Goal: Task Accomplishment & Management: Complete application form

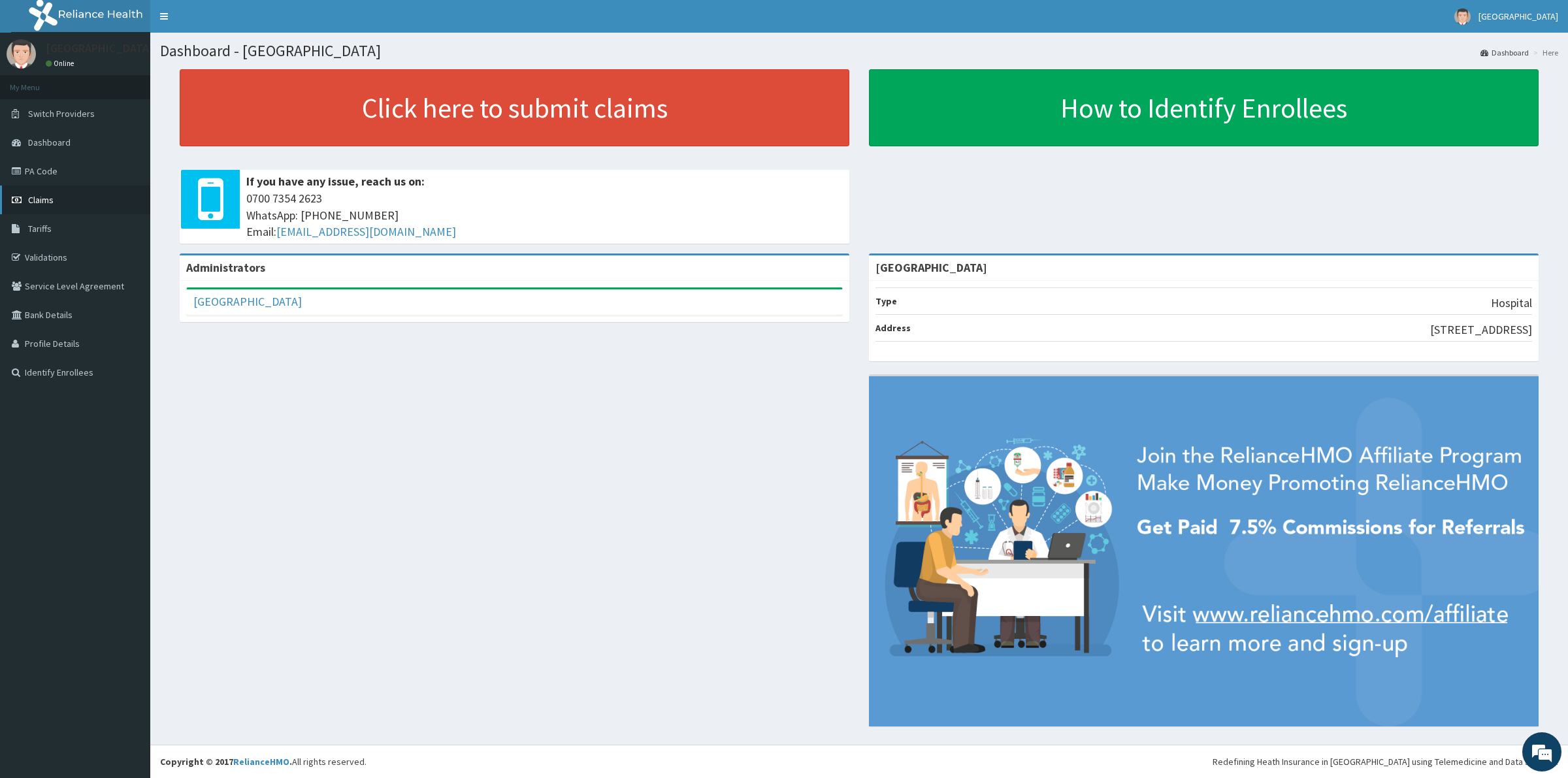
click at [41, 205] on link "Claims" at bounding box center [75, 199] width 150 height 28
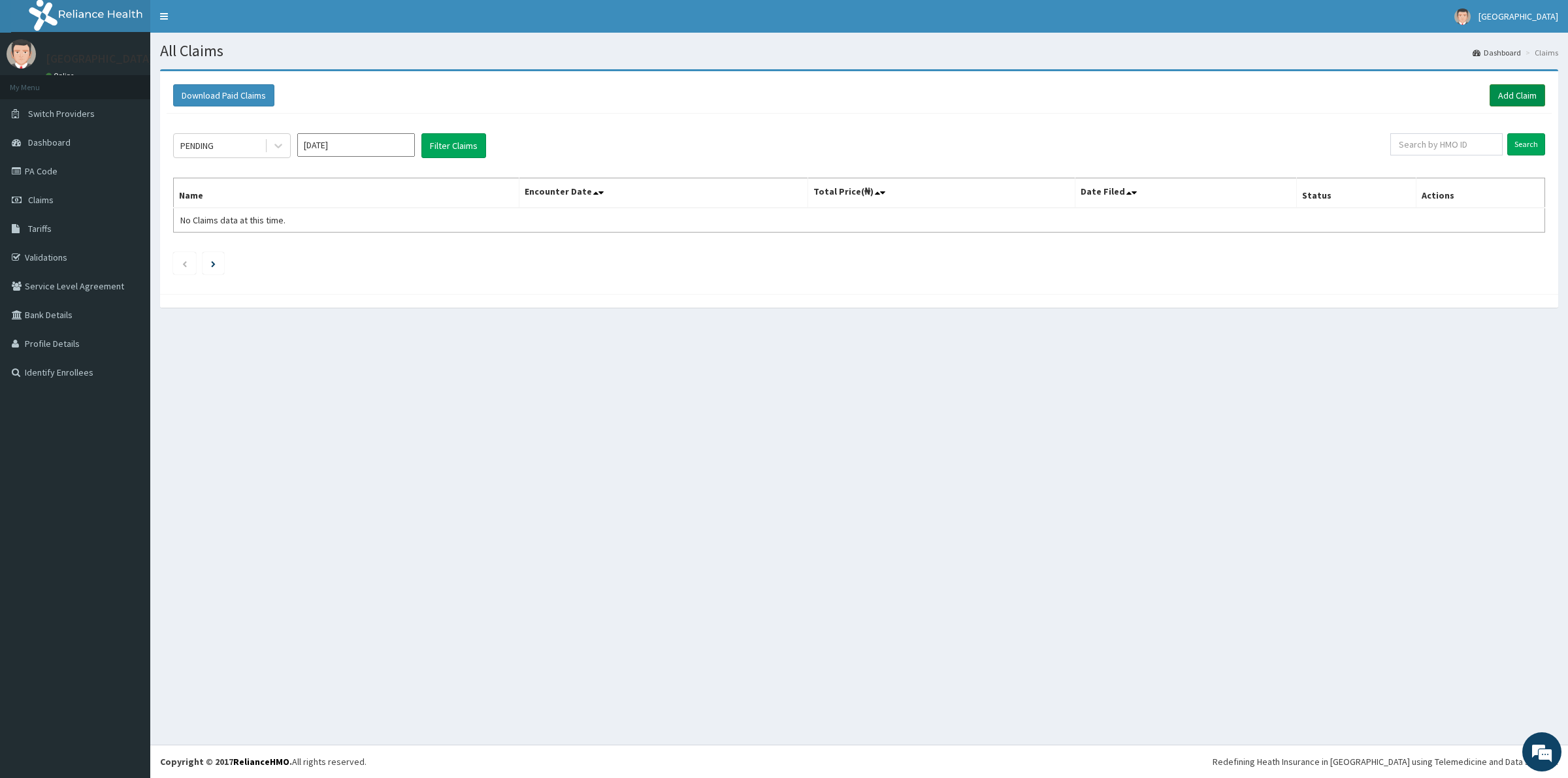
click at [1501, 98] on link "Add Claim" at bounding box center [1517, 95] width 55 height 22
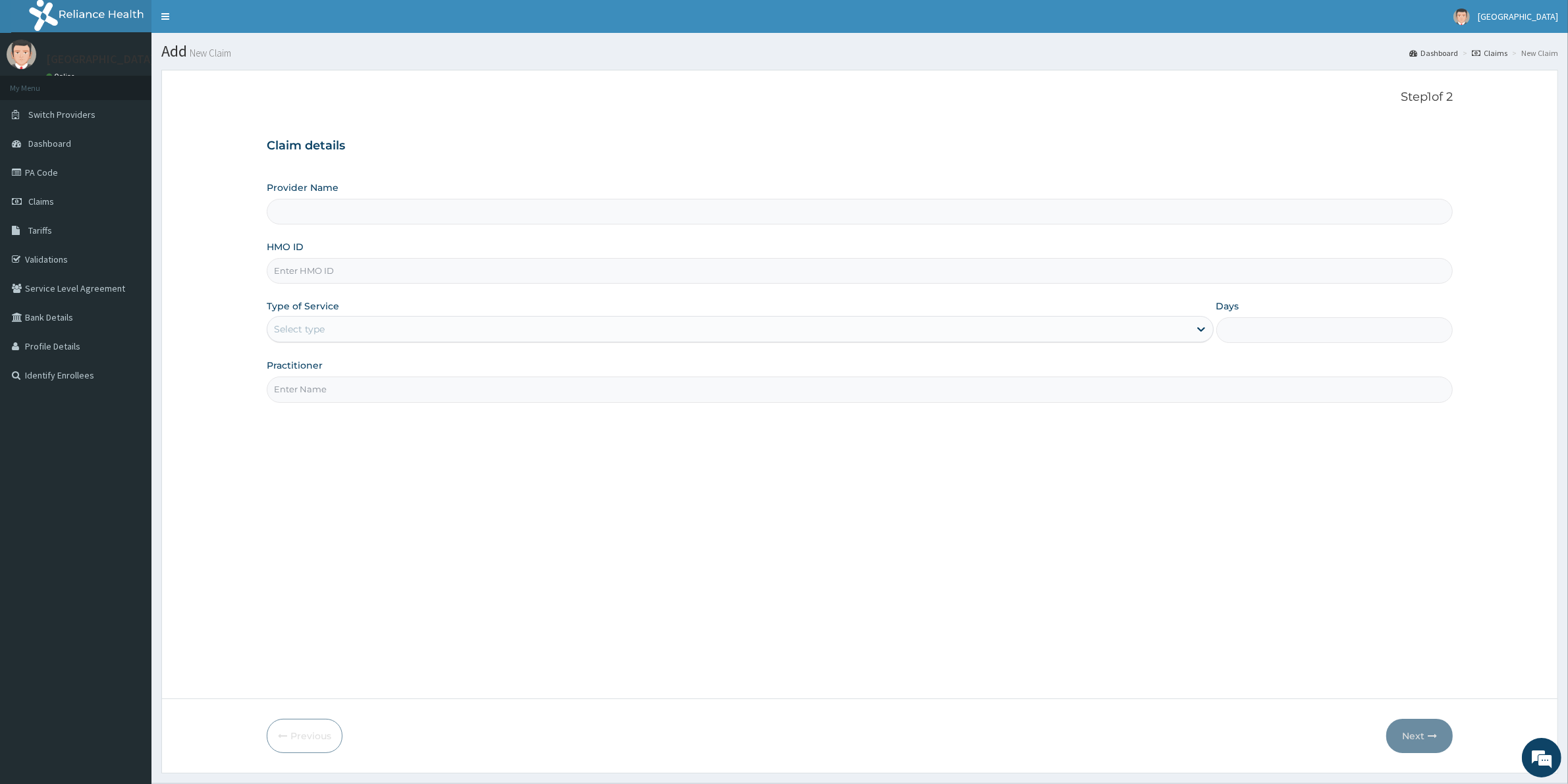
type input "[GEOGRAPHIC_DATA]"
click at [324, 273] on input "HMO ID" at bounding box center [859, 270] width 1185 height 25
paste input "EML/10052/B"
type input "EML/10052/B"
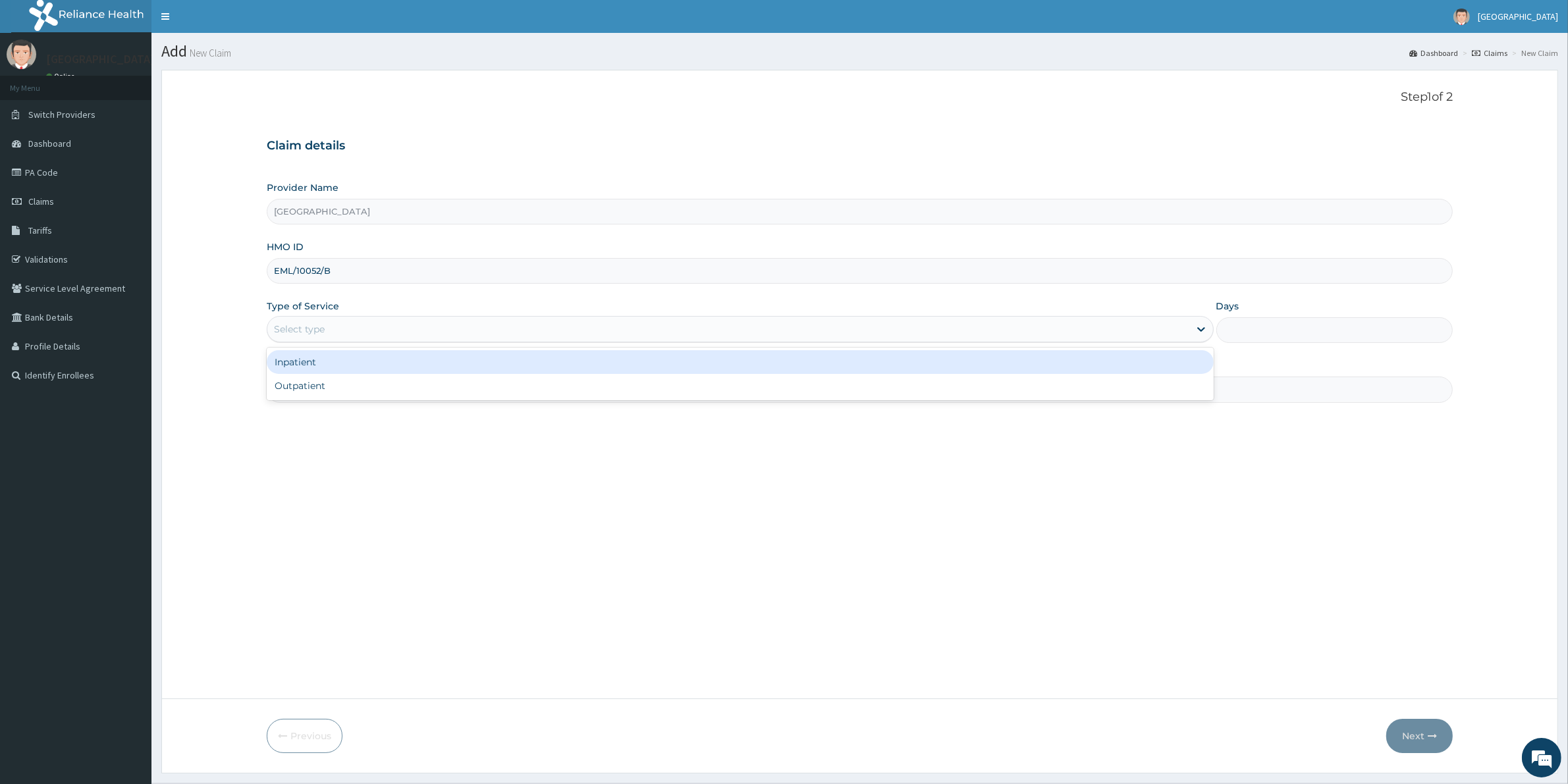
click at [315, 326] on div "Select type" at bounding box center [299, 328] width 51 height 13
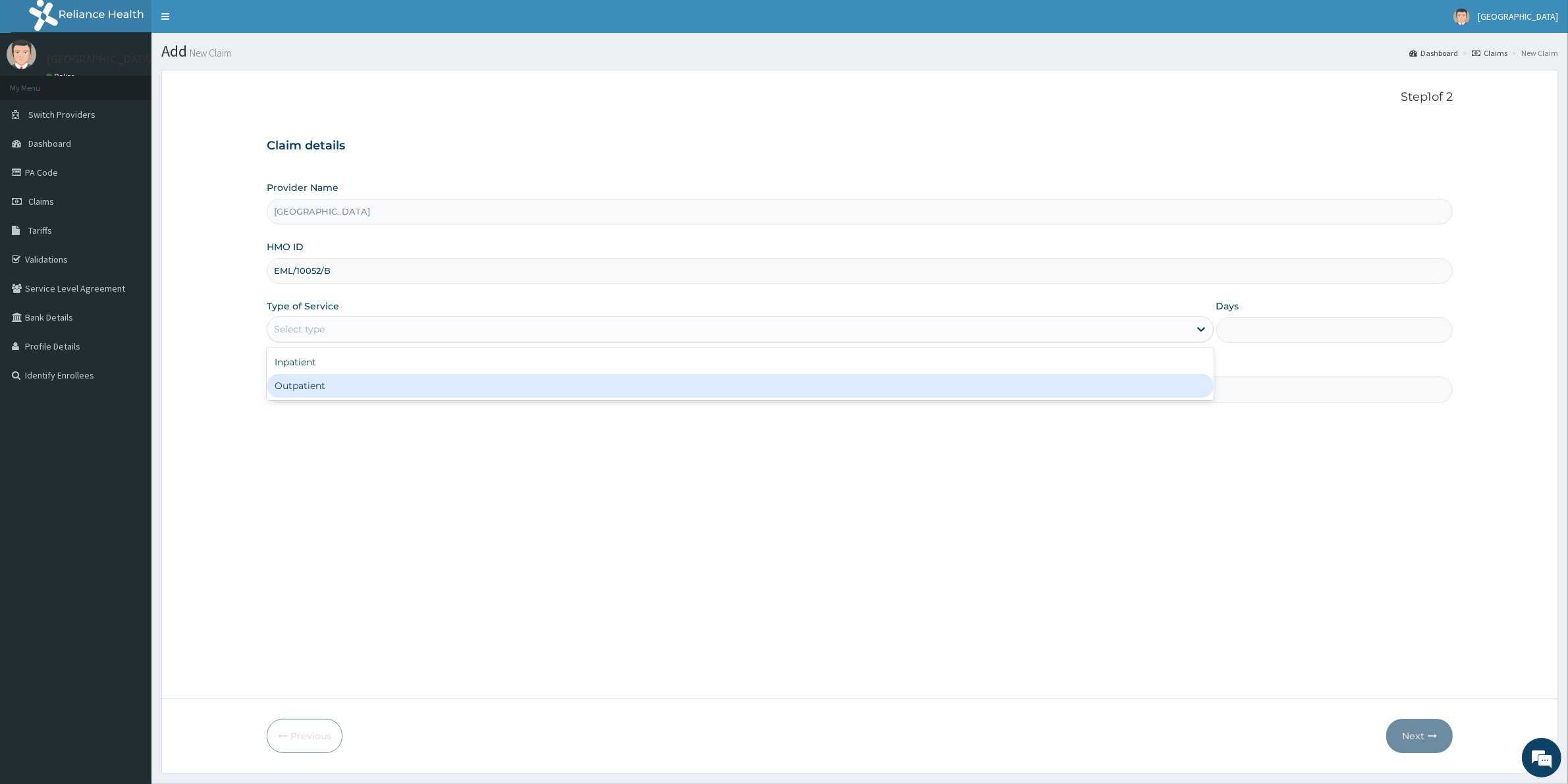
click at [311, 382] on div "Outpatient" at bounding box center [740, 385] width 947 height 24
type input "1"
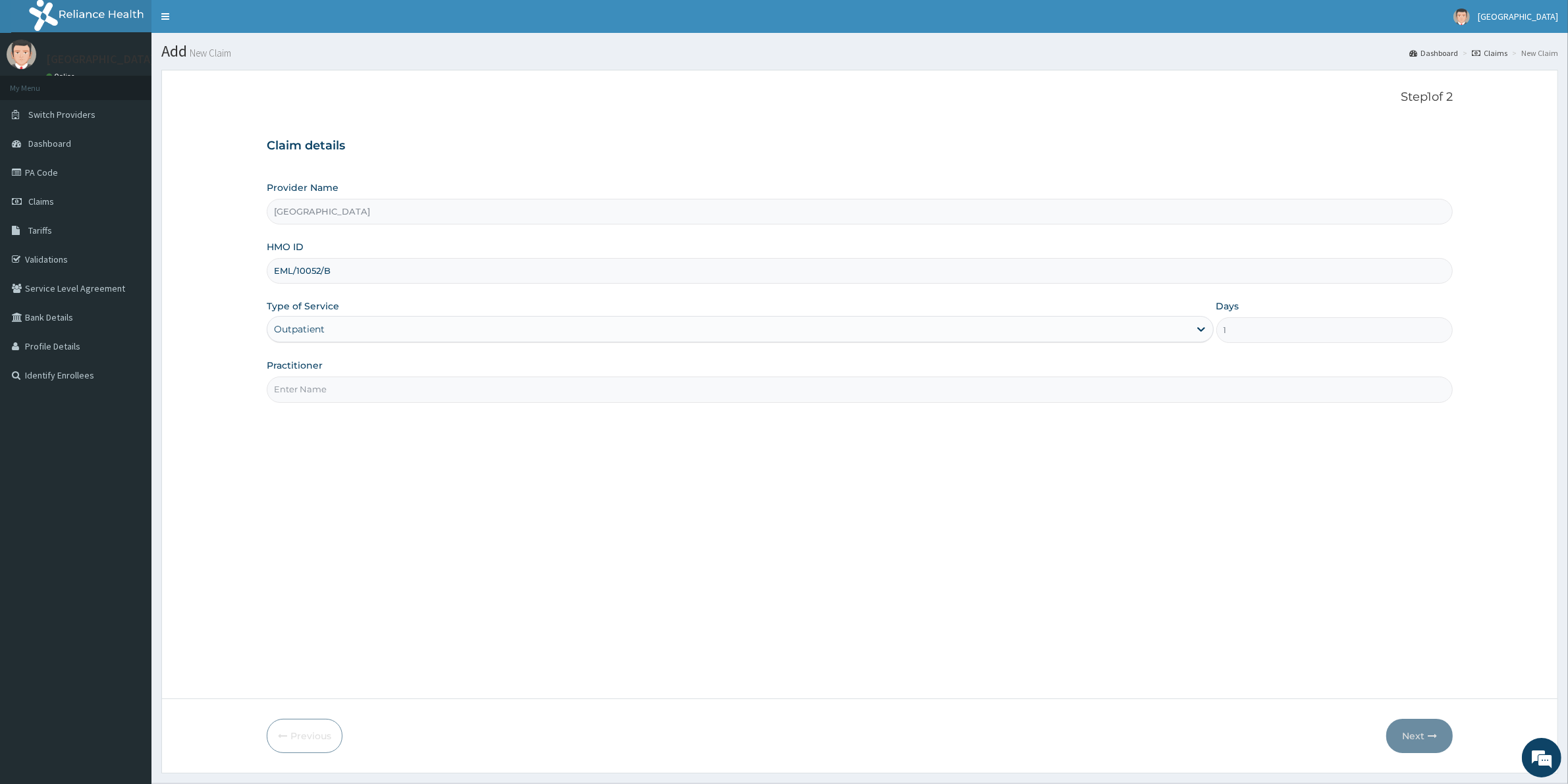
click at [310, 385] on input "Practitioner" at bounding box center [859, 389] width 1185 height 25
type input "DR OSHIE"
click at [1408, 728] on button "Next" at bounding box center [1419, 735] width 66 height 34
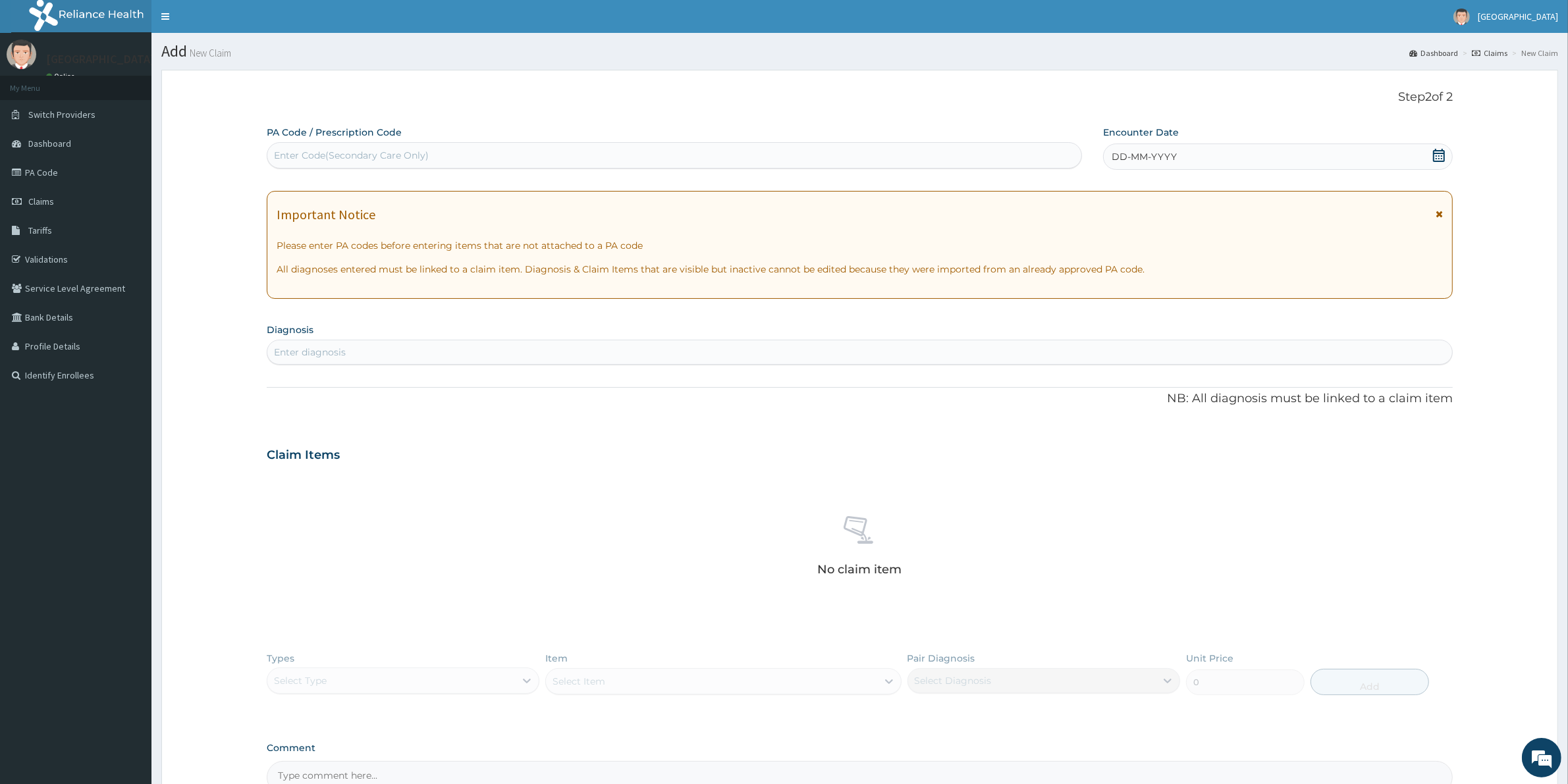
click at [1233, 159] on div "DD-MM-YYYY" at bounding box center [1277, 157] width 349 height 26
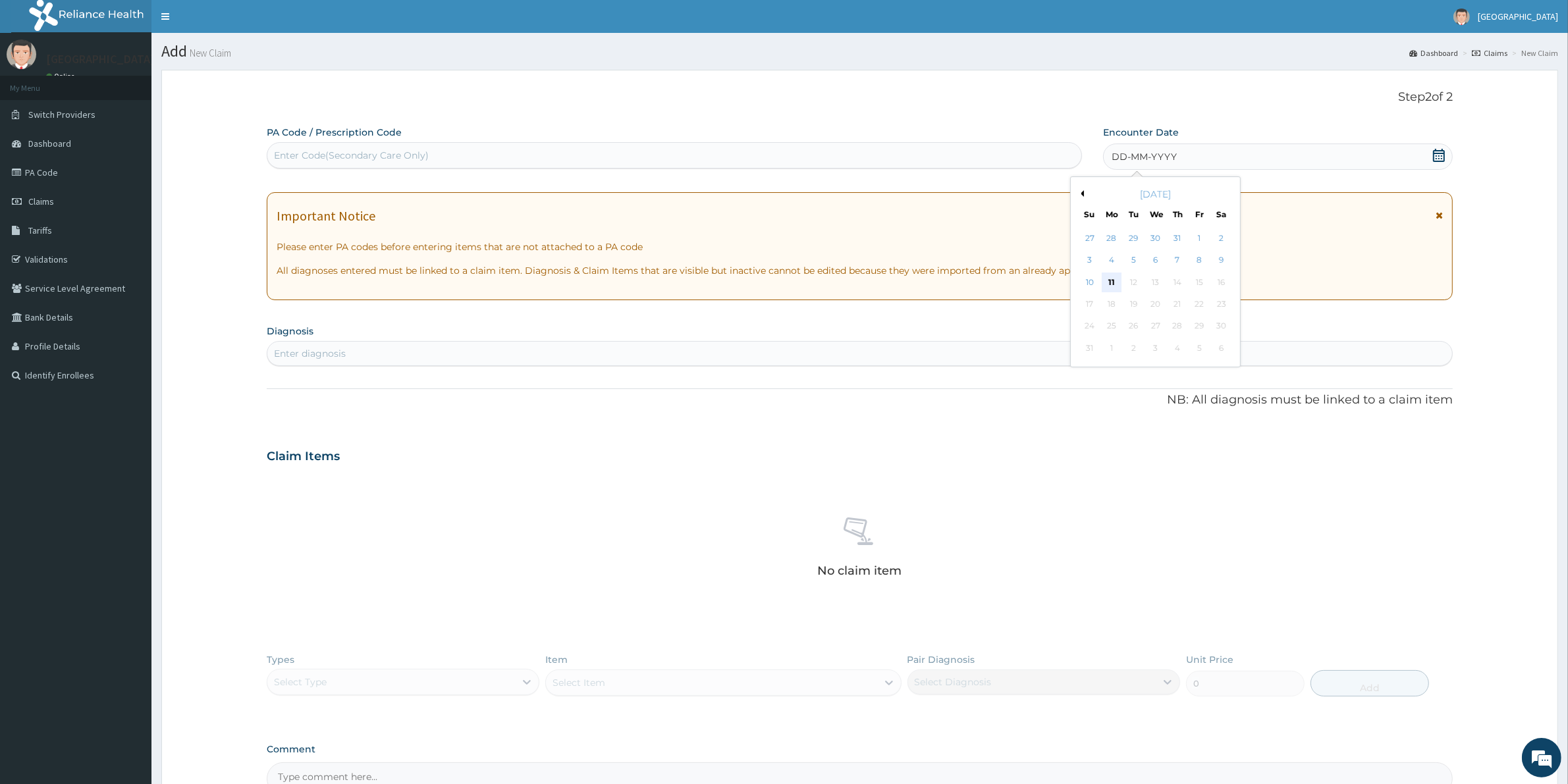
click at [1113, 283] on div "11" at bounding box center [1111, 283] width 20 height 20
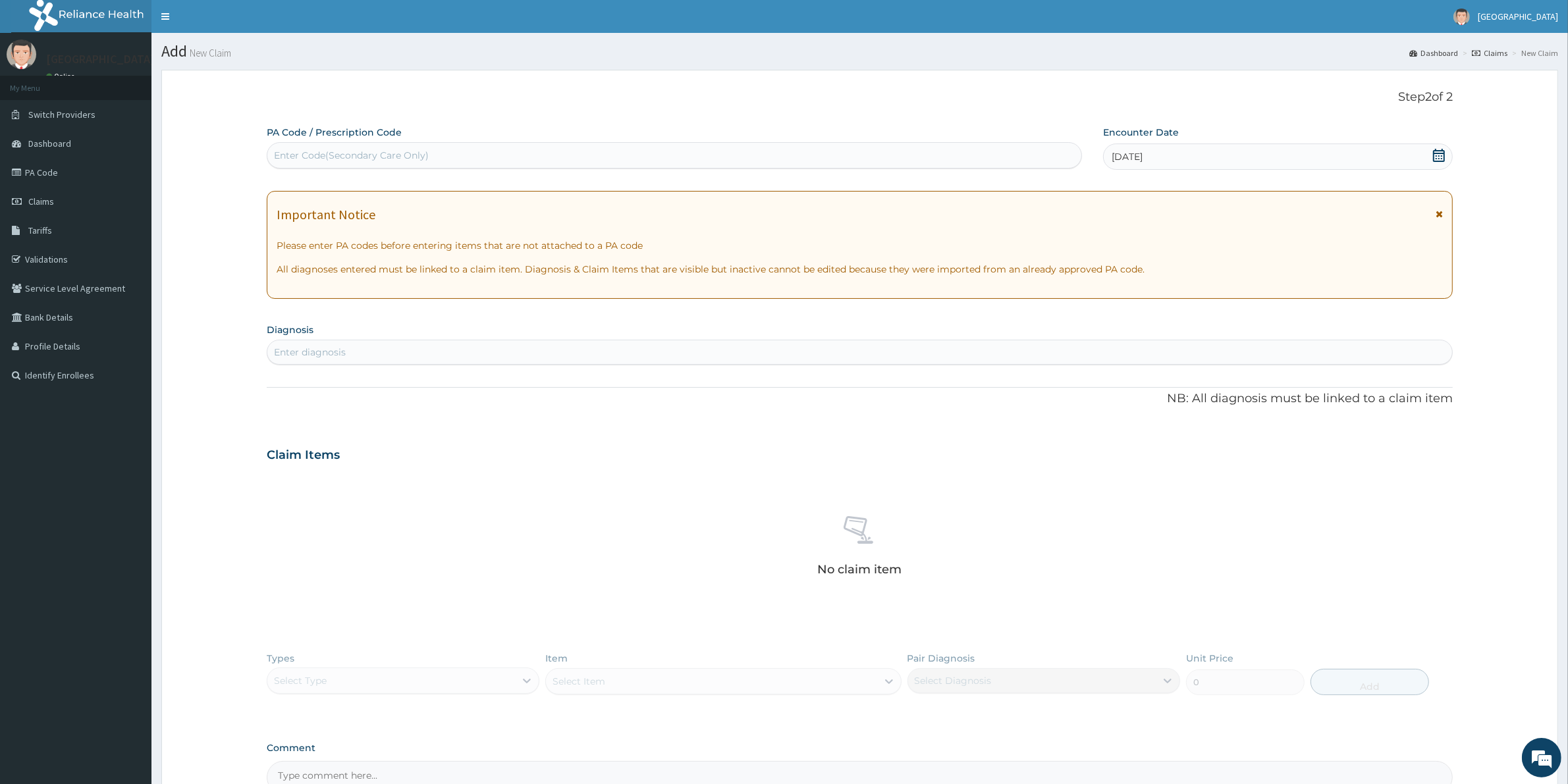
click at [438, 353] on div "Enter diagnosis" at bounding box center [859, 351] width 1185 height 21
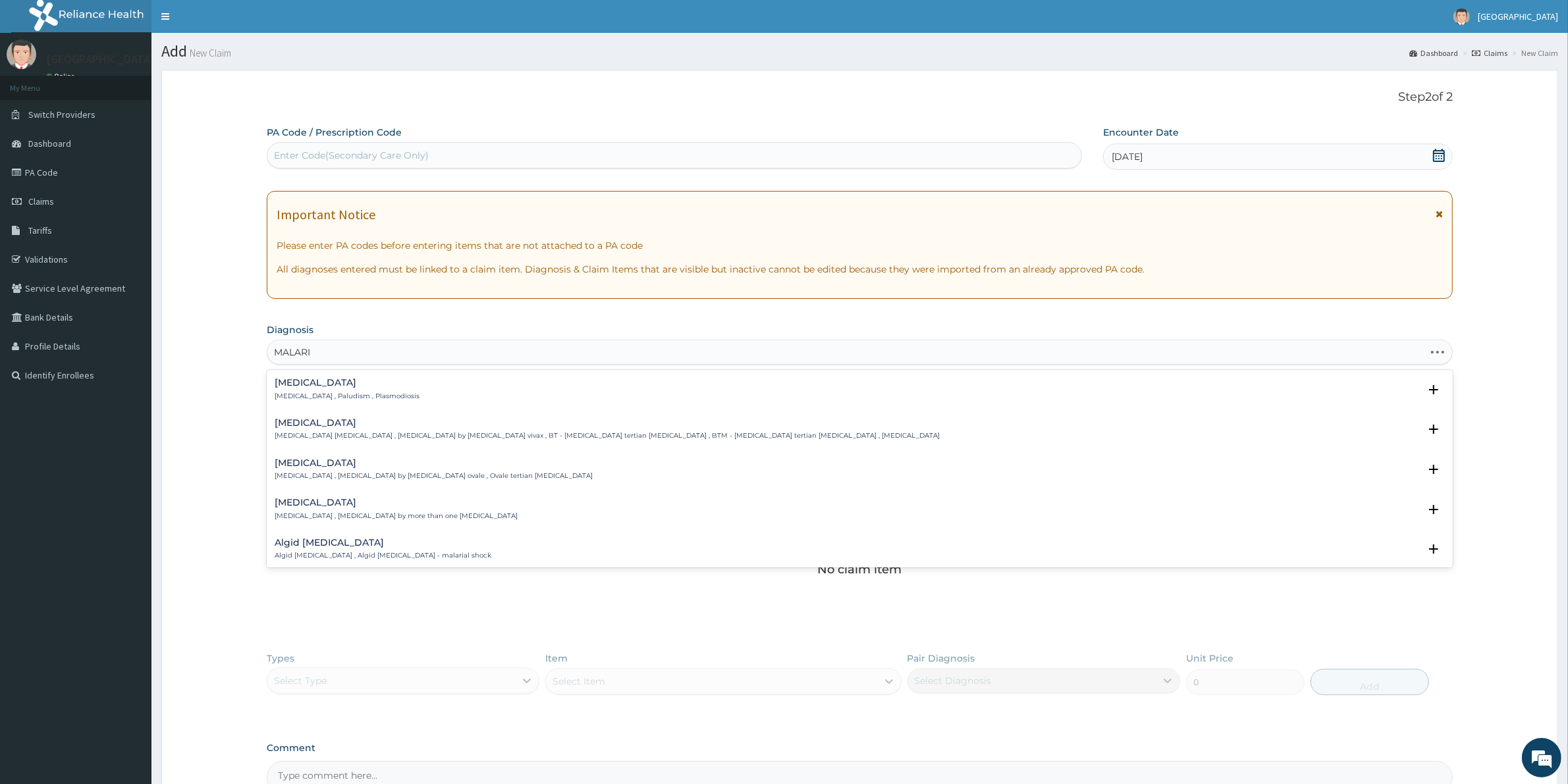
type input "[MEDICAL_DATA]"
click at [362, 396] on p "[MEDICAL_DATA] , Paludism , Plasmodiosis" at bounding box center [346, 396] width 145 height 9
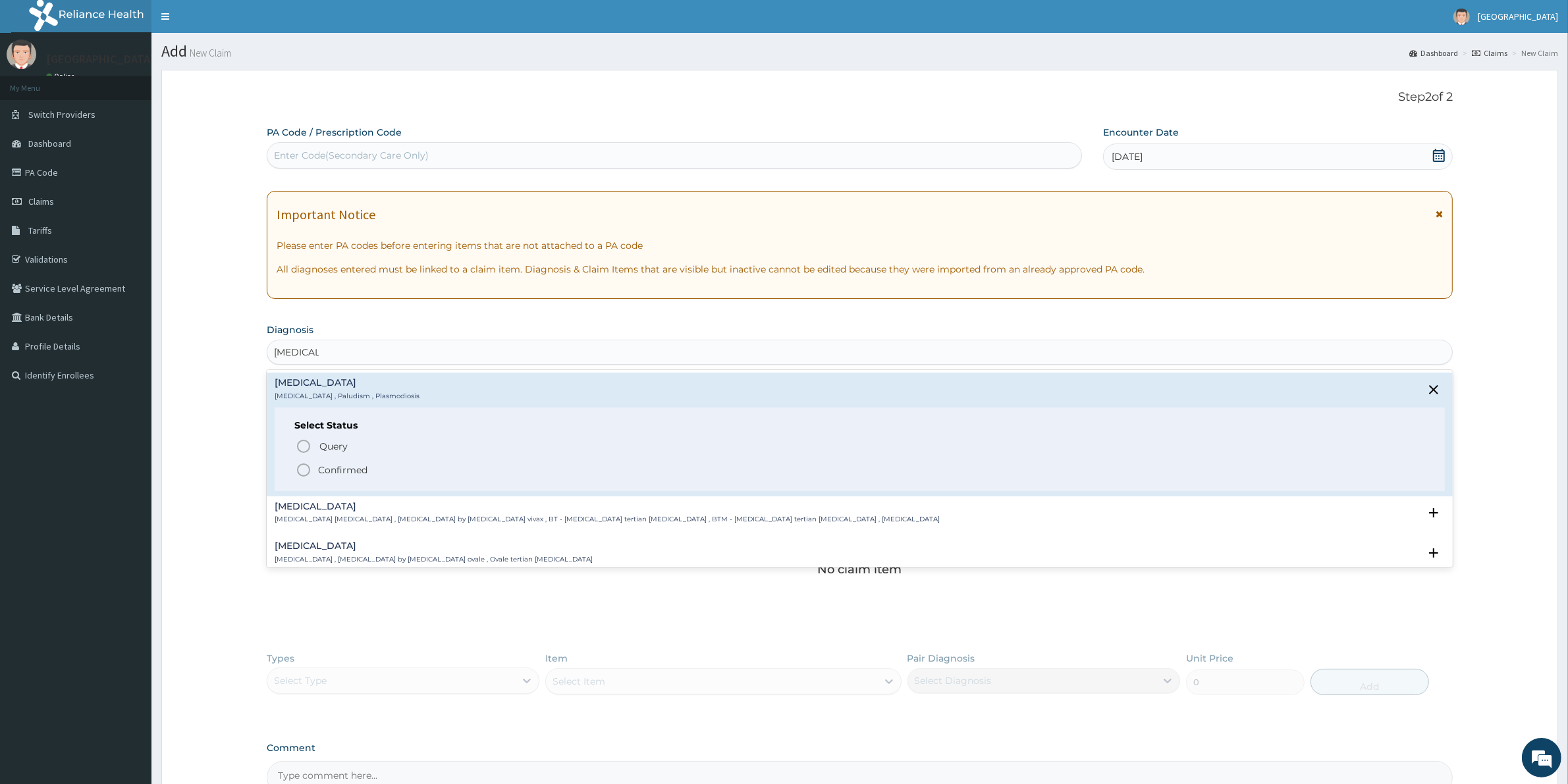
click at [321, 465] on p "Confirmed" at bounding box center [343, 470] width 49 height 13
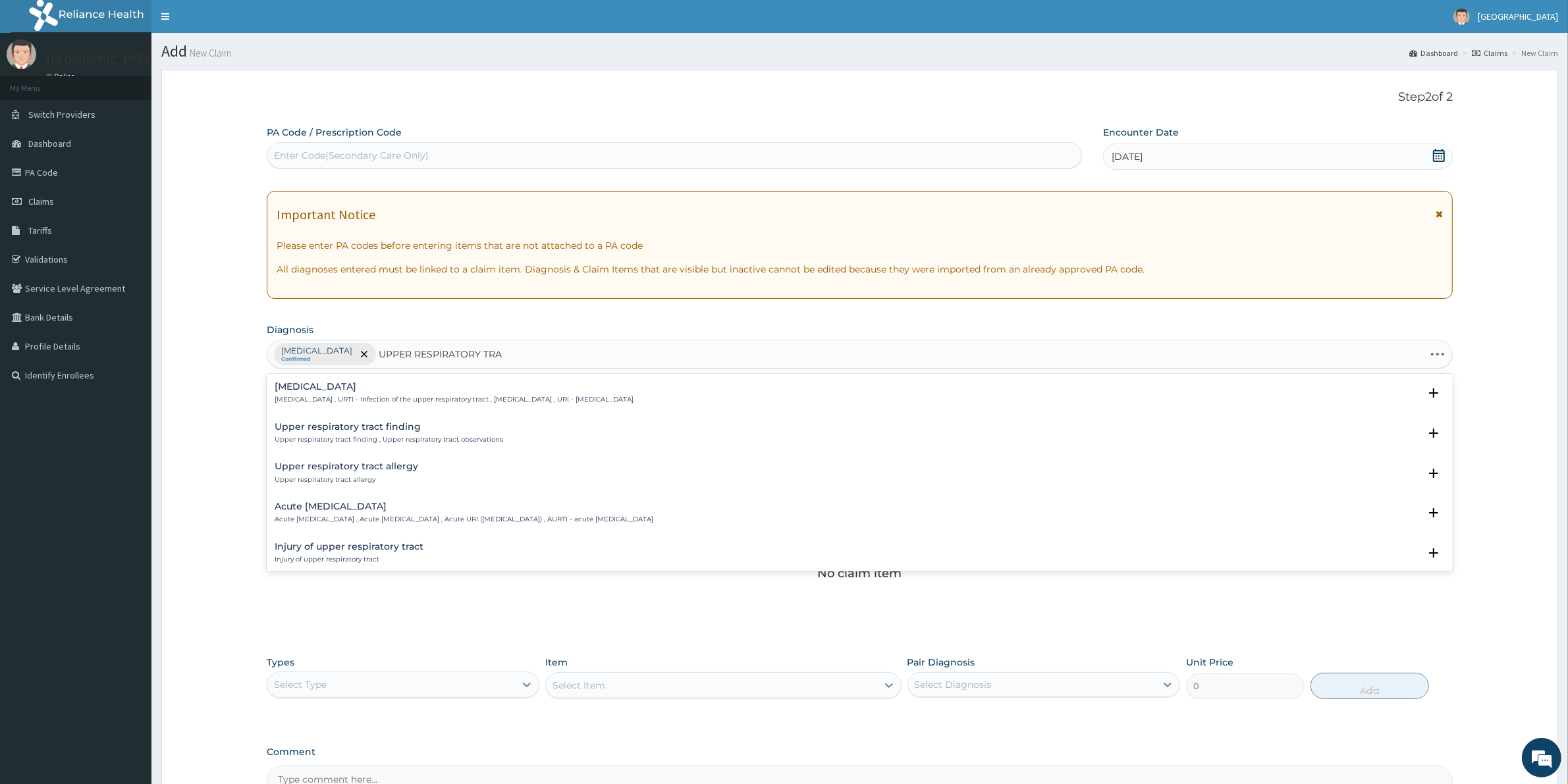
type input "UPPER RESPIRATORY TRAC"
click at [425, 389] on h4 "[MEDICAL_DATA]" at bounding box center [454, 386] width 359 height 10
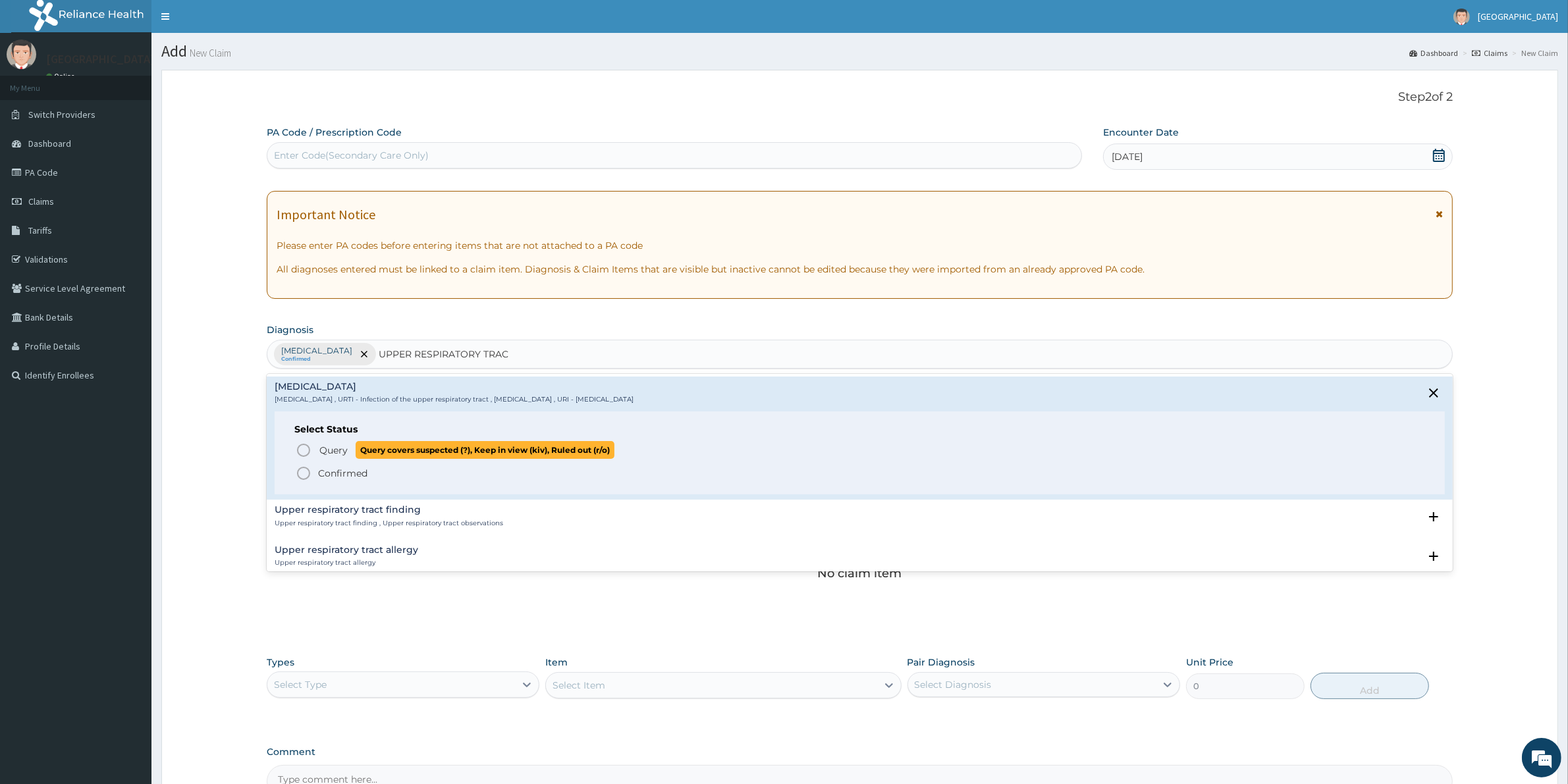
click at [332, 448] on span "Query" at bounding box center [333, 450] width 29 height 13
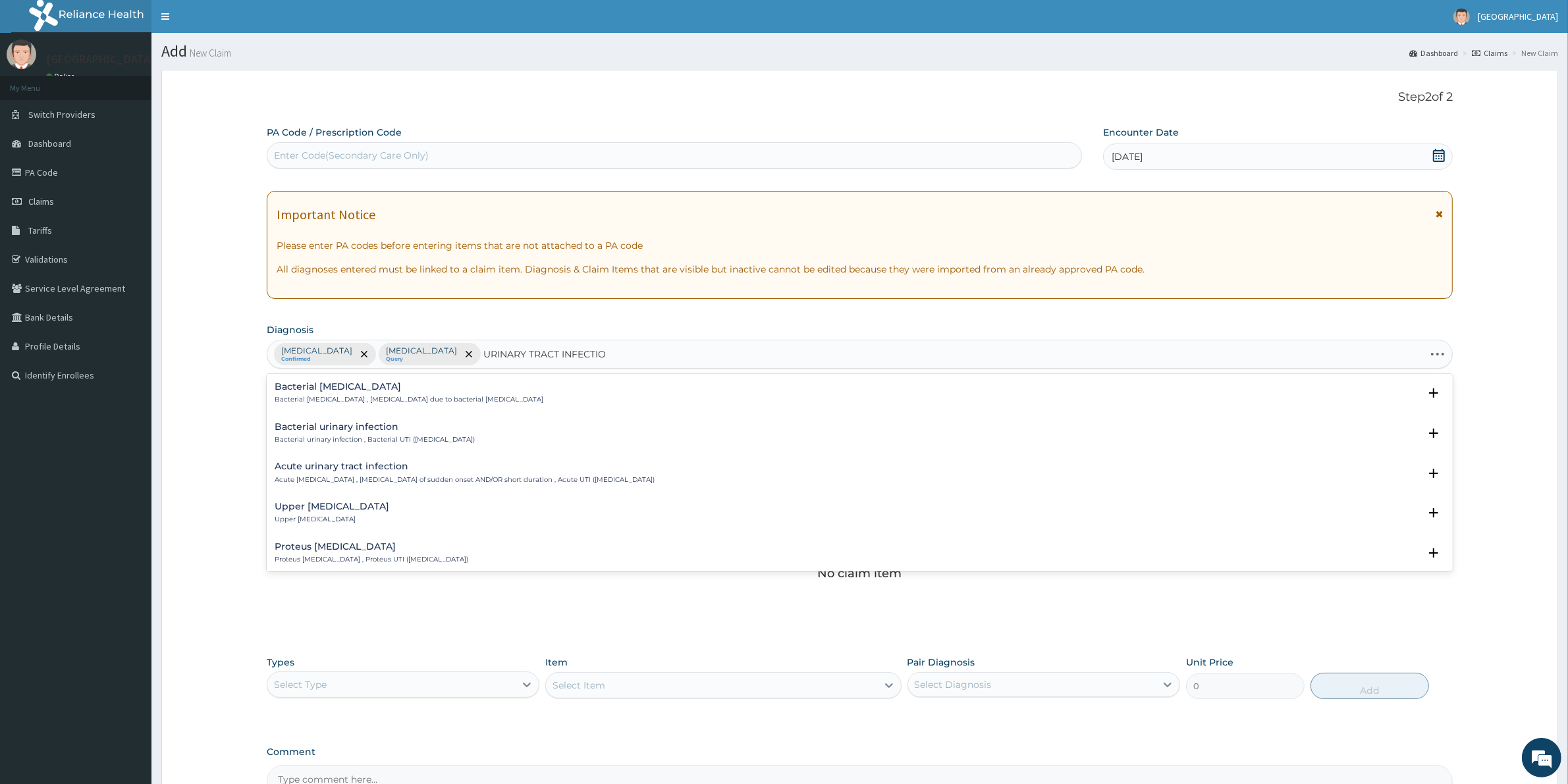
type input "[MEDICAL_DATA]"
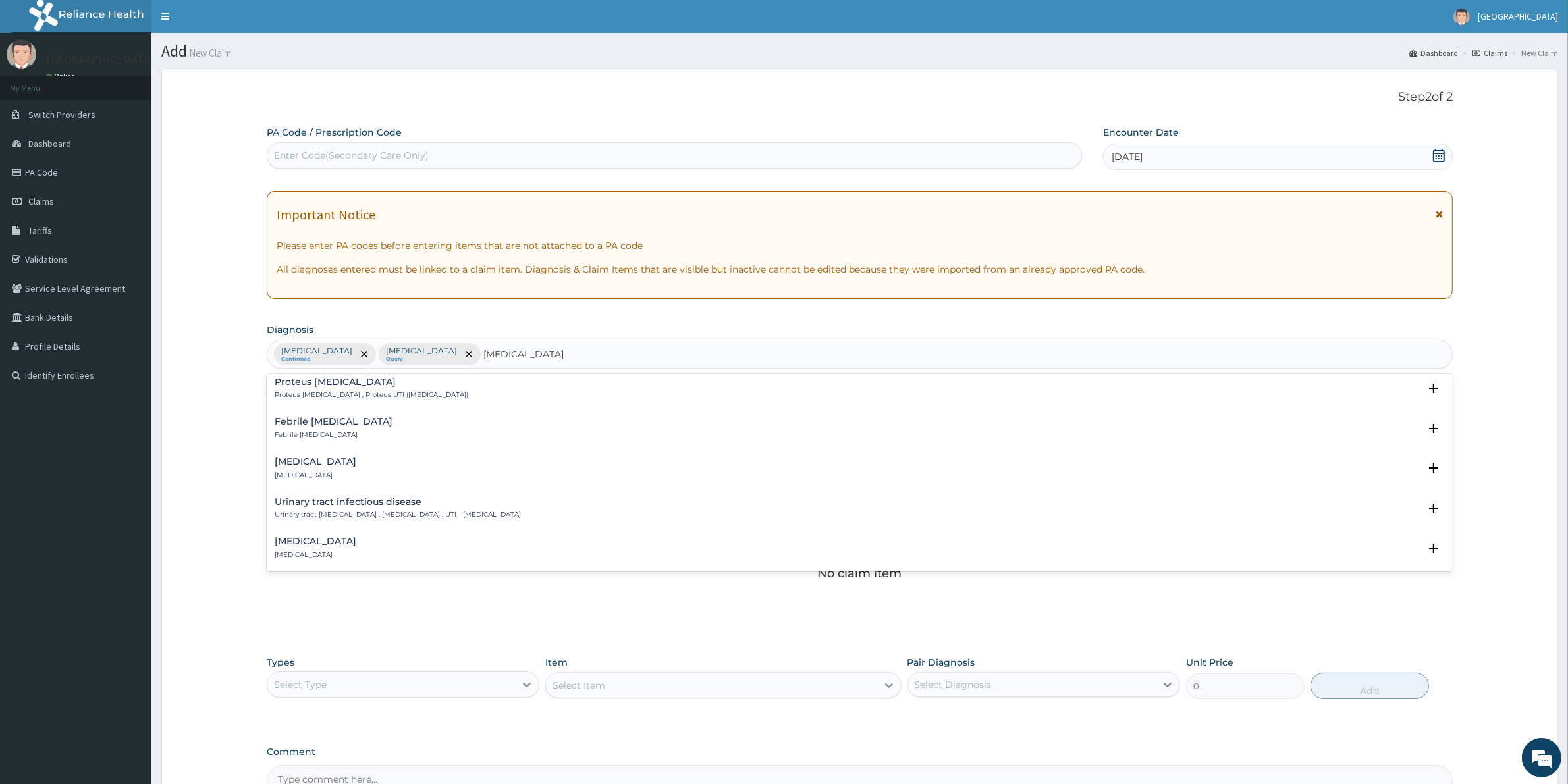
click at [383, 504] on h4 "Urinary tract infectious disease" at bounding box center [397, 501] width 247 height 10
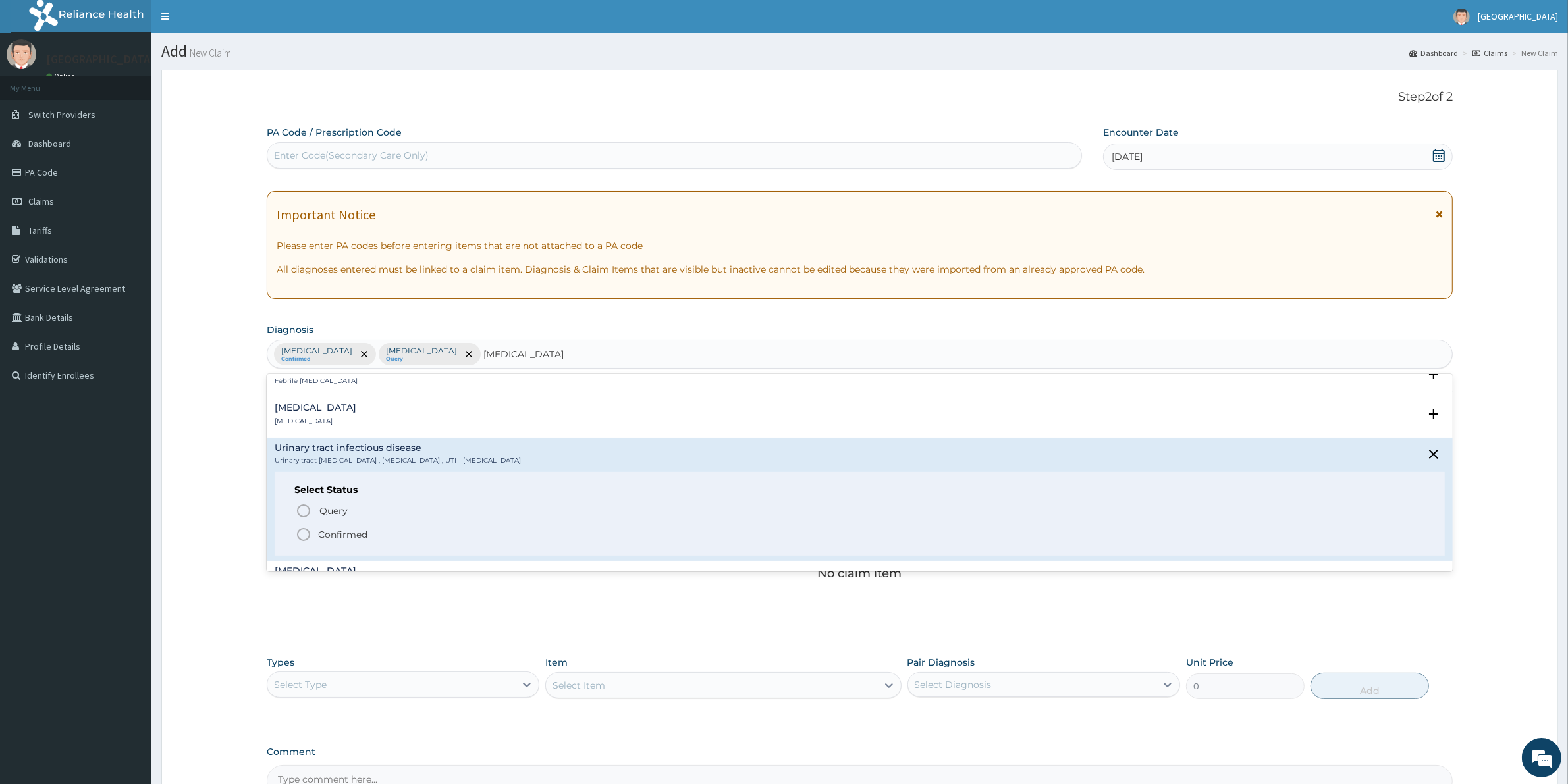
scroll to position [246, 0]
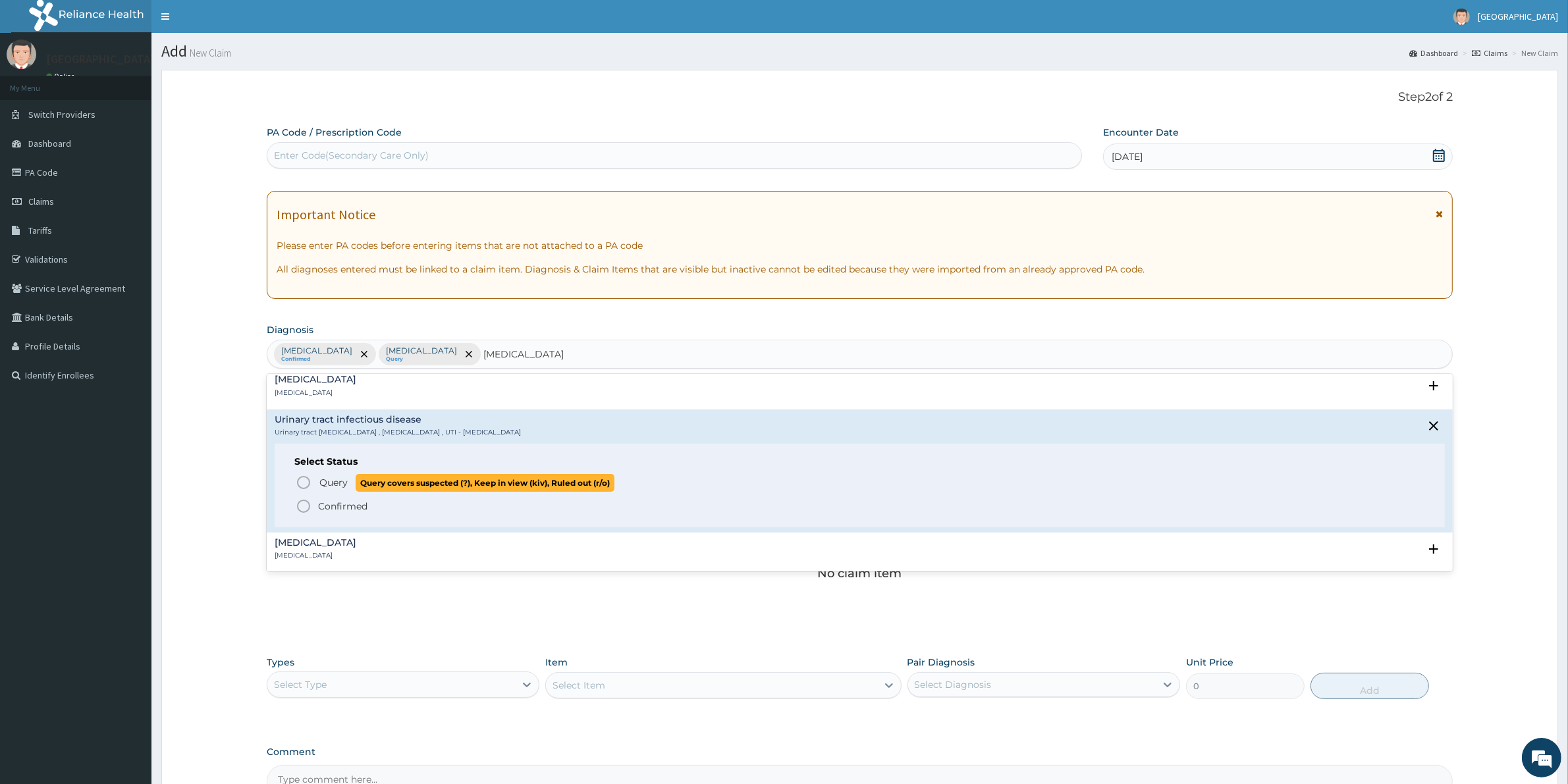
click at [329, 487] on span "Query" at bounding box center [333, 482] width 29 height 13
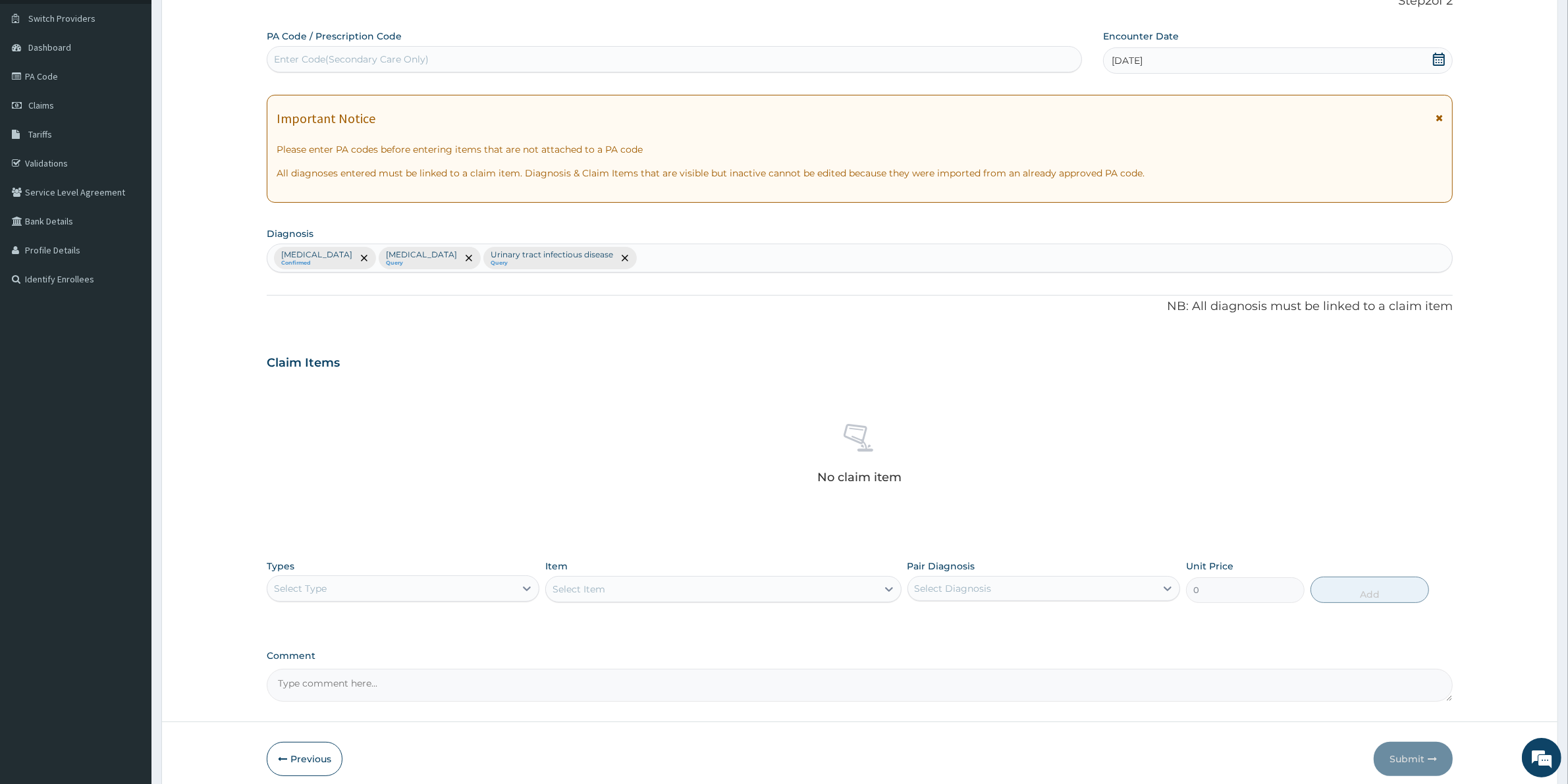
scroll to position [153, 0]
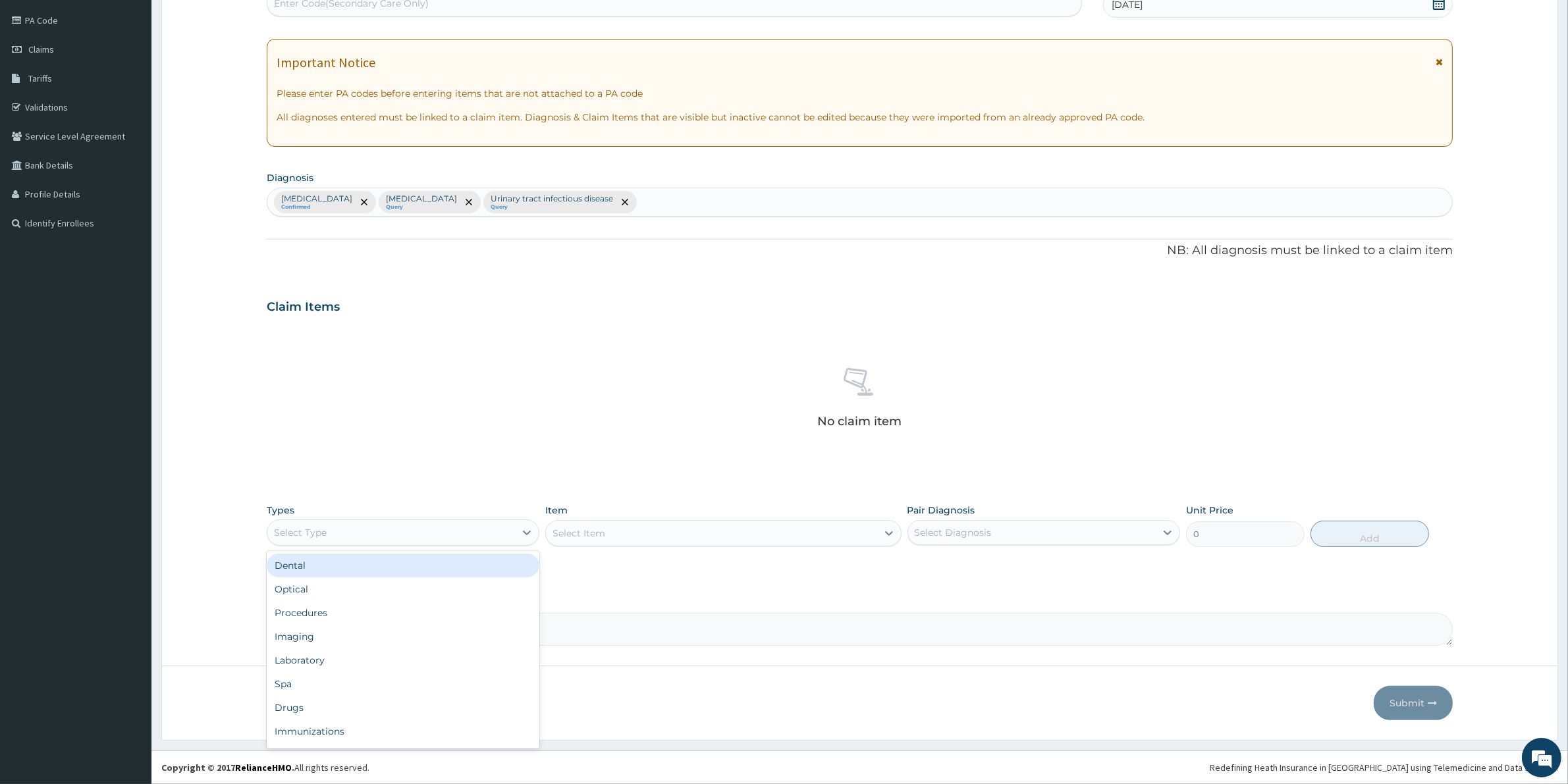
click at [380, 533] on div "Select Type" at bounding box center [391, 532] width 247 height 21
click at [325, 619] on div "Procedures" at bounding box center [403, 613] width 273 height 24
click at [607, 530] on div "Select Item" at bounding box center [723, 533] width 355 height 26
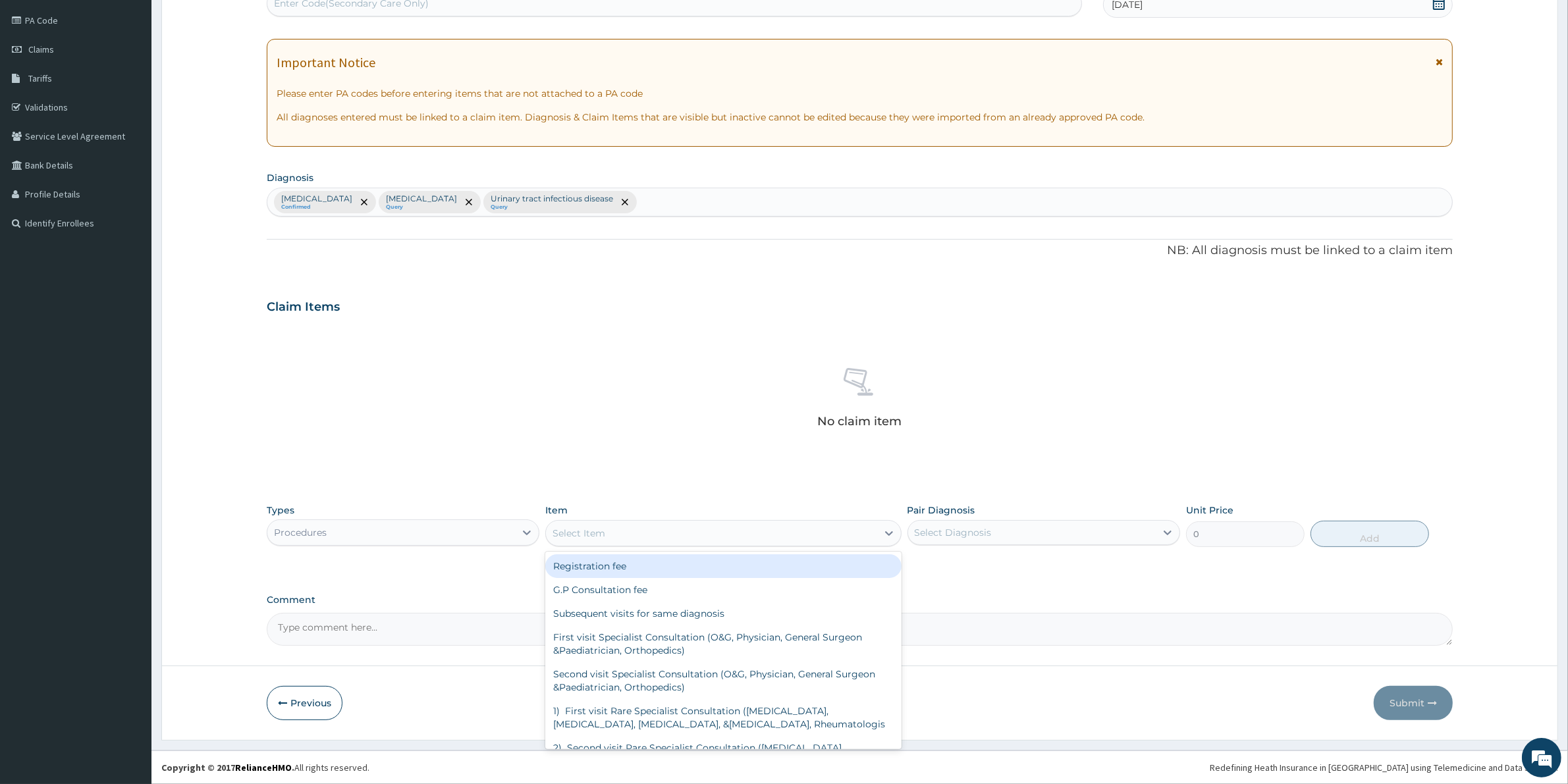
click at [607, 534] on div "Select Item" at bounding box center [711, 532] width 331 height 21
click at [597, 585] on div "G.P Consultation fee" at bounding box center [723, 589] width 355 height 24
type input "2000"
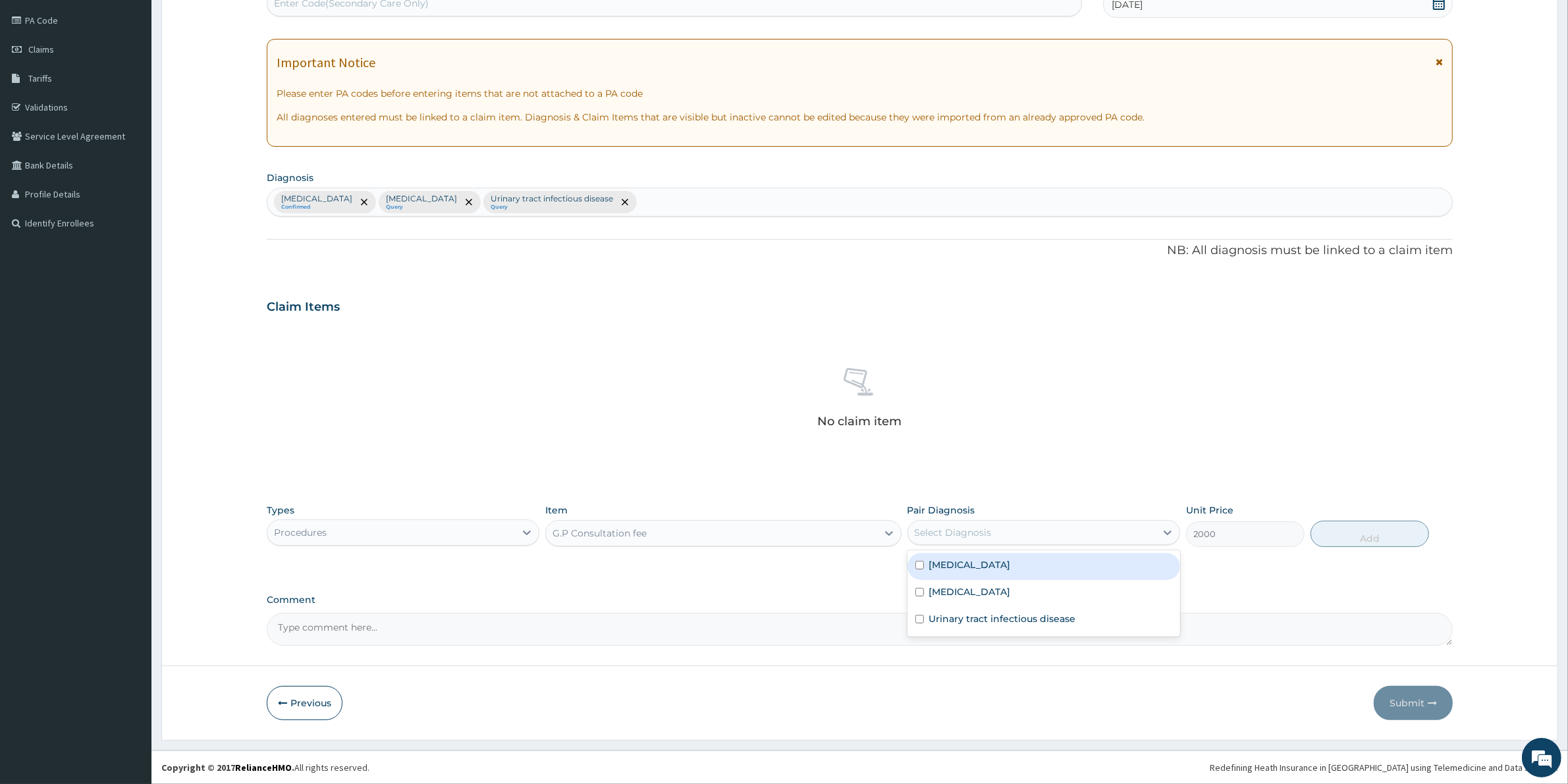
click at [1052, 522] on div "Select Diagnosis" at bounding box center [1032, 532] width 247 height 21
click at [950, 571] on label "[MEDICAL_DATA]" at bounding box center [970, 564] width 82 height 13
checkbox input "true"
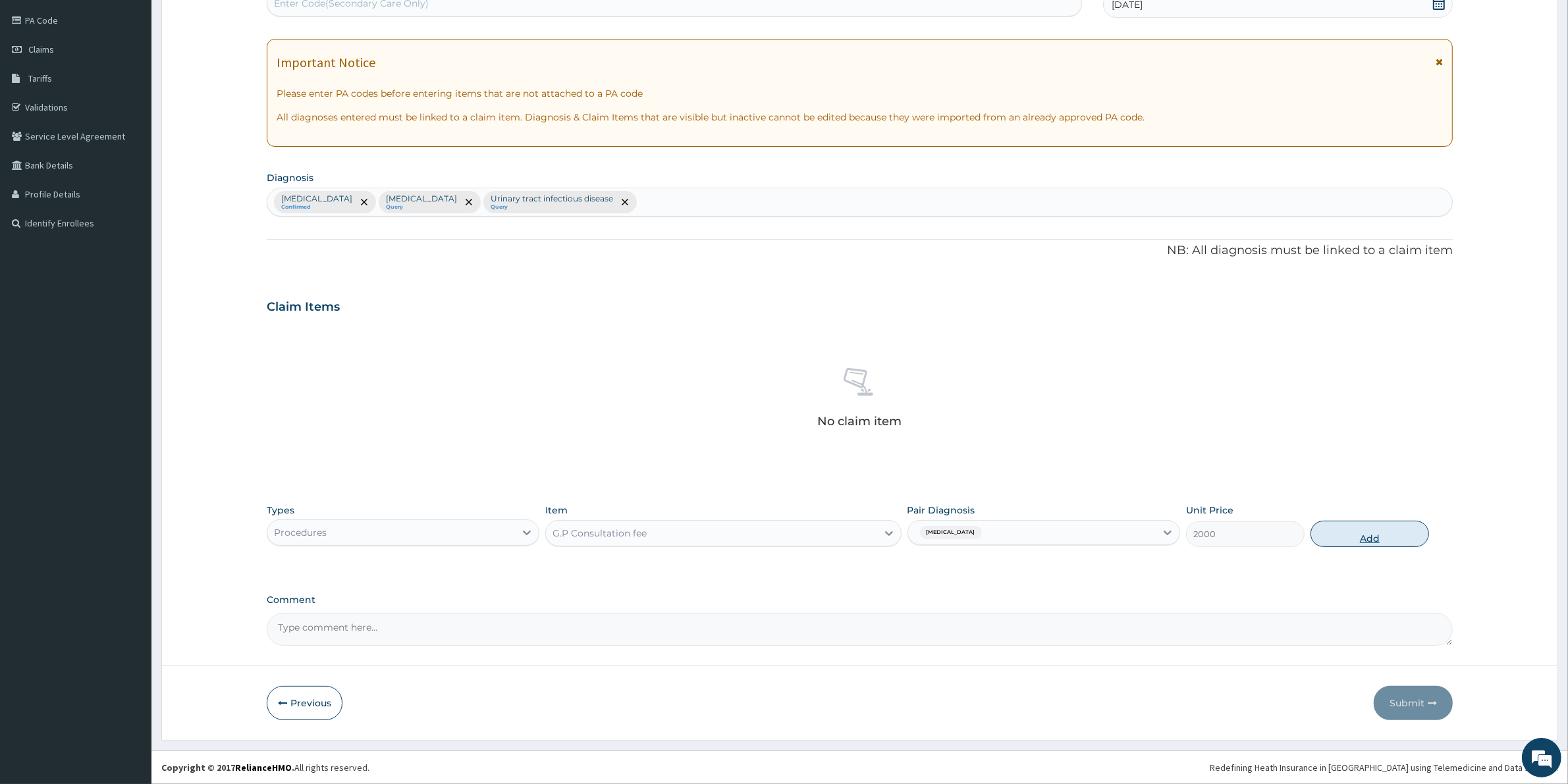
click at [1394, 534] on button "Add" at bounding box center [1369, 534] width 118 height 26
type input "0"
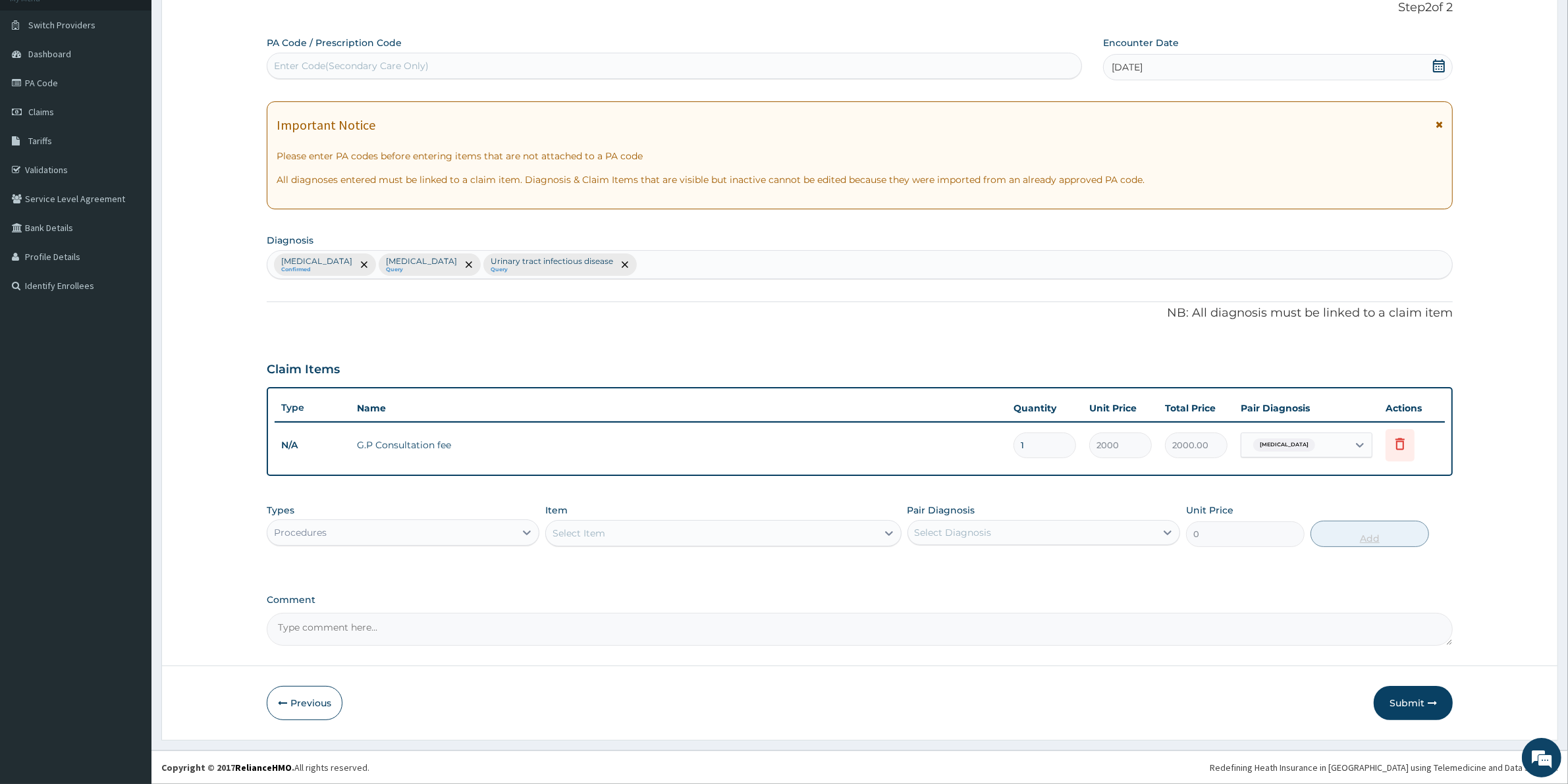
scroll to position [89, 0]
click at [650, 265] on div "Malaria Confirmed Upper respiratory infection Query Urinary tract infectious di…" at bounding box center [859, 265] width 1185 height 28
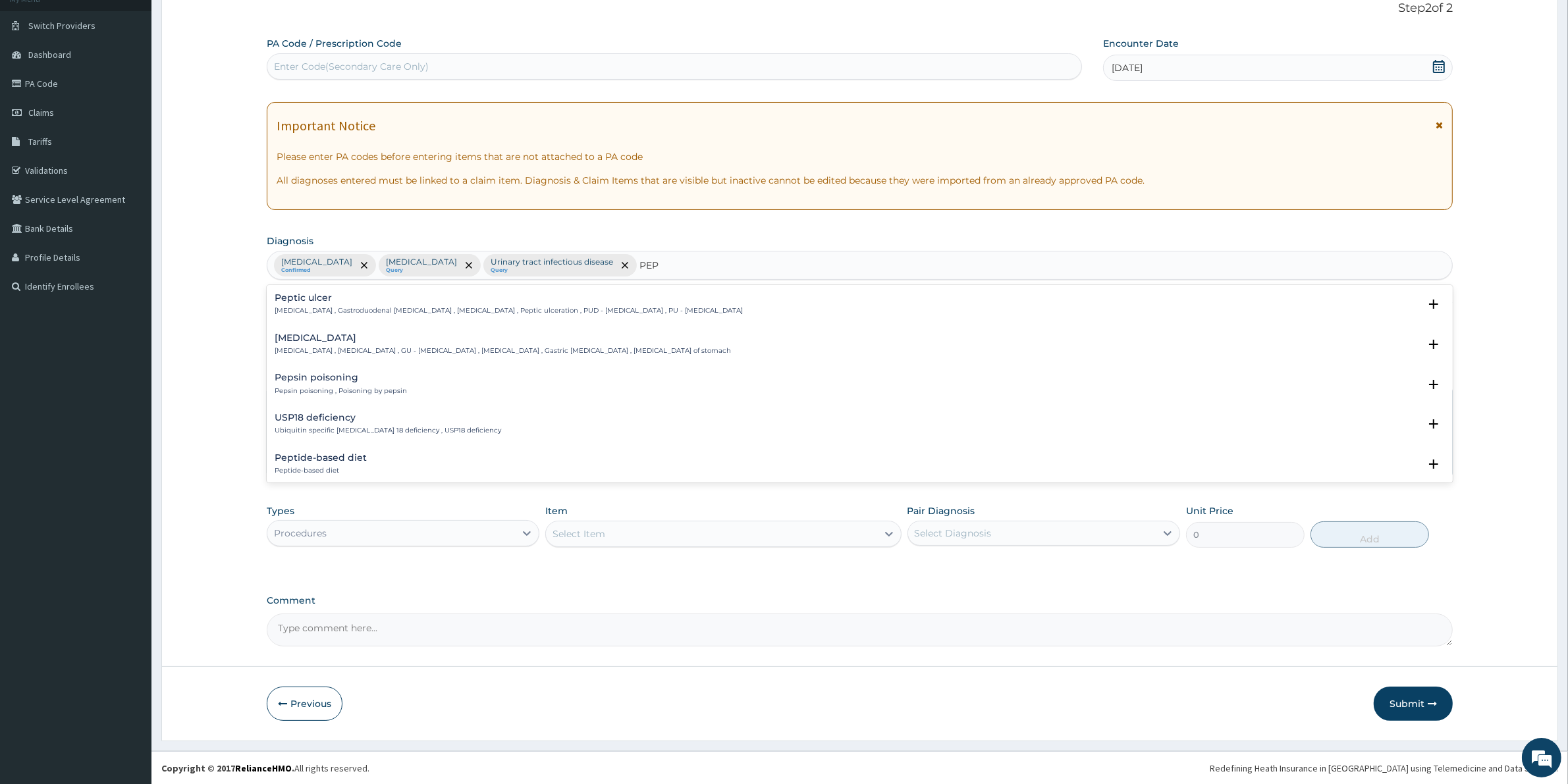
type input "PEPT"
click at [433, 314] on p "[MEDICAL_DATA] , Gastroduodenal [MEDICAL_DATA] , [MEDICAL_DATA] , Peptic ulcera…" at bounding box center [508, 311] width 468 height 9
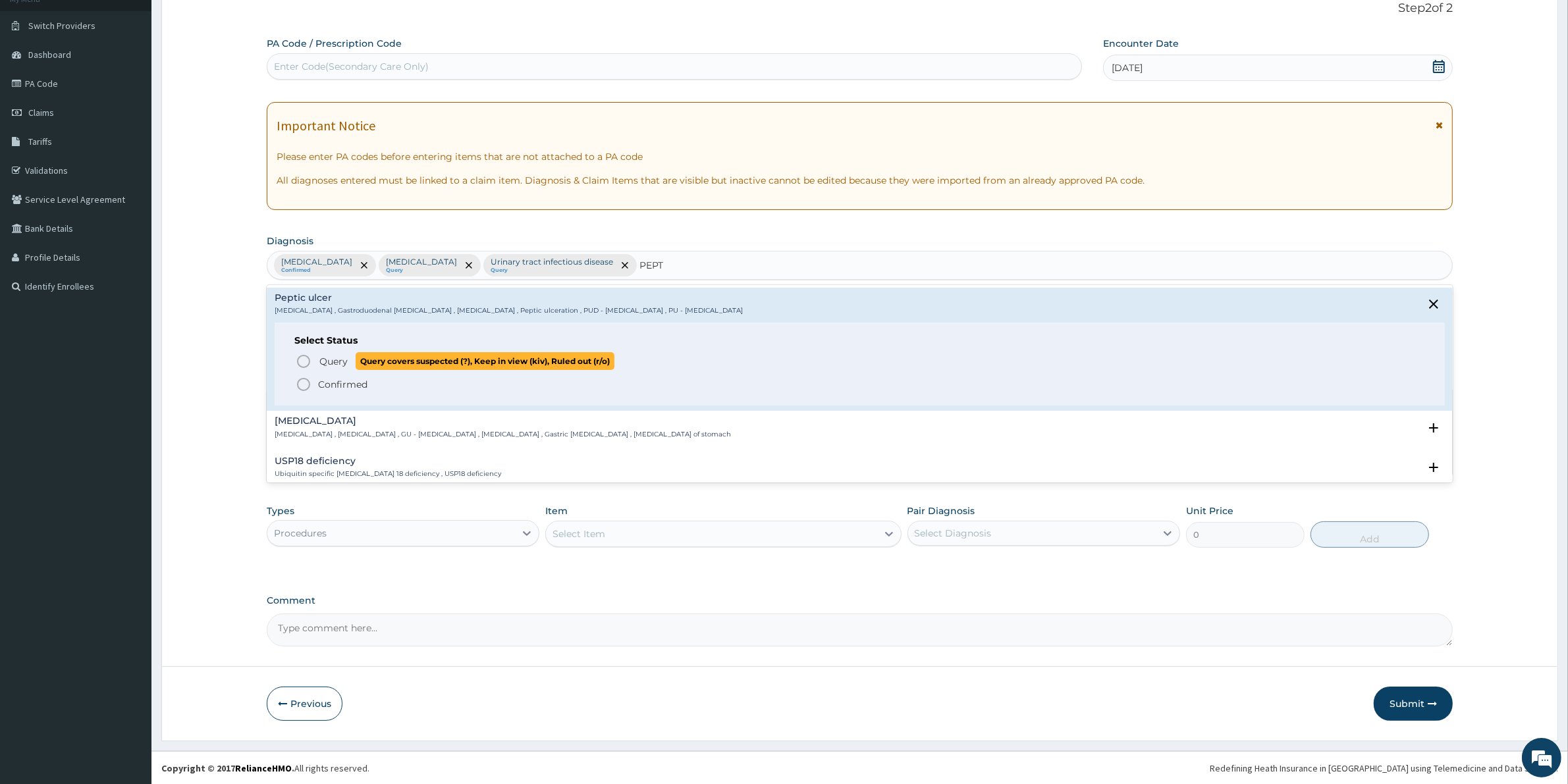
click at [338, 362] on span "Query" at bounding box center [333, 361] width 29 height 13
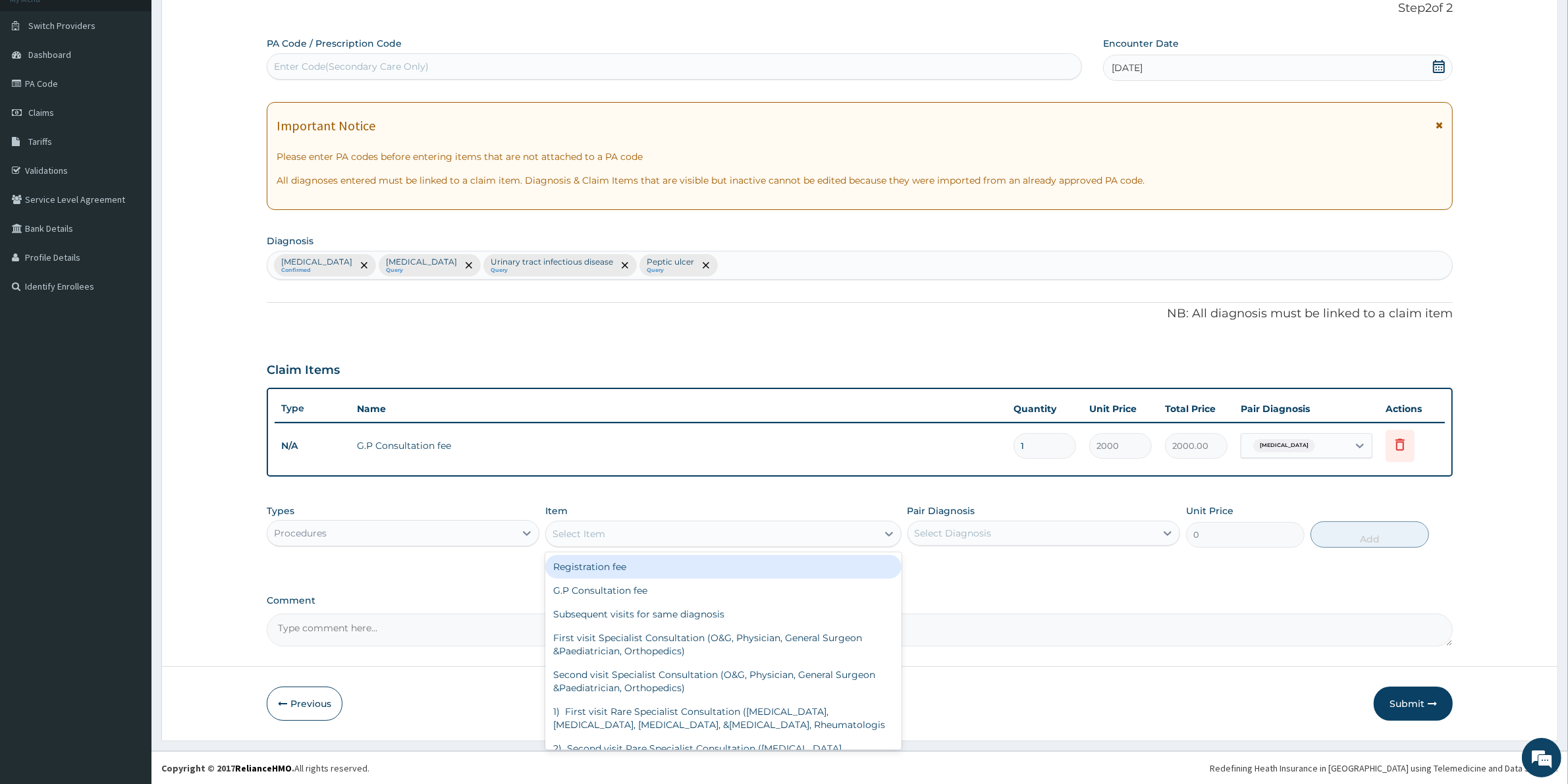
click at [600, 533] on div "Select Item" at bounding box center [579, 533] width 53 height 13
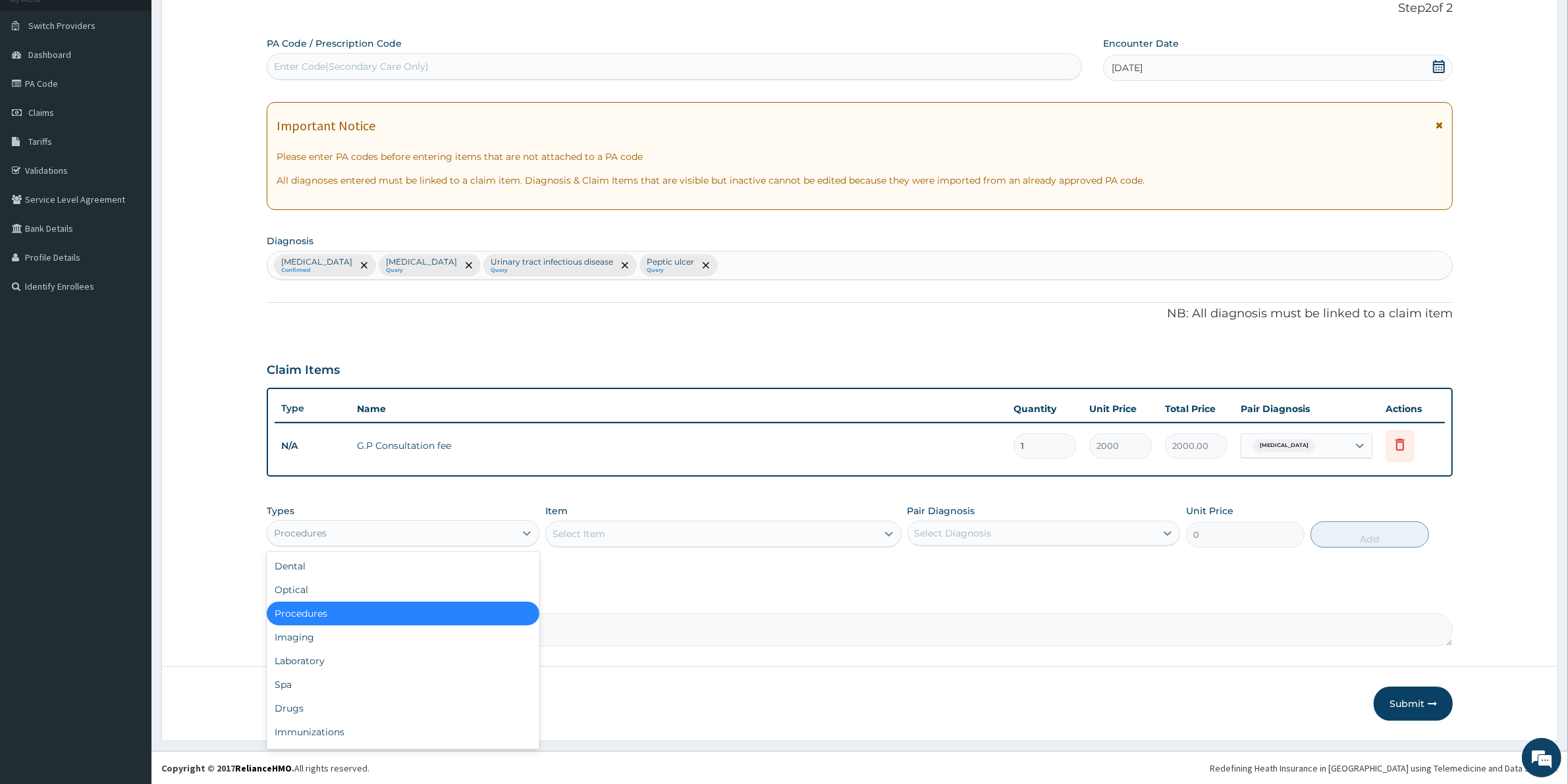
click at [341, 528] on div "Procedures" at bounding box center [391, 532] width 247 height 21
click at [306, 659] on div "Laboratory" at bounding box center [403, 660] width 273 height 24
click at [607, 538] on div "Select Item" at bounding box center [723, 534] width 355 height 26
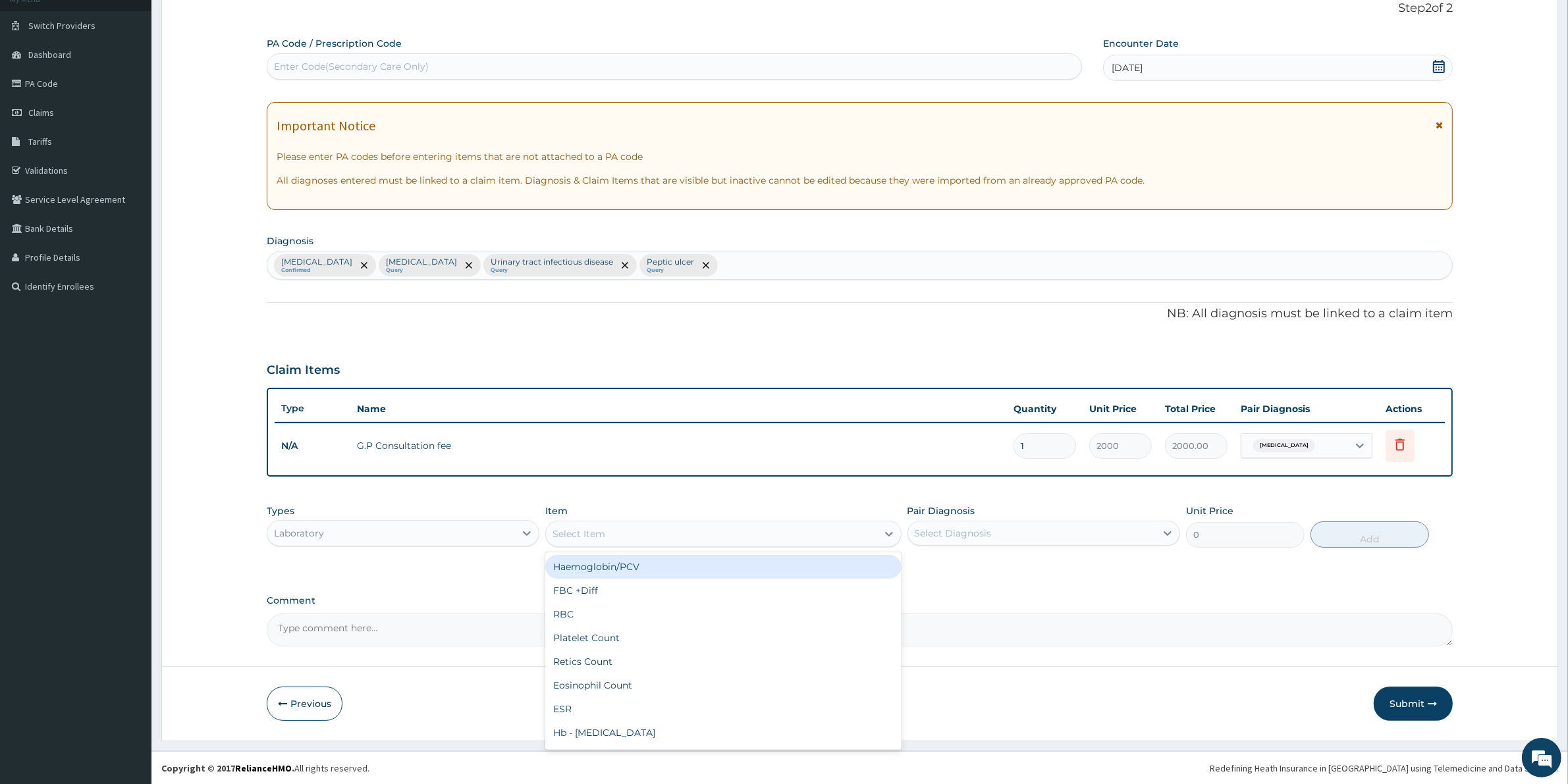
click at [607, 533] on div "Select Item" at bounding box center [711, 533] width 331 height 21
click at [584, 587] on div "FBC +Diff" at bounding box center [723, 590] width 355 height 24
type input "2500"
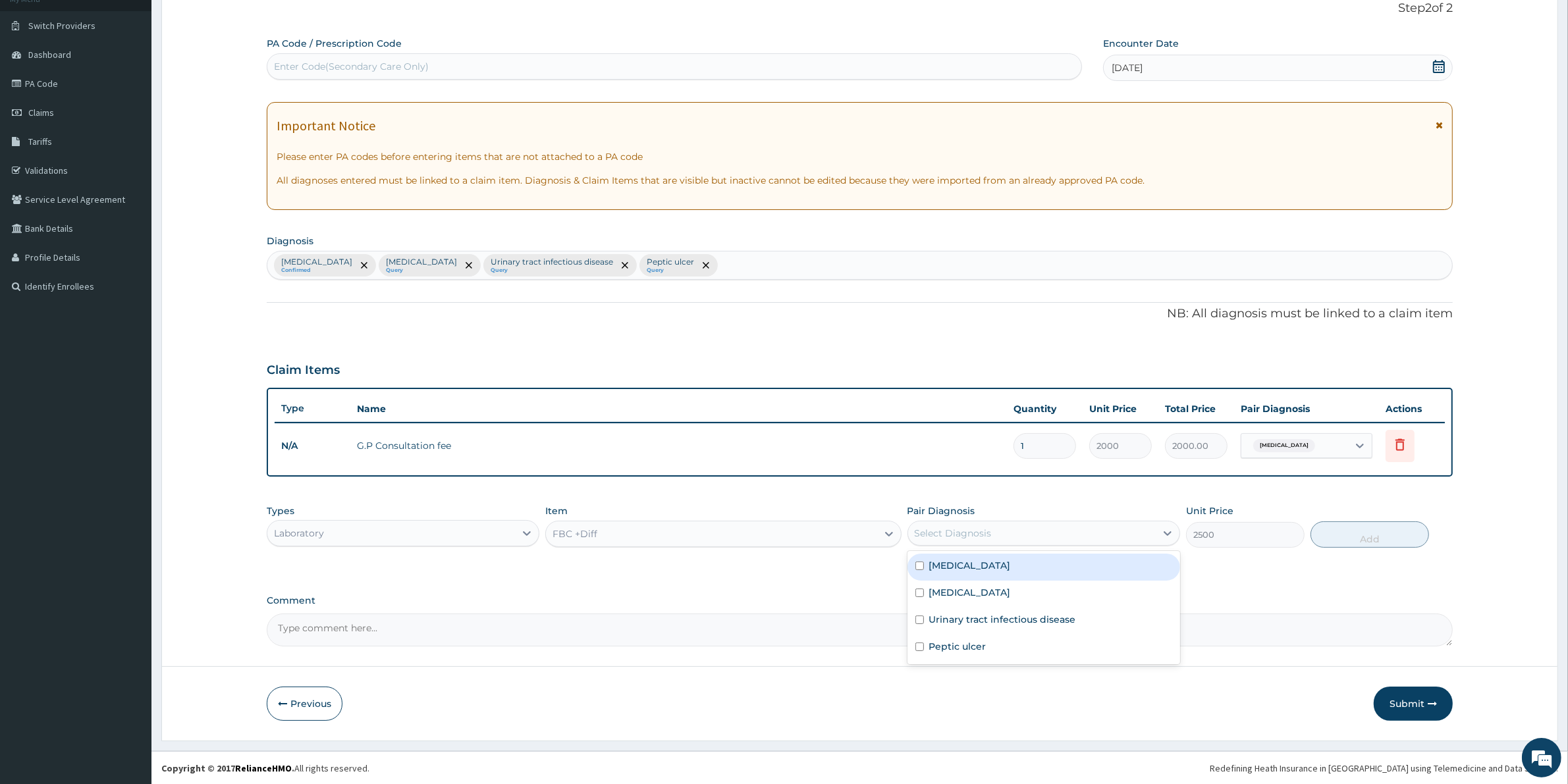
click at [1011, 536] on div "Select Diagnosis" at bounding box center [1032, 532] width 247 height 21
click at [940, 567] on label "[MEDICAL_DATA]" at bounding box center [970, 565] width 82 height 13
checkbox input "true"
click at [1342, 536] on button "Add" at bounding box center [1369, 535] width 118 height 26
type input "0"
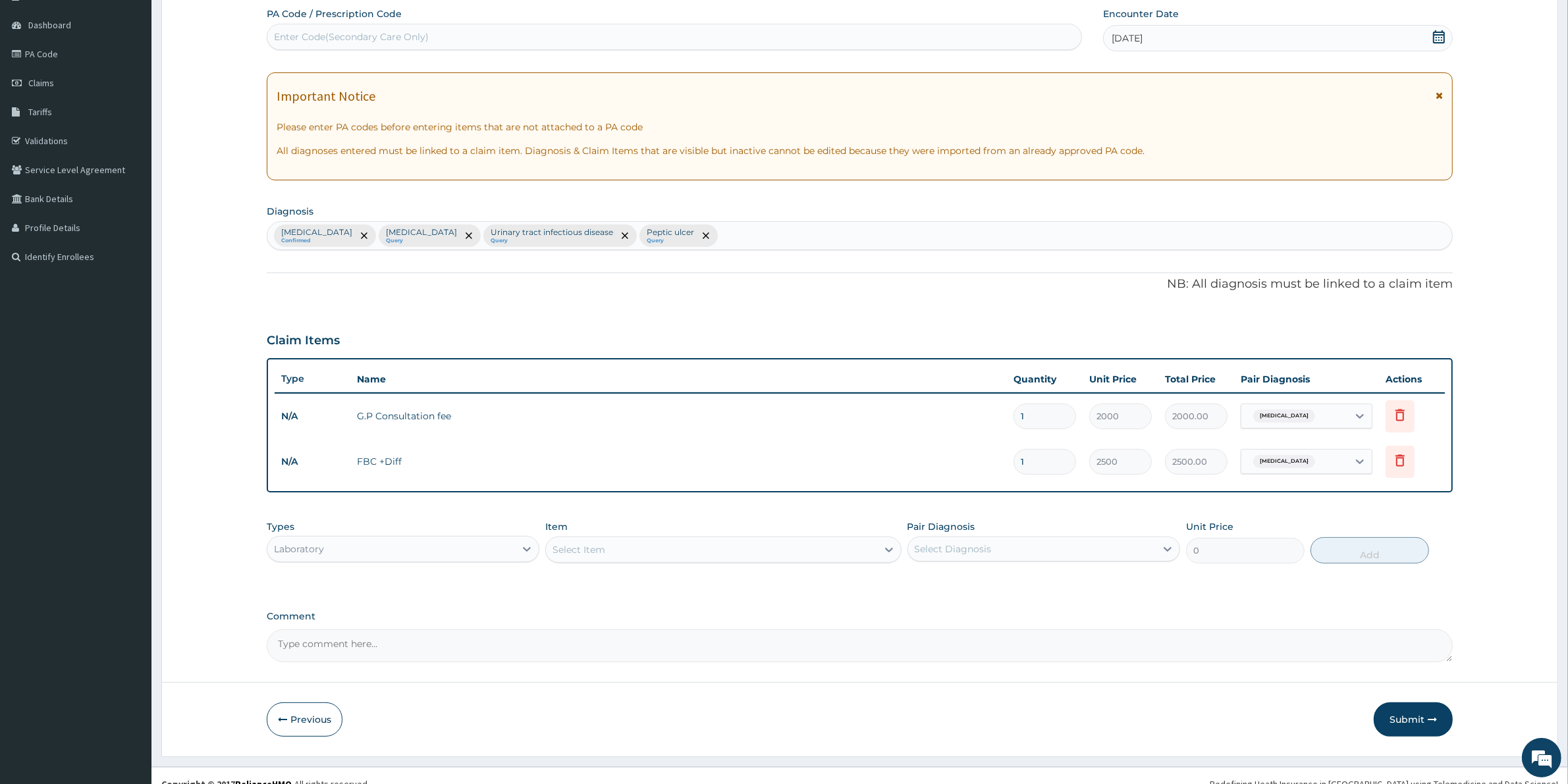
scroll to position [134, 0]
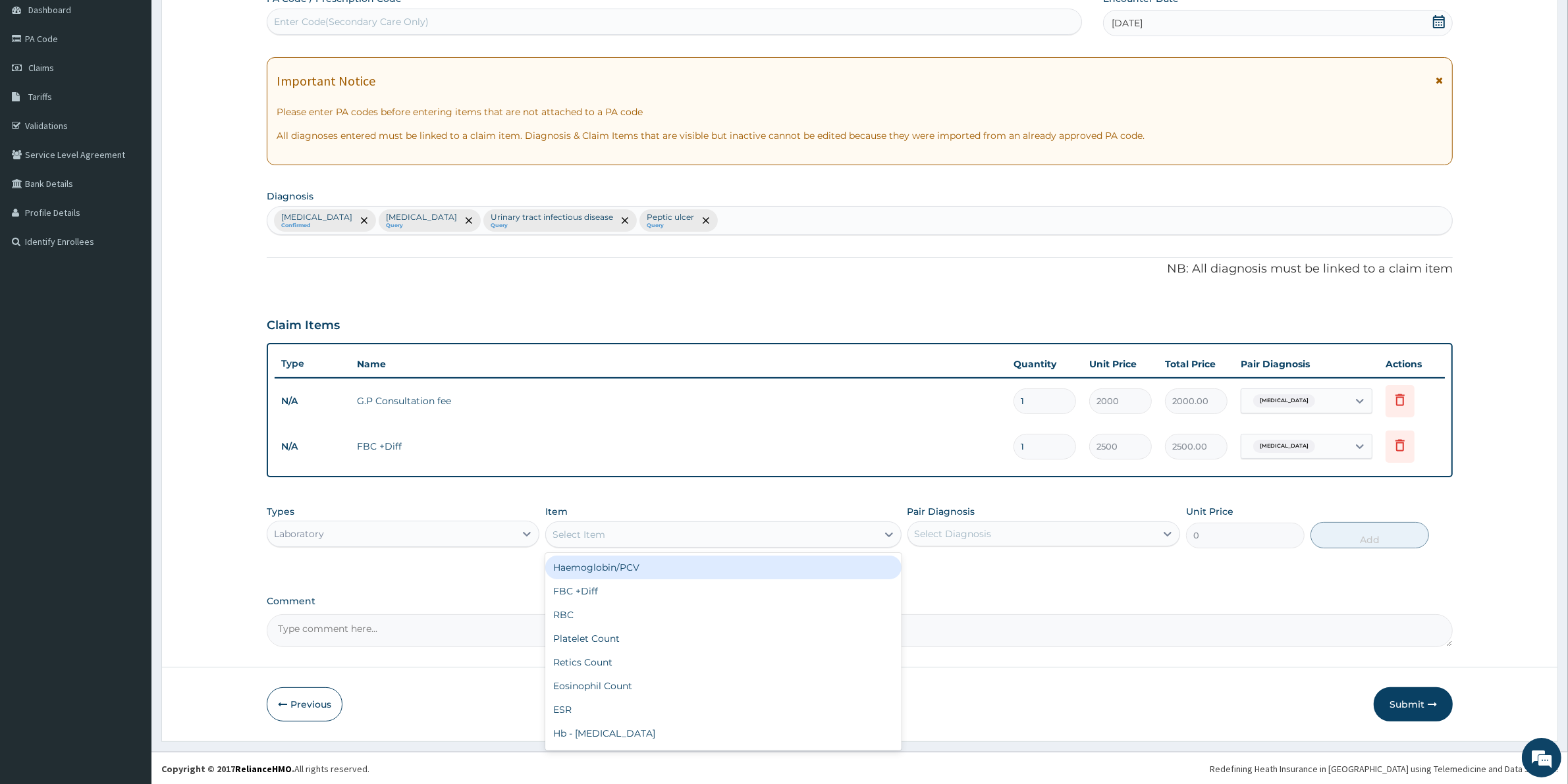
click at [612, 535] on div "Select Item" at bounding box center [711, 534] width 331 height 21
type input "MAL"
click at [603, 570] on div "Malaria Parasites" at bounding box center [723, 567] width 355 height 24
type input "1000"
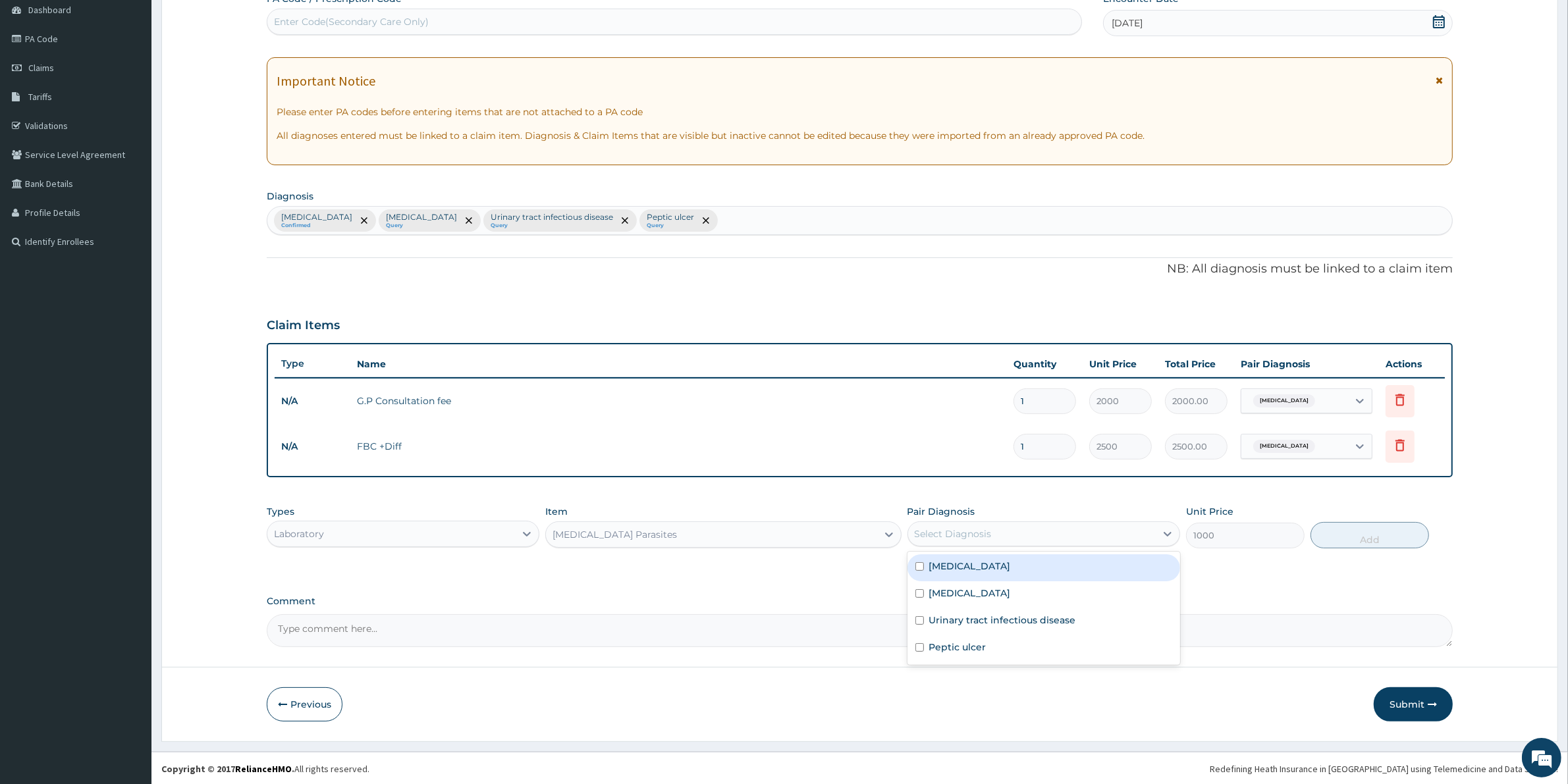
click at [968, 528] on div "Select Diagnosis" at bounding box center [953, 533] width 77 height 13
click at [956, 567] on label "Malaria" at bounding box center [970, 565] width 82 height 13
checkbox input "true"
click at [1362, 547] on button "Add" at bounding box center [1369, 535] width 118 height 26
type input "0"
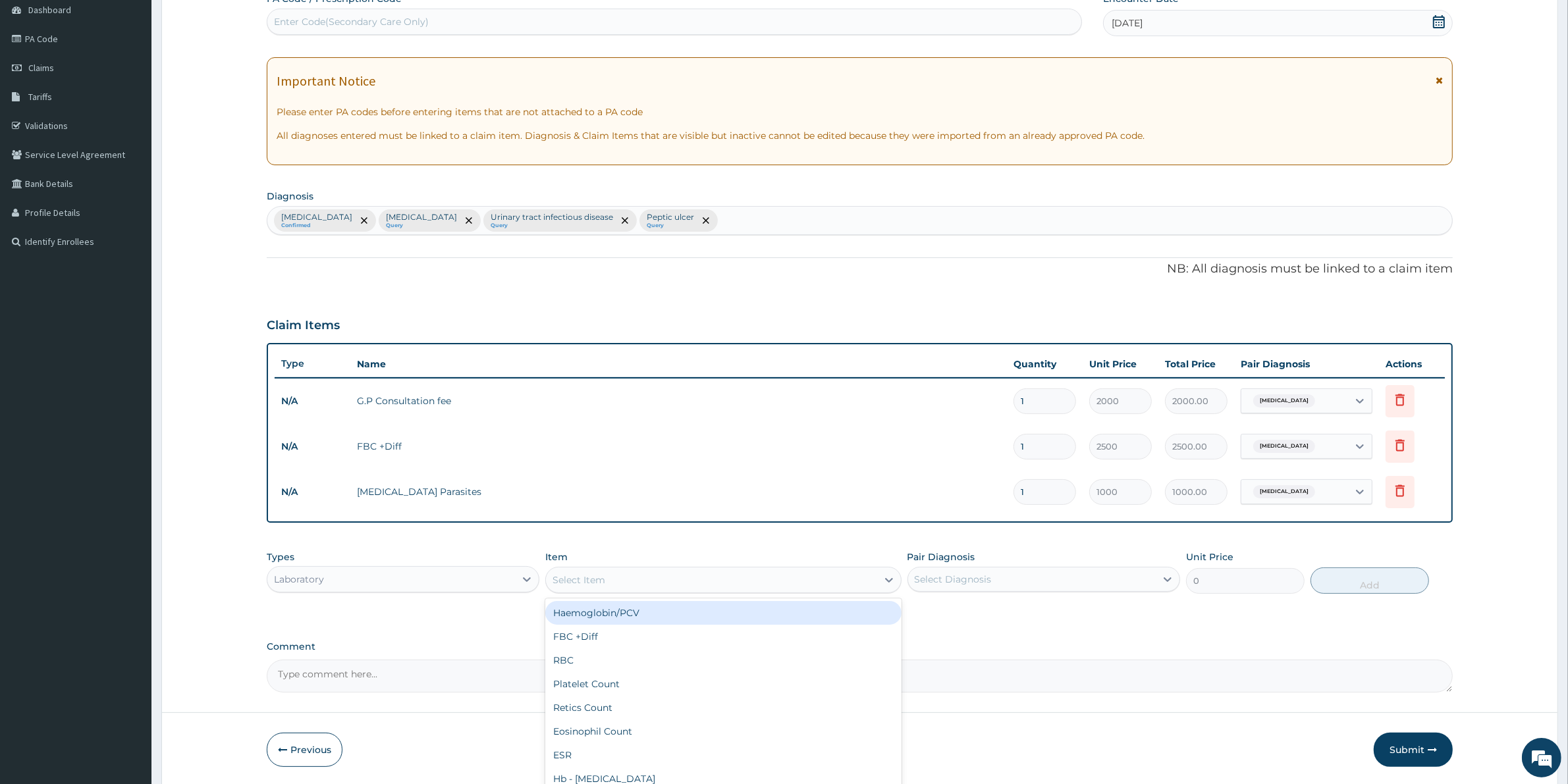
click at [590, 577] on div "Select Item" at bounding box center [579, 579] width 53 height 13
type input "URINE"
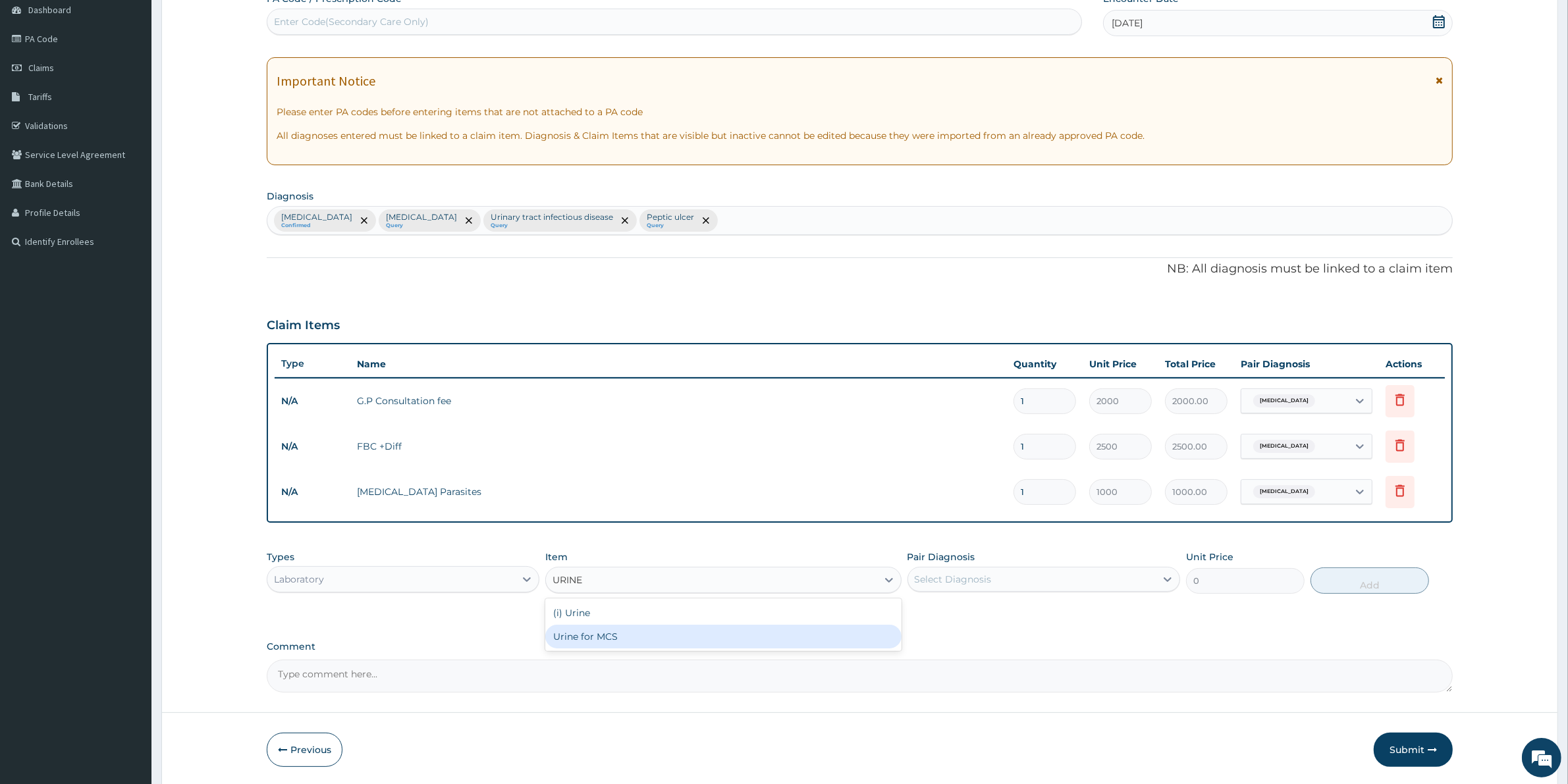
click at [581, 639] on div "Urine for MCS" at bounding box center [723, 636] width 355 height 24
type input "4000"
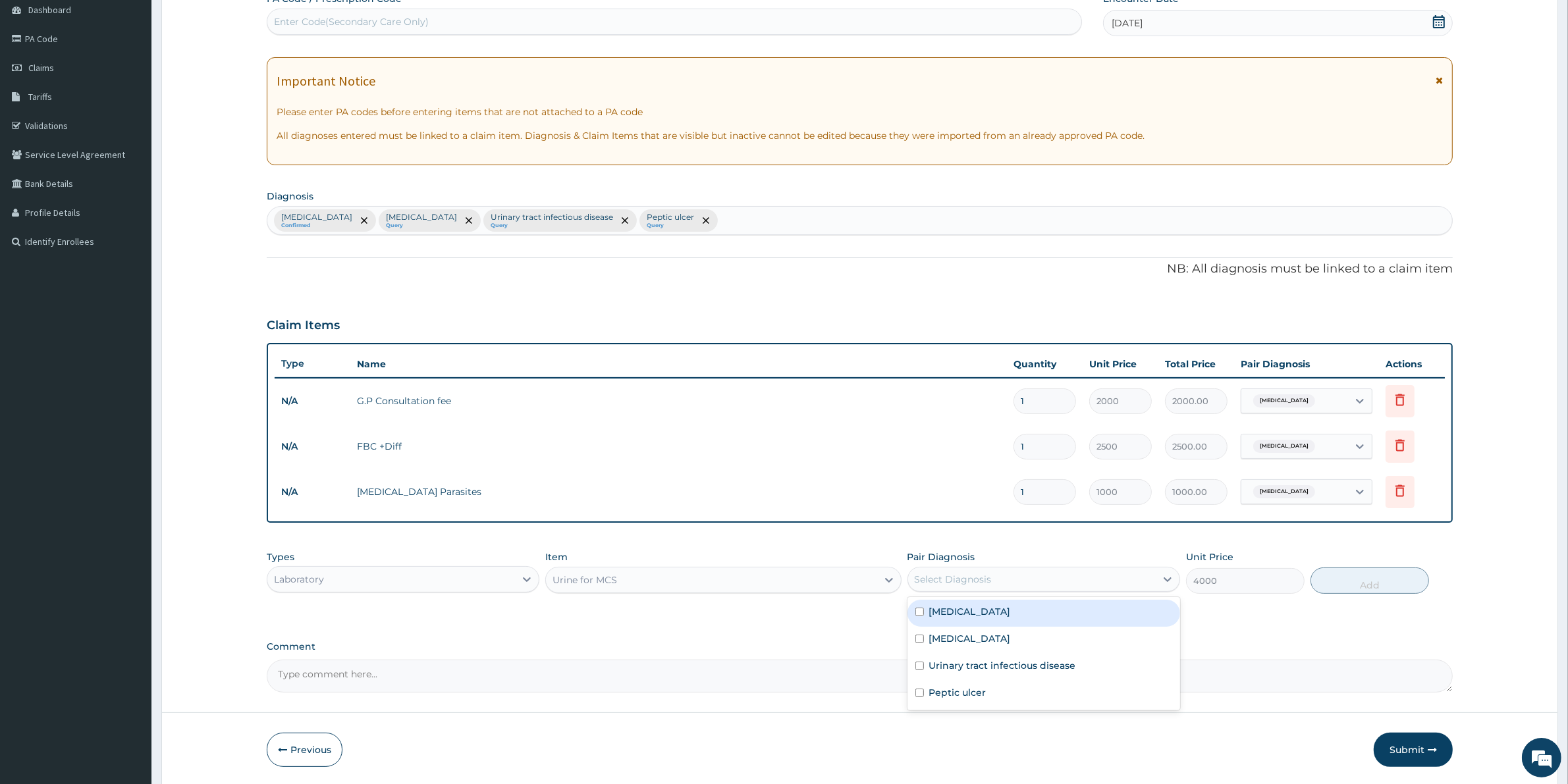
click at [1005, 575] on div "Select Diagnosis" at bounding box center [1032, 579] width 247 height 21
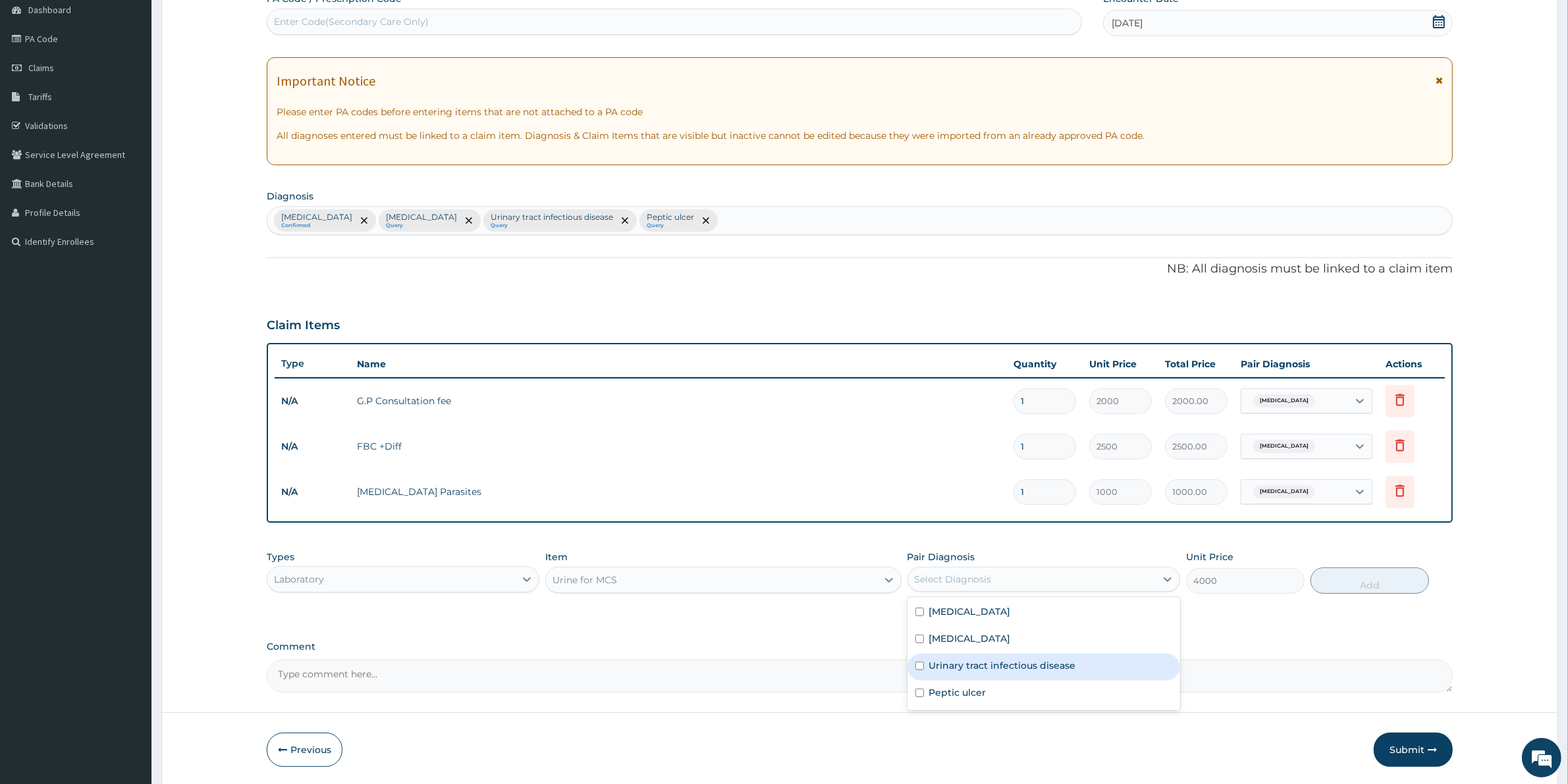
click at [965, 666] on label "Urinary tract infectious disease" at bounding box center [1002, 665] width 147 height 13
checkbox input "true"
click at [1377, 585] on button "Add" at bounding box center [1369, 580] width 118 height 26
type input "0"
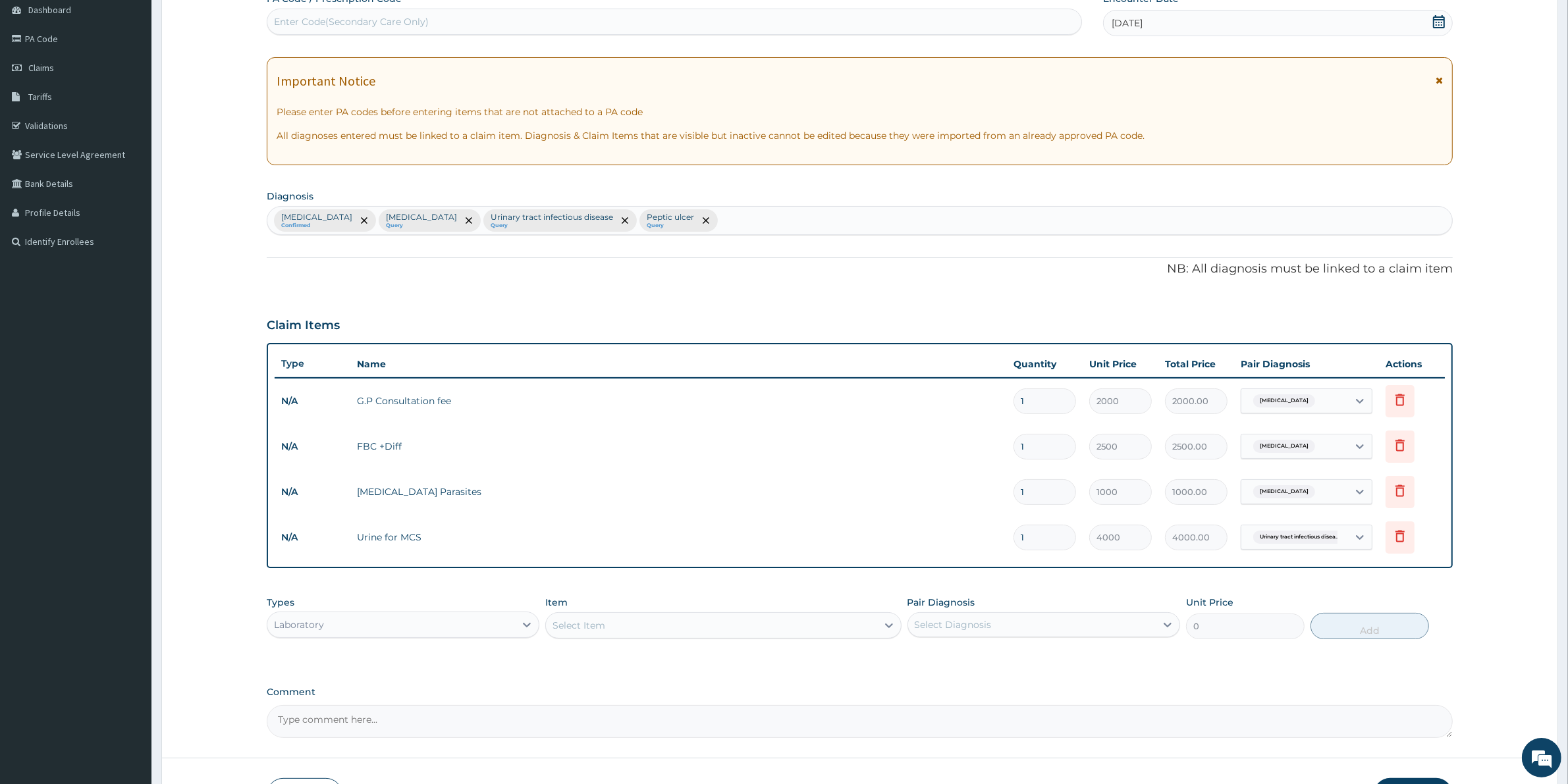
click at [598, 609] on div "Item Select Item" at bounding box center [723, 617] width 355 height 43
click at [594, 619] on div "Select Item" at bounding box center [579, 625] width 53 height 13
type input "SCAN"
click at [661, 616] on div "Select Item" at bounding box center [711, 625] width 331 height 21
click at [617, 617] on div "Select Item" at bounding box center [711, 625] width 331 height 21
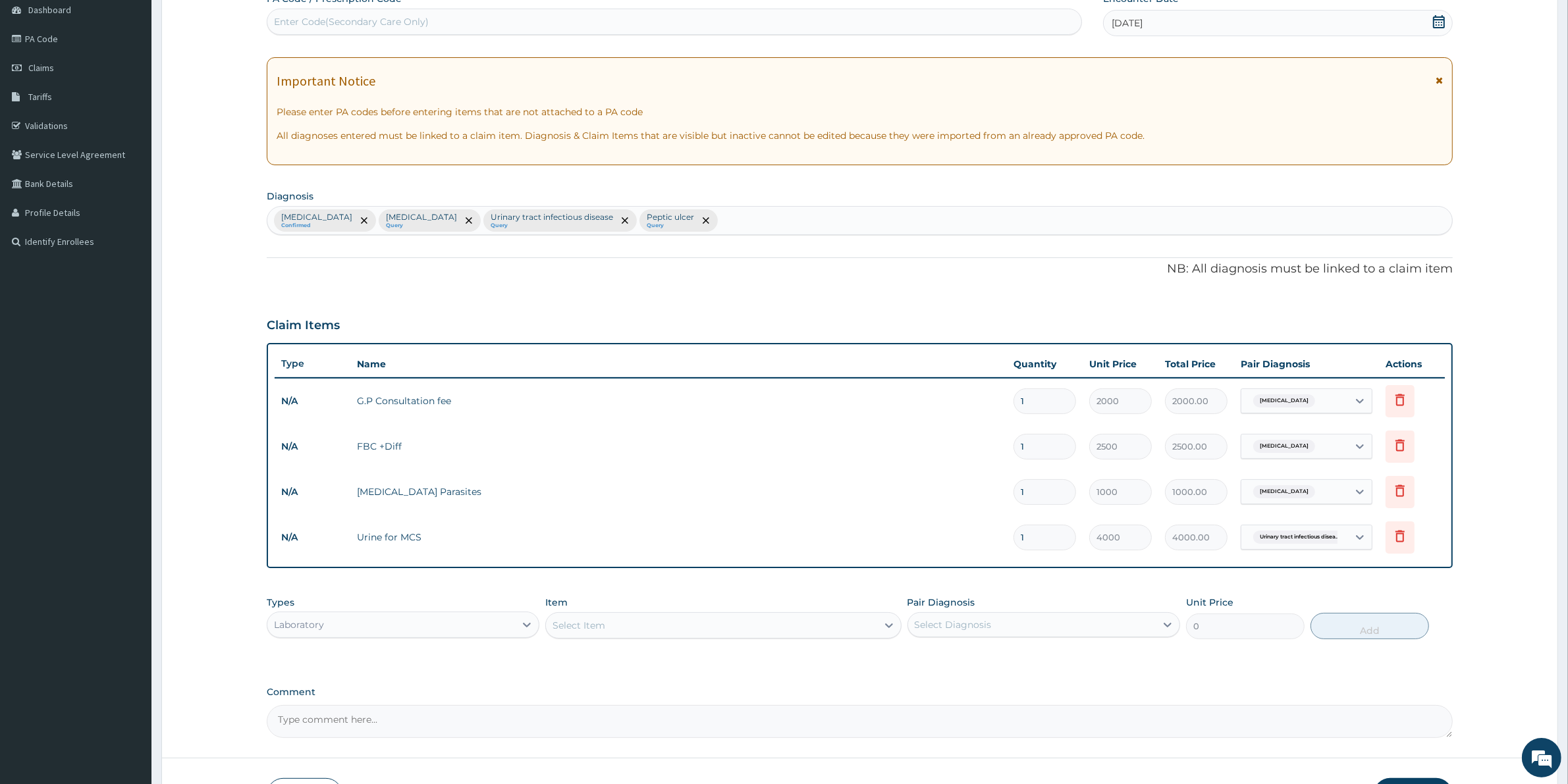
click at [566, 623] on div "Select Item" at bounding box center [579, 625] width 53 height 13
click at [568, 620] on div "Select Item" at bounding box center [579, 625] width 53 height 13
type input "SCA"
click at [330, 623] on div "Laboratory" at bounding box center [391, 624] width 247 height 21
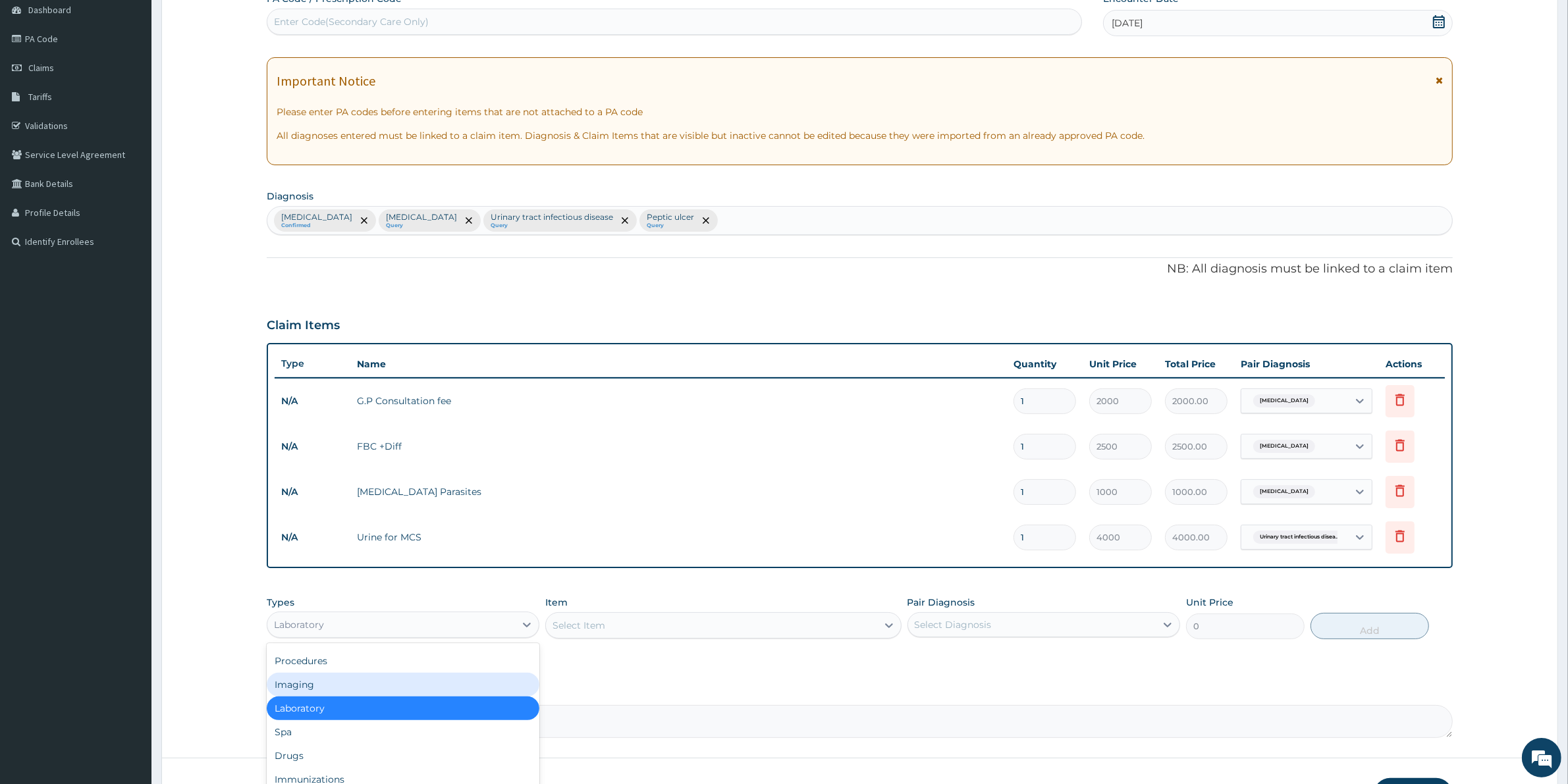
scroll to position [0, 0]
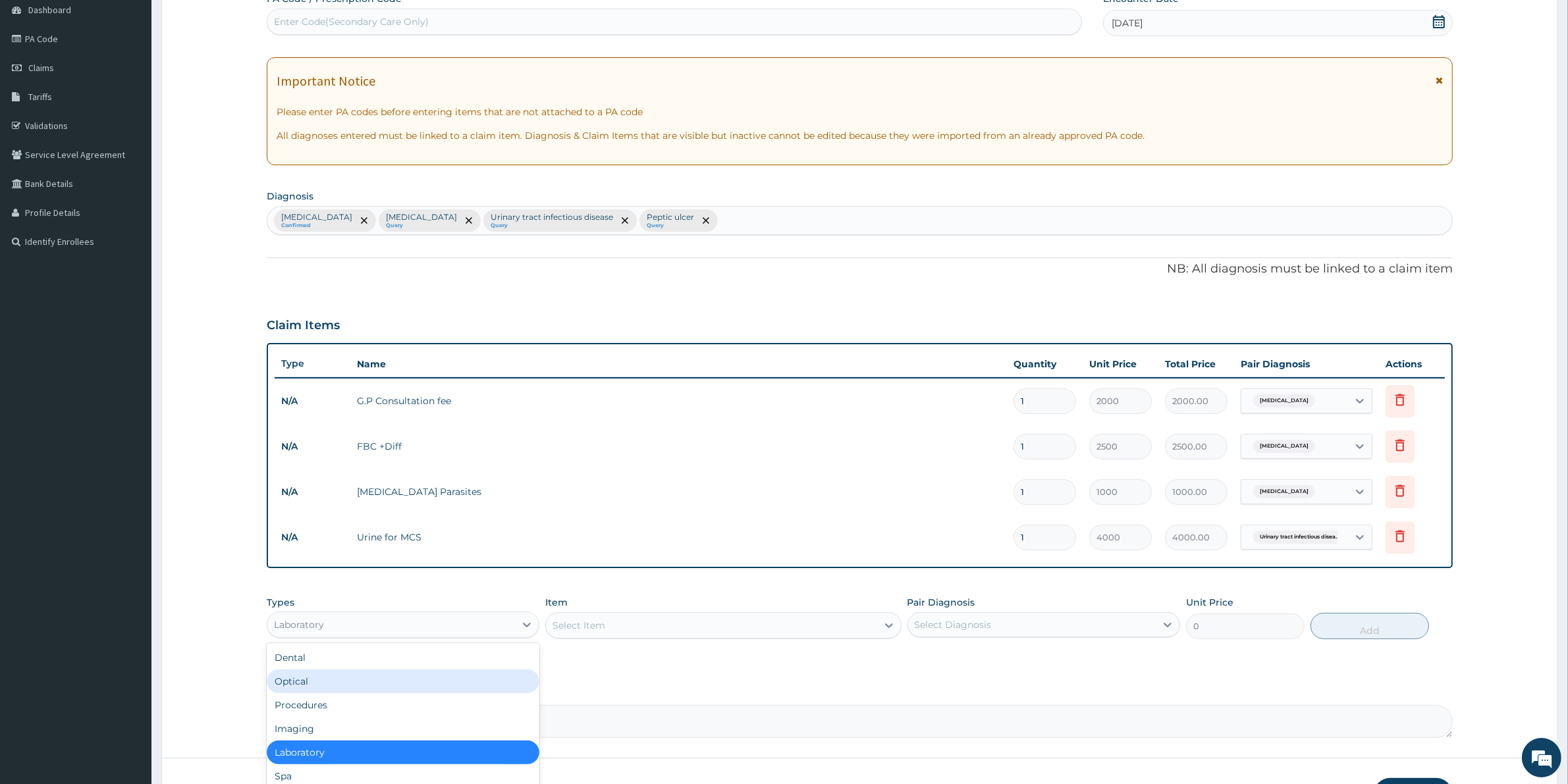
click at [303, 681] on div "Optical" at bounding box center [403, 680] width 273 height 24
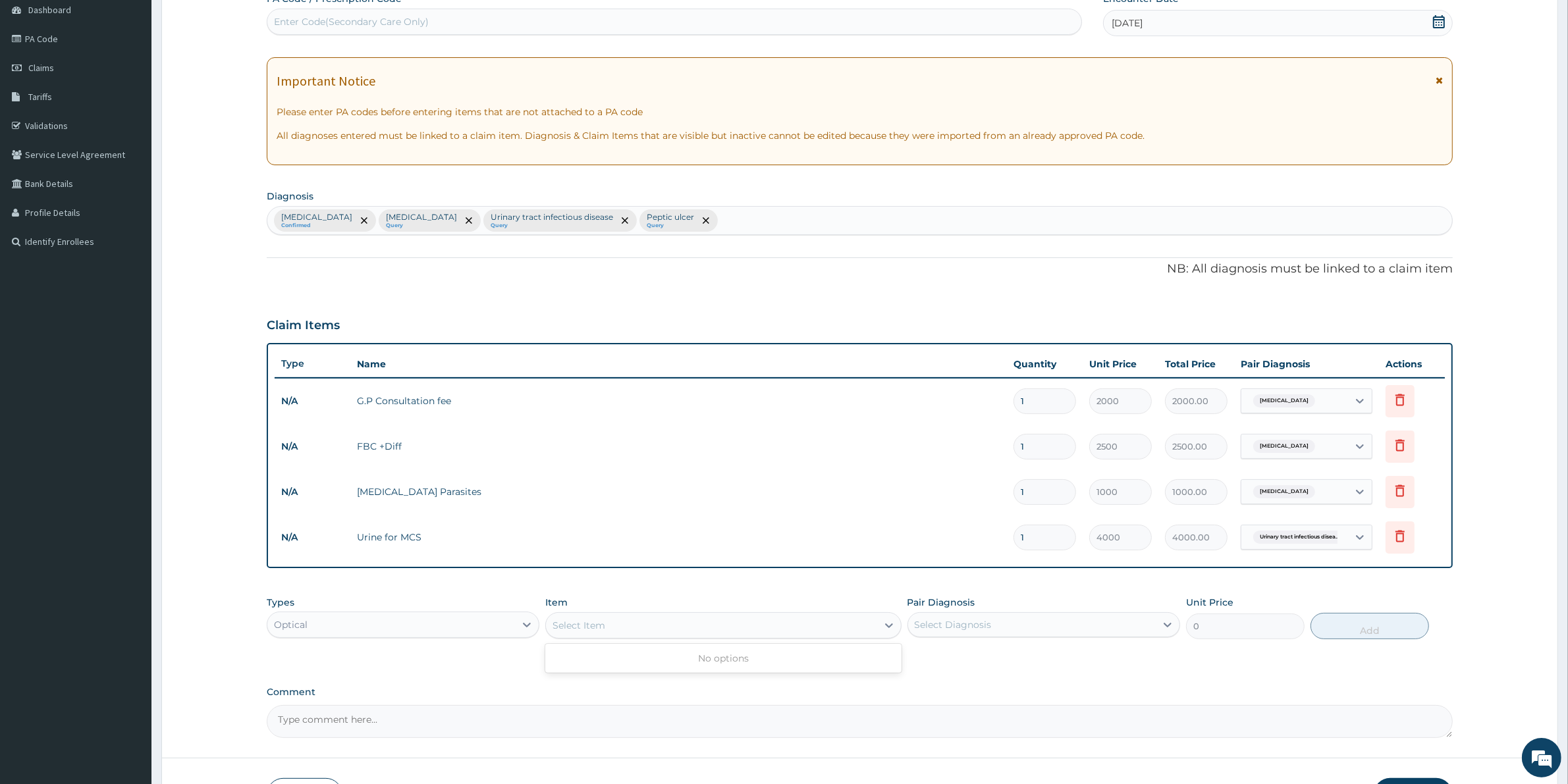
click at [601, 619] on div "Select Item" at bounding box center [579, 625] width 53 height 13
click at [607, 624] on div "Select Item" at bounding box center [711, 625] width 331 height 21
click at [607, 622] on div "Select Item" at bounding box center [711, 625] width 331 height 21
type input "SCAN"
click at [357, 612] on div "Optical" at bounding box center [403, 625] width 273 height 26
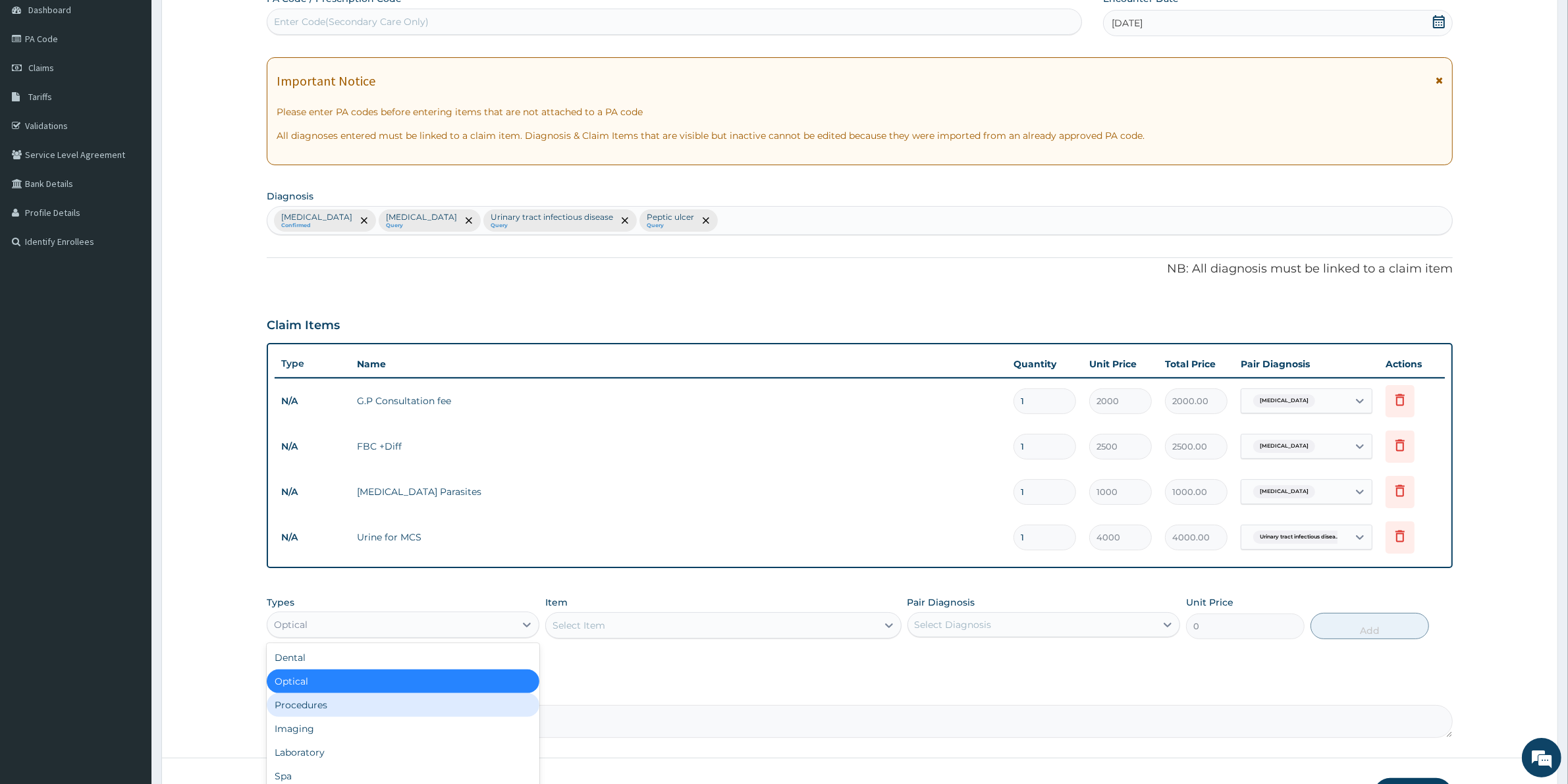
click at [310, 702] on div "Procedures" at bounding box center [403, 704] width 273 height 24
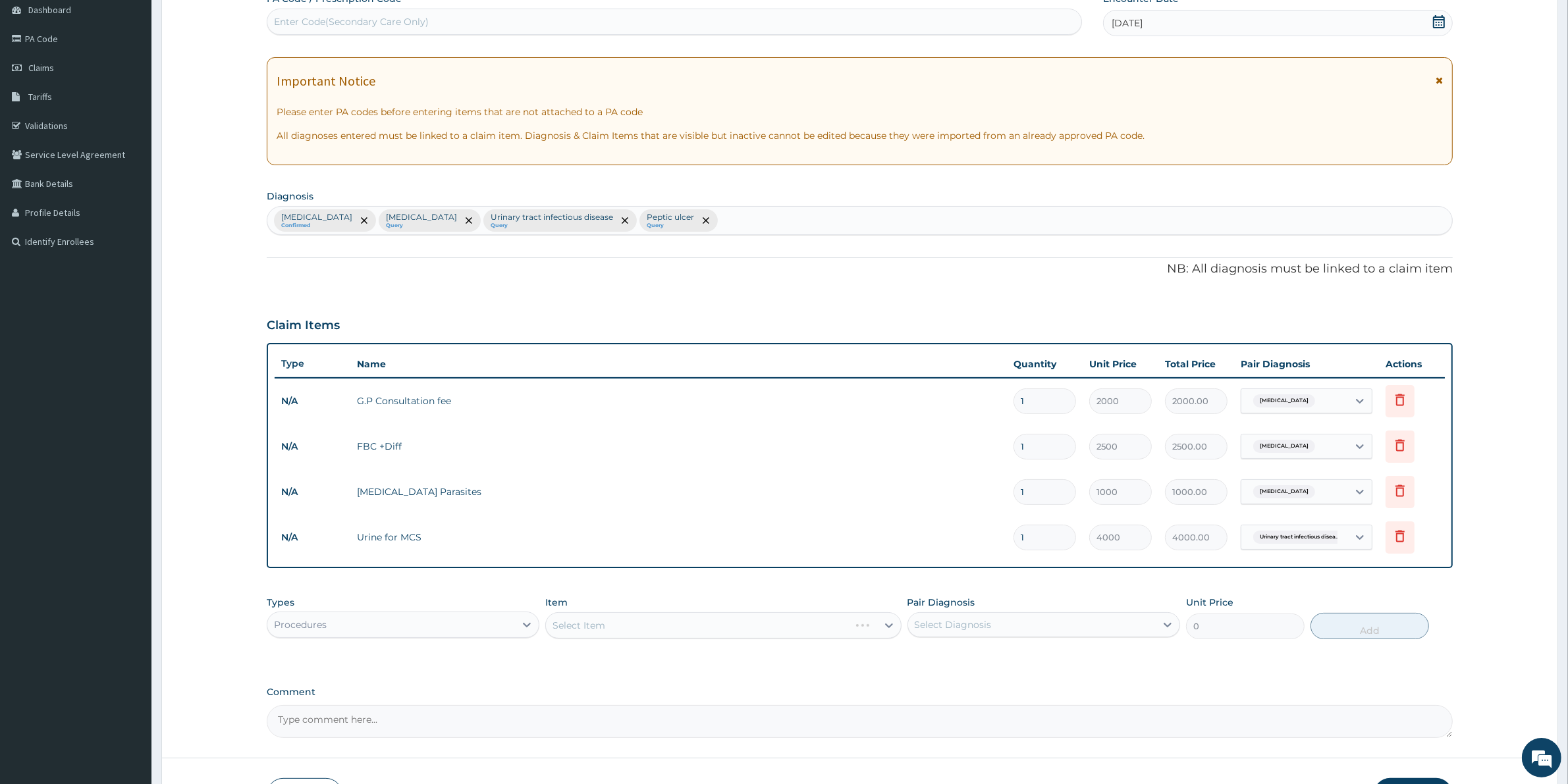
click at [572, 622] on div "Select Item" at bounding box center [723, 625] width 355 height 26
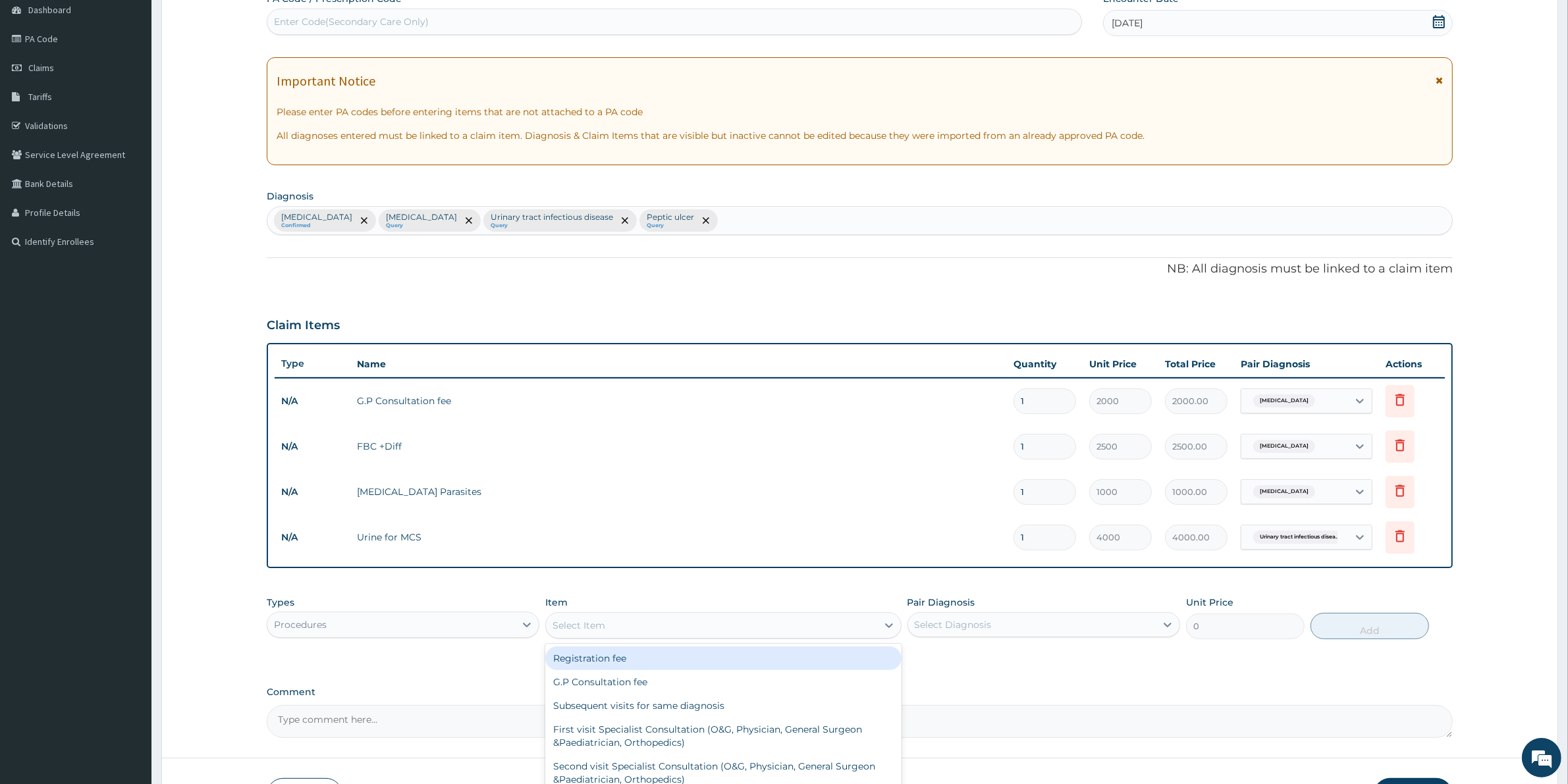
click at [594, 620] on div "Select Item" at bounding box center [579, 625] width 53 height 13
type input "SCA"
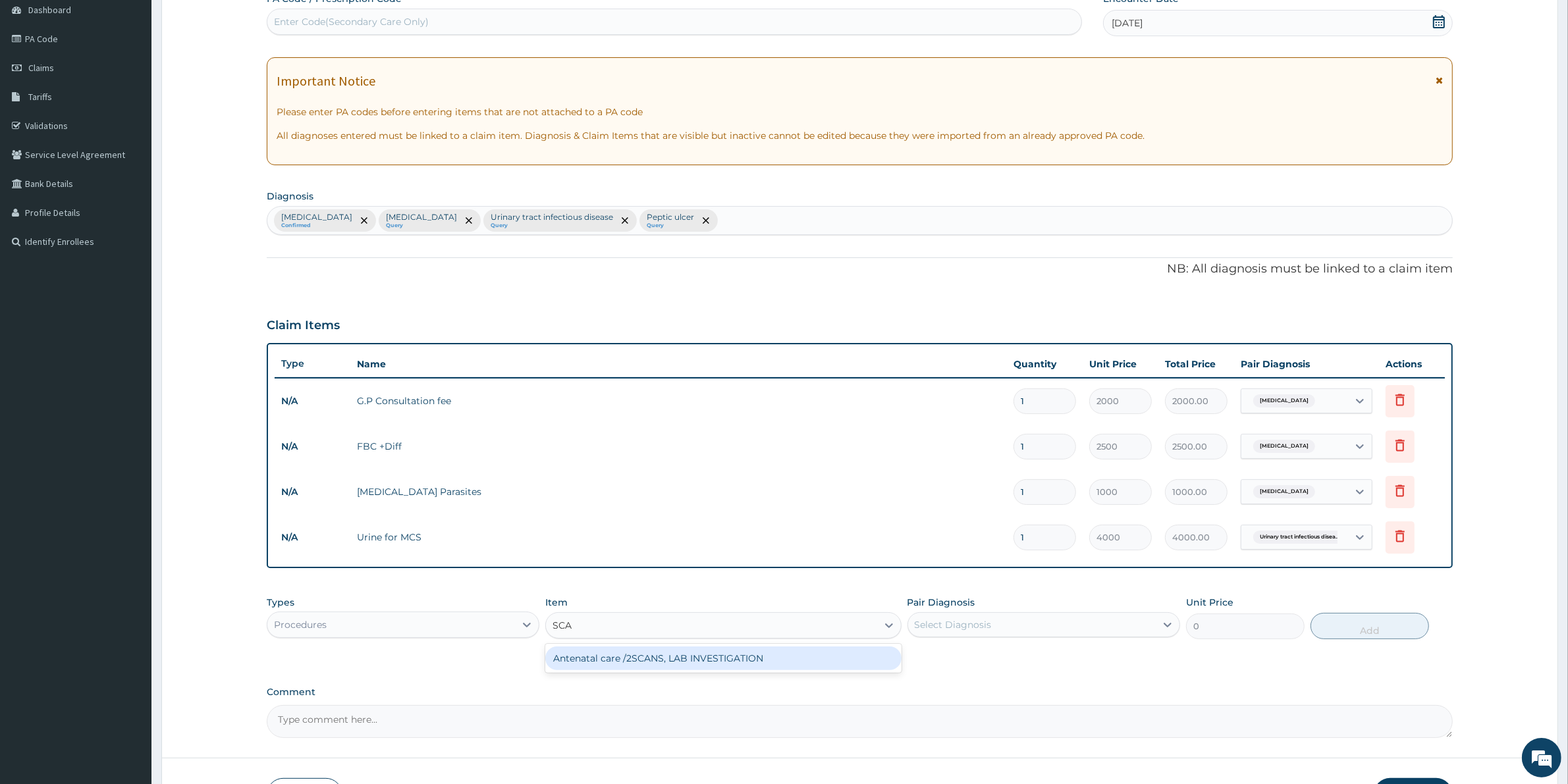
click at [656, 660] on div "Antenatal care /2SCANS, LAB INVESTIGATION" at bounding box center [723, 658] width 355 height 24
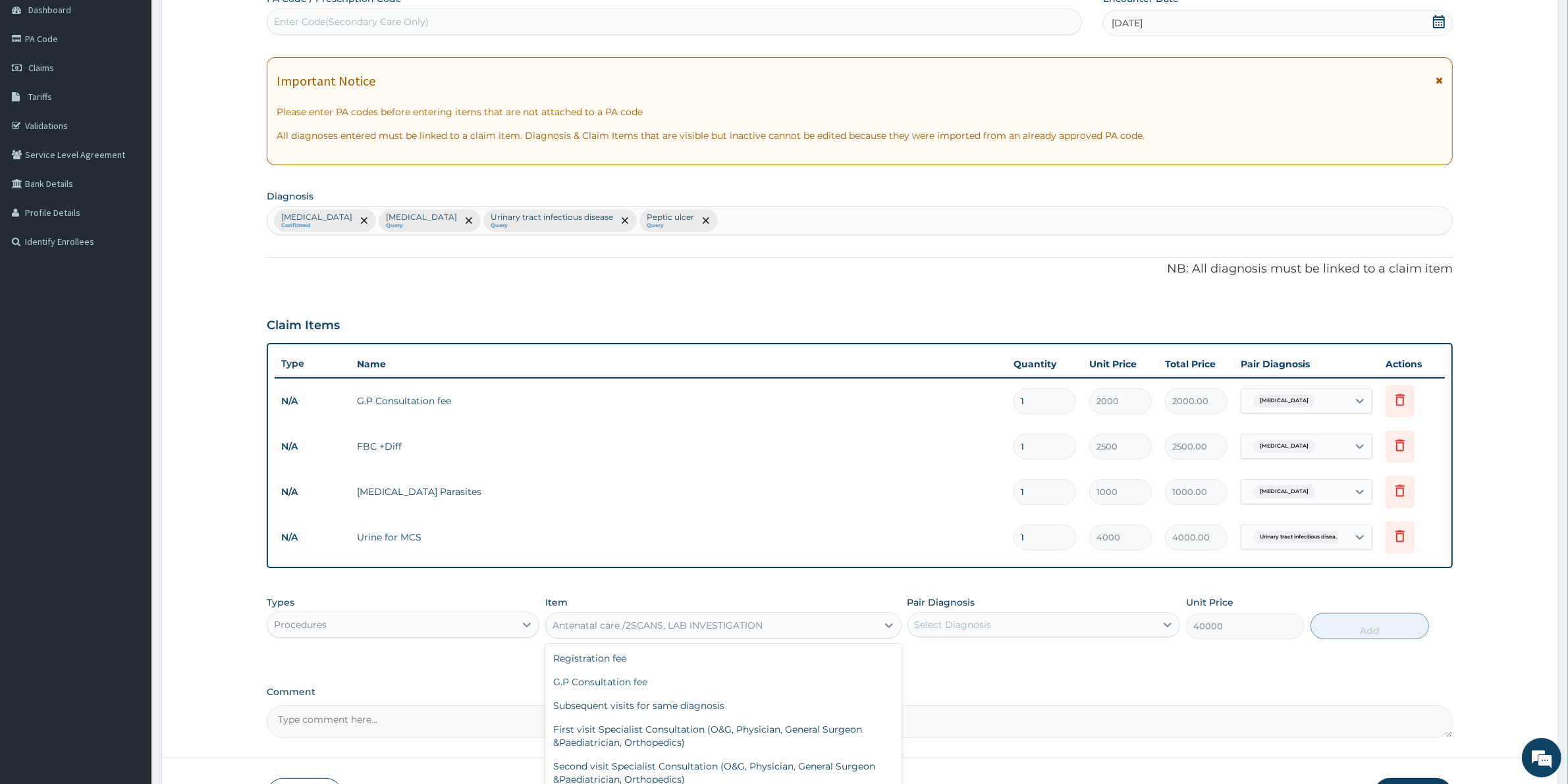
click at [771, 623] on div "Antenatal care /2SCANS, LAB INVESTIGATION" at bounding box center [711, 625] width 331 height 21
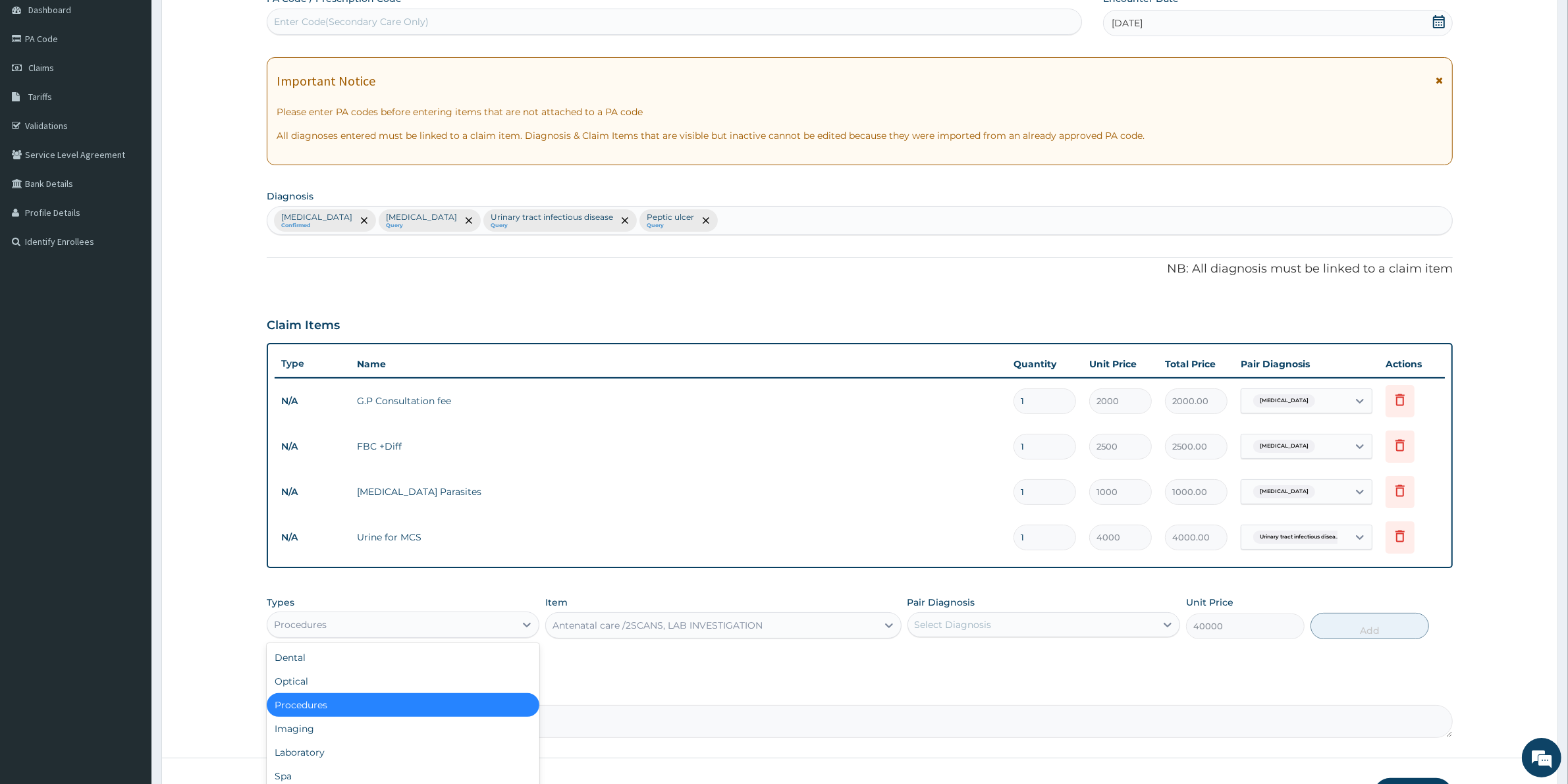
drag, startPoint x: 466, startPoint y: 612, endPoint x: 452, endPoint y: 623, distance: 17.8
click at [461, 614] on div "Procedures" at bounding box center [391, 624] width 247 height 21
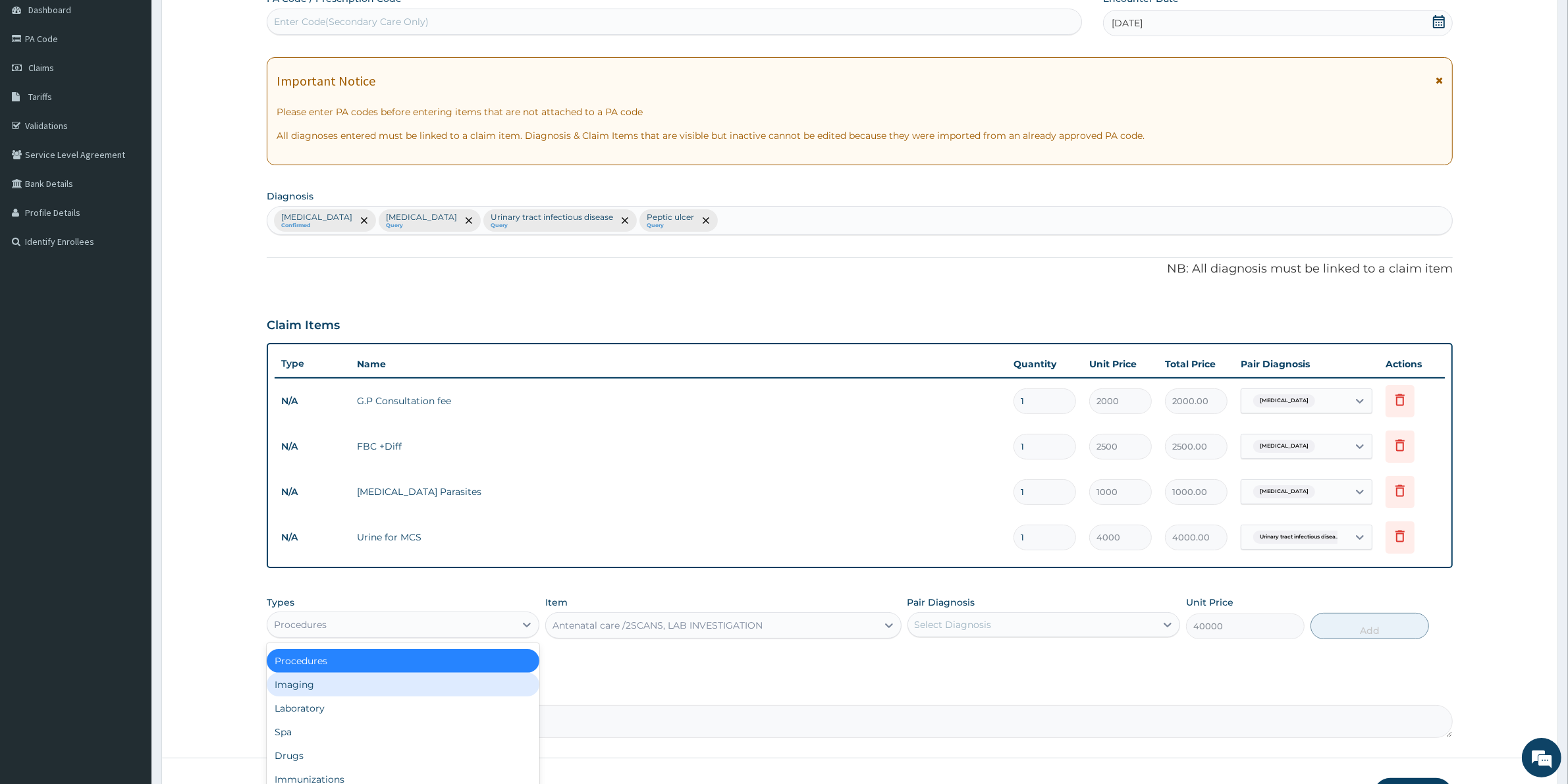
click at [325, 689] on div "Imaging" at bounding box center [403, 684] width 273 height 24
type input "0"
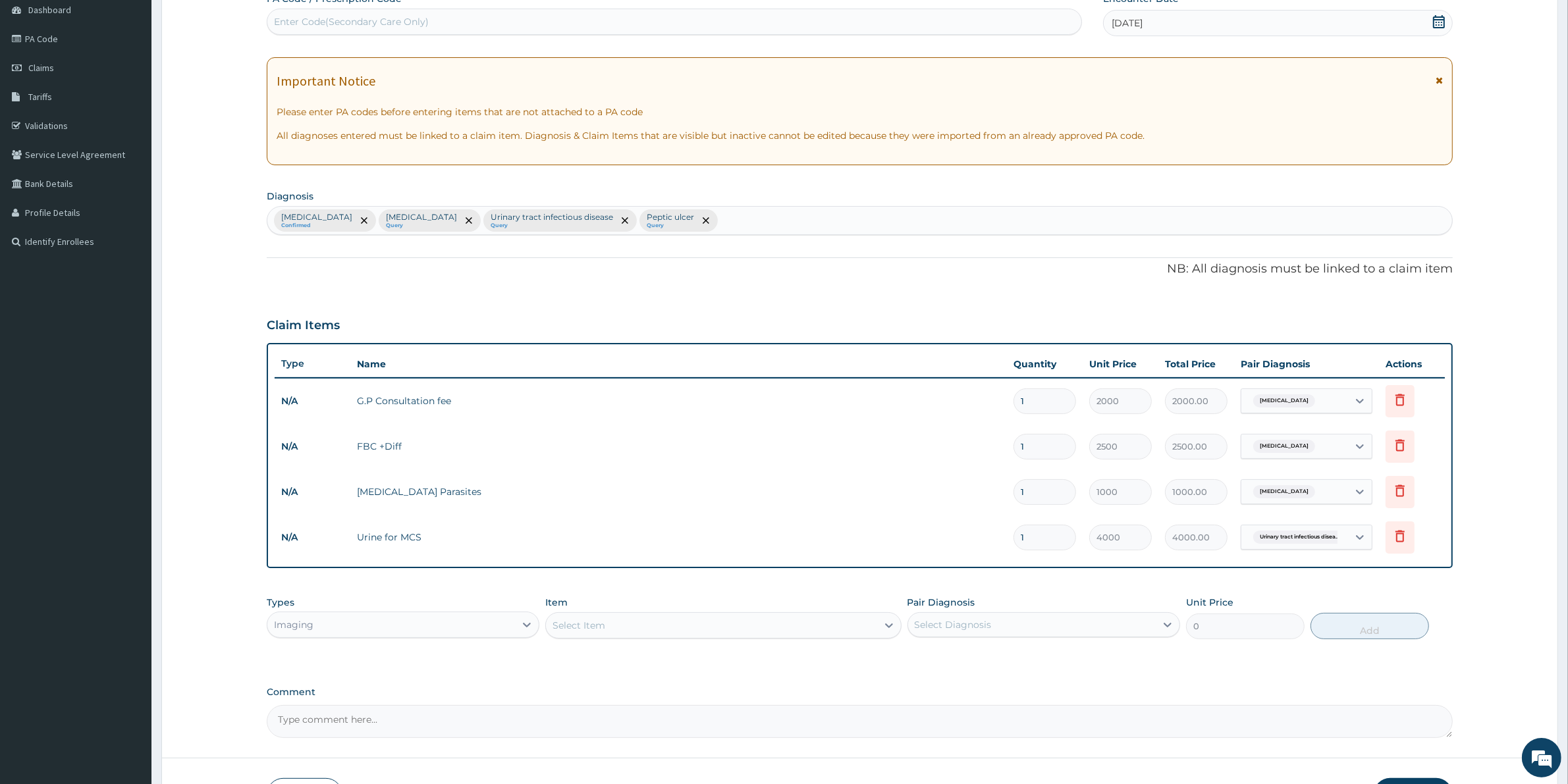
click at [568, 616] on div "Select Item" at bounding box center [723, 625] width 355 height 26
click at [593, 616] on div "Select Item" at bounding box center [711, 625] width 331 height 21
type input "SC"
click at [590, 705] on div "Pelvic Scan" at bounding box center [723, 705] width 355 height 24
type input "3000"
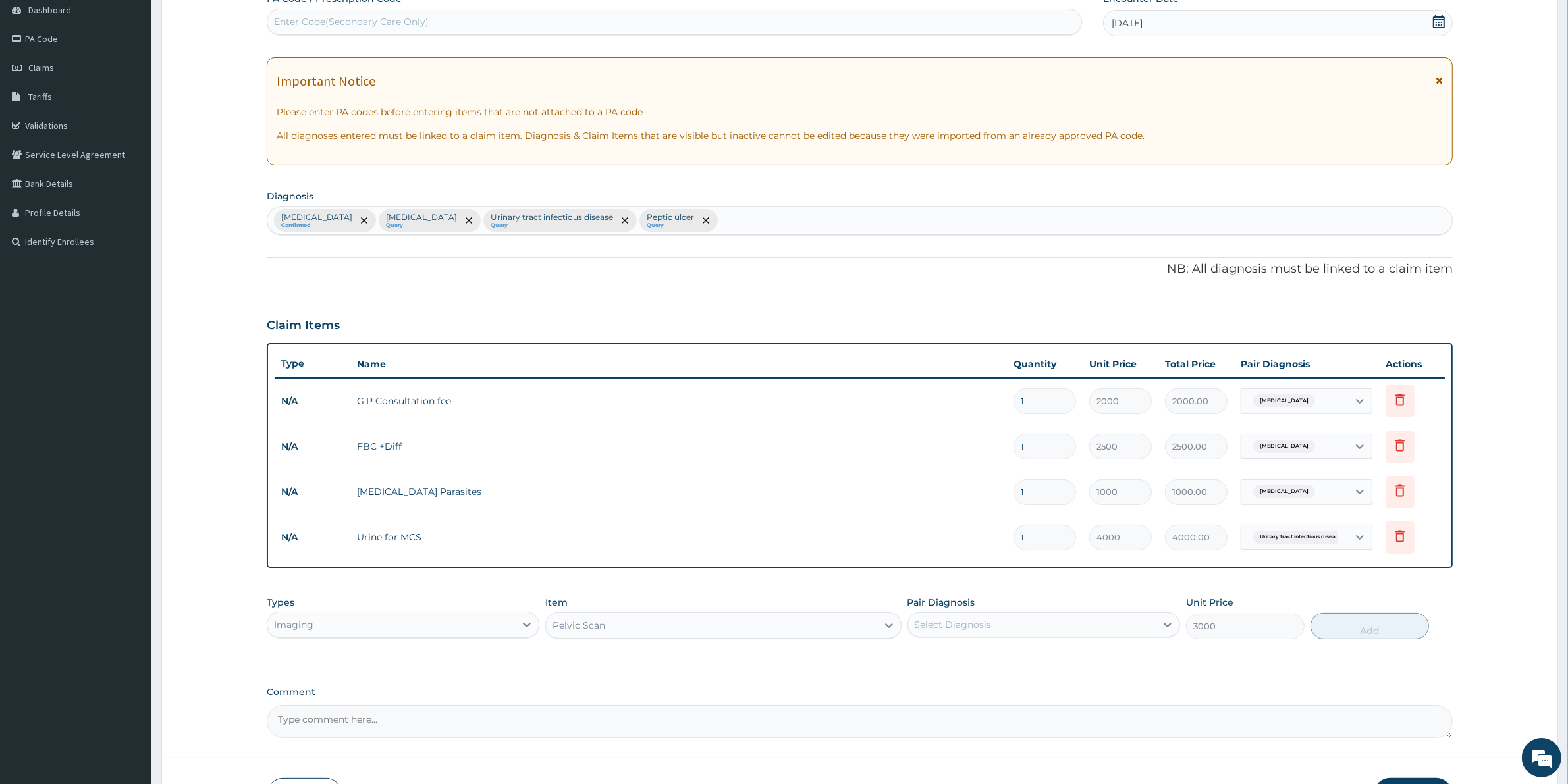
click at [645, 626] on div "Pelvic Scan" at bounding box center [711, 625] width 331 height 21
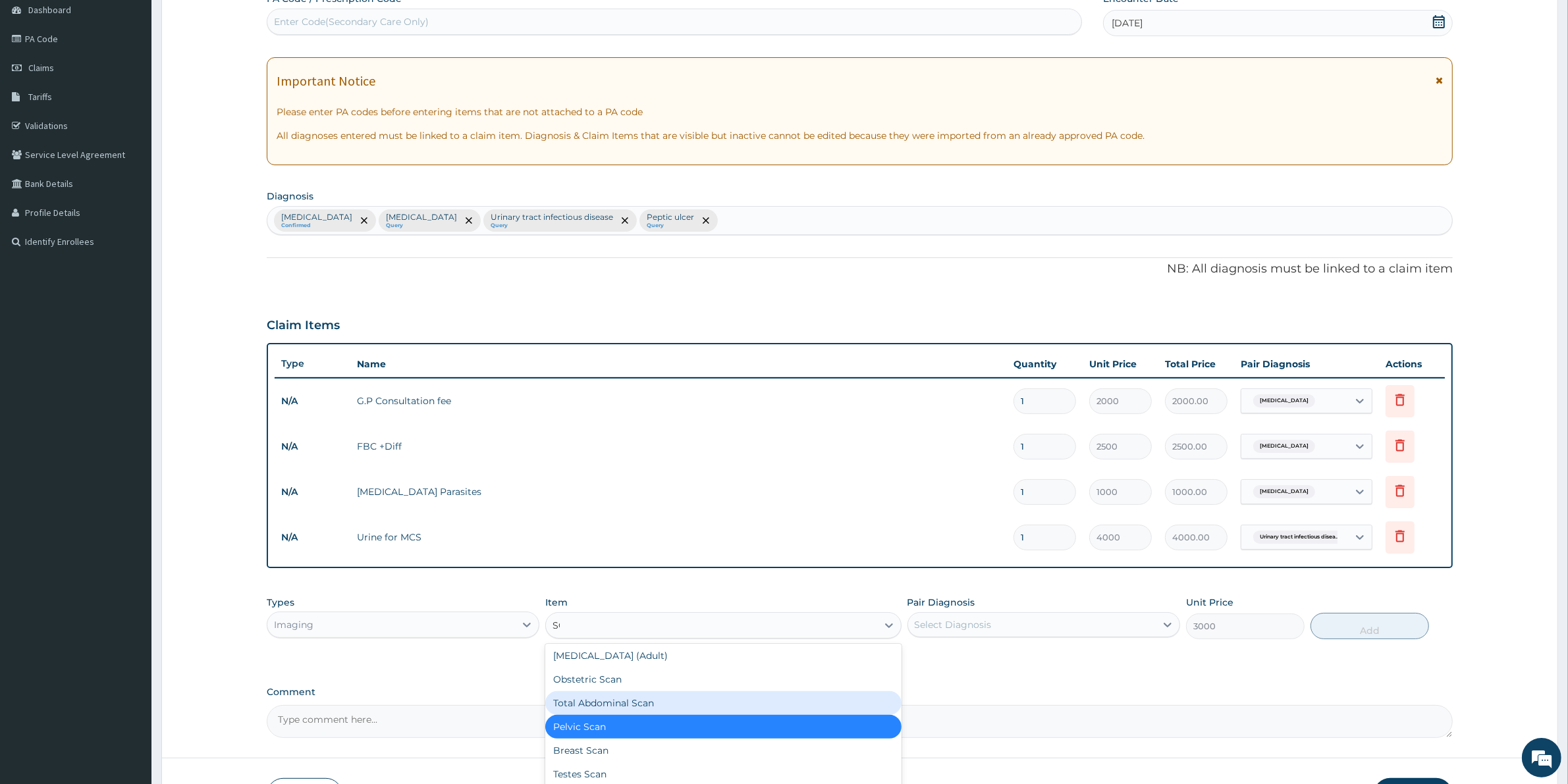
scroll to position [0, 0]
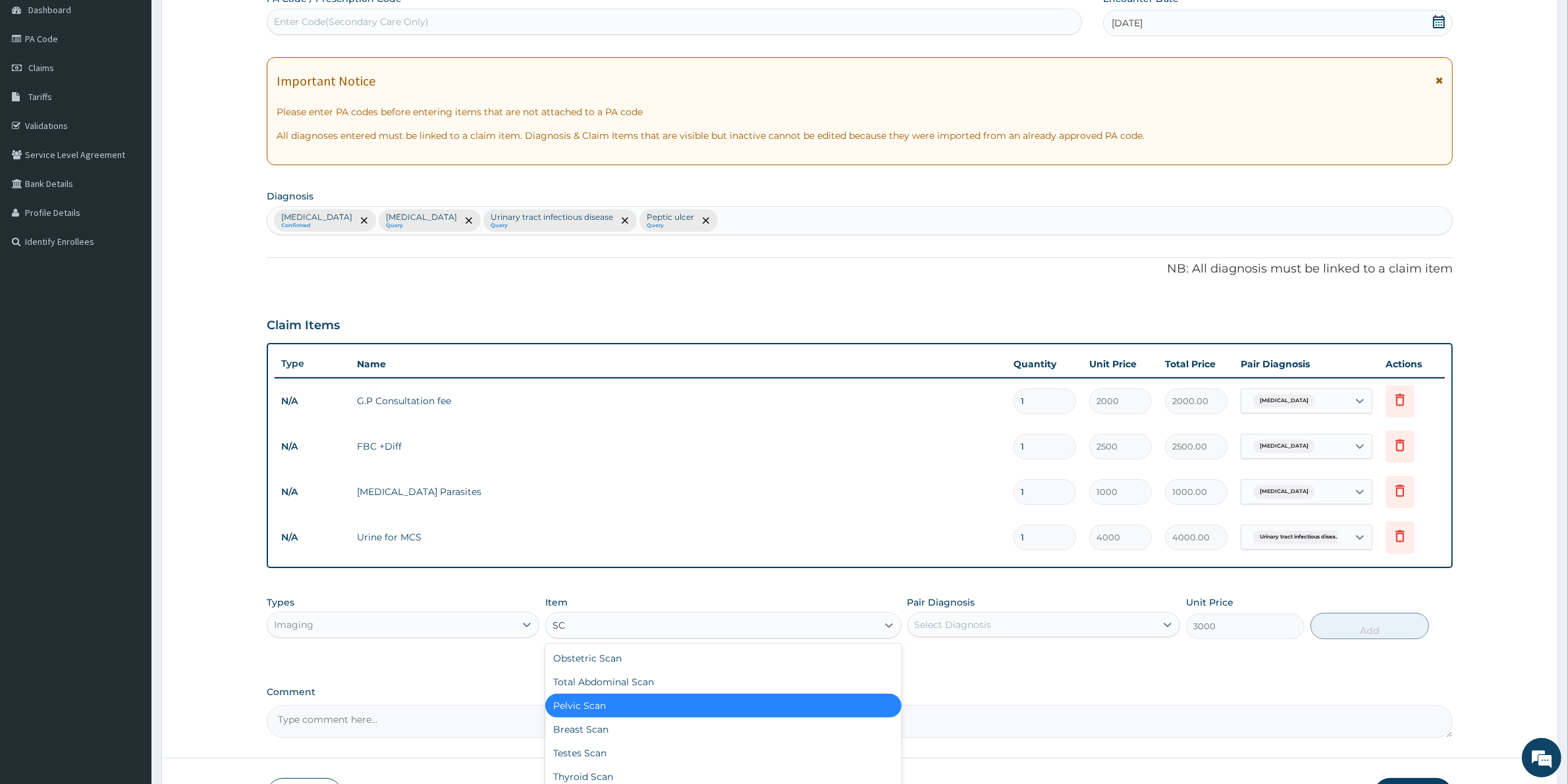
type input "SCA"
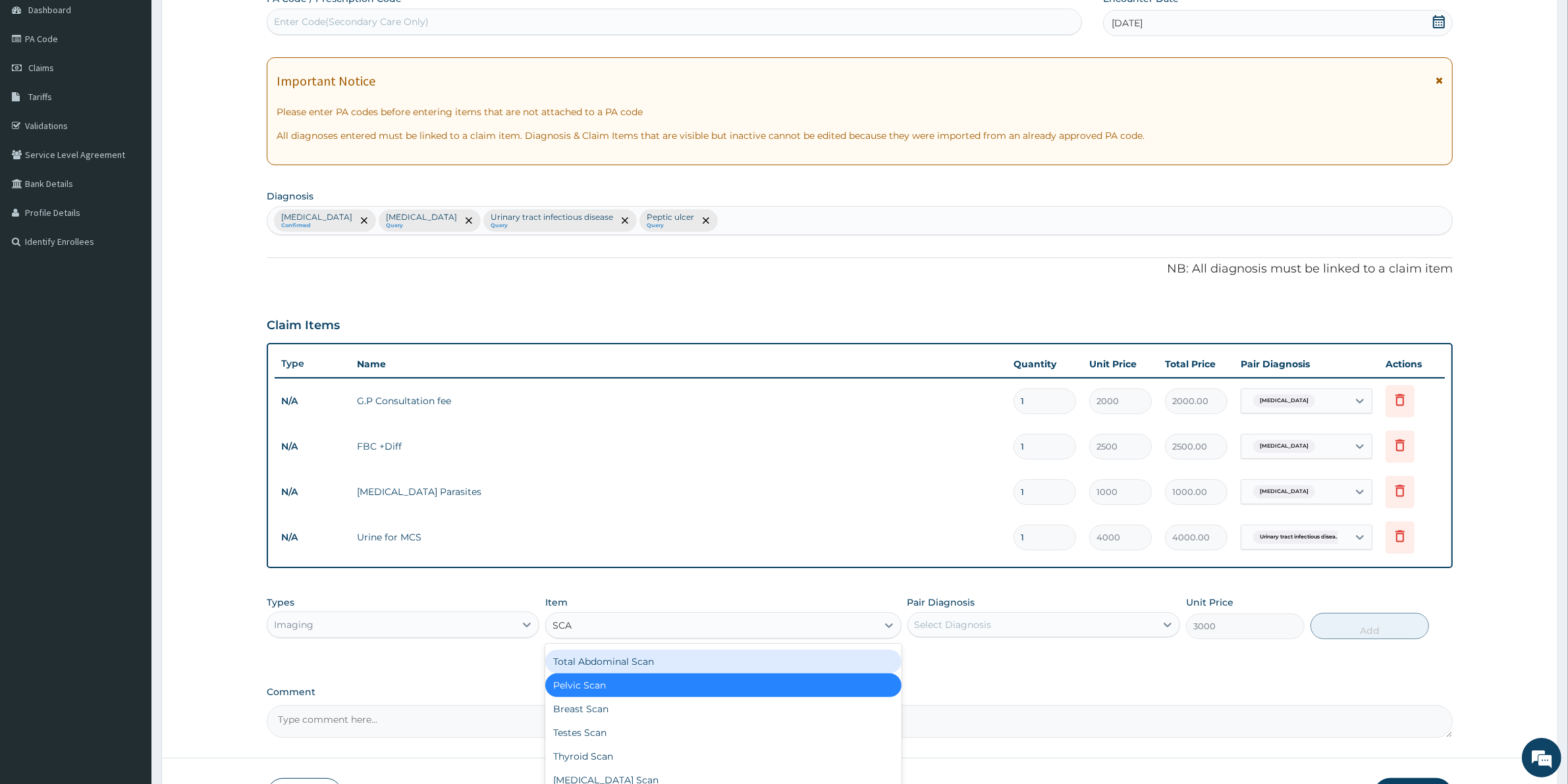
click at [643, 659] on div "Total Abdominal Scan" at bounding box center [723, 661] width 355 height 24
type input "5000"
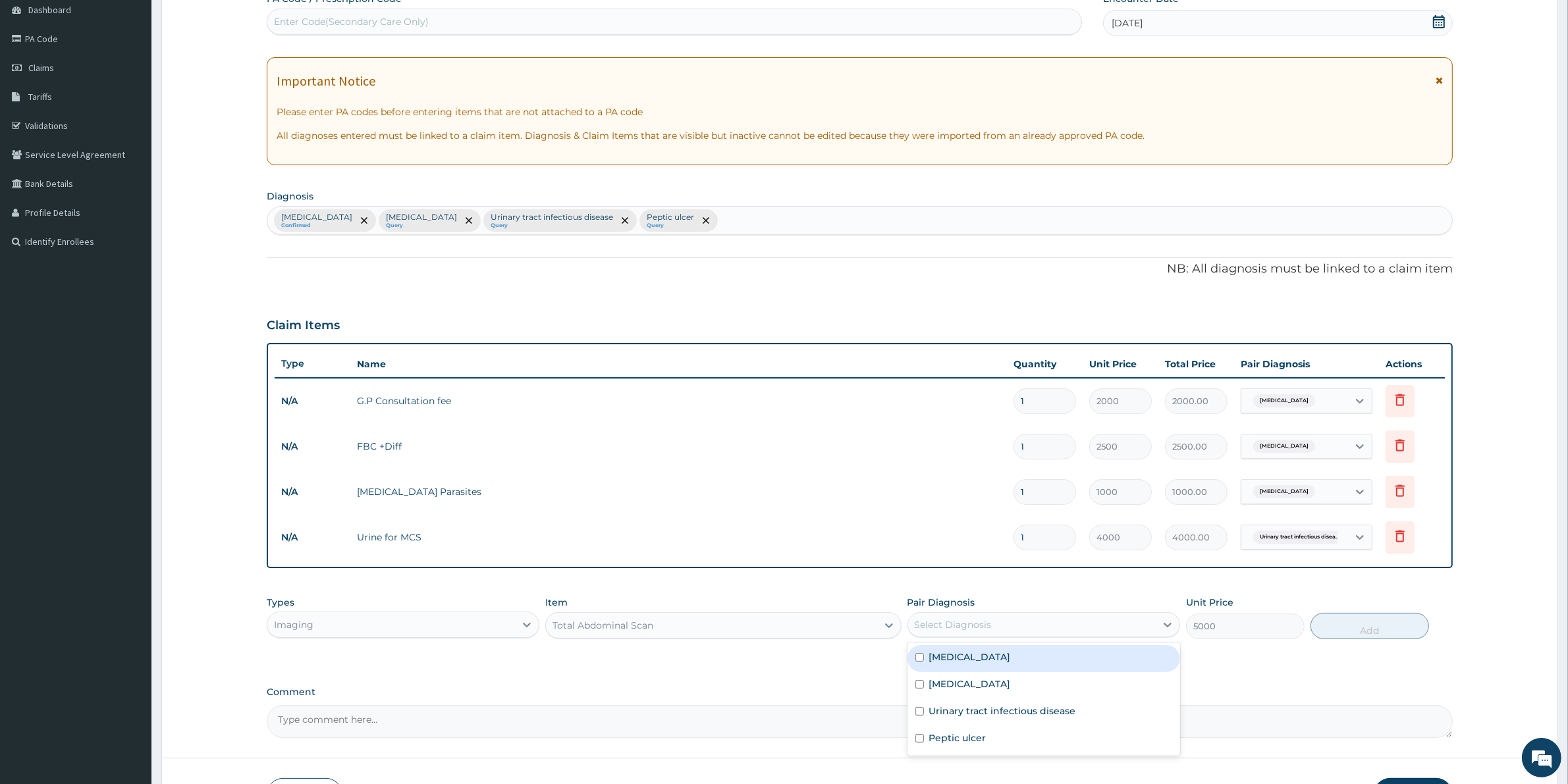
drag, startPoint x: 989, startPoint y: 619, endPoint x: 981, endPoint y: 620, distance: 8.1
click at [986, 619] on div "Select Diagnosis" at bounding box center [953, 624] width 77 height 13
click at [963, 737] on label "Peptic ulcer" at bounding box center [957, 738] width 57 height 13
checkbox input "true"
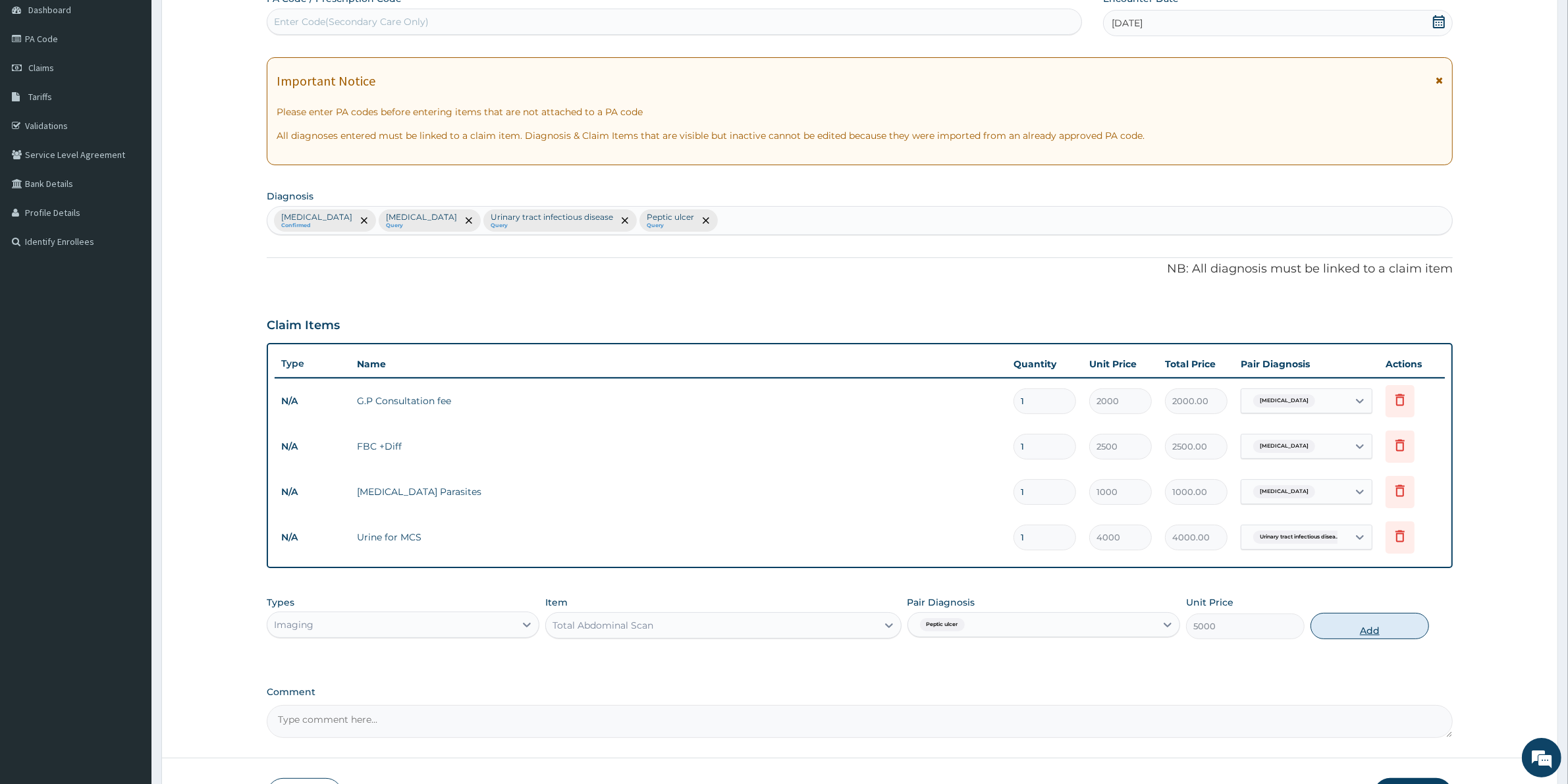
click at [1358, 624] on button "Add" at bounding box center [1369, 626] width 118 height 26
type input "0"
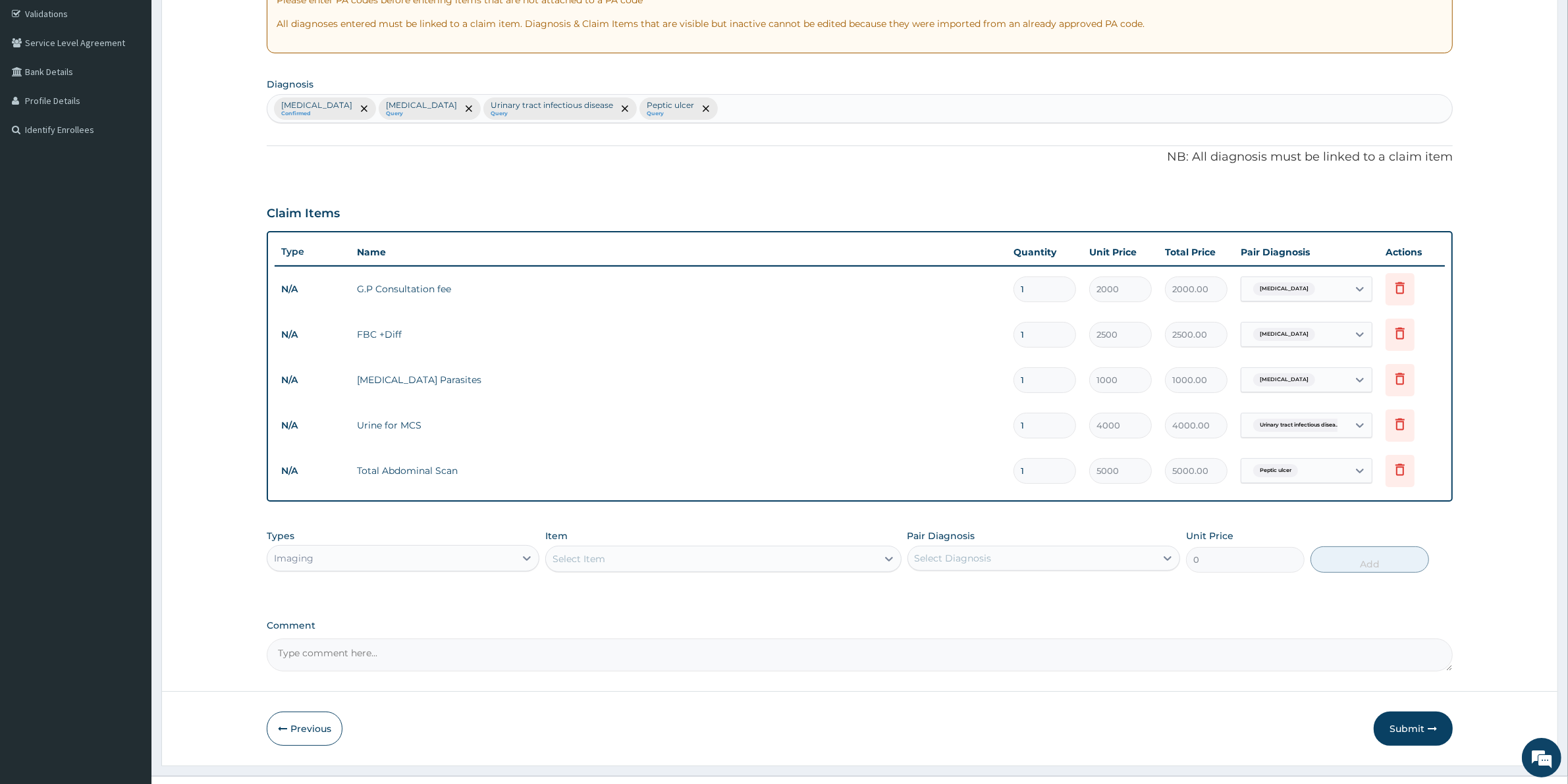
scroll to position [270, 0]
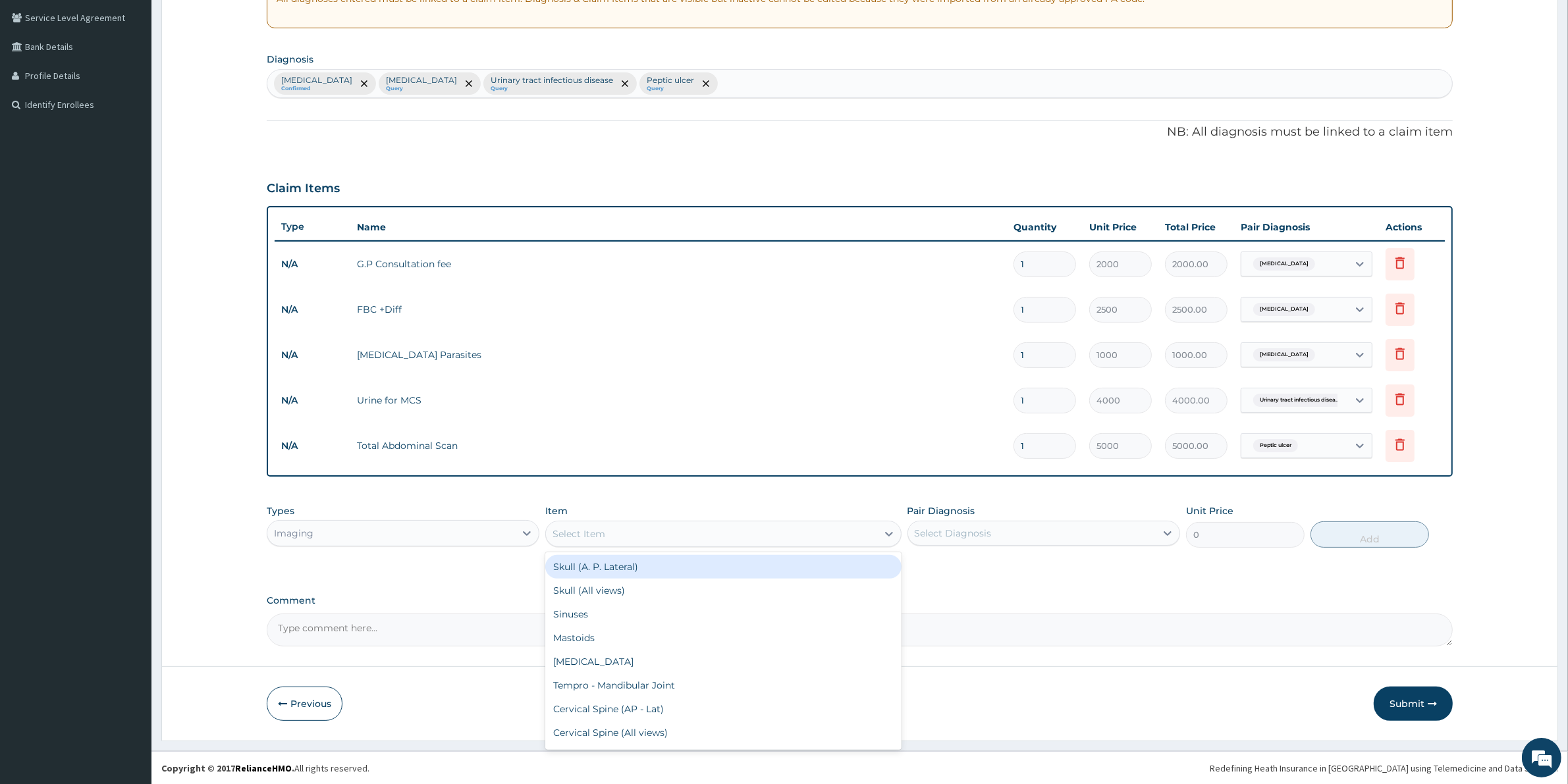
click at [586, 530] on div "Select Item" at bounding box center [579, 533] width 53 height 13
type input "M"
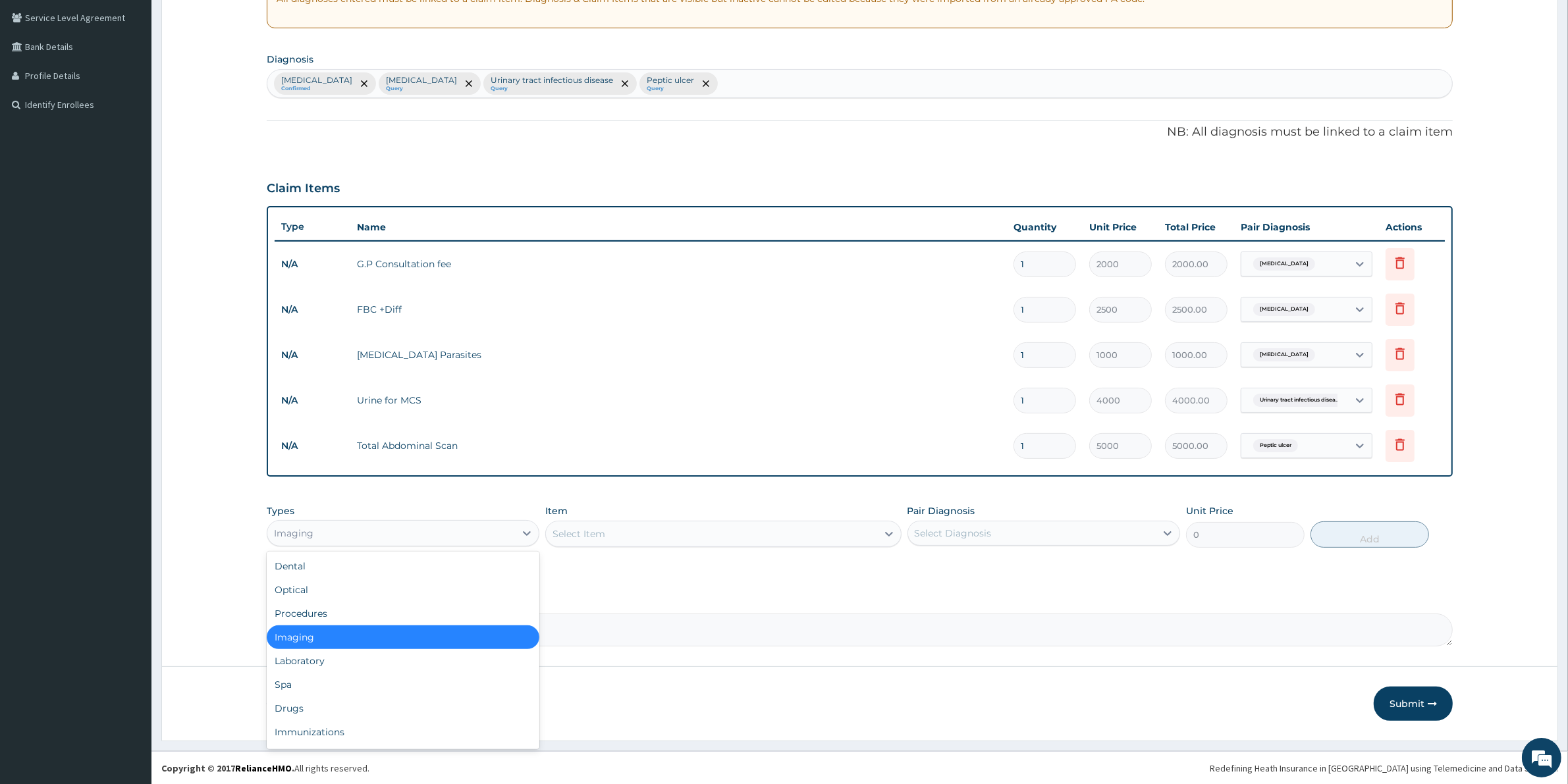
click at [321, 540] on div "Imaging" at bounding box center [391, 532] width 247 height 21
click at [303, 708] on div "Drugs" at bounding box center [403, 708] width 273 height 24
click at [617, 531] on div "Select Item" at bounding box center [723, 534] width 355 height 26
click at [617, 531] on div "Select Item" at bounding box center [723, 534] width 355 height 26
click at [682, 535] on div "Select Item" at bounding box center [723, 534] width 355 height 26
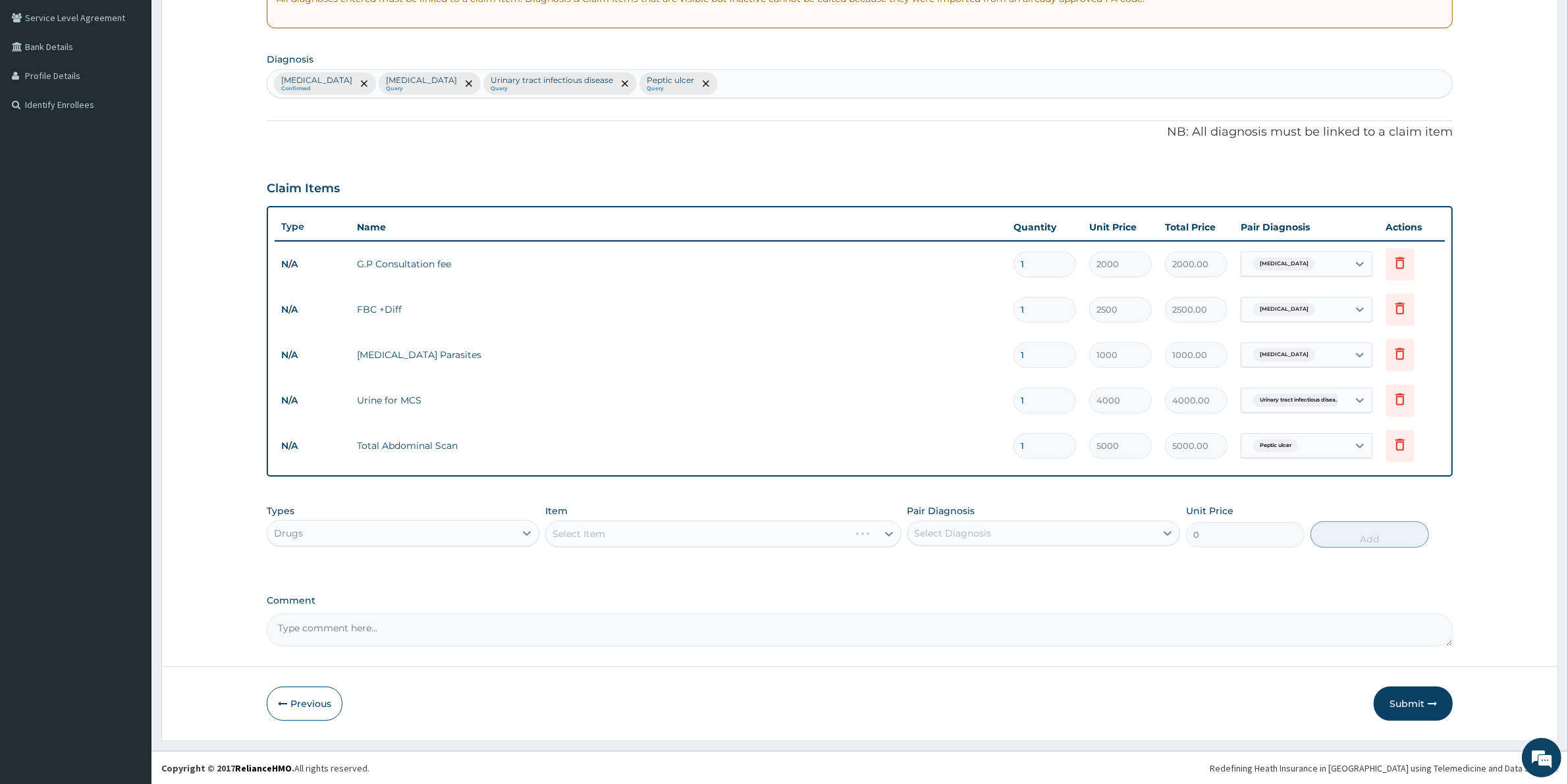
drag, startPoint x: 590, startPoint y: 527, endPoint x: 619, endPoint y: 534, distance: 29.8
click at [594, 530] on div "Select Item" at bounding box center [723, 534] width 355 height 26
drag, startPoint x: 781, startPoint y: 540, endPoint x: 807, endPoint y: 538, distance: 26.1
click at [784, 538] on div "Select Item" at bounding box center [723, 534] width 355 height 26
click at [826, 534] on div "Select Item" at bounding box center [723, 534] width 355 height 26
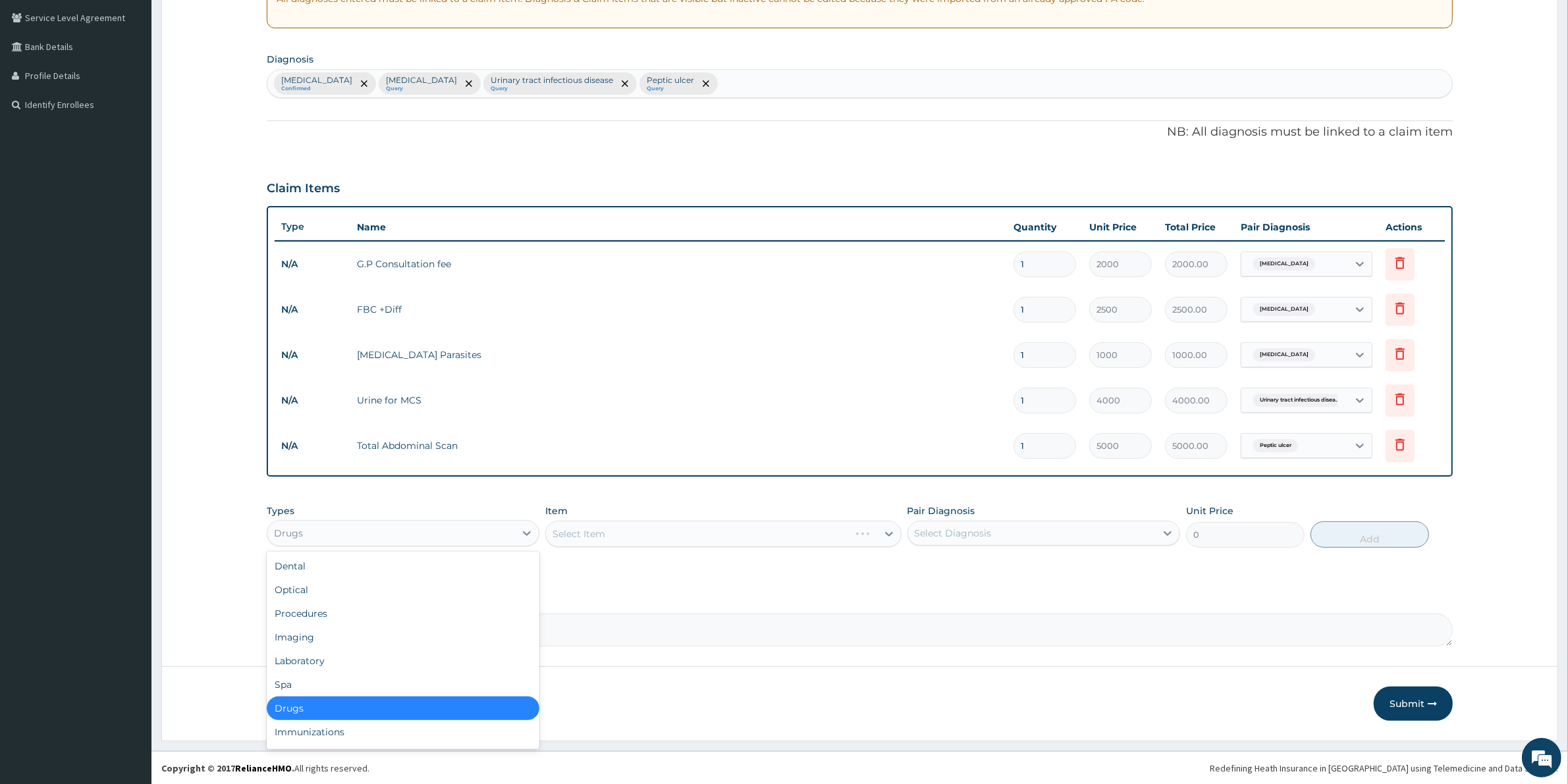
click at [337, 531] on div "Drugs" at bounding box center [391, 532] width 247 height 21
click at [614, 525] on div "Select Item" at bounding box center [723, 534] width 355 height 26
drag, startPoint x: 781, startPoint y: 533, endPoint x: 828, endPoint y: 536, distance: 47.1
click at [790, 533] on div "Select Item" at bounding box center [723, 534] width 355 height 26
click at [857, 537] on div "Select Item" at bounding box center [723, 534] width 355 height 26
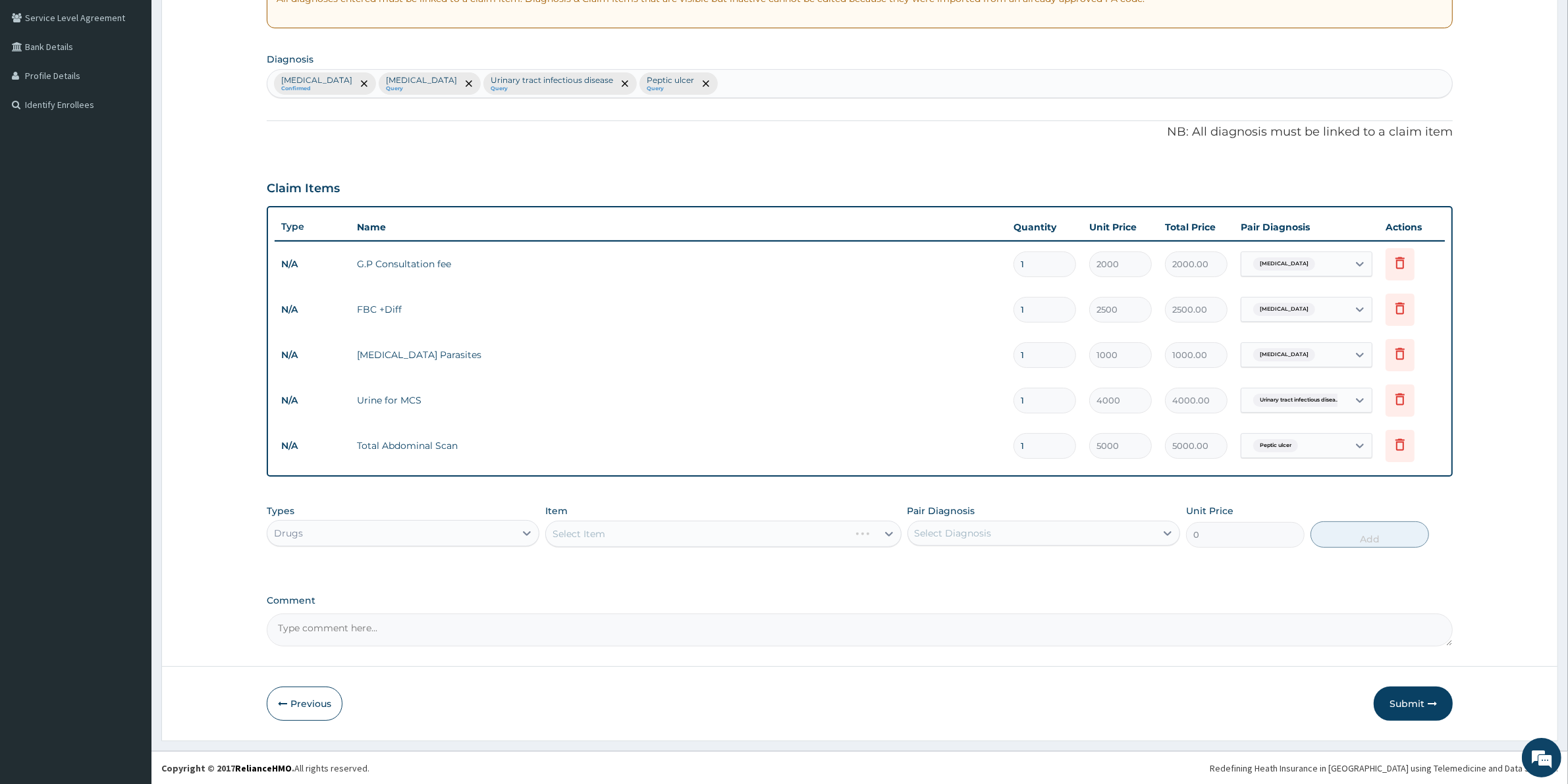
click at [952, 537] on div "Select Diagnosis" at bounding box center [953, 533] width 77 height 13
drag, startPoint x: 766, startPoint y: 536, endPoint x: 759, endPoint y: 538, distance: 7.3
click at [759, 538] on div "Select Item" at bounding box center [723, 534] width 355 height 26
click at [604, 536] on div "Select Item" at bounding box center [723, 534] width 355 height 26
click at [604, 525] on div "Select Item" at bounding box center [723, 534] width 355 height 26
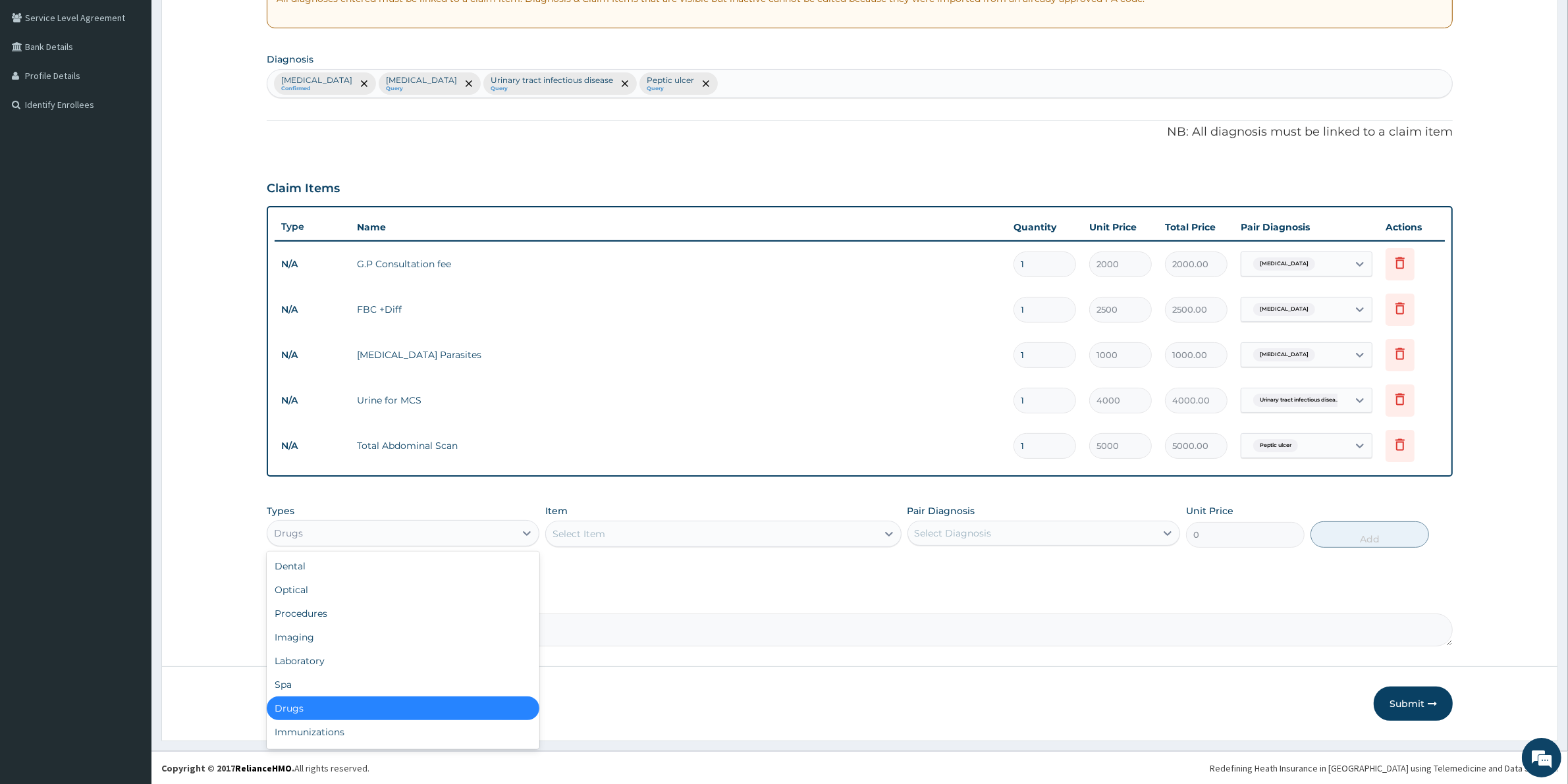
drag, startPoint x: 423, startPoint y: 531, endPoint x: 390, endPoint y: 566, distance: 48.1
click at [422, 531] on div "Drugs" at bounding box center [391, 532] width 247 height 21
click at [310, 708] on div "Drugs" at bounding box center [403, 708] width 273 height 24
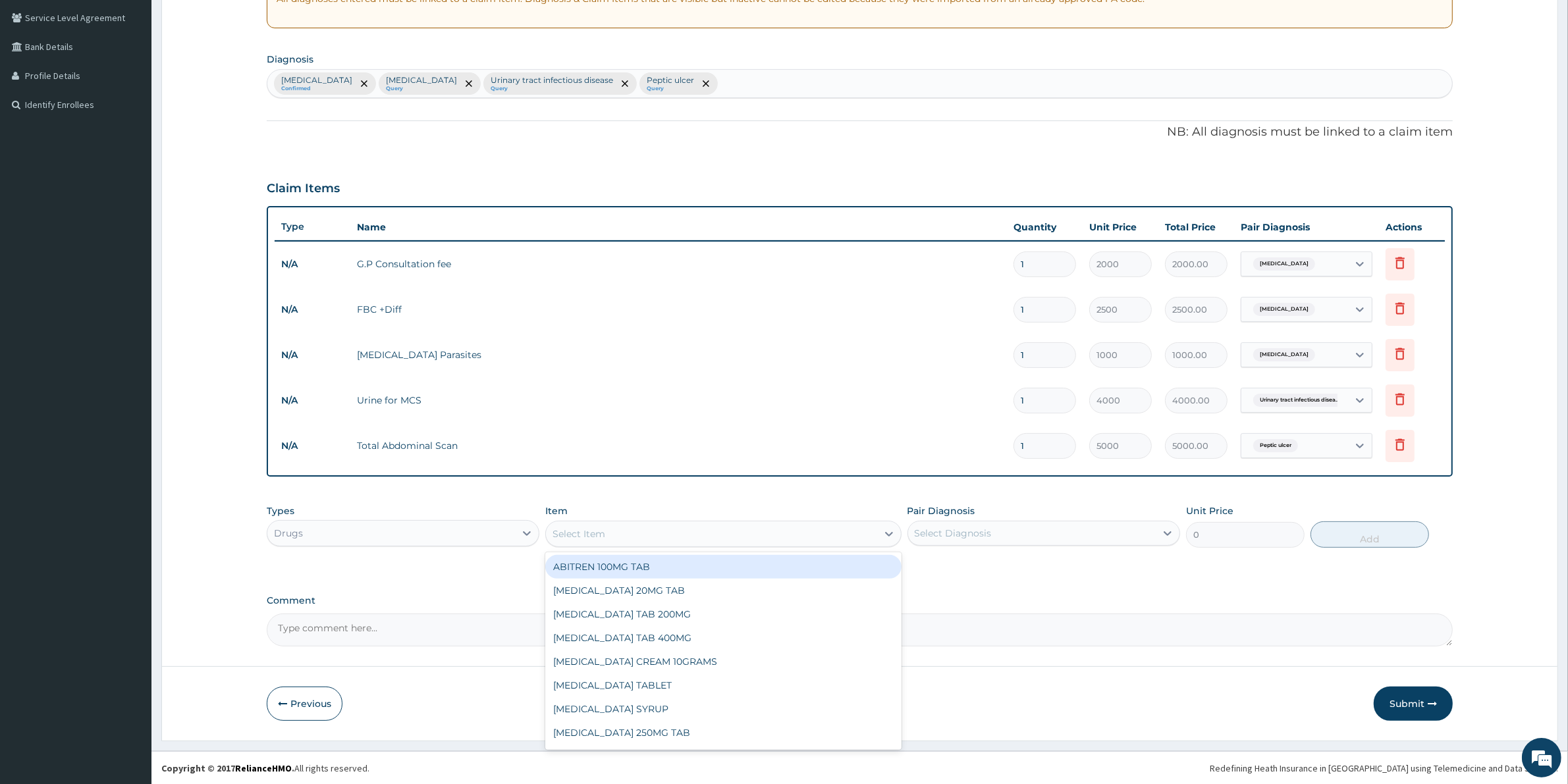
click at [692, 528] on div "Select Item" at bounding box center [711, 533] width 331 height 21
type input "PARAC"
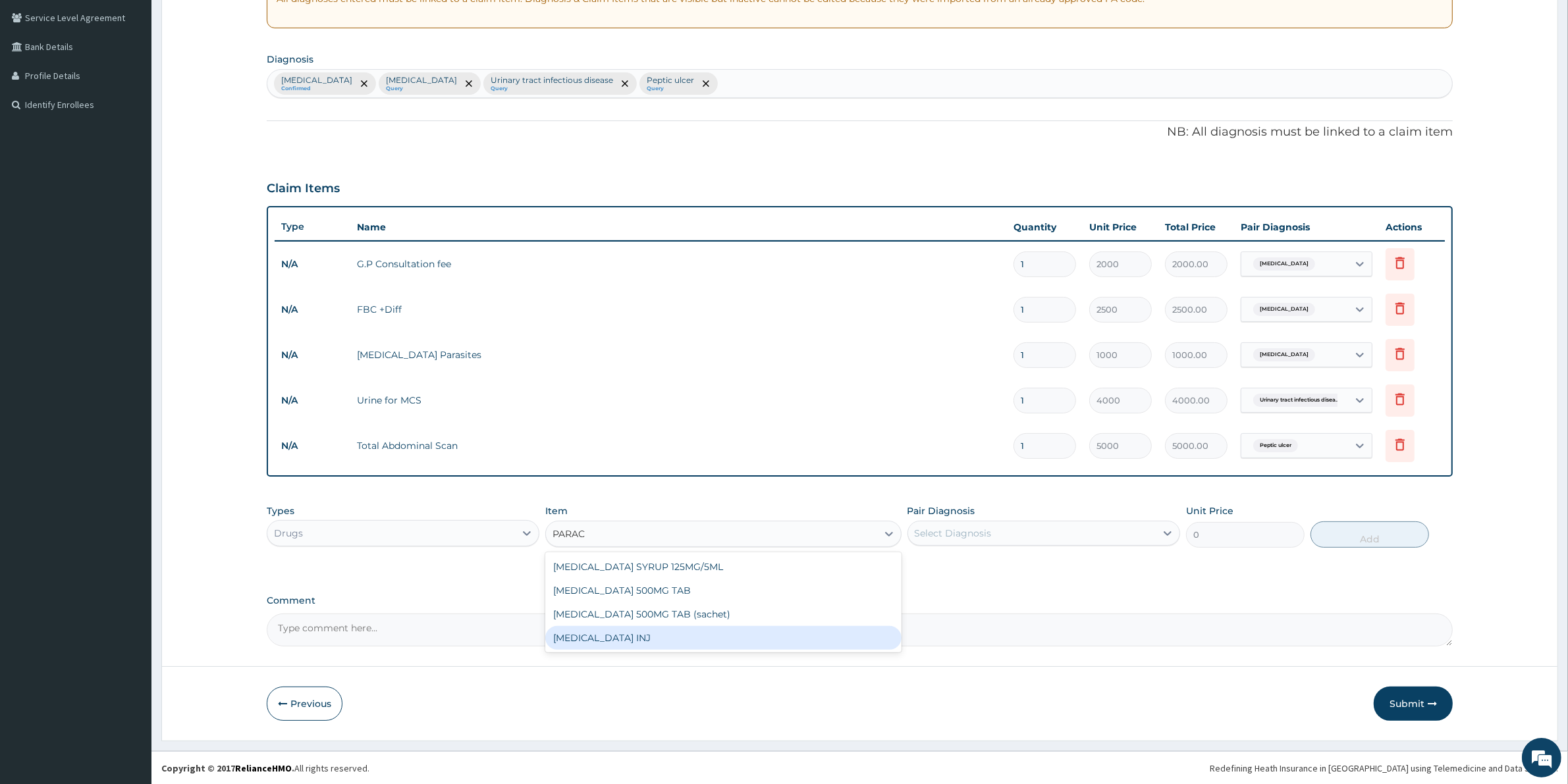
click at [648, 642] on div "PARACETAMOL INJ" at bounding box center [723, 637] width 355 height 24
type input "200"
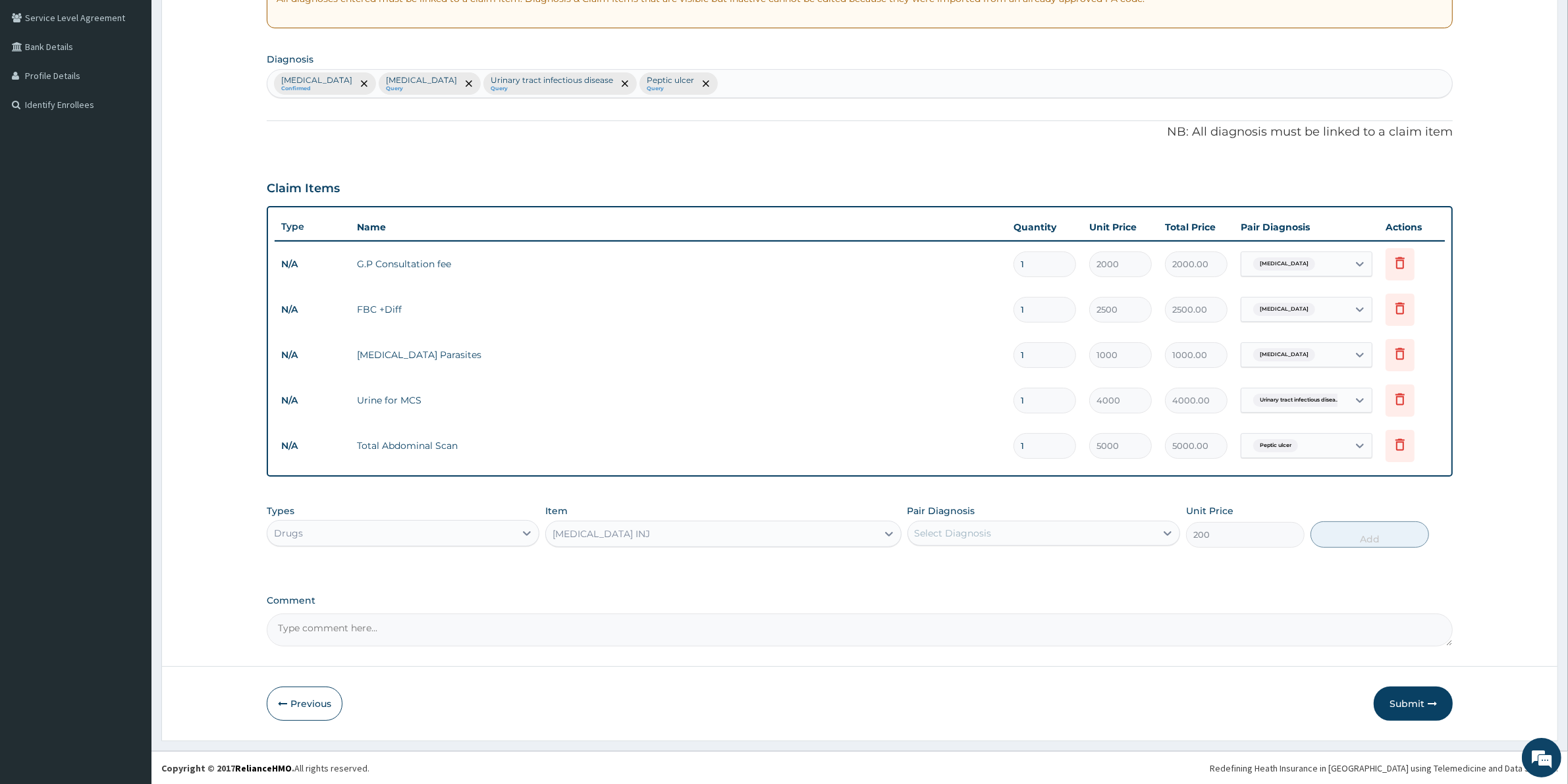
drag, startPoint x: 1004, startPoint y: 531, endPoint x: 1005, endPoint y: 540, distance: 9.1
click at [1005, 536] on div "Select Diagnosis" at bounding box center [1032, 532] width 247 height 21
click at [977, 572] on div "Malaria" at bounding box center [1043, 567] width 273 height 27
checkbox input "true"
click at [1350, 538] on button "Add" at bounding box center [1369, 535] width 118 height 26
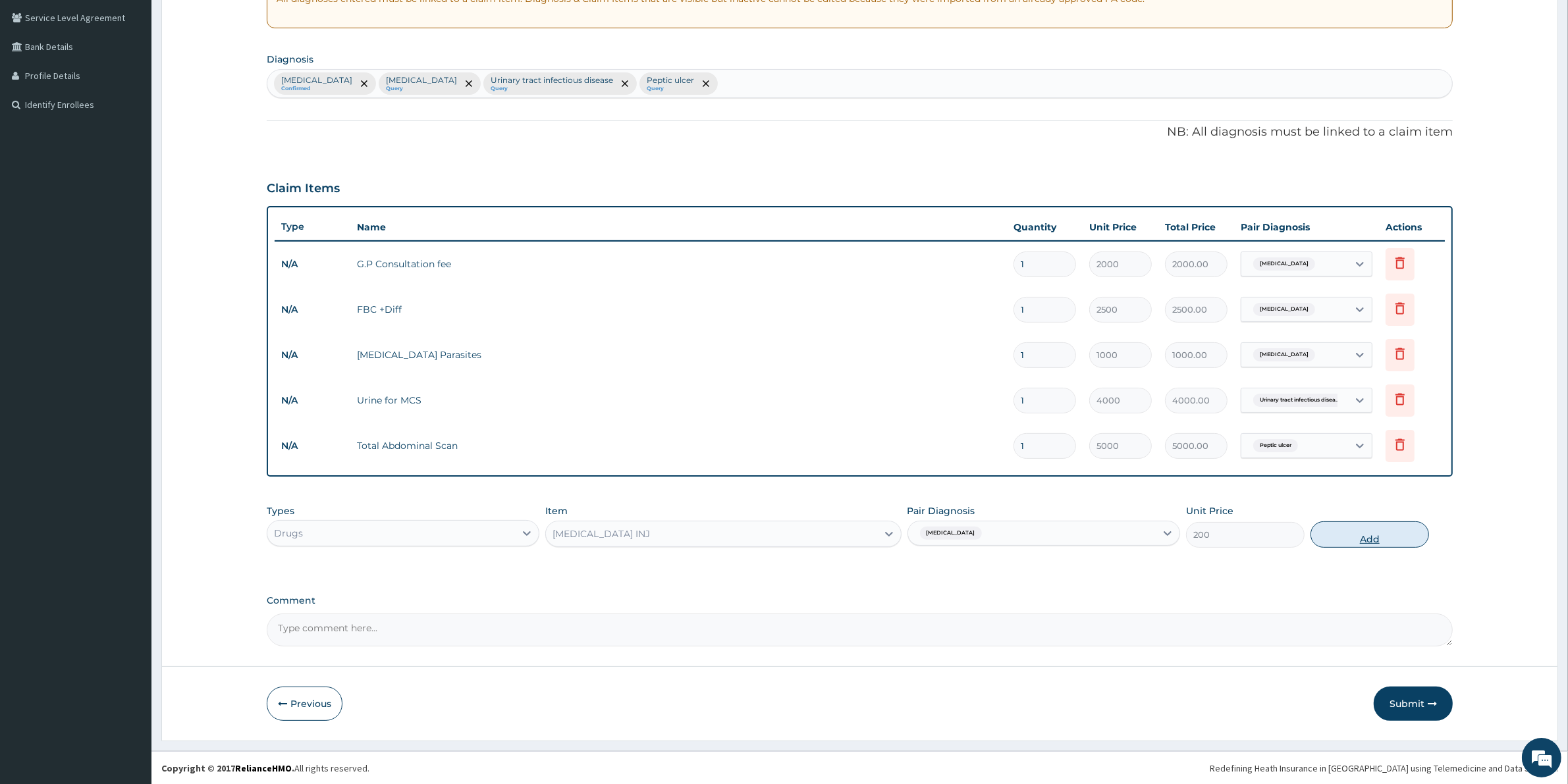
type input "0"
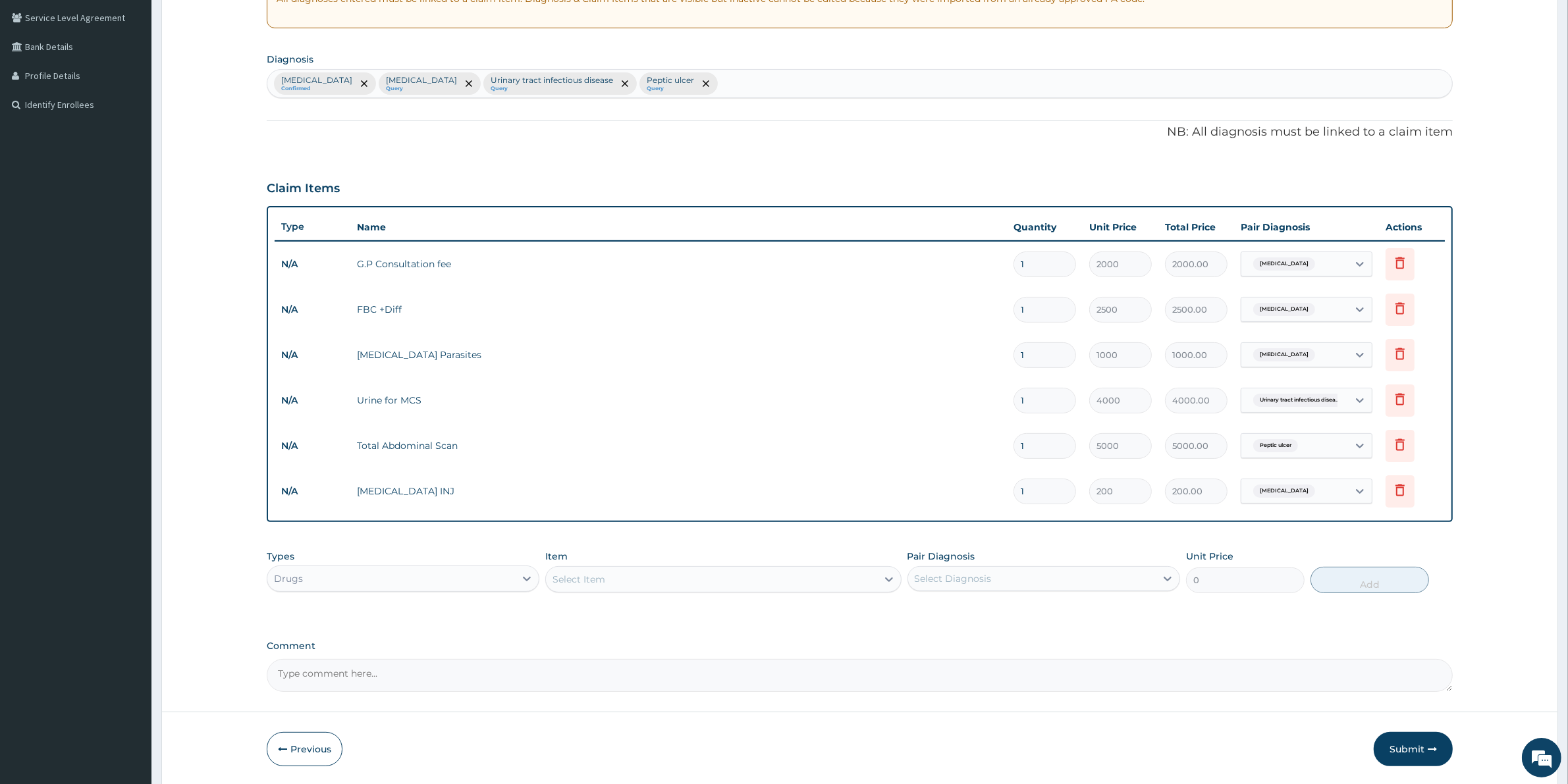
type input "0.00"
type input "6"
type input "1200.00"
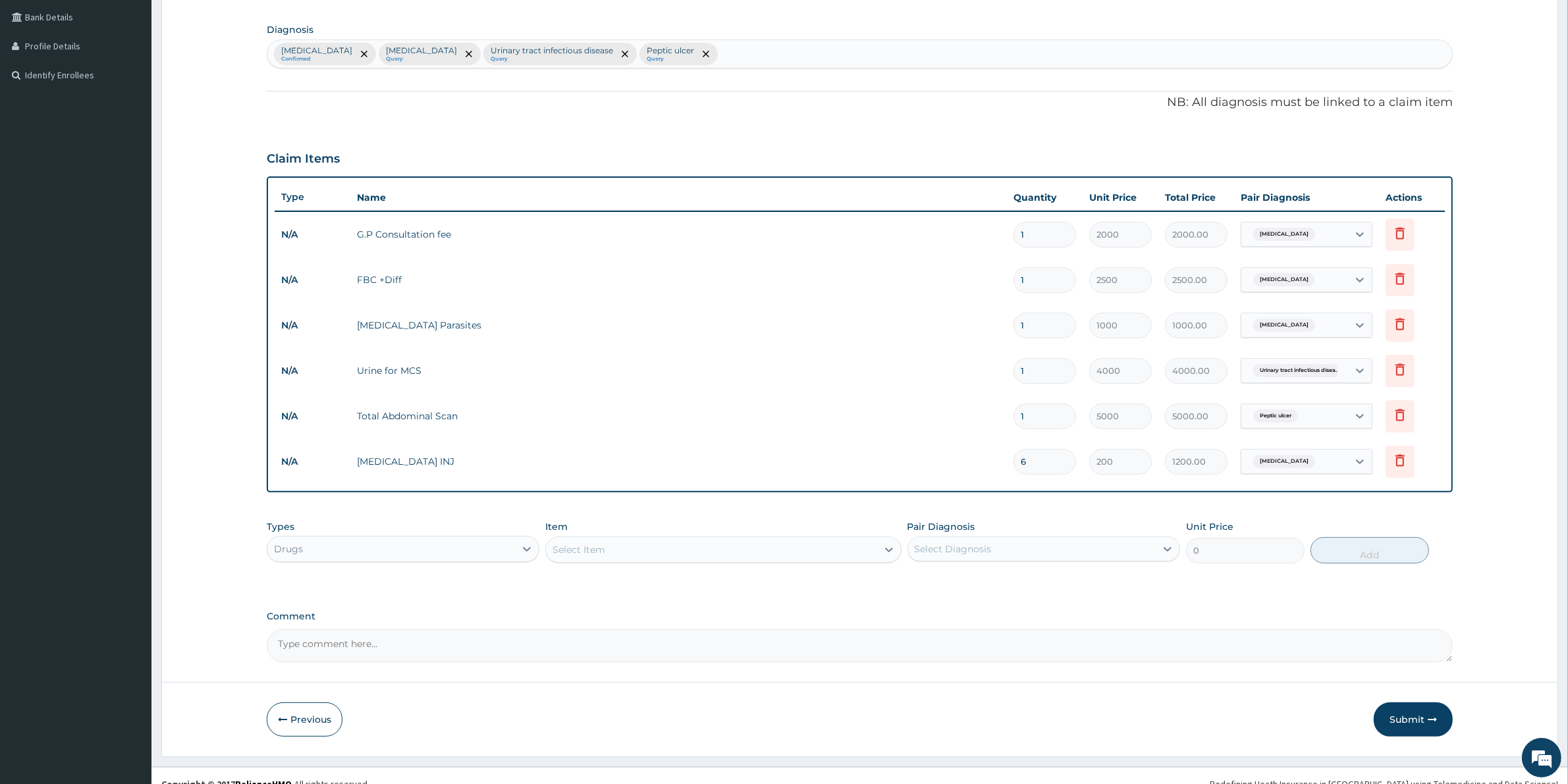
scroll to position [316, 0]
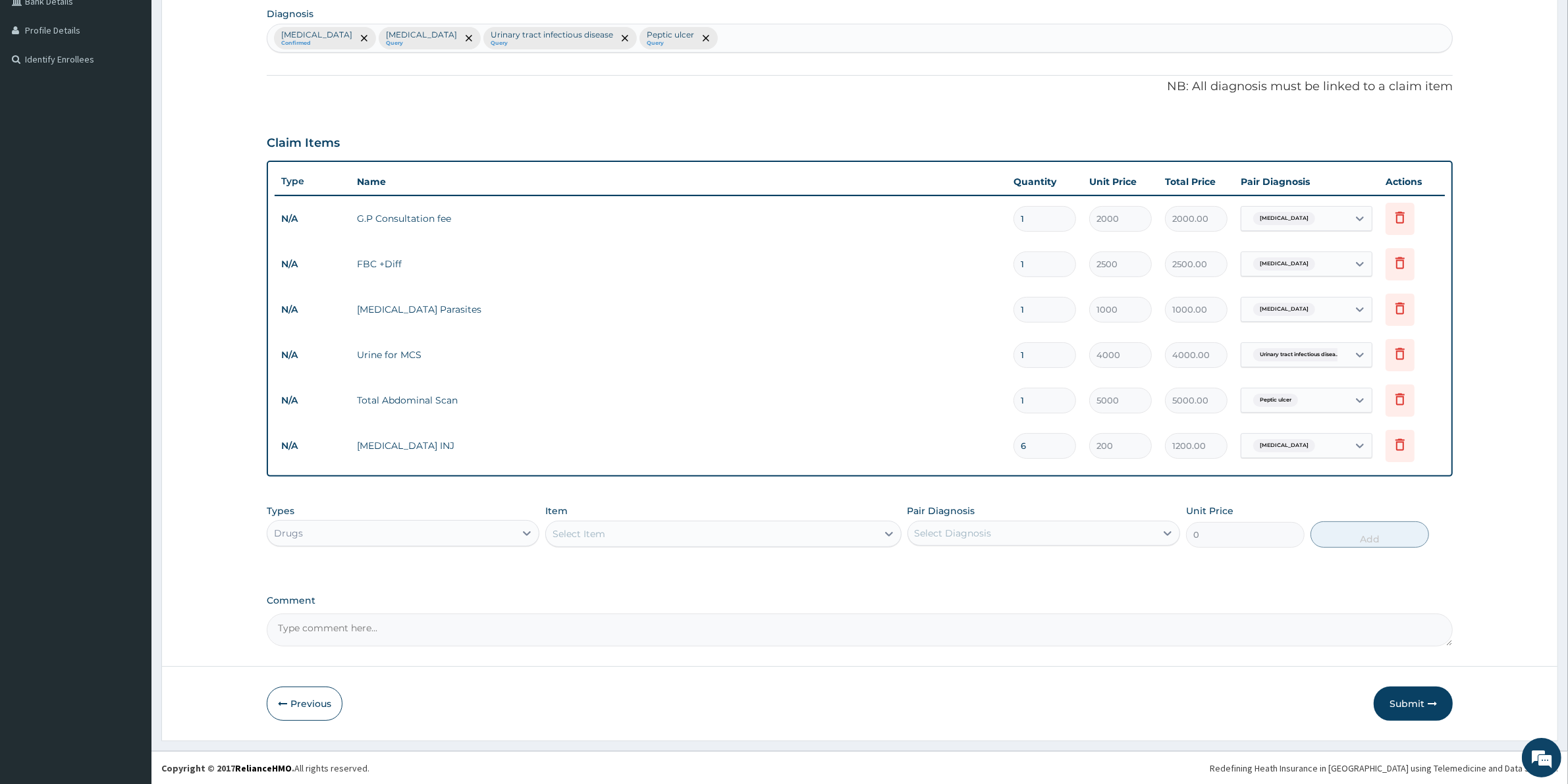
type input "6"
click at [630, 533] on div "Select Item" at bounding box center [711, 533] width 331 height 21
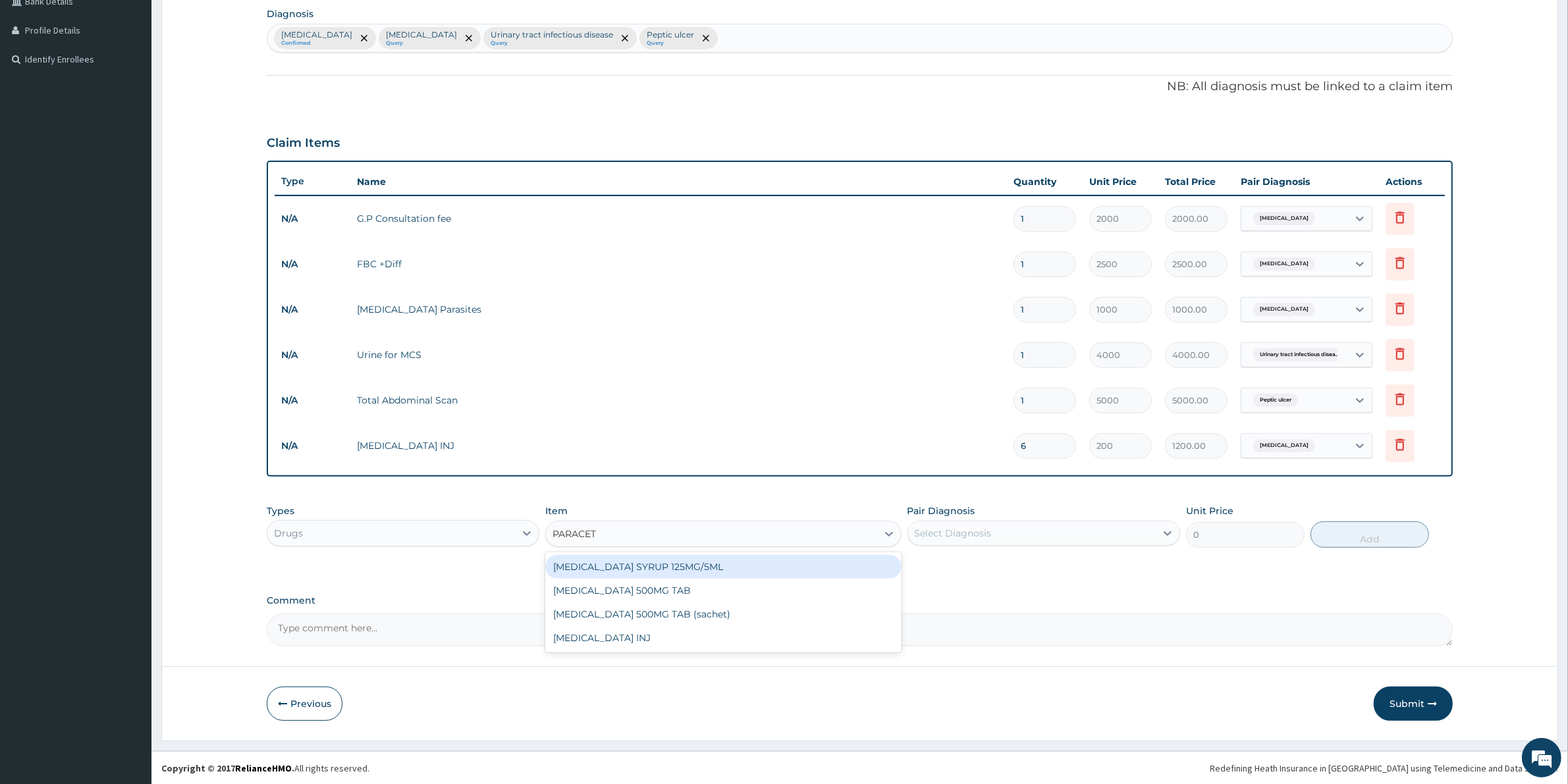
type input "PARACETA"
click at [625, 591] on div "PARACETAMOL 500MG TAB" at bounding box center [723, 590] width 355 height 24
type input "50"
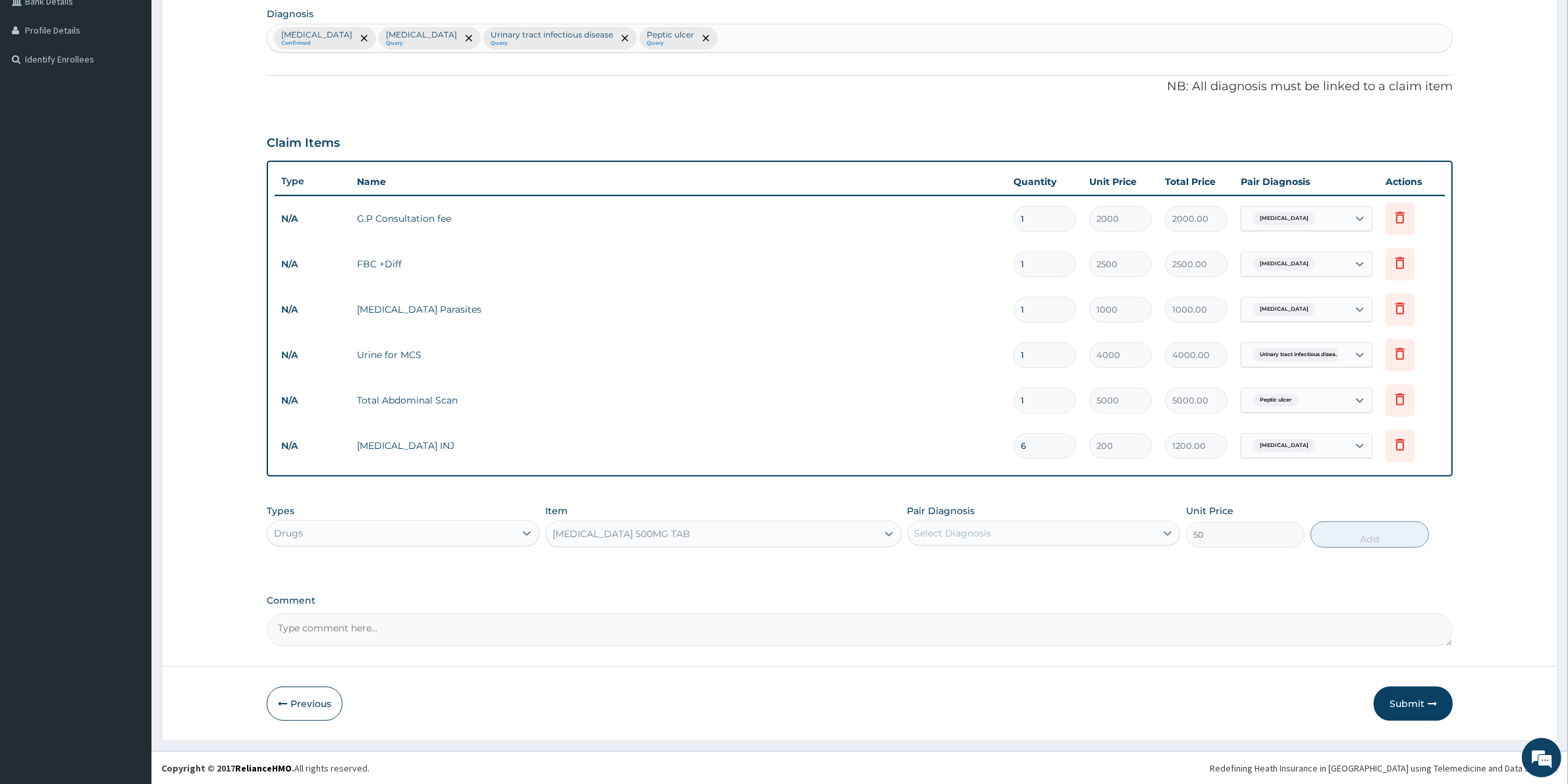
drag, startPoint x: 954, startPoint y: 535, endPoint x: 949, endPoint y: 548, distance: 13.9
click at [951, 535] on div "Select Diagnosis" at bounding box center [953, 533] width 77 height 13
click at [949, 570] on label "Malaria" at bounding box center [970, 565] width 82 height 13
checkbox input "true"
click at [1386, 535] on button "Add" at bounding box center [1369, 535] width 118 height 26
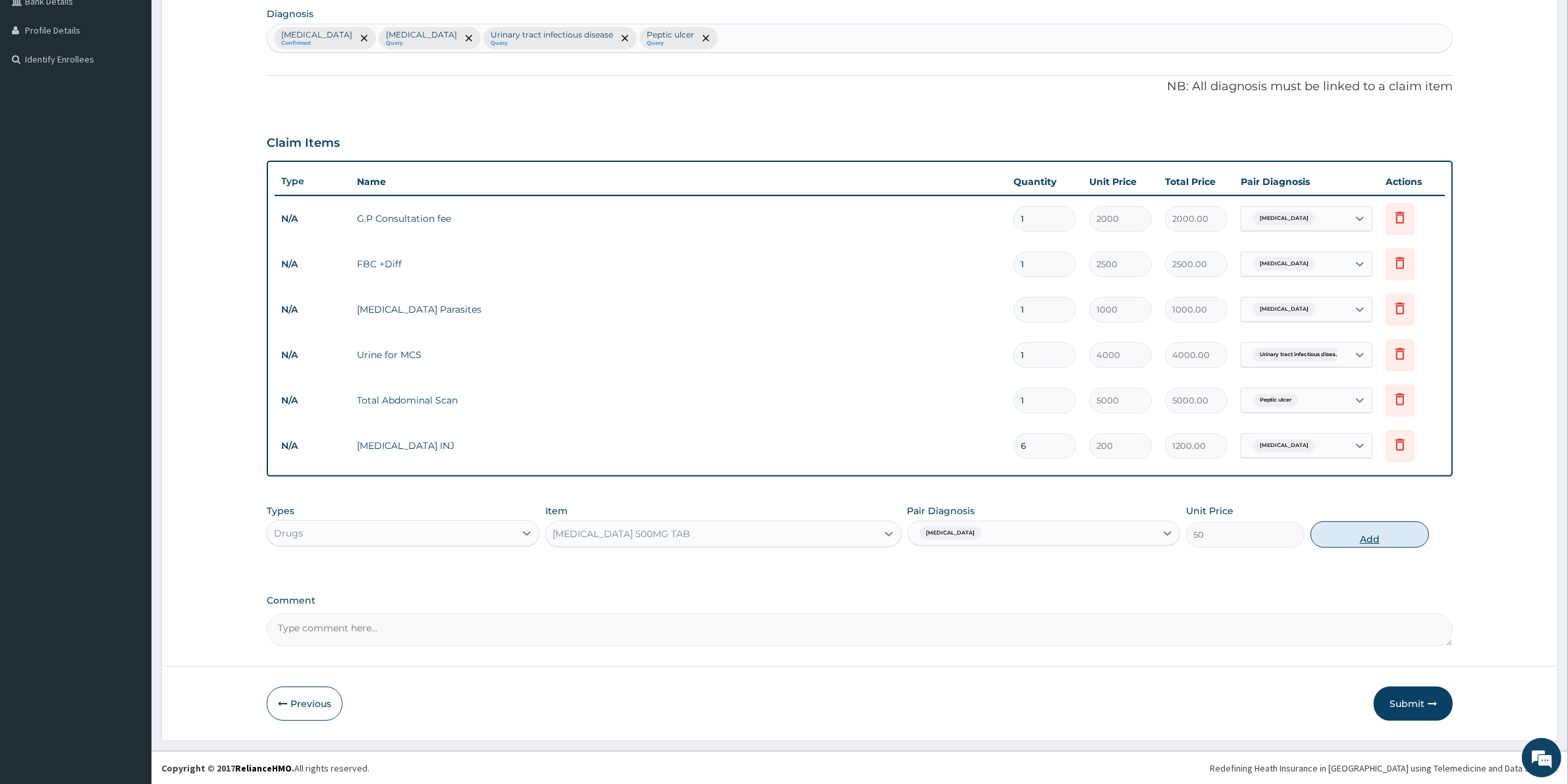
type input "0"
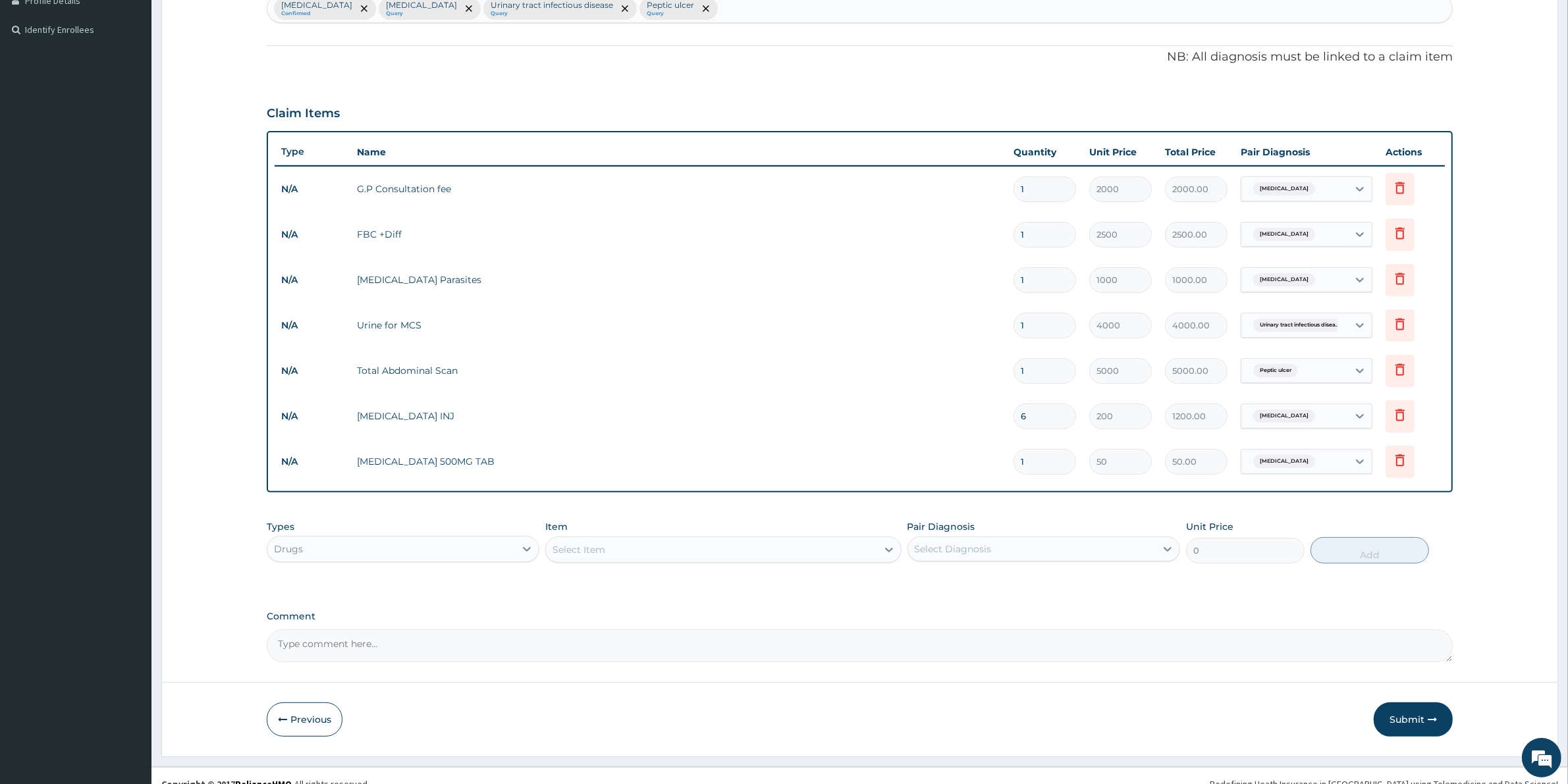
scroll to position [361, 0]
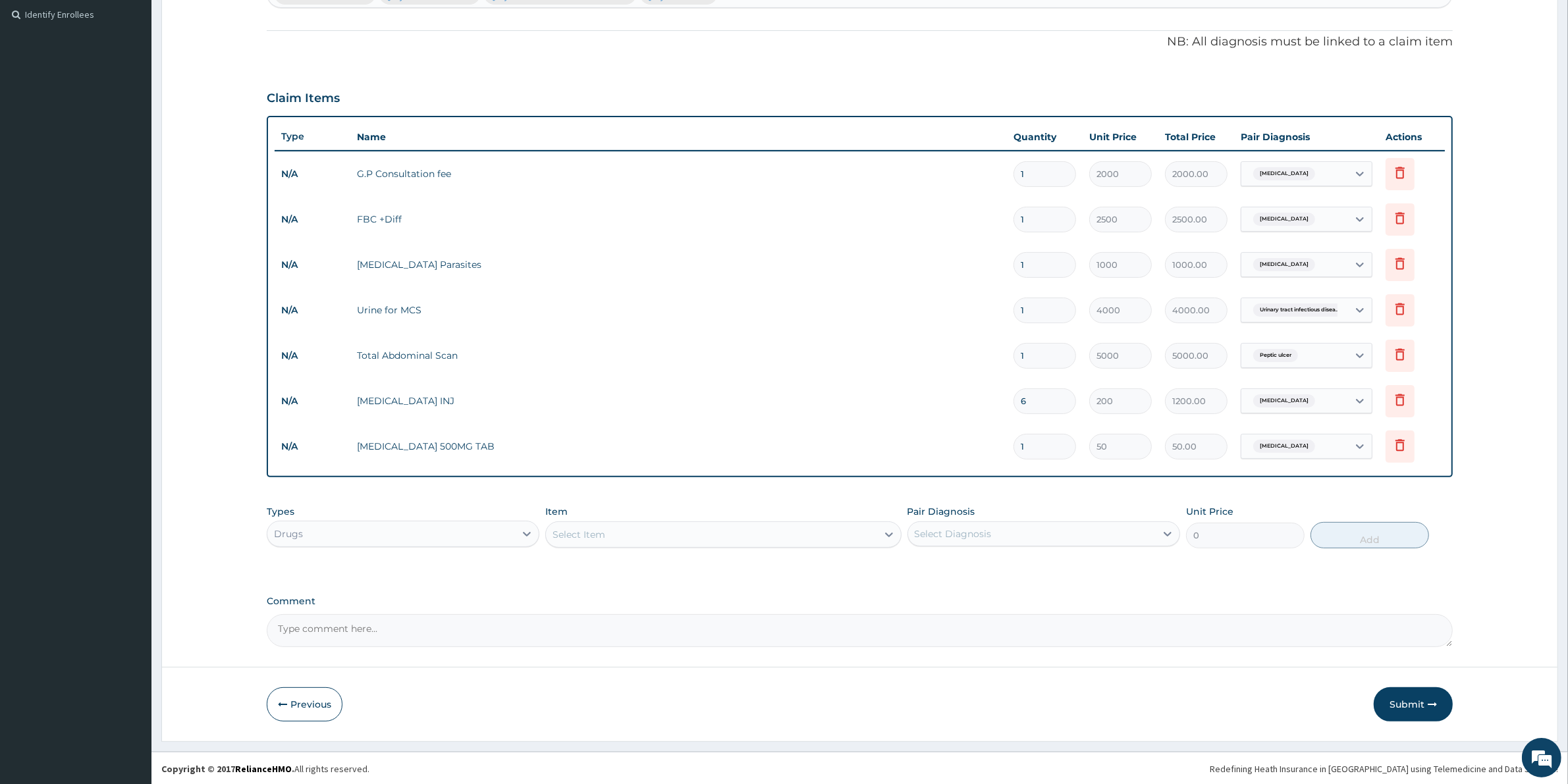
type input "0.00"
type input "1"
type input "50.00"
type input "18"
type input "900.00"
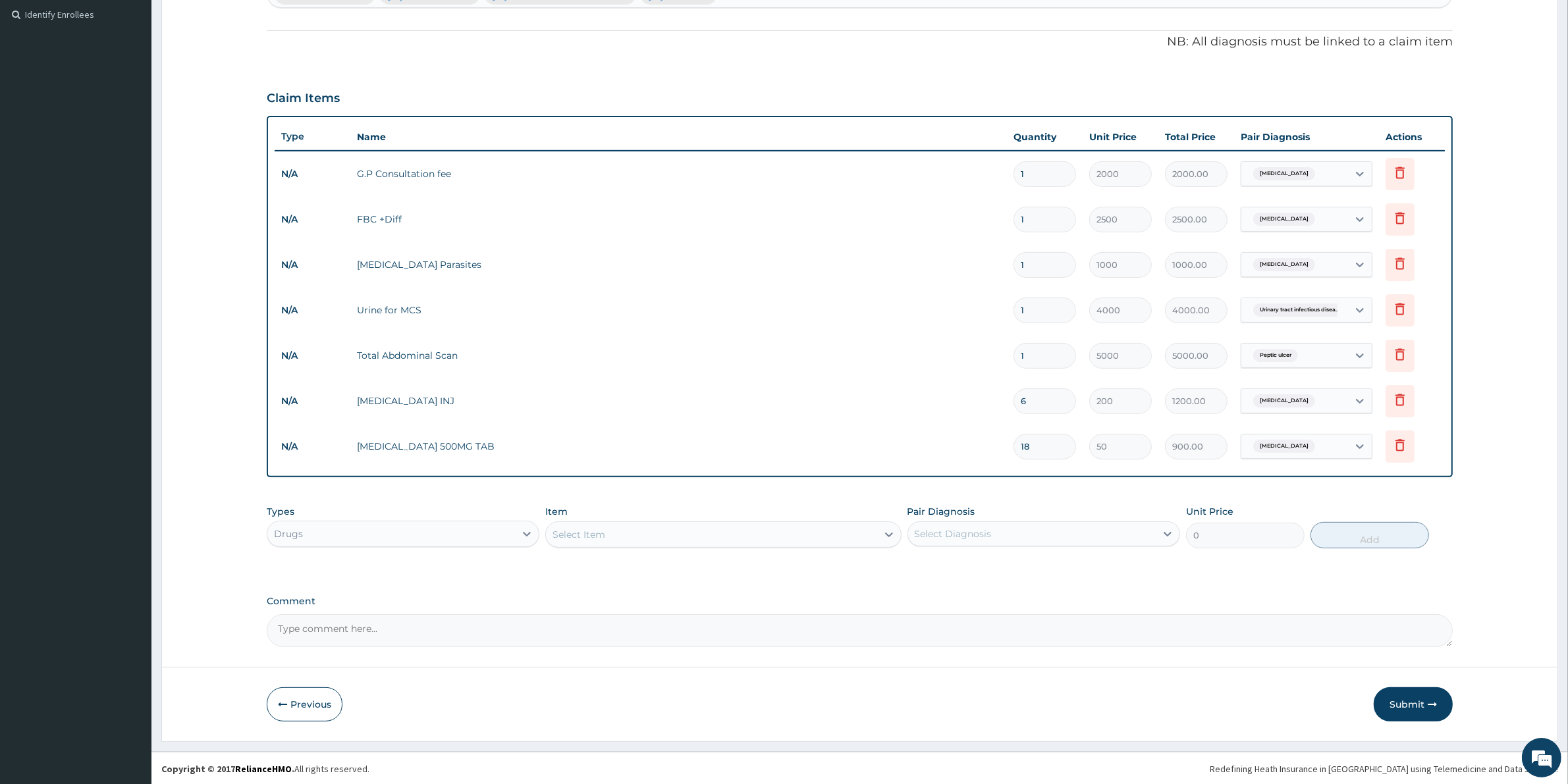
type input "18"
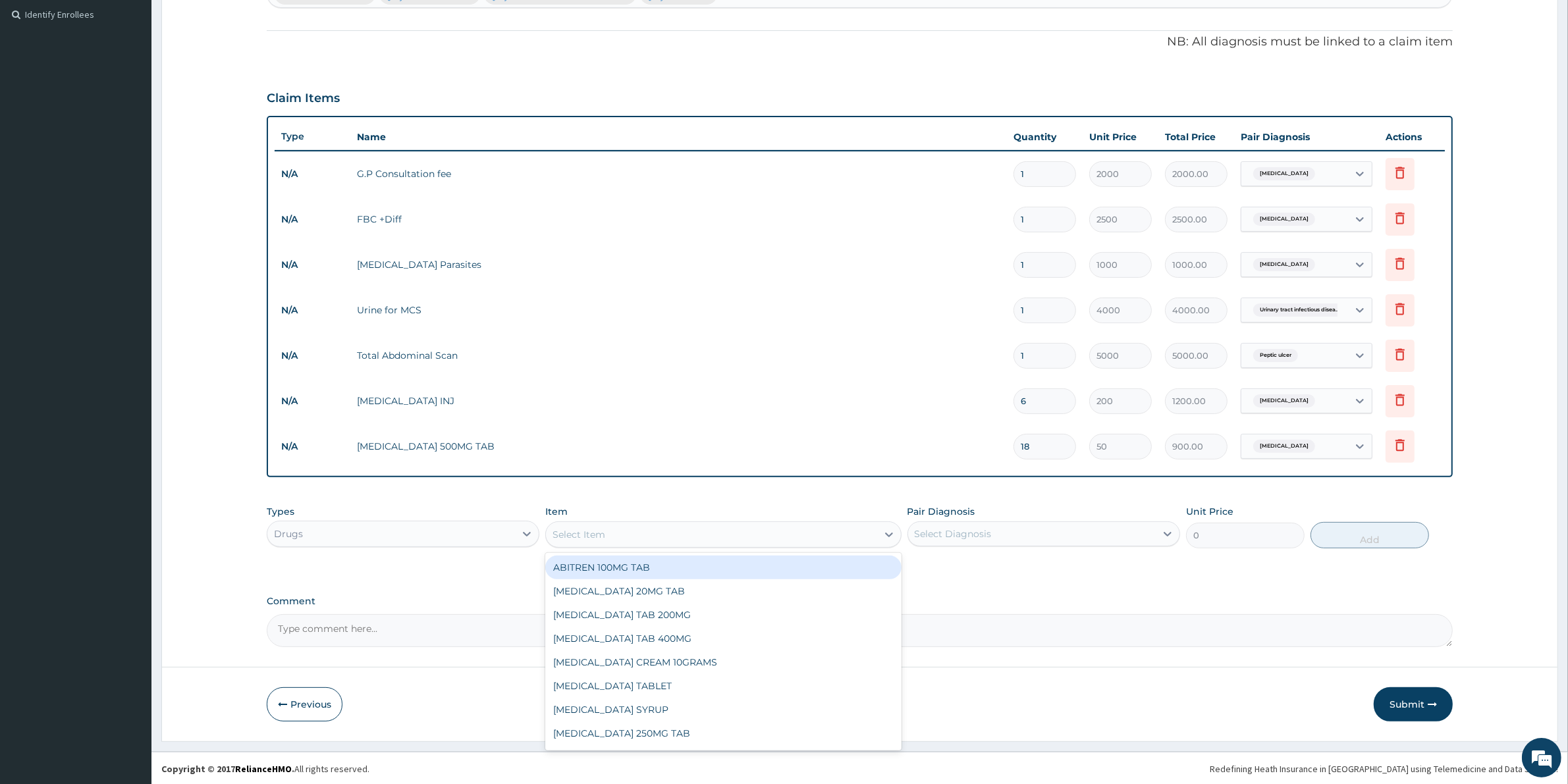
click at [581, 535] on div "Select Item" at bounding box center [579, 534] width 53 height 13
type input "ARTEME"
click at [611, 567] on div "ARTEMETER INJ 80MG" at bounding box center [723, 567] width 355 height 24
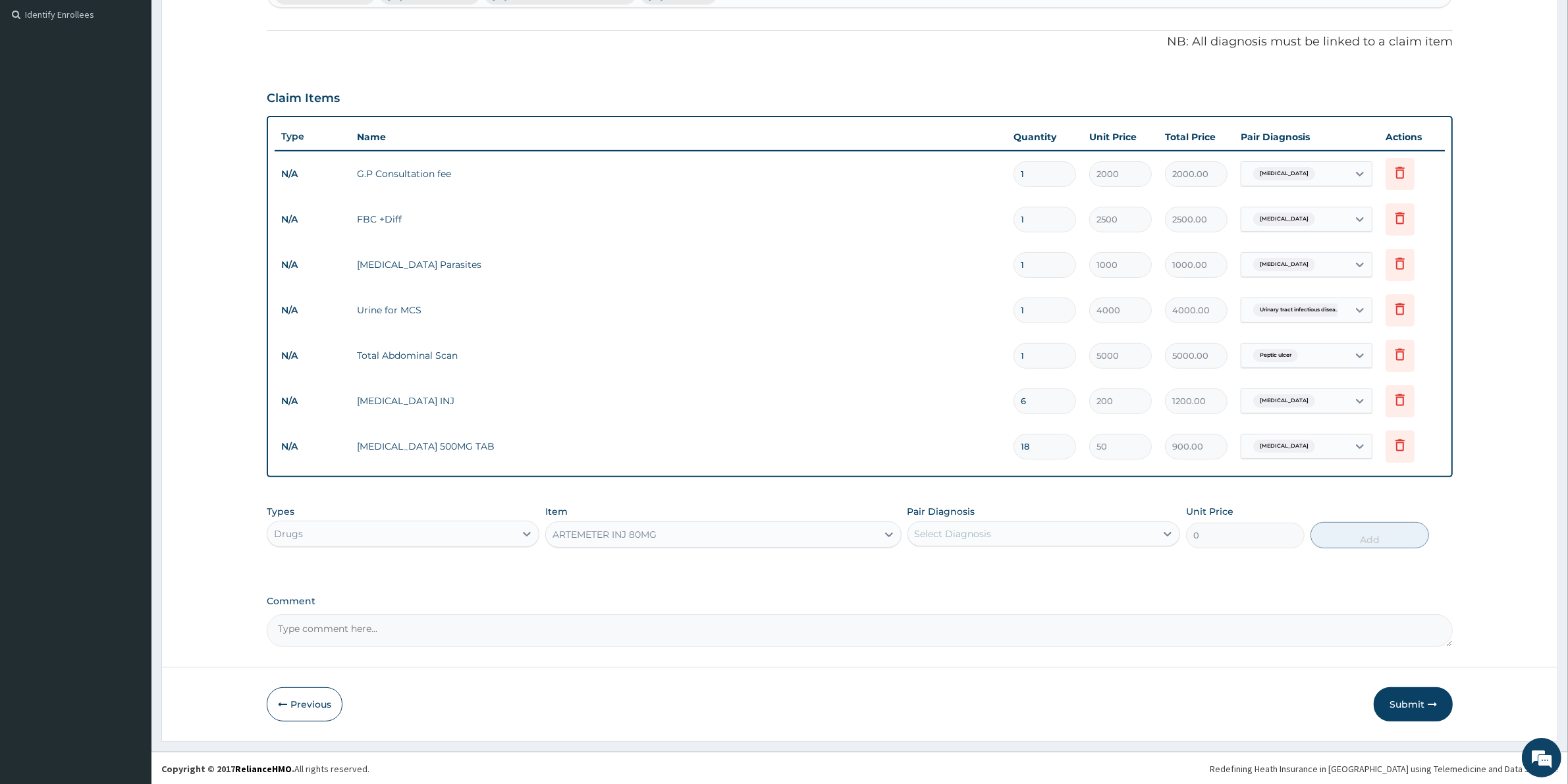
type input "700"
click at [973, 531] on div "Select Diagnosis" at bounding box center [953, 533] width 77 height 13
click at [962, 570] on label "Malaria" at bounding box center [970, 565] width 82 height 13
checkbox input "true"
click at [1403, 543] on button "Add" at bounding box center [1369, 535] width 118 height 26
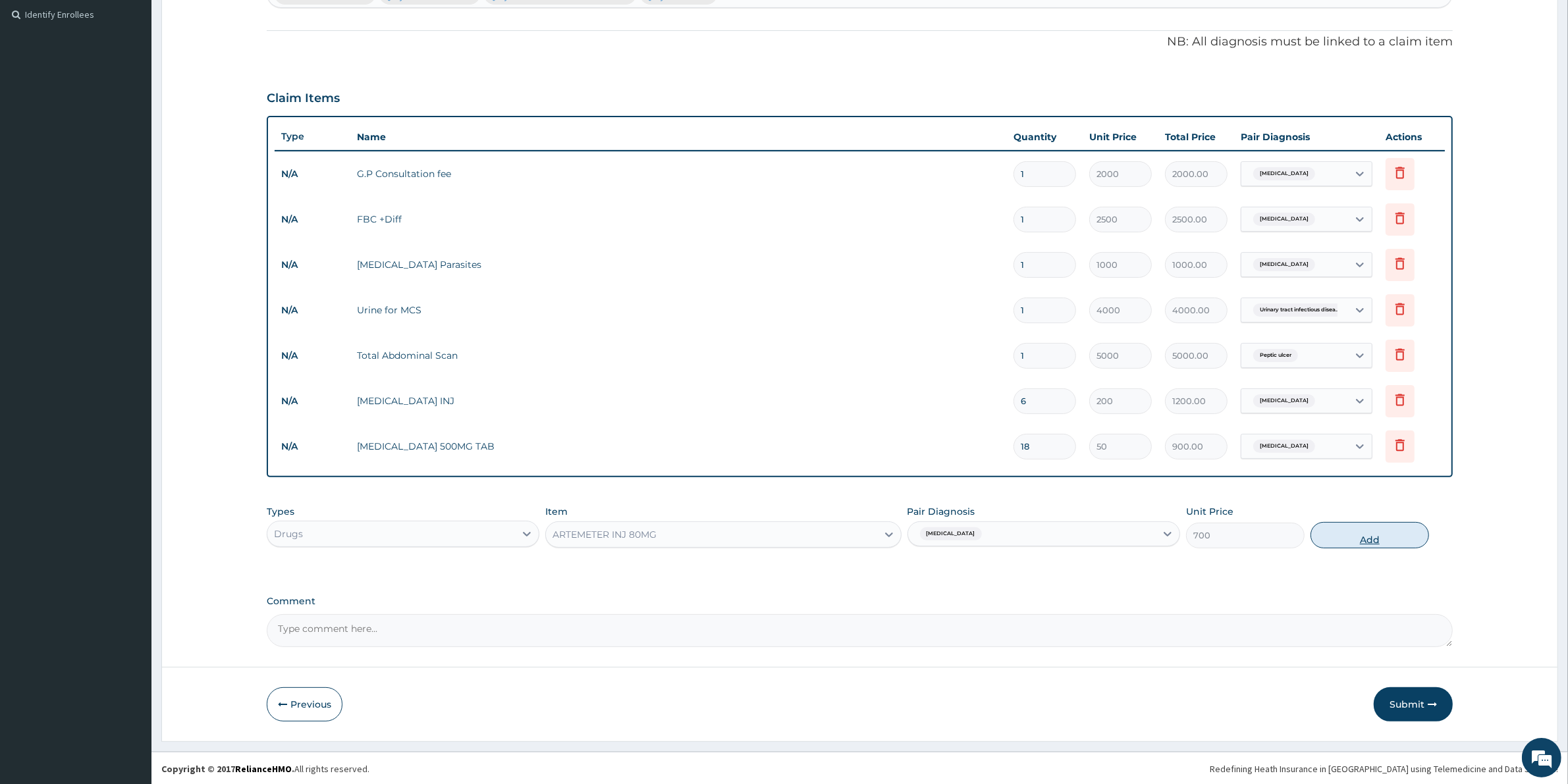
type input "0"
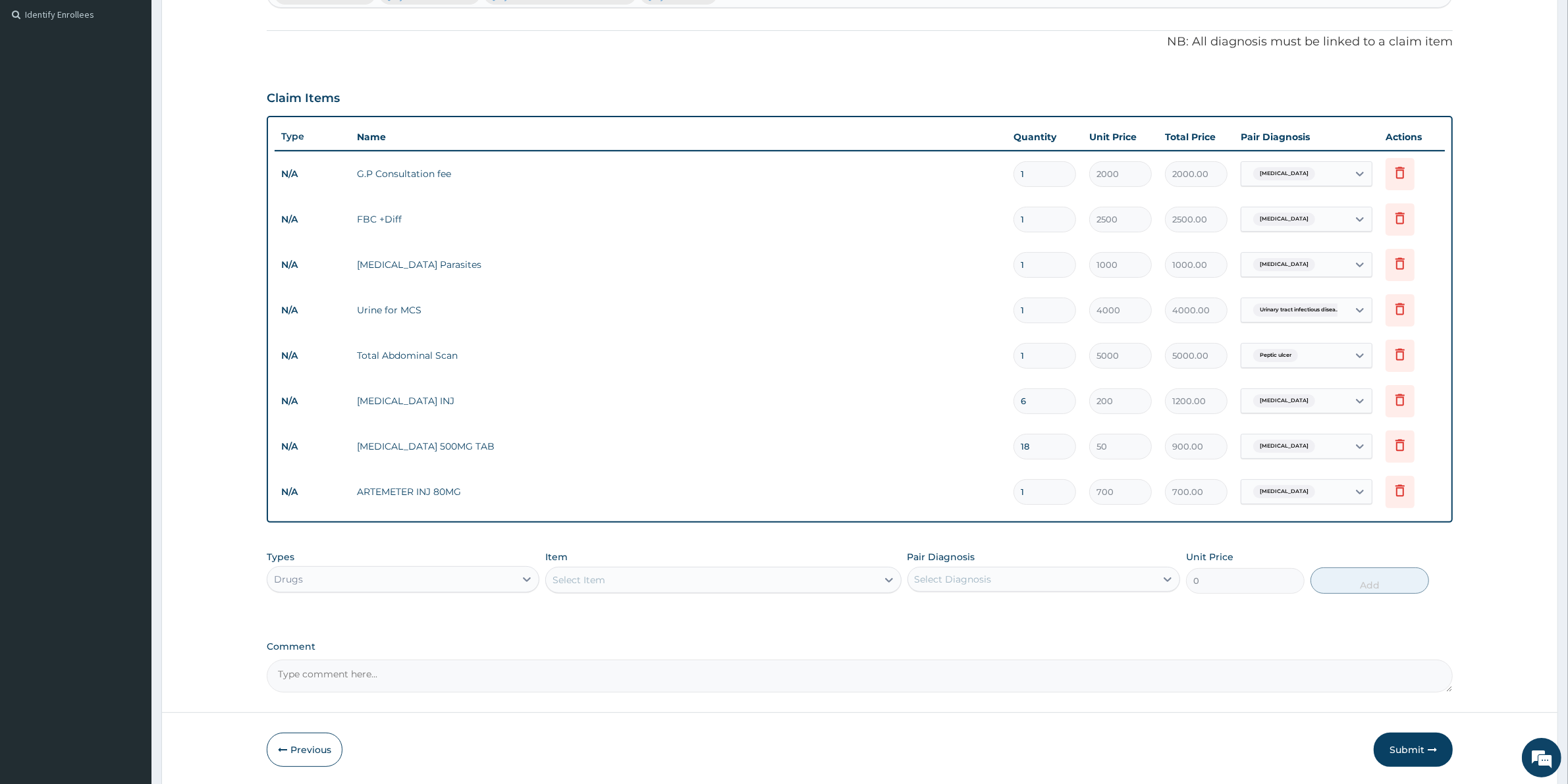
type input "0.00"
type input "3"
type input "2100.00"
type input "3"
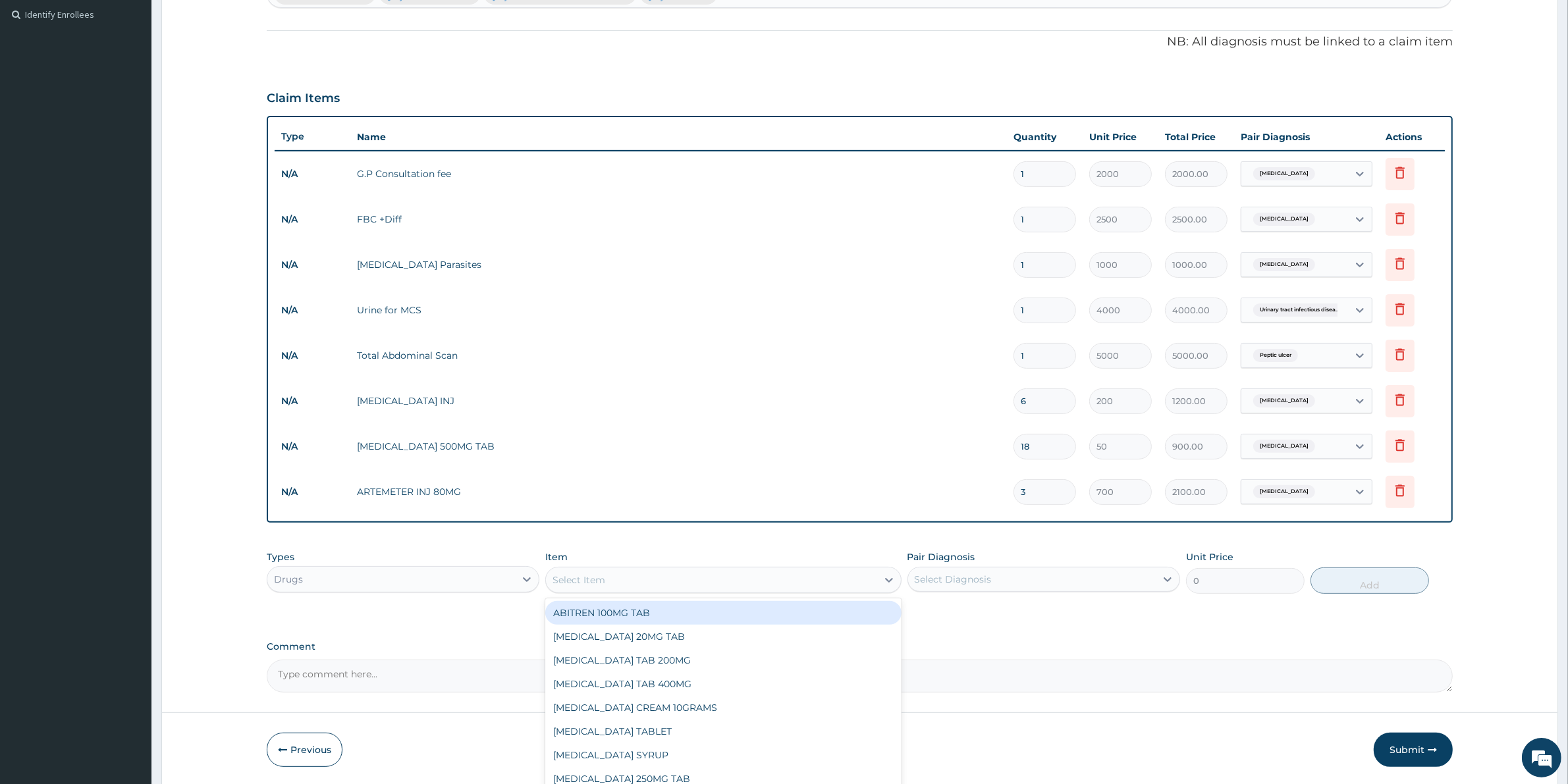
click at [621, 577] on div "Select Item" at bounding box center [711, 579] width 331 height 21
type input "ARTEM"
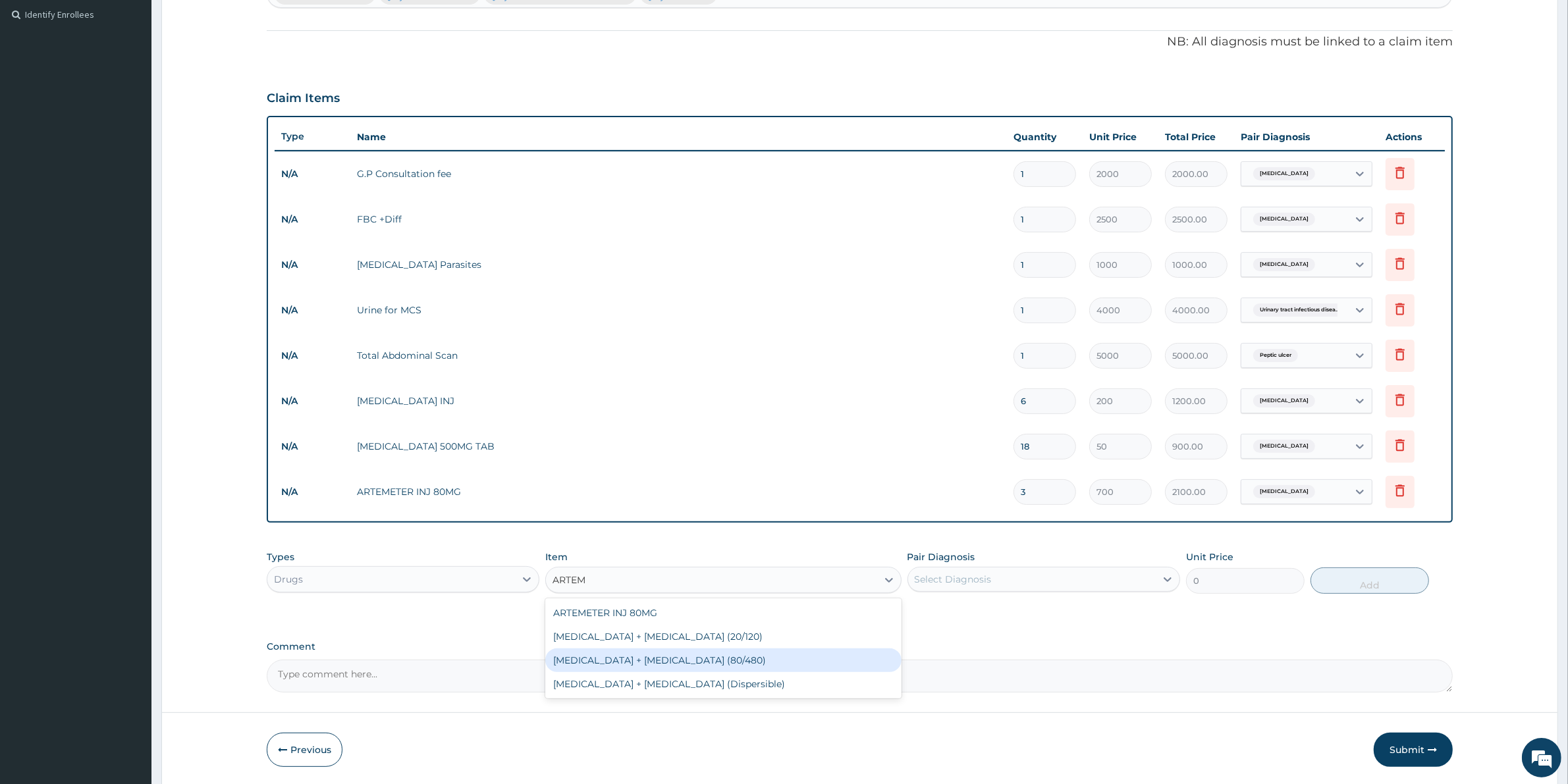
click at [629, 660] on div "Artemether + lumefantrine (80/480)" at bounding box center [723, 660] width 355 height 24
type input "1700"
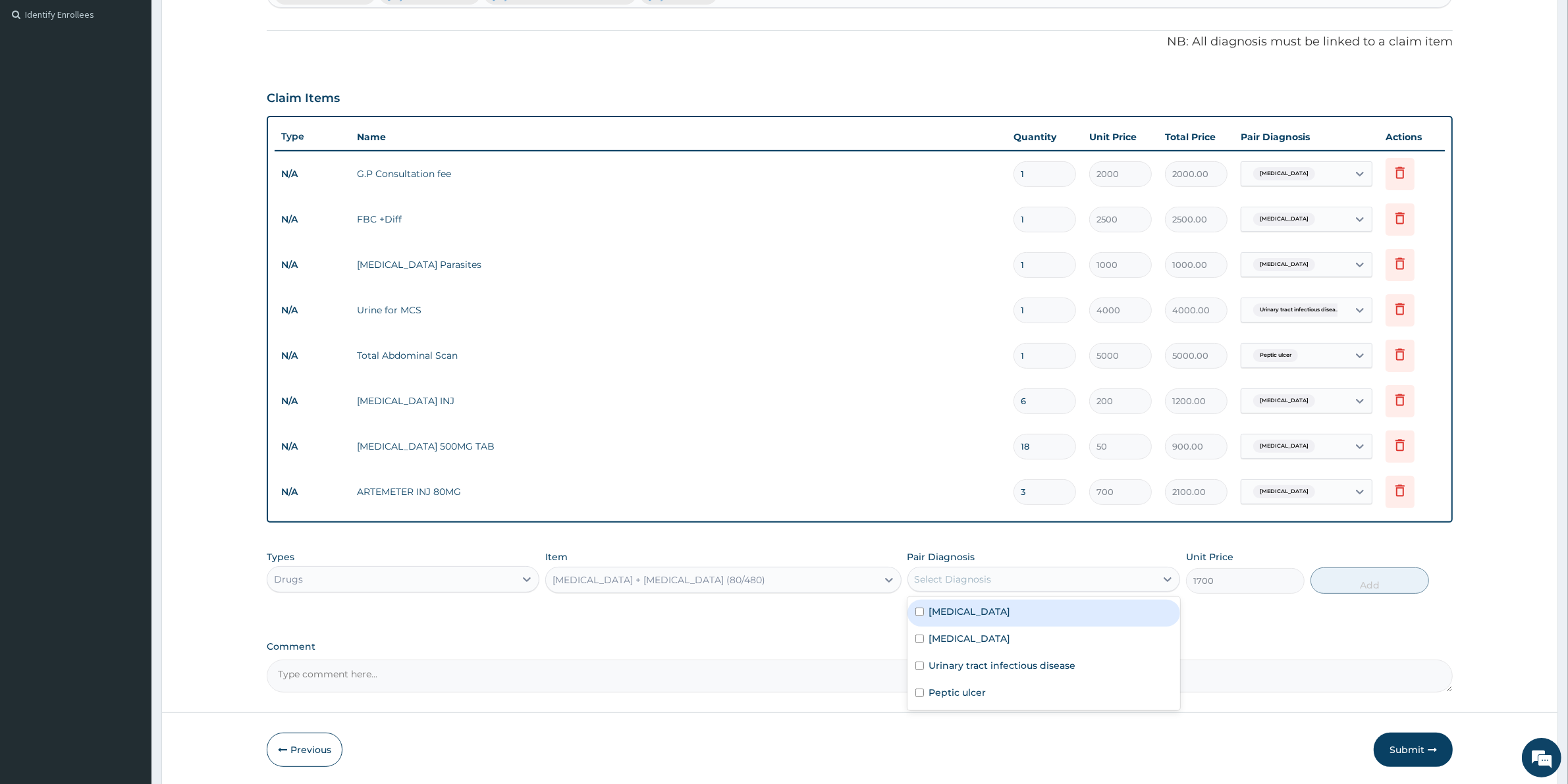
click at [999, 575] on div "Select Diagnosis" at bounding box center [1032, 579] width 247 height 21
click at [947, 611] on label "Malaria" at bounding box center [970, 611] width 82 height 13
checkbox input "true"
click at [1371, 573] on button "Add" at bounding box center [1369, 580] width 118 height 26
type input "0"
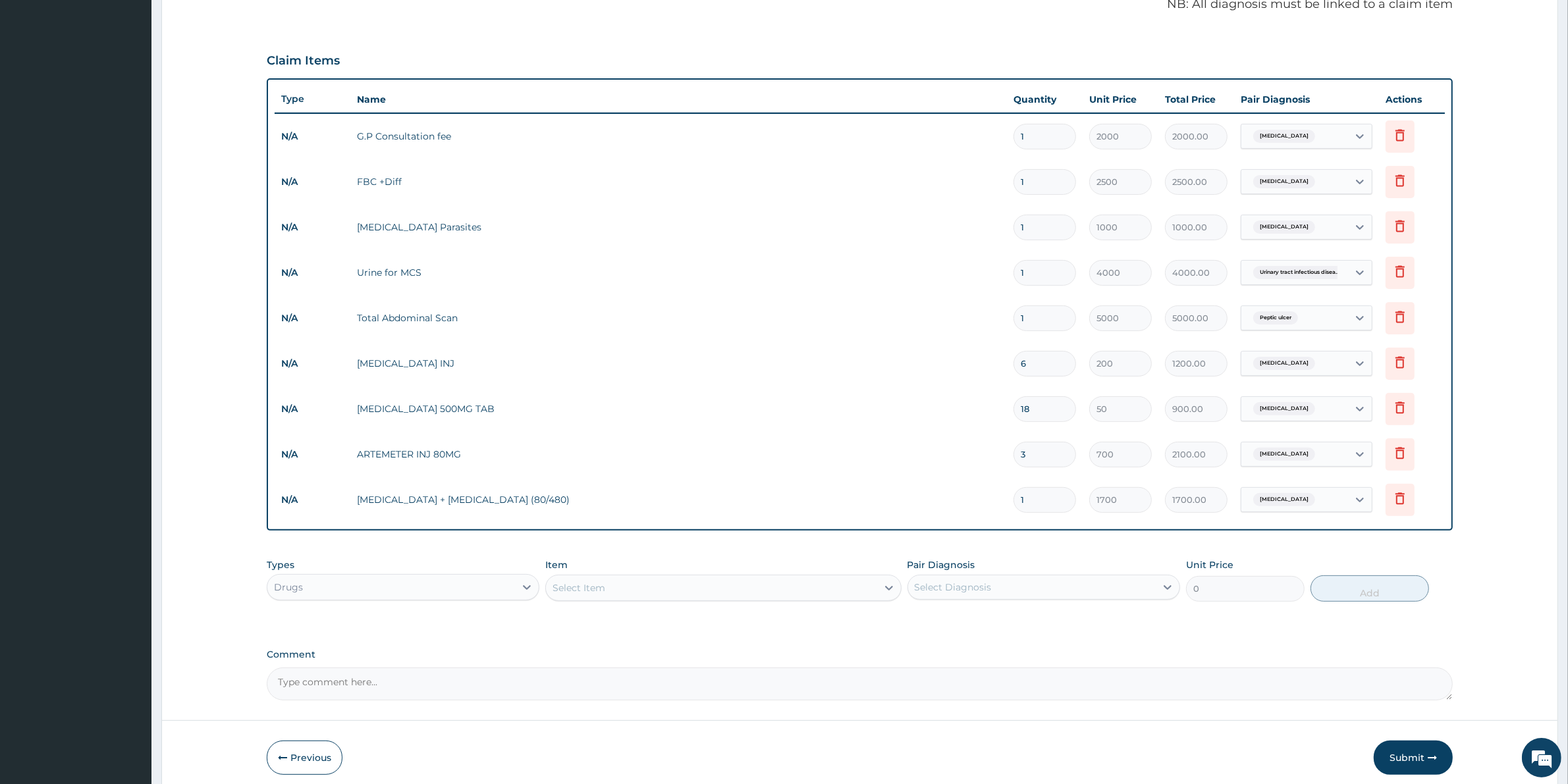
scroll to position [452, 0]
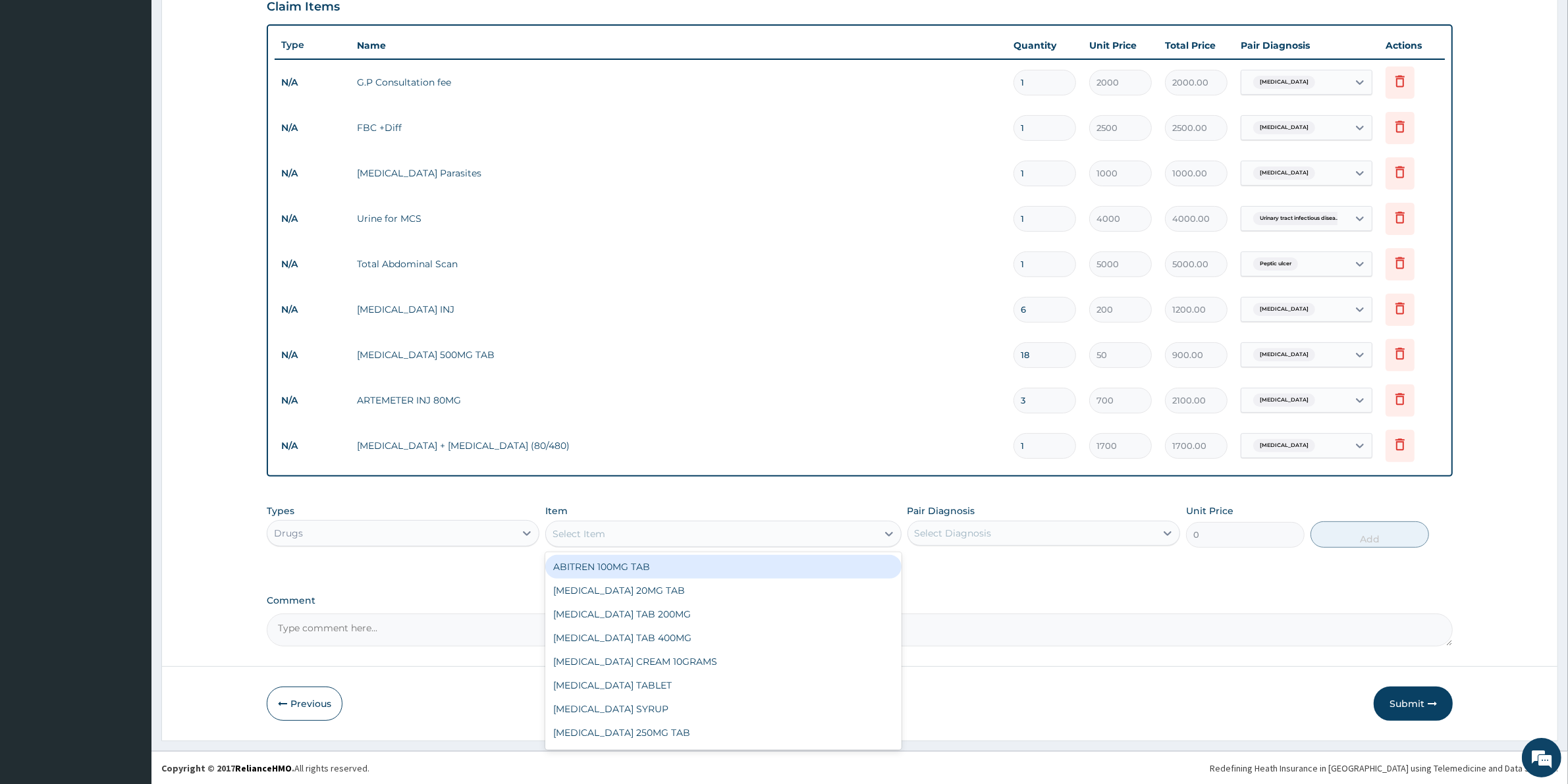
click at [575, 538] on div "Select Item" at bounding box center [579, 533] width 53 height 13
type input "LEVO"
click at [628, 563] on div "Levofloxacin 500mg" at bounding box center [723, 566] width 355 height 24
type input "2000"
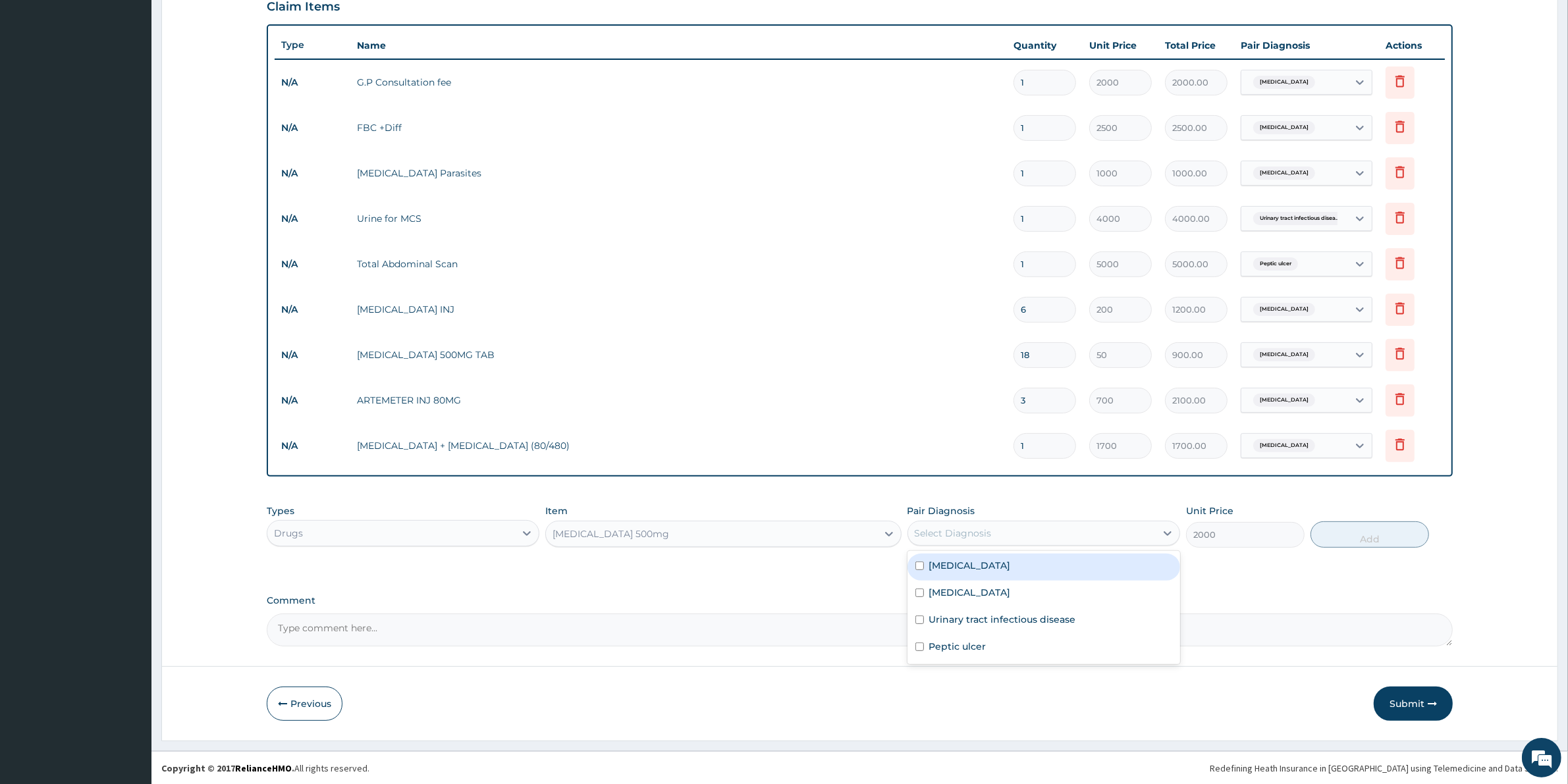
click at [1024, 531] on div "Select Diagnosis" at bounding box center [1032, 532] width 247 height 21
click at [959, 617] on label "Urinary tract infectious disease" at bounding box center [1002, 619] width 147 height 13
checkbox input "true"
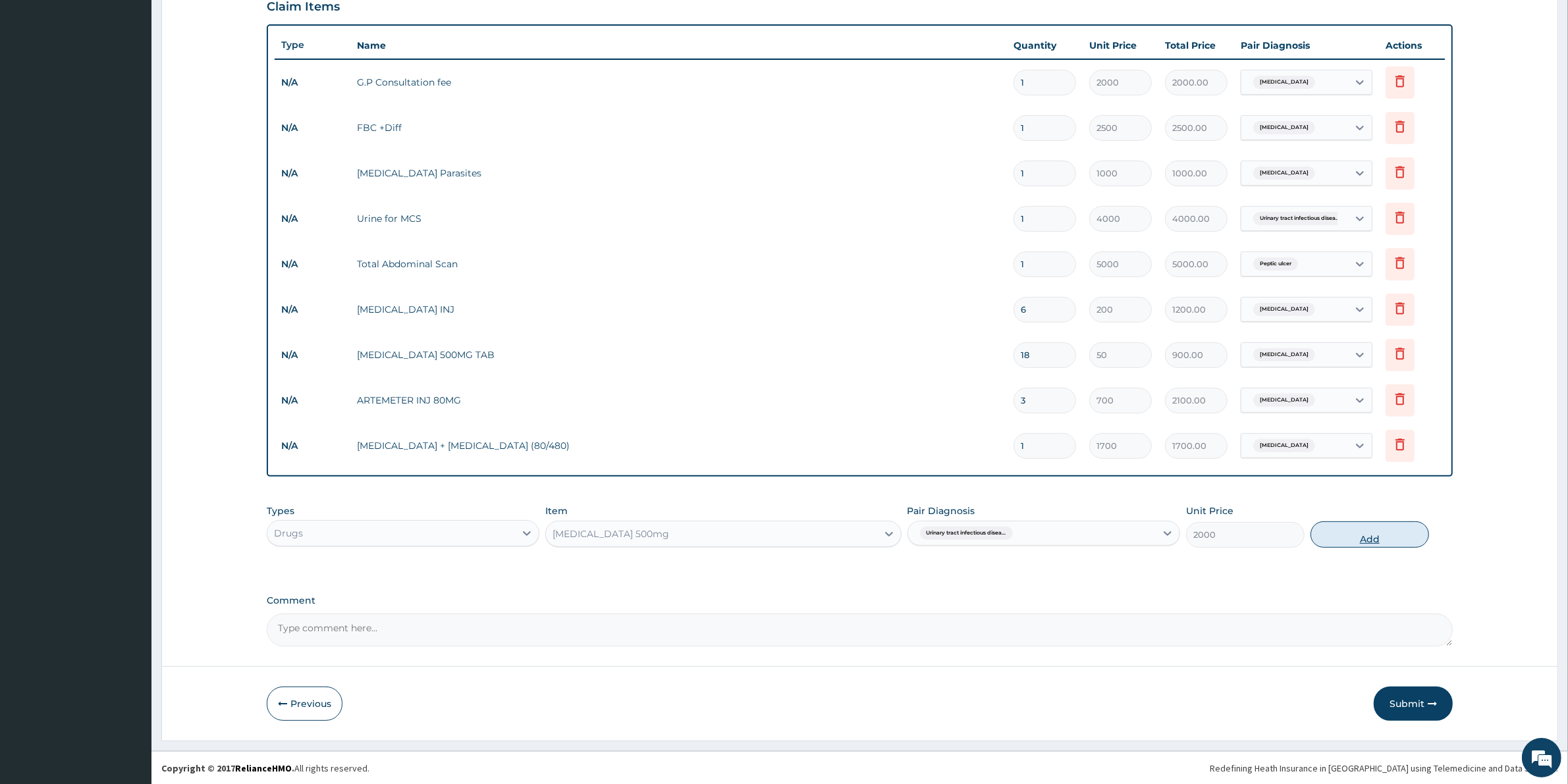
click at [1361, 530] on button "Add" at bounding box center [1369, 535] width 118 height 26
type input "0"
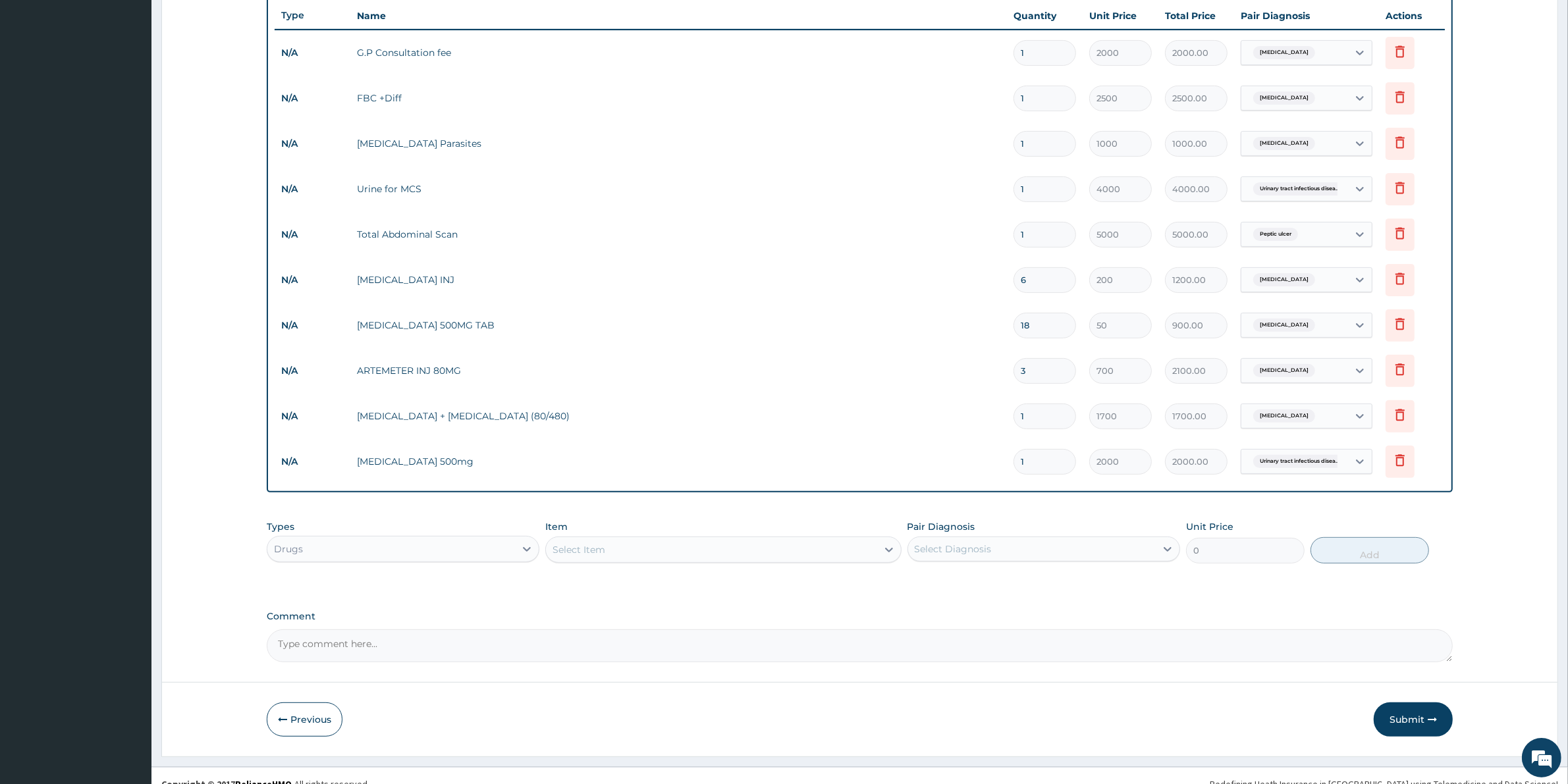
scroll to position [497, 0]
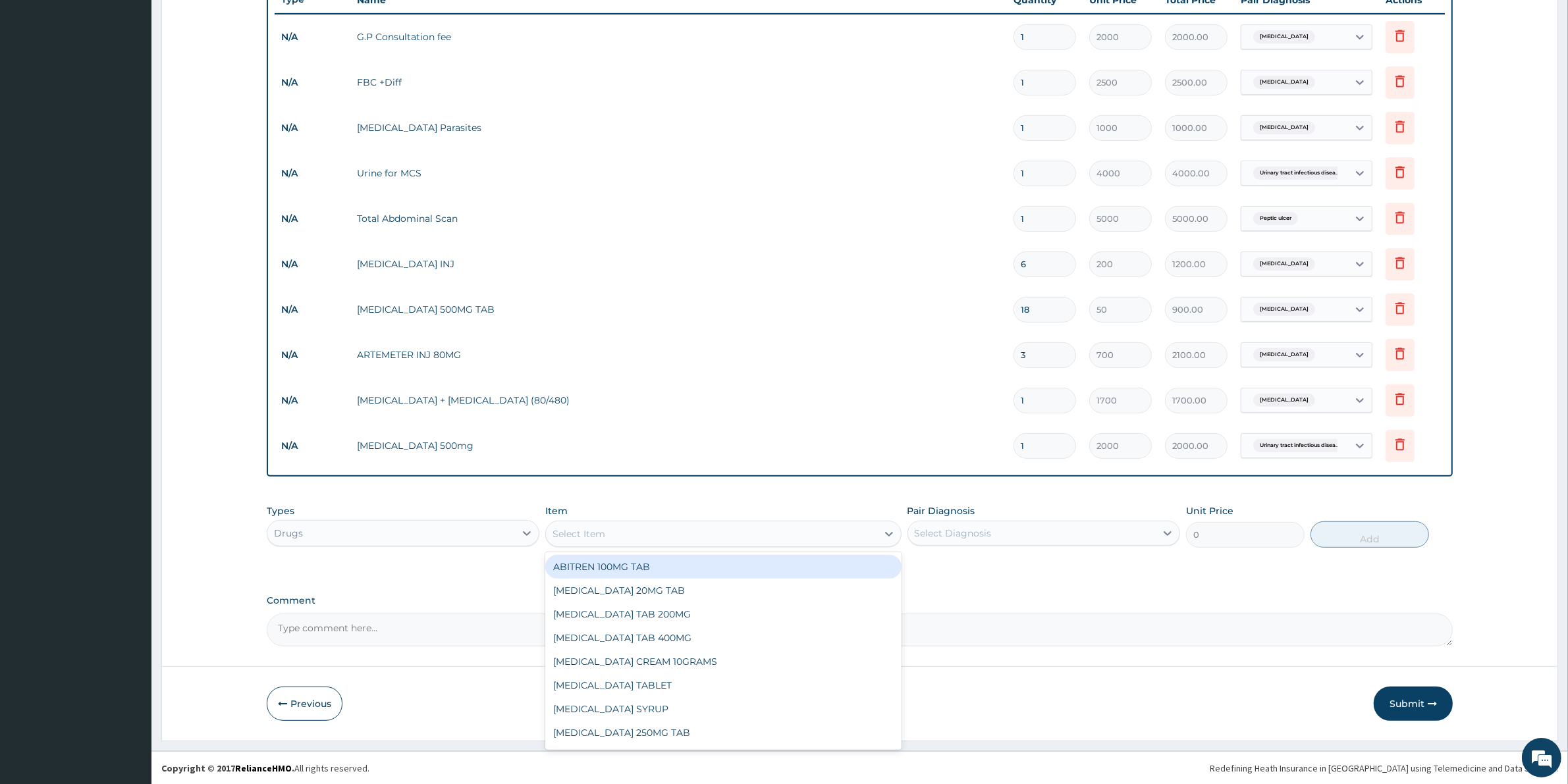
click at [628, 538] on div "Select Item" at bounding box center [711, 533] width 331 height 21
type input "CEFT"
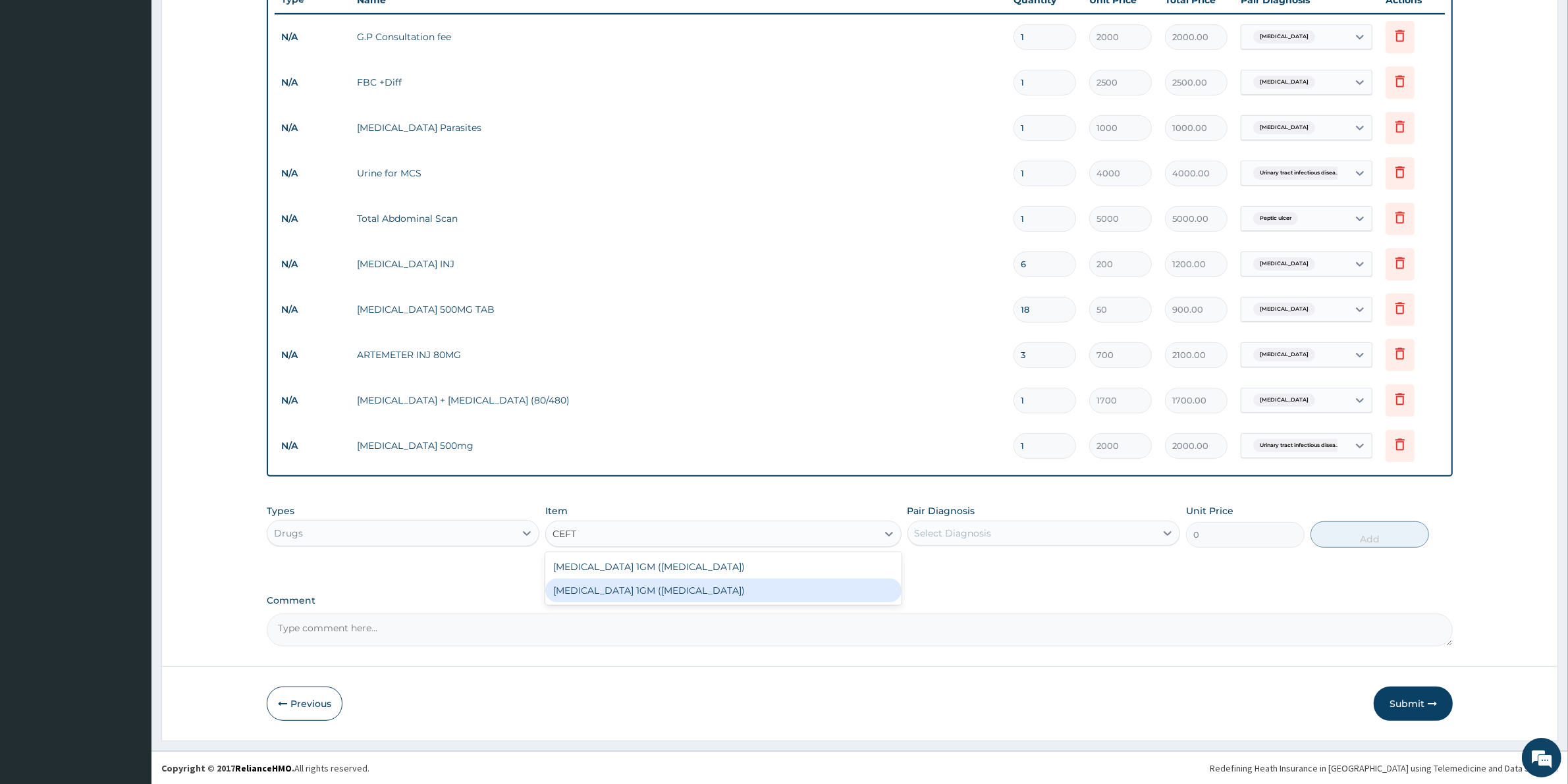
click at [663, 585] on div "CEFTRIAXONE 1GM (Ceftriaxone)" at bounding box center [723, 590] width 355 height 24
type input "1200"
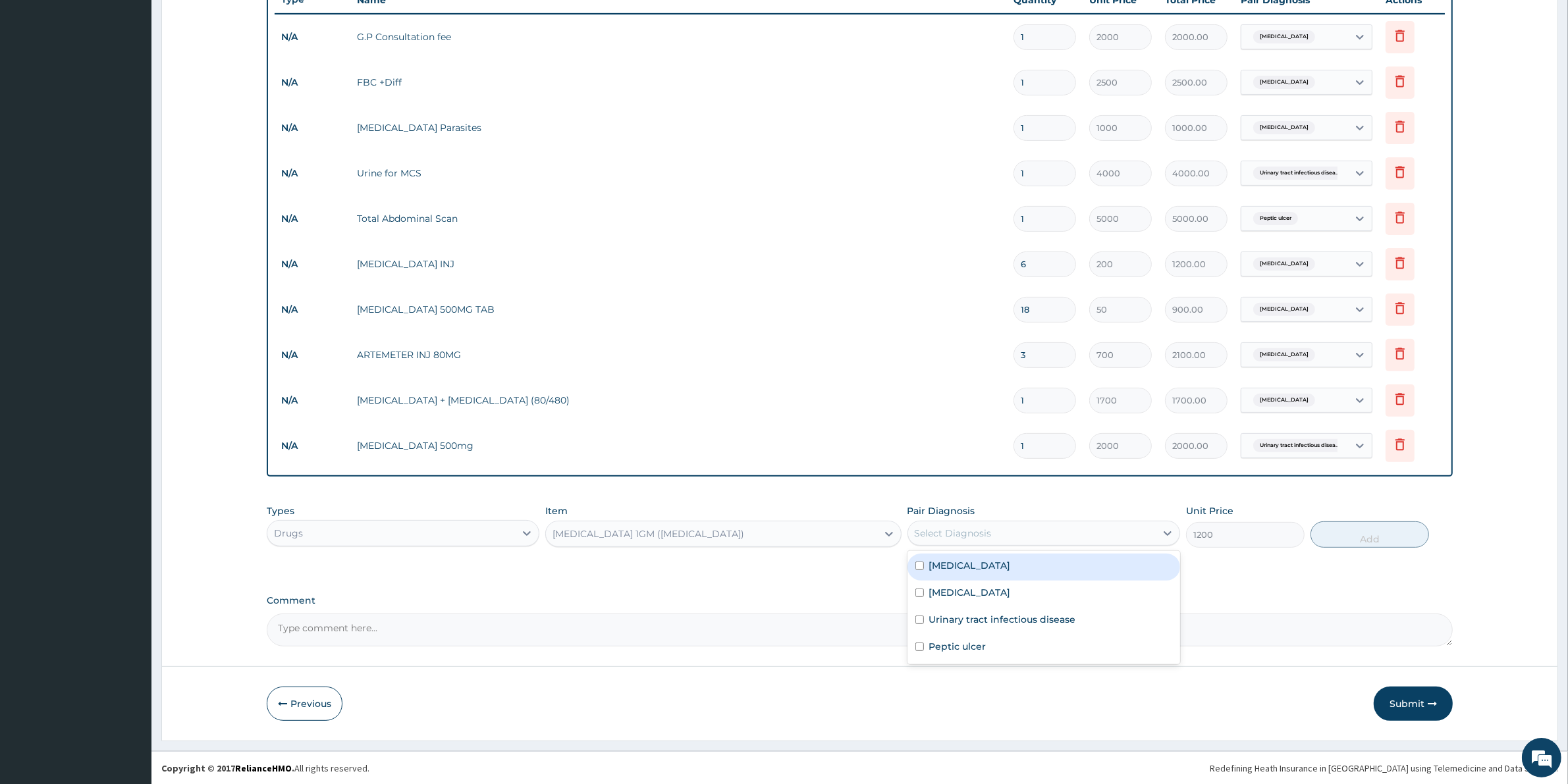
click at [1018, 534] on div "Select Diagnosis" at bounding box center [1032, 532] width 247 height 21
click at [962, 616] on label "Urinary tract infectious disease" at bounding box center [1002, 619] width 147 height 13
checkbox input "true"
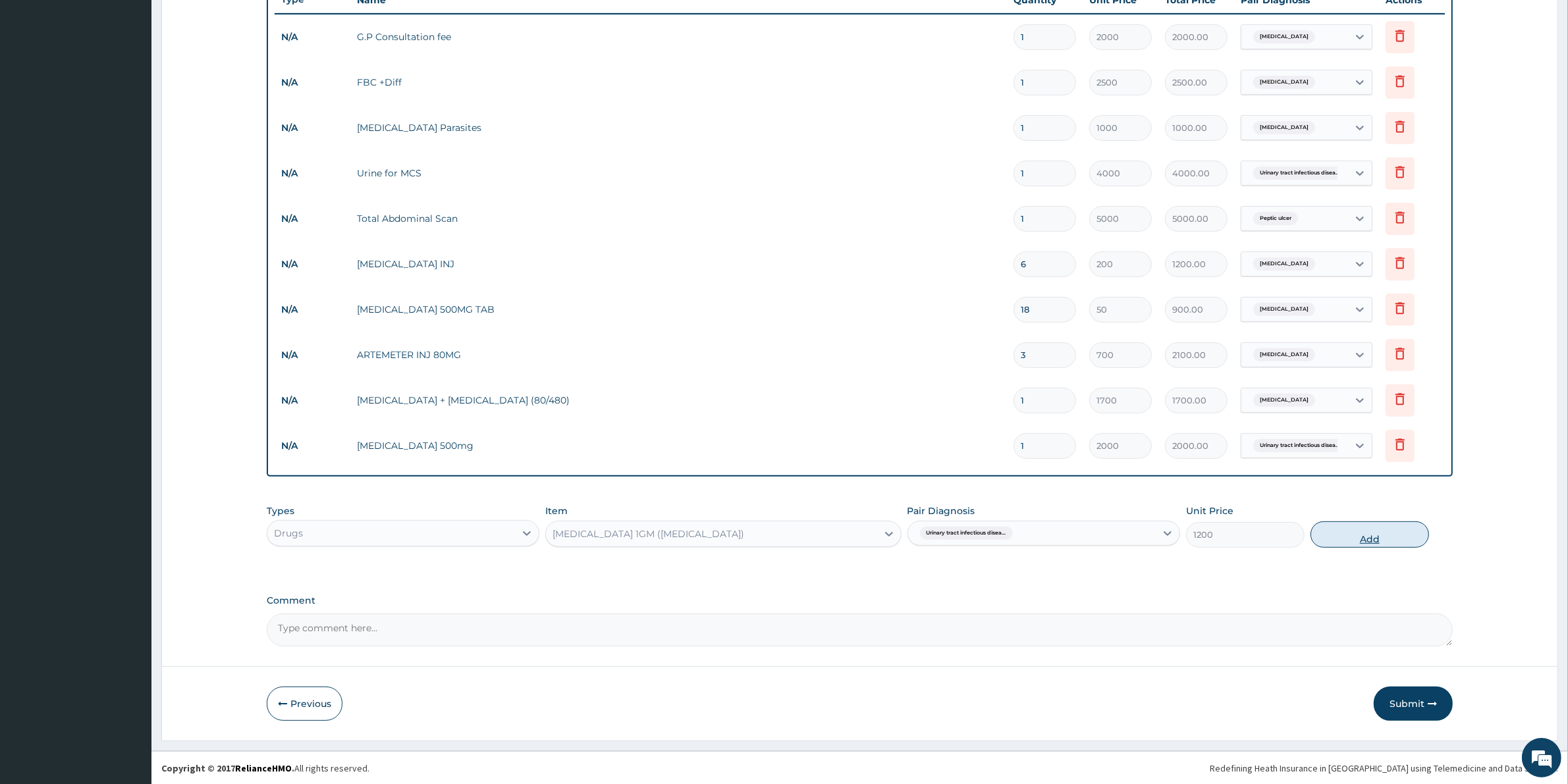
click at [1390, 533] on button "Add" at bounding box center [1369, 535] width 118 height 26
type input "0"
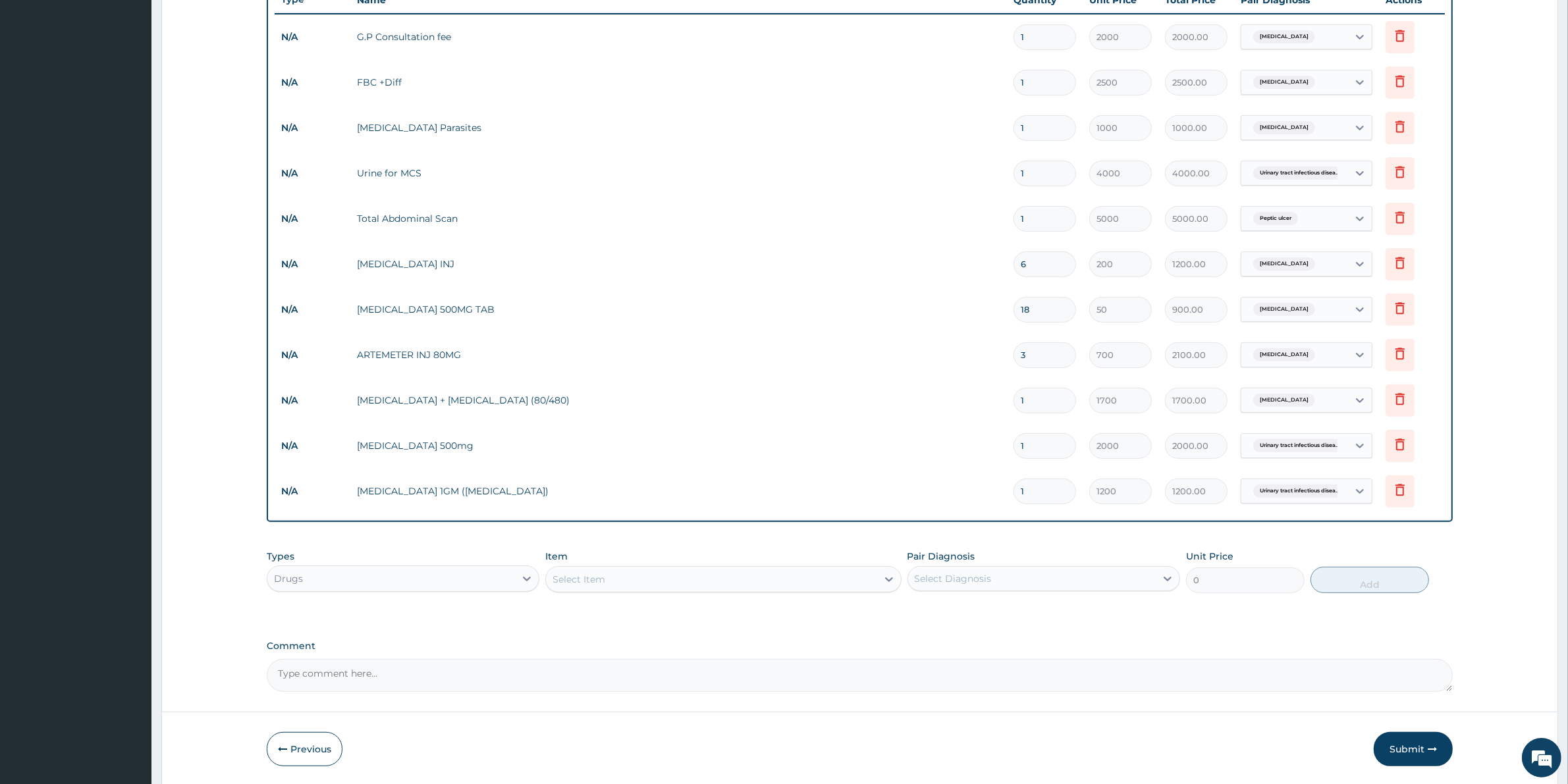
type input "0.00"
type input "3"
type input "3600.00"
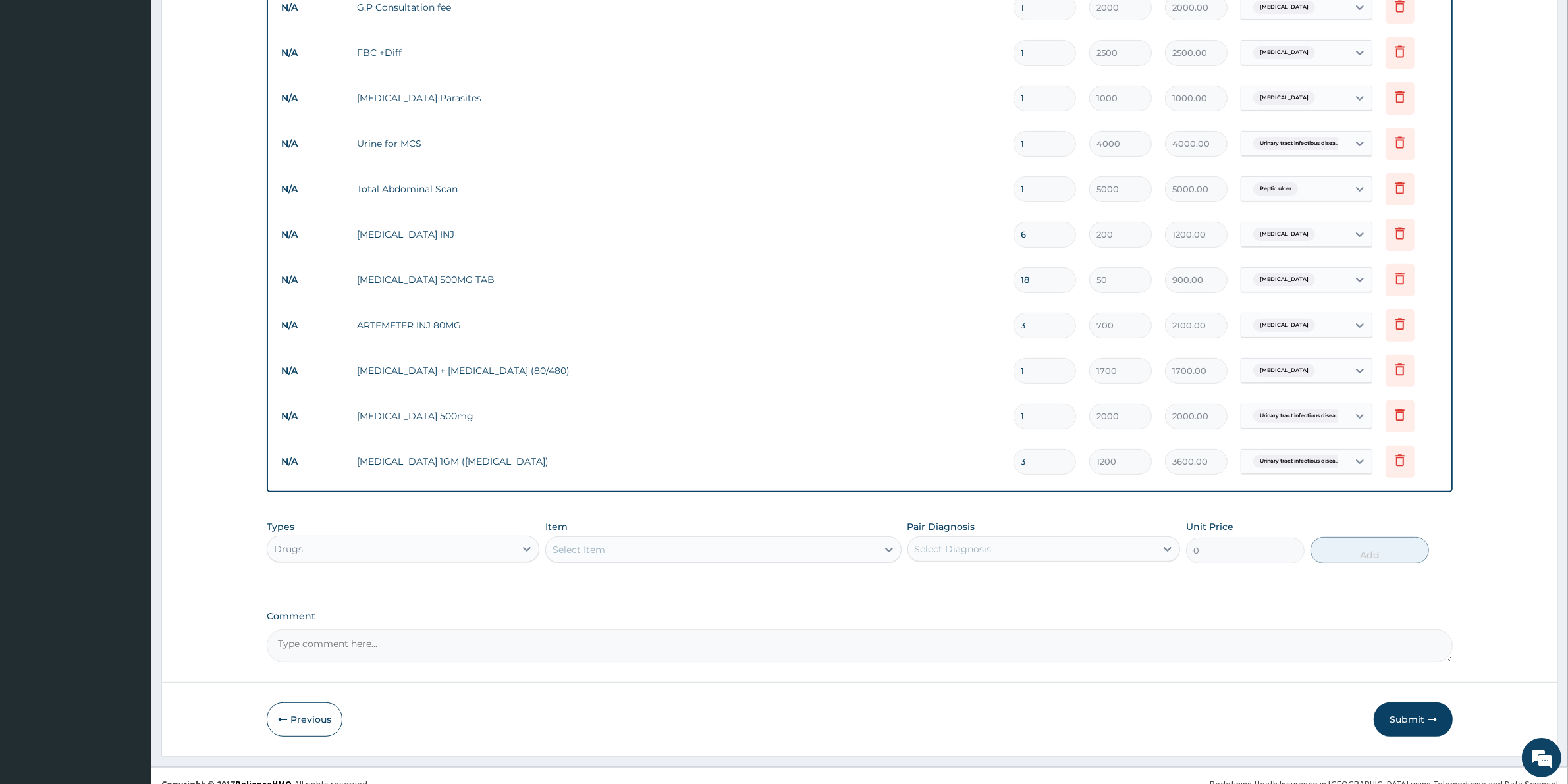
scroll to position [543, 0]
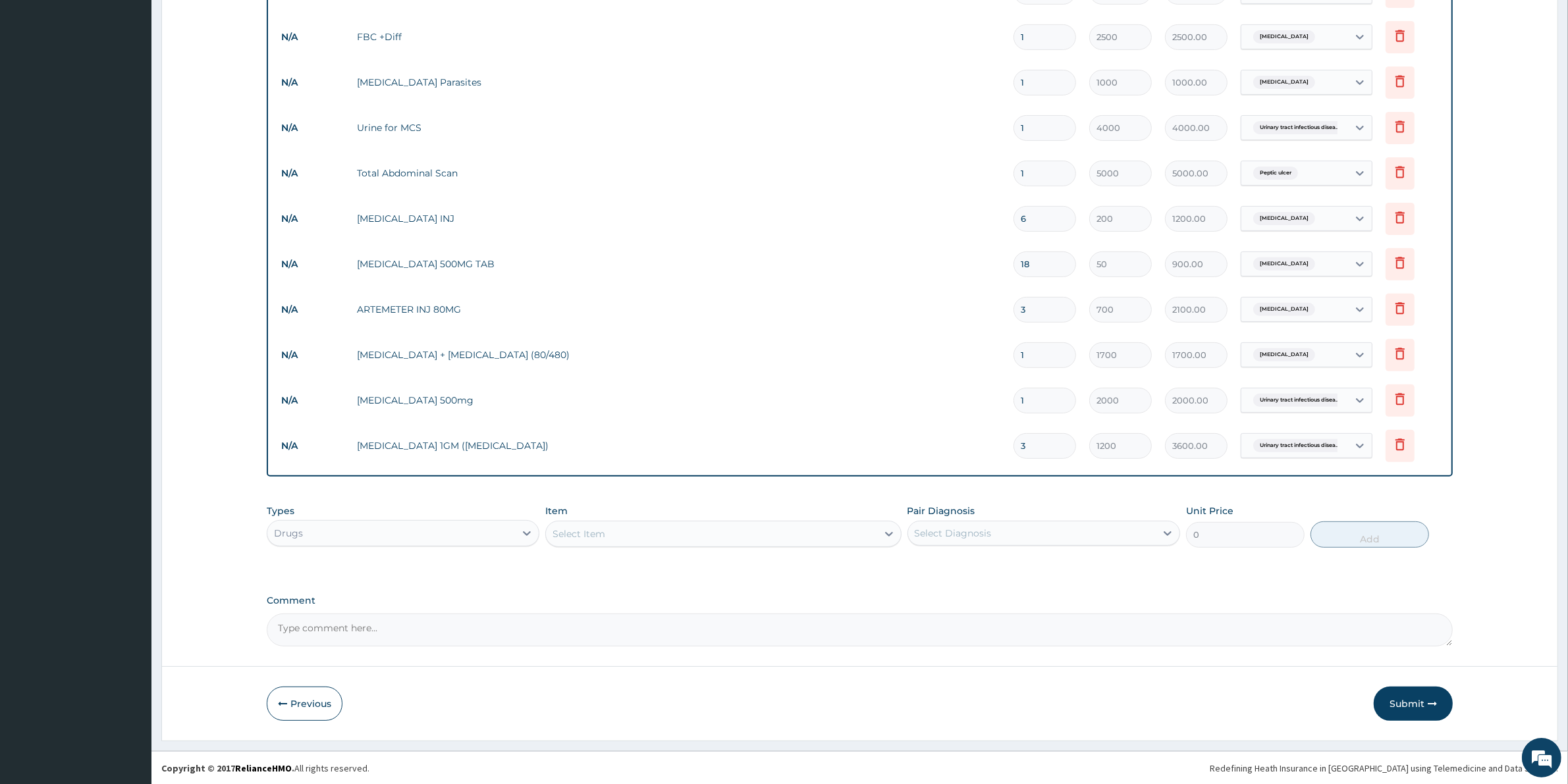
type input "3"
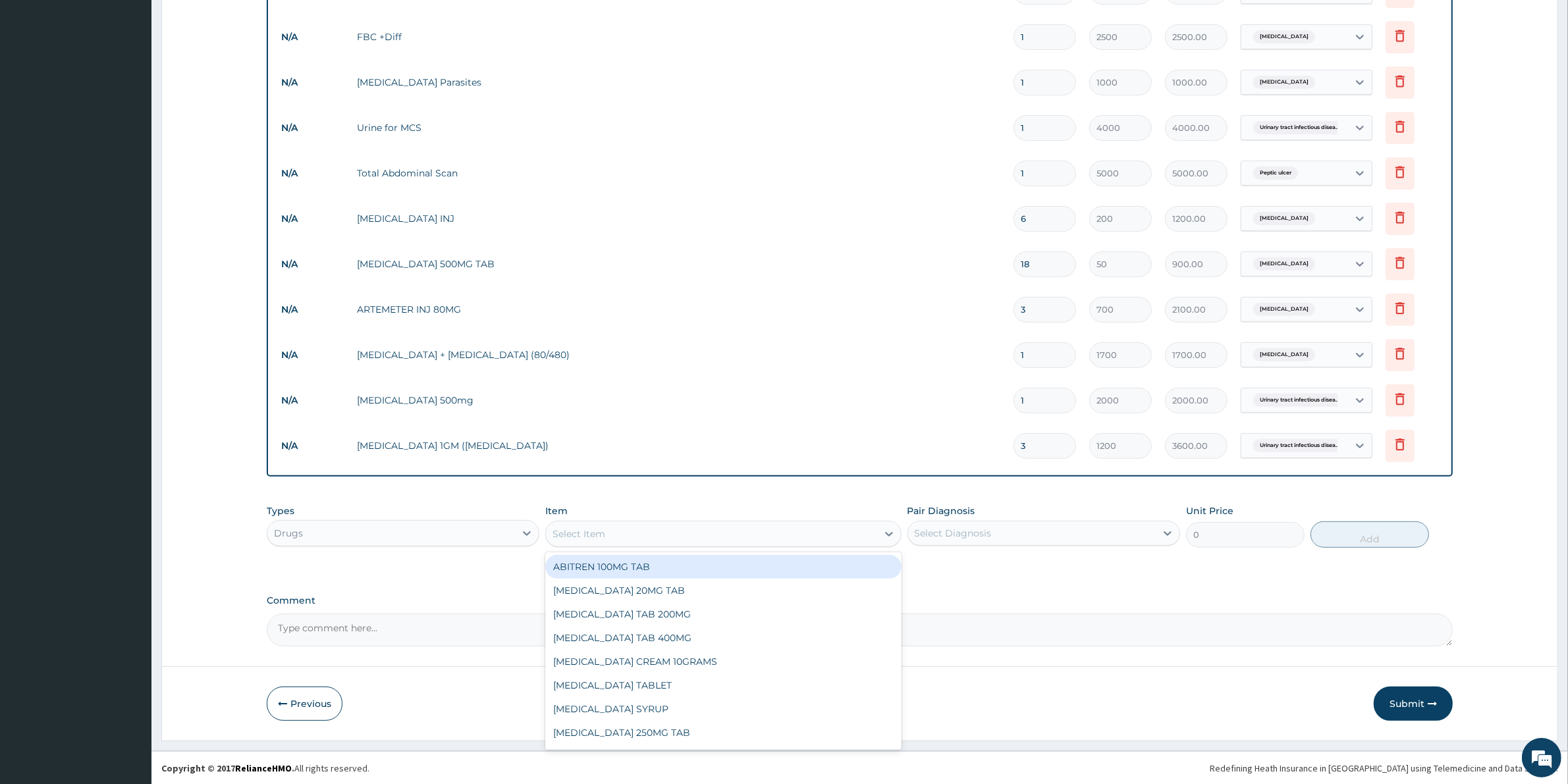
click at [604, 531] on div "Select Item" at bounding box center [579, 533] width 53 height 13
type input "OMEPRA"
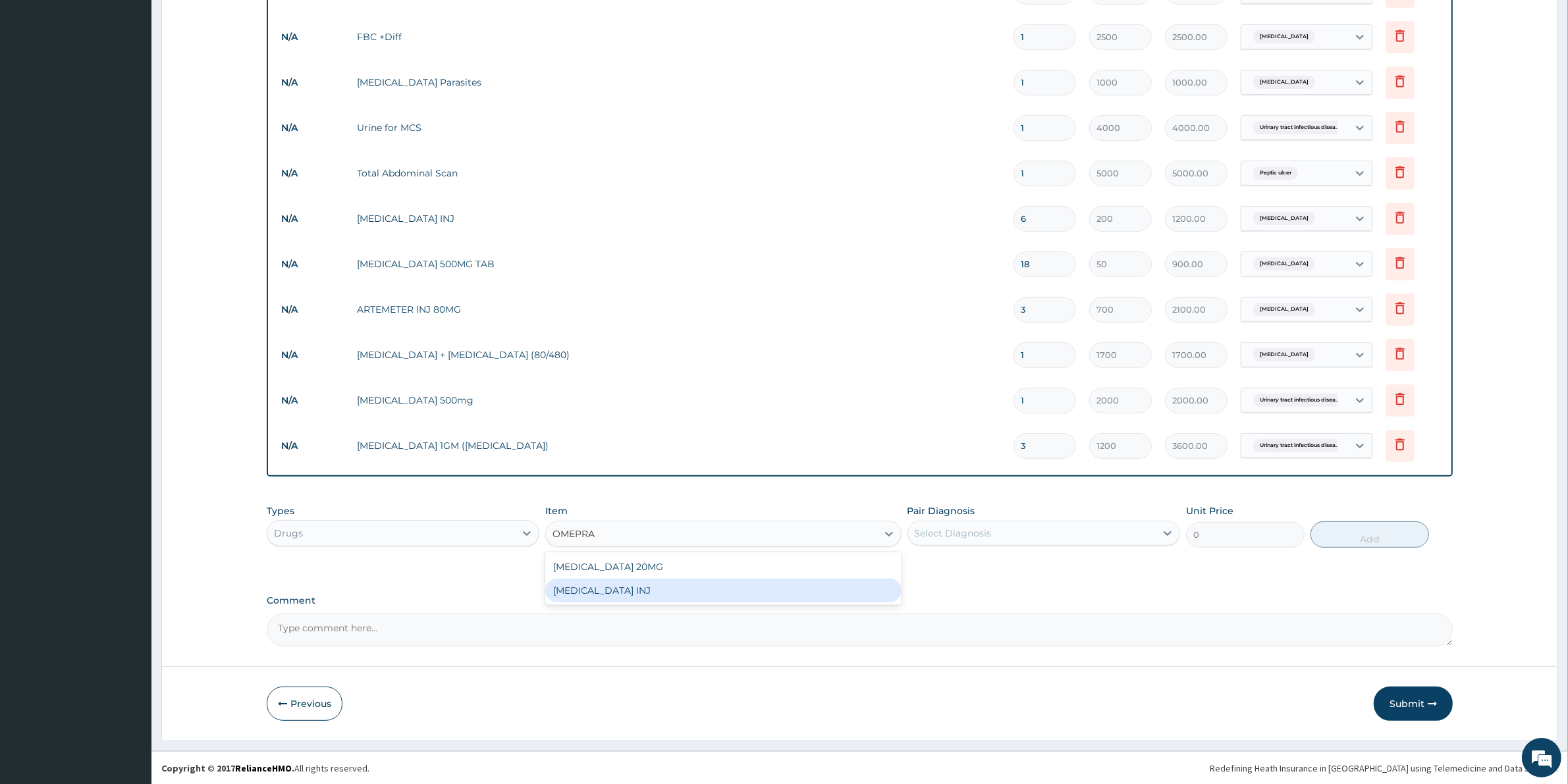
click at [653, 590] on div "OMEPRAZOLE INJ" at bounding box center [723, 590] width 355 height 24
type input "700"
click at [991, 535] on div "Select Diagnosis" at bounding box center [1032, 532] width 247 height 21
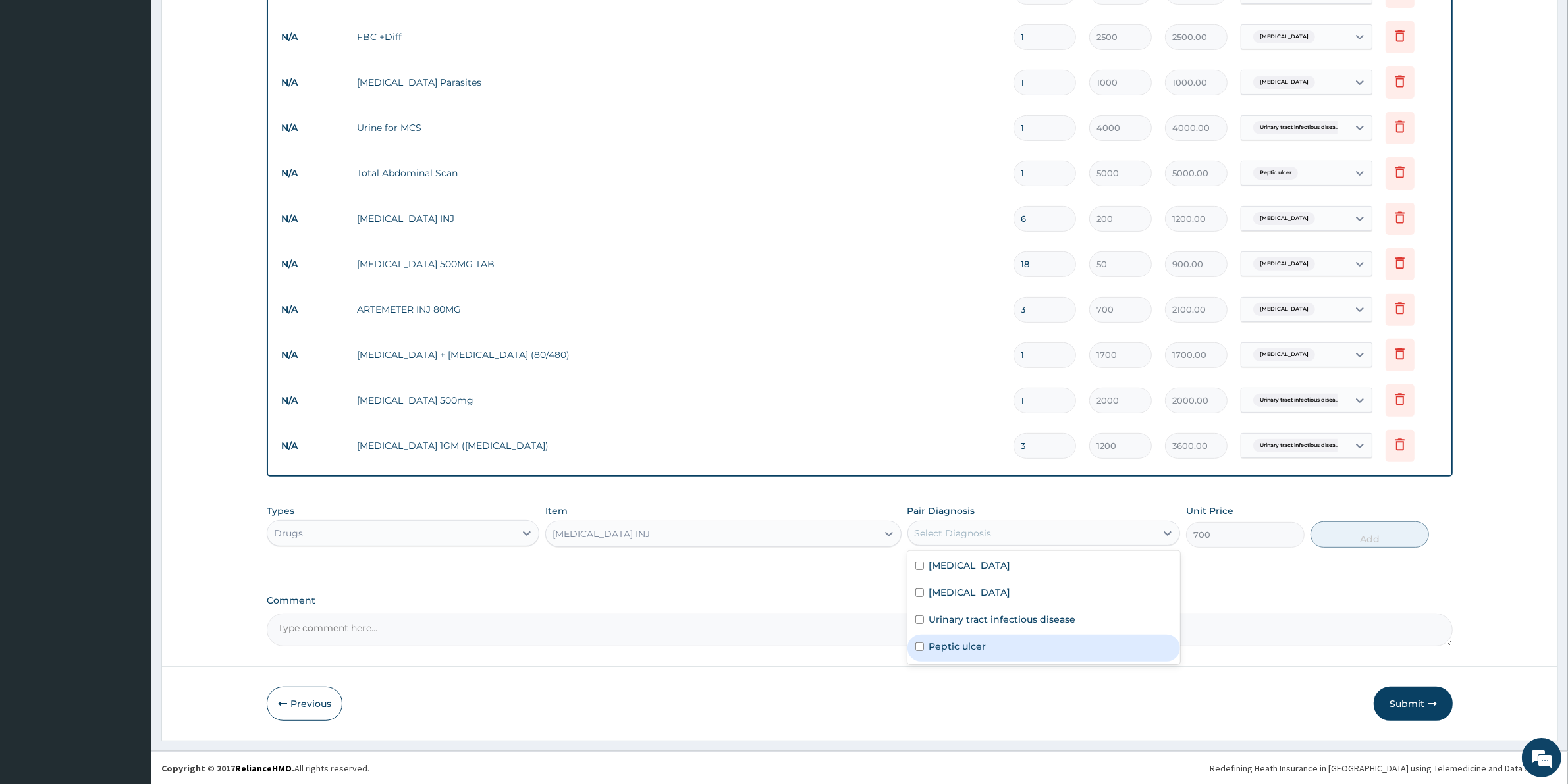
click at [954, 643] on label "Peptic ulcer" at bounding box center [957, 646] width 57 height 13
checkbox input "true"
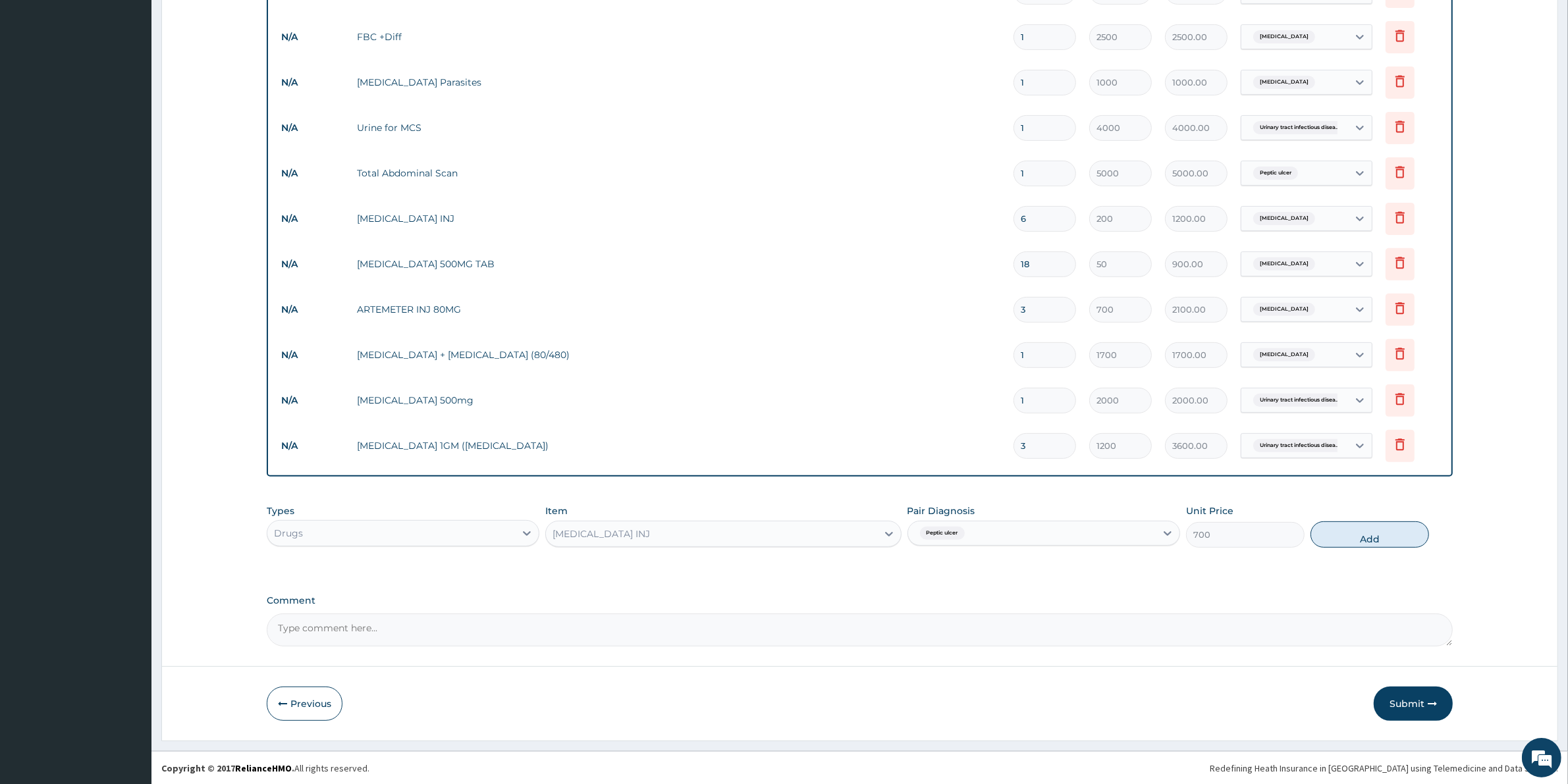
click at [1358, 536] on button "Add" at bounding box center [1369, 535] width 118 height 26
type input "0"
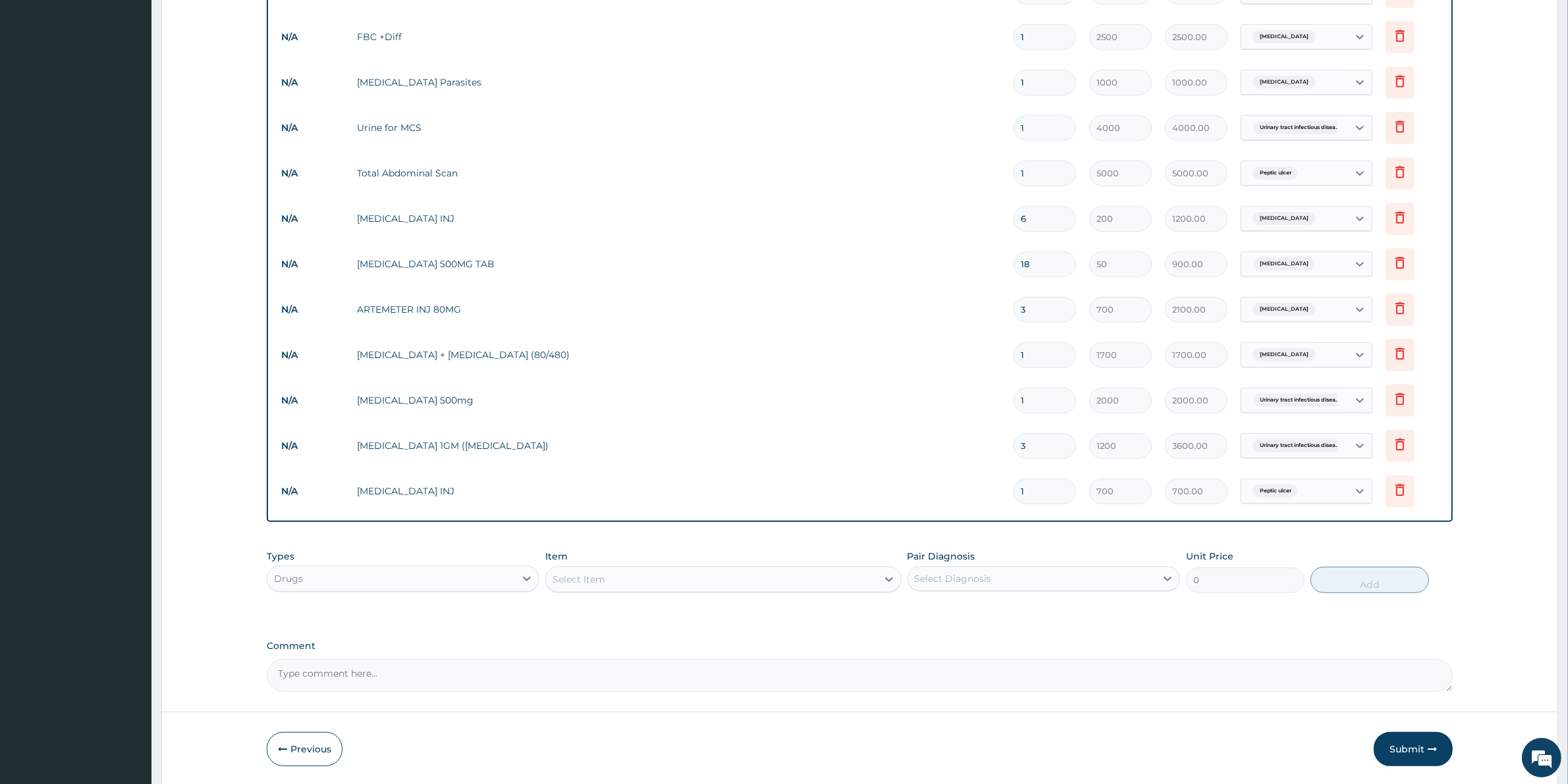
type input "0.00"
type input "3"
type input "2100.00"
type input "4"
type input "2800.00"
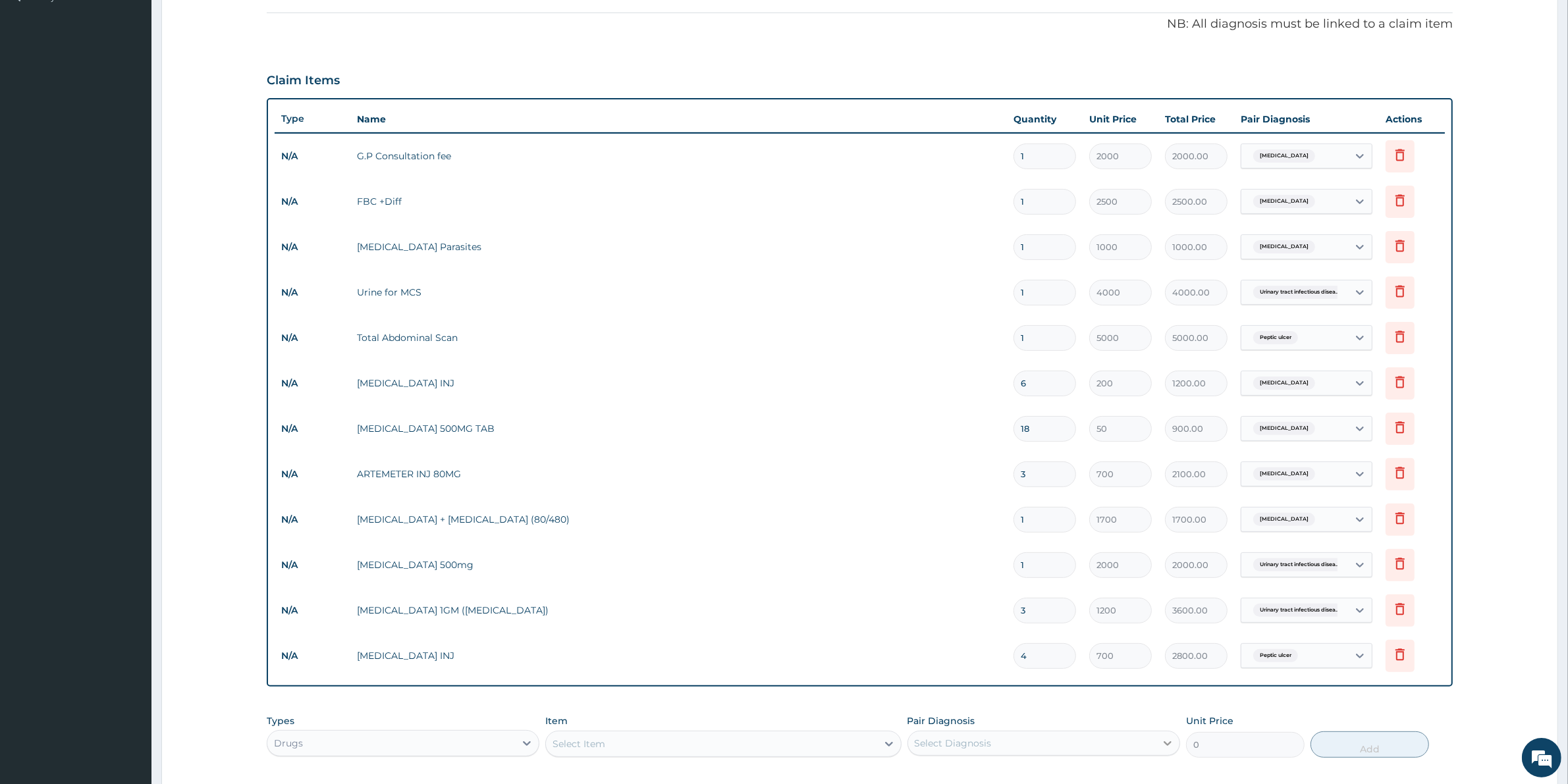
scroll to position [588, 0]
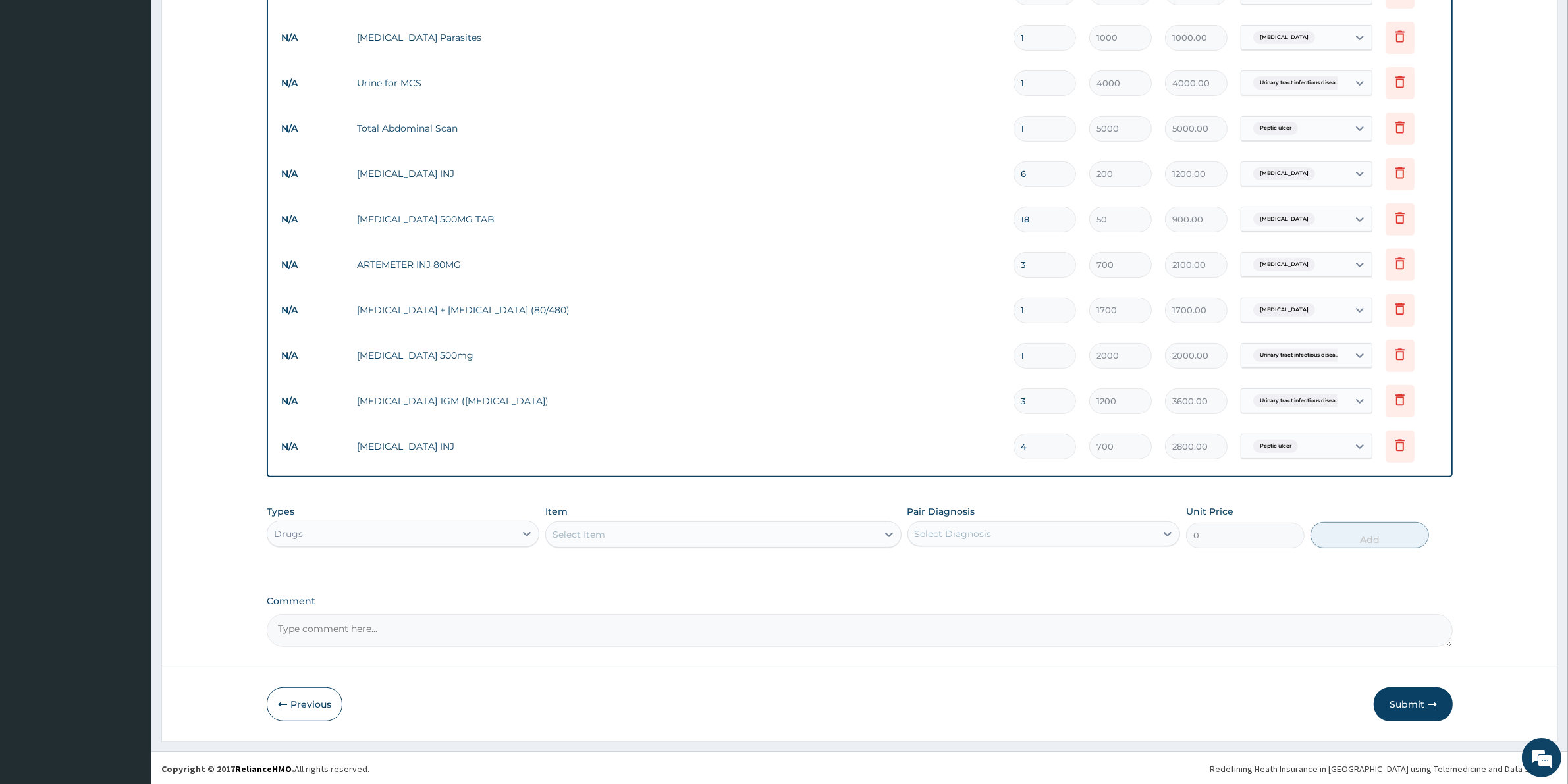
type input "4"
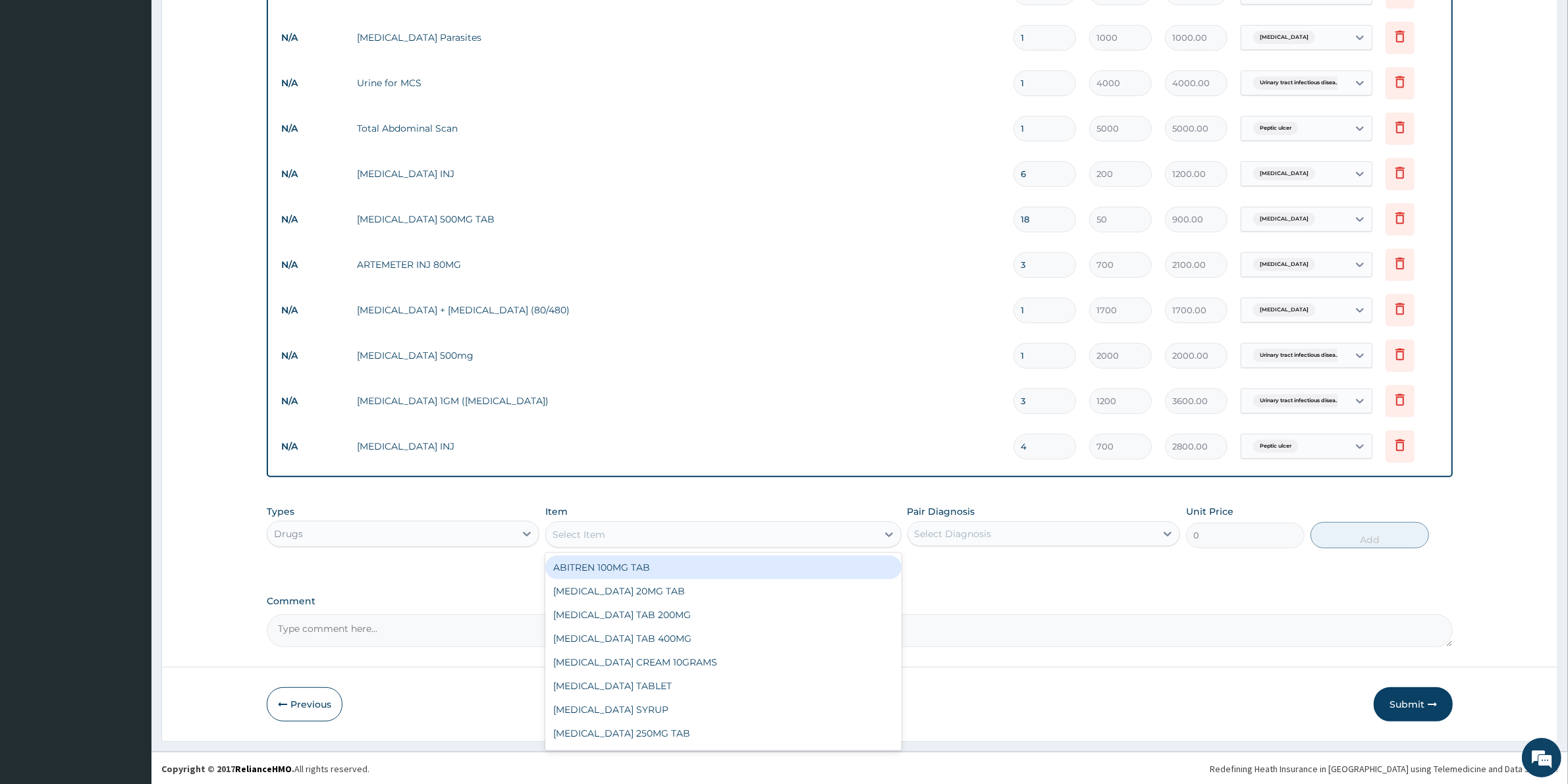
click at [625, 528] on div "Select Item" at bounding box center [711, 534] width 331 height 21
type input "OMEP"
click at [642, 565] on div "OMEPRAZOLE 20MG" at bounding box center [723, 567] width 355 height 24
type input "40"
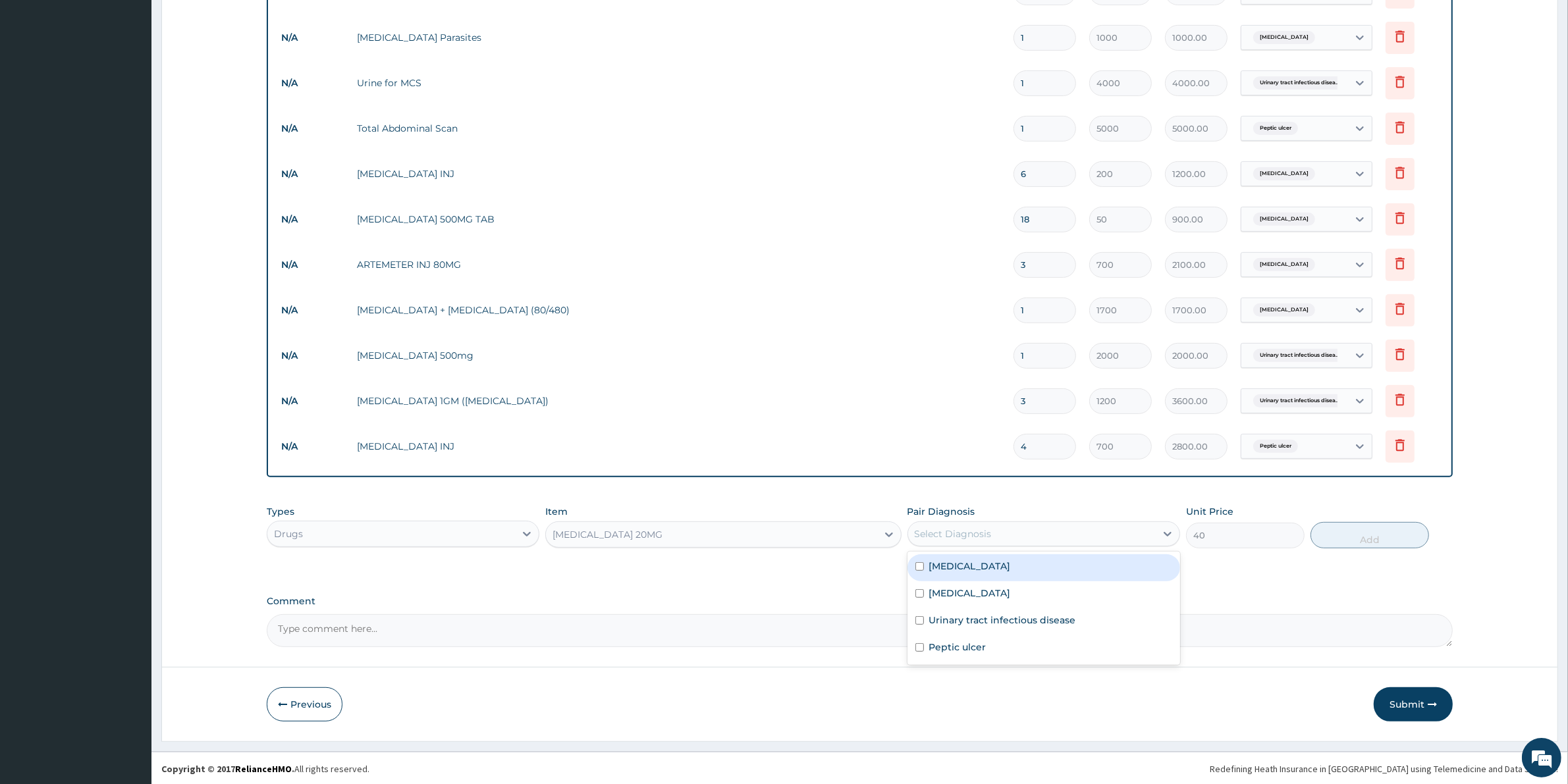
click at [1029, 531] on div "Select Diagnosis" at bounding box center [1032, 533] width 247 height 21
click at [964, 643] on label "Peptic ulcer" at bounding box center [957, 647] width 57 height 13
checkbox input "true"
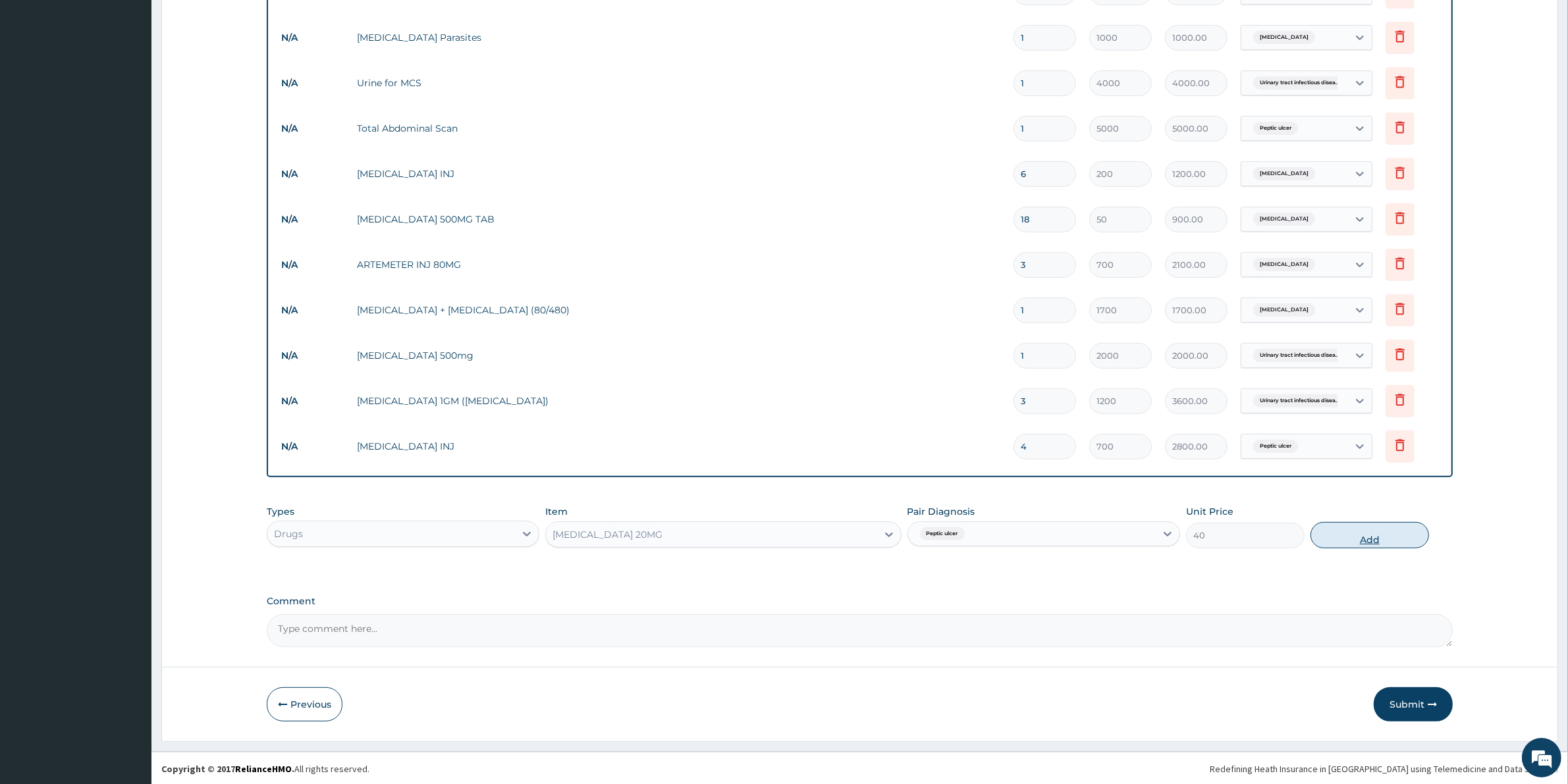
click at [1403, 531] on button "Add" at bounding box center [1369, 535] width 118 height 26
type input "0"
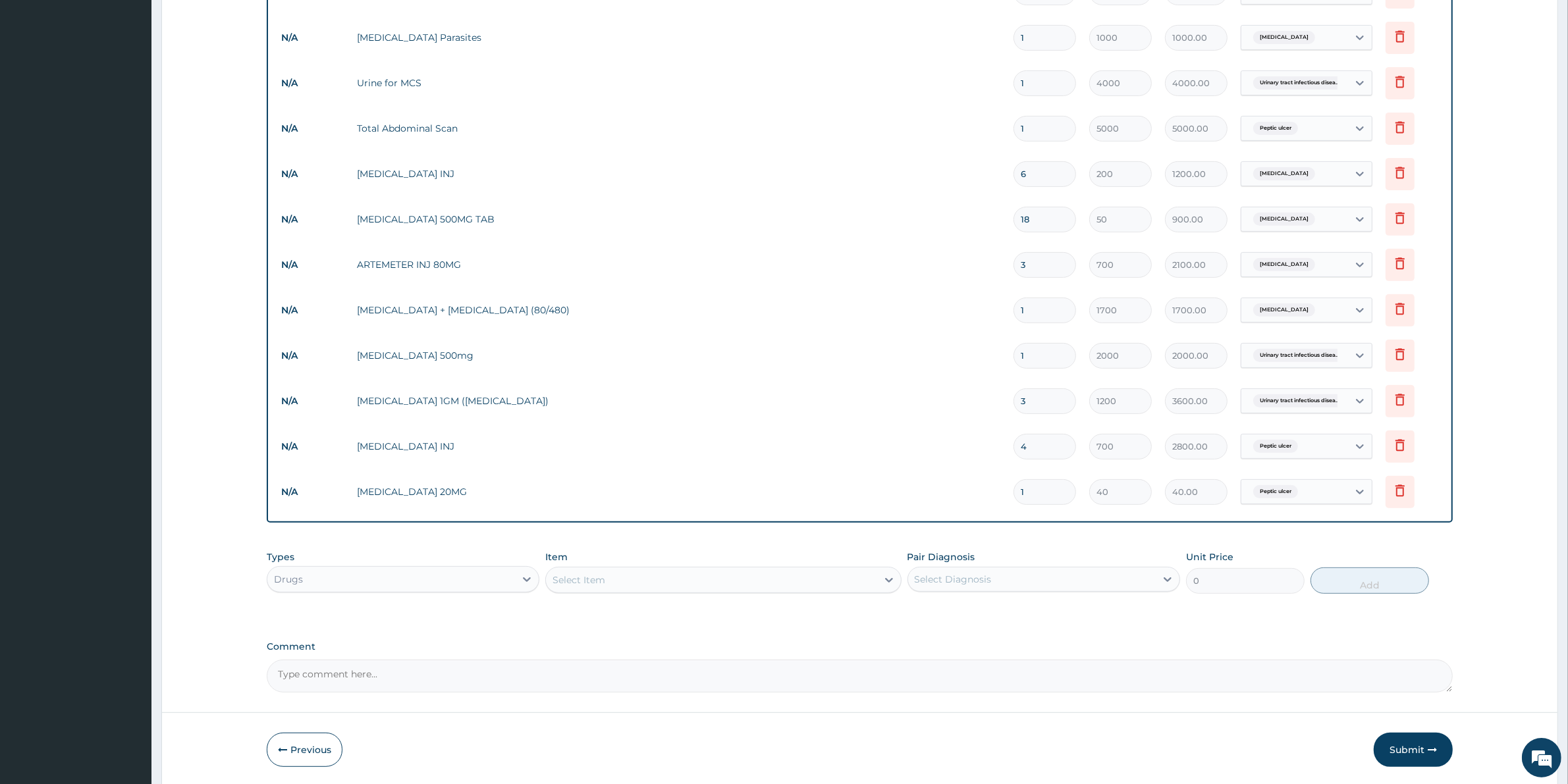
type input "0.00"
type input "2"
type input "80.00"
type input "25"
type input "1000.00"
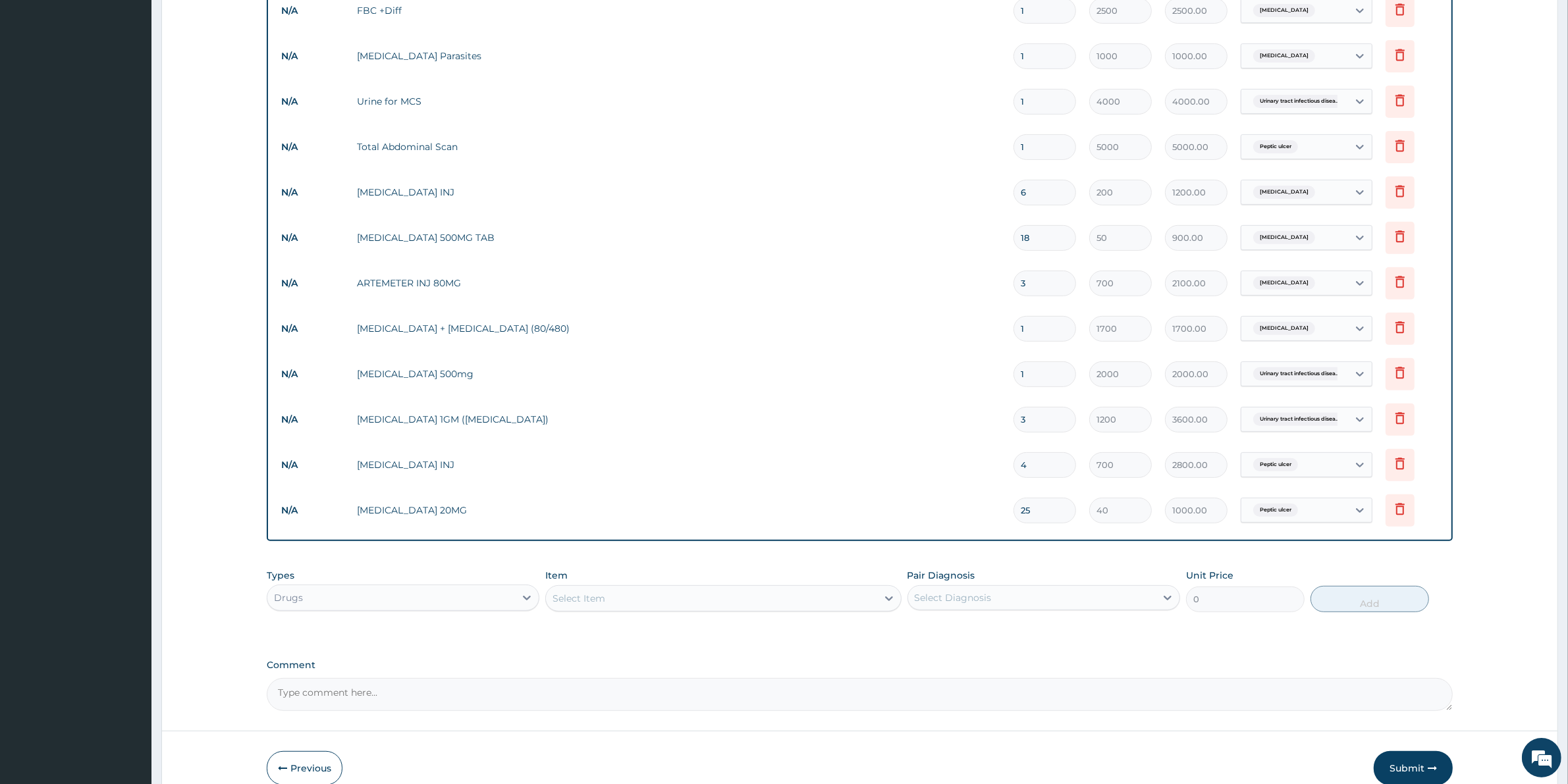
scroll to position [633, 0]
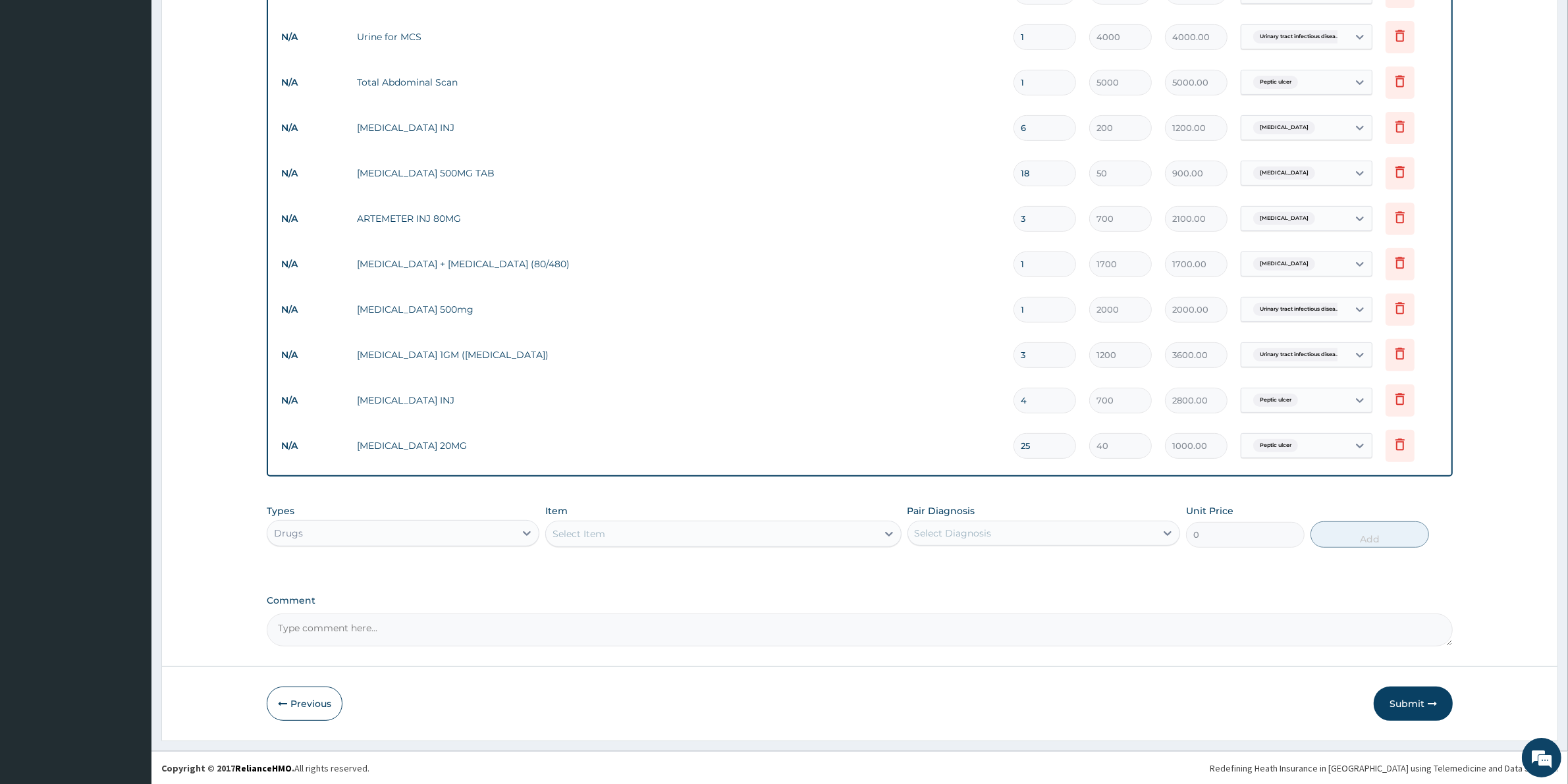
type input "25"
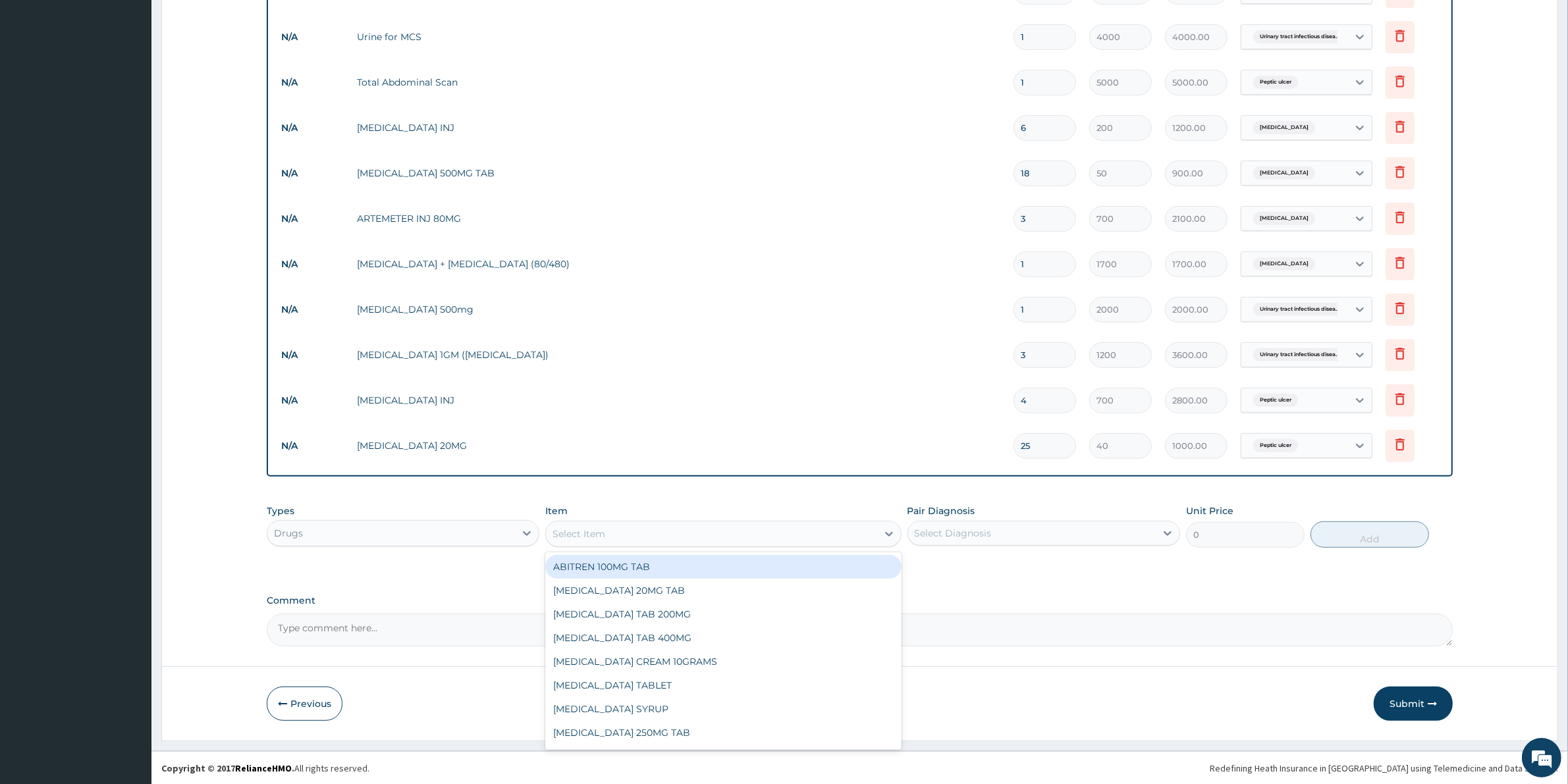
click at [601, 524] on div "Select Item" at bounding box center [711, 533] width 331 height 21
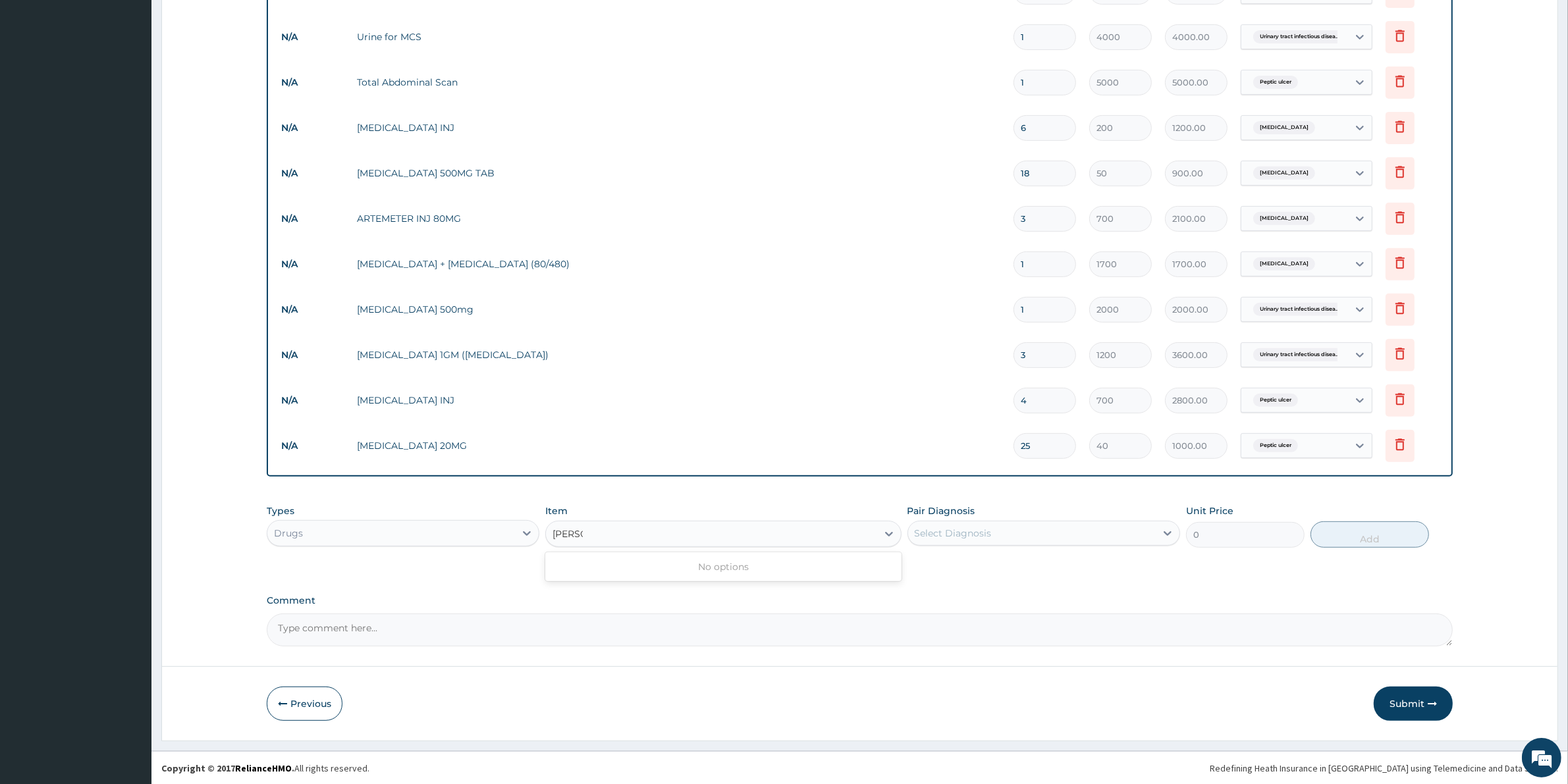
type input "AMO"
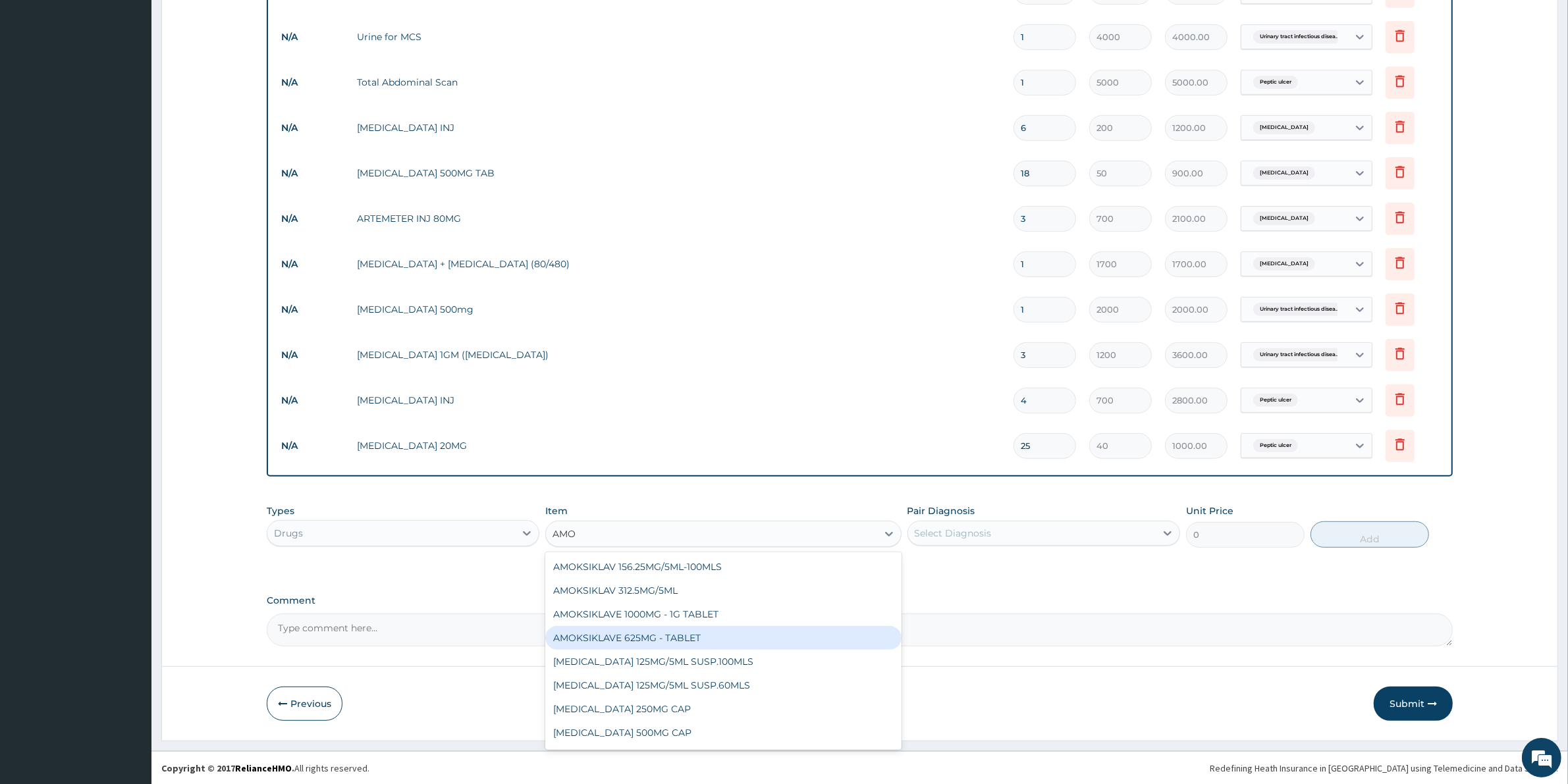
click at [650, 633] on div "AMOKSIKLAVE 625MG - TABLET" at bounding box center [723, 637] width 355 height 24
type input "2600"
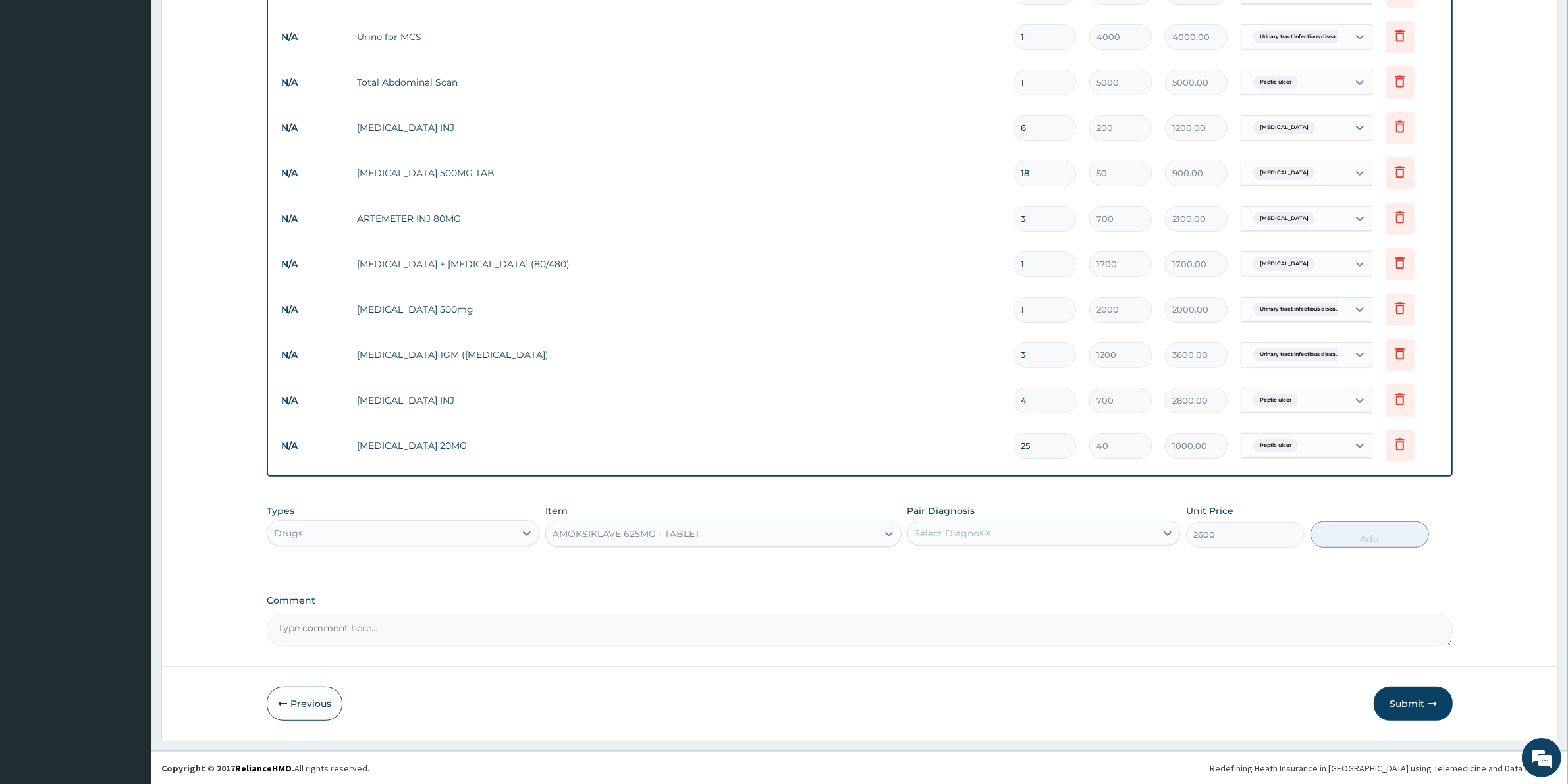
click at [973, 523] on div "Select Diagnosis" at bounding box center [1032, 532] width 247 height 21
click at [964, 591] on label "Upper respiratory infection" at bounding box center [970, 592] width 82 height 13
checkbox input "true"
click at [1395, 533] on button "Add" at bounding box center [1369, 535] width 118 height 26
type input "0"
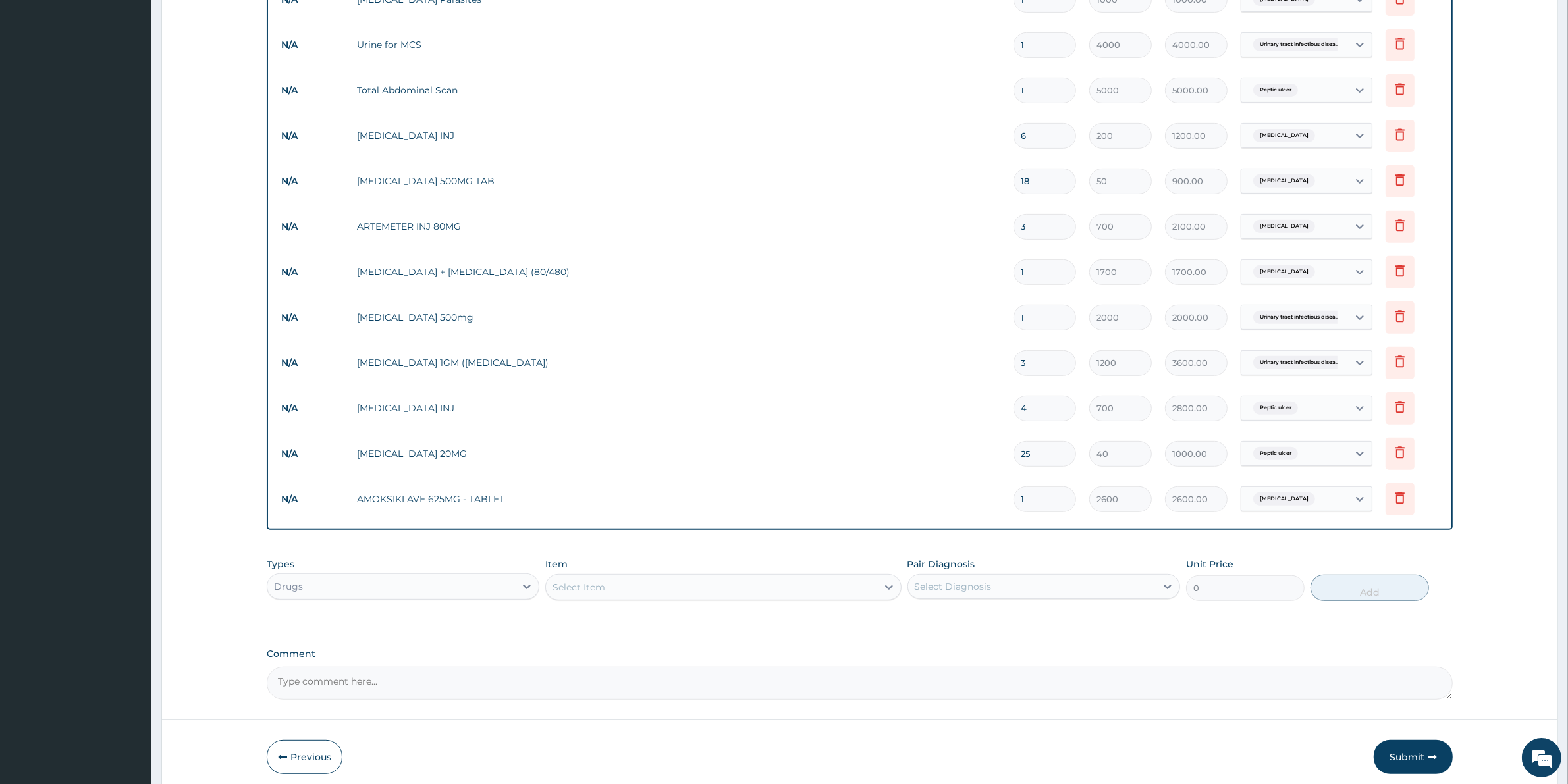
scroll to position [597, 0]
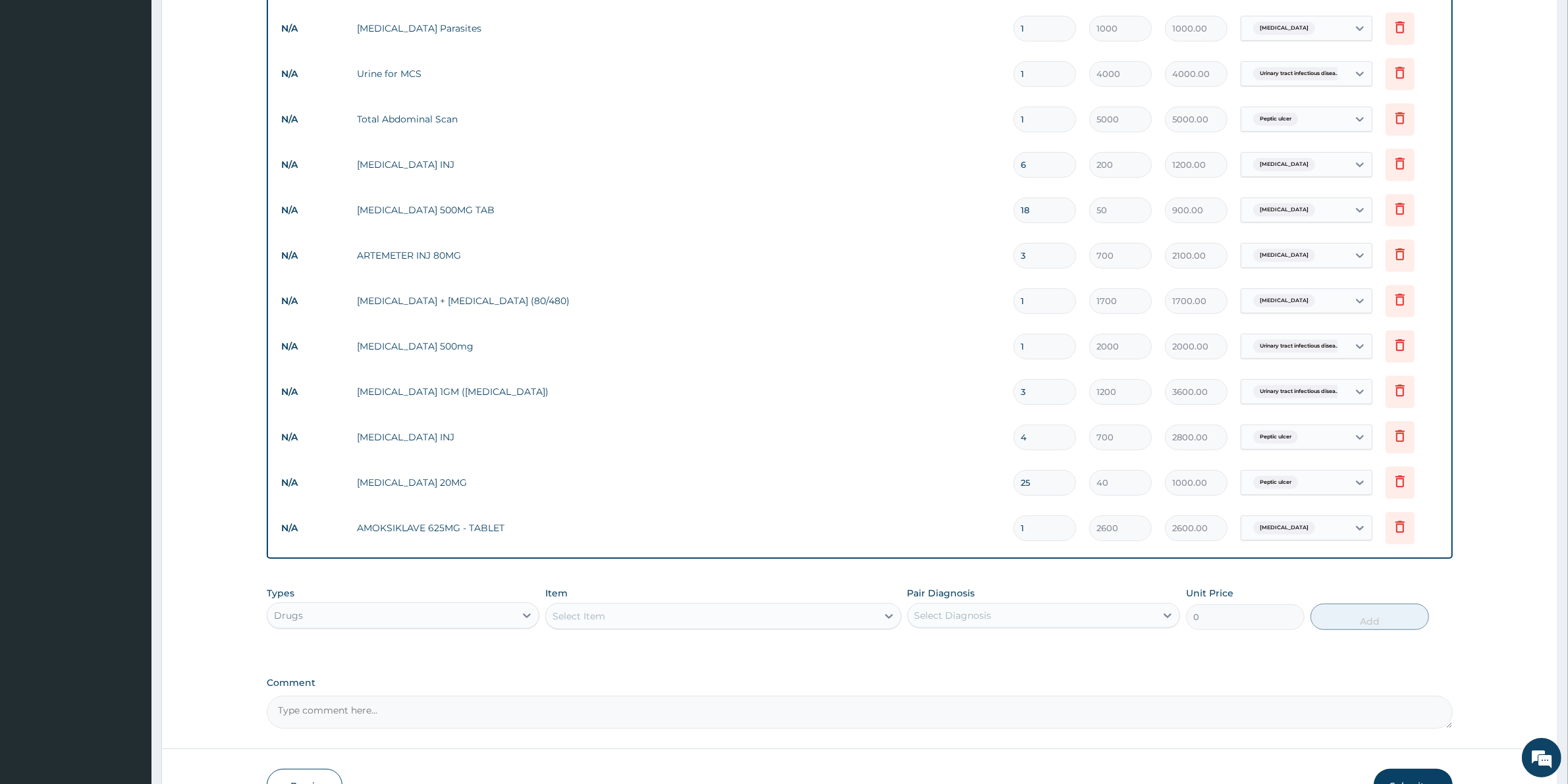
type input "0"
type input "0.00"
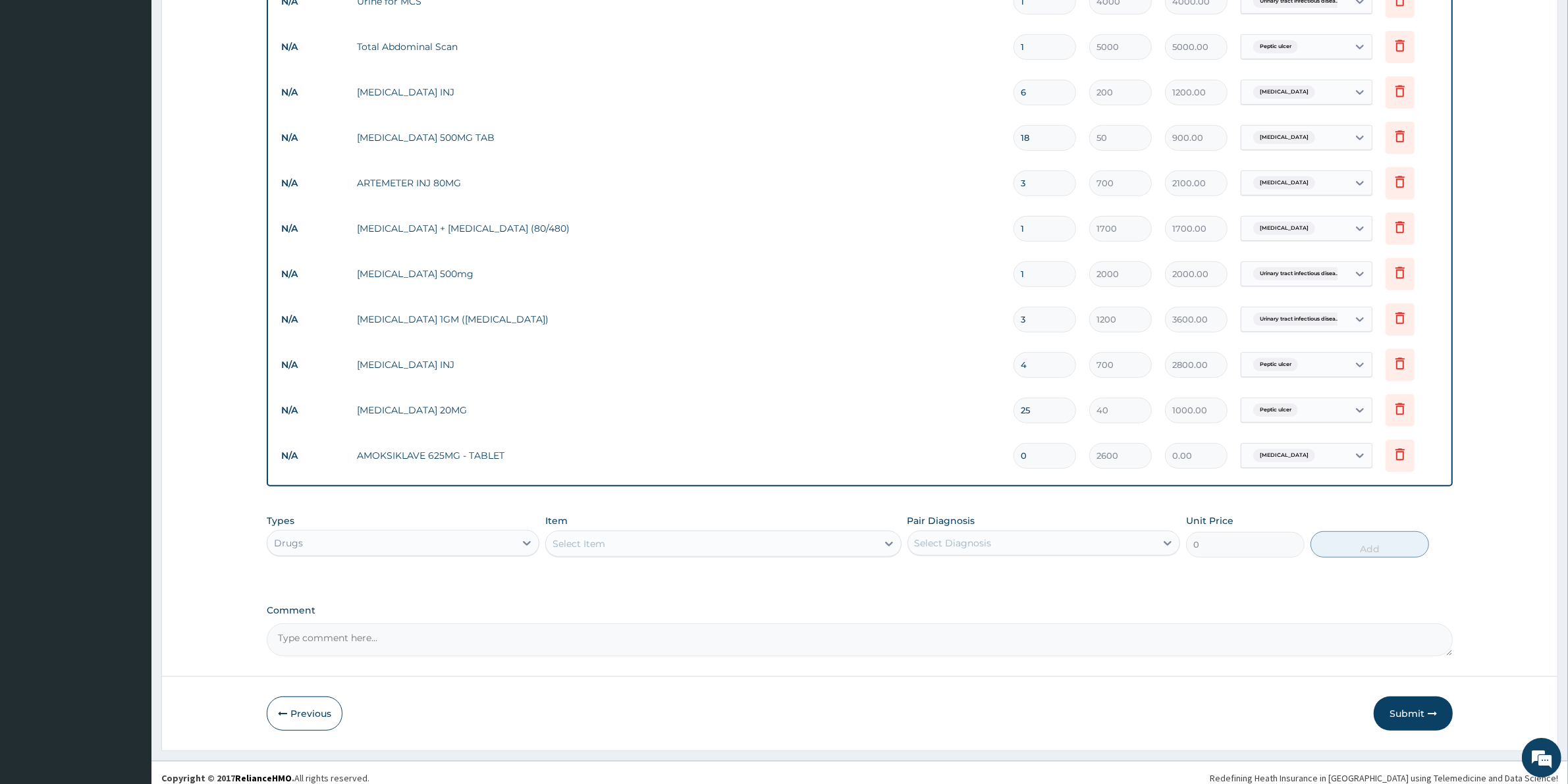
scroll to position [679, 0]
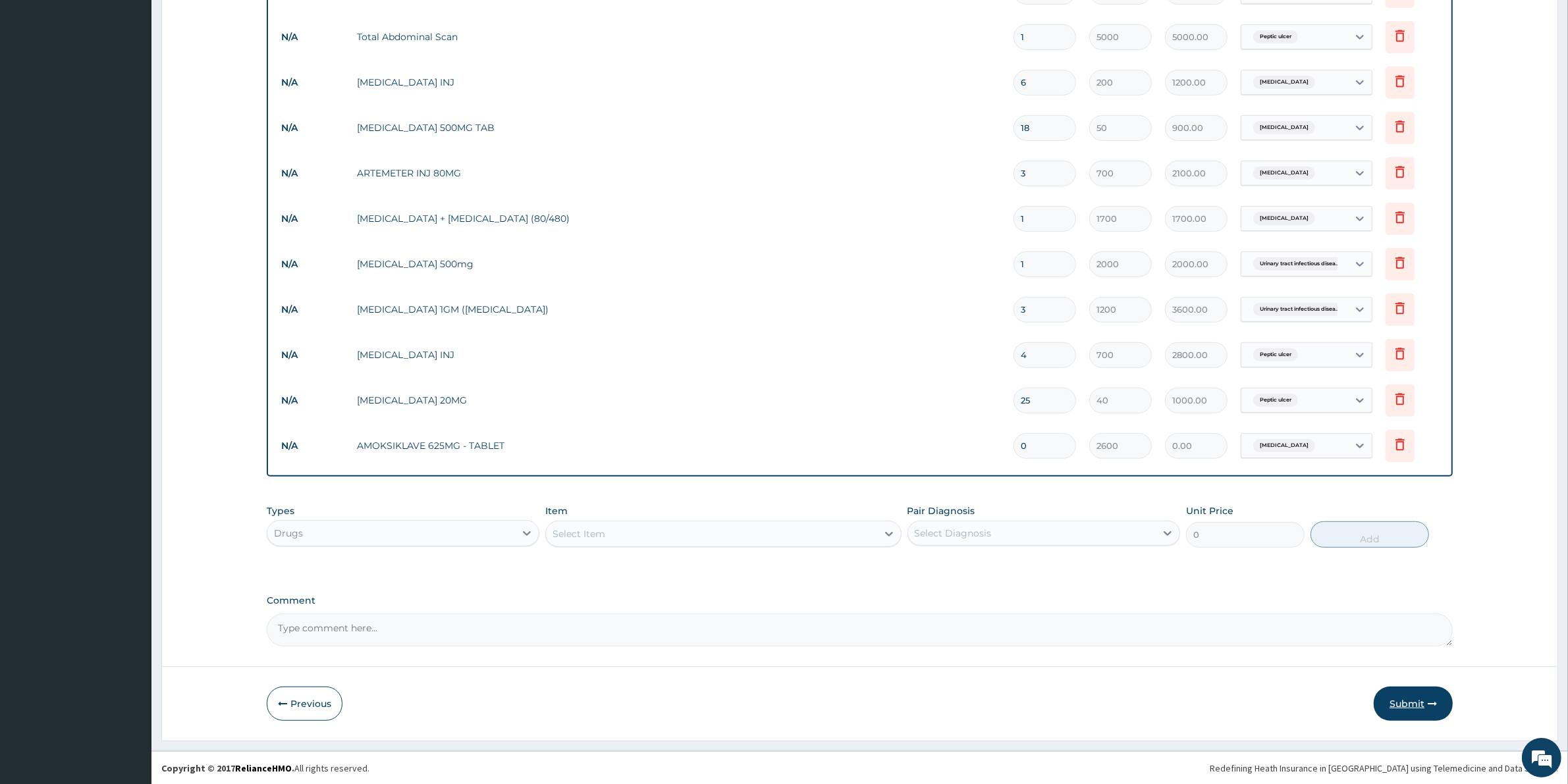
type input "0"
click at [1419, 704] on button "Submit" at bounding box center [1413, 704] width 79 height 34
click at [1037, 446] on input "0" at bounding box center [1044, 446] width 63 height 25
type input "1"
type input "2600.00"
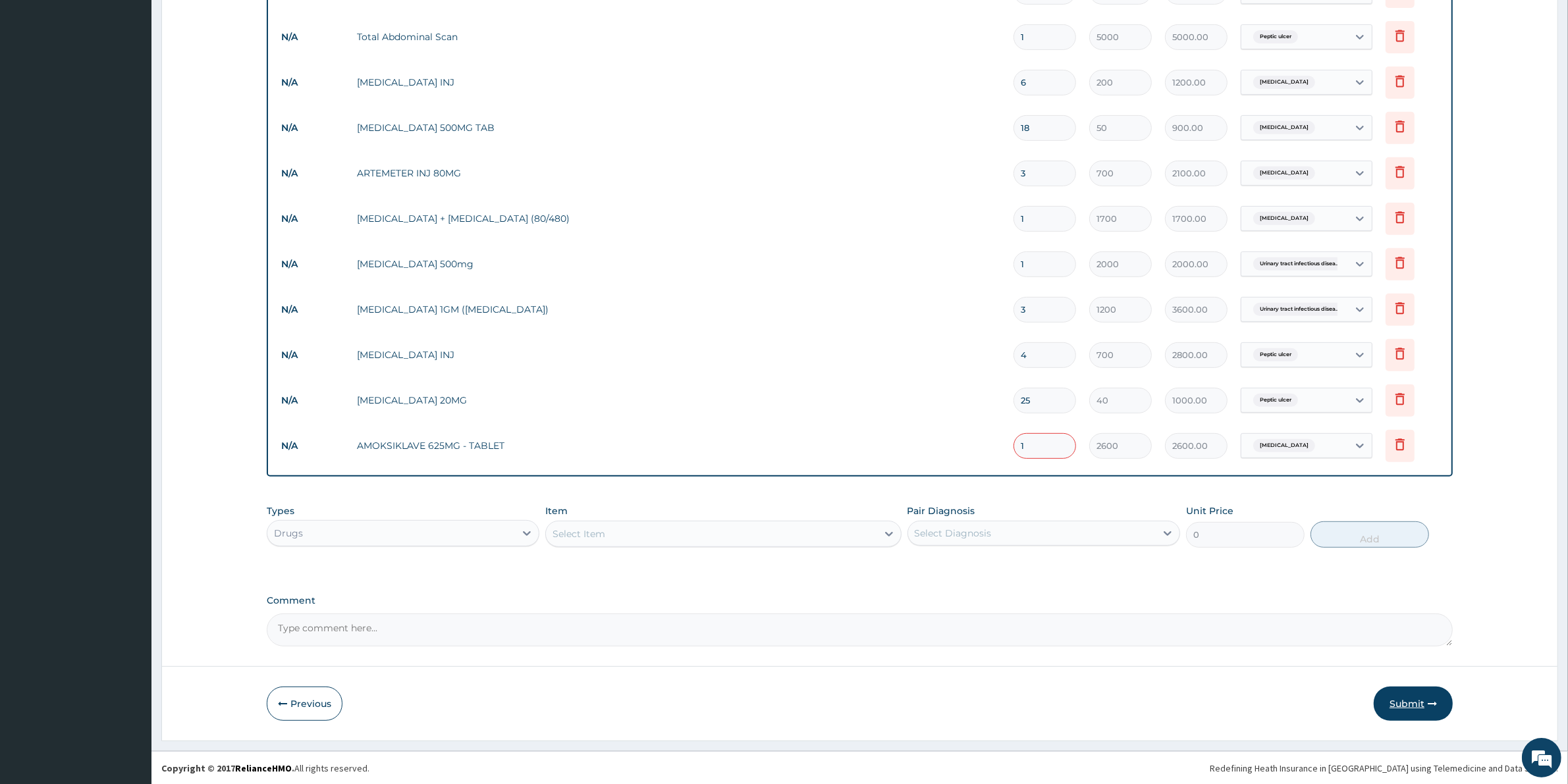
type input "1"
click at [1423, 699] on button "Submit" at bounding box center [1413, 704] width 79 height 34
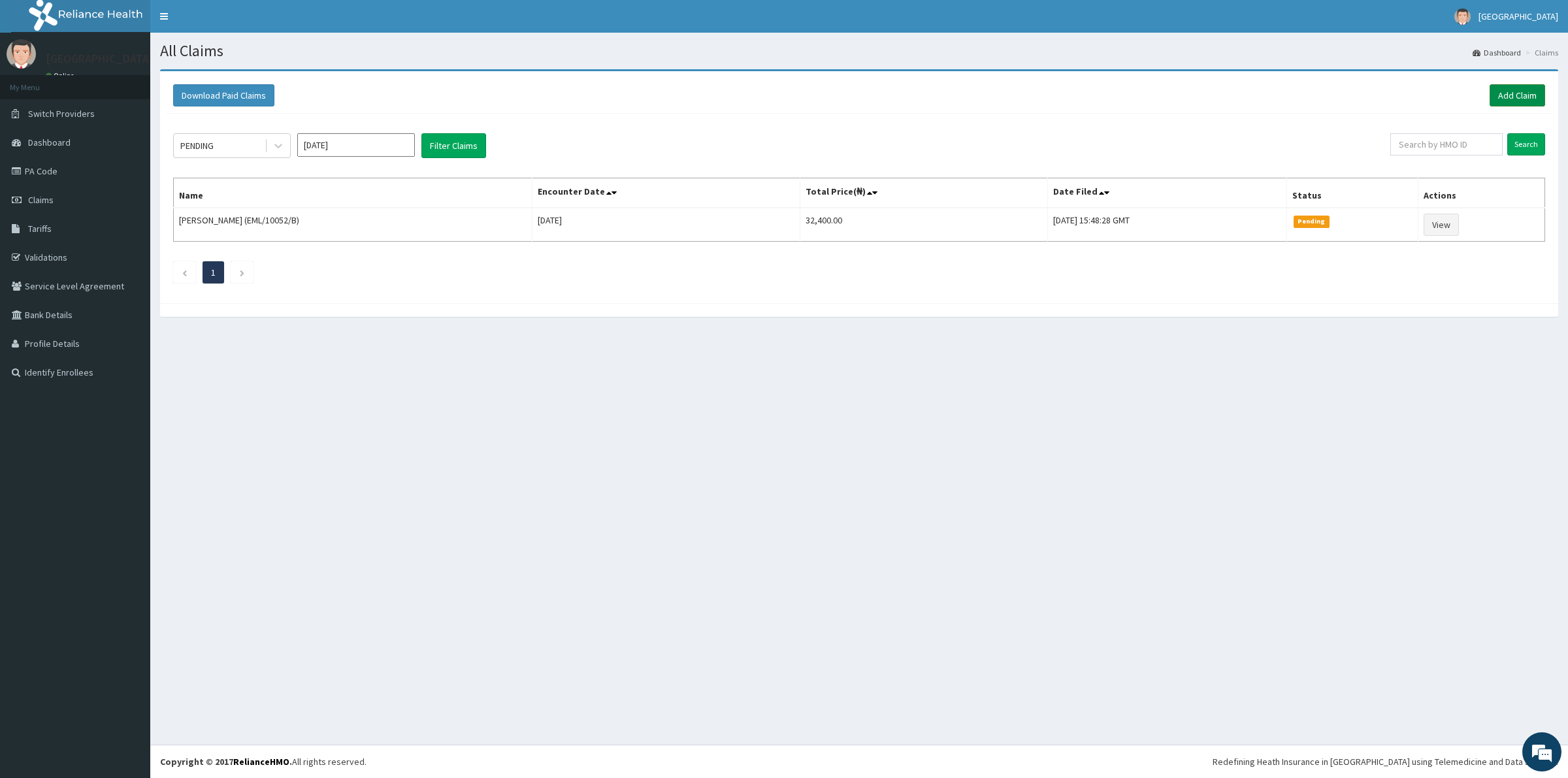
click at [1514, 97] on link "Add Claim" at bounding box center [1517, 95] width 55 height 22
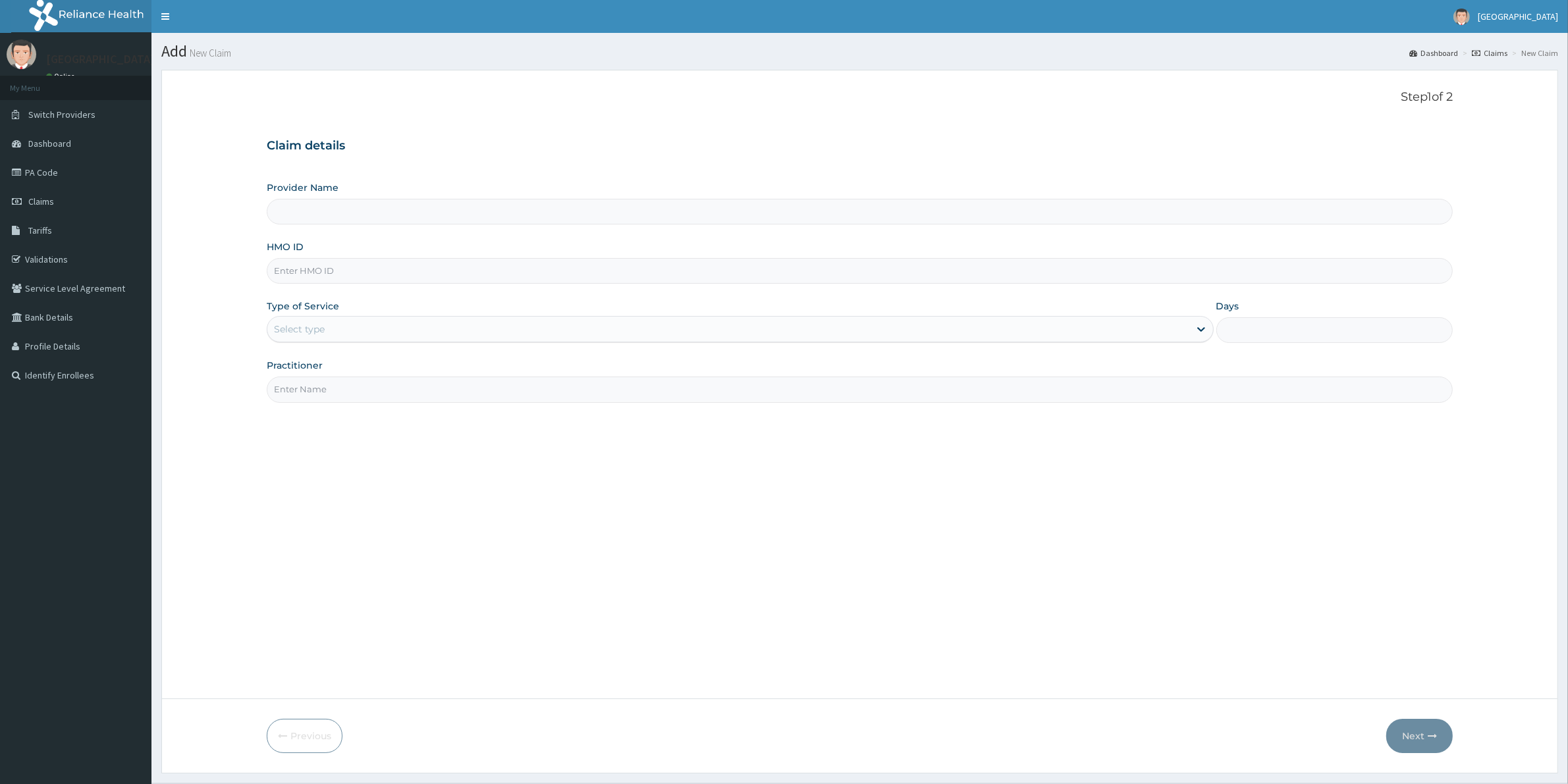
click at [323, 273] on input "HMO ID" at bounding box center [859, 270] width 1185 height 25
type input "[GEOGRAPHIC_DATA]"
paste input "EML/10032/A"
type input "EML/10032/A"
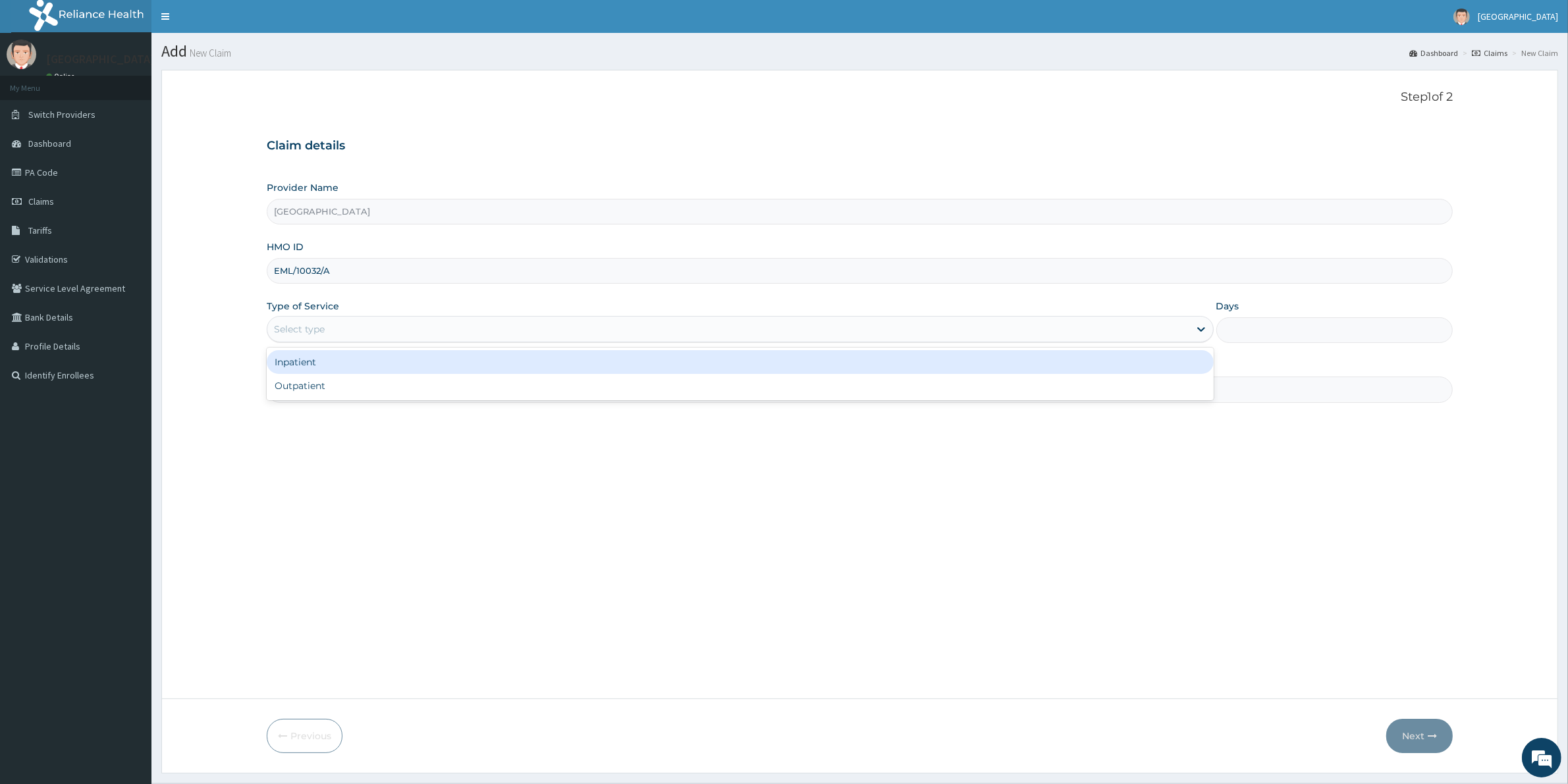
click at [307, 333] on div "Select type" at bounding box center [299, 328] width 51 height 13
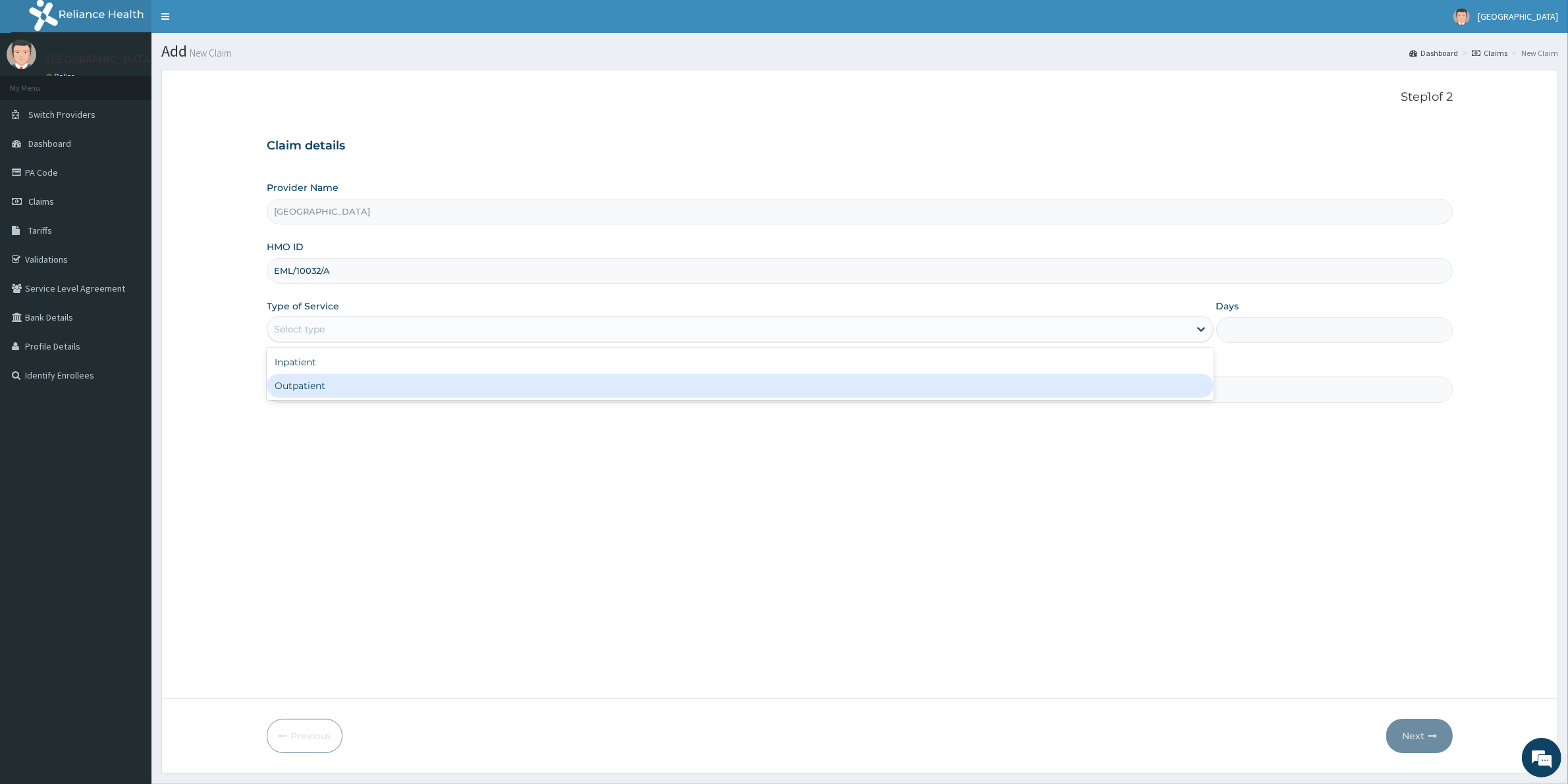
click at [327, 380] on div "Outpatient" at bounding box center [740, 385] width 947 height 24
type input "1"
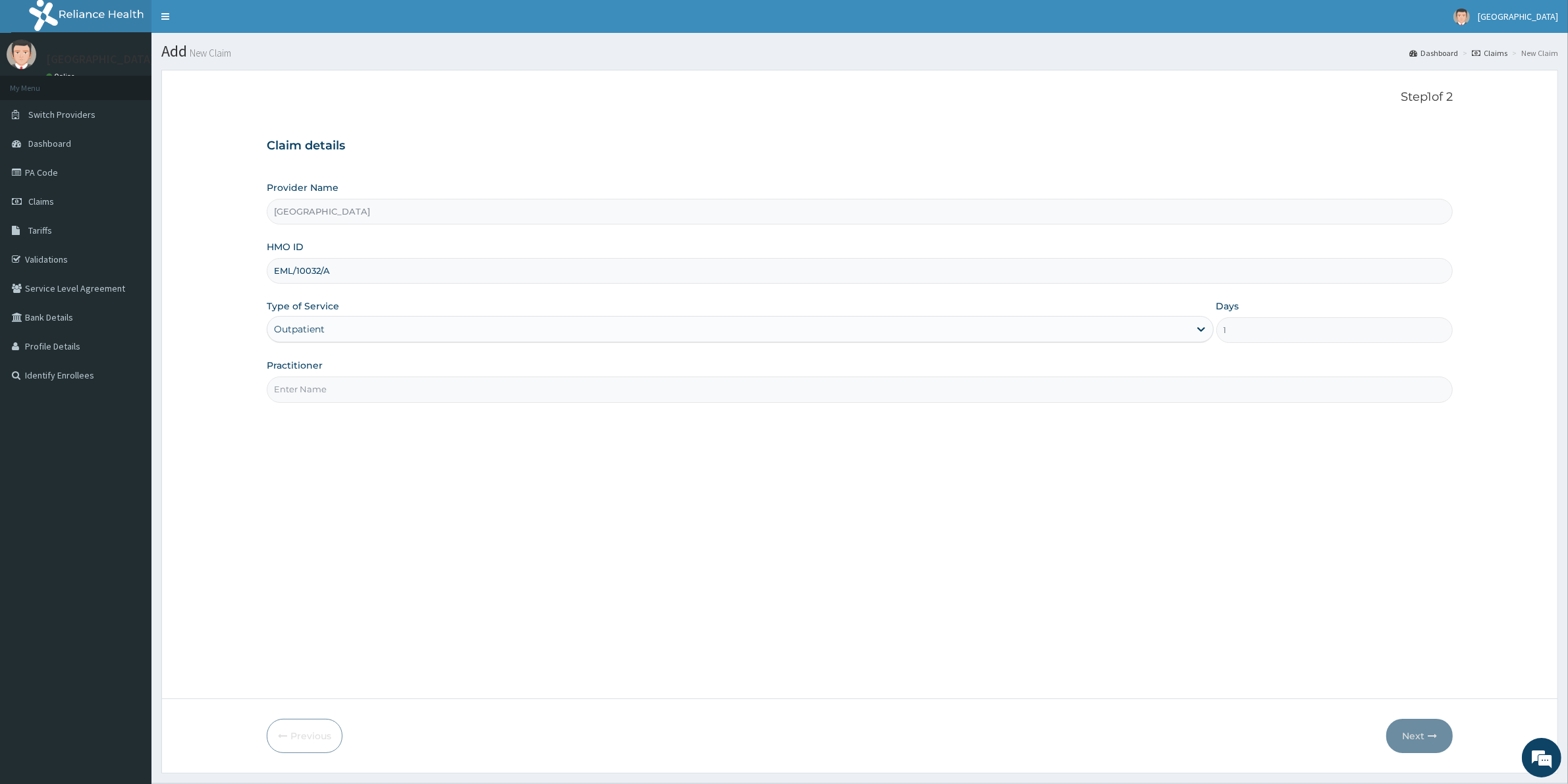
click at [320, 396] on input "Practitioner" at bounding box center [859, 389] width 1185 height 25
type input "[PERSON_NAME]"
click at [1424, 729] on button "Next" at bounding box center [1419, 735] width 66 height 34
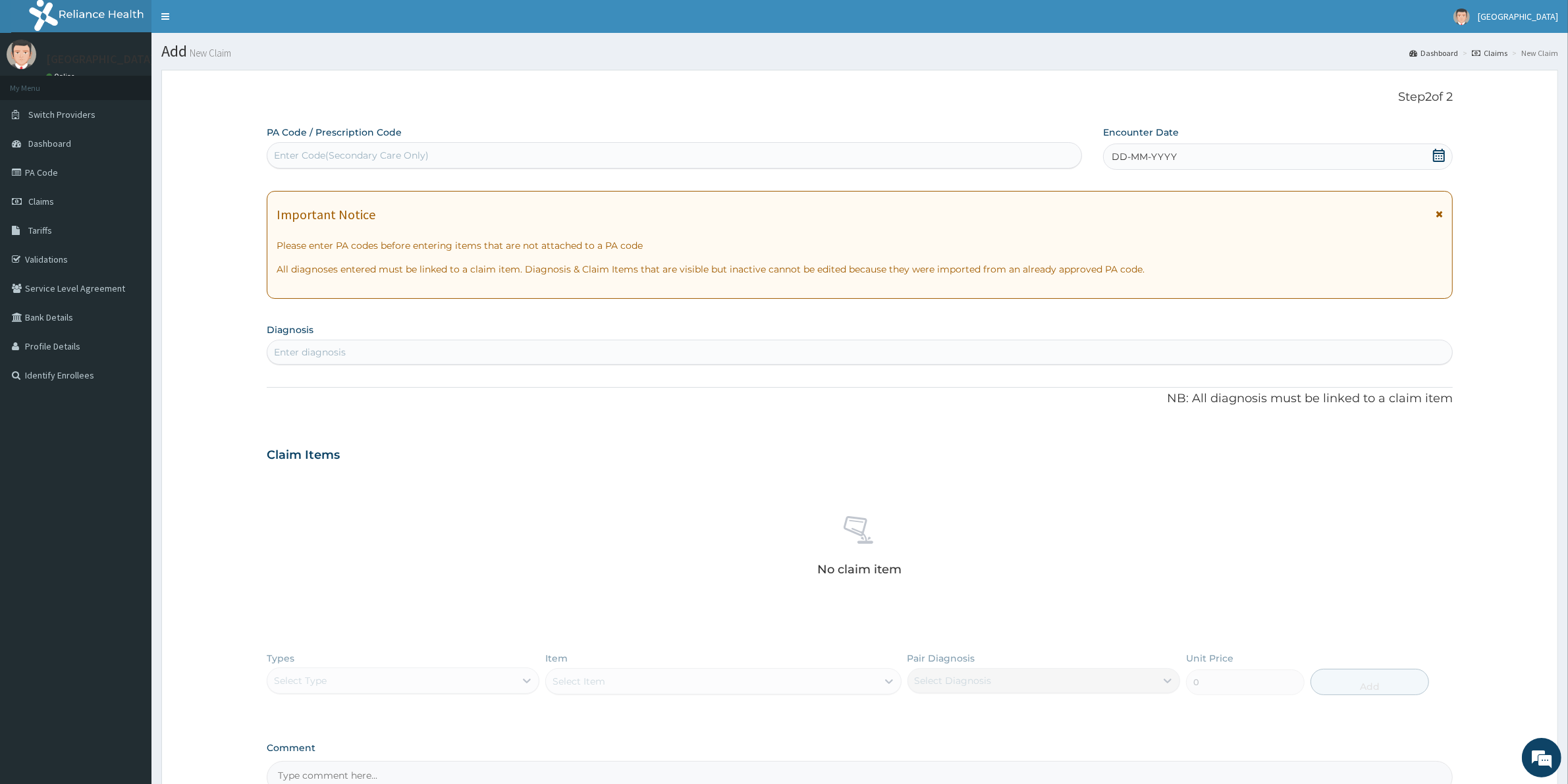
click at [1304, 144] on div "DD-MM-YYYY" at bounding box center [1277, 157] width 349 height 26
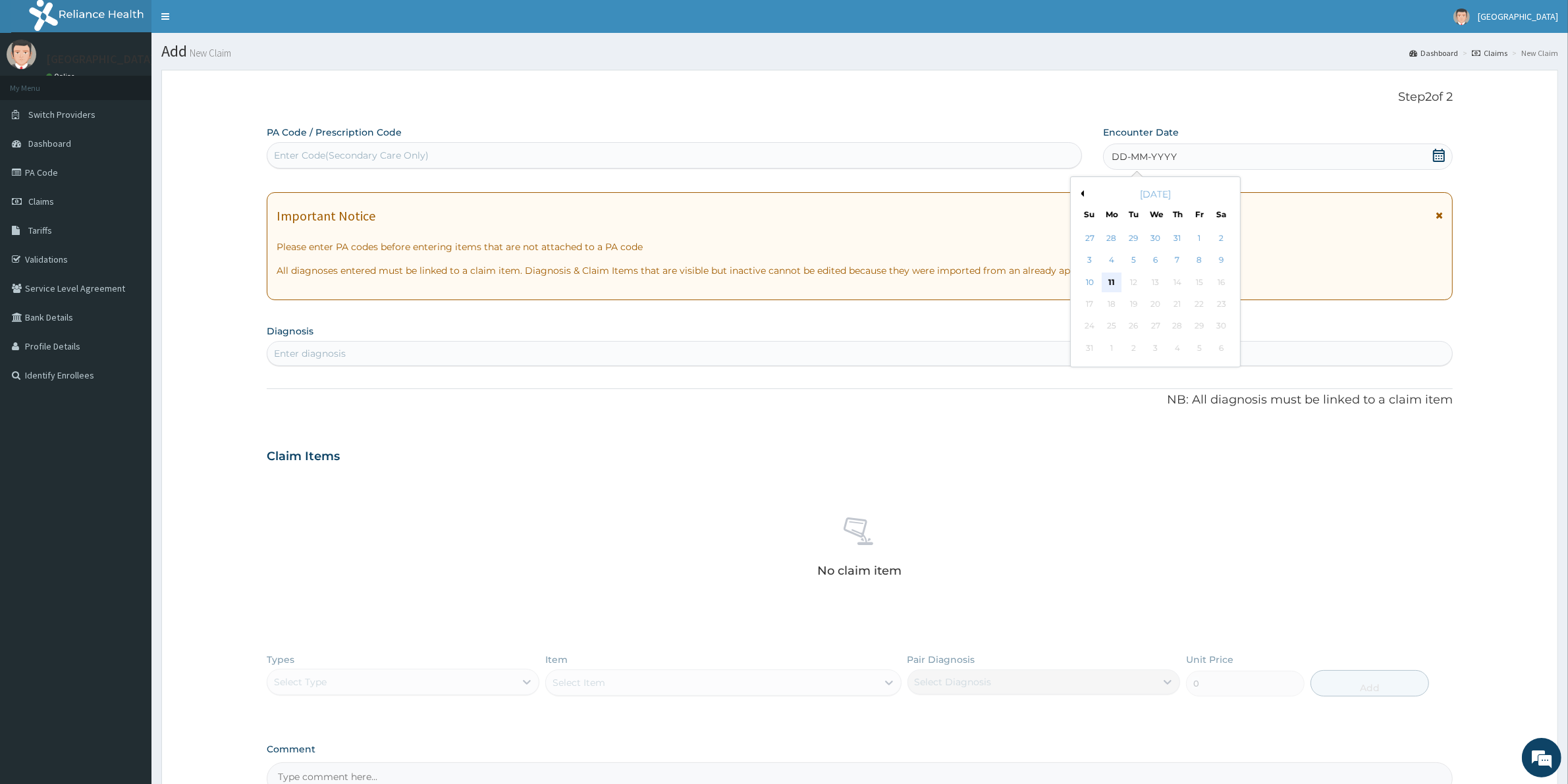
click at [1111, 283] on div "11" at bounding box center [1111, 283] width 20 height 20
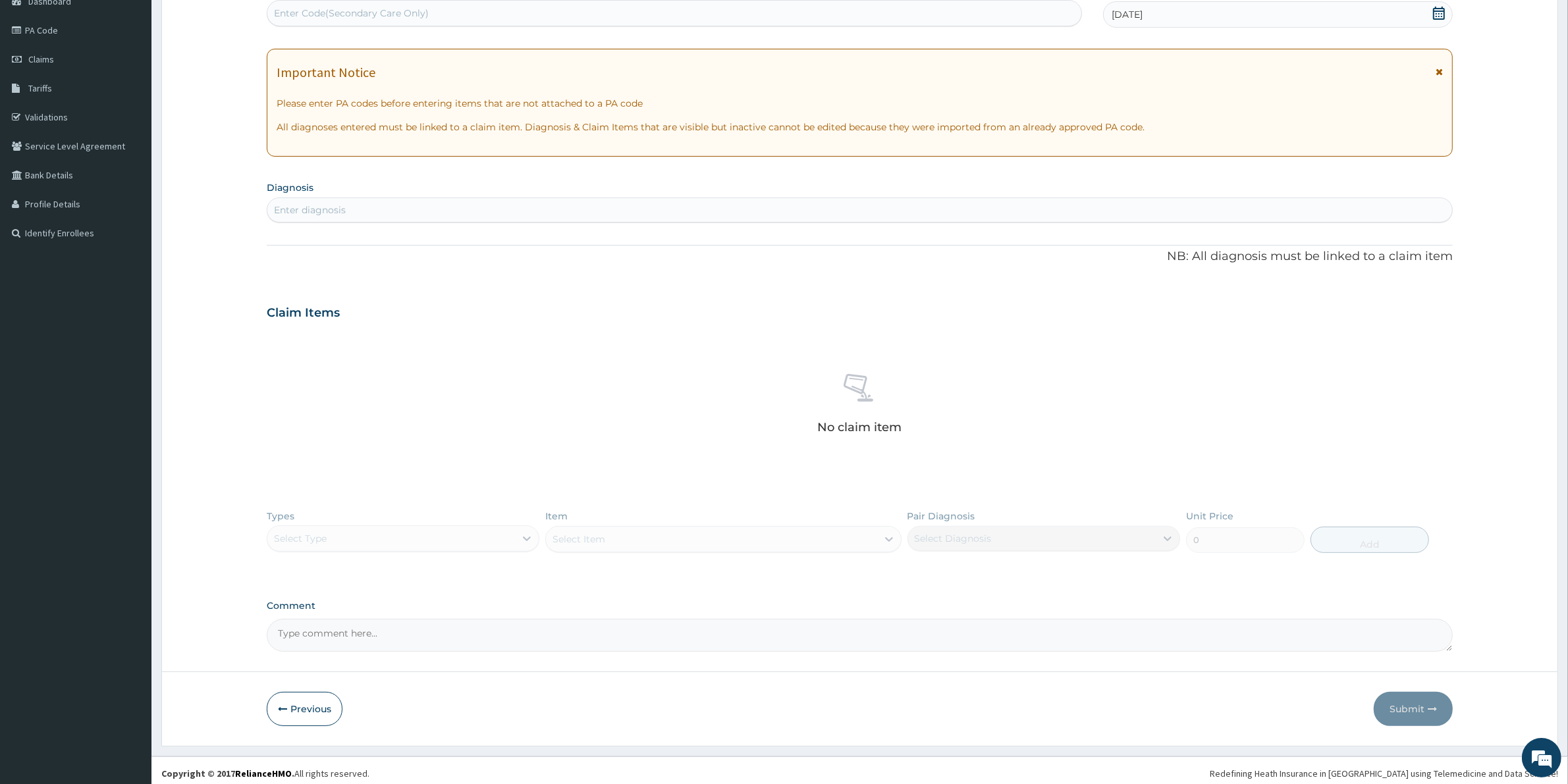
scroll to position [149, 0]
click at [308, 204] on div "Enter diagnosis" at bounding box center [309, 204] width 72 height 13
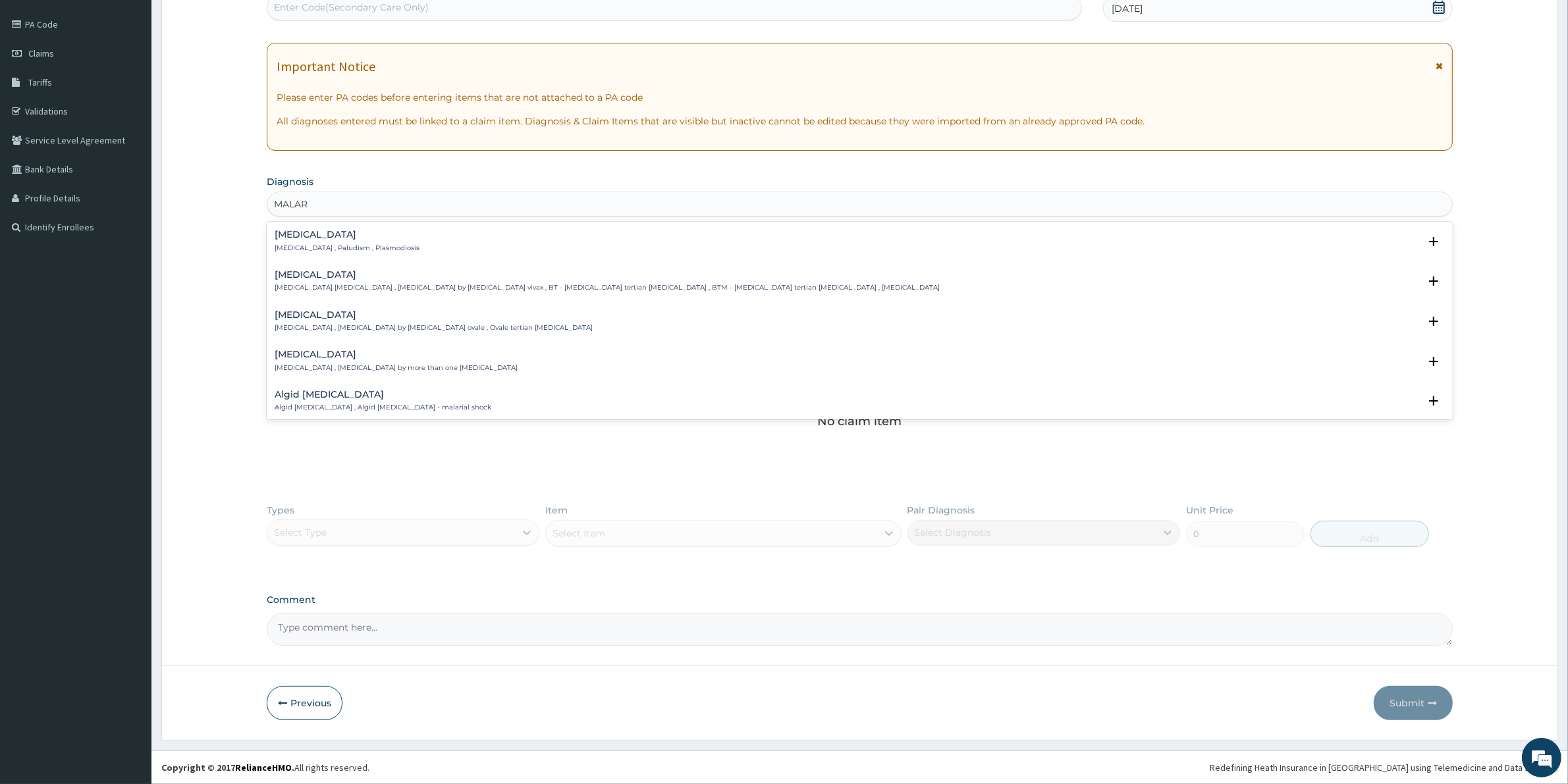
type input "MALARI"
click at [327, 238] on h4 "[MEDICAL_DATA]" at bounding box center [346, 234] width 145 height 10
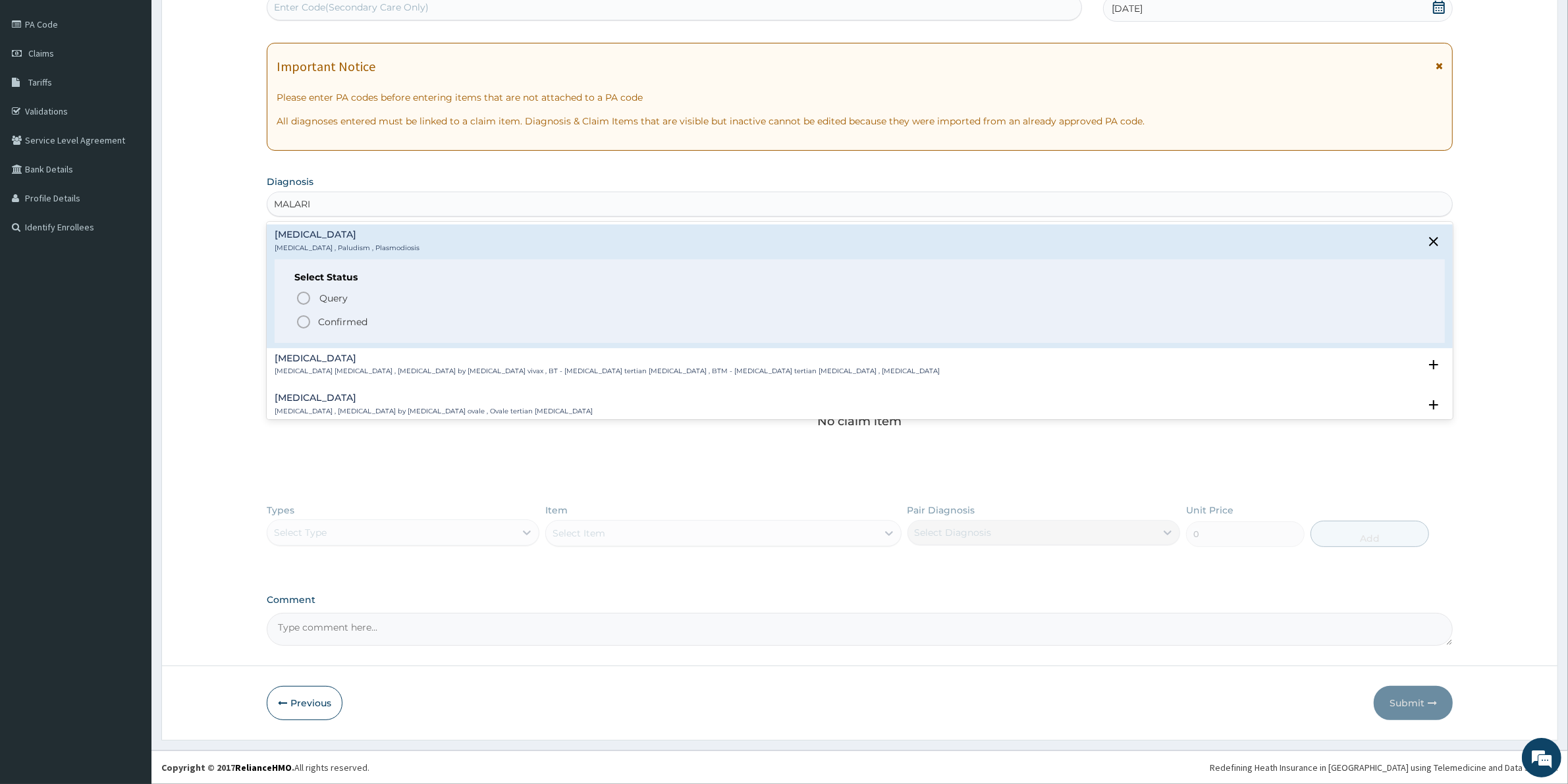
click at [336, 315] on p "Confirmed" at bounding box center [343, 321] width 49 height 13
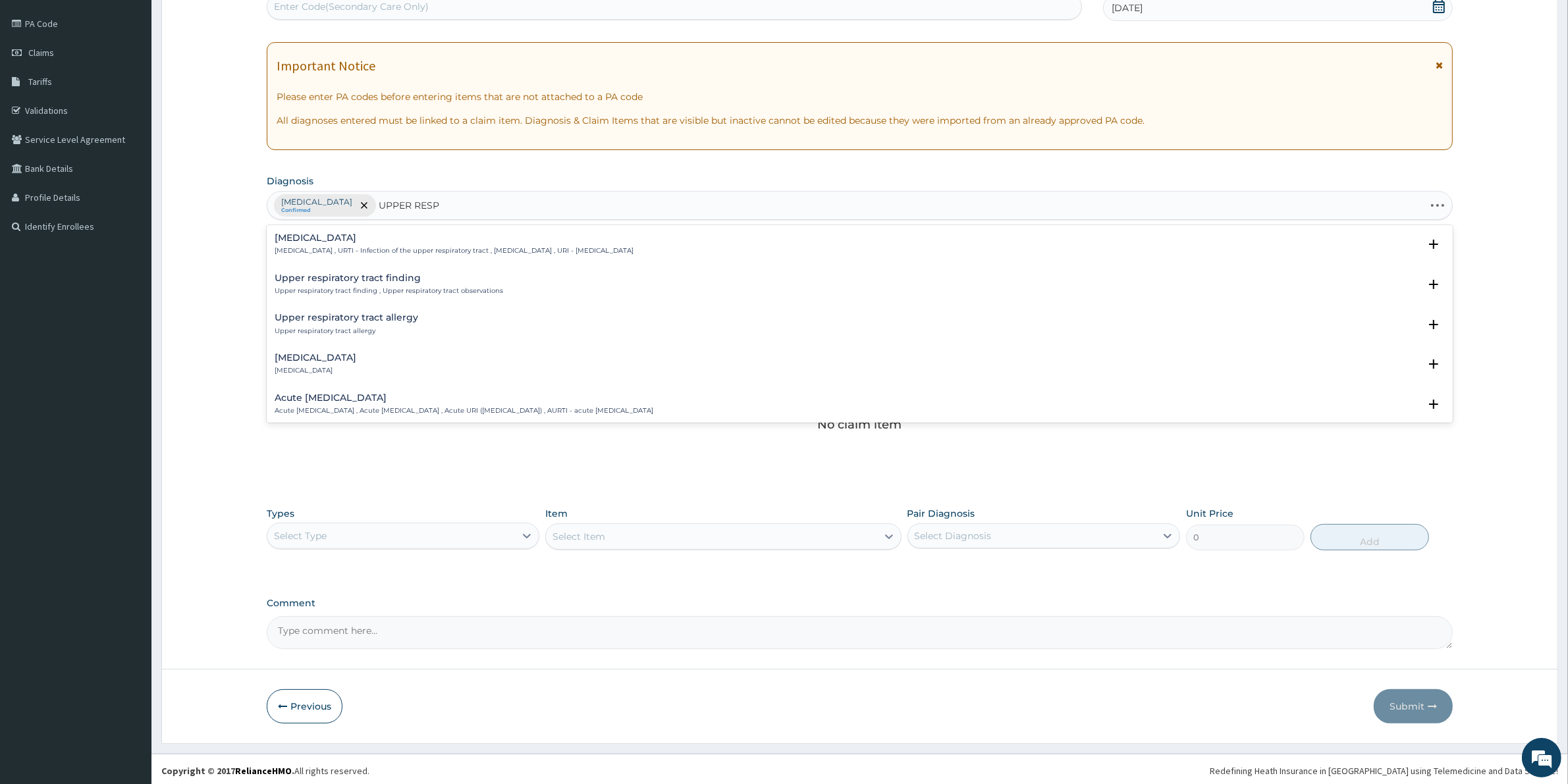
type input "UPPER RESPI"
click at [352, 246] on div "Upper respiratory infection Upper respiratory infection , URTI - Infection of t…" at bounding box center [454, 245] width 359 height 23
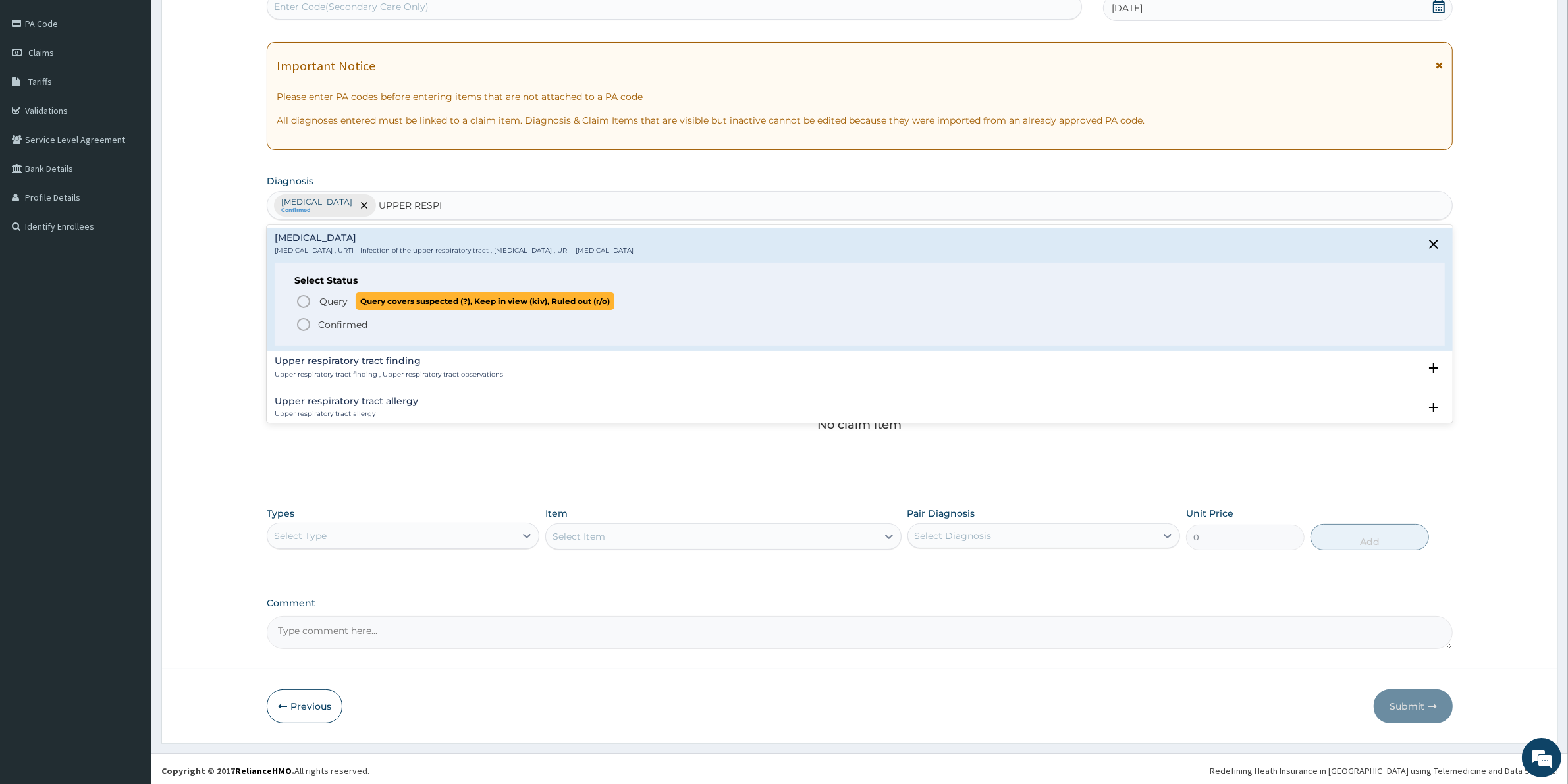
click at [328, 307] on span "Query" at bounding box center [333, 301] width 29 height 13
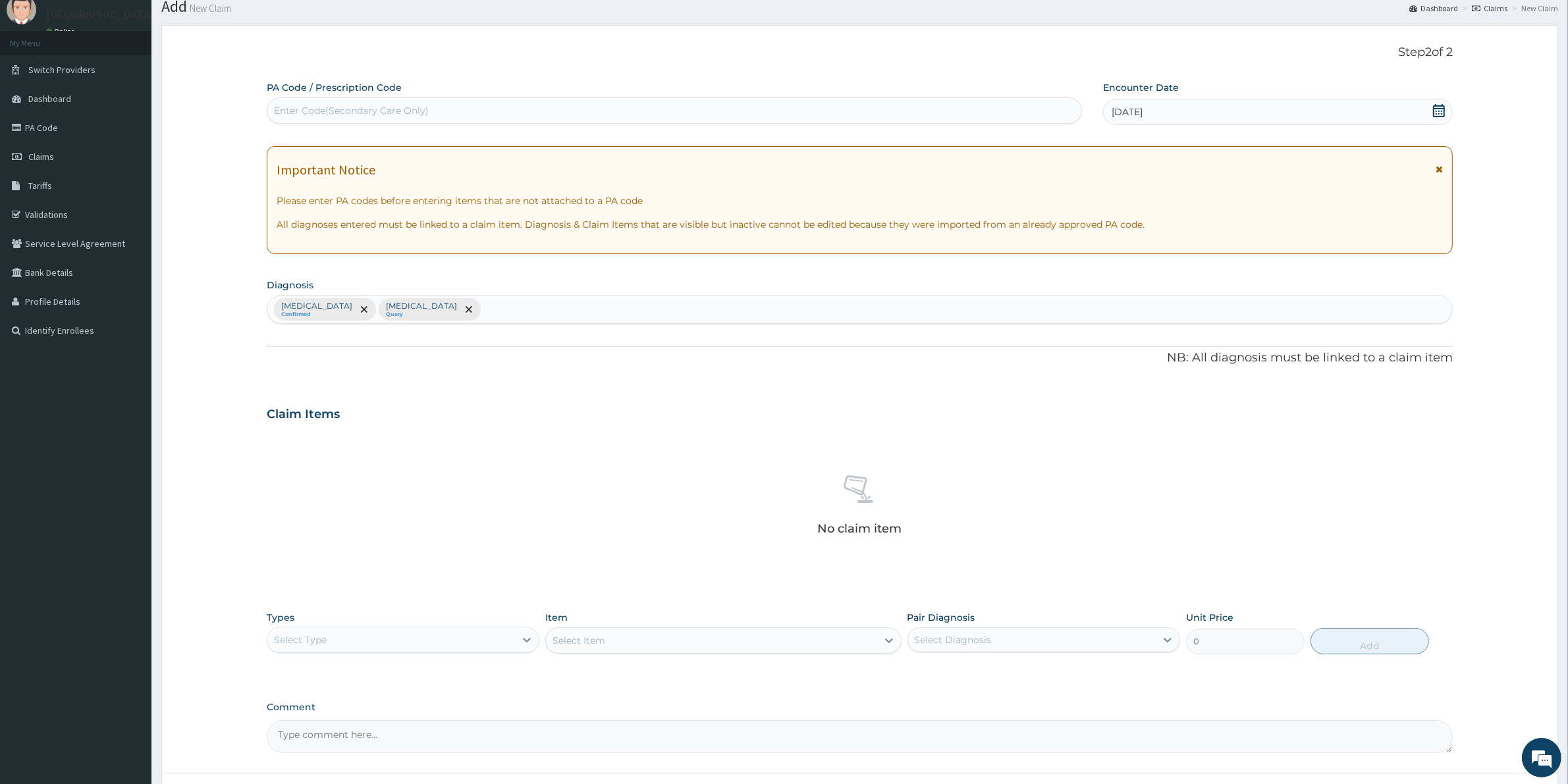
scroll to position [82, 0]
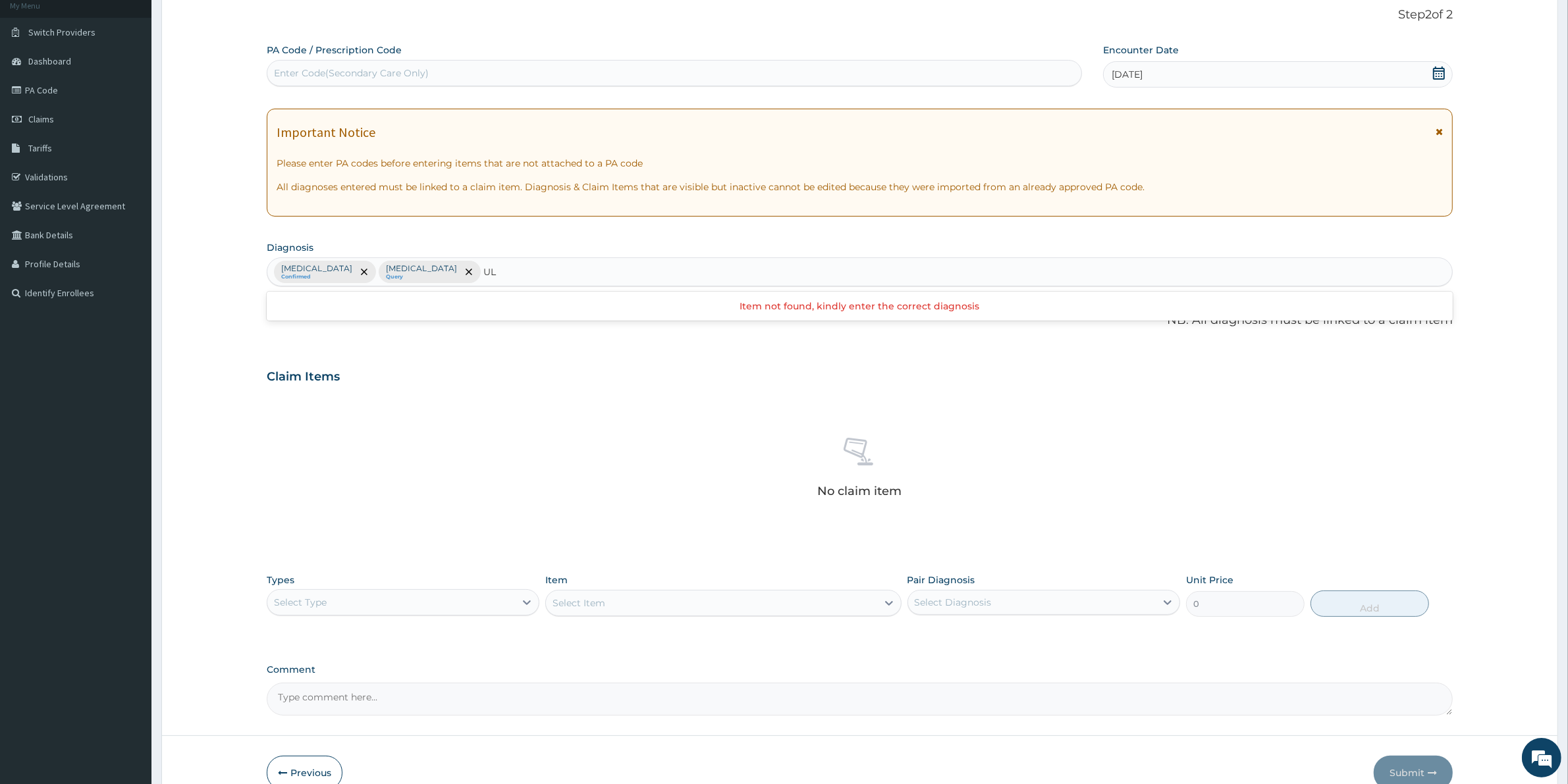
type input "U"
type input "PEPT"
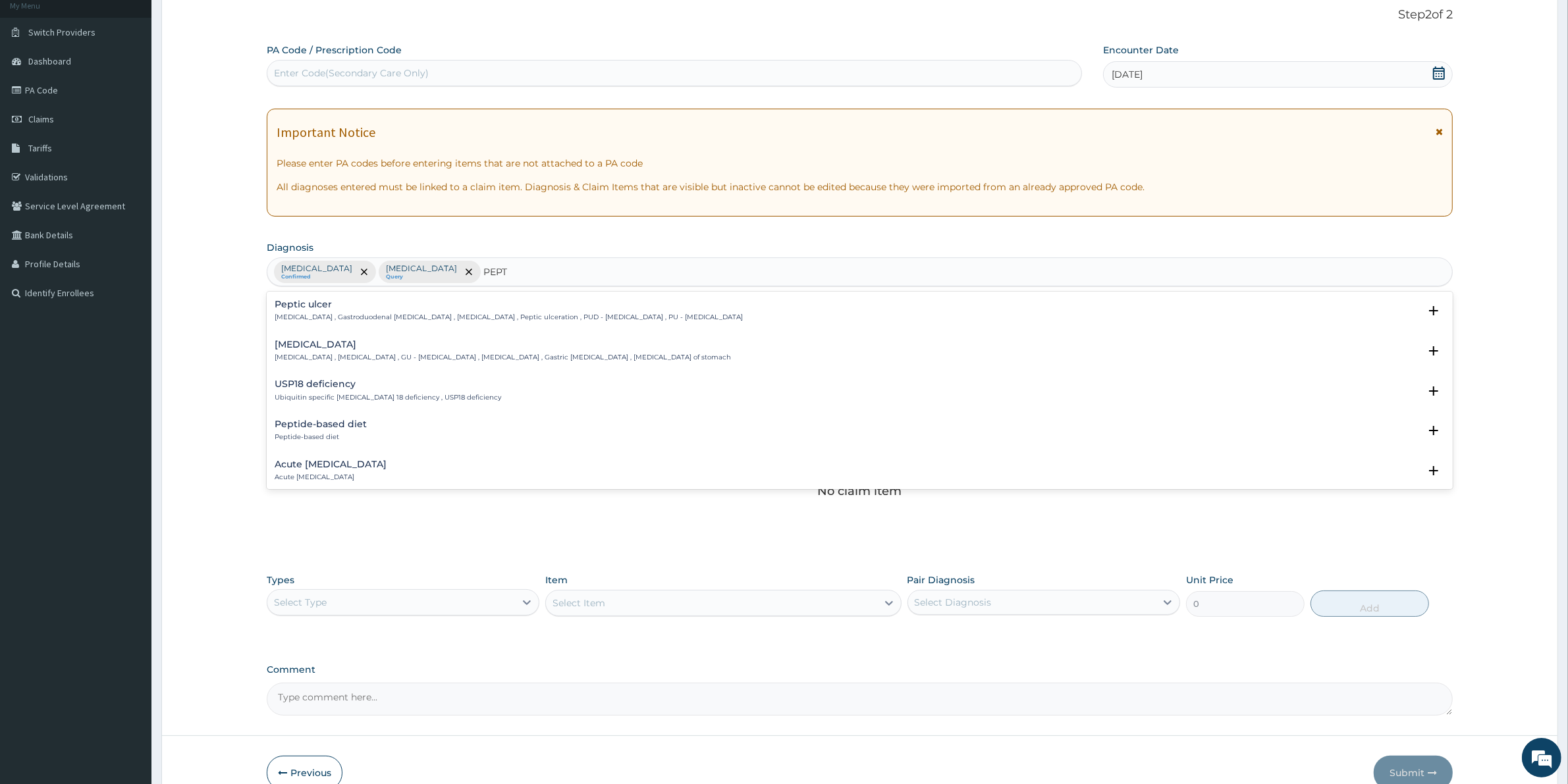
click at [340, 321] on p "[MEDICAL_DATA] , Gastroduodenal [MEDICAL_DATA] , [MEDICAL_DATA] , Peptic ulcera…" at bounding box center [508, 317] width 468 height 9
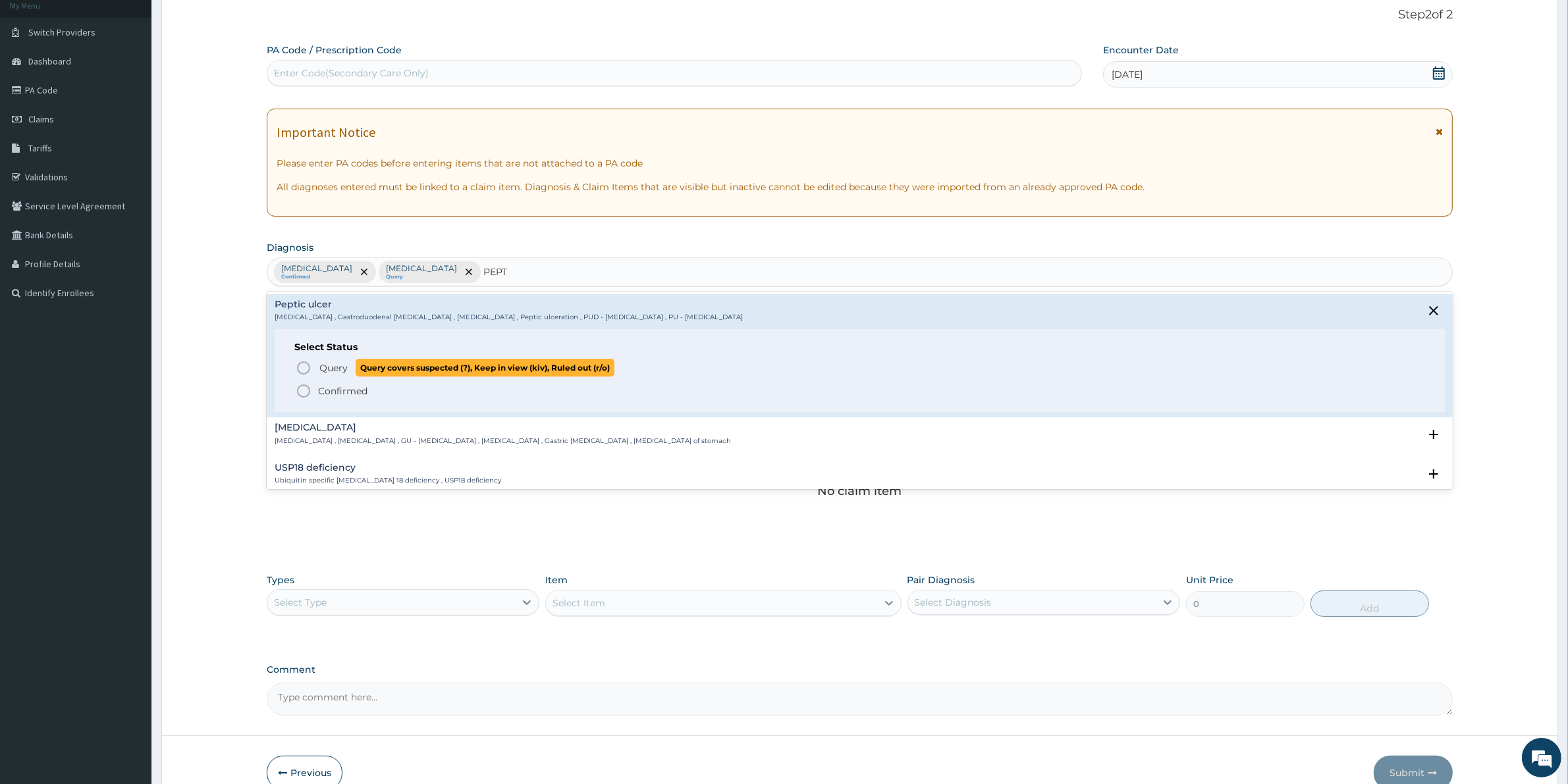
click at [331, 371] on span "Query" at bounding box center [333, 368] width 29 height 13
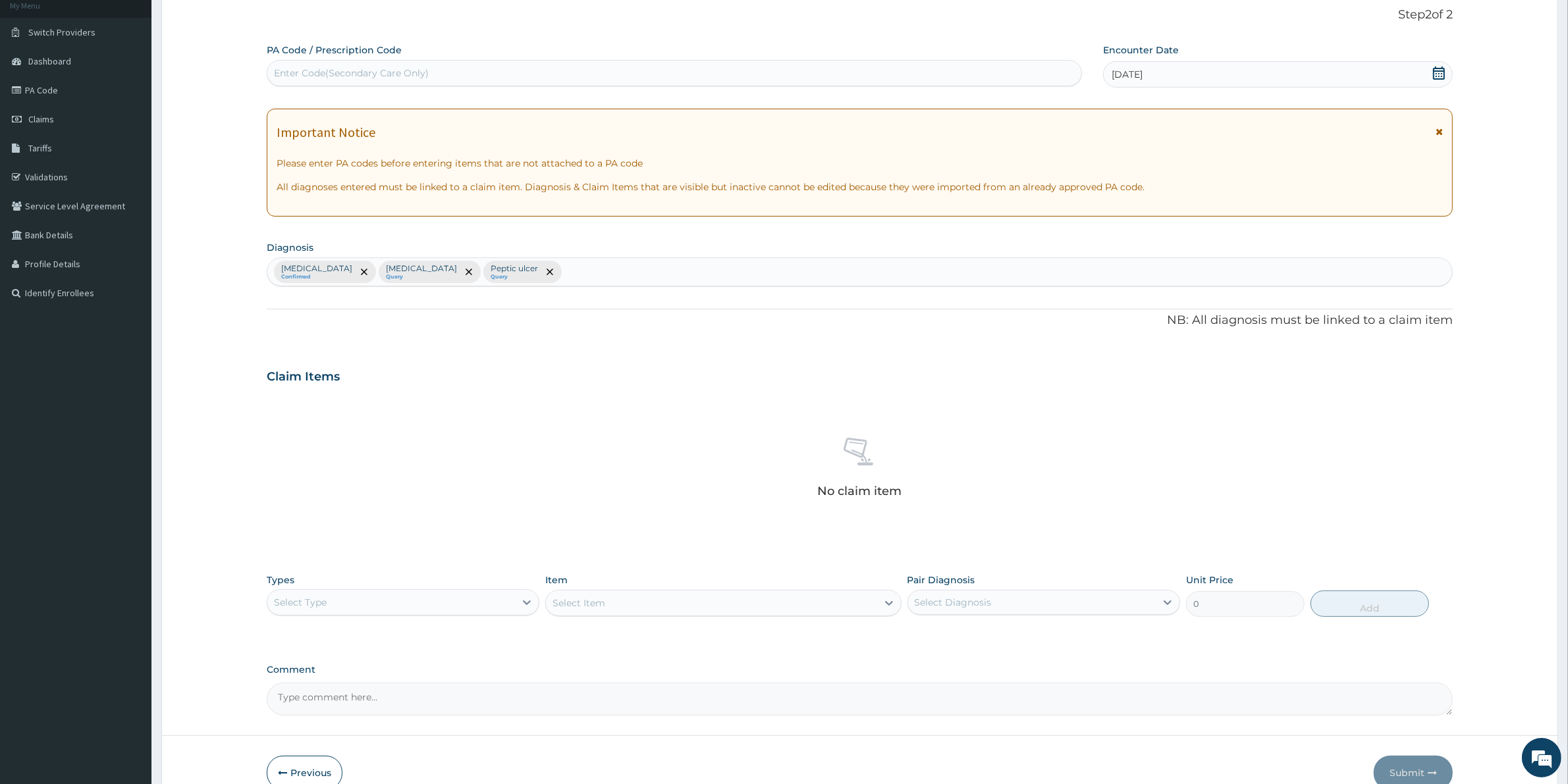
scroll to position [153, 0]
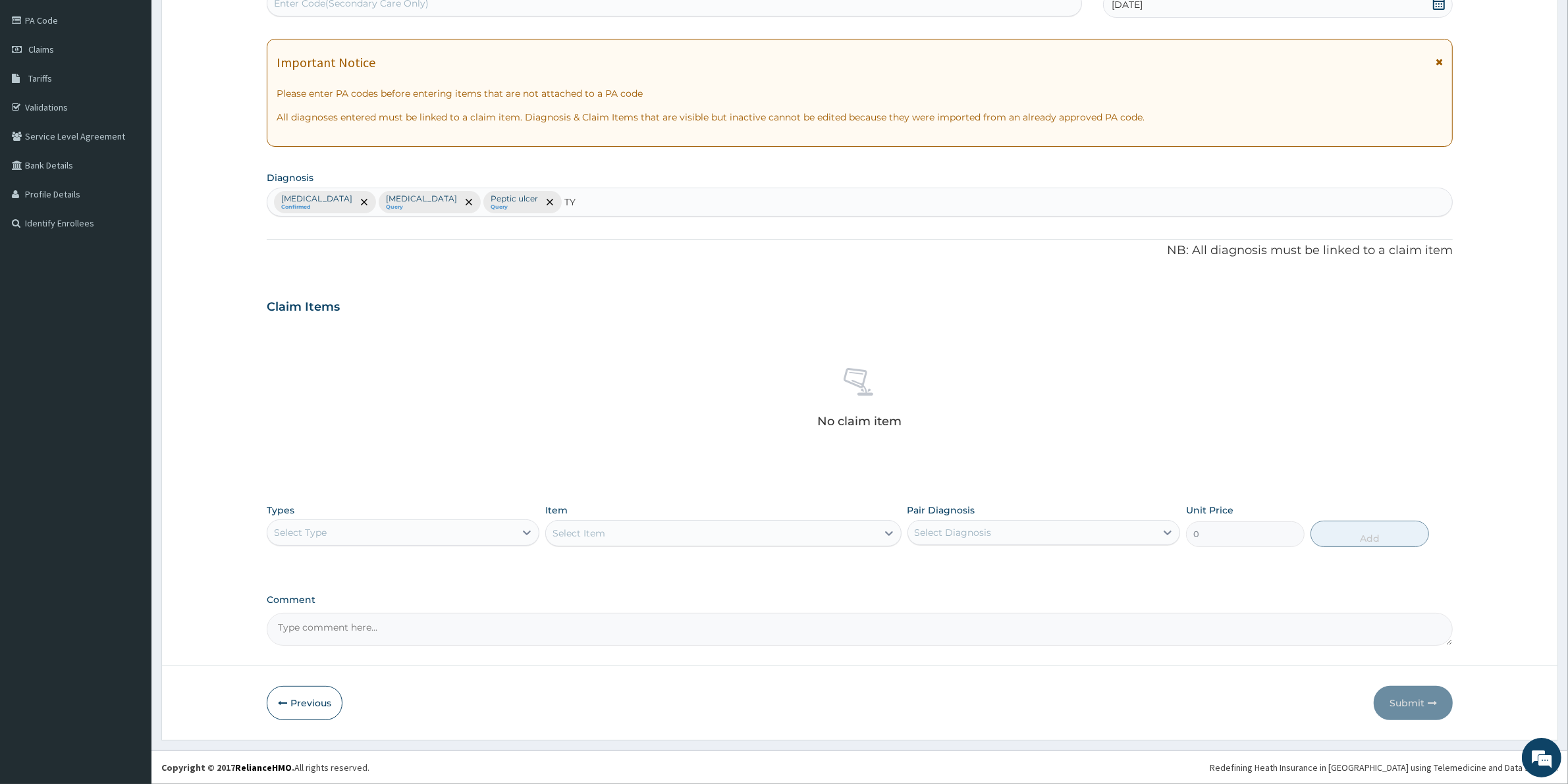
type input "T"
type input "Y"
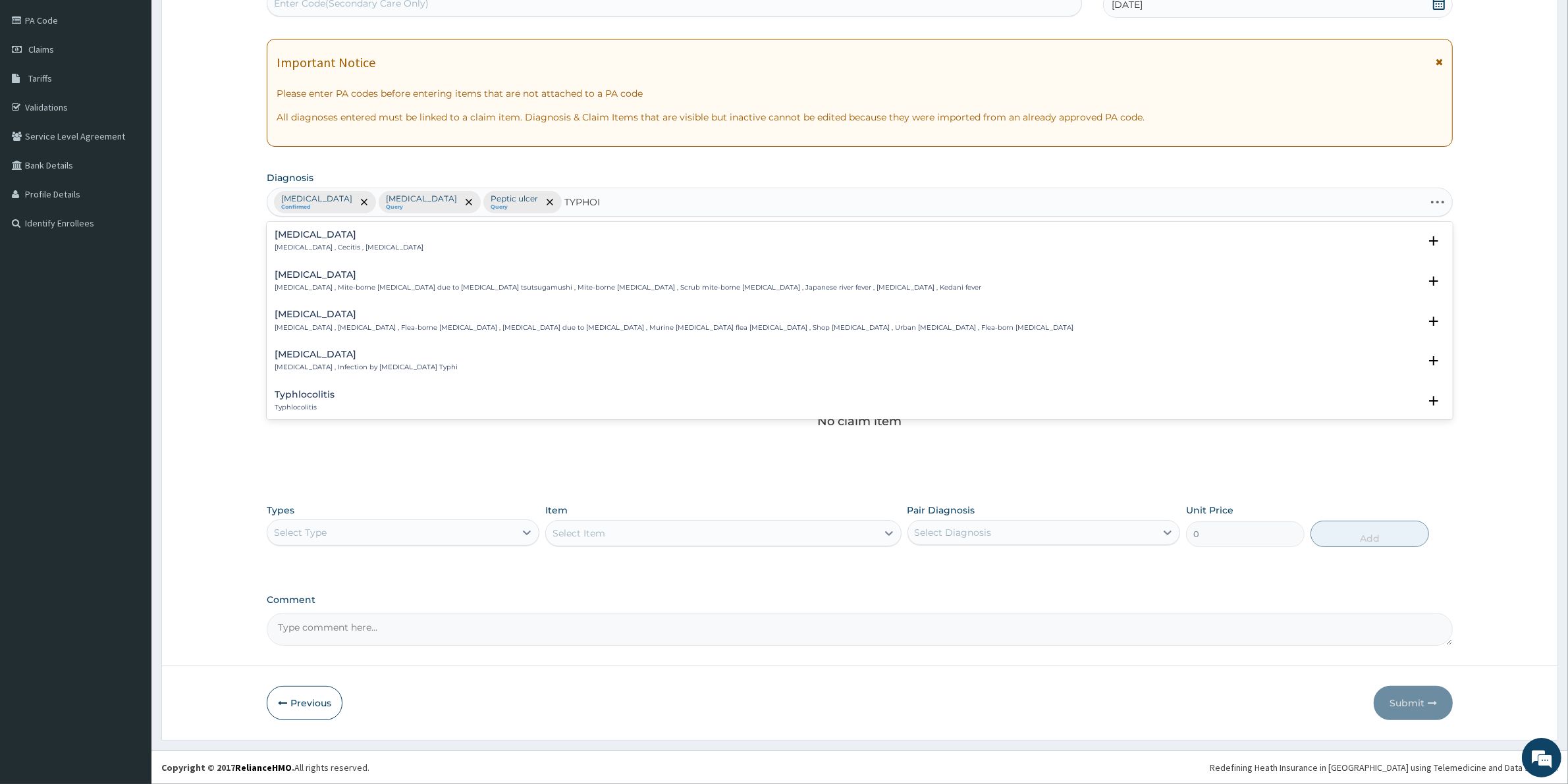
type input "TYPHOID"
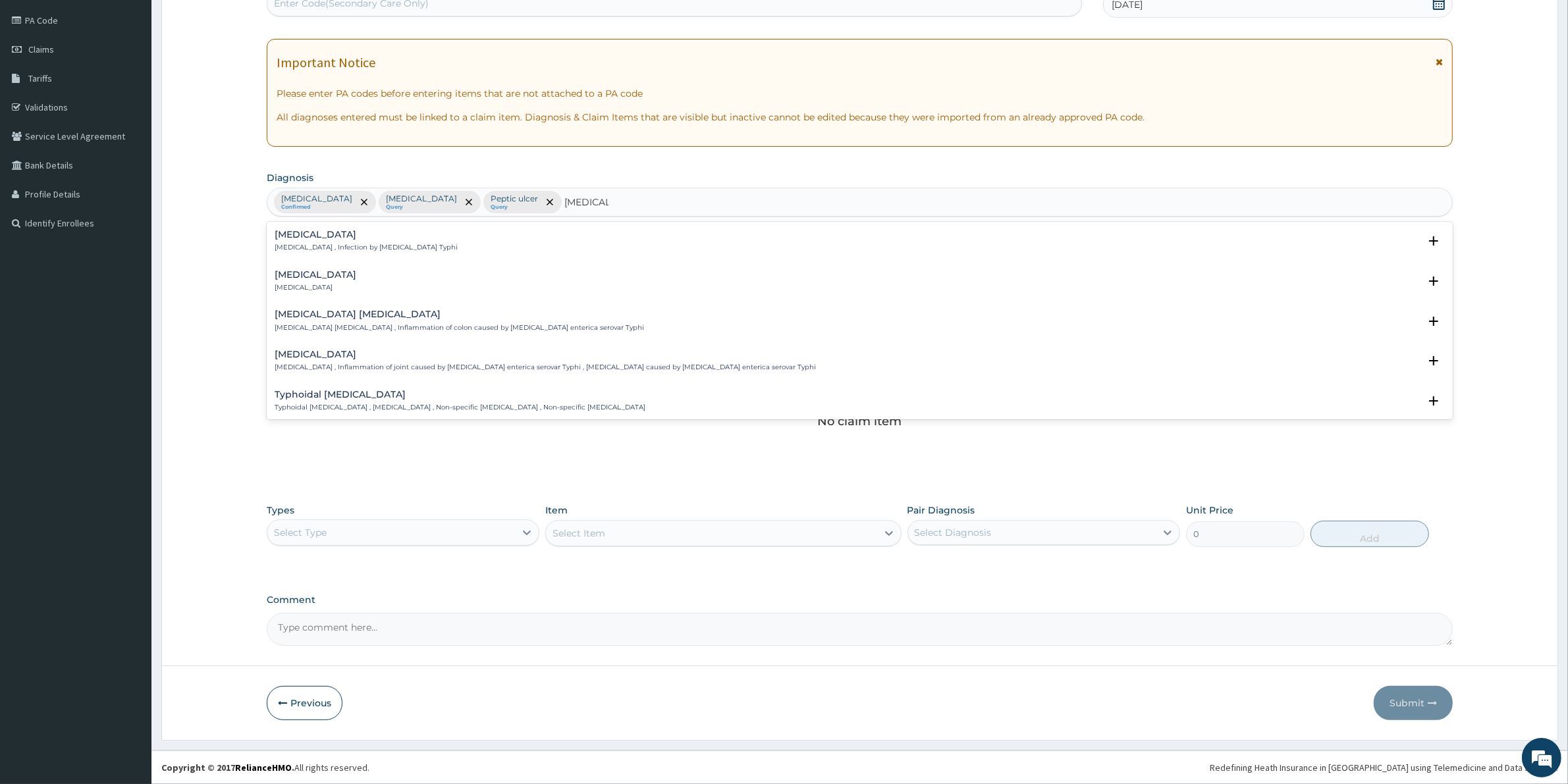
click at [344, 245] on p "Typhoid fever , Infection by Salmonella Typhi" at bounding box center [366, 247] width 183 height 9
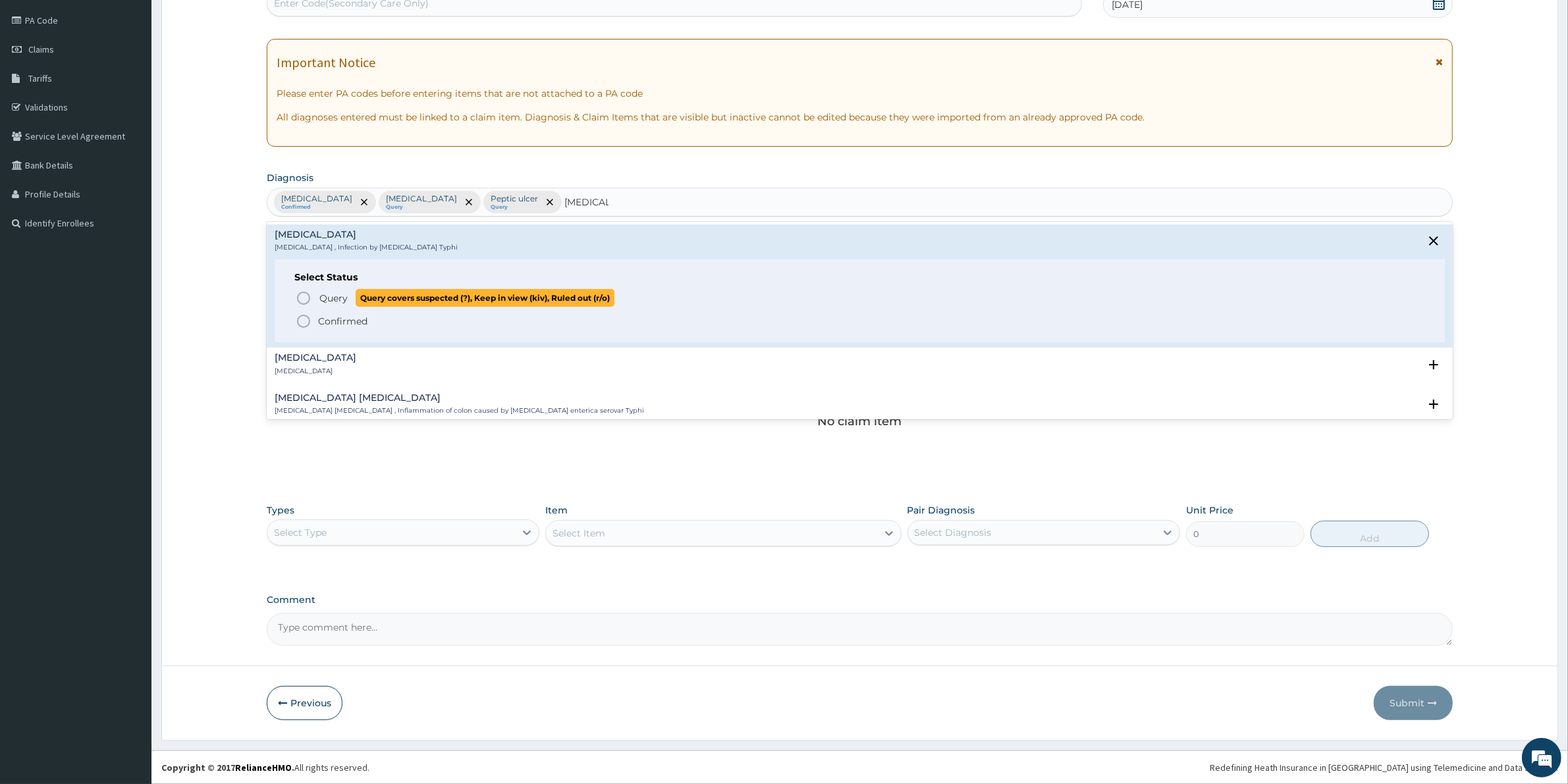
click at [344, 300] on span "Query" at bounding box center [333, 297] width 29 height 13
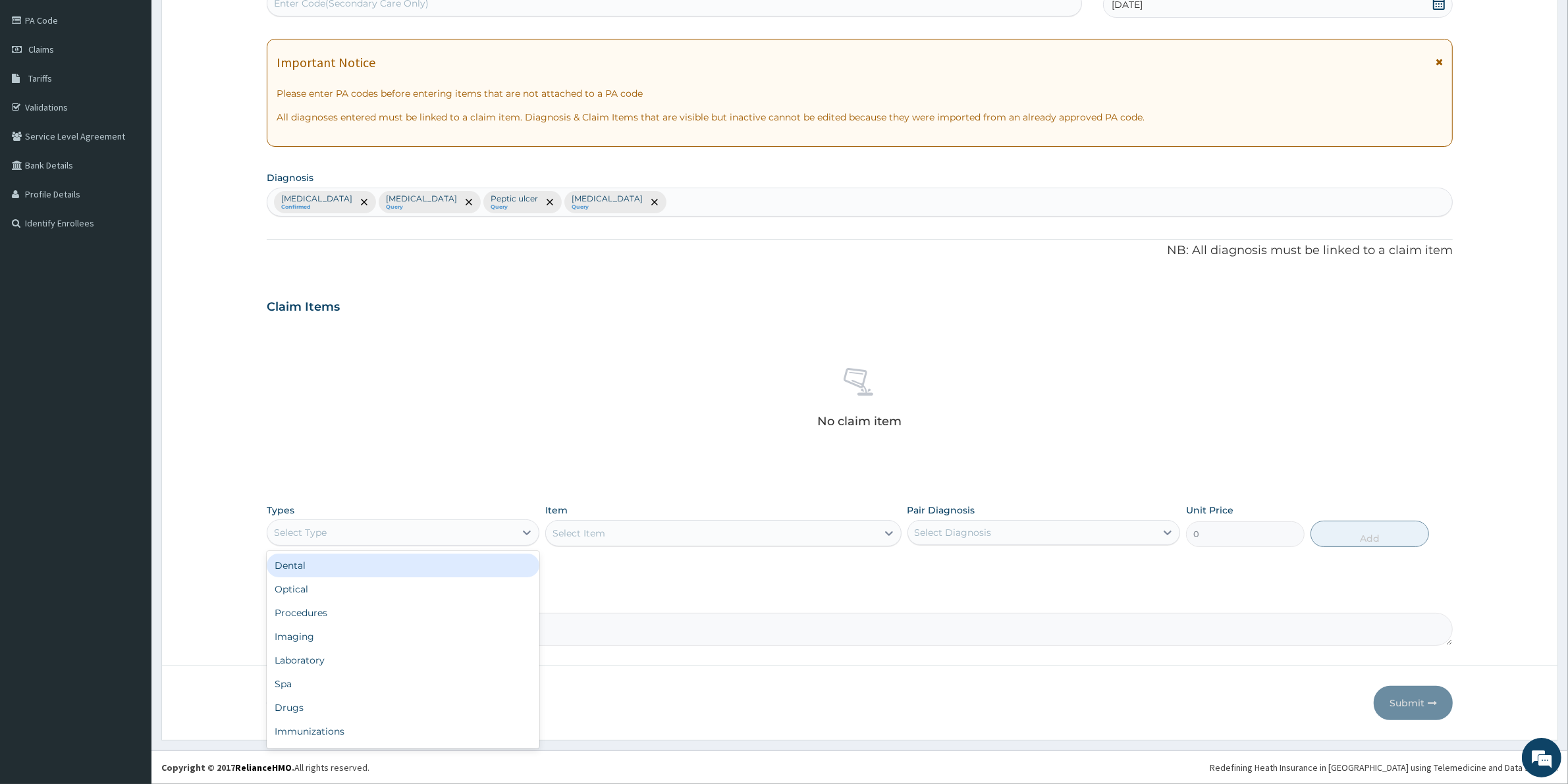
click at [304, 538] on div "Select Type" at bounding box center [300, 532] width 53 height 13
click at [315, 614] on div "Procedures" at bounding box center [403, 613] width 273 height 24
drag, startPoint x: 570, startPoint y: 535, endPoint x: 577, endPoint y: 527, distance: 10.6
click at [576, 528] on div "Select Item" at bounding box center [723, 533] width 355 height 26
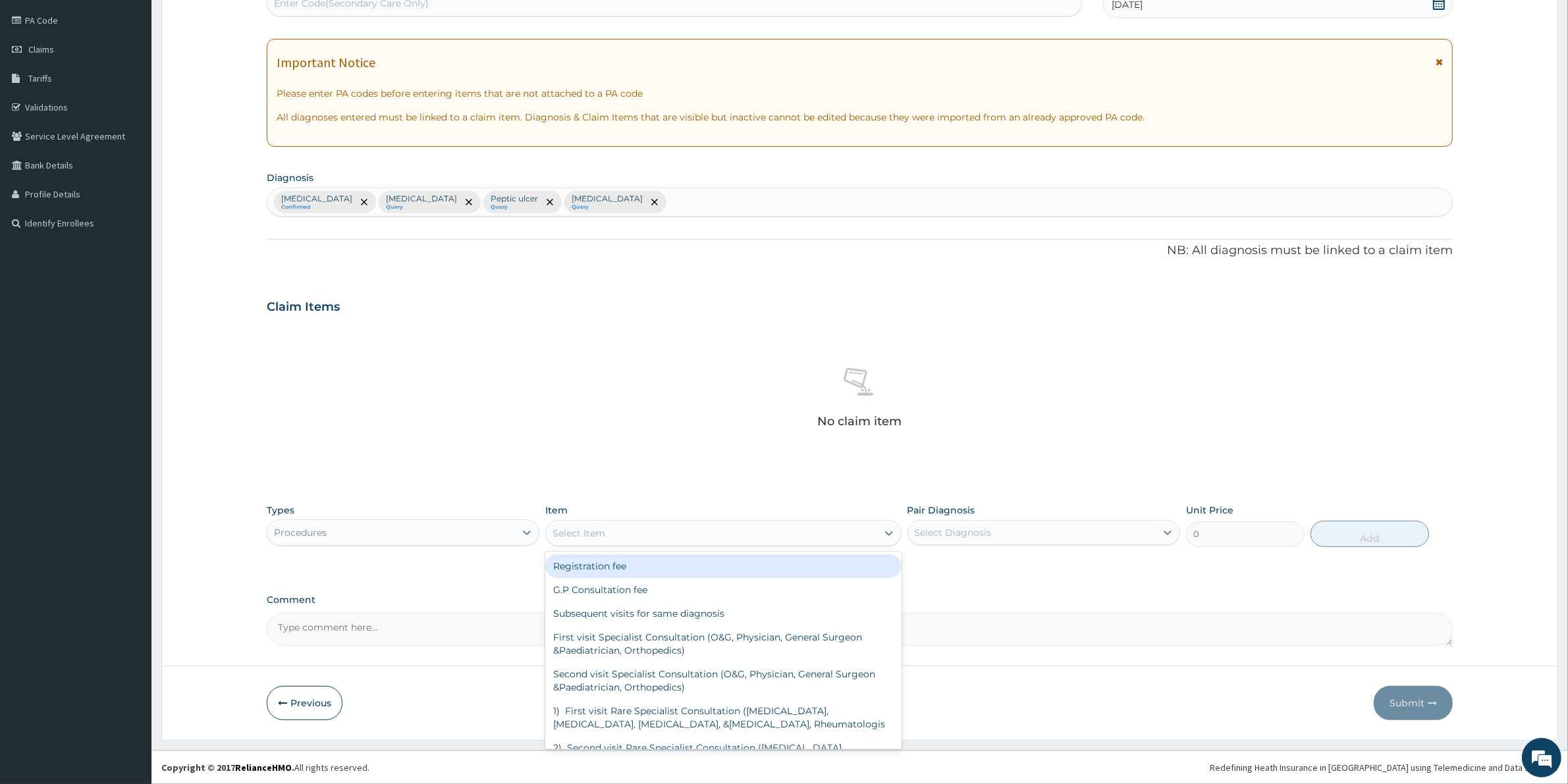
drag, startPoint x: 675, startPoint y: 518, endPoint x: 693, endPoint y: 535, distance: 24.8
click at [675, 518] on div "Item option Registration fee focused, 1 of 265. 265 results available. Use Up a…" at bounding box center [723, 525] width 355 height 43
click at [576, 590] on div "G.P Consultation fee" at bounding box center [723, 589] width 355 height 24
type input "2000"
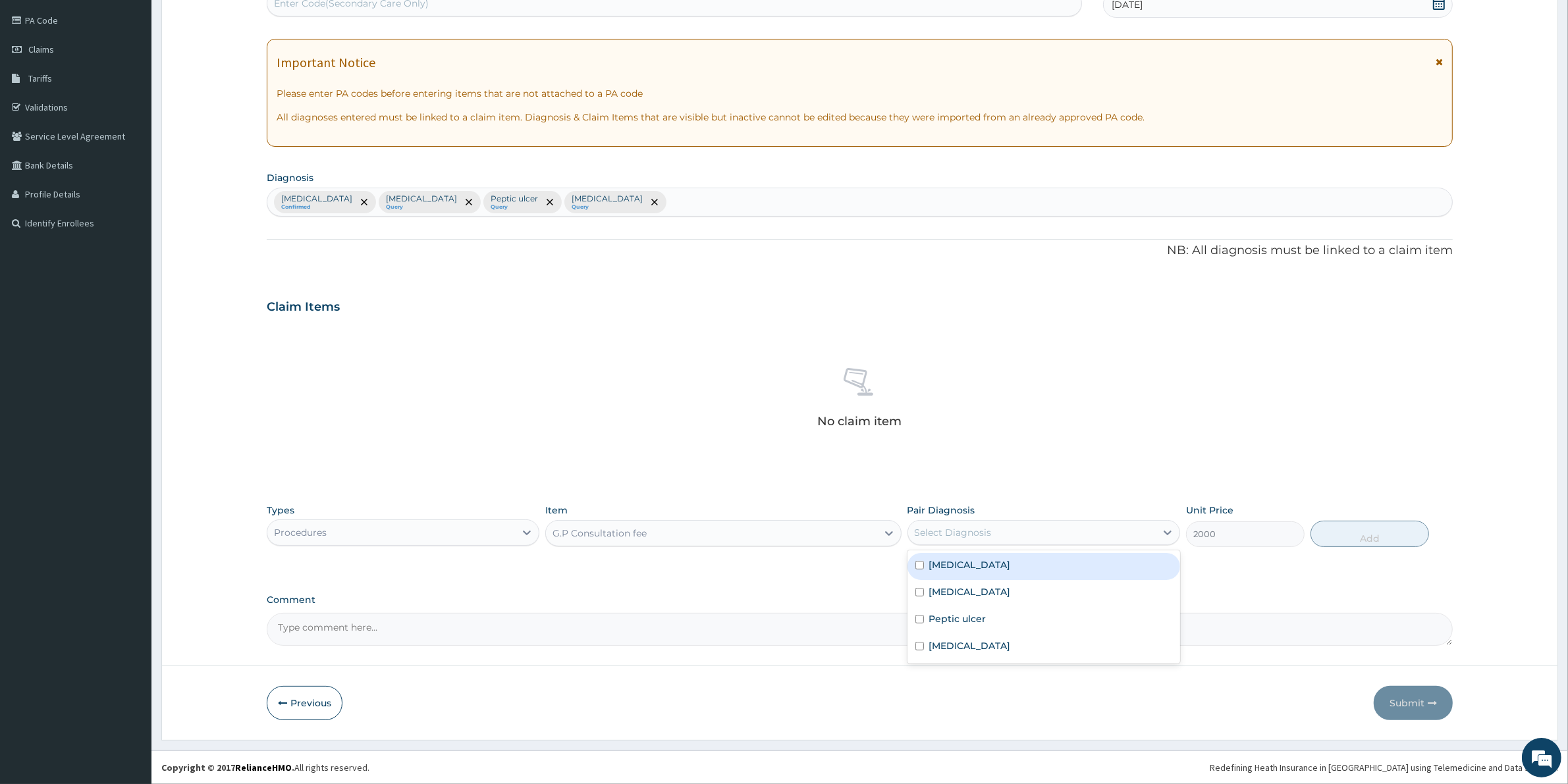
click at [965, 527] on div "Select Diagnosis" at bounding box center [953, 532] width 77 height 13
click at [952, 568] on label "Malaria" at bounding box center [970, 564] width 82 height 13
checkbox input "true"
click at [1359, 535] on button "Add" at bounding box center [1369, 534] width 118 height 26
type input "0"
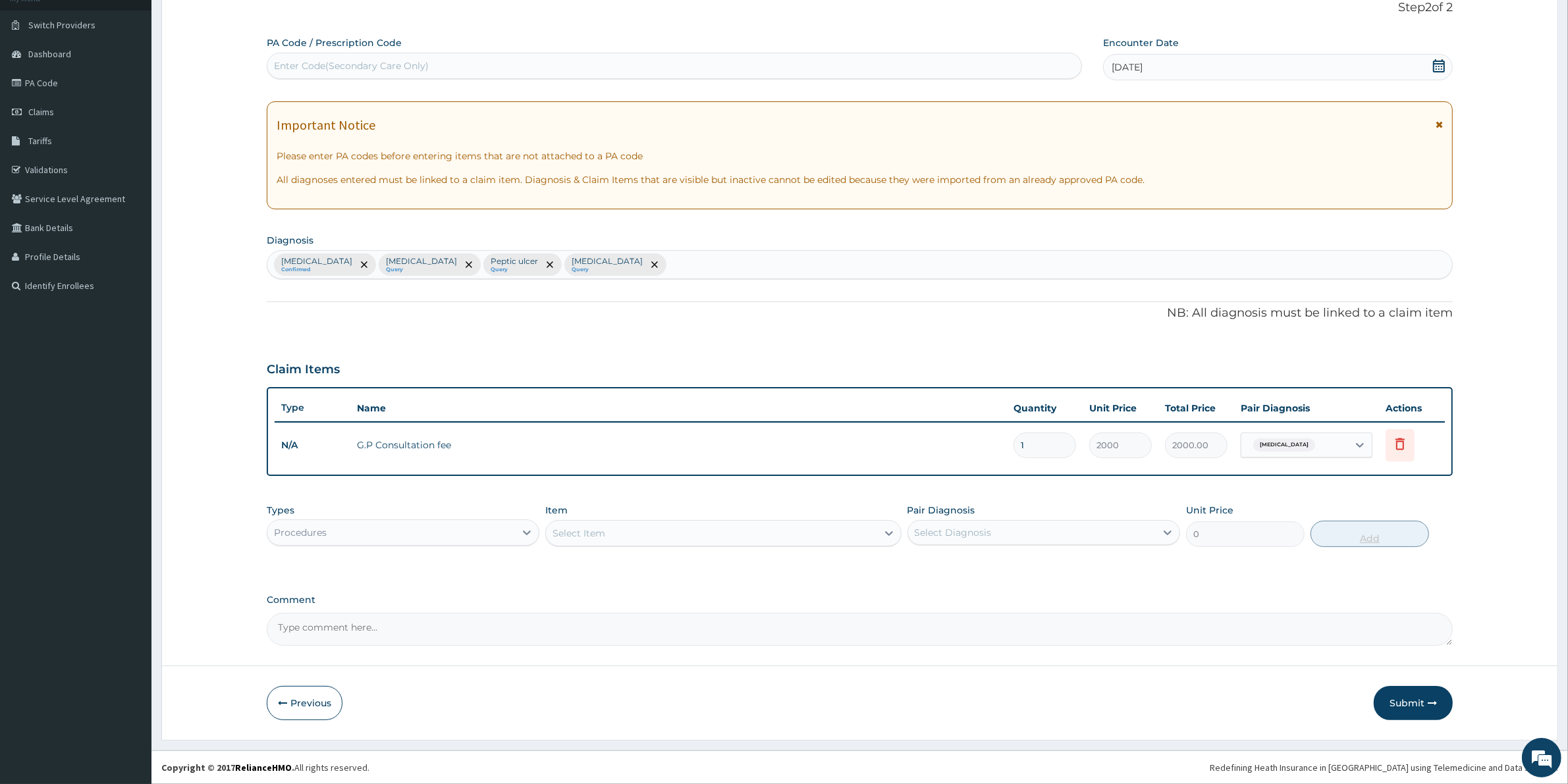
scroll to position [89, 0]
click at [646, 534] on div "Select Item" at bounding box center [711, 533] width 331 height 21
drag, startPoint x: 397, startPoint y: 538, endPoint x: 377, endPoint y: 547, distance: 21.9
click at [393, 538] on div "Procedures" at bounding box center [391, 532] width 247 height 21
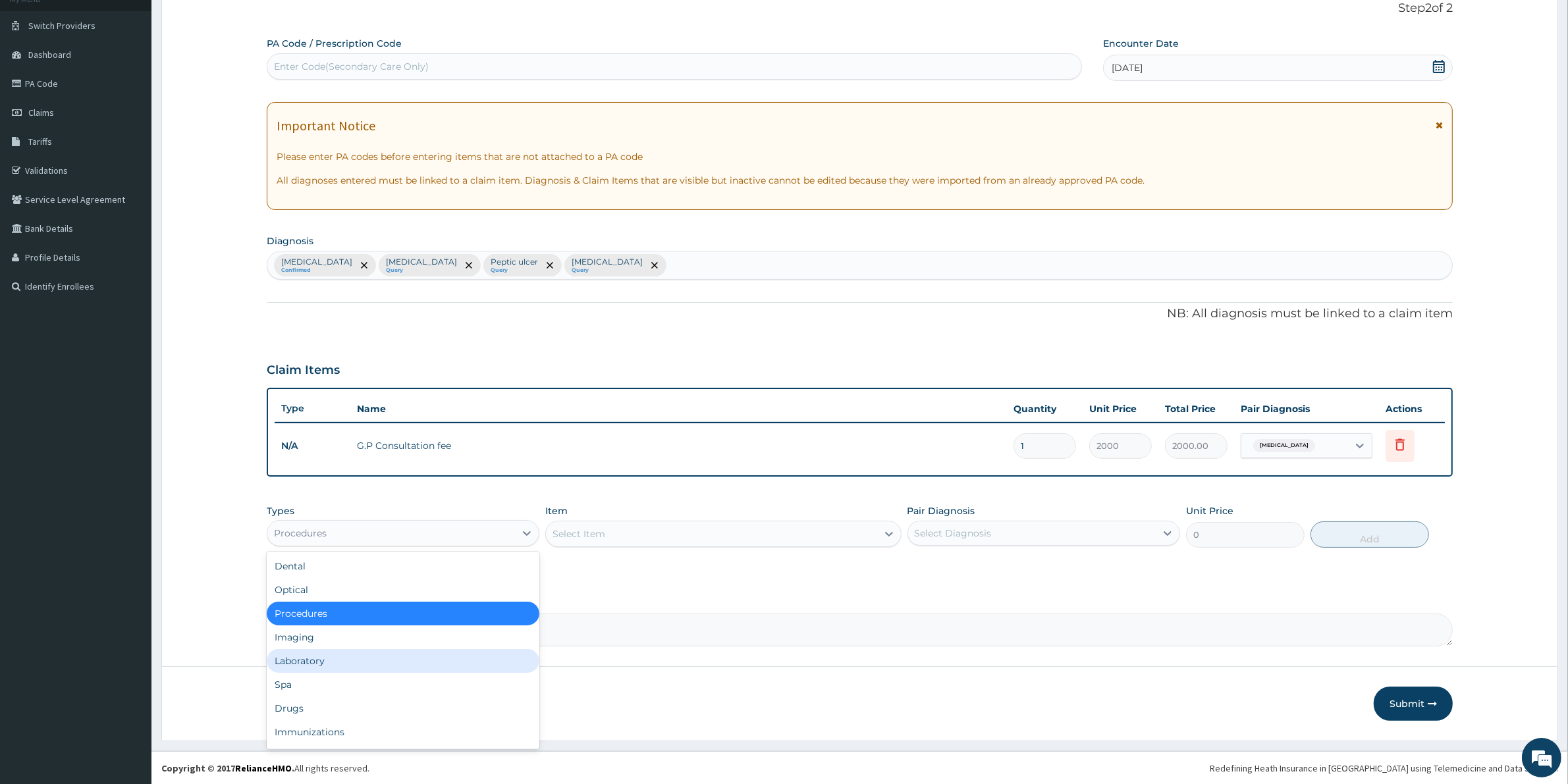
click at [313, 657] on div "Laboratory" at bounding box center [403, 660] width 273 height 24
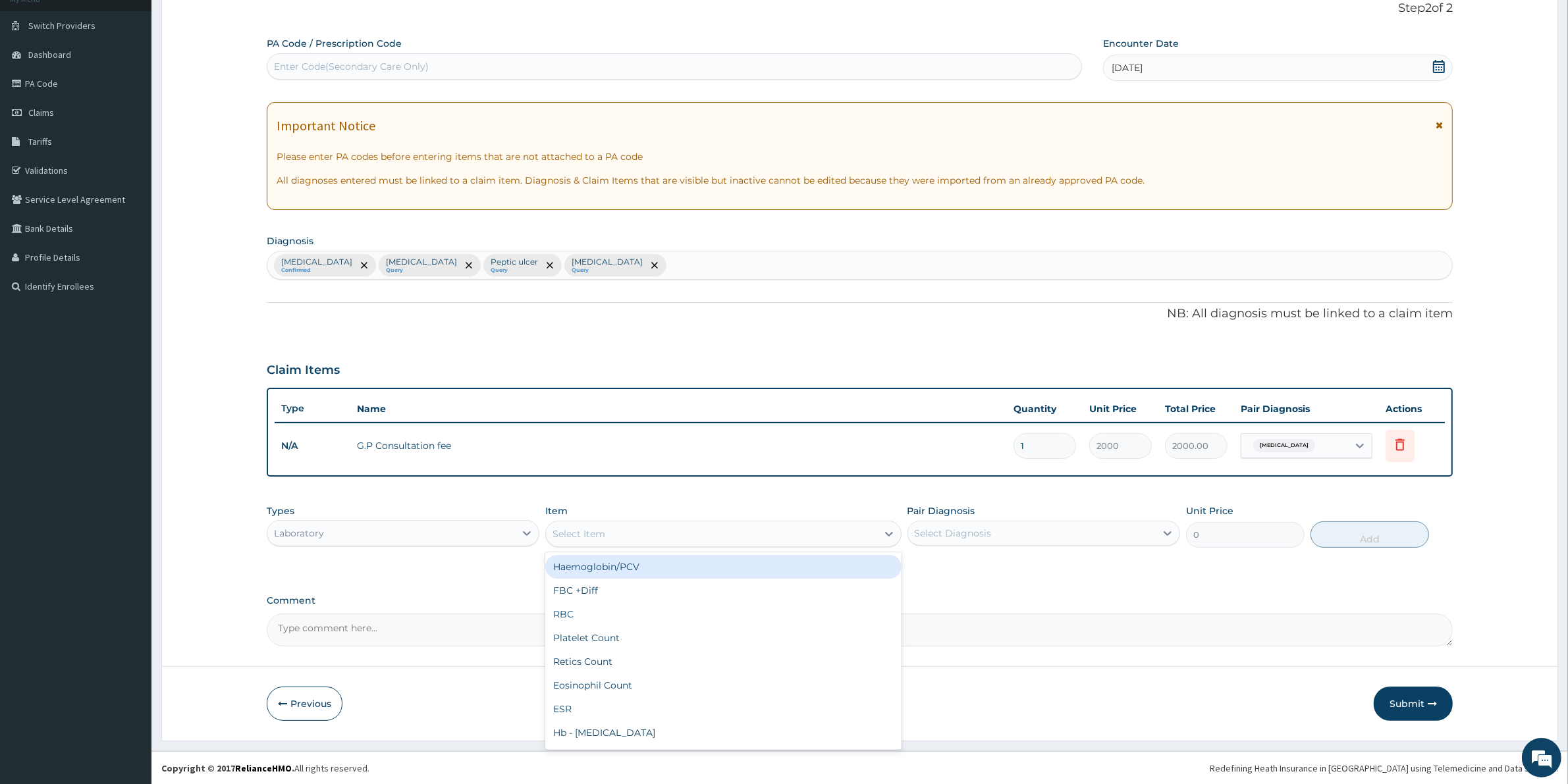
click at [585, 530] on div "Select Item" at bounding box center [579, 533] width 53 height 13
type input "MAL"
click at [604, 564] on div "Malaria Parasites" at bounding box center [723, 566] width 355 height 24
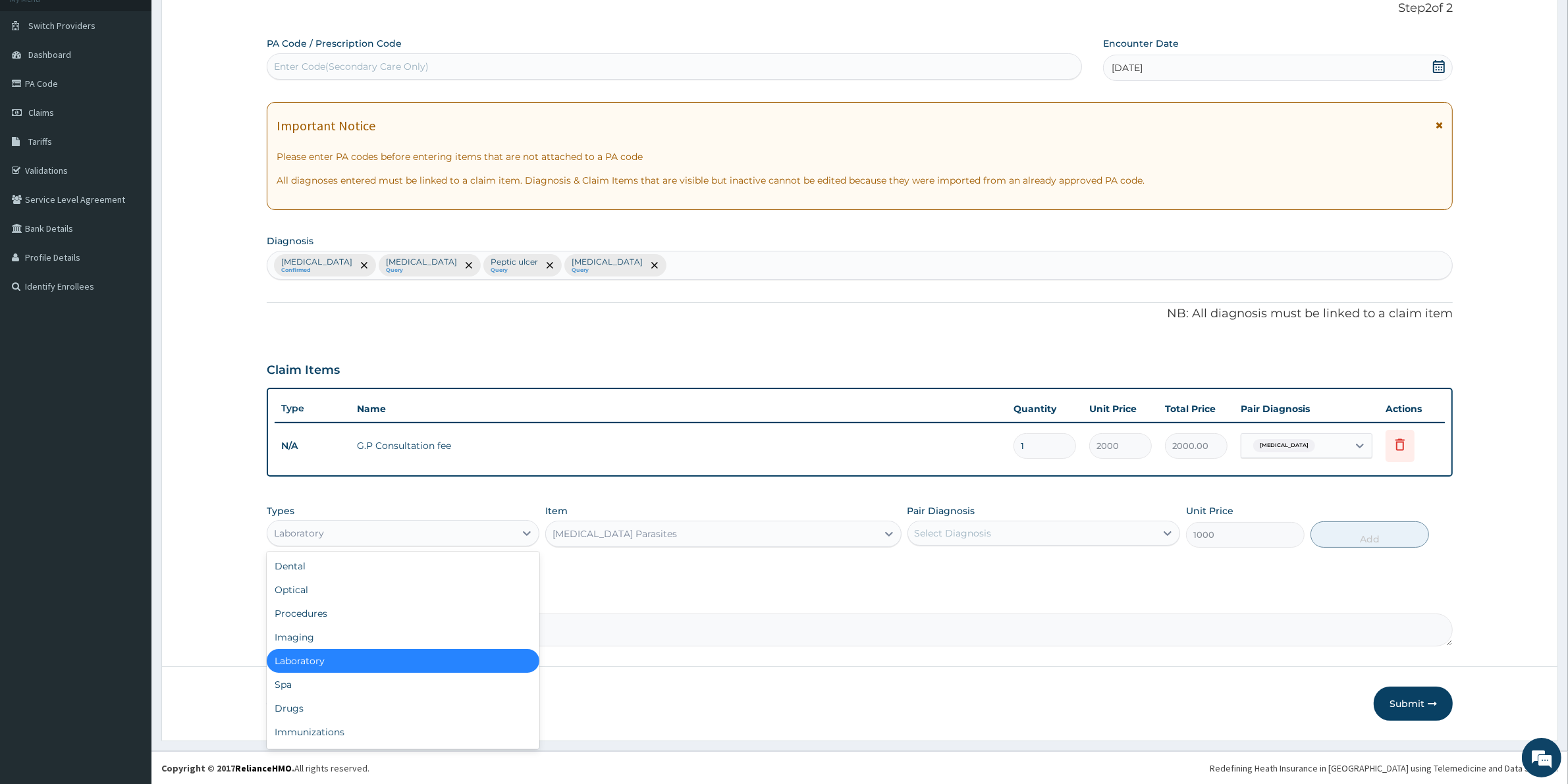
click at [389, 522] on div "Laboratory" at bounding box center [391, 532] width 247 height 21
click at [293, 704] on div "Drugs" at bounding box center [403, 708] width 273 height 24
type input "0"
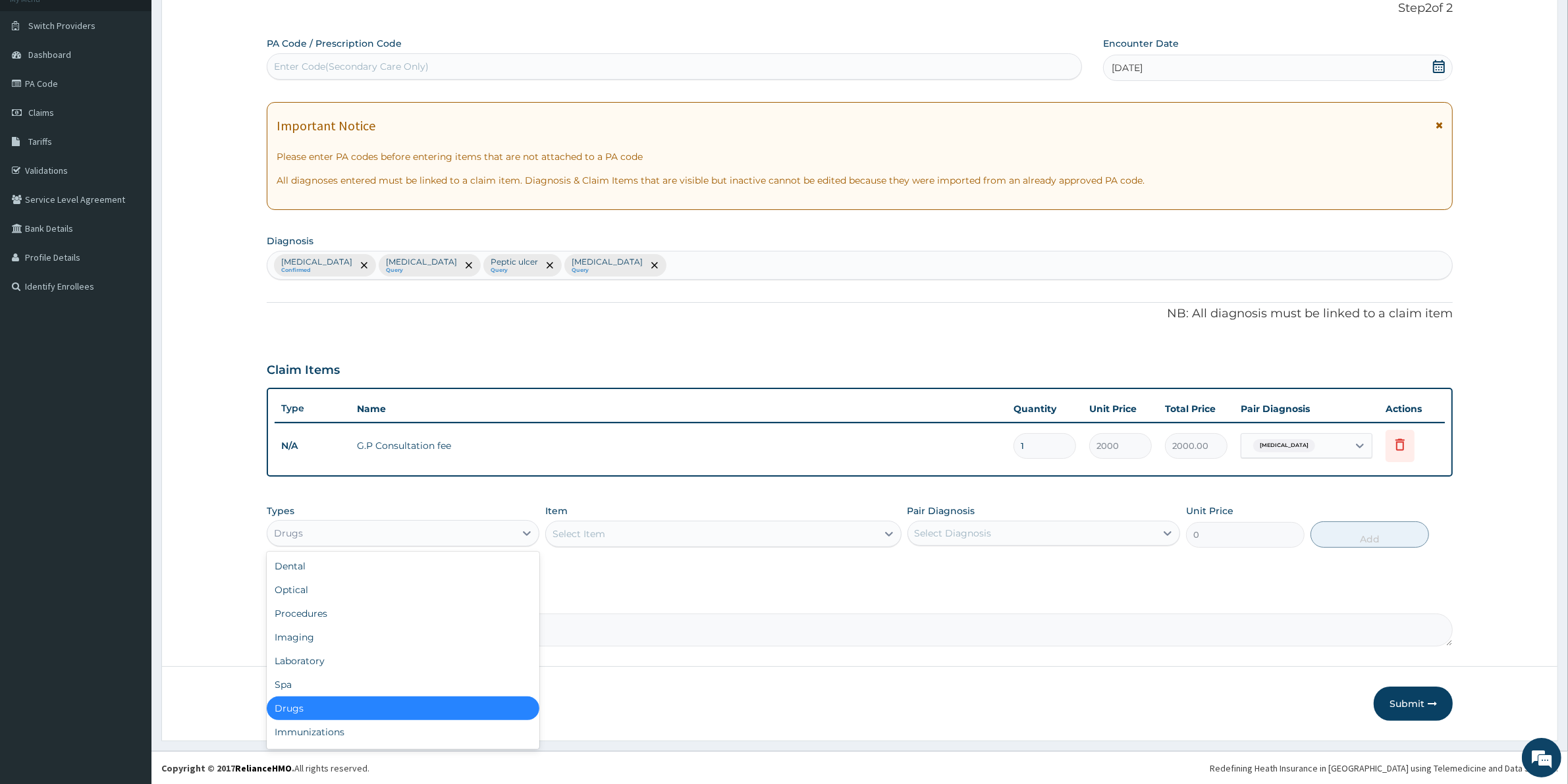
click at [392, 531] on div "Drugs" at bounding box center [391, 532] width 247 height 21
click at [313, 653] on div "Laboratory" at bounding box center [403, 660] width 273 height 24
click at [583, 535] on div "Select Item" at bounding box center [723, 534] width 355 height 26
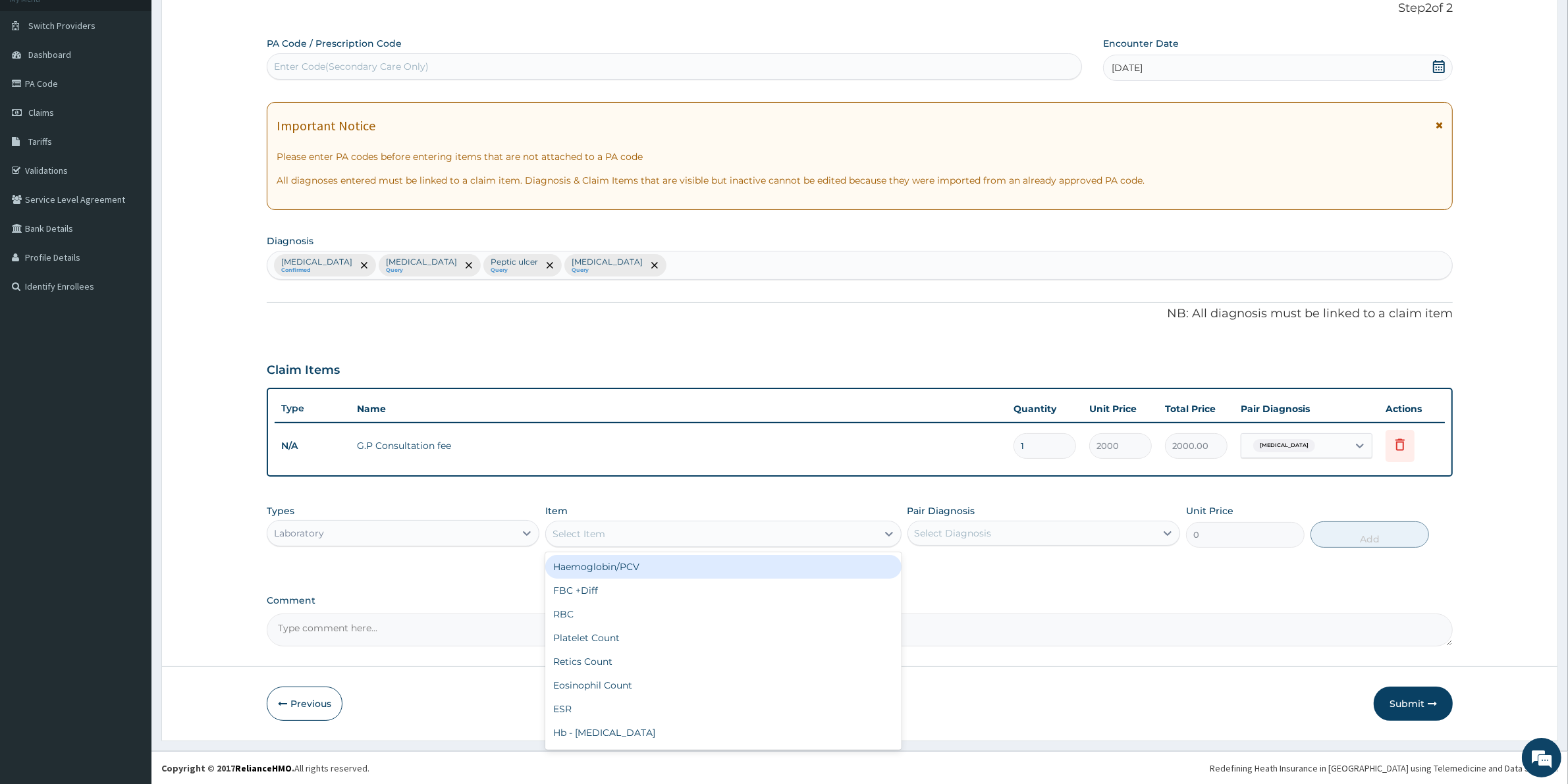
click at [583, 534] on div "Select Item" at bounding box center [579, 533] width 53 height 13
type input "S"
type input "MALA"
click at [600, 570] on div "Malaria Parasites" at bounding box center [723, 566] width 355 height 24
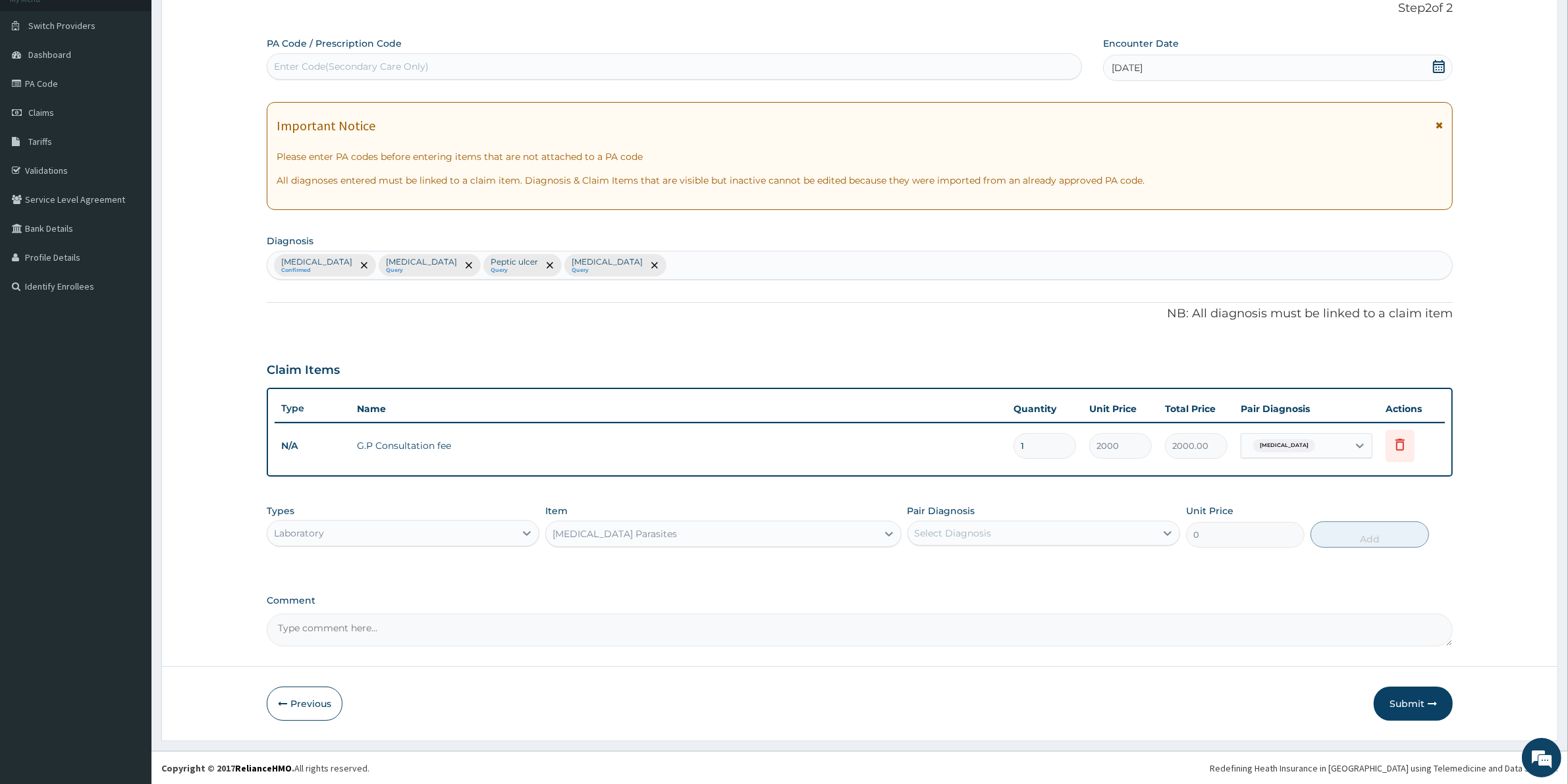
type input "1000"
click at [1088, 522] on div "Select Diagnosis" at bounding box center [1032, 532] width 247 height 21
click at [972, 570] on div "Malaria" at bounding box center [1043, 567] width 273 height 27
checkbox input "true"
click at [1375, 525] on button "Add" at bounding box center [1369, 535] width 118 height 26
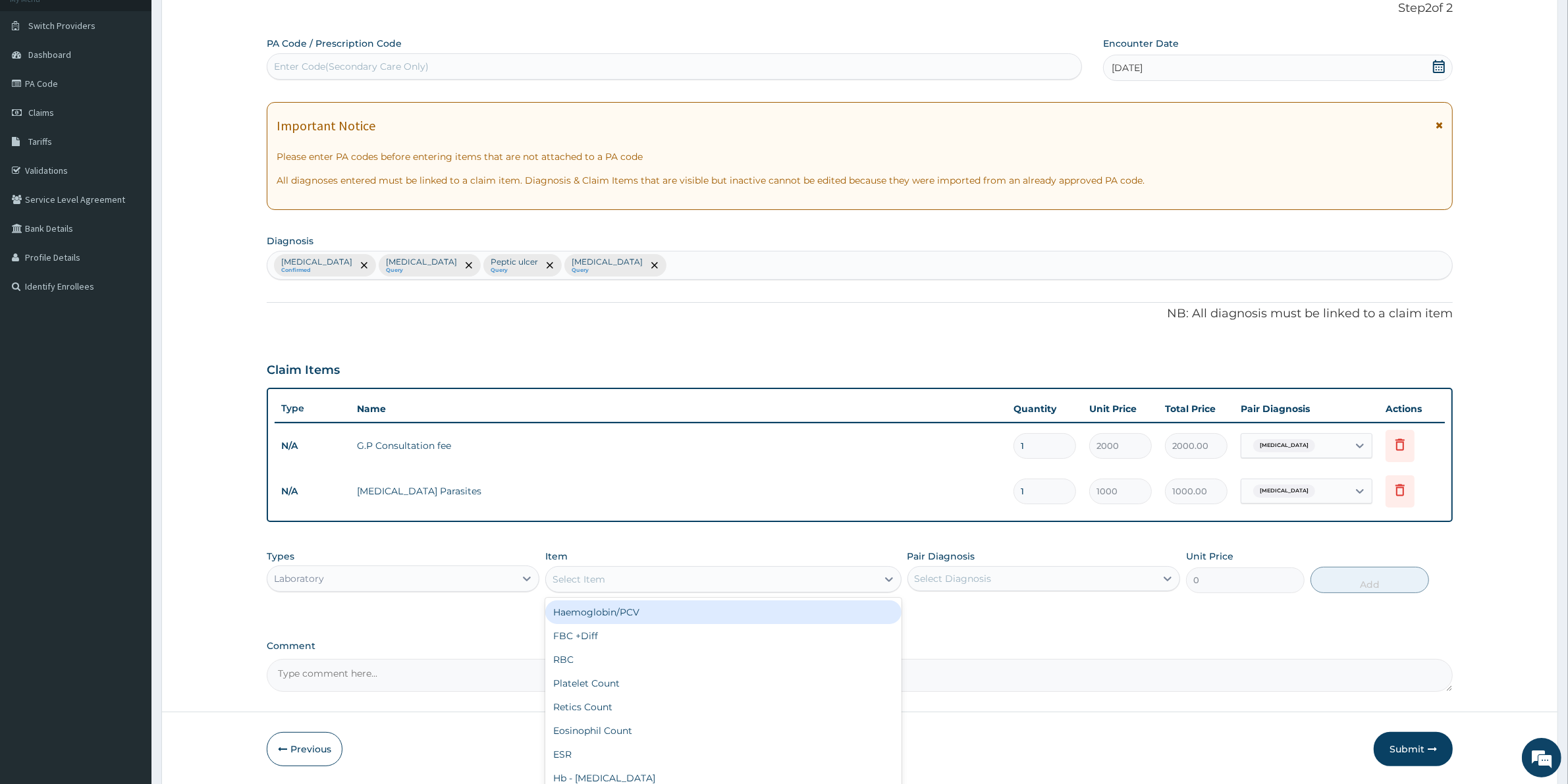
click at [603, 580] on div "Select Item" at bounding box center [579, 579] width 53 height 13
click at [611, 610] on div "Haemoglobin/PCV" at bounding box center [723, 612] width 355 height 24
type input "1000"
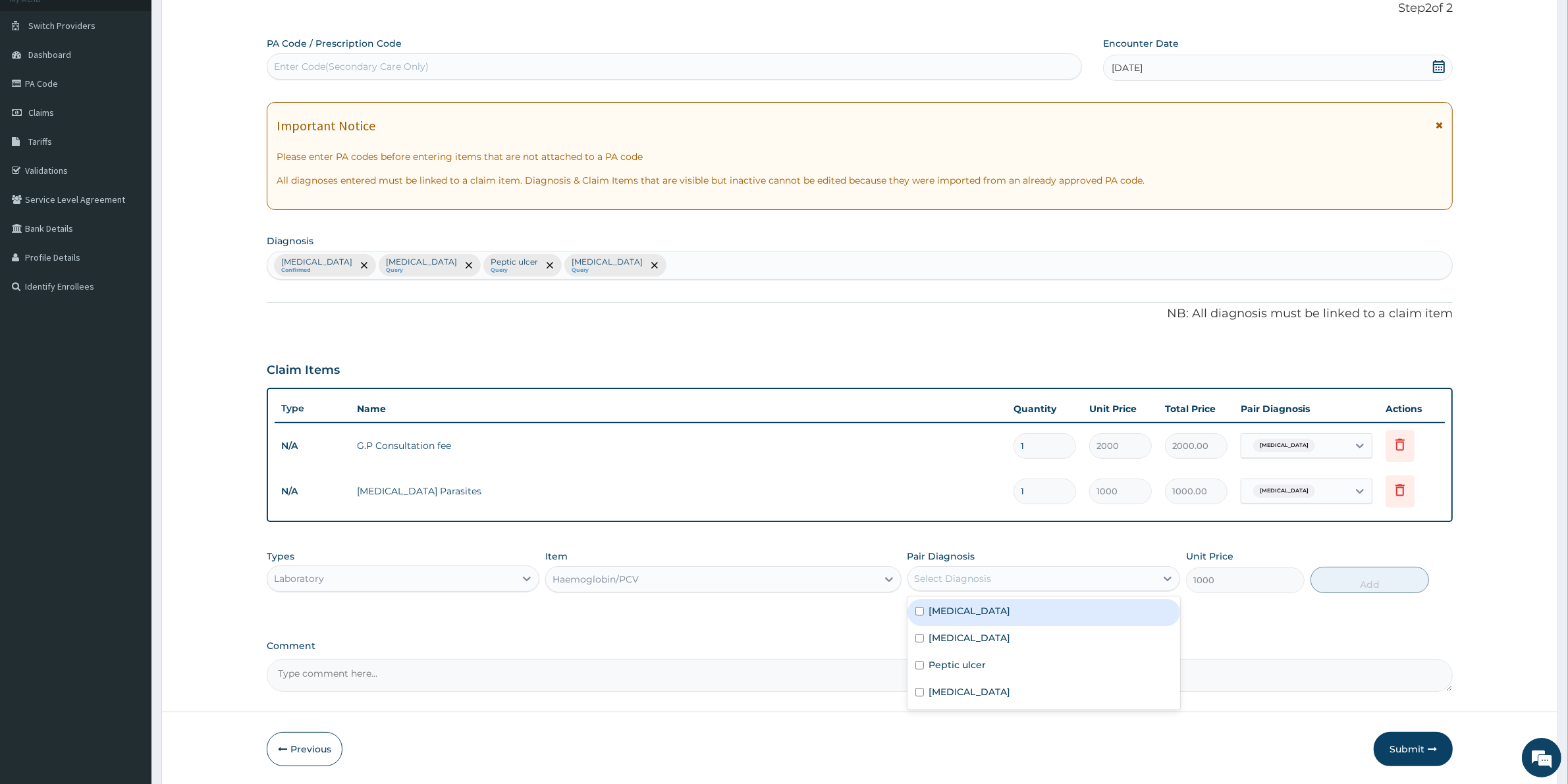
click at [957, 573] on div "Select Diagnosis" at bounding box center [953, 578] width 77 height 13
click at [948, 613] on label "Malaria" at bounding box center [970, 610] width 82 height 13
checkbox input "true"
click at [1362, 572] on button "Add" at bounding box center [1369, 580] width 118 height 26
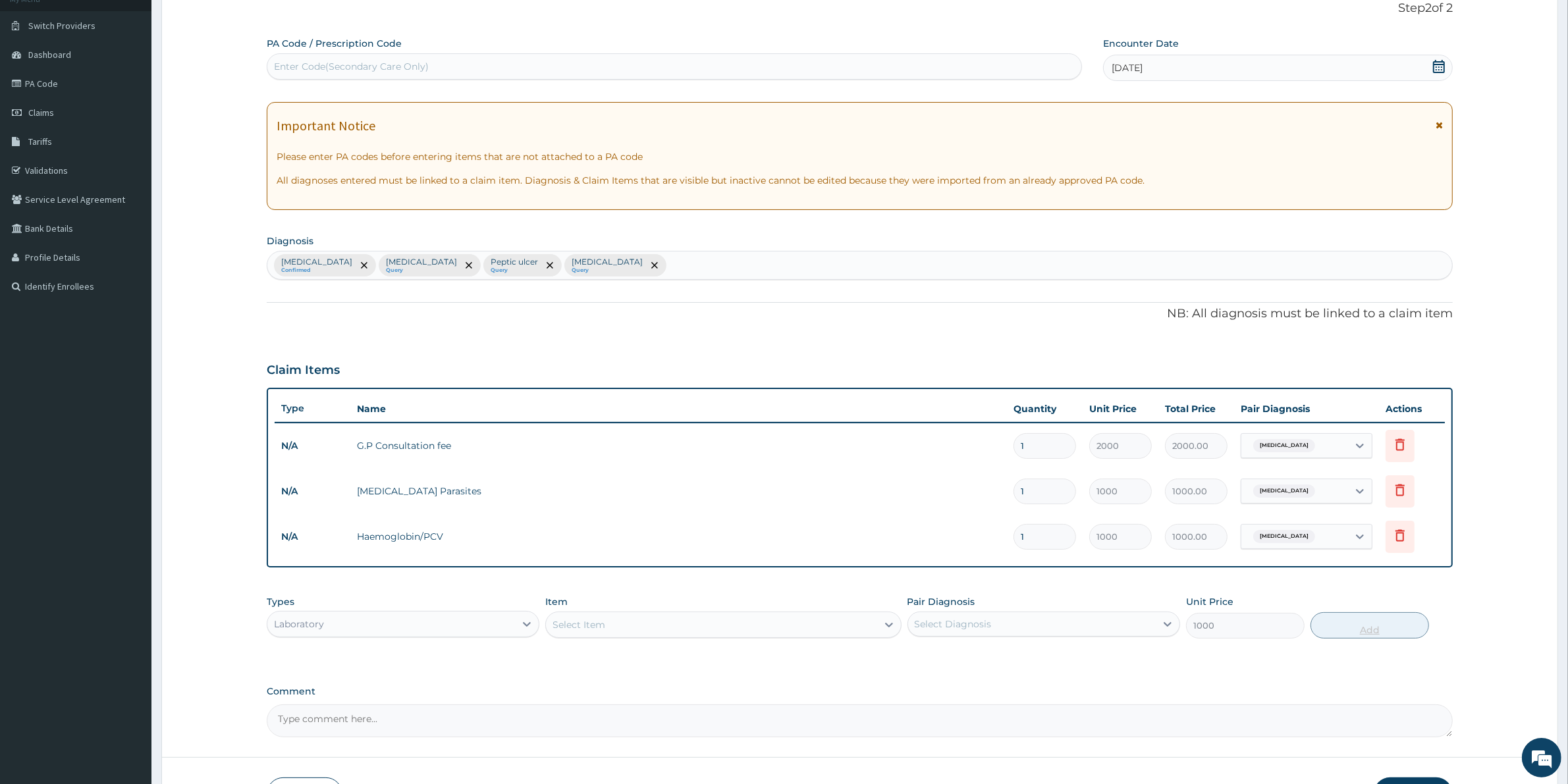
type input "0"
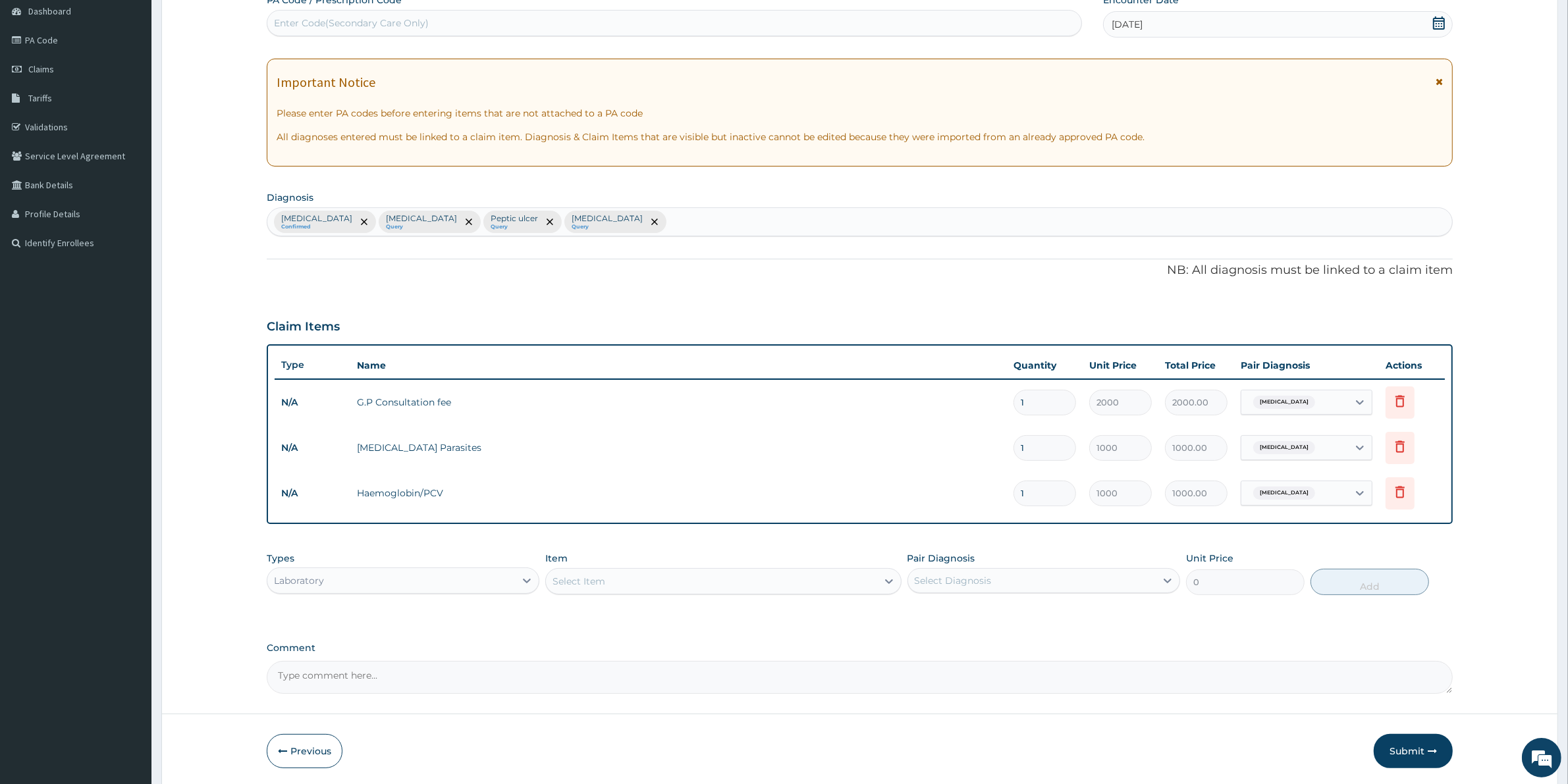
scroll to position [171, 0]
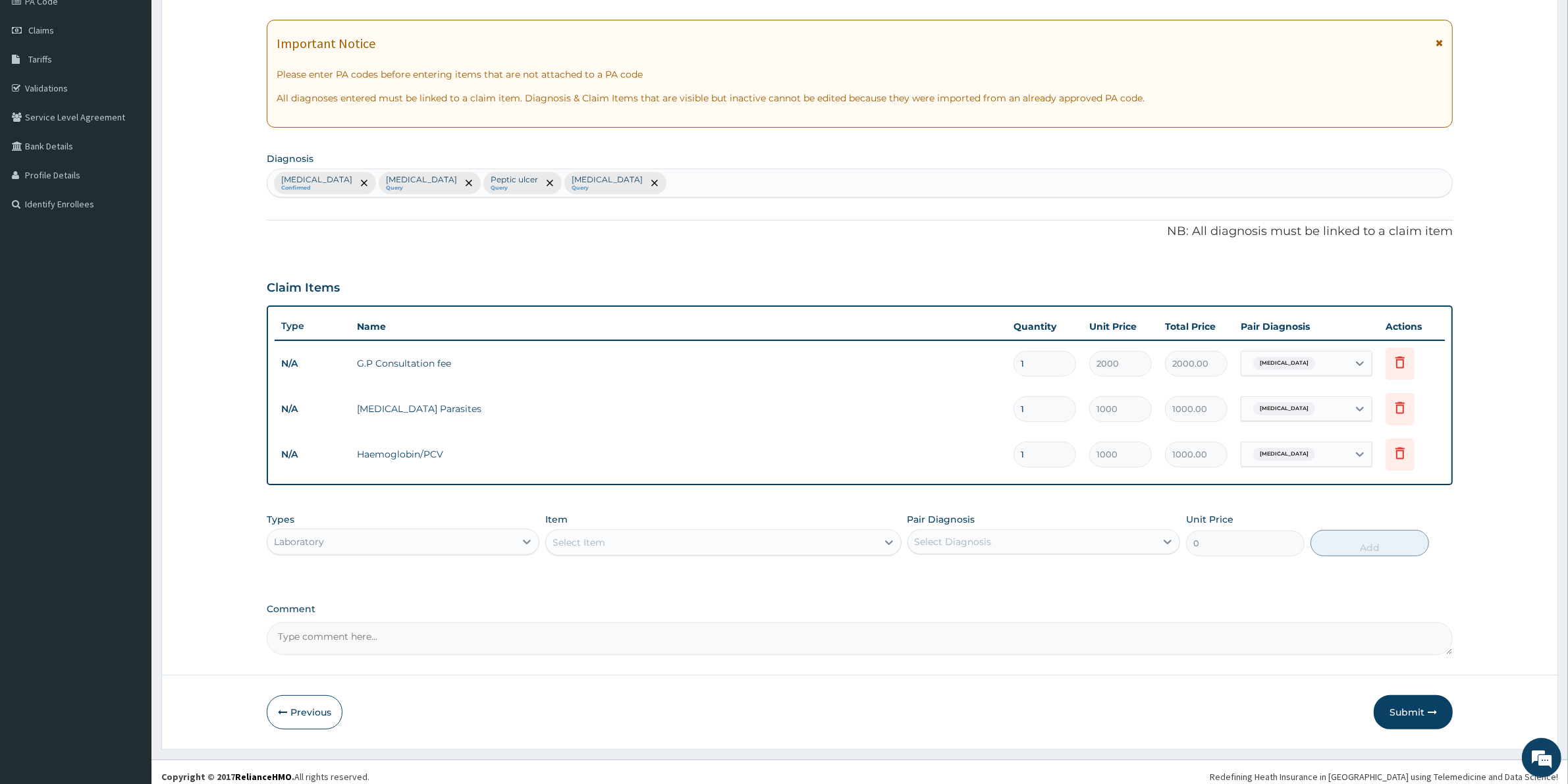
click at [369, 545] on div "Laboratory" at bounding box center [391, 541] width 247 height 21
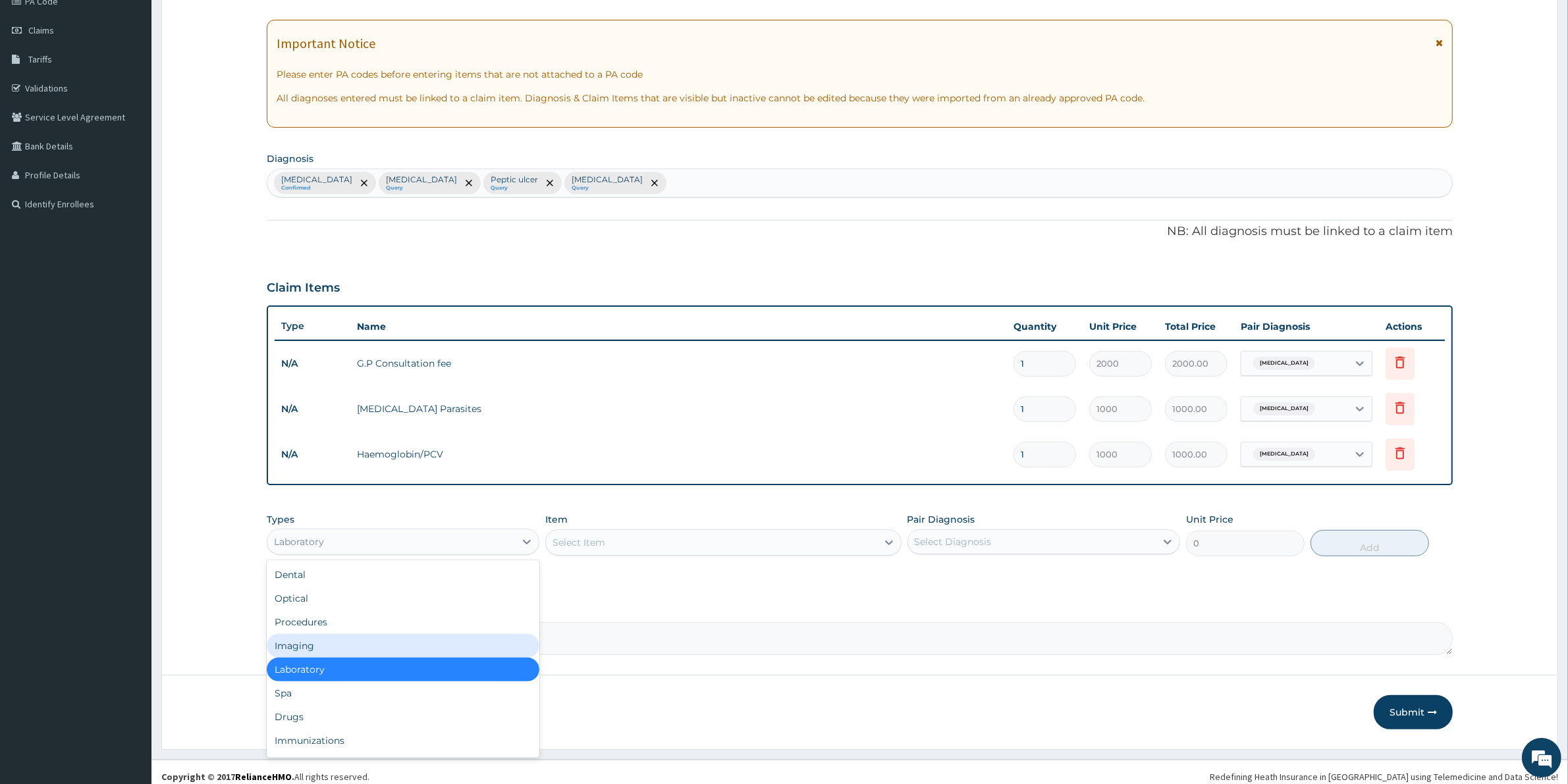
click at [304, 643] on div "Imaging" at bounding box center [403, 645] width 273 height 24
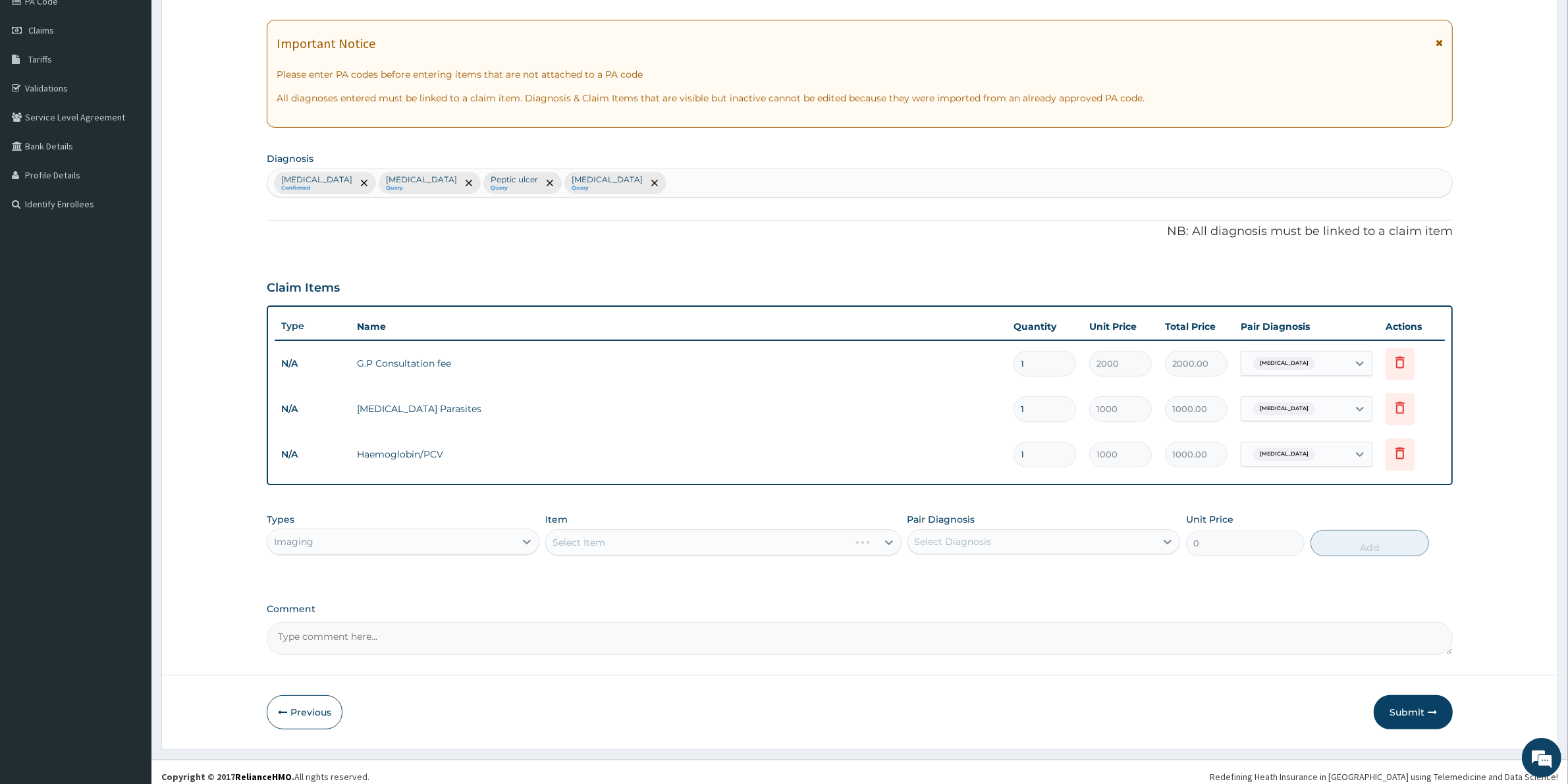
drag, startPoint x: 563, startPoint y: 531, endPoint x: 570, endPoint y: 545, distance: 15.7
click at [563, 534] on div "Select Item" at bounding box center [723, 542] width 355 height 26
click at [570, 546] on div "Select Item" at bounding box center [723, 542] width 355 height 26
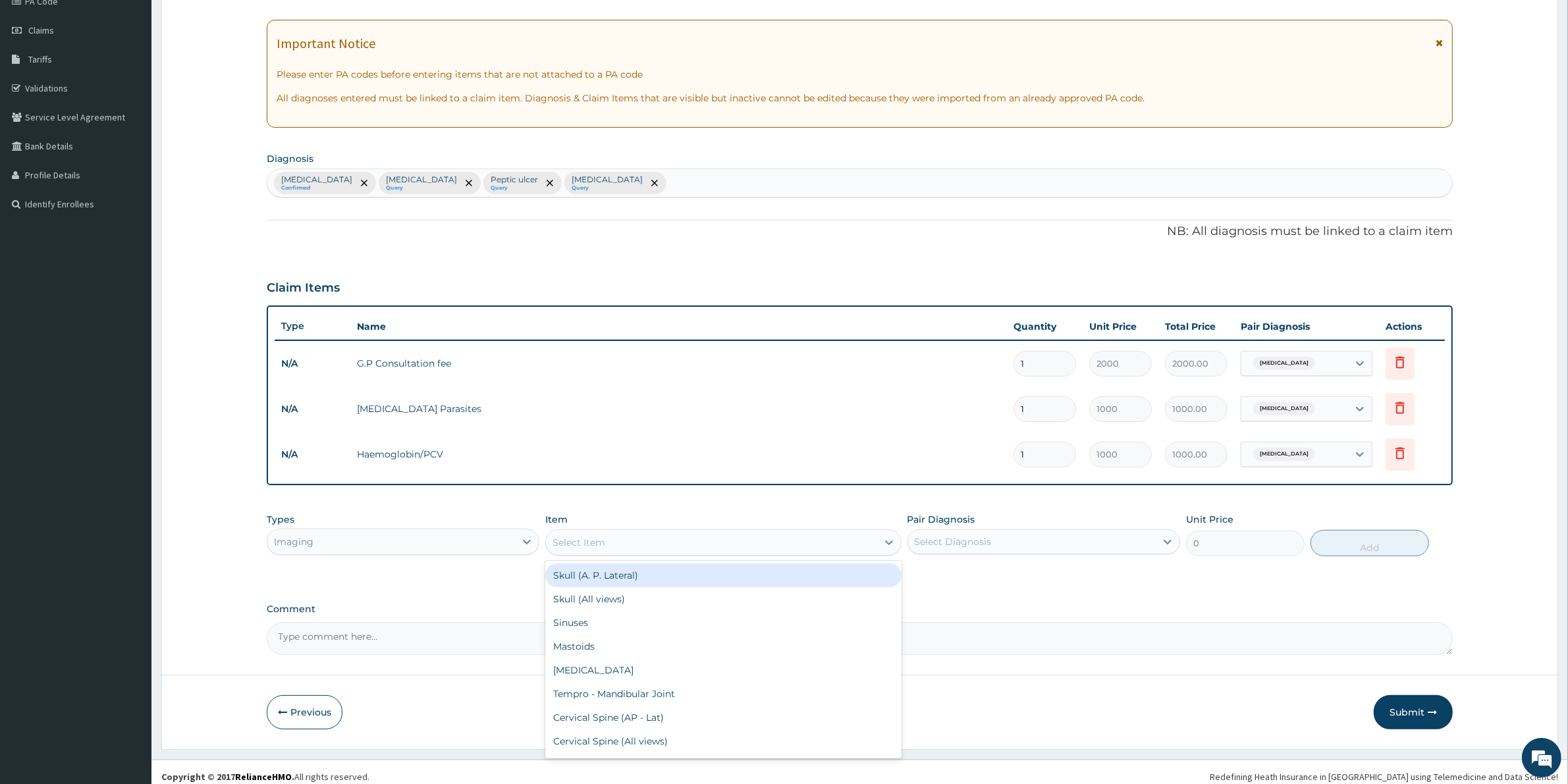
click at [580, 541] on div "Select Item" at bounding box center [579, 542] width 53 height 13
type input "SCAN"
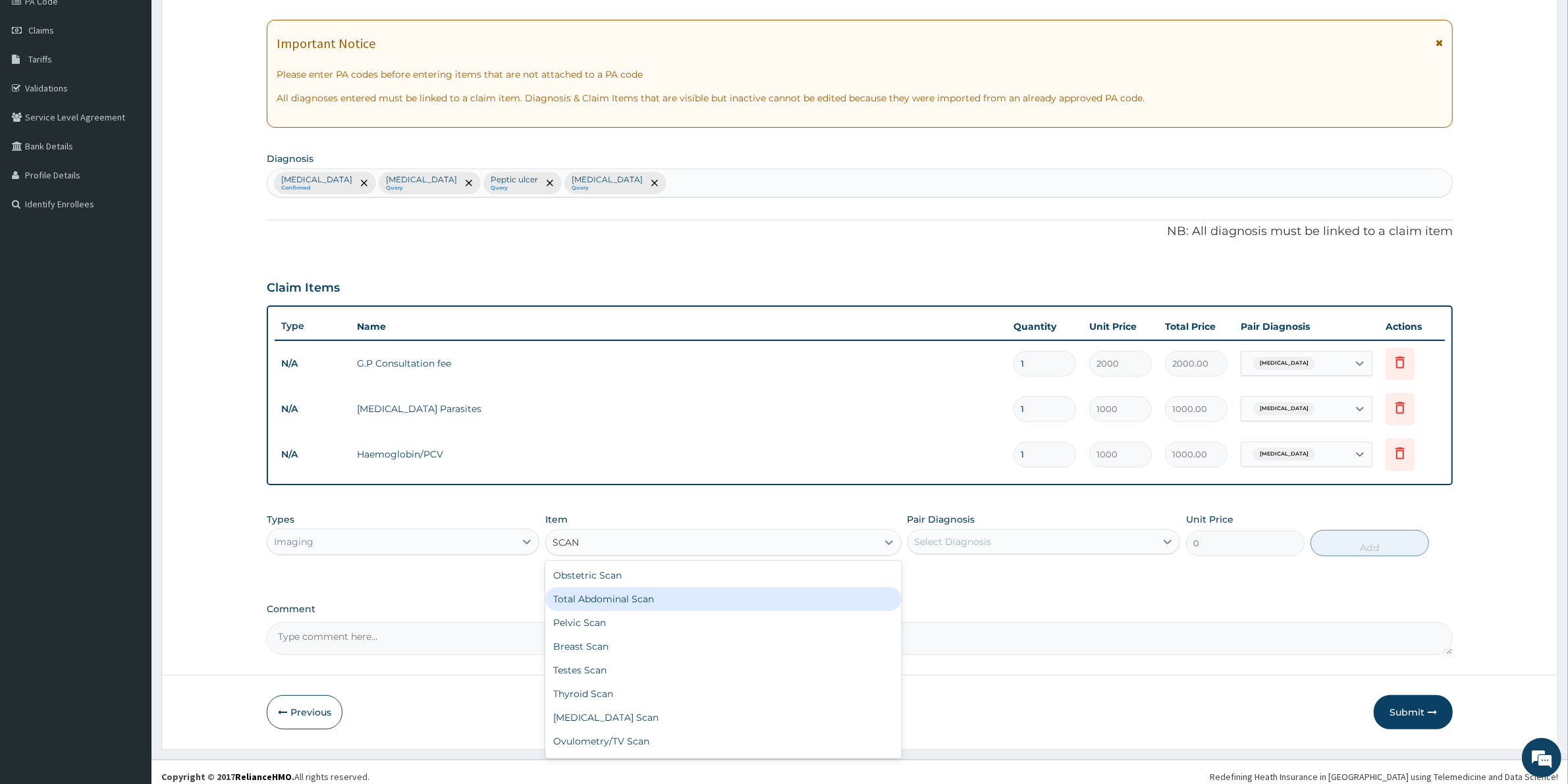
click at [609, 596] on div "Total Abdominal Scan" at bounding box center [723, 599] width 355 height 24
type input "5000"
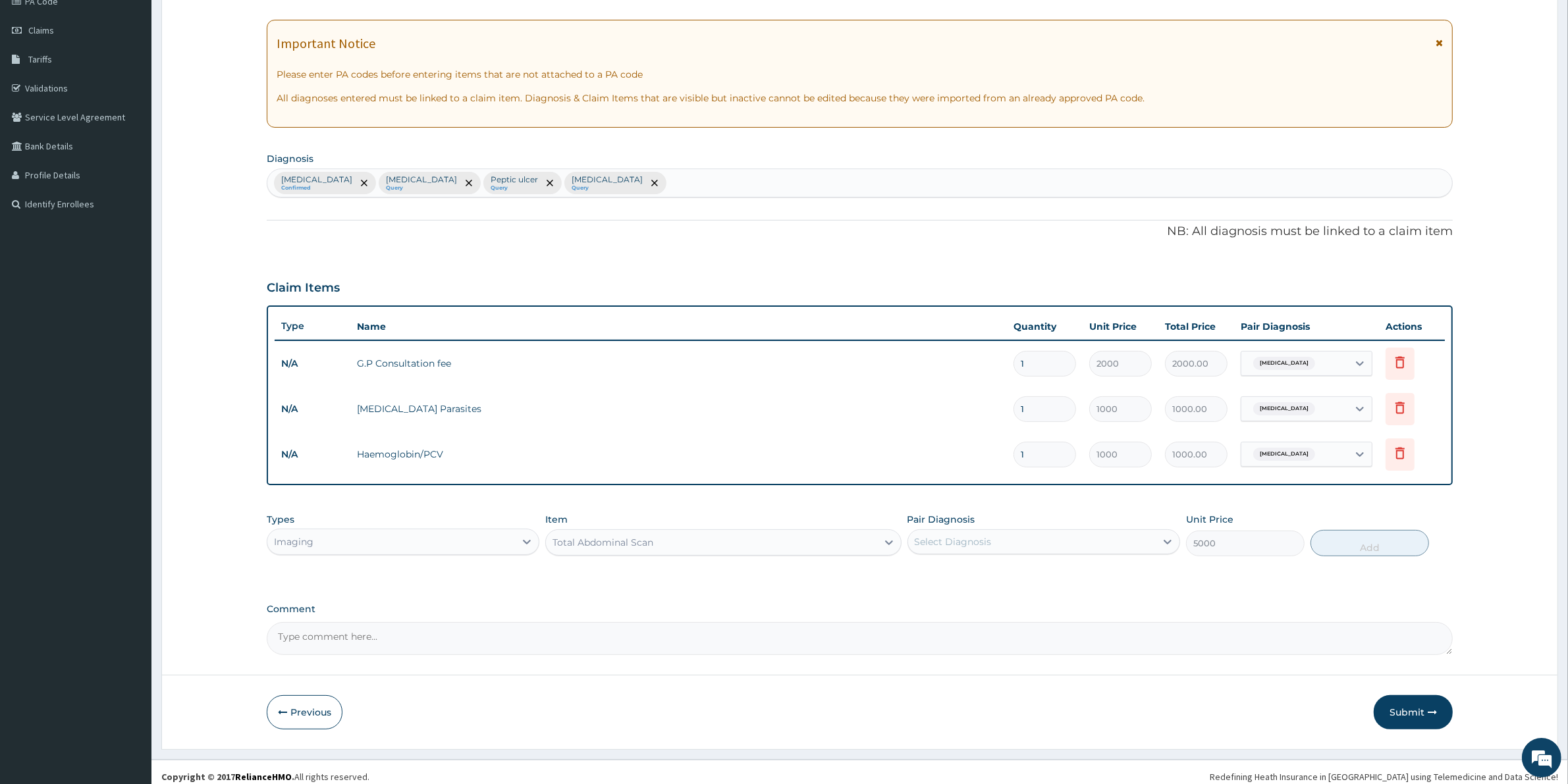
click at [965, 538] on div "Select Diagnosis" at bounding box center [953, 541] width 77 height 13
click at [962, 630] on label "Peptic ulcer" at bounding box center [957, 627] width 57 height 13
checkbox input "true"
click at [1353, 544] on button "Add" at bounding box center [1369, 543] width 118 height 26
type input "0"
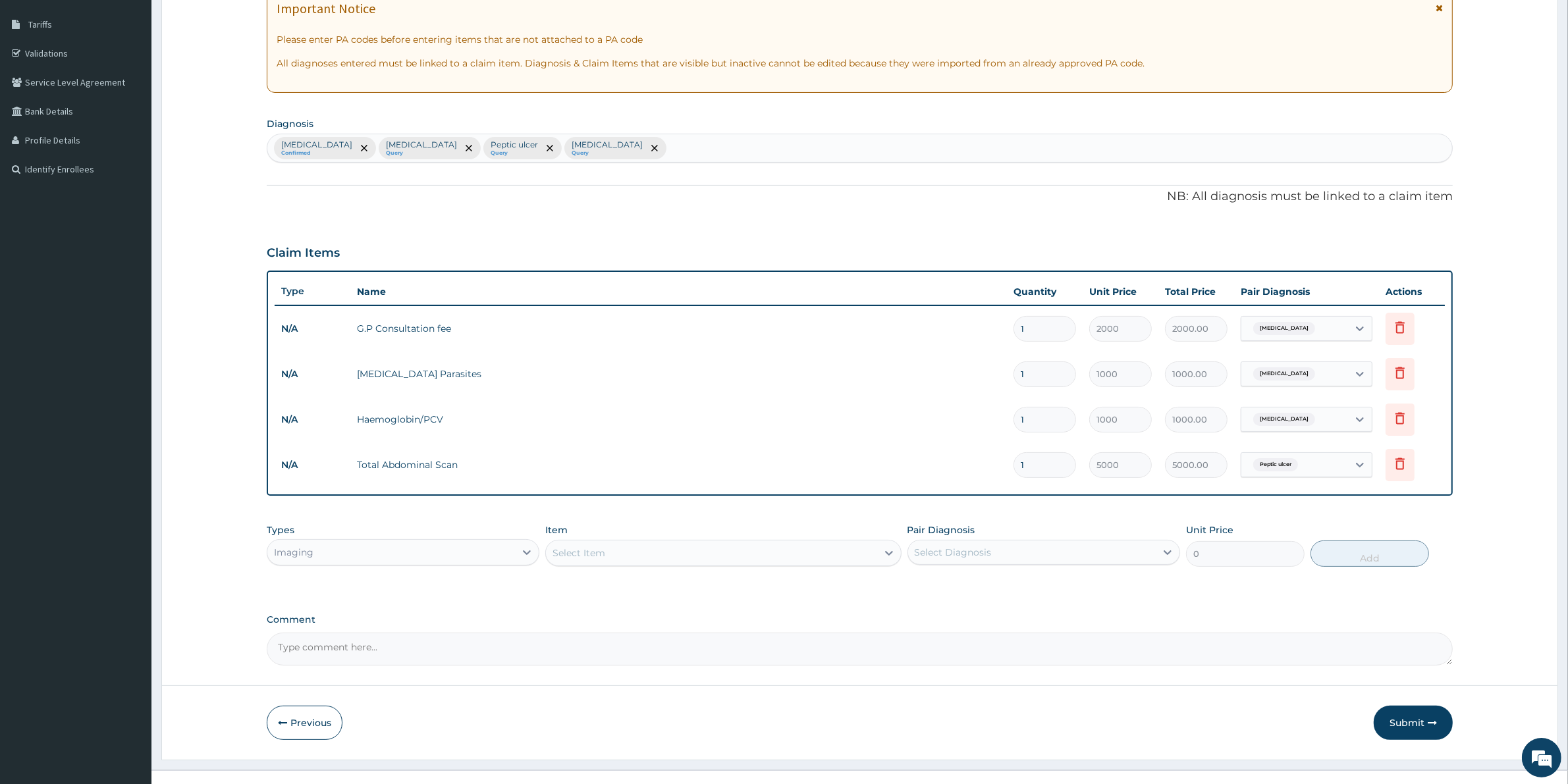
scroll to position [225, 0]
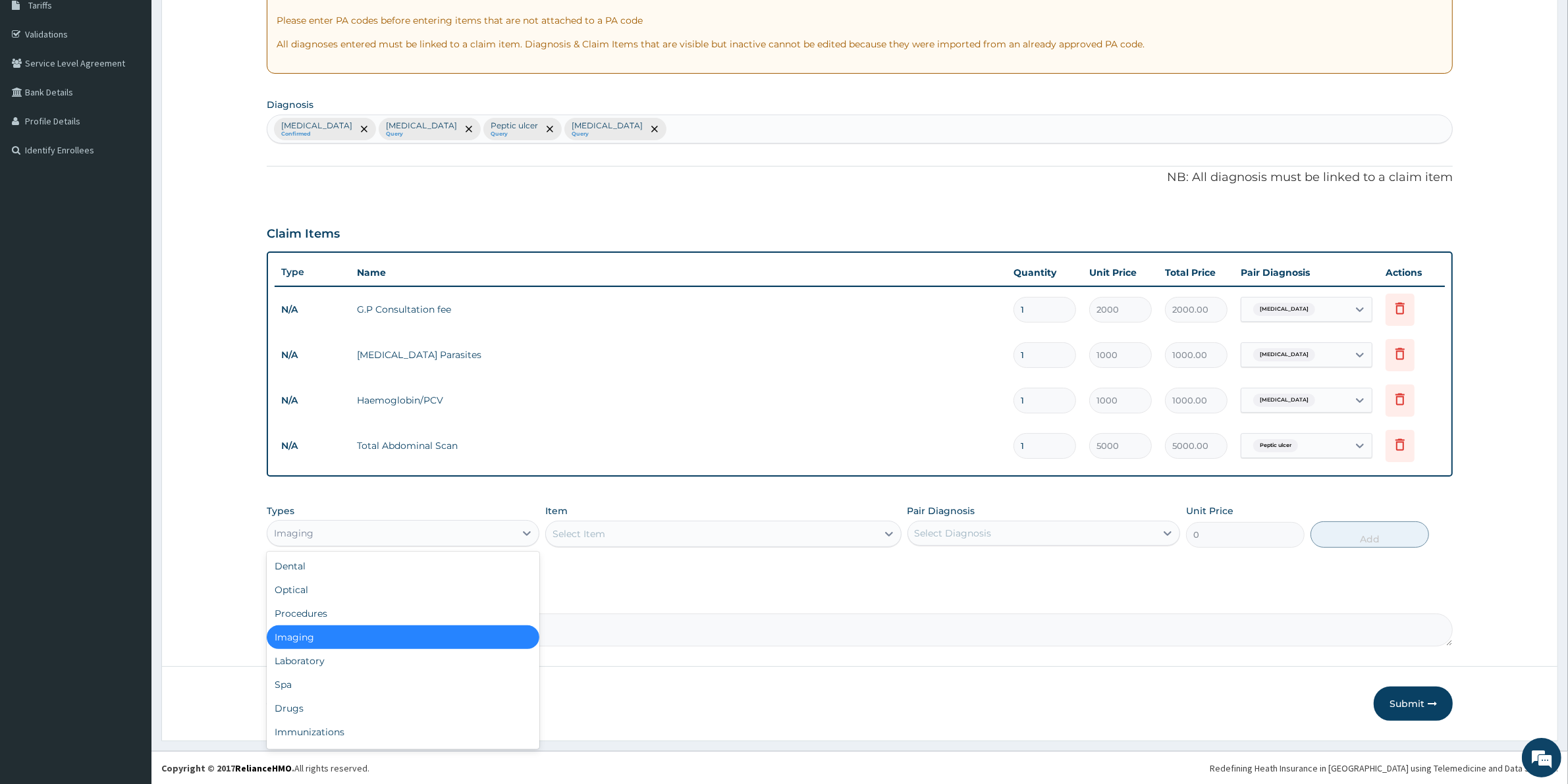
click at [333, 528] on div "Imaging" at bounding box center [391, 532] width 247 height 21
click at [338, 660] on div "Laboratory" at bounding box center [403, 660] width 273 height 24
click at [330, 527] on div "Laboratory" at bounding box center [391, 532] width 247 height 21
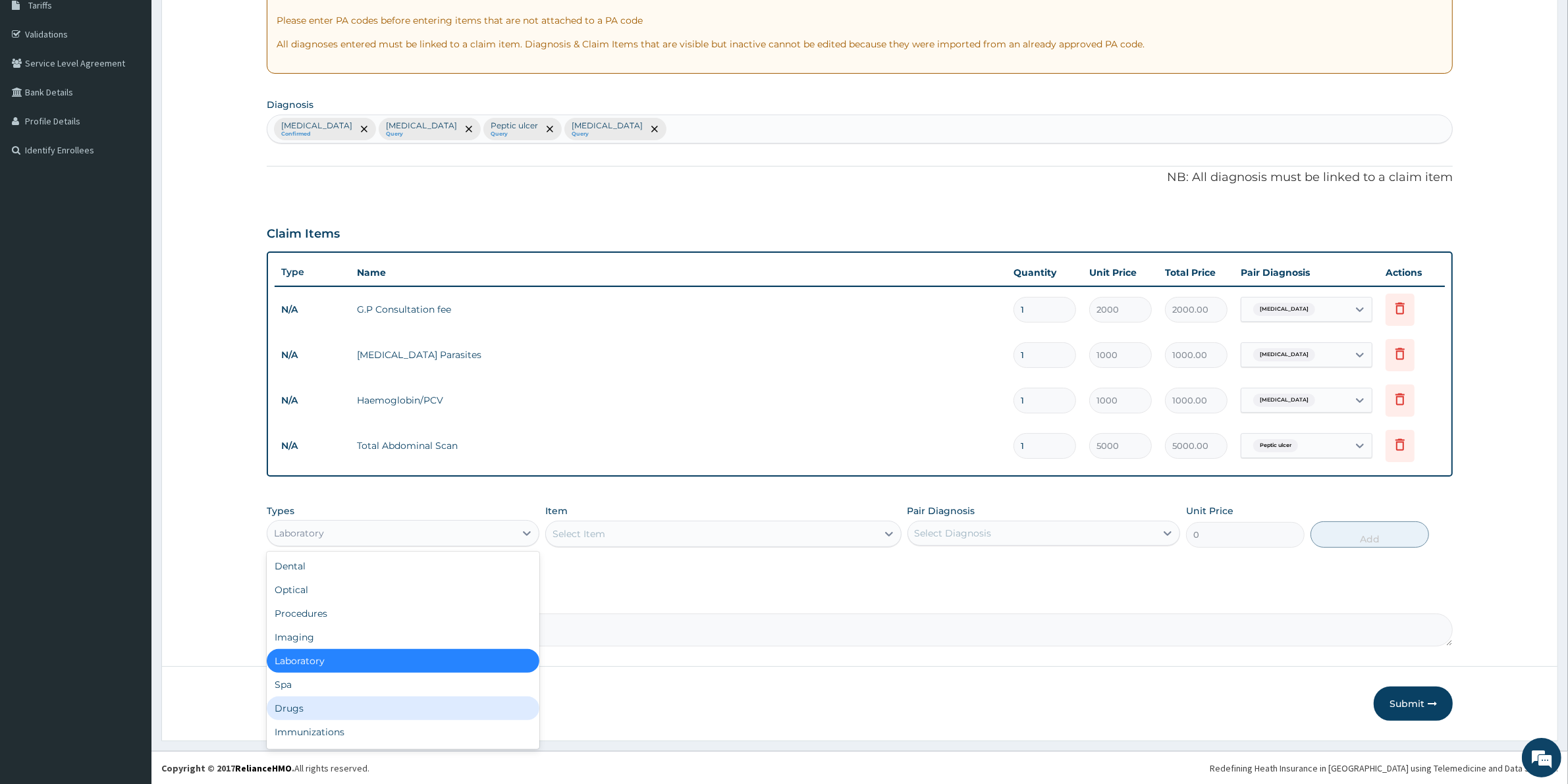
click at [304, 712] on div "Drugs" at bounding box center [403, 708] width 273 height 24
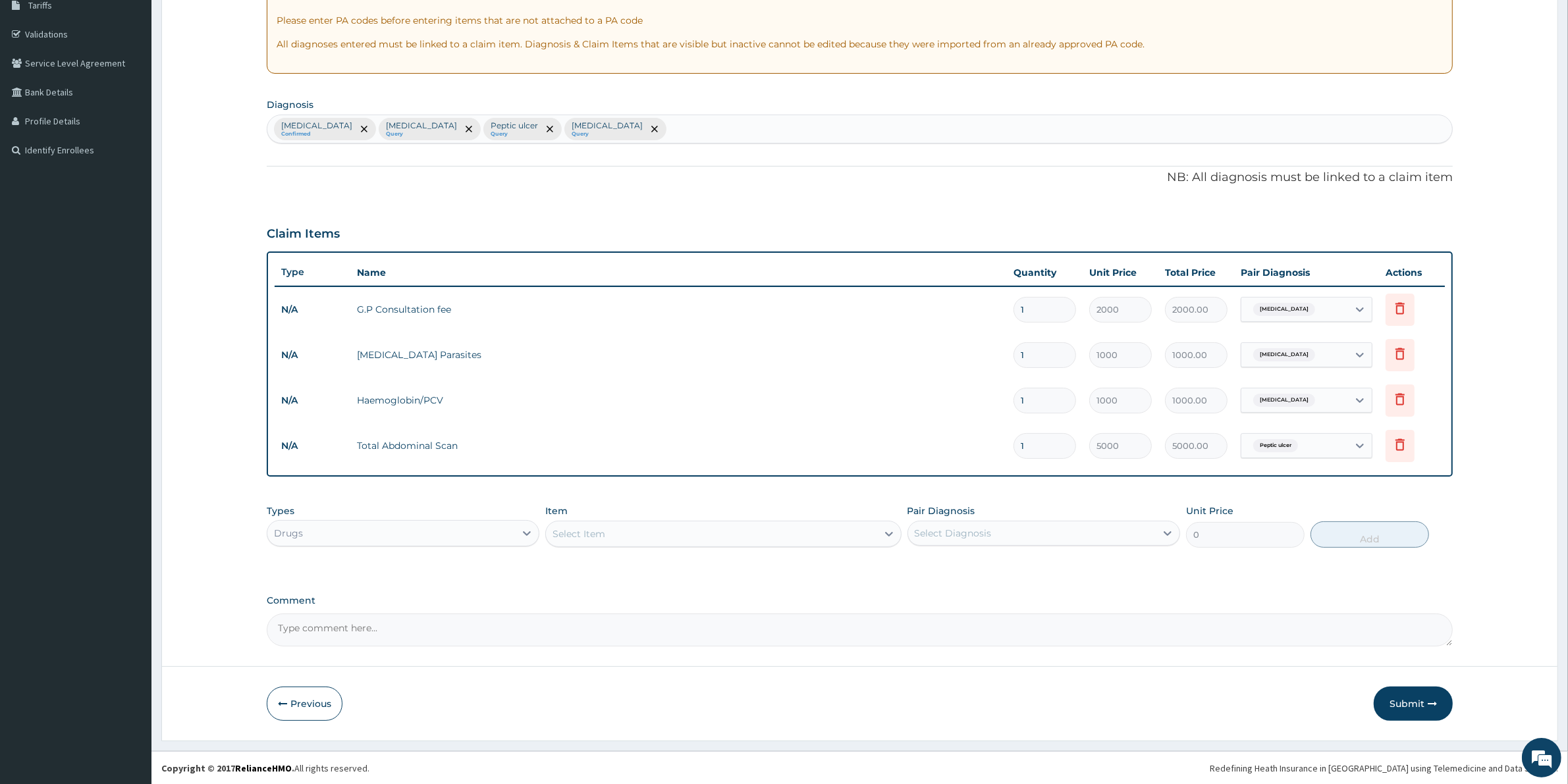
click at [650, 530] on div "Select Item" at bounding box center [723, 534] width 355 height 26
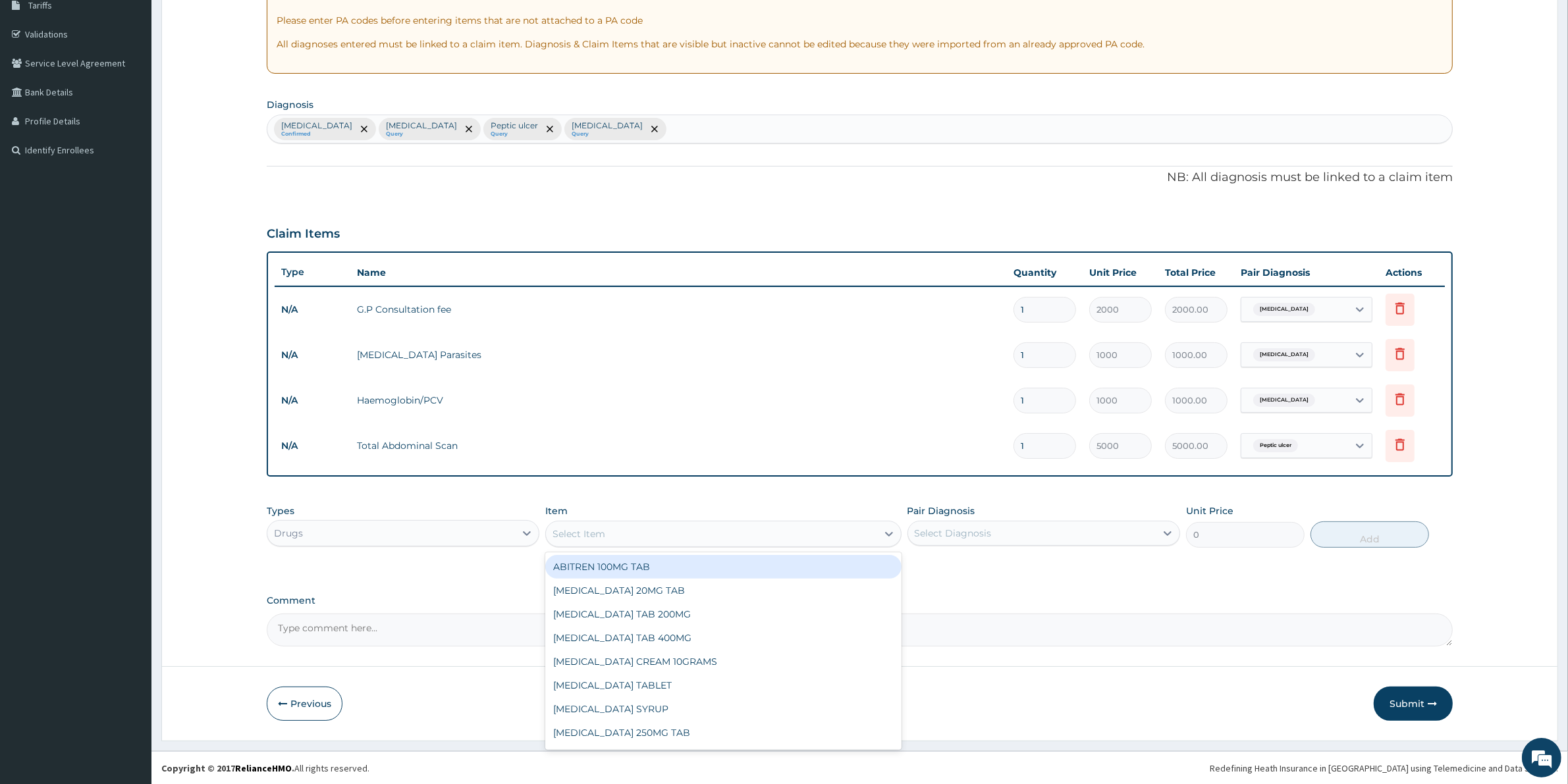
click at [638, 535] on div "Select Item" at bounding box center [711, 533] width 331 height 21
type input "ARTEM"
click at [610, 567] on div "ARTEMETER INJ 80MG" at bounding box center [723, 566] width 355 height 24
type input "700"
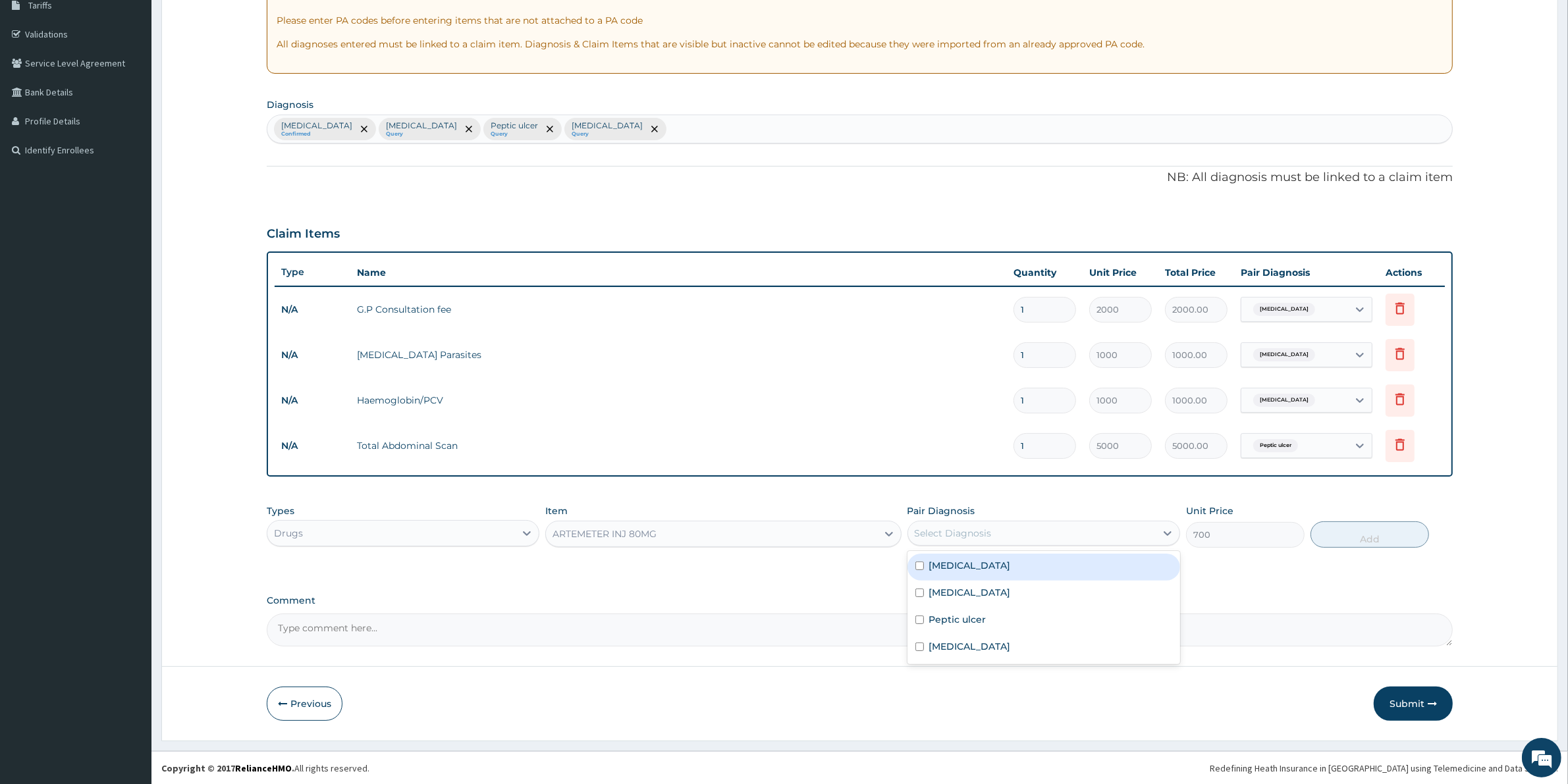
click at [981, 534] on div "Select Diagnosis" at bounding box center [953, 533] width 77 height 13
click at [952, 570] on label "Malaria" at bounding box center [970, 565] width 82 height 13
checkbox input "true"
click at [1372, 535] on button "Add" at bounding box center [1369, 535] width 118 height 26
type input "0"
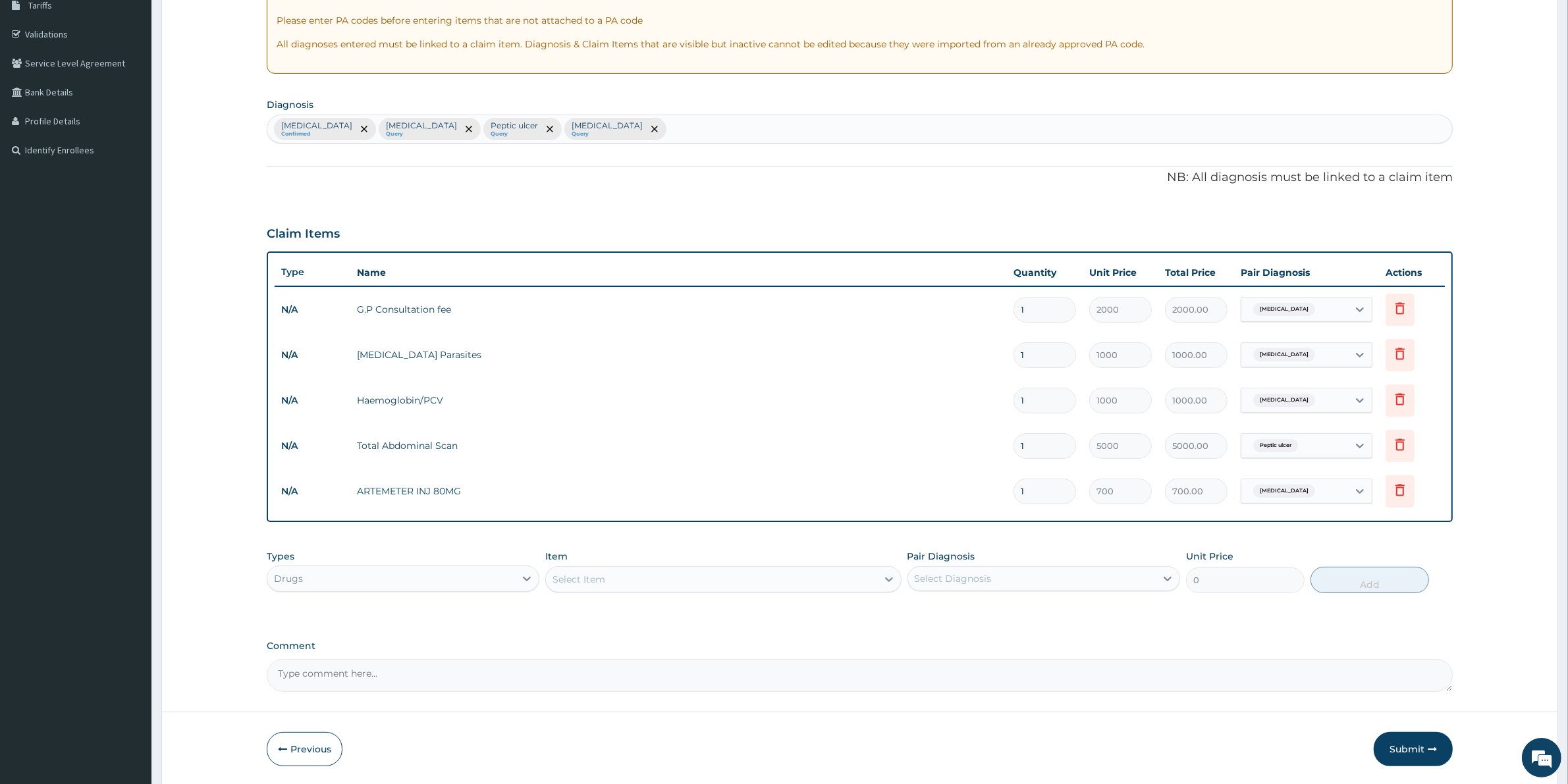
type input "0.00"
type input "3"
type input "2100.00"
type input "3"
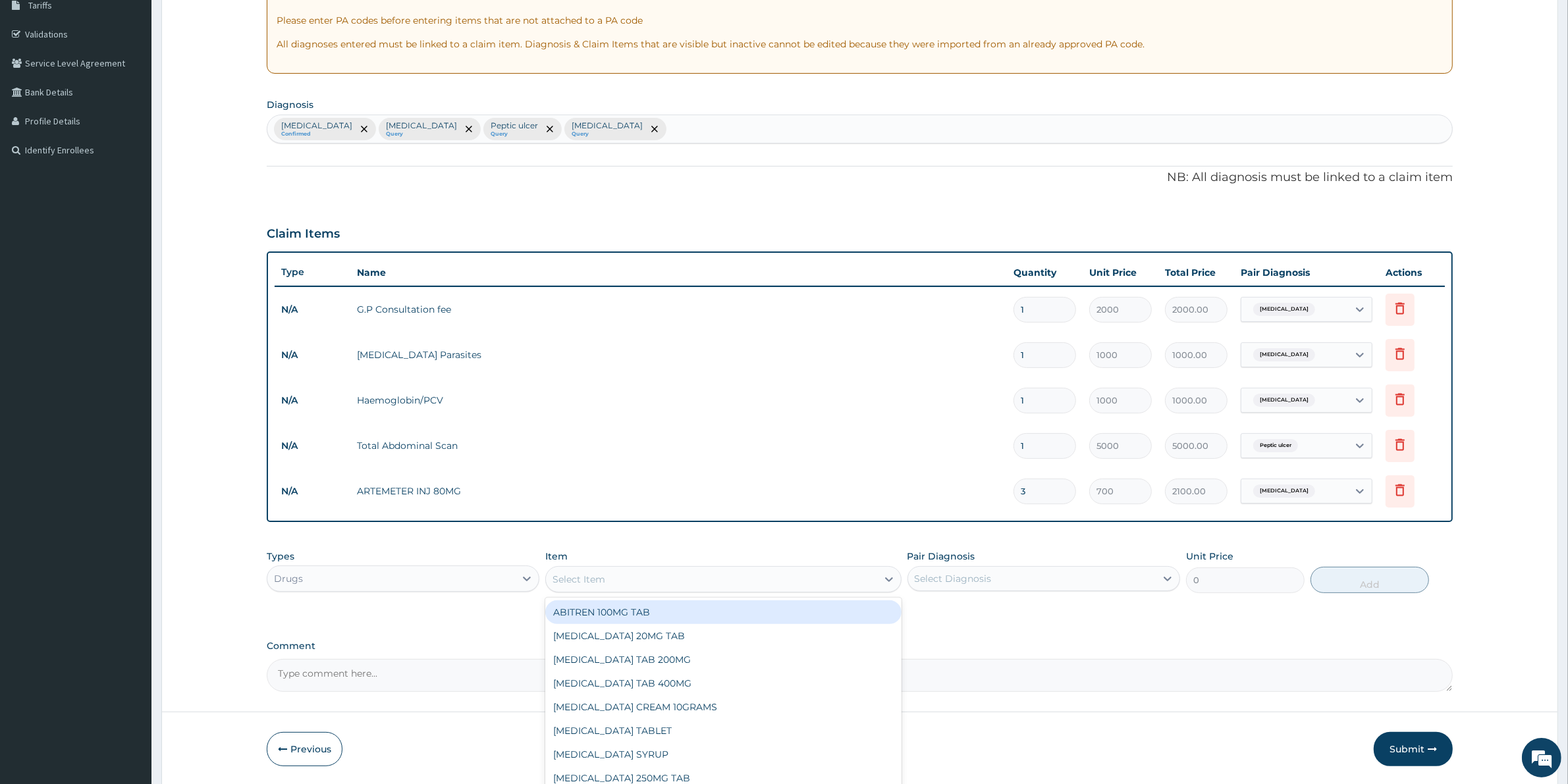
click at [601, 577] on div "Select Item" at bounding box center [579, 579] width 53 height 13
type input "ARTEME"
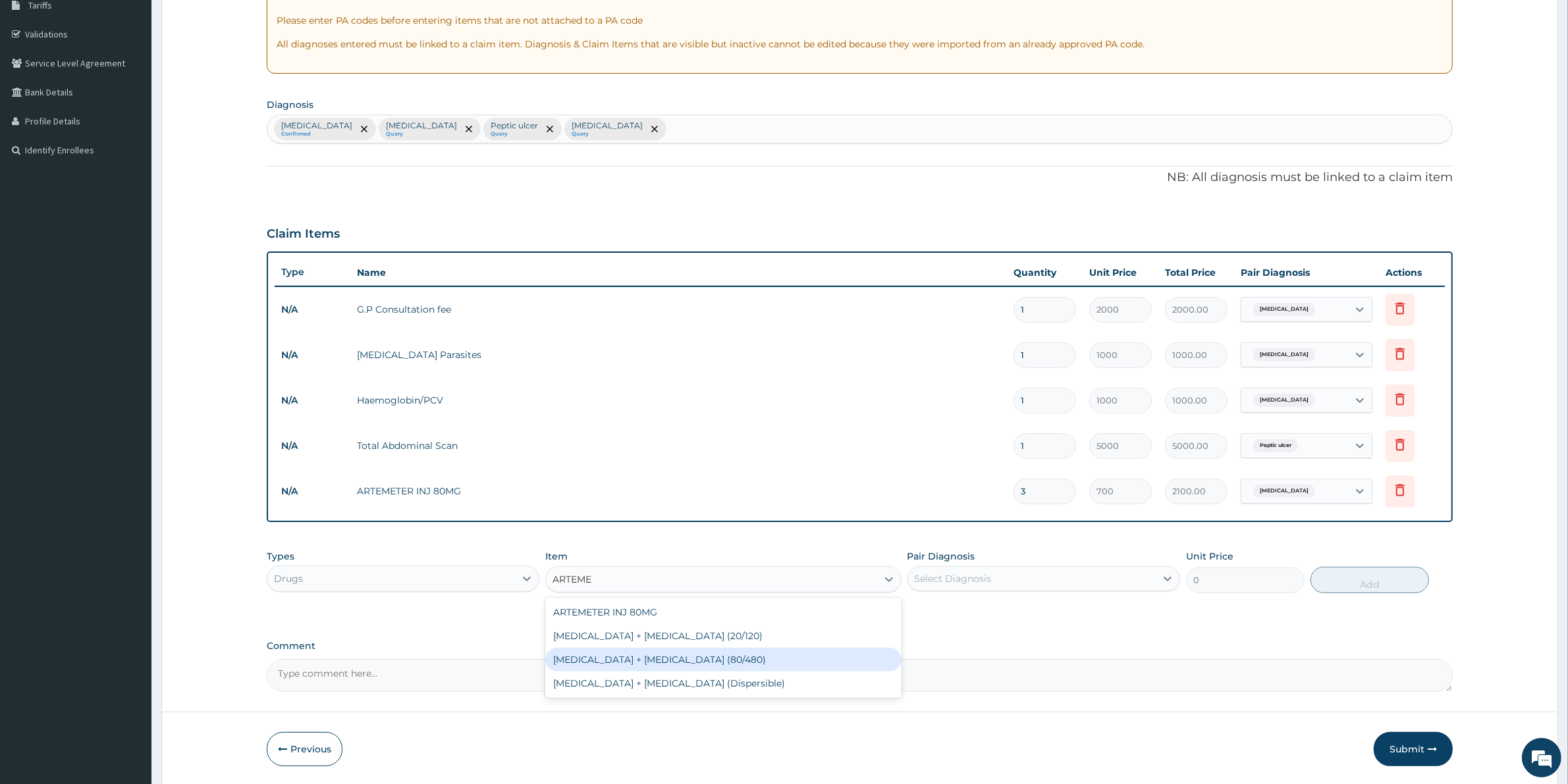
click at [665, 662] on div "Artemether + lumefantrine (80/480)" at bounding box center [723, 659] width 355 height 24
type input "1700"
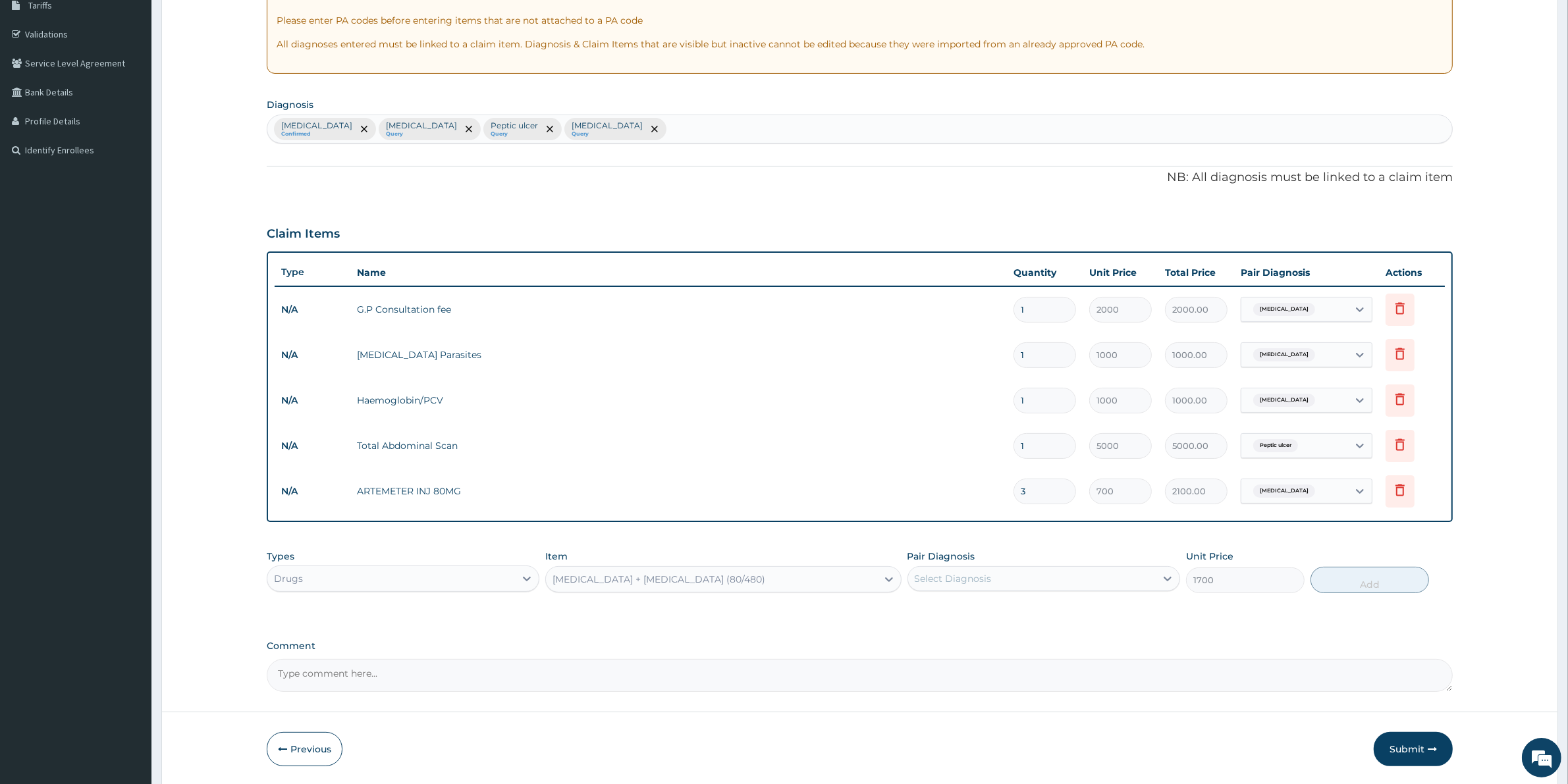
click at [968, 576] on div "Select Diagnosis" at bounding box center [953, 578] width 77 height 13
click at [950, 606] on label "Malaria" at bounding box center [970, 610] width 82 height 13
checkbox input "true"
click at [1366, 582] on button "Add" at bounding box center [1369, 580] width 118 height 26
type input "0"
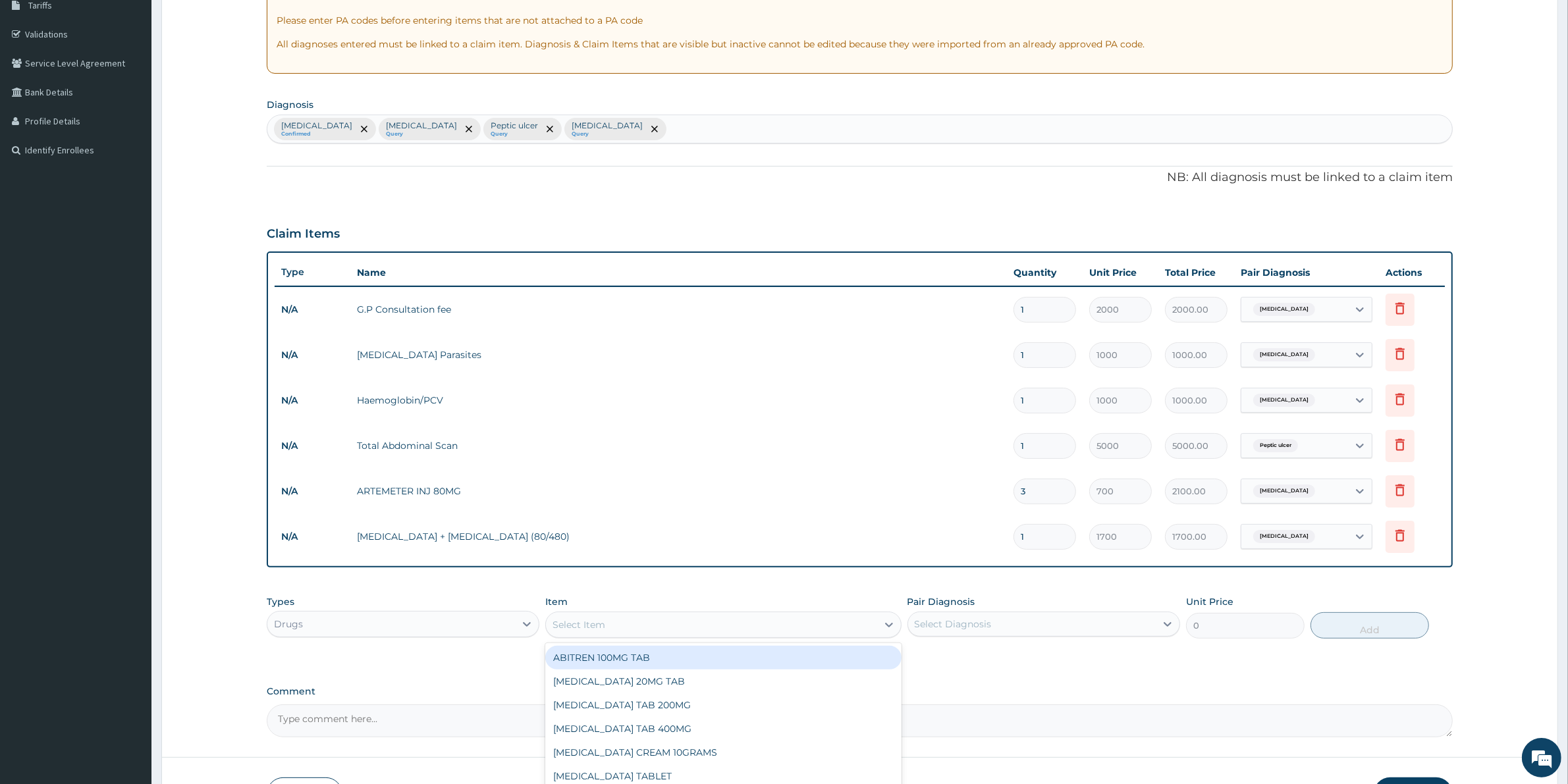
click at [594, 619] on div "Select Item" at bounding box center [579, 624] width 53 height 13
type input "PARACE"
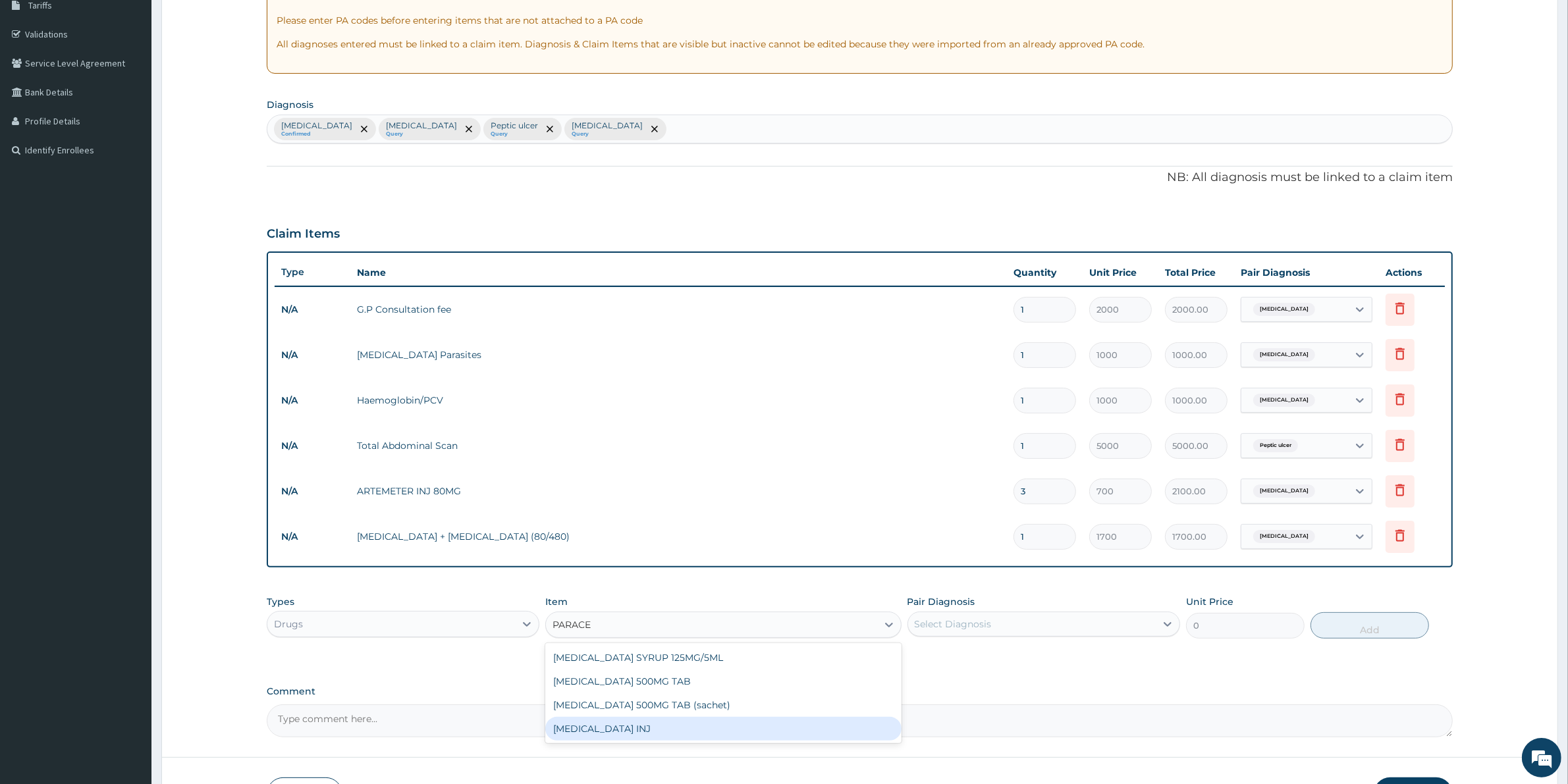
click at [620, 721] on div "PARACETAMOL INJ" at bounding box center [723, 728] width 355 height 24
type input "200"
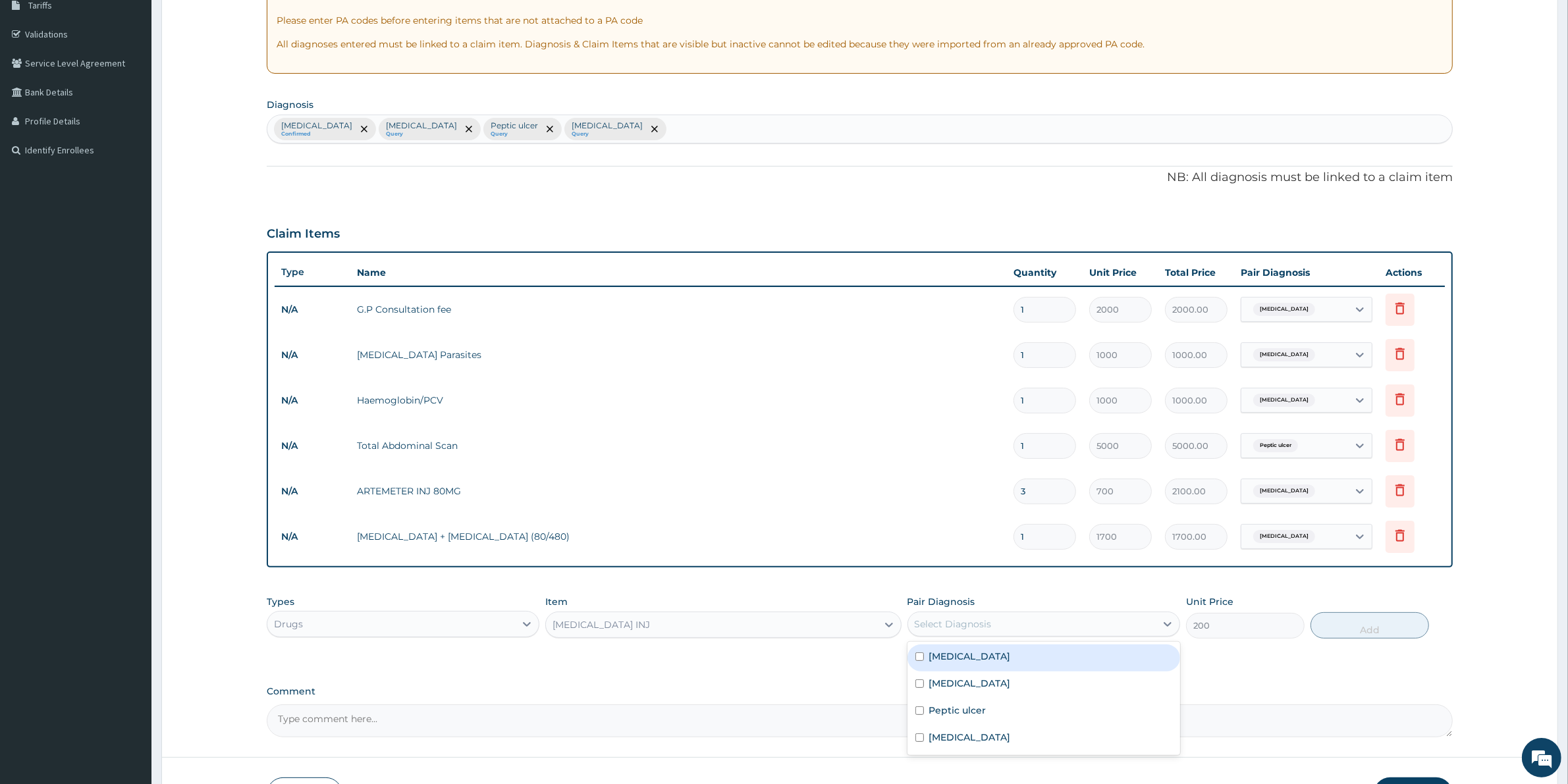
click at [995, 620] on div "Select Diagnosis" at bounding box center [1032, 623] width 247 height 21
click at [959, 659] on label "Malaria" at bounding box center [970, 656] width 82 height 13
checkbox input "true"
click at [1349, 622] on button "Add" at bounding box center [1369, 625] width 118 height 26
type input "0"
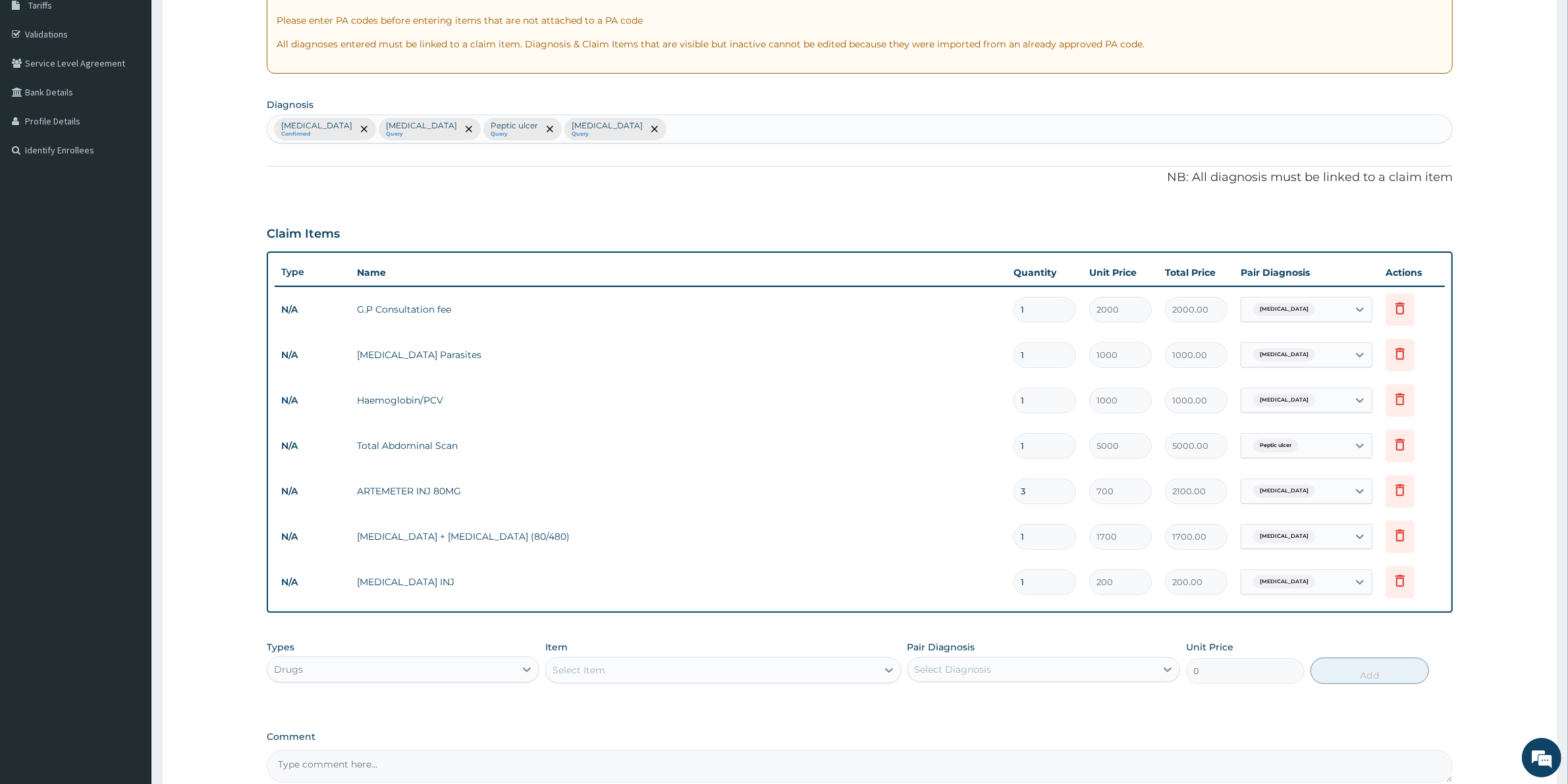
type input "0.00"
type input "3"
type input "600.00"
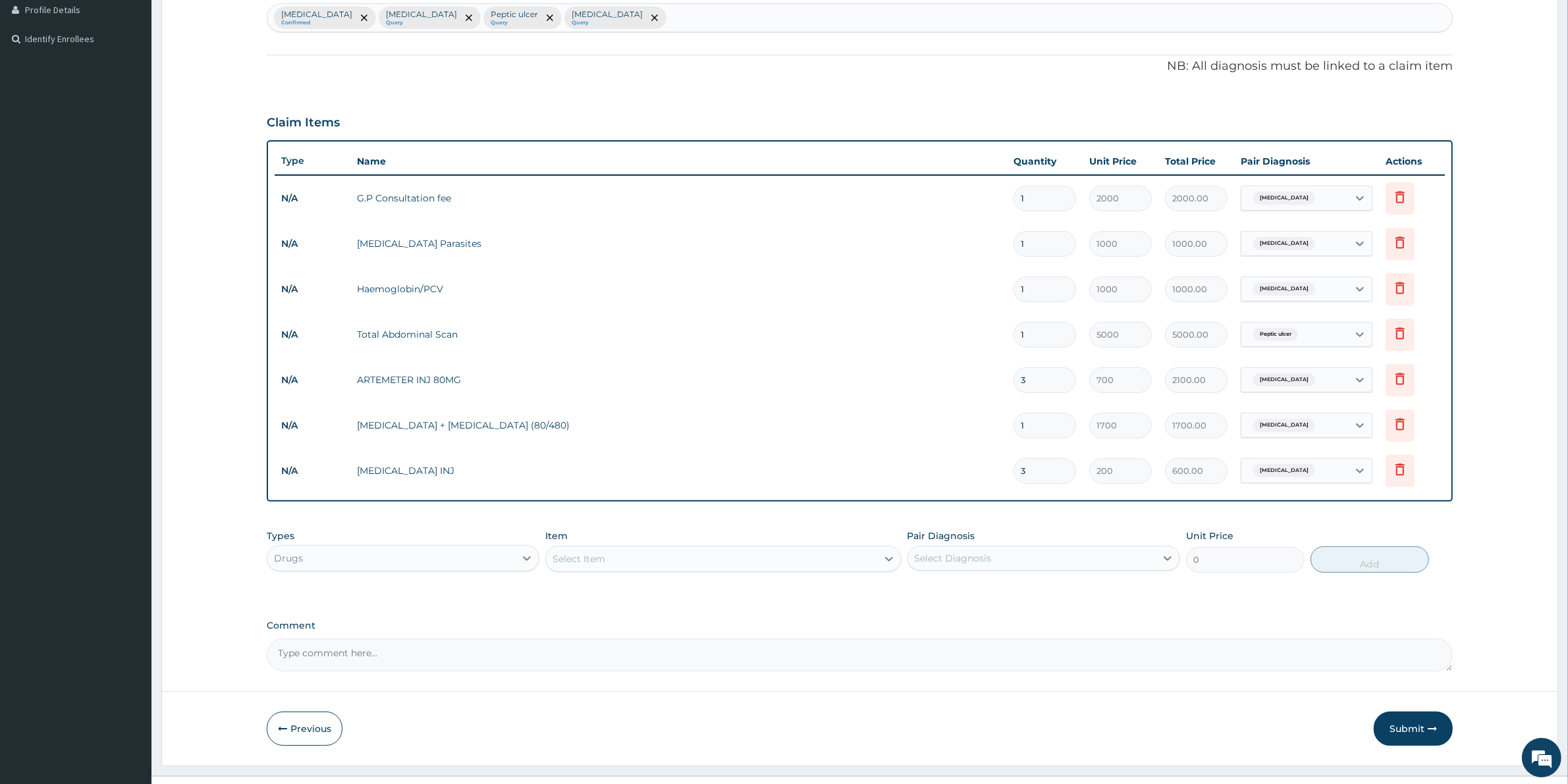
scroll to position [361, 0]
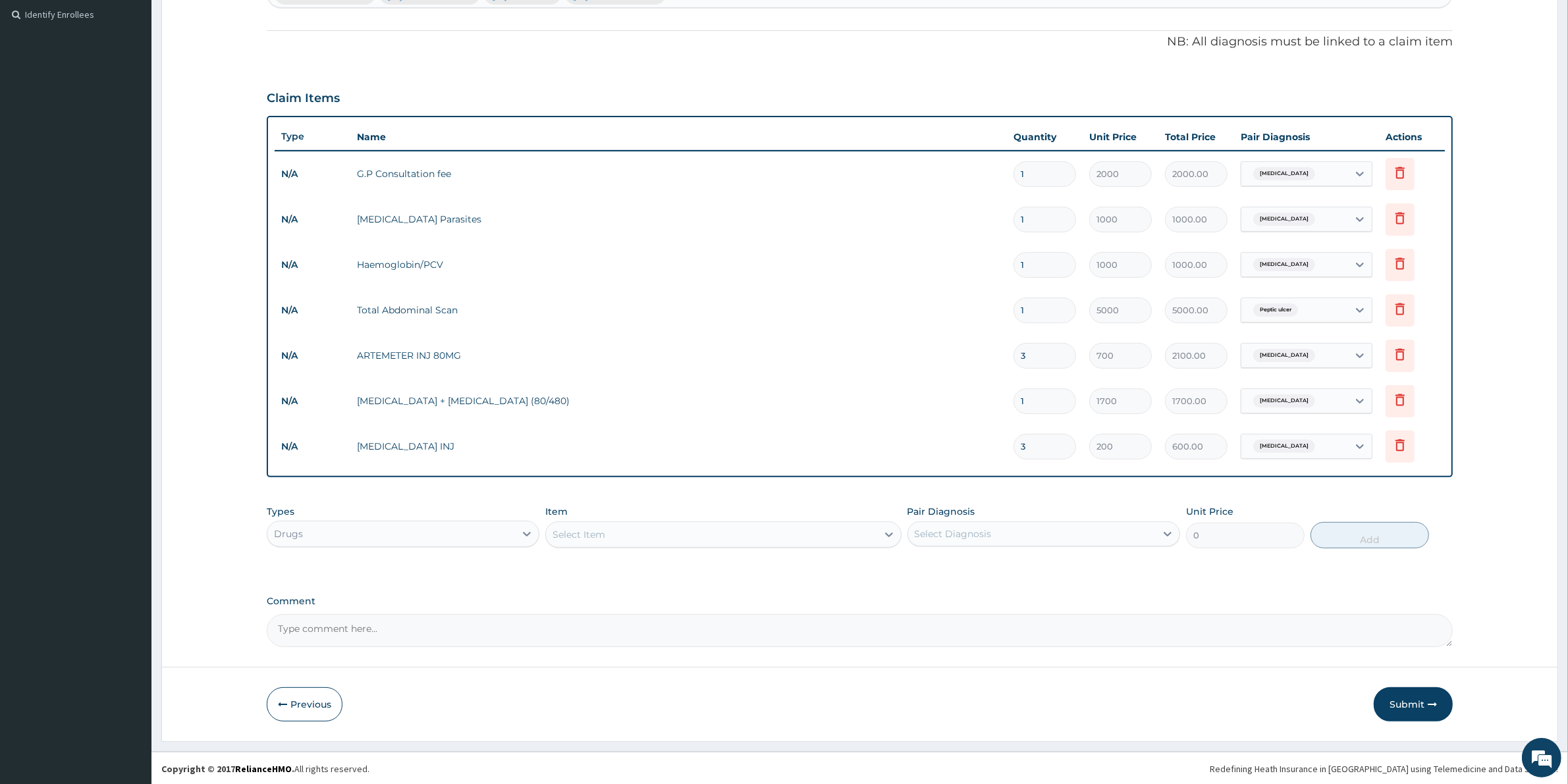
type input "3"
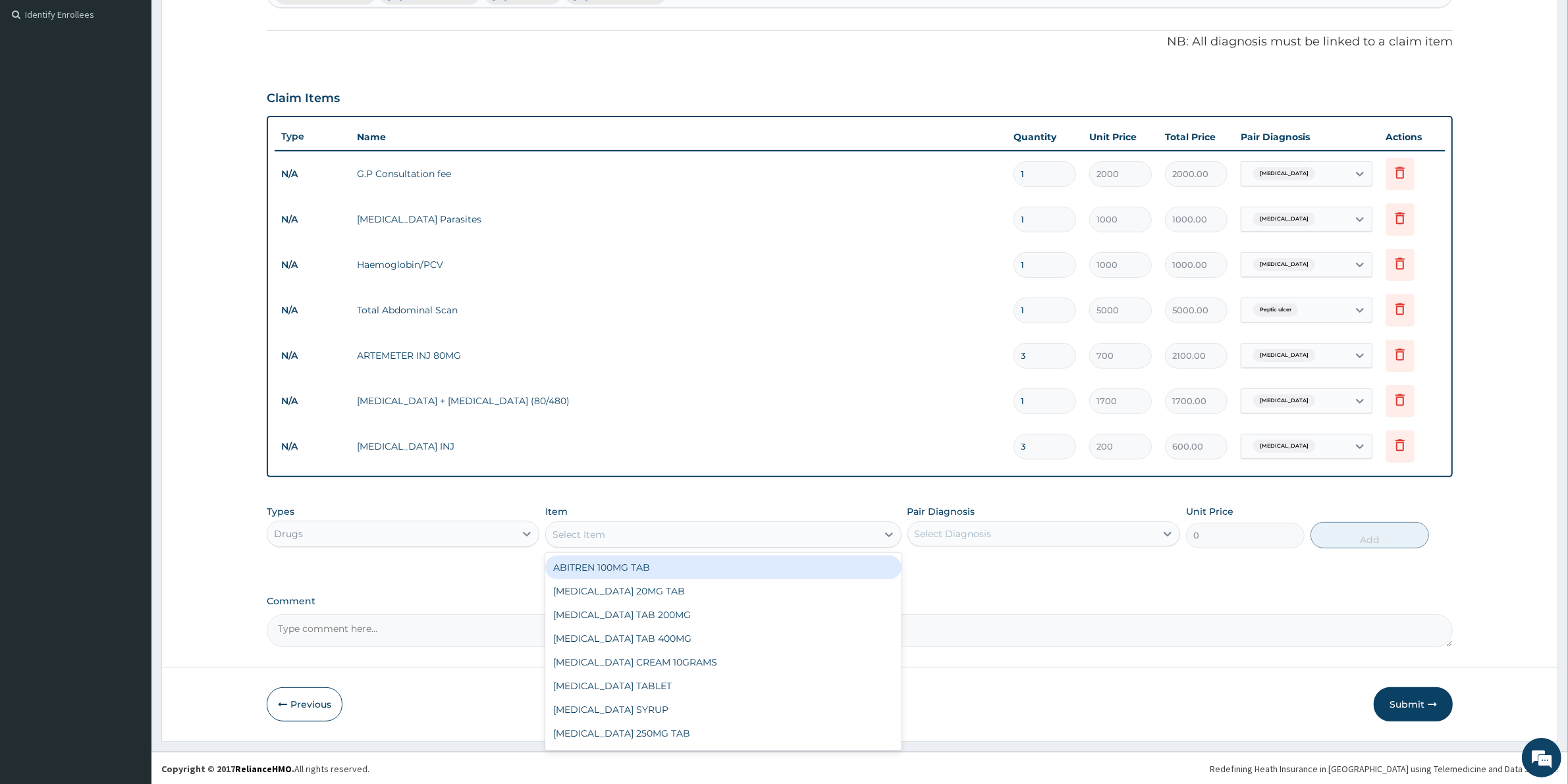
click at [649, 533] on div "Select Item" at bounding box center [711, 534] width 331 height 21
type input "ARTEM"
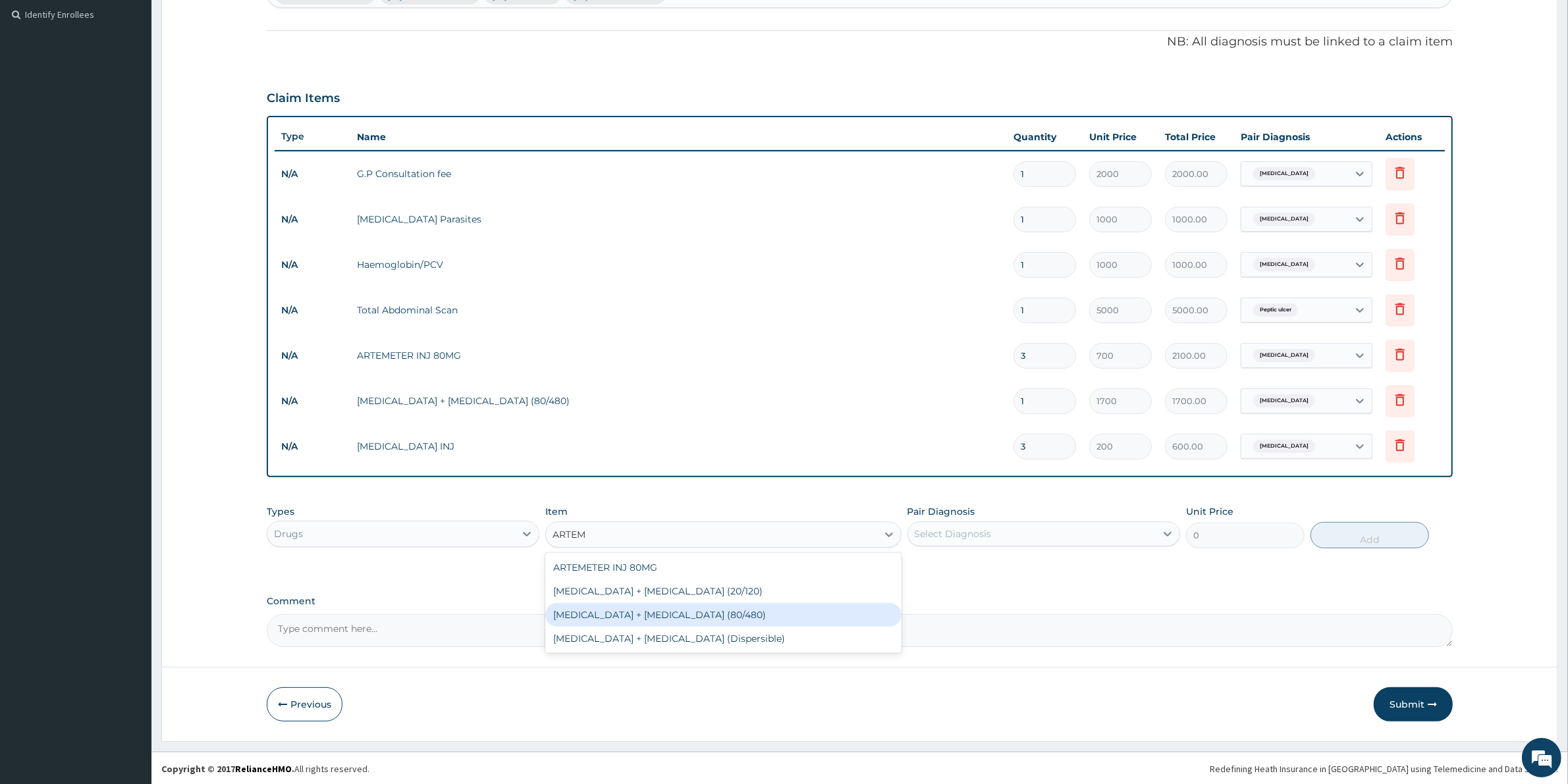
click at [712, 612] on div "Artemether + lumefantrine (80/480)" at bounding box center [723, 614] width 355 height 24
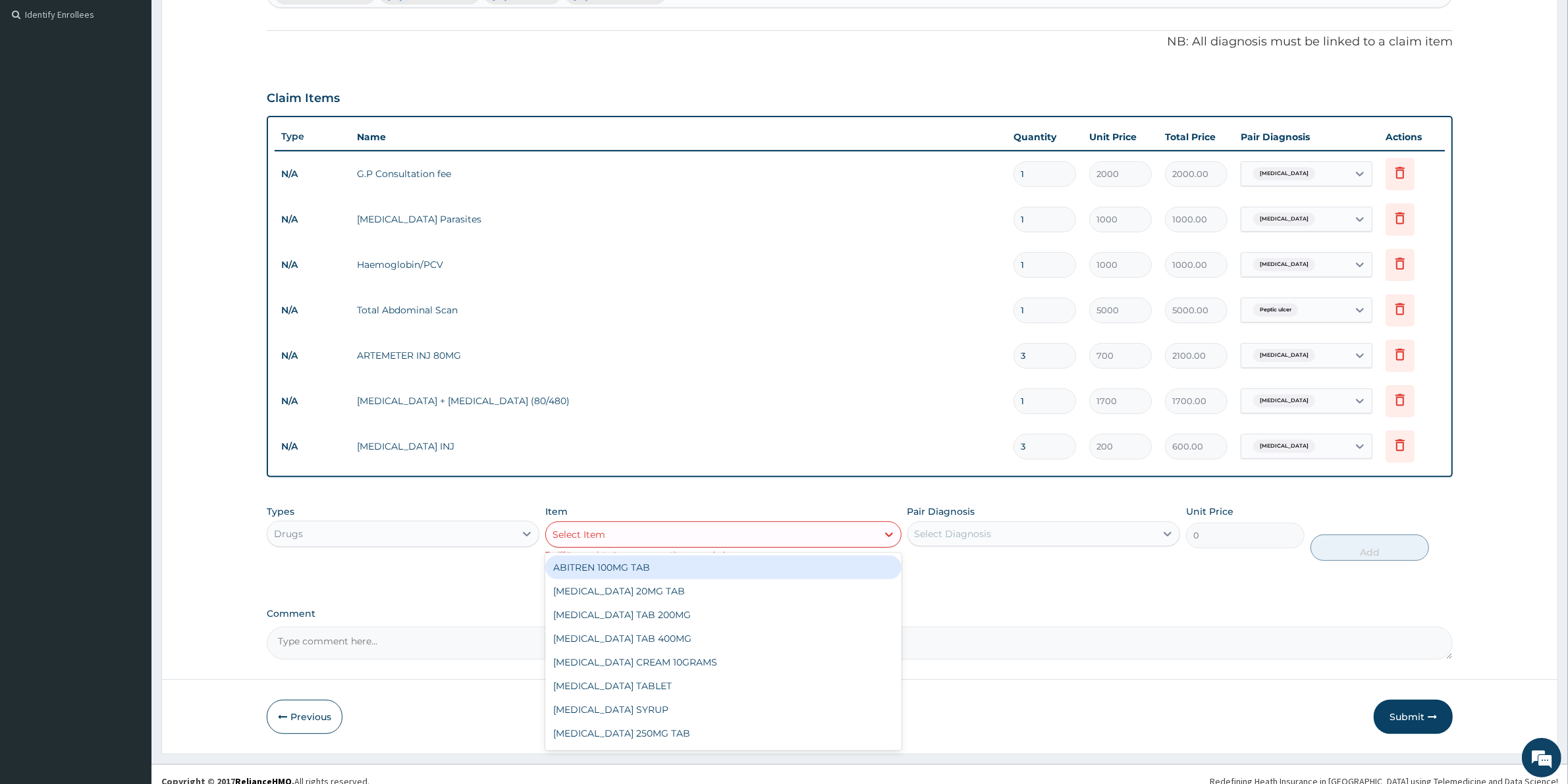
click at [603, 530] on div "Select Item" at bounding box center [579, 534] width 53 height 13
type input "PARACET"
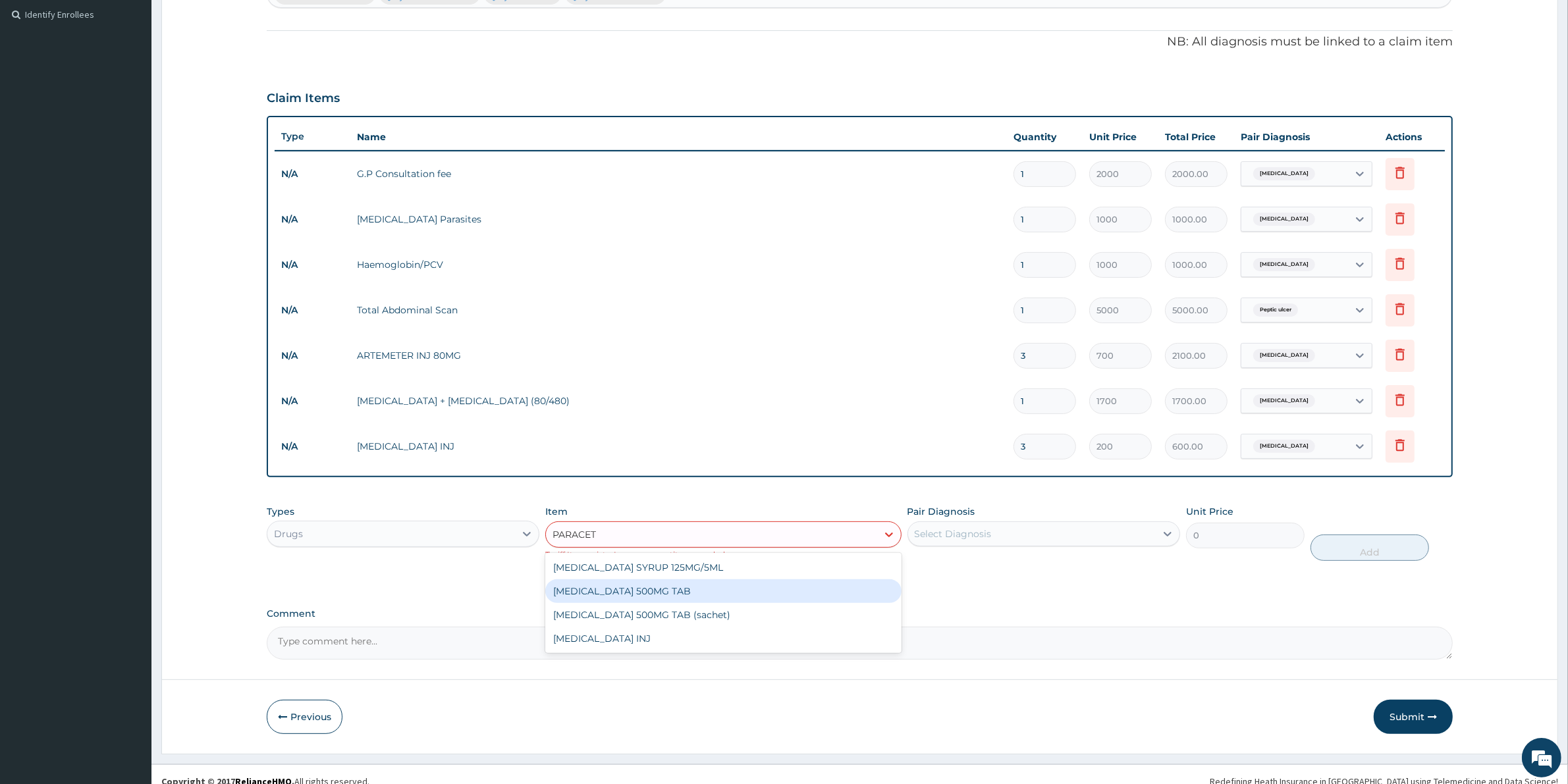
click at [648, 589] on div "PARACETAMOL 500MG TAB" at bounding box center [723, 591] width 355 height 24
type input "50"
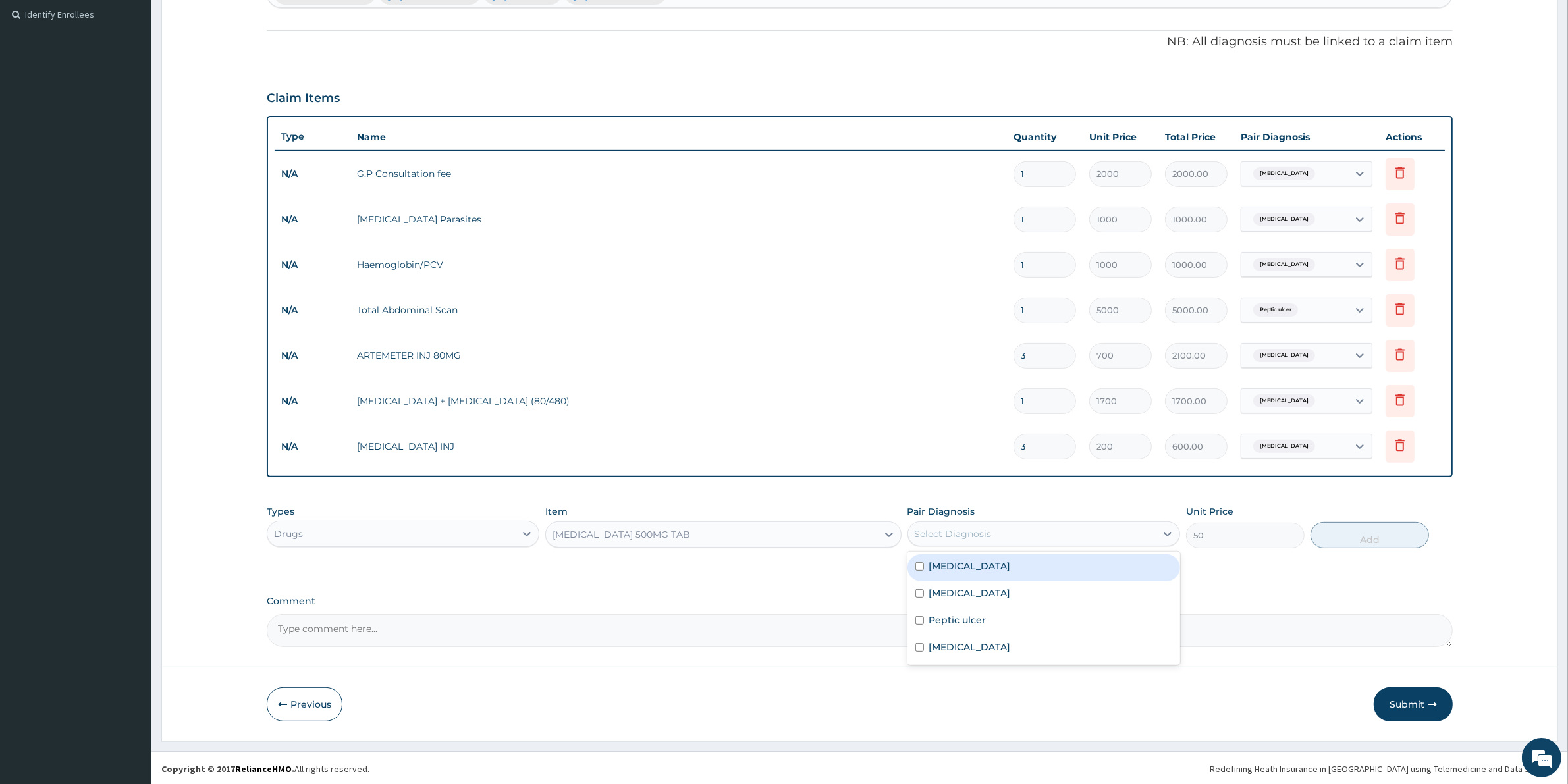
drag, startPoint x: 1008, startPoint y: 531, endPoint x: 954, endPoint y: 551, distance: 57.6
click at [998, 533] on div "Select Diagnosis" at bounding box center [1032, 533] width 247 height 21
click at [923, 561] on div "Malaria" at bounding box center [1043, 567] width 273 height 27
checkbox input "true"
click at [1394, 538] on button "Add" at bounding box center [1369, 535] width 118 height 26
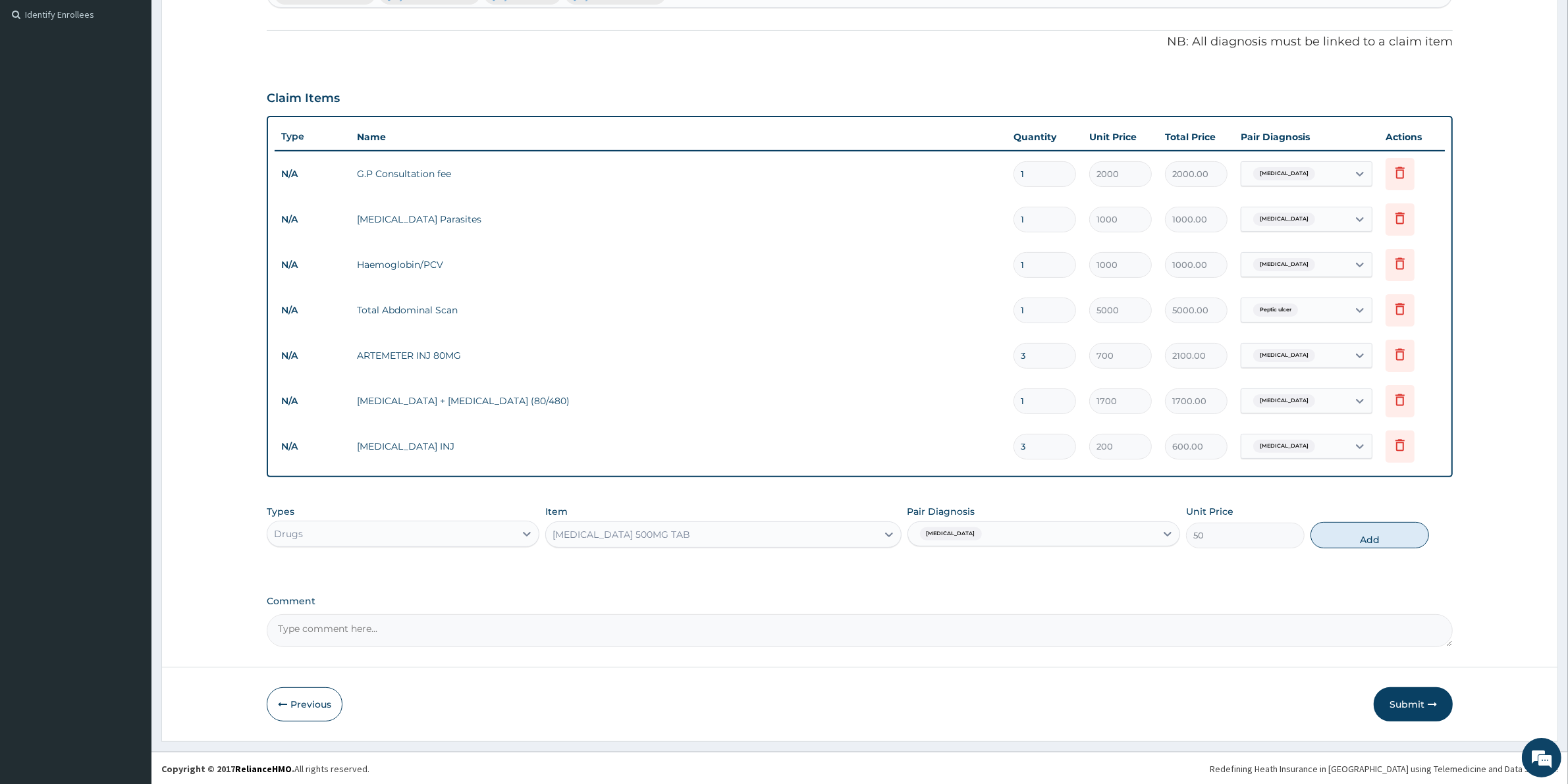
type input "0"
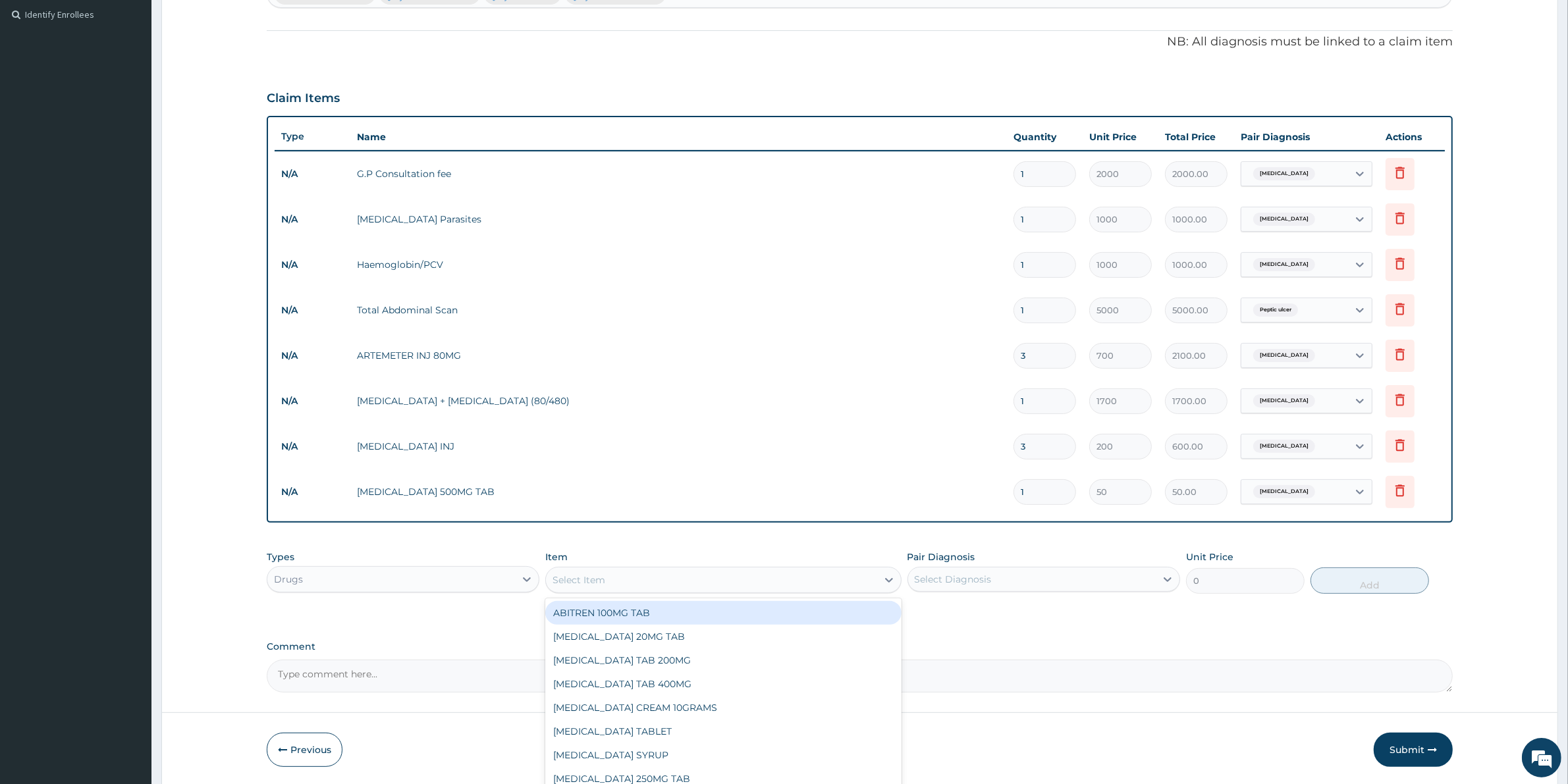
click at [651, 573] on div "Select Item" at bounding box center [711, 579] width 331 height 21
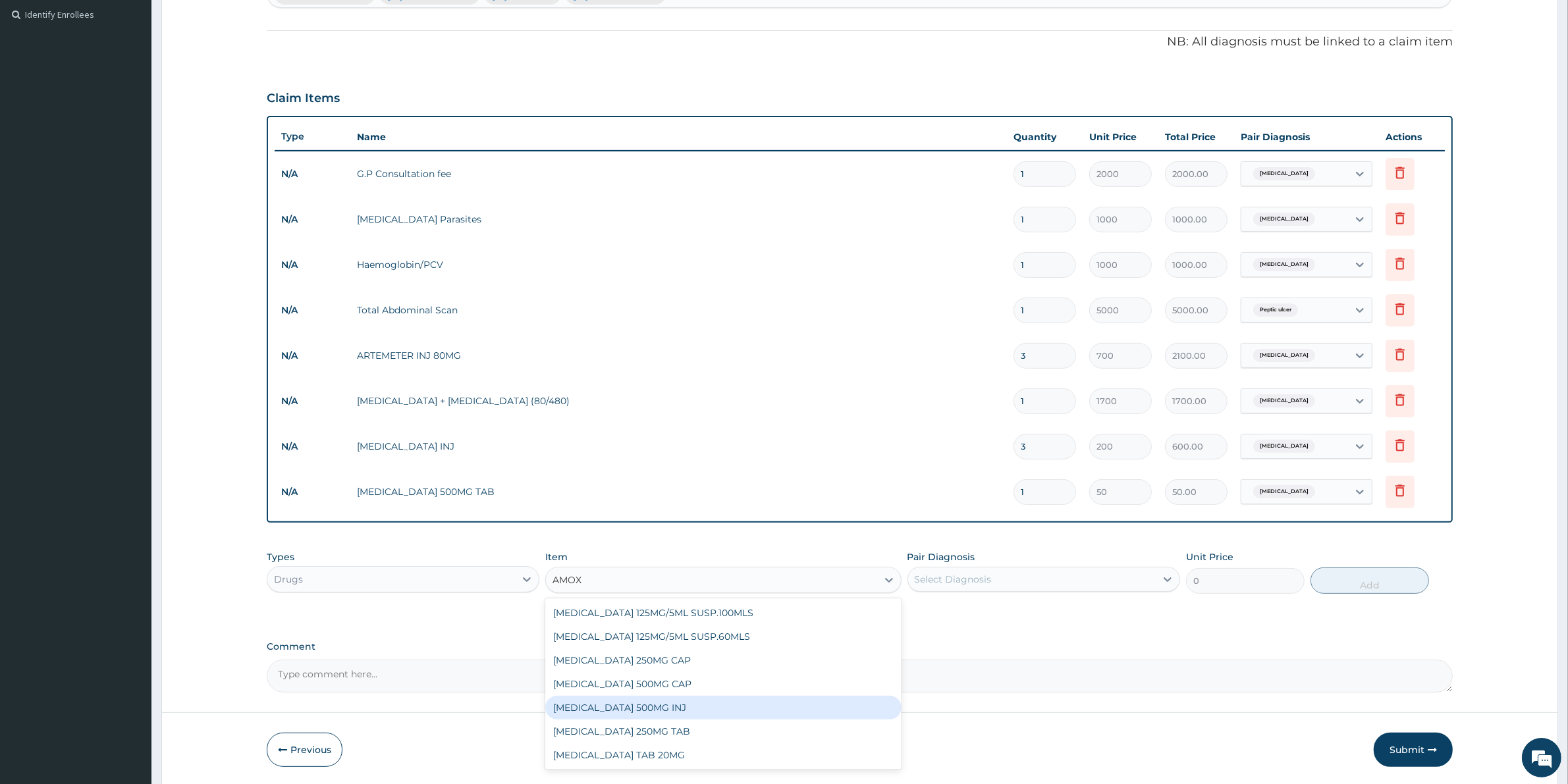
type input "AMO"
click at [648, 679] on div "AMOKSIKLAVE 625MG - TABLET" at bounding box center [723, 684] width 355 height 24
type input "2600"
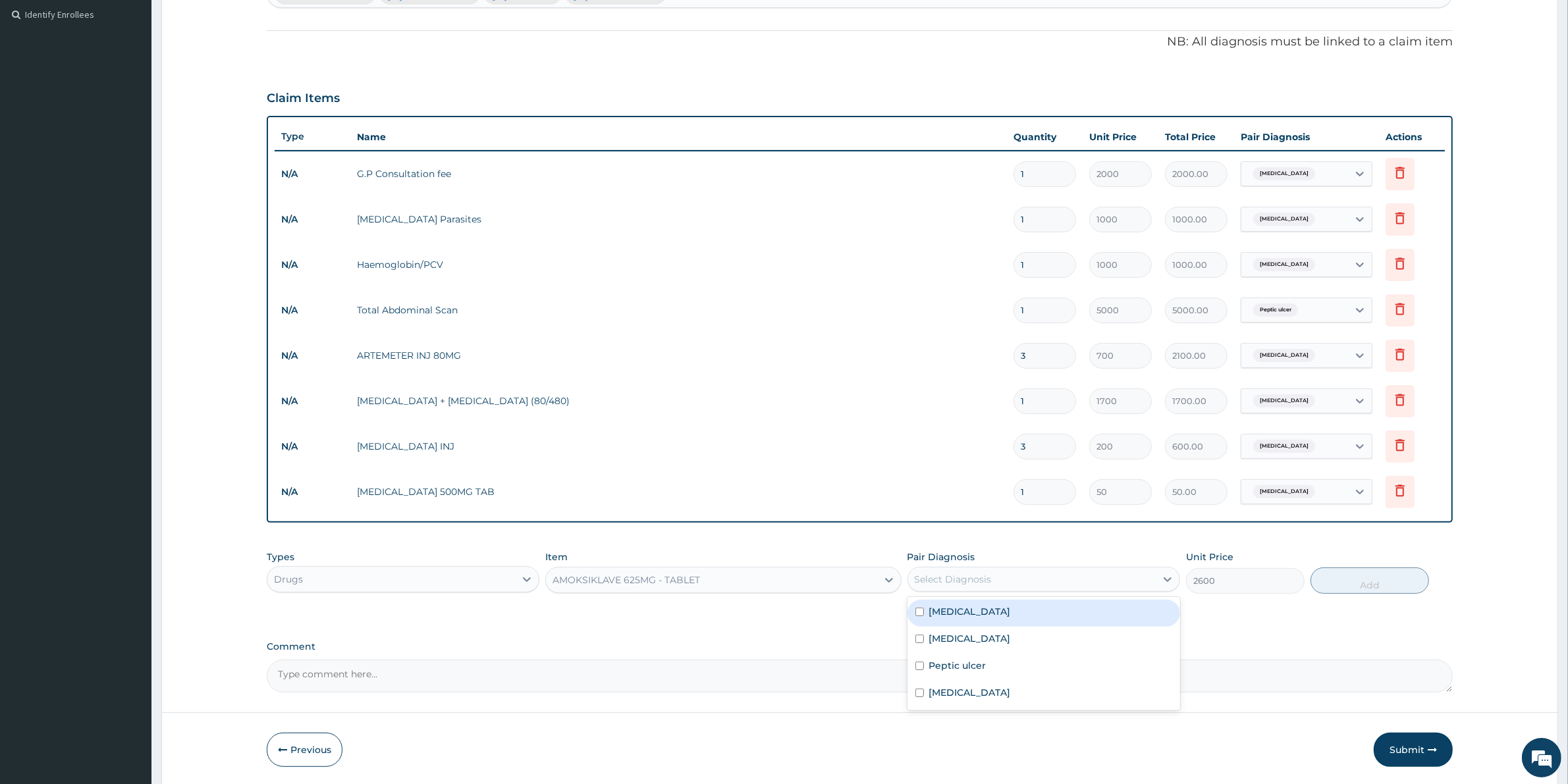
click at [1025, 575] on div "Select Diagnosis" at bounding box center [1032, 579] width 247 height 21
click at [972, 640] on label "Upper respiratory infection" at bounding box center [970, 638] width 82 height 13
checkbox input "true"
click at [1353, 575] on button "Add" at bounding box center [1369, 580] width 118 height 26
type input "0"
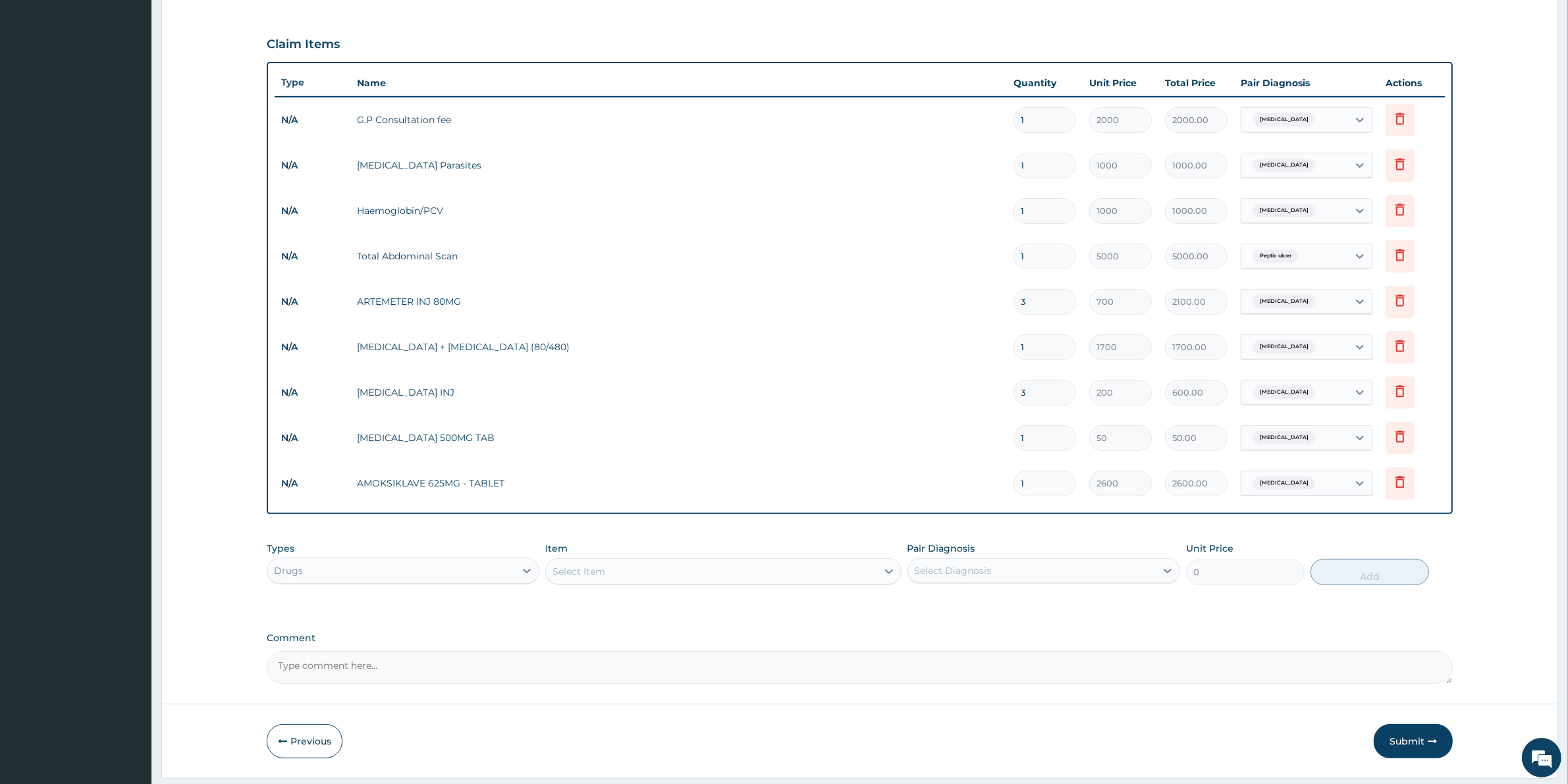
scroll to position [443, 0]
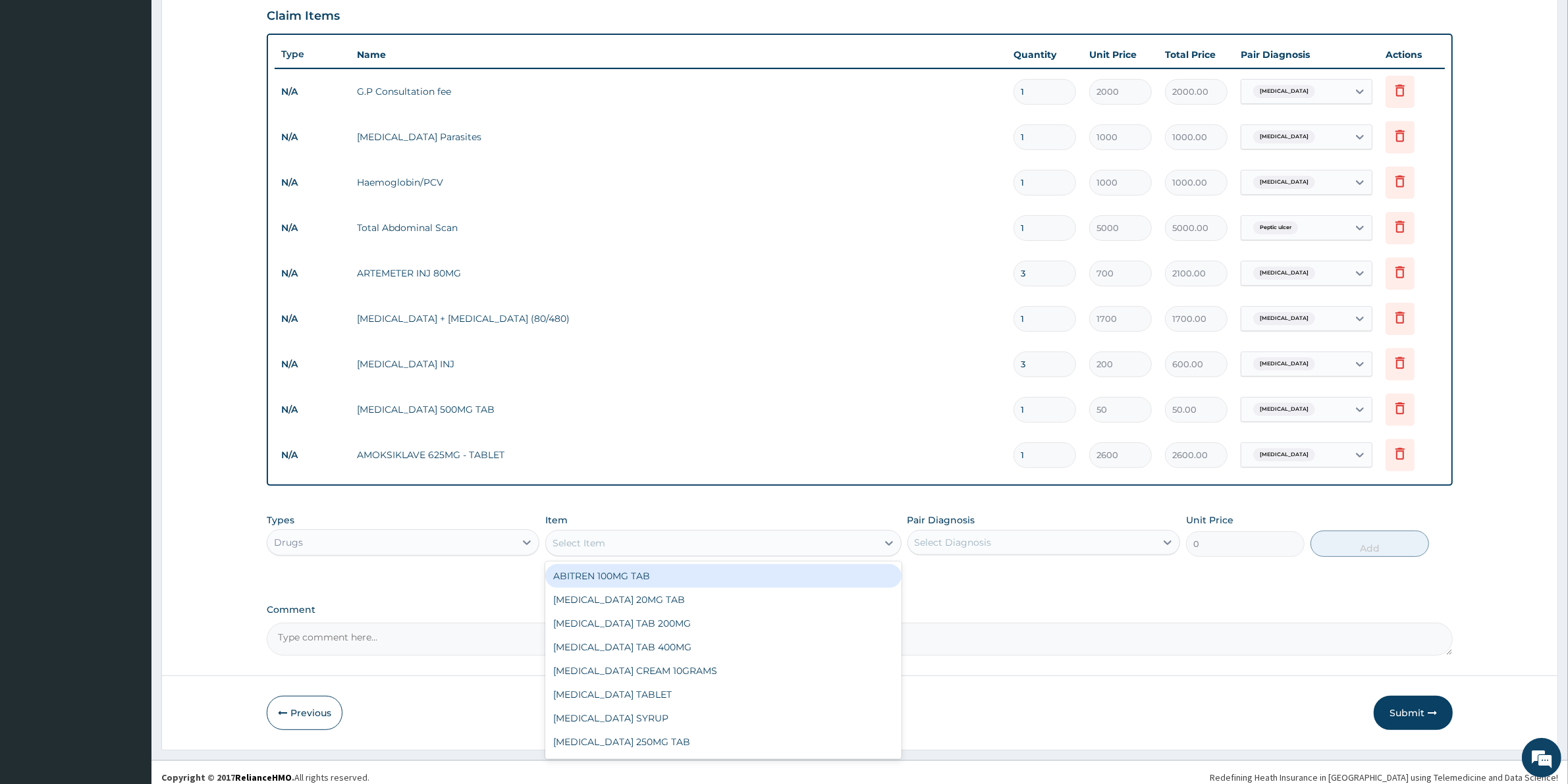
click at [606, 540] on div "Select Item" at bounding box center [711, 542] width 331 height 21
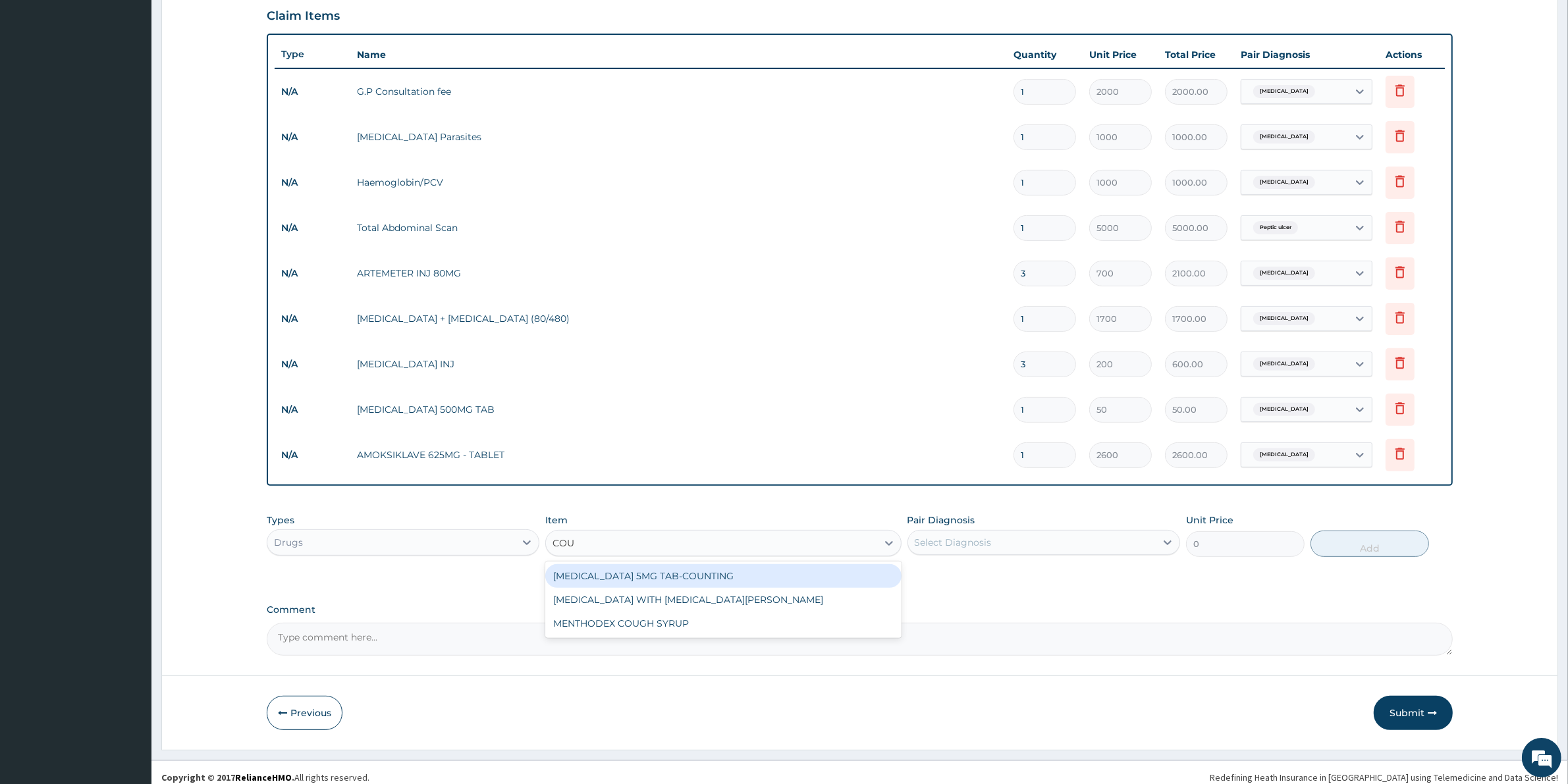
type input "COUG"
click at [692, 572] on div "BENYLIN WITH CODEINE COUGH SYR" at bounding box center [723, 575] width 355 height 24
type input "450"
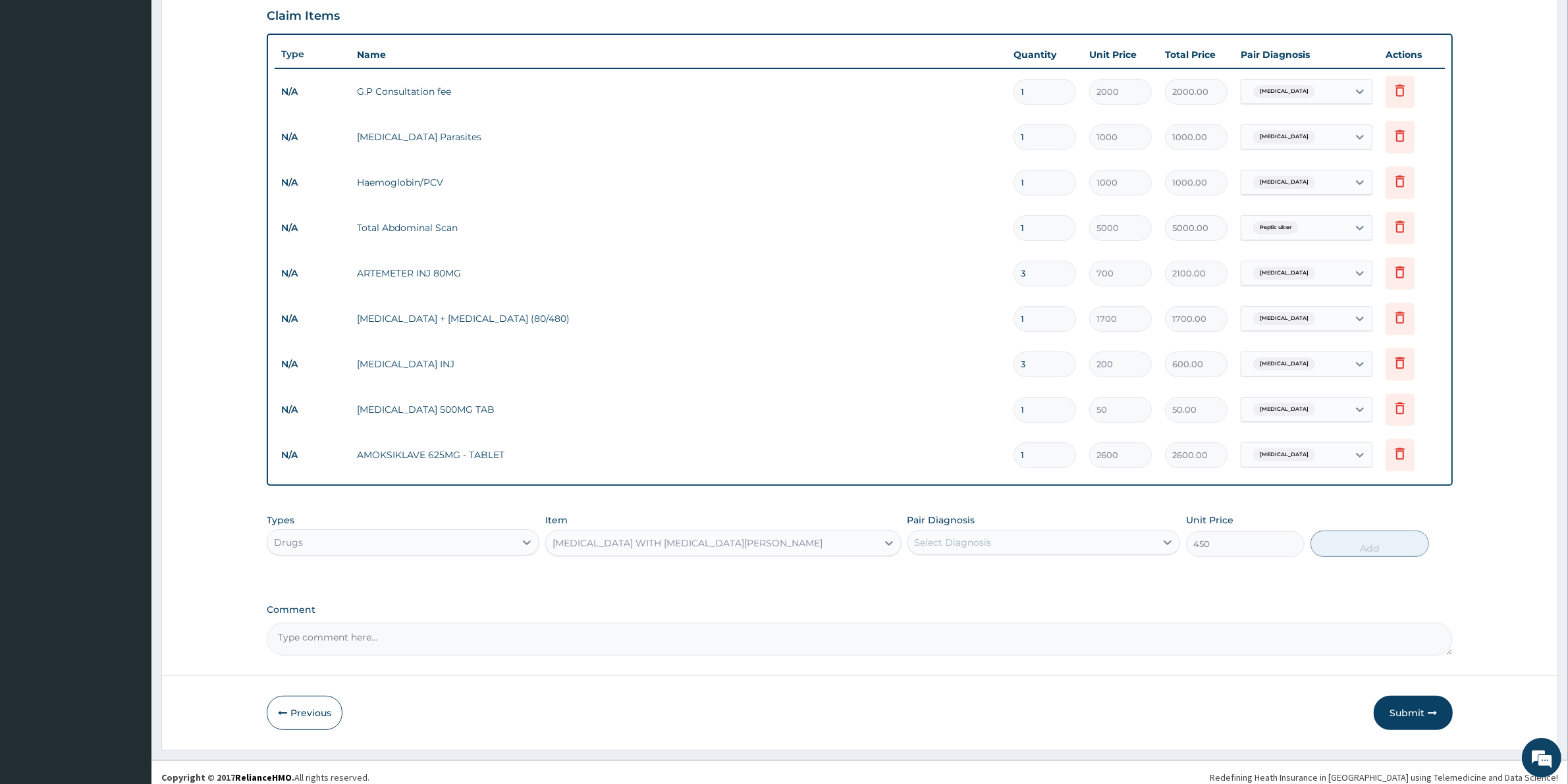
click at [959, 536] on div "Select Diagnosis" at bounding box center [953, 542] width 77 height 13
click at [964, 602] on label "Upper respiratory infection" at bounding box center [970, 601] width 82 height 13
checkbox input "true"
click at [1345, 547] on button "Add" at bounding box center [1369, 544] width 118 height 26
type input "0"
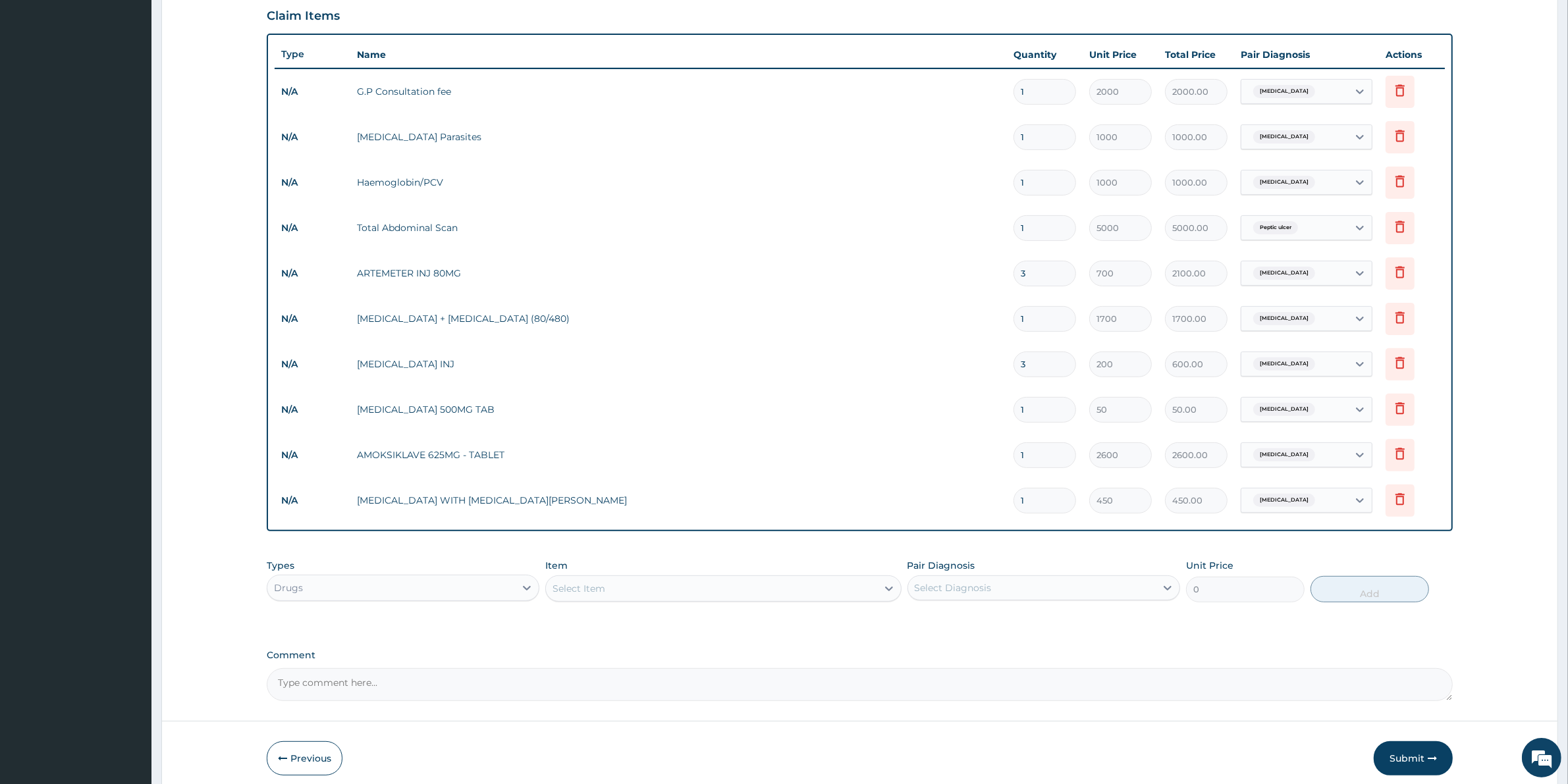
type input "0.00"
type input "2"
type input "900.00"
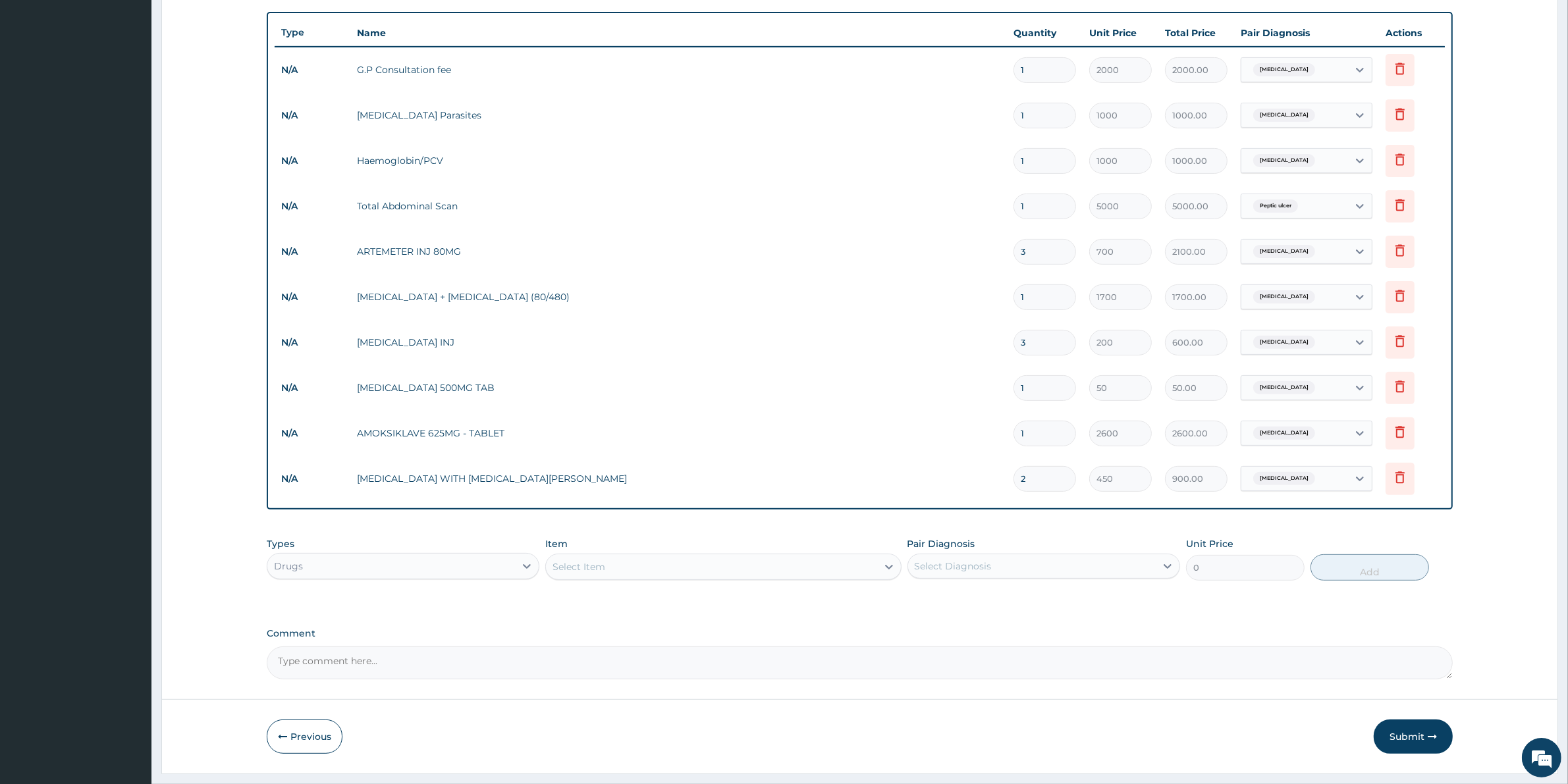
scroll to position [497, 0]
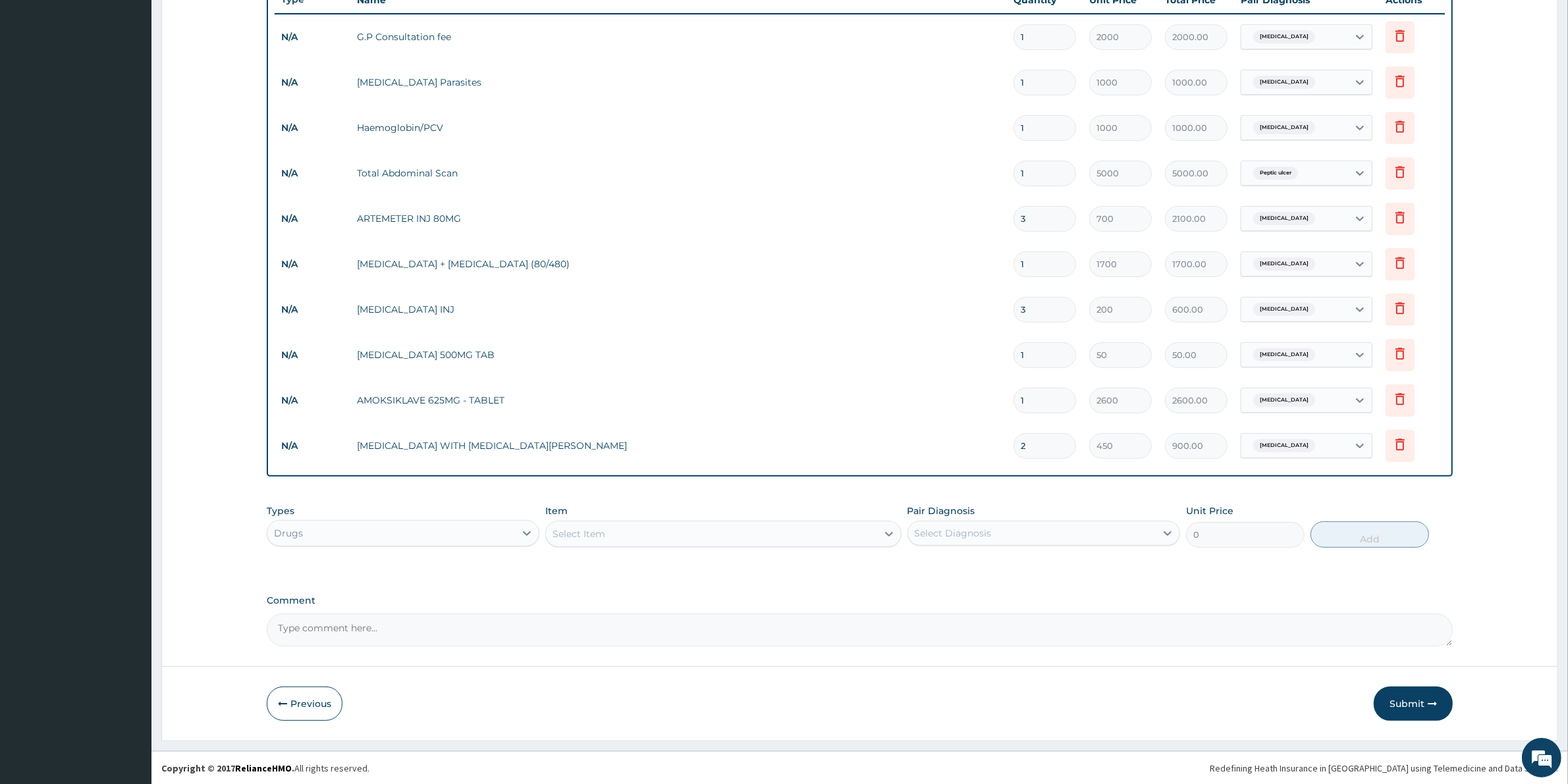
type input "2"
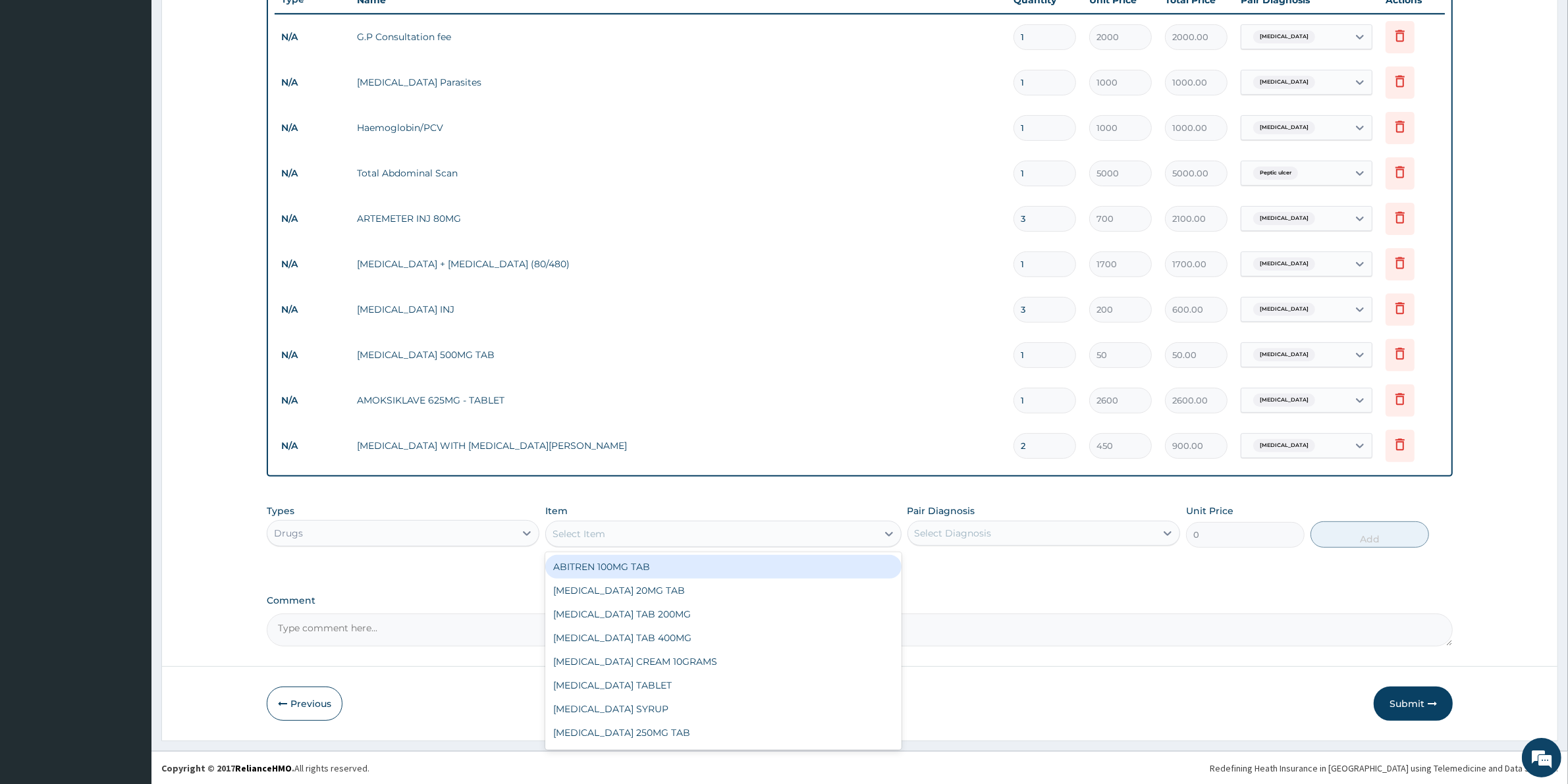
click at [583, 531] on div "Select Item" at bounding box center [579, 533] width 53 height 13
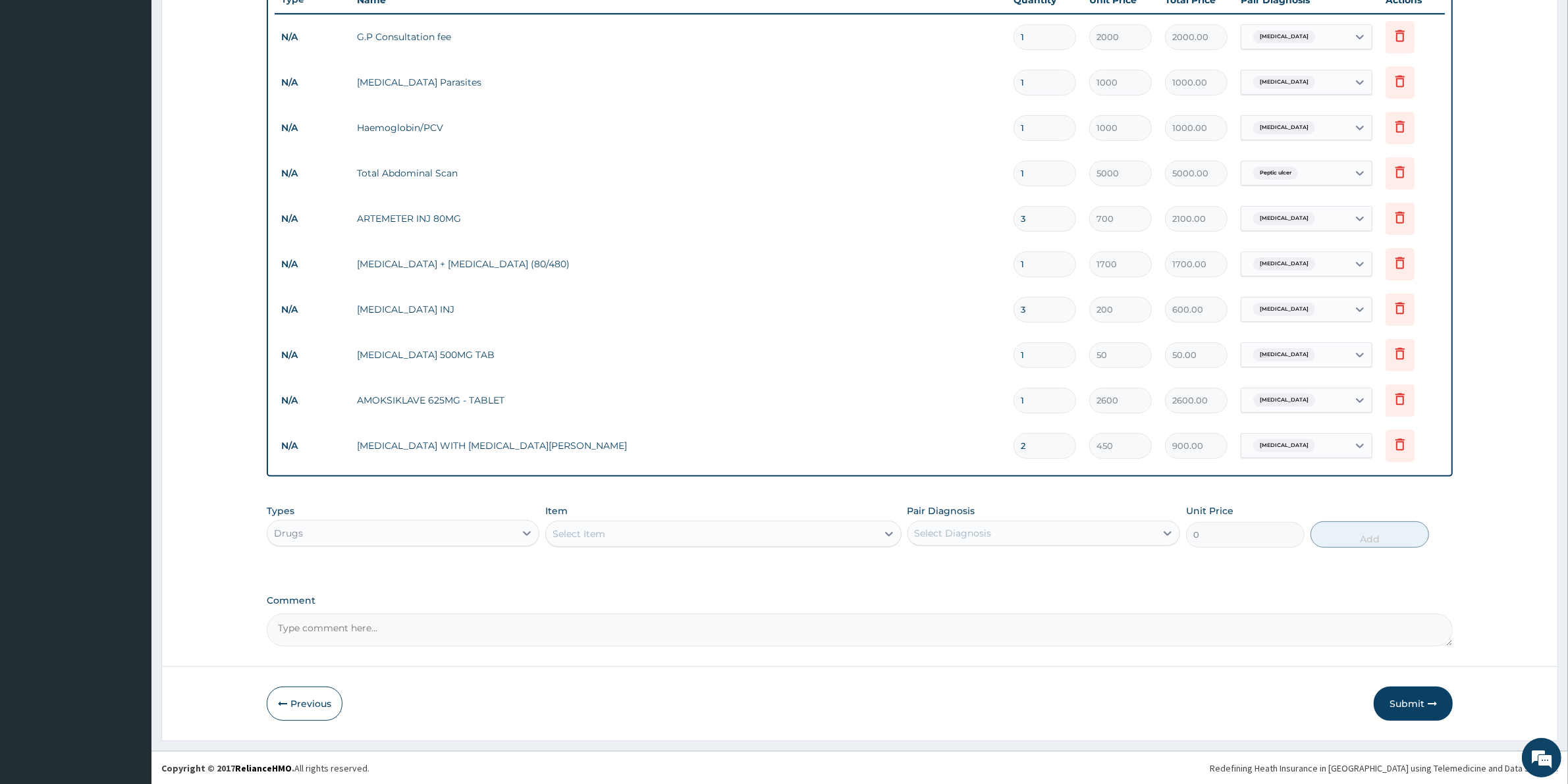
click at [580, 530] on div "Select Item" at bounding box center [579, 533] width 53 height 13
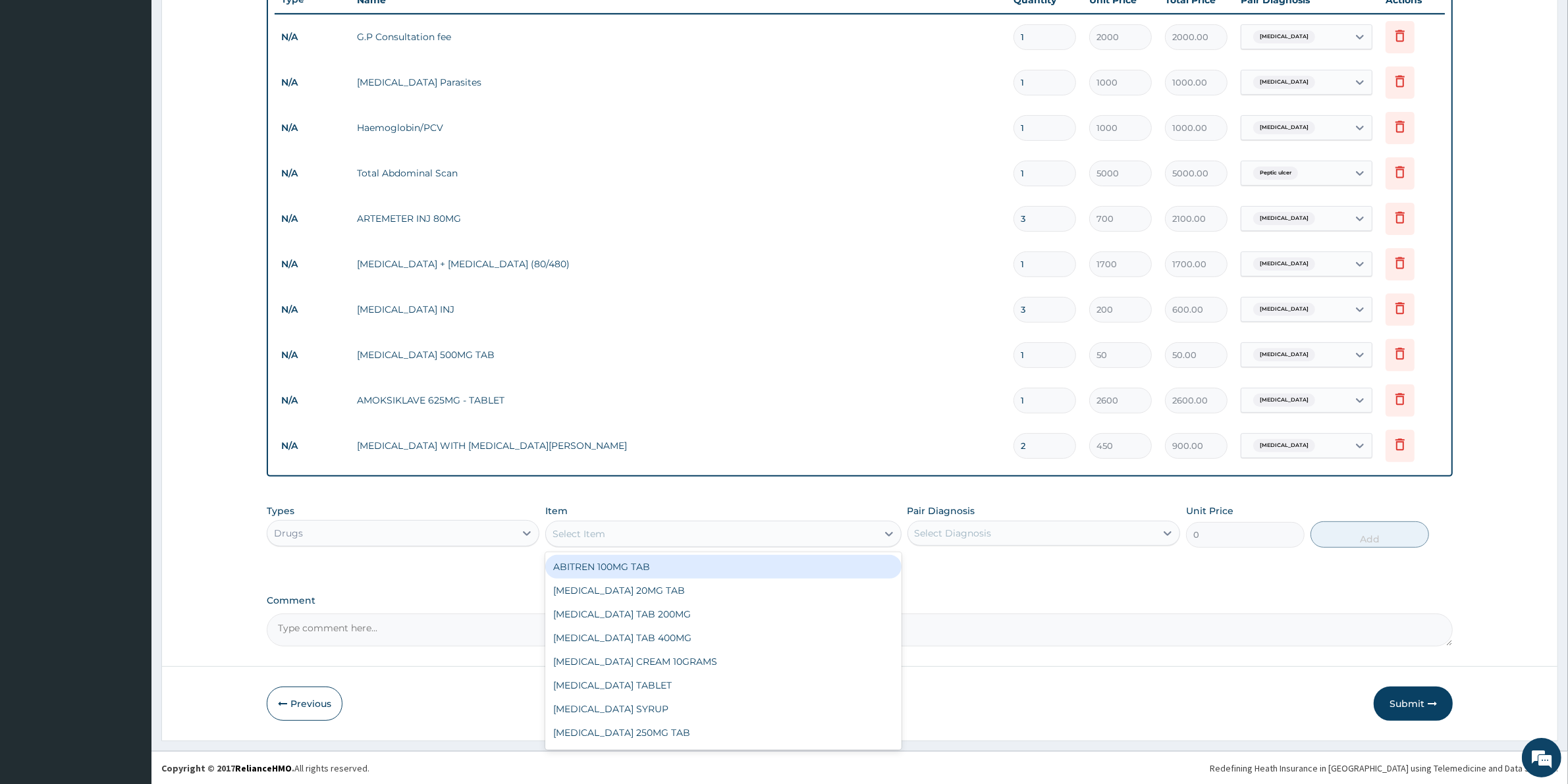
click at [590, 523] on div "Select Item" at bounding box center [711, 533] width 331 height 21
type input "CIPRO"
click at [688, 567] on div "CIPROFLOXACIN 200MG INFUSION" at bounding box center [723, 566] width 355 height 24
type input "600"
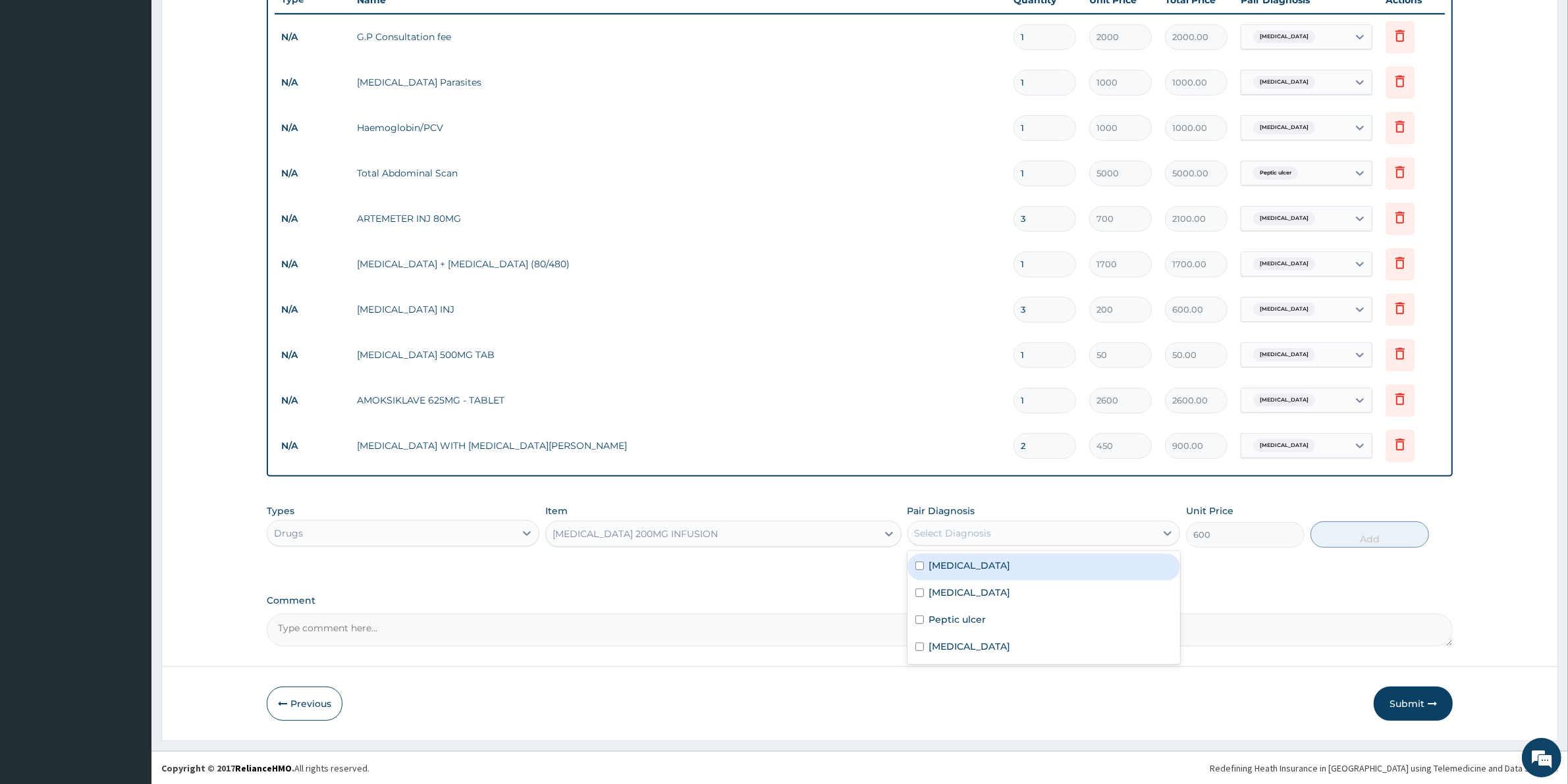
click at [998, 531] on div "Select Diagnosis" at bounding box center [1032, 532] width 247 height 21
click at [957, 653] on div "Typhoid fever" at bounding box center [1043, 647] width 273 height 27
checkbox input "true"
click at [1374, 531] on button "Add" at bounding box center [1369, 535] width 118 height 26
type input "0"
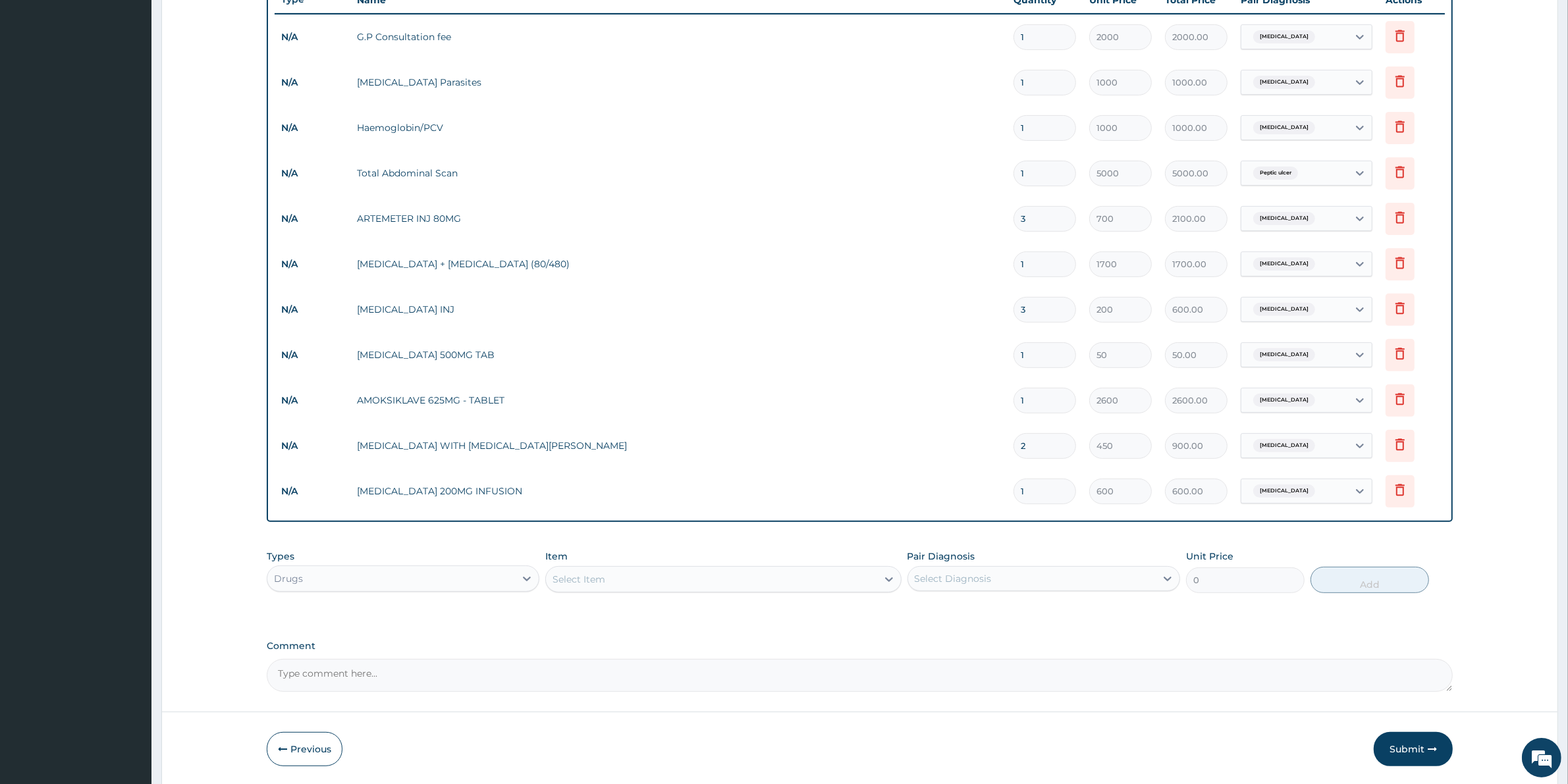
type input "0.00"
type input "3"
type input "1800.00"
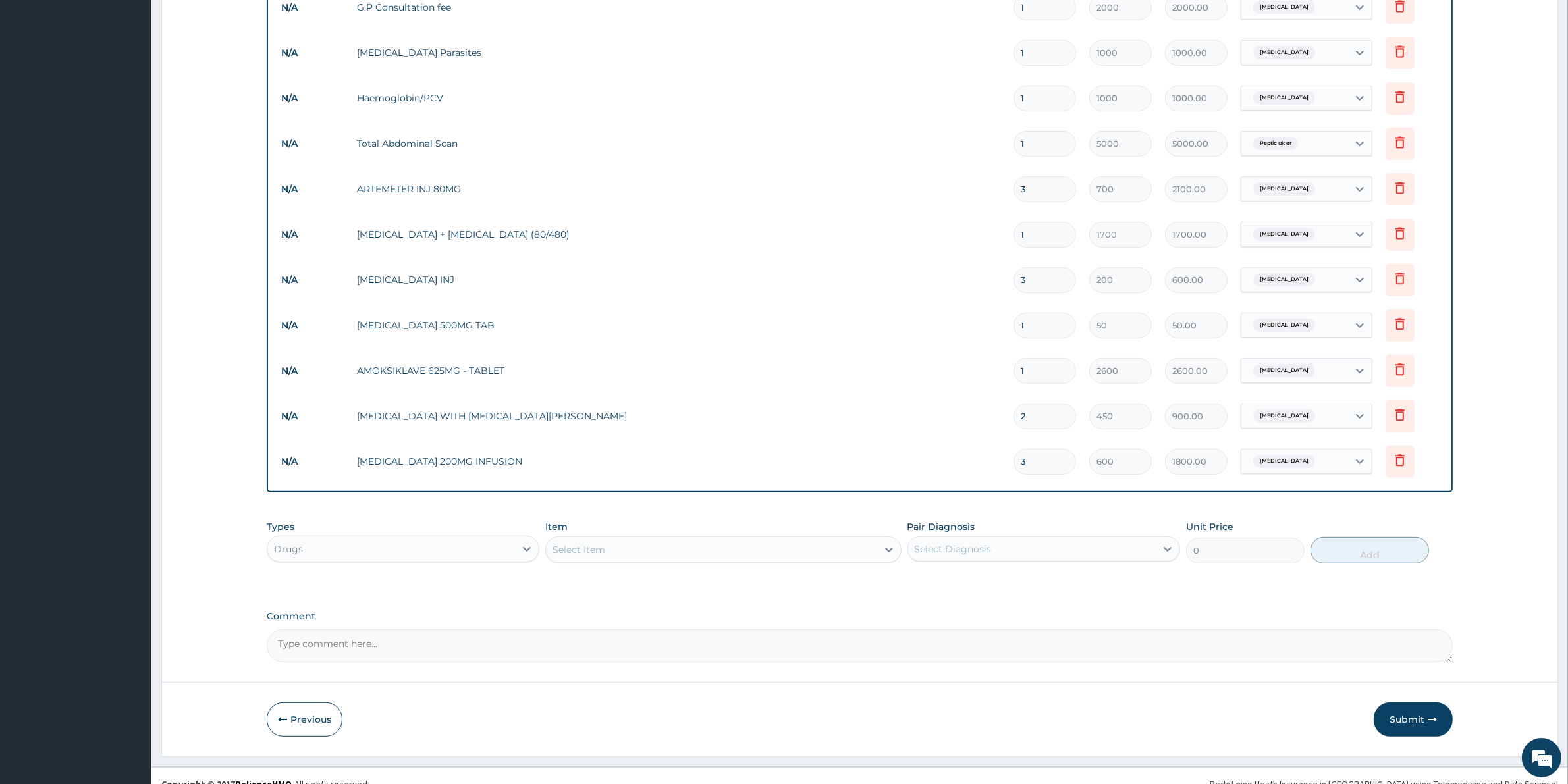
scroll to position [543, 0]
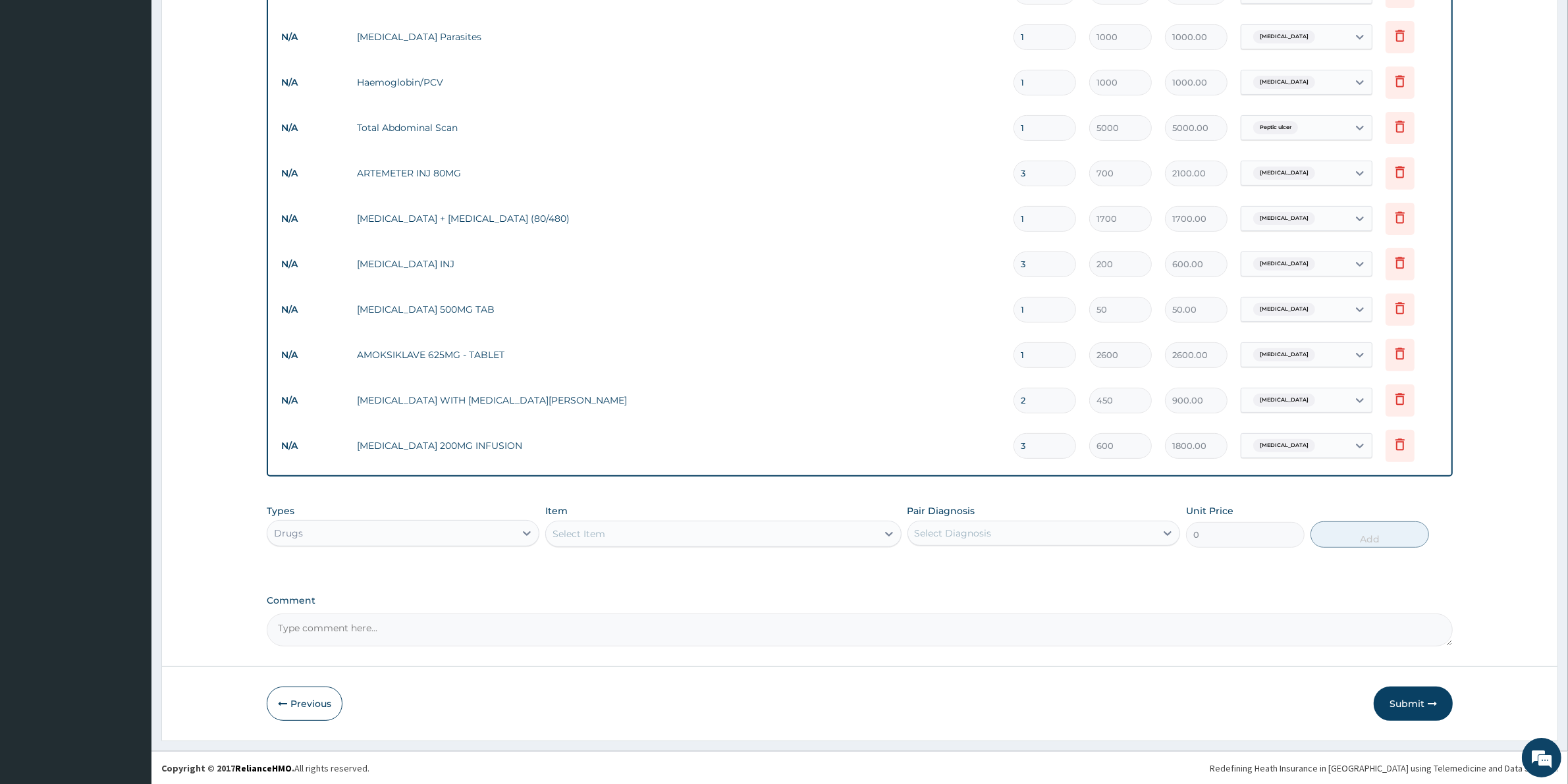
type input "3"
click at [606, 530] on div "Select Item" at bounding box center [711, 533] width 331 height 21
type input "CIPRO"
click at [650, 580] on div "CIPROFLOXACIN 500MG TAB" at bounding box center [723, 590] width 355 height 24
type input "100"
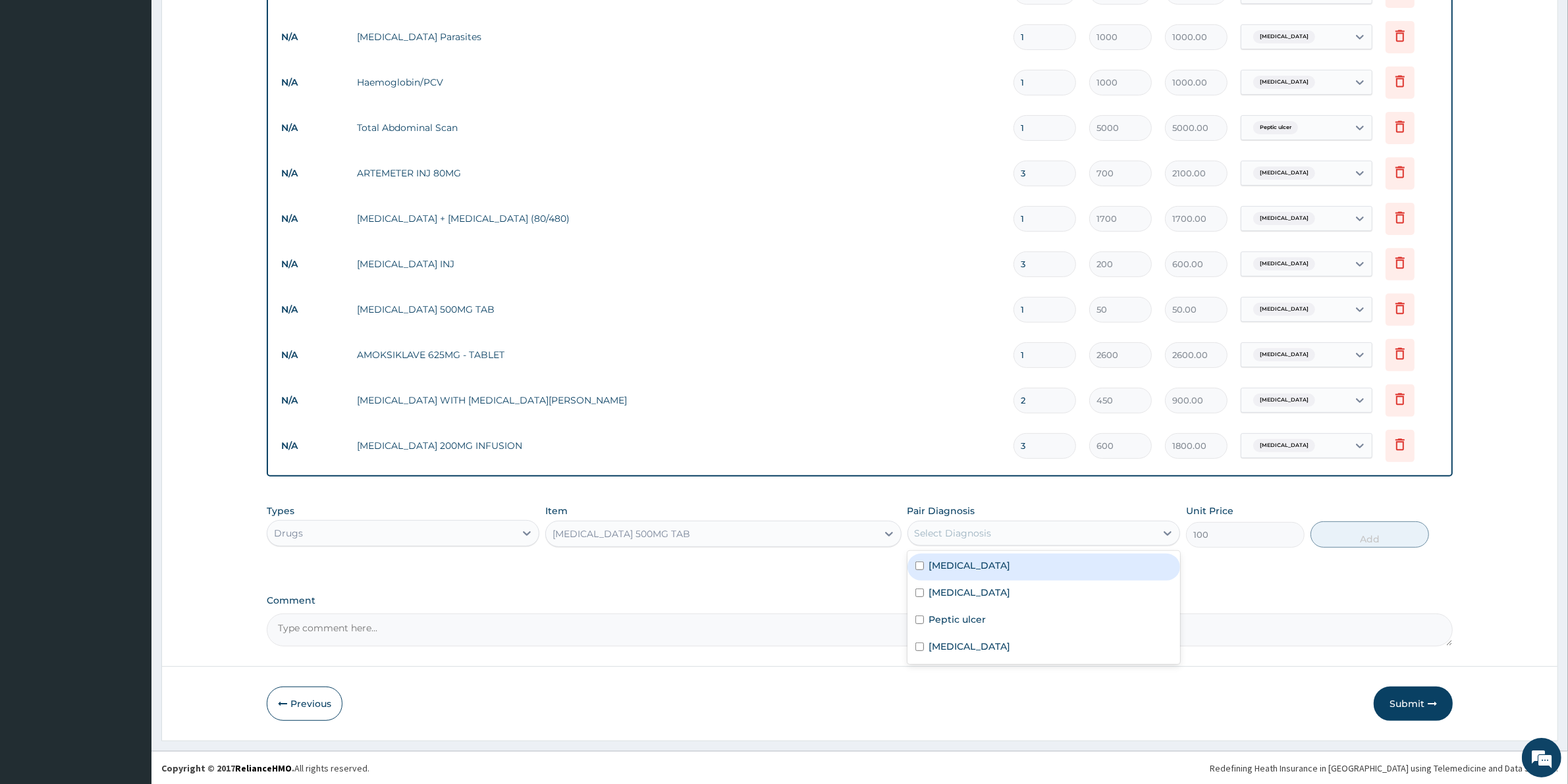
drag, startPoint x: 964, startPoint y: 534, endPoint x: 960, endPoint y: 547, distance: 13.6
click at [963, 535] on div "Select Diagnosis" at bounding box center [953, 533] width 77 height 13
click at [969, 650] on label "Typhoid fever" at bounding box center [970, 646] width 82 height 13
checkbox input "true"
click at [1371, 535] on button "Add" at bounding box center [1369, 535] width 118 height 26
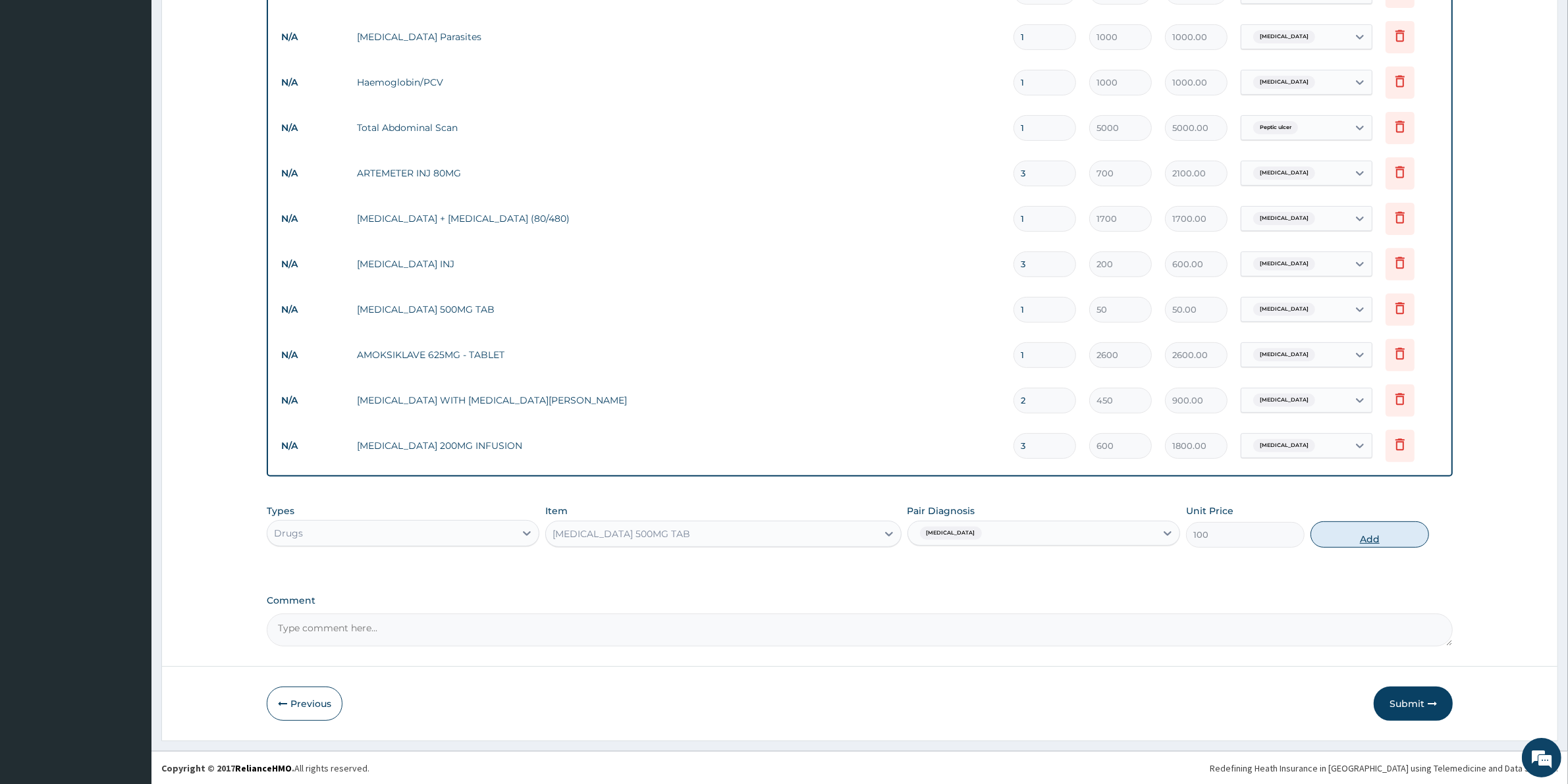
type input "0"
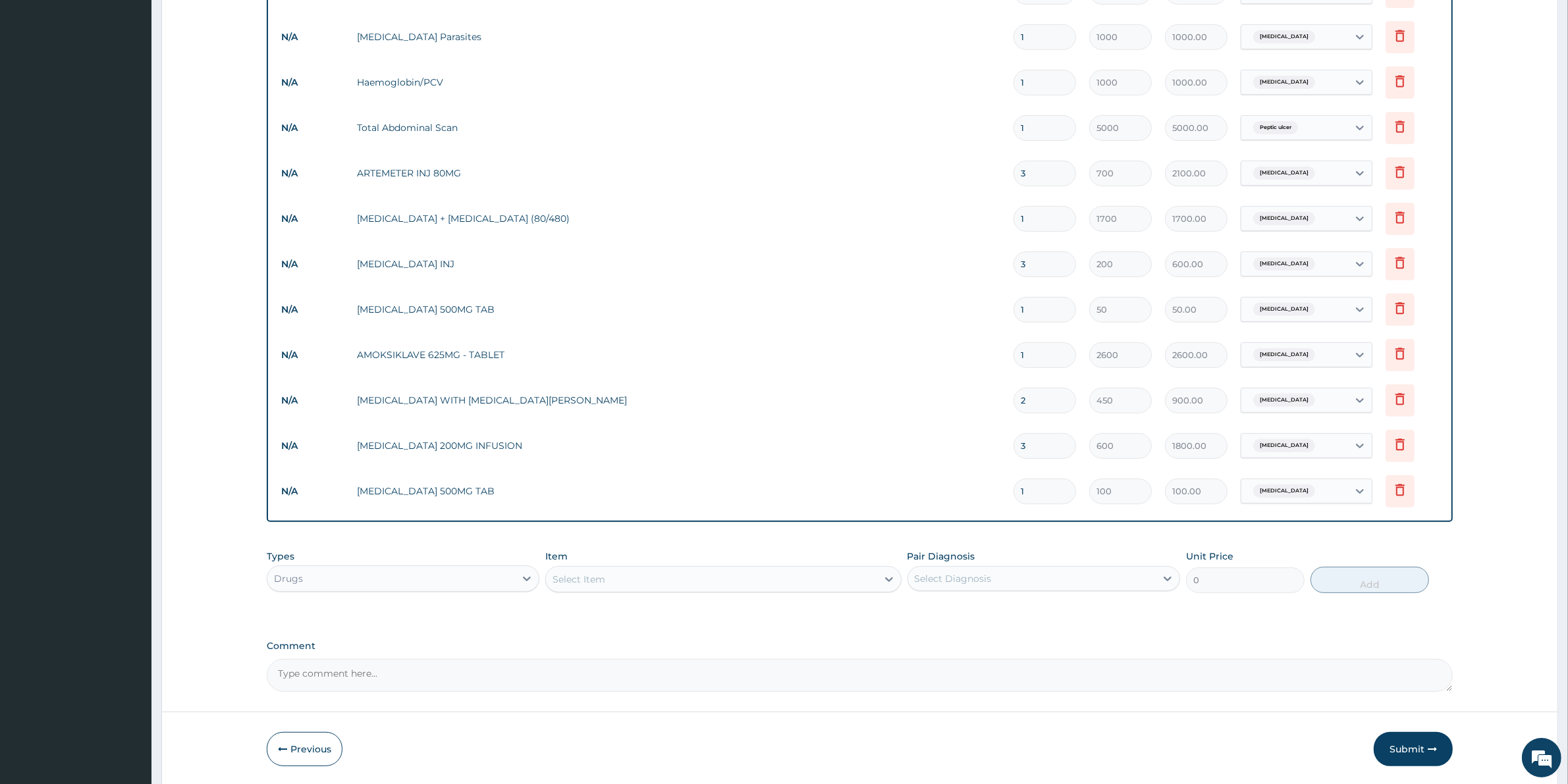
type input "14"
type input "1400.00"
type input "14"
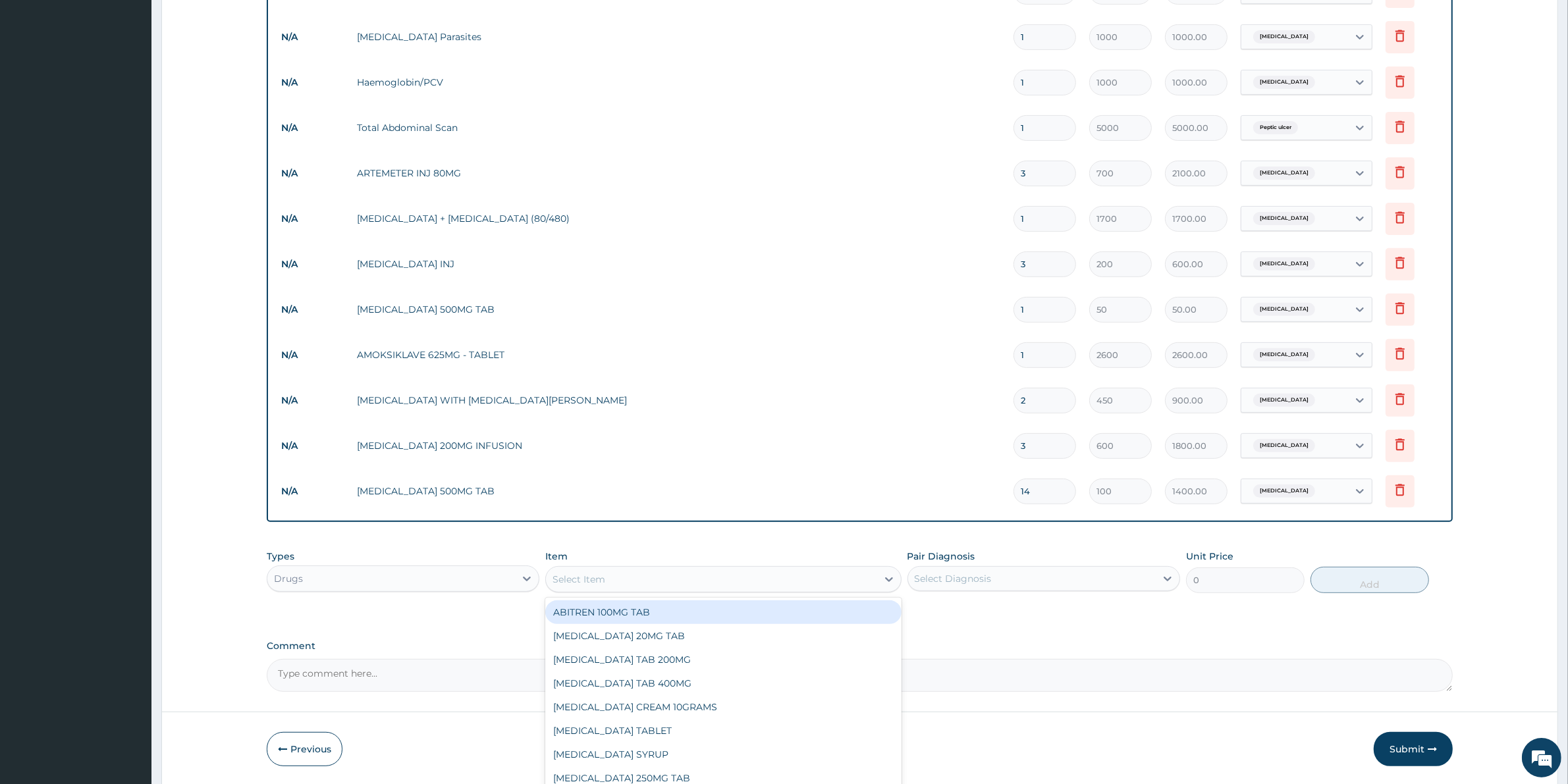
click at [603, 579] on div "Select Item" at bounding box center [579, 579] width 53 height 13
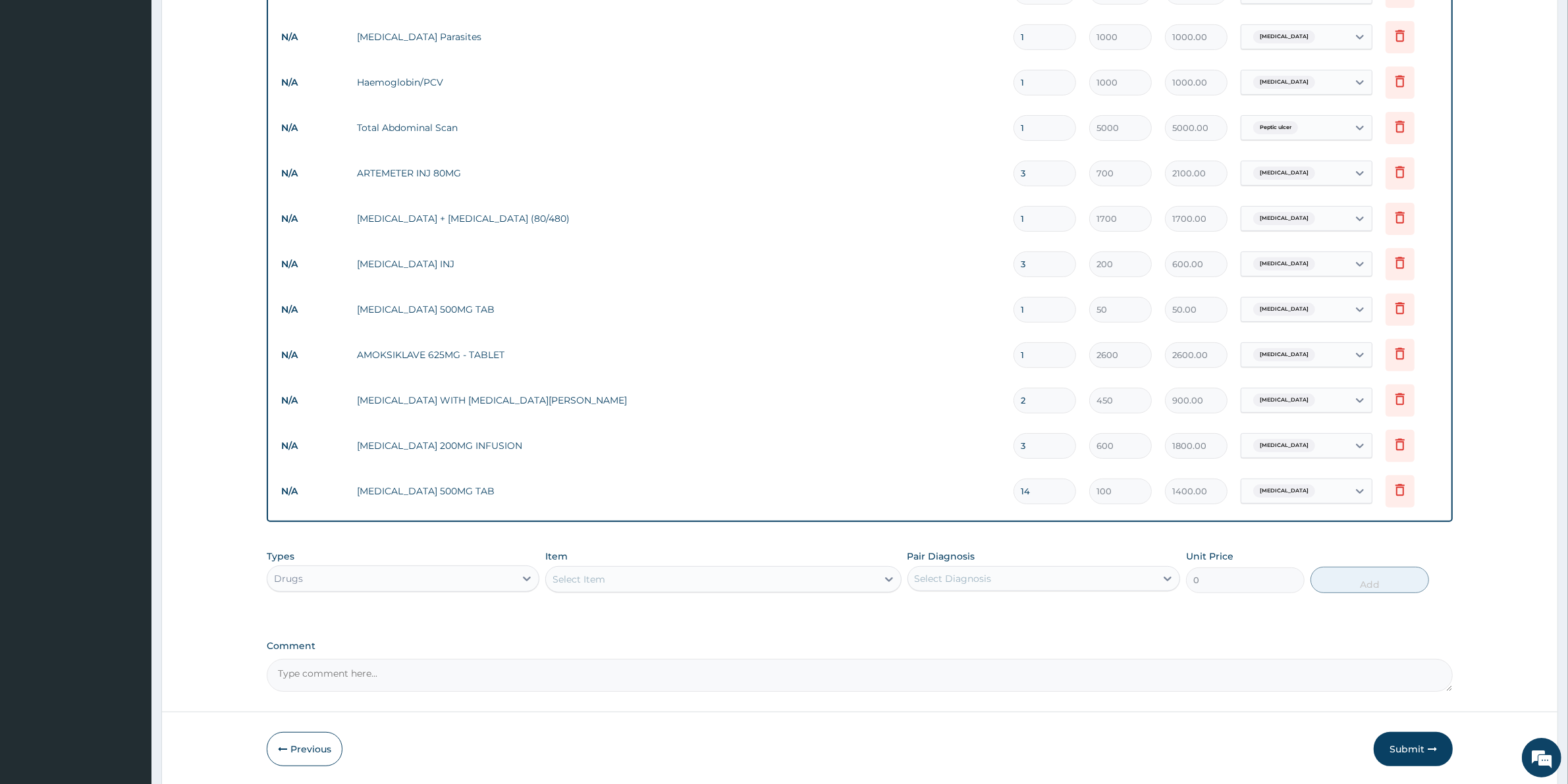
click at [558, 575] on div "Select Item" at bounding box center [579, 579] width 53 height 13
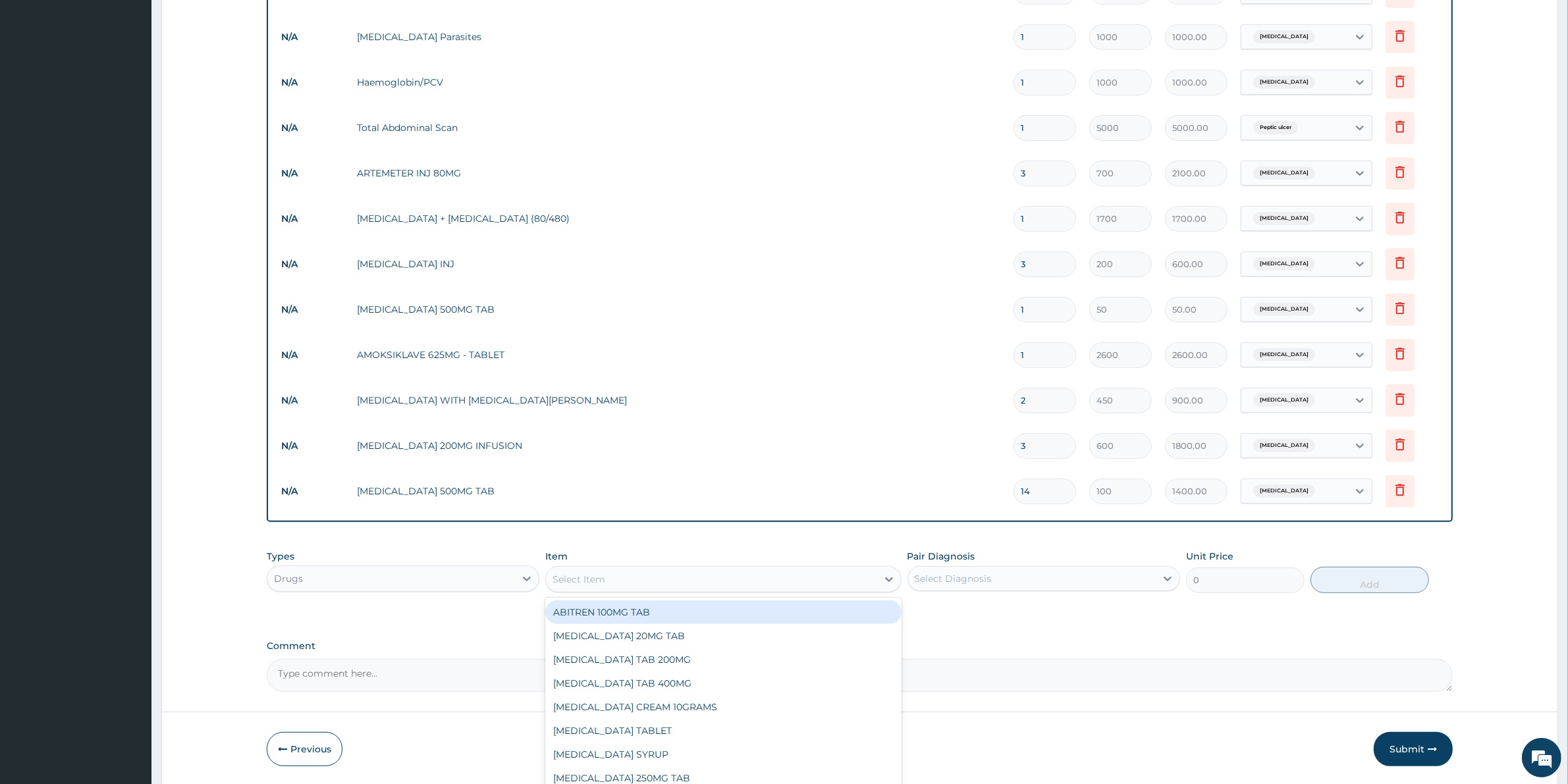
click at [561, 575] on div "Select Item" at bounding box center [579, 579] width 53 height 13
type input "OMEPRA"
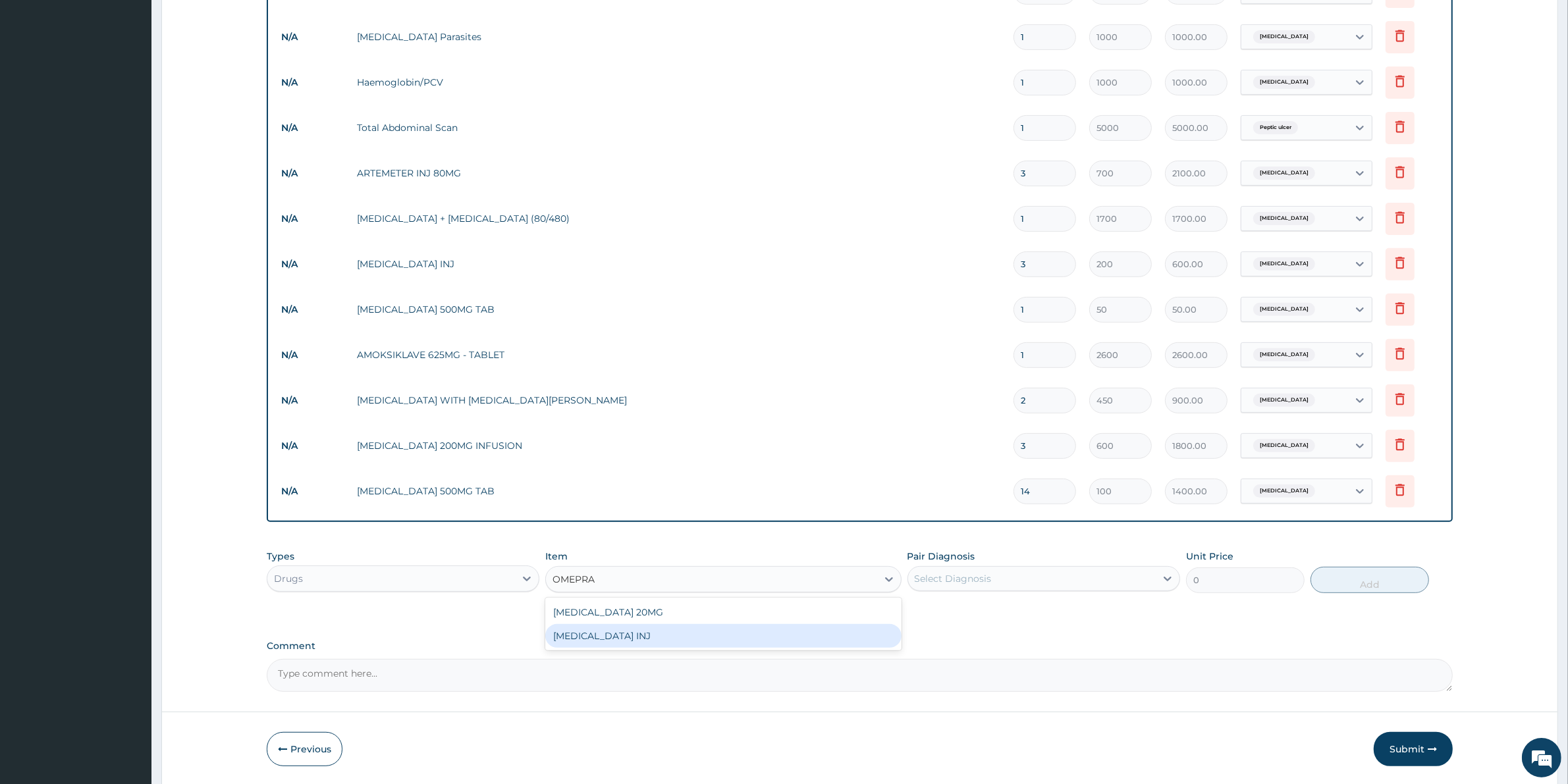
click at [624, 637] on div "OMEPRAZOLE INJ" at bounding box center [723, 636] width 355 height 24
type input "700"
click at [947, 562] on div "Pair Diagnosis Select Diagnosis" at bounding box center [1043, 571] width 273 height 43
click at [958, 576] on div "Select Diagnosis" at bounding box center [953, 578] width 77 height 13
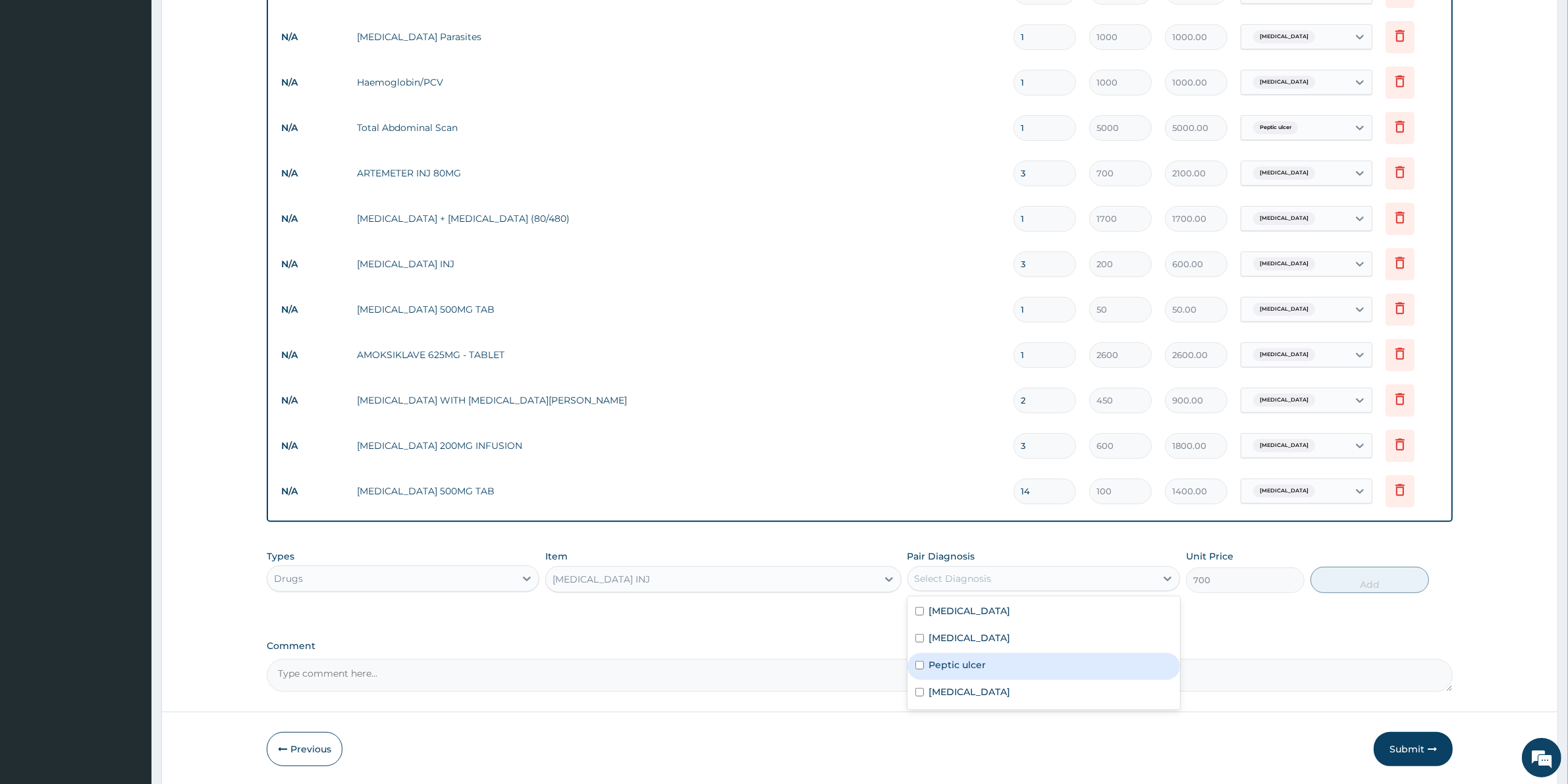
click at [958, 661] on label "Peptic ulcer" at bounding box center [957, 664] width 57 height 13
checkbox input "true"
click at [1371, 580] on button "Add" at bounding box center [1369, 580] width 118 height 26
type input "0"
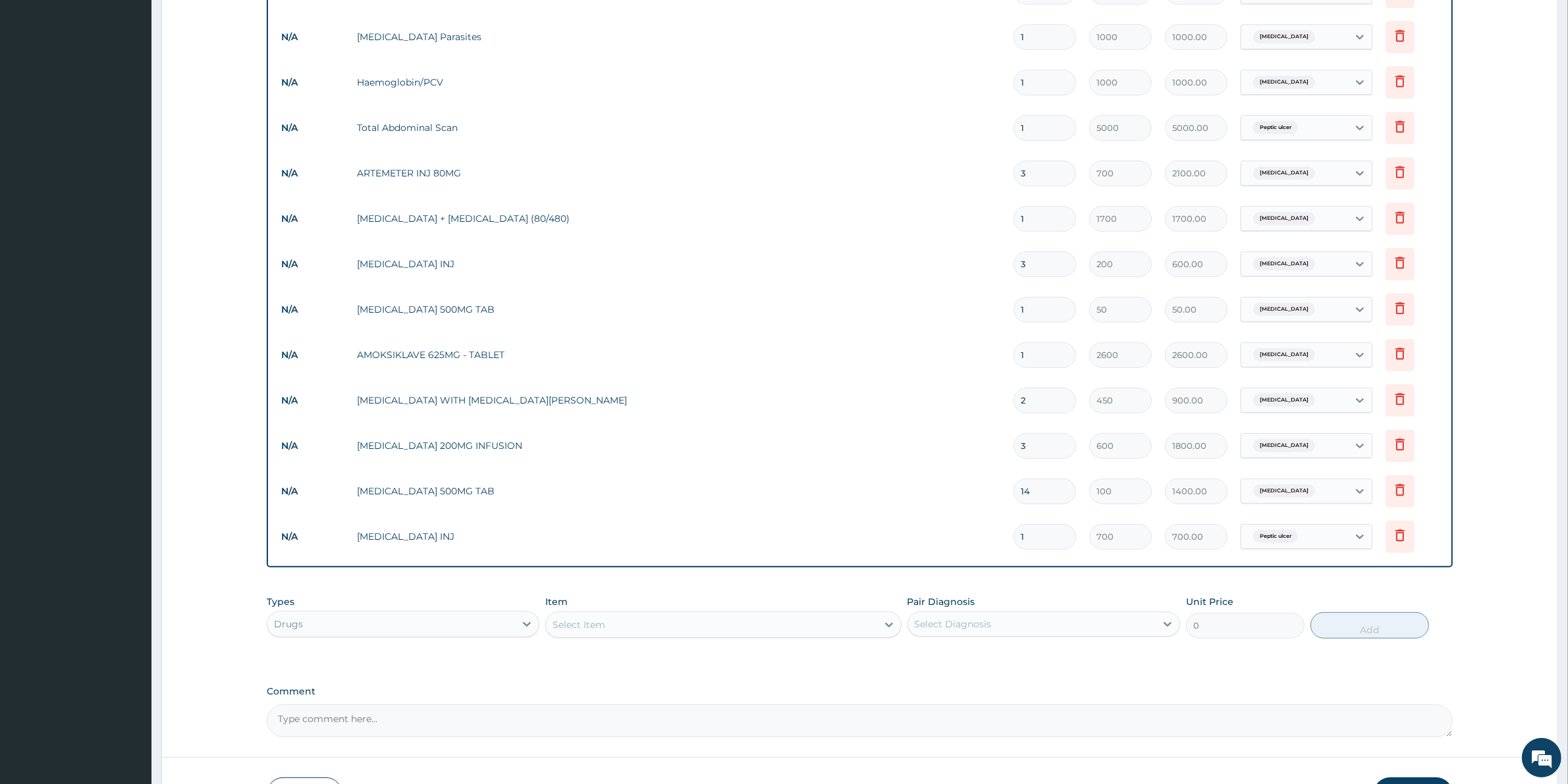
type input "0.00"
type input "3"
type input "2100.00"
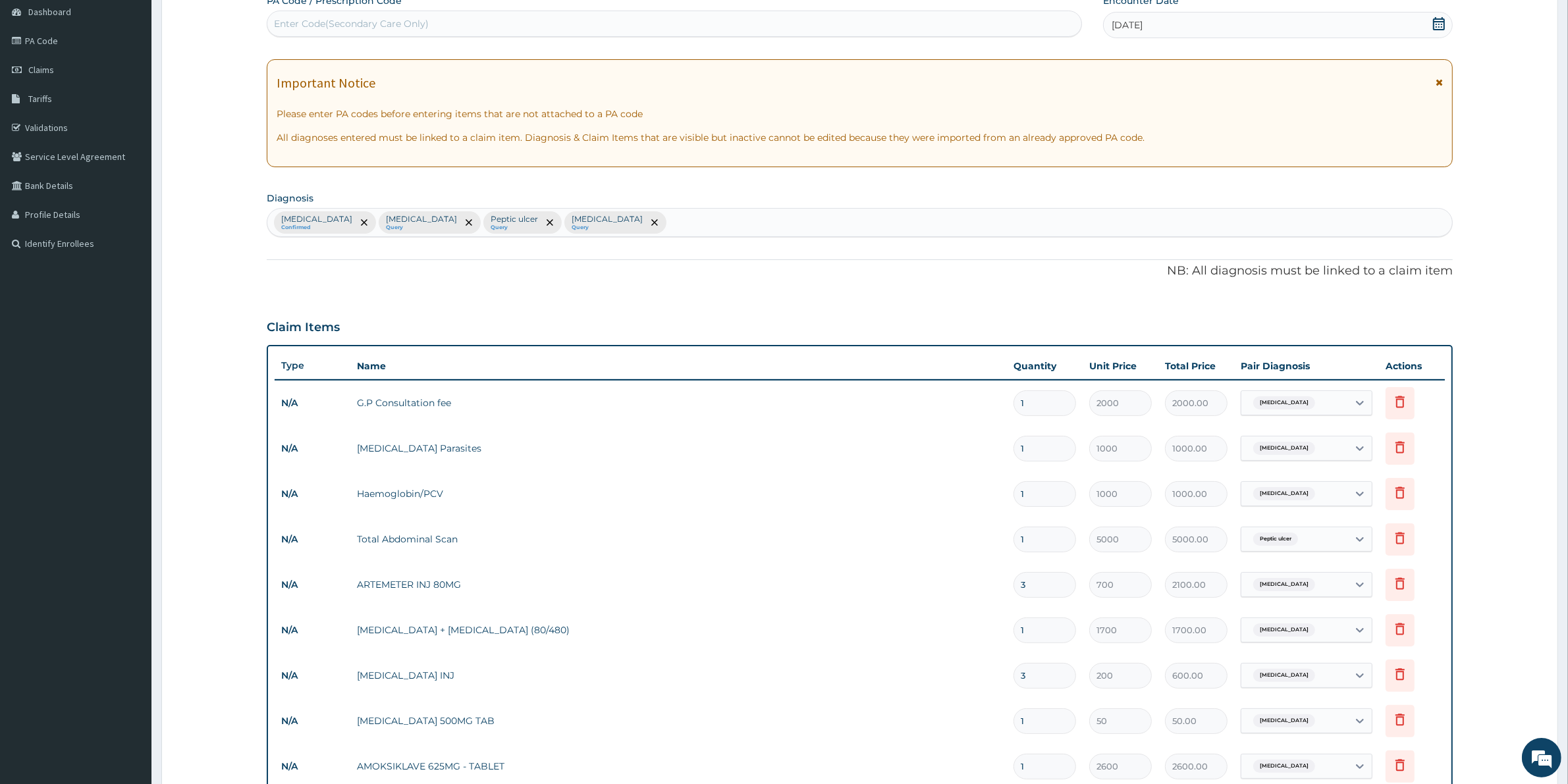
scroll to position [633, 0]
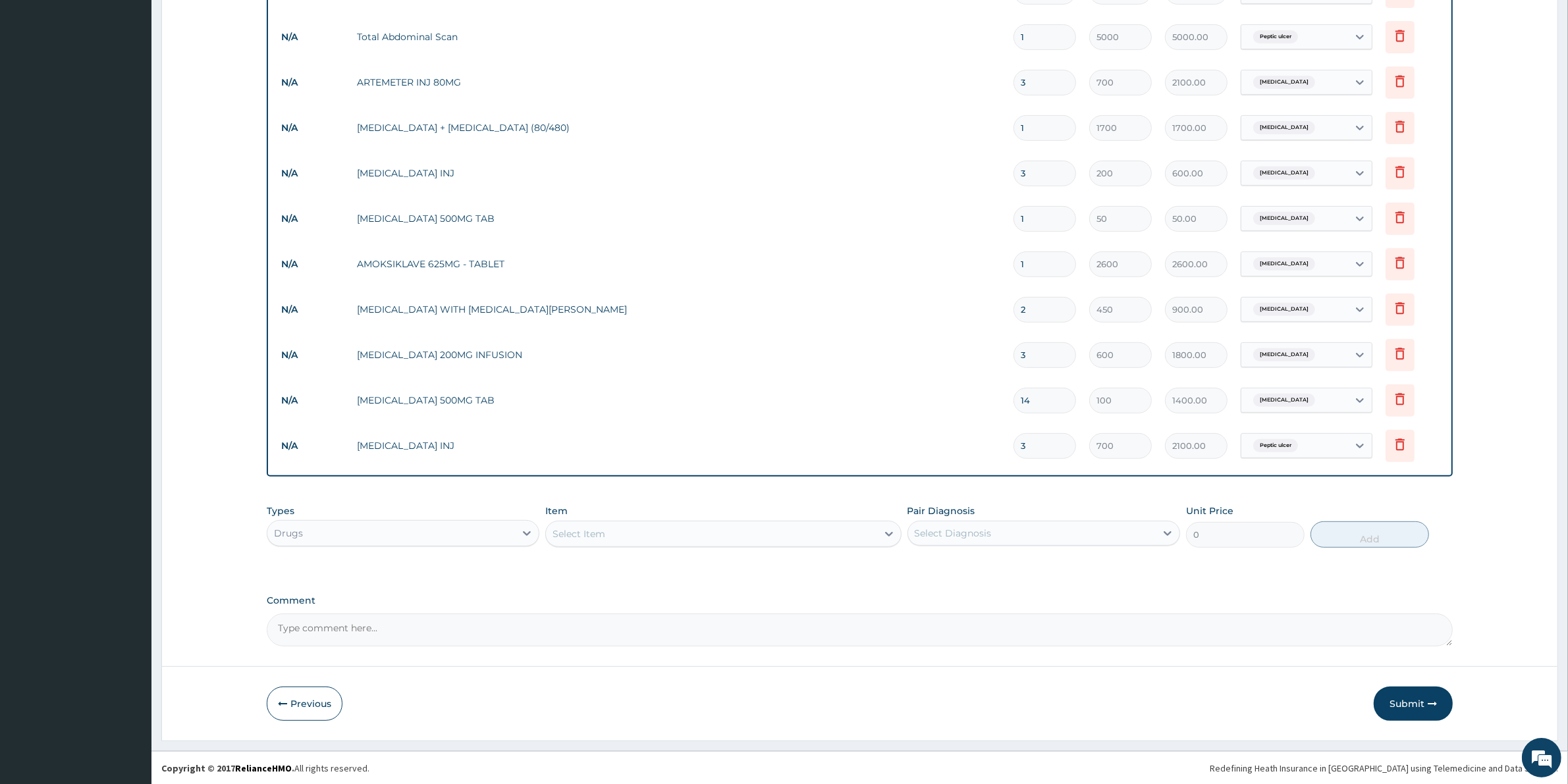
type input "3"
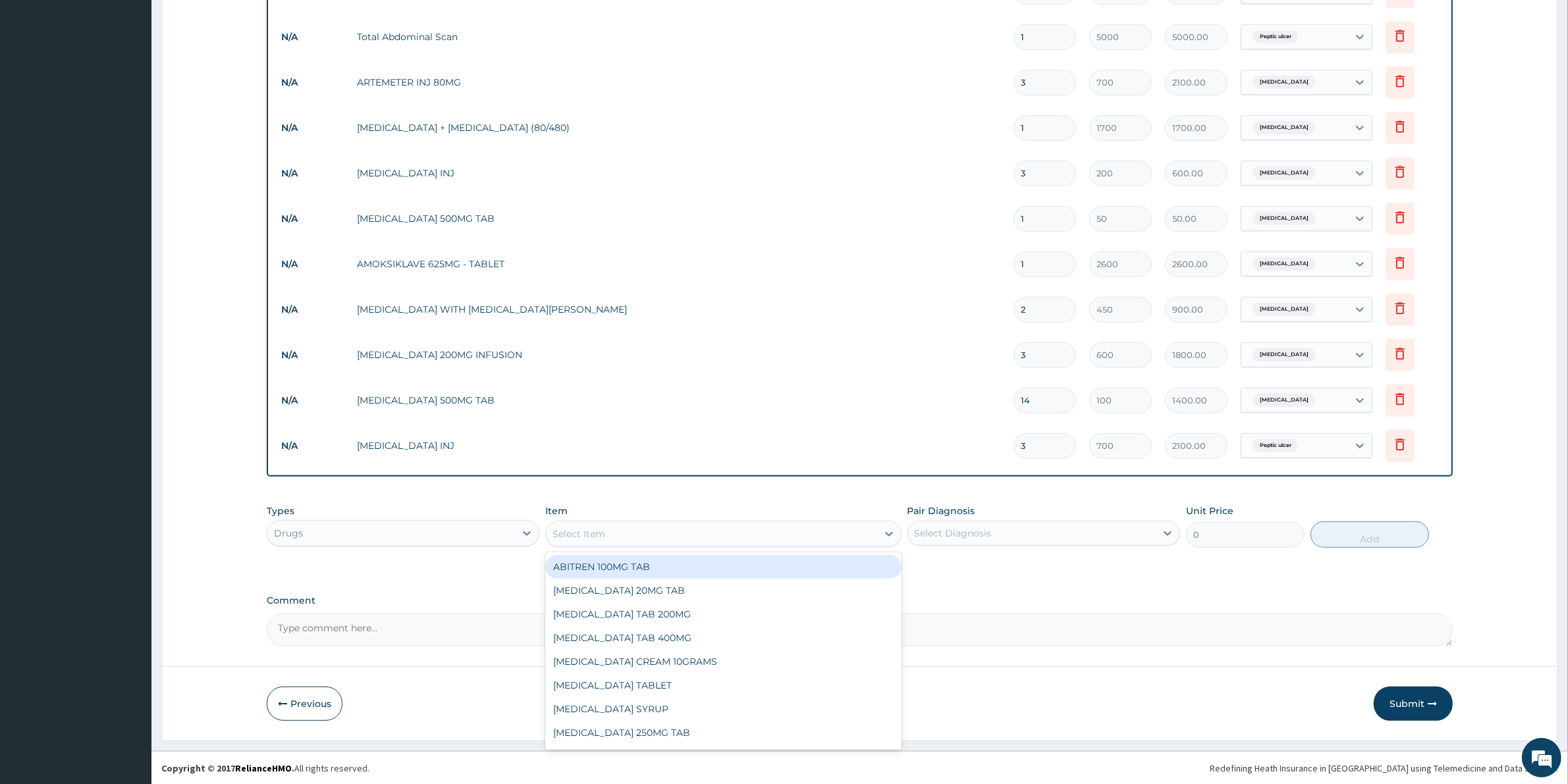
click at [656, 533] on div "Select Item" at bounding box center [711, 533] width 331 height 21
type input "OMEPRA"
click at [643, 566] on div "OMEPRAZOLE 20MG" at bounding box center [723, 566] width 355 height 24
type input "40"
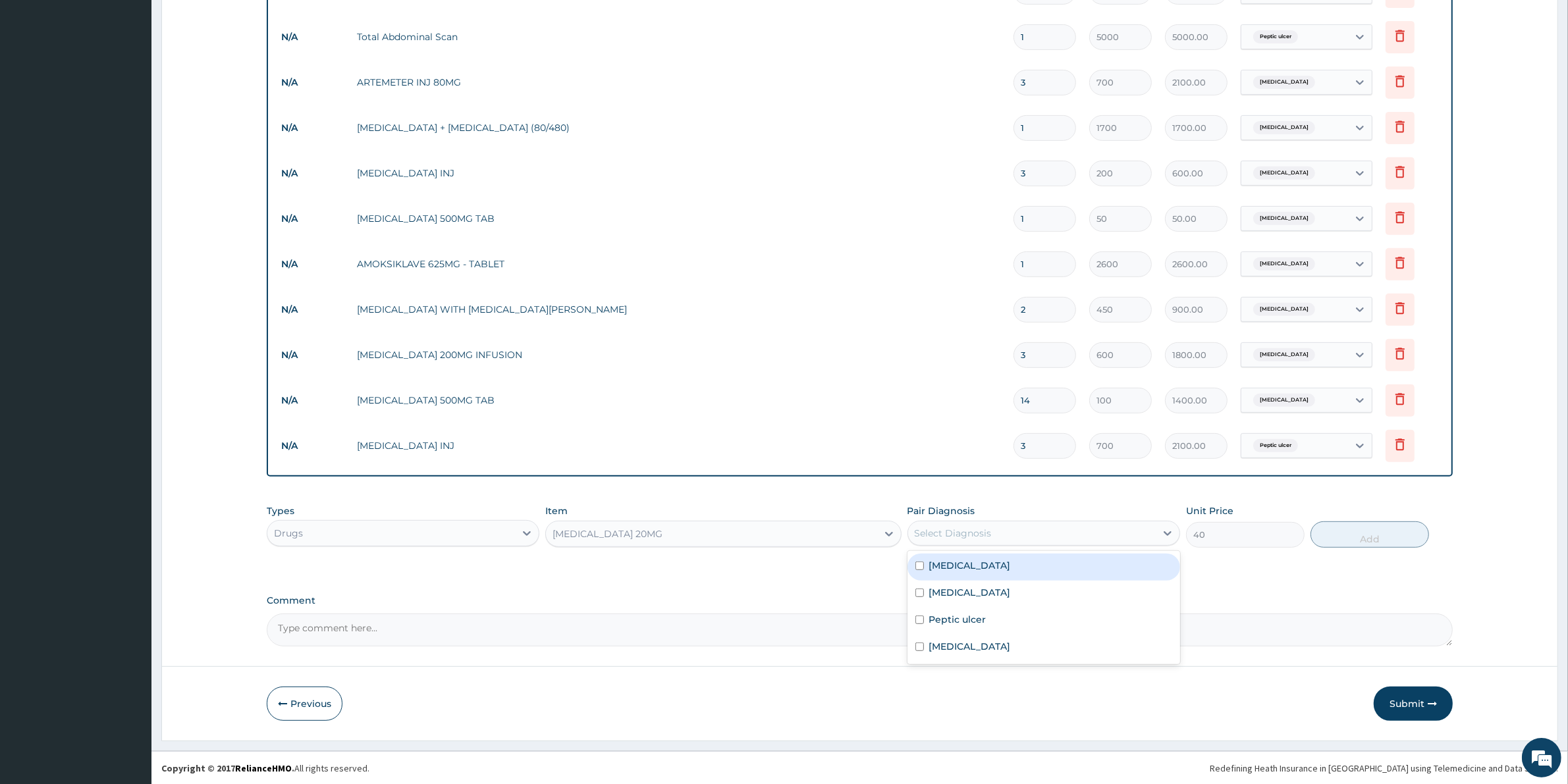
click at [956, 531] on div "Select Diagnosis" at bounding box center [953, 533] width 77 height 13
click at [954, 613] on label "Peptic ulcer" at bounding box center [957, 619] width 57 height 13
checkbox input "true"
click at [1406, 522] on button "Add" at bounding box center [1369, 535] width 118 height 26
type input "0"
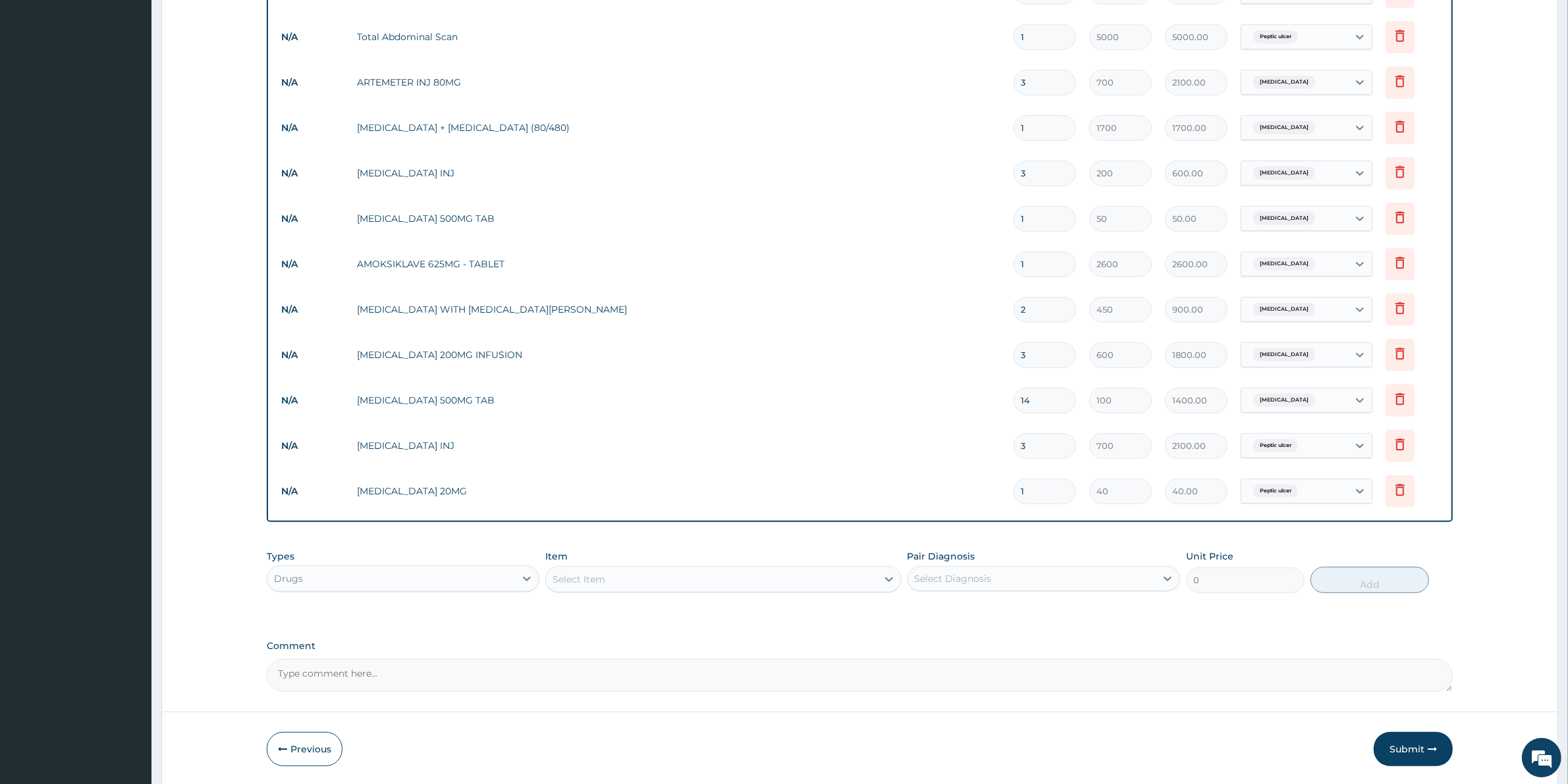
type input "0.00"
type input "1"
type input "40.00"
type input "0.00"
type input "2"
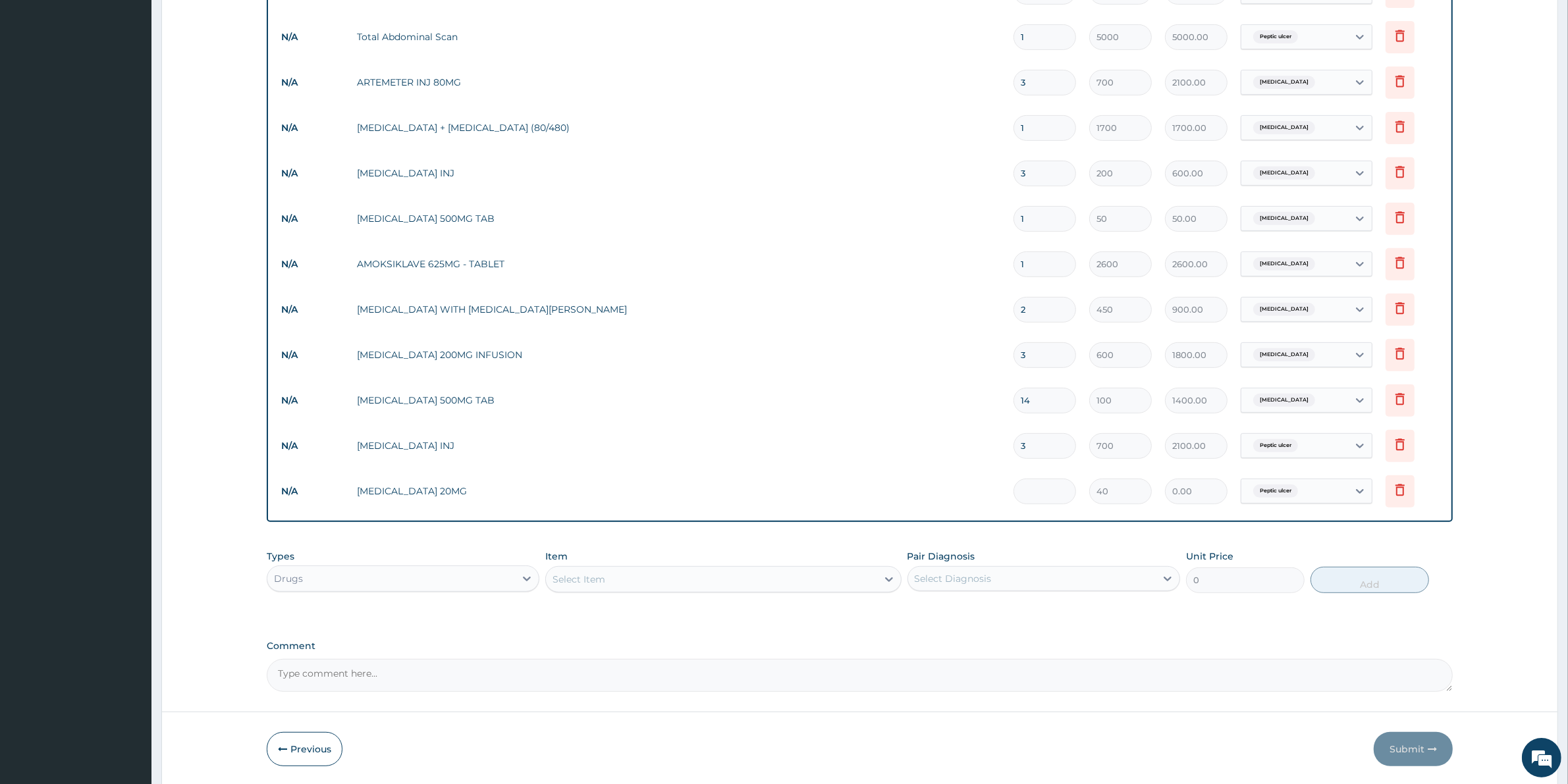
type input "80.00"
type input "25"
type input "1000.00"
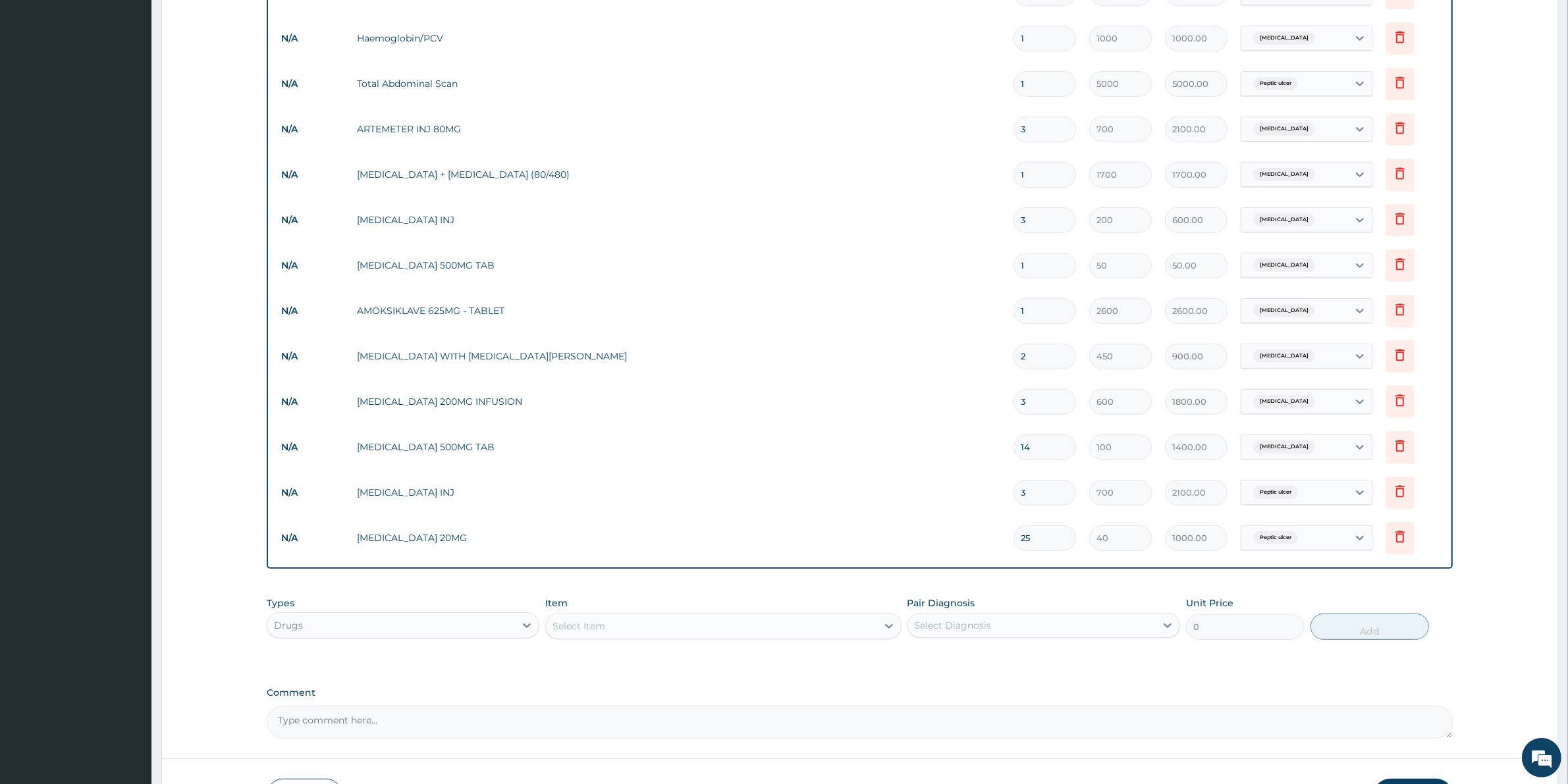
scroll to position [679, 0]
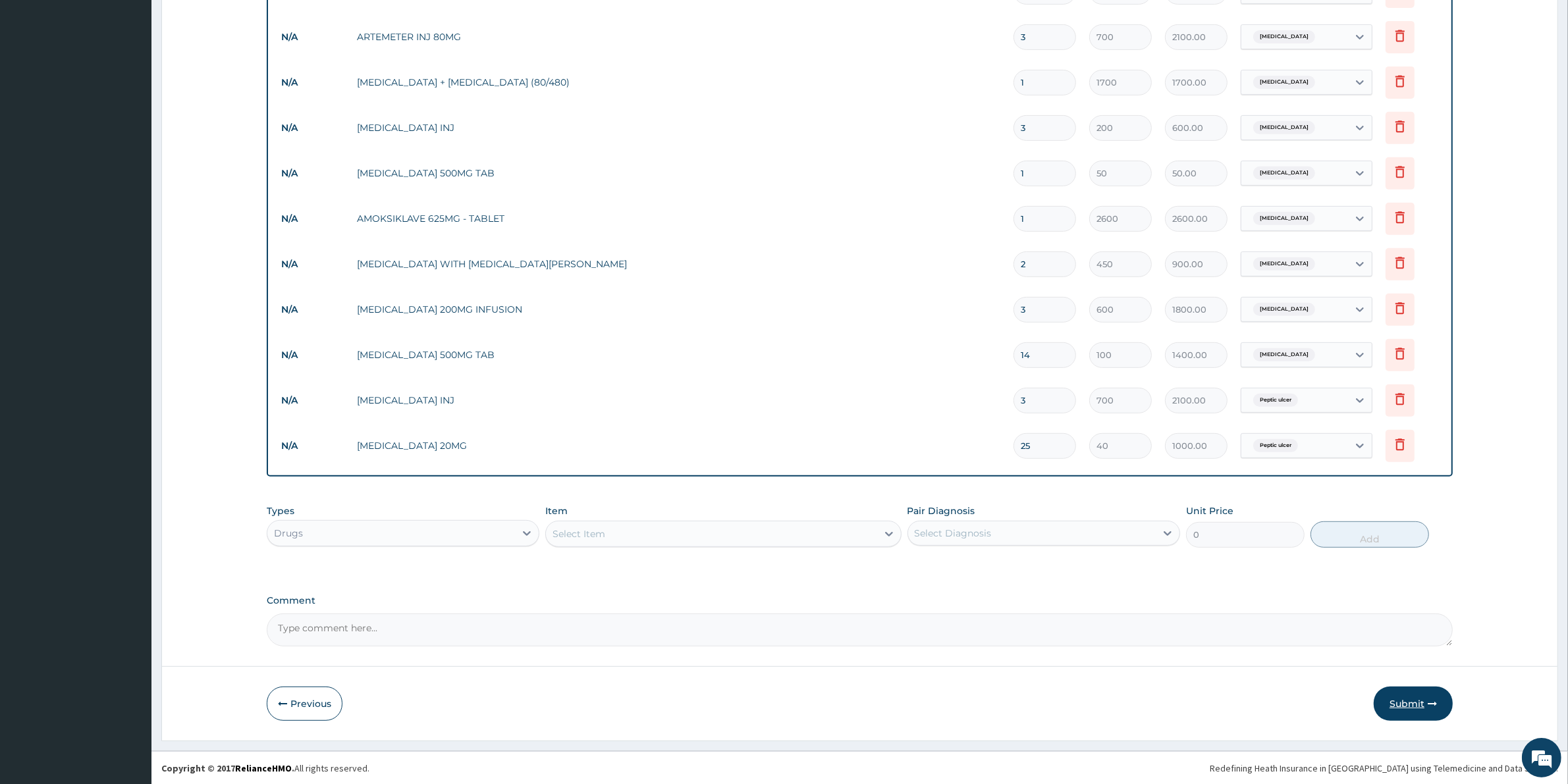
type input "25"
click at [1419, 701] on button "Submit" at bounding box center [1413, 704] width 79 height 34
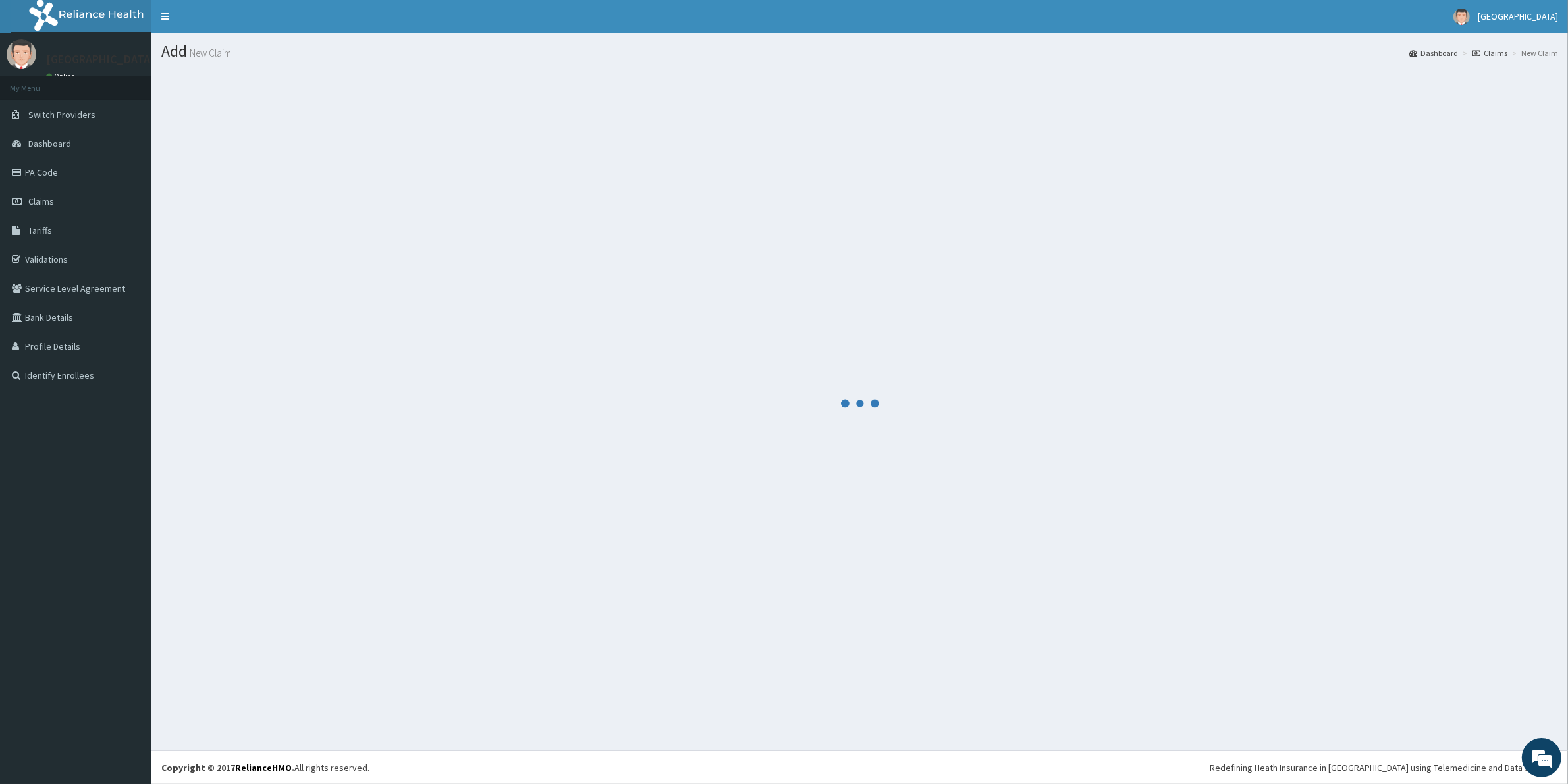
scroll to position [0, 0]
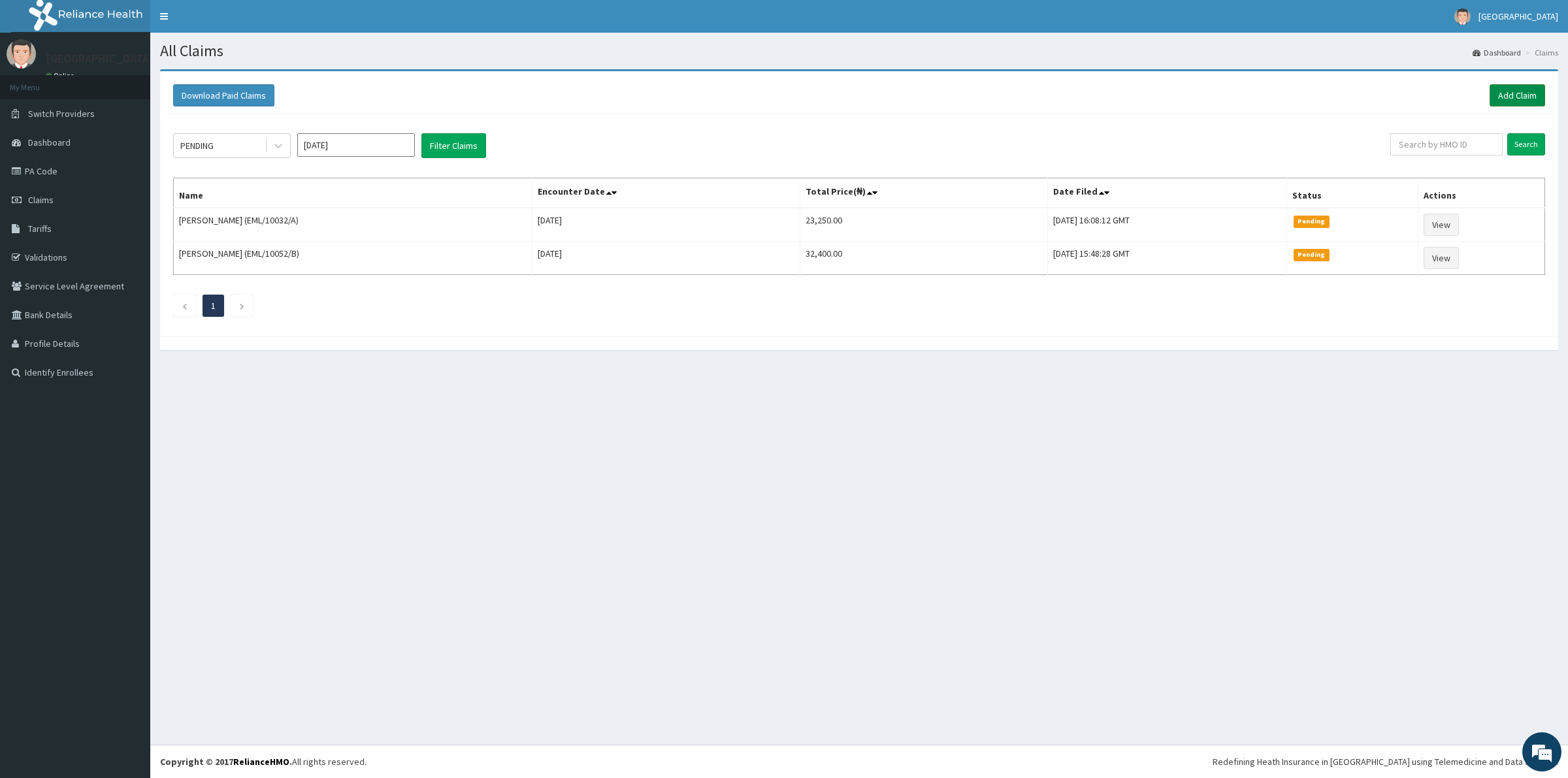
click at [1530, 93] on link "Add Claim" at bounding box center [1517, 95] width 55 height 22
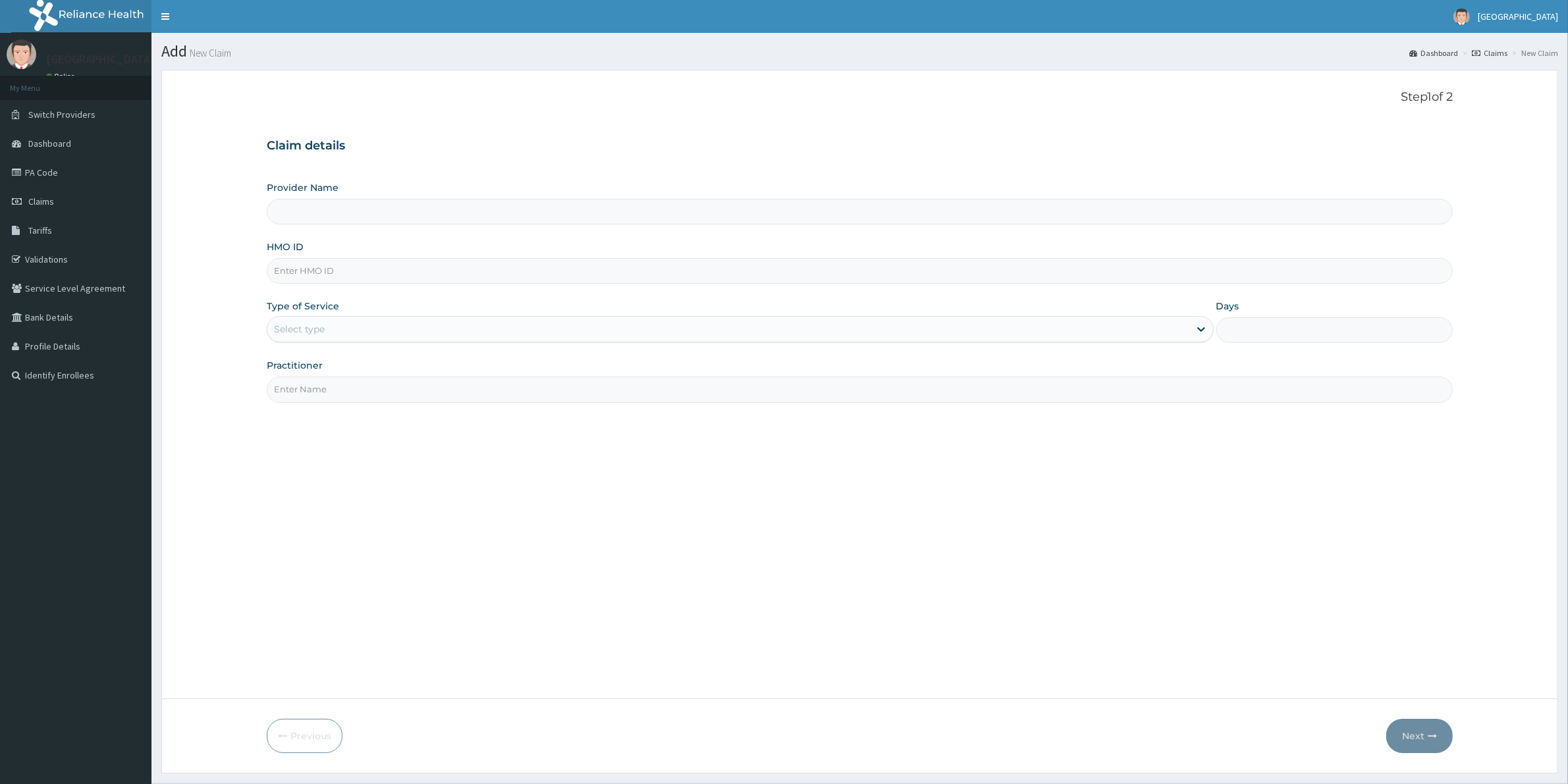
click at [327, 277] on input "HMO ID" at bounding box center [859, 270] width 1185 height 25
paste input "EML/10056/B"
type input "EML/10056/B"
type input "[GEOGRAPHIC_DATA]"
type input "EML/10056/B"
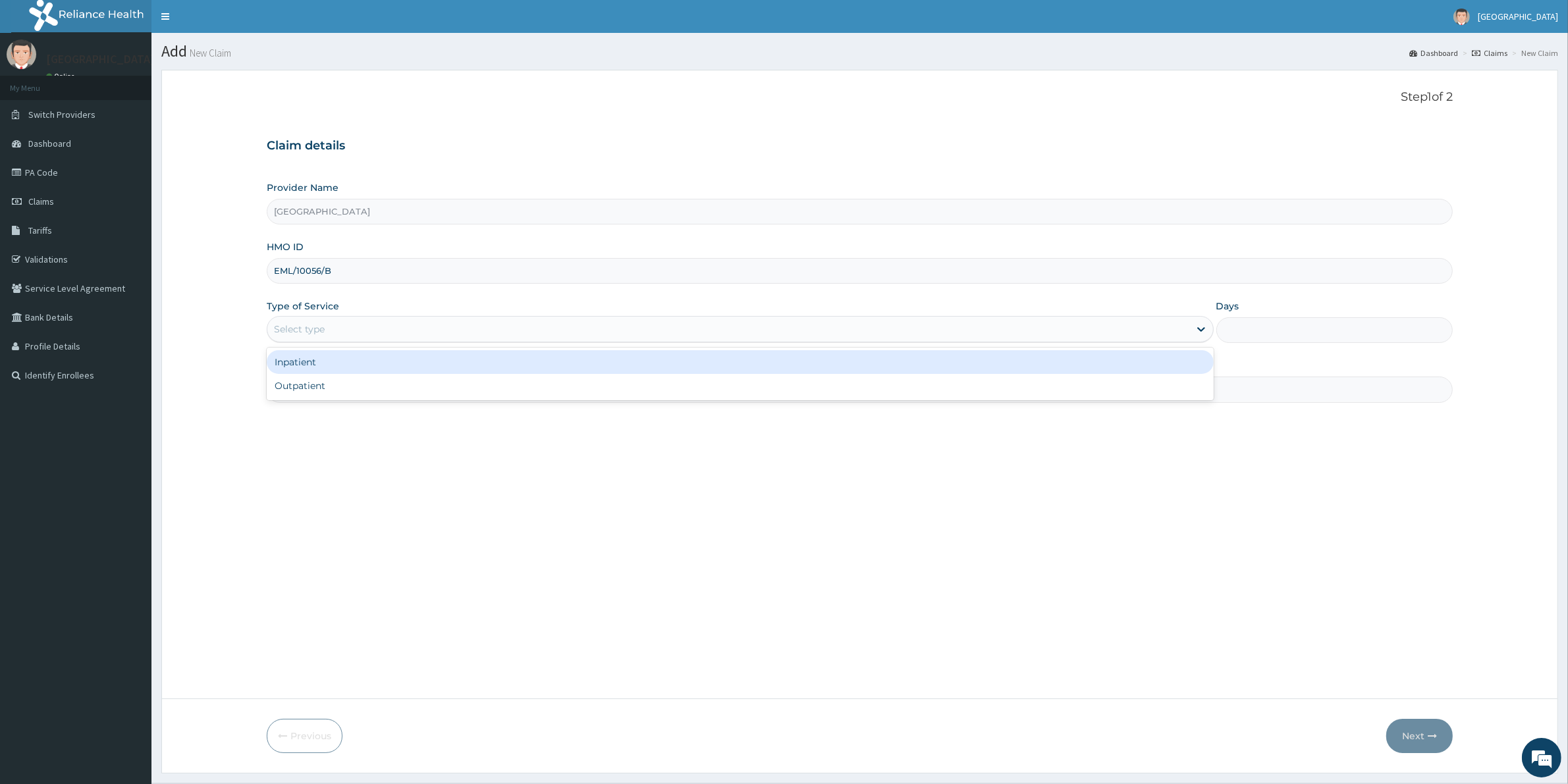
click at [309, 328] on div "Select type" at bounding box center [299, 328] width 51 height 13
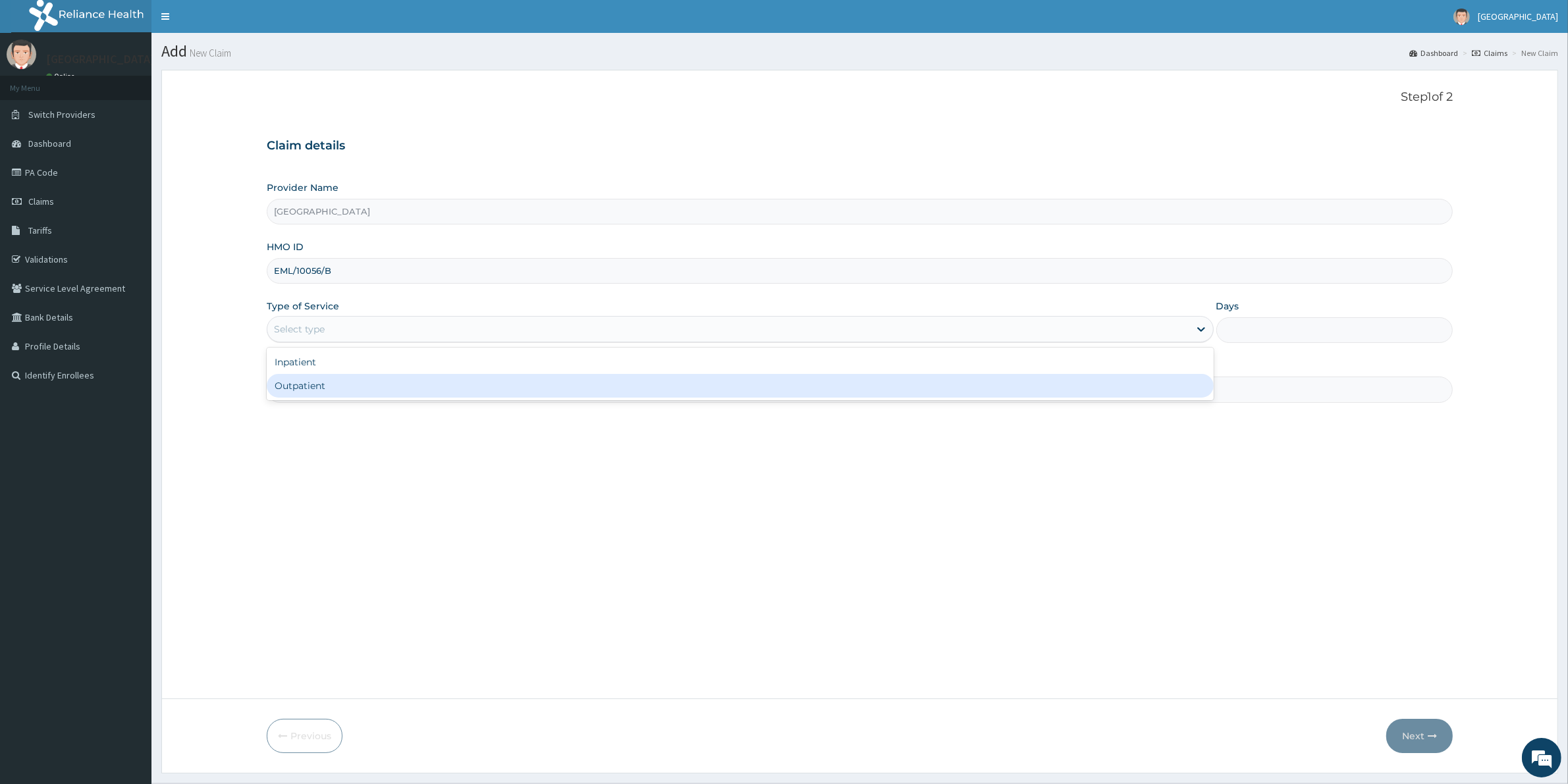
click at [319, 383] on div "Outpatient" at bounding box center [740, 385] width 947 height 24
type input "1"
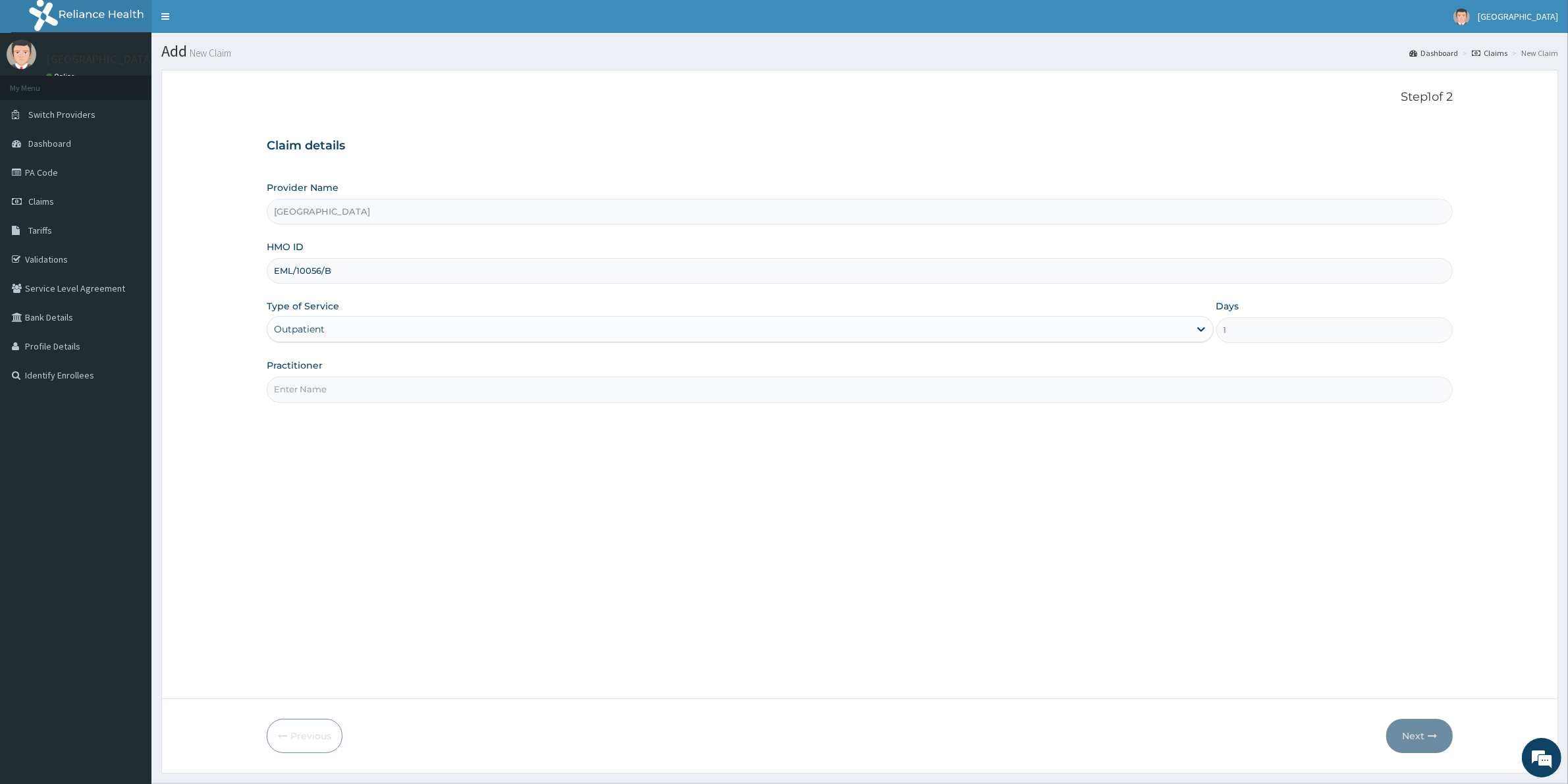
click at [337, 395] on input "Practitioner" at bounding box center [859, 389] width 1185 height 25
type input "[PERSON_NAME]"
click at [1420, 737] on button "Next" at bounding box center [1419, 735] width 66 height 34
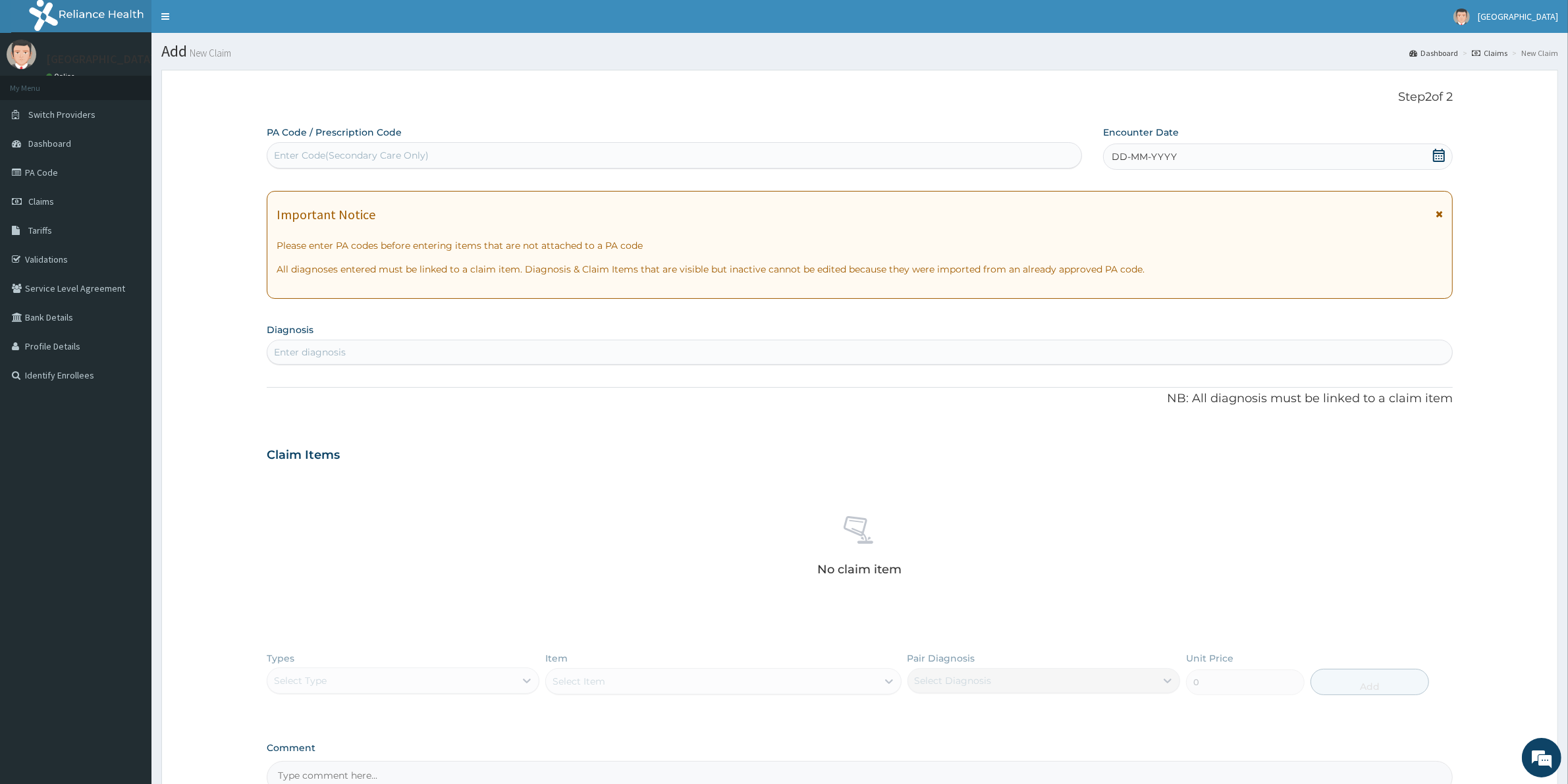
click at [1246, 159] on div "DD-MM-YYYY" at bounding box center [1277, 157] width 349 height 26
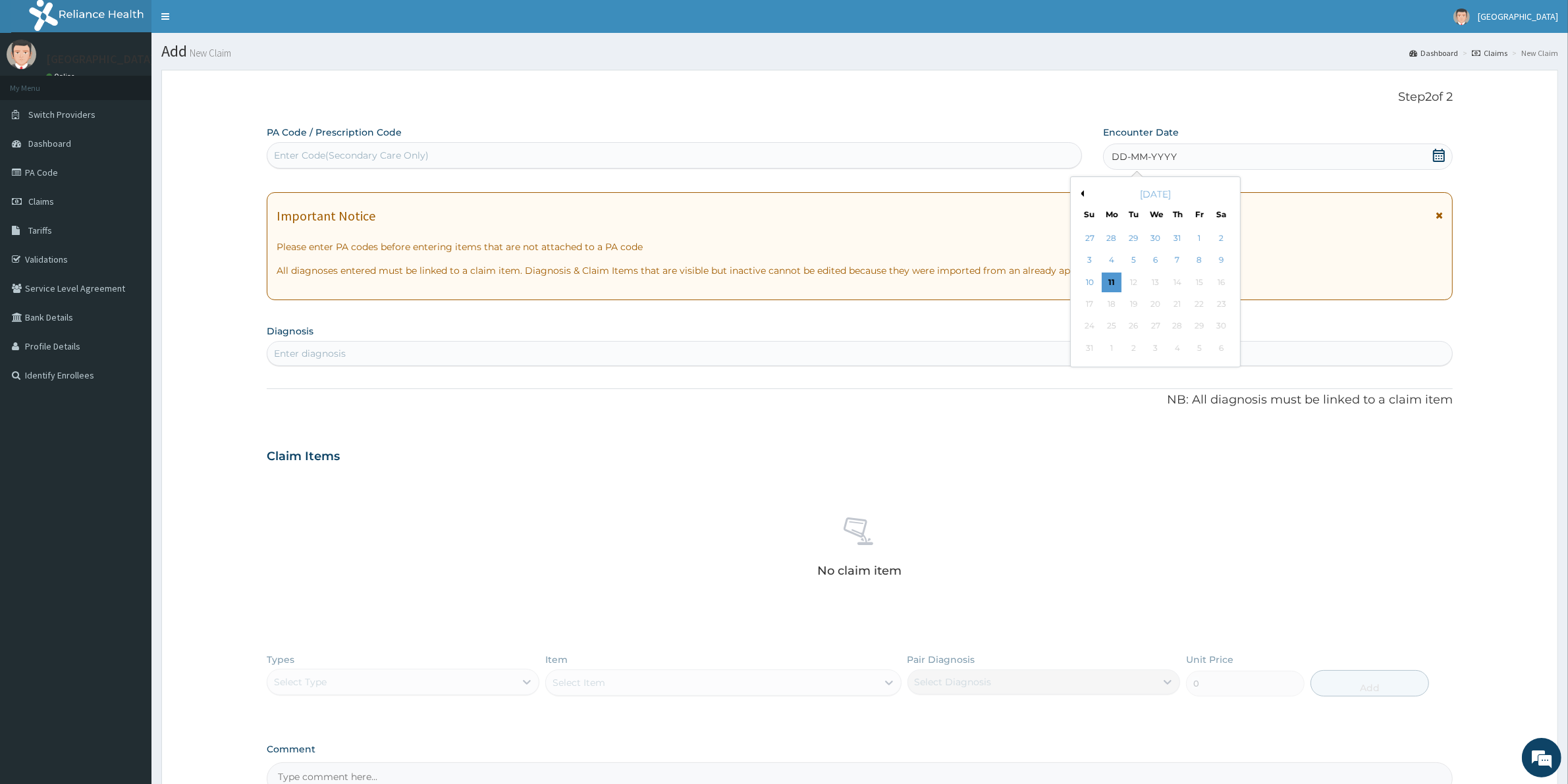
click at [1110, 283] on div "11" at bounding box center [1111, 283] width 20 height 20
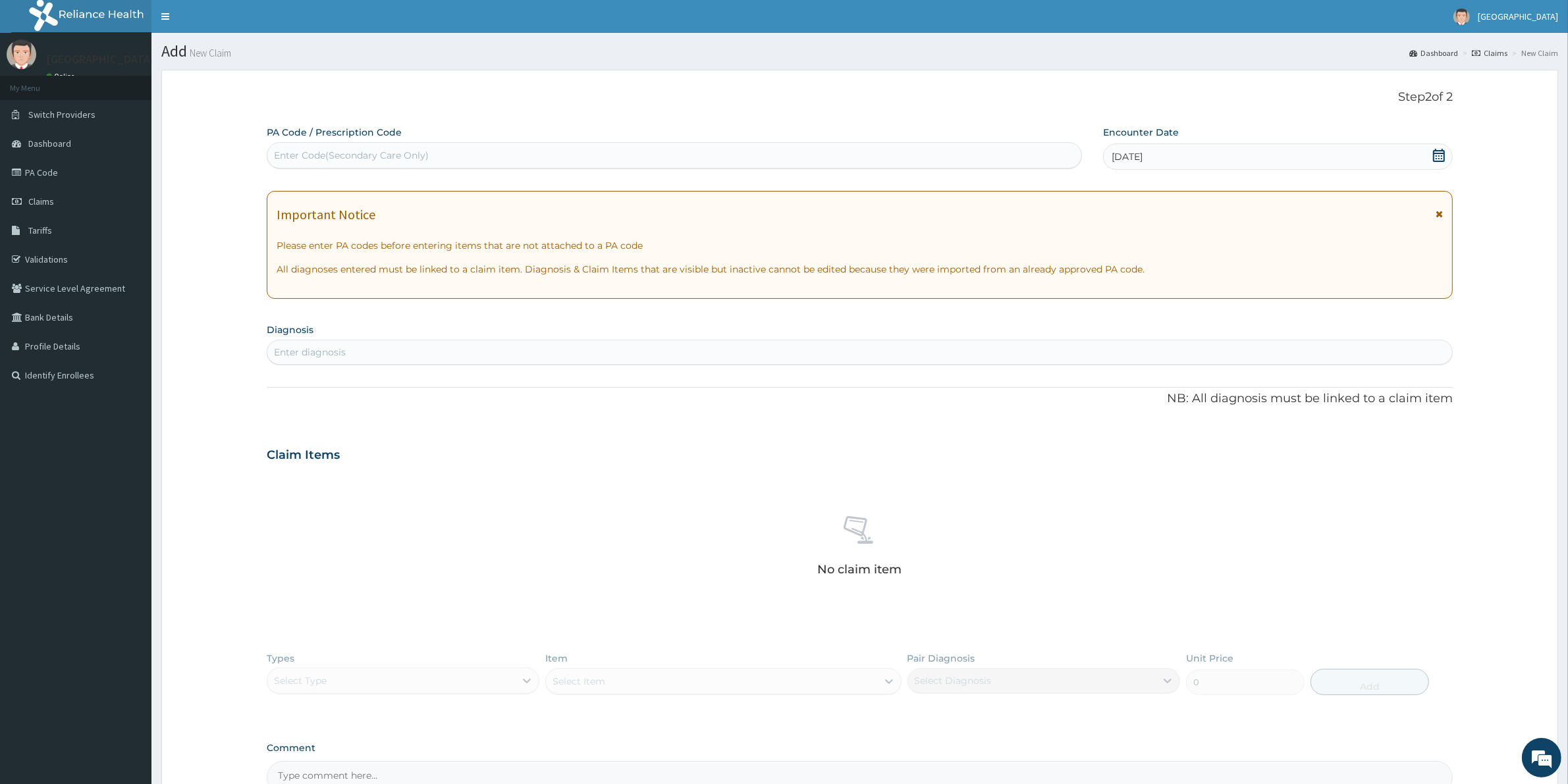
click at [293, 354] on div "Enter diagnosis" at bounding box center [309, 351] width 72 height 13
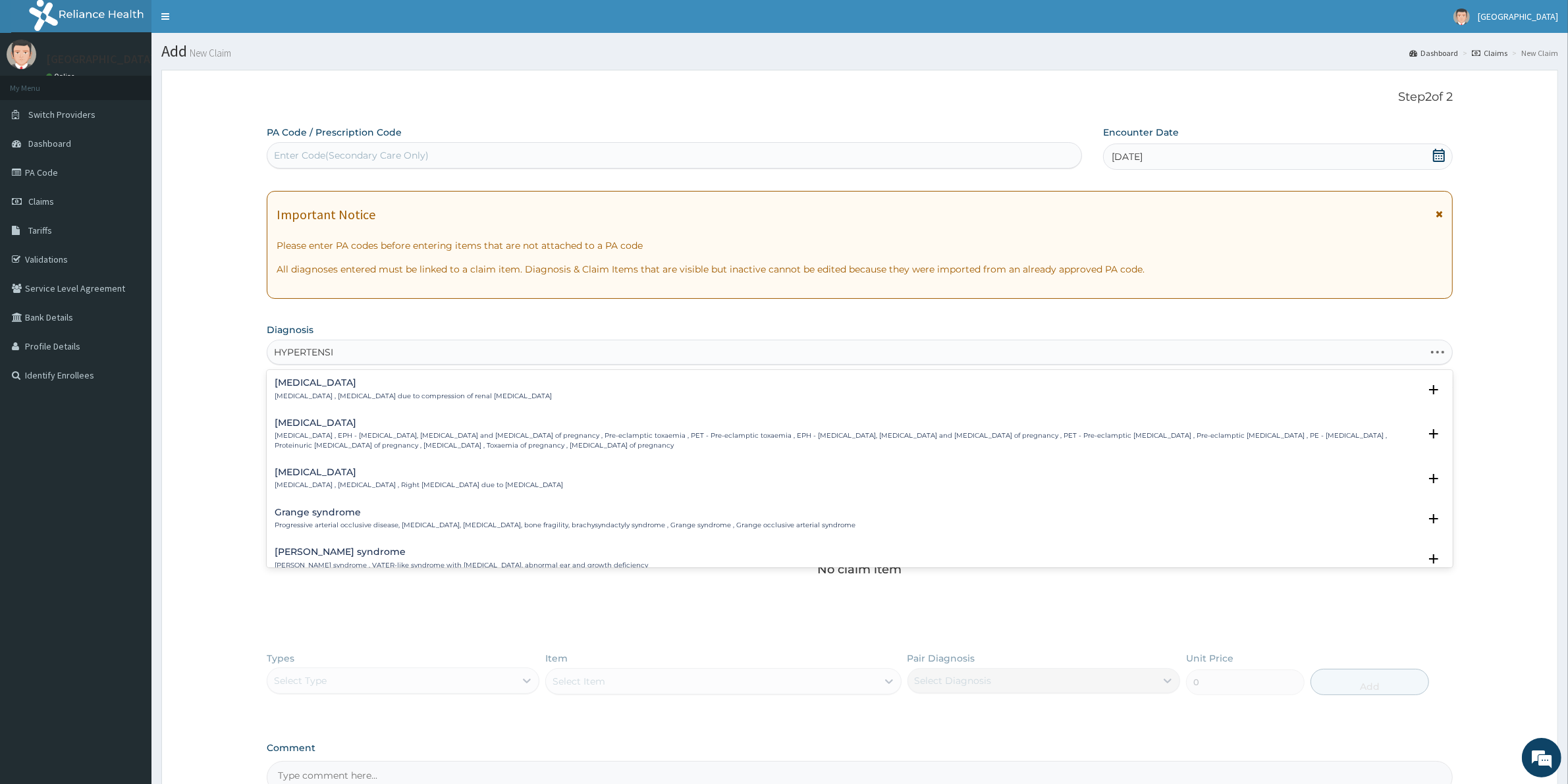
type input "HYPERTENSIV"
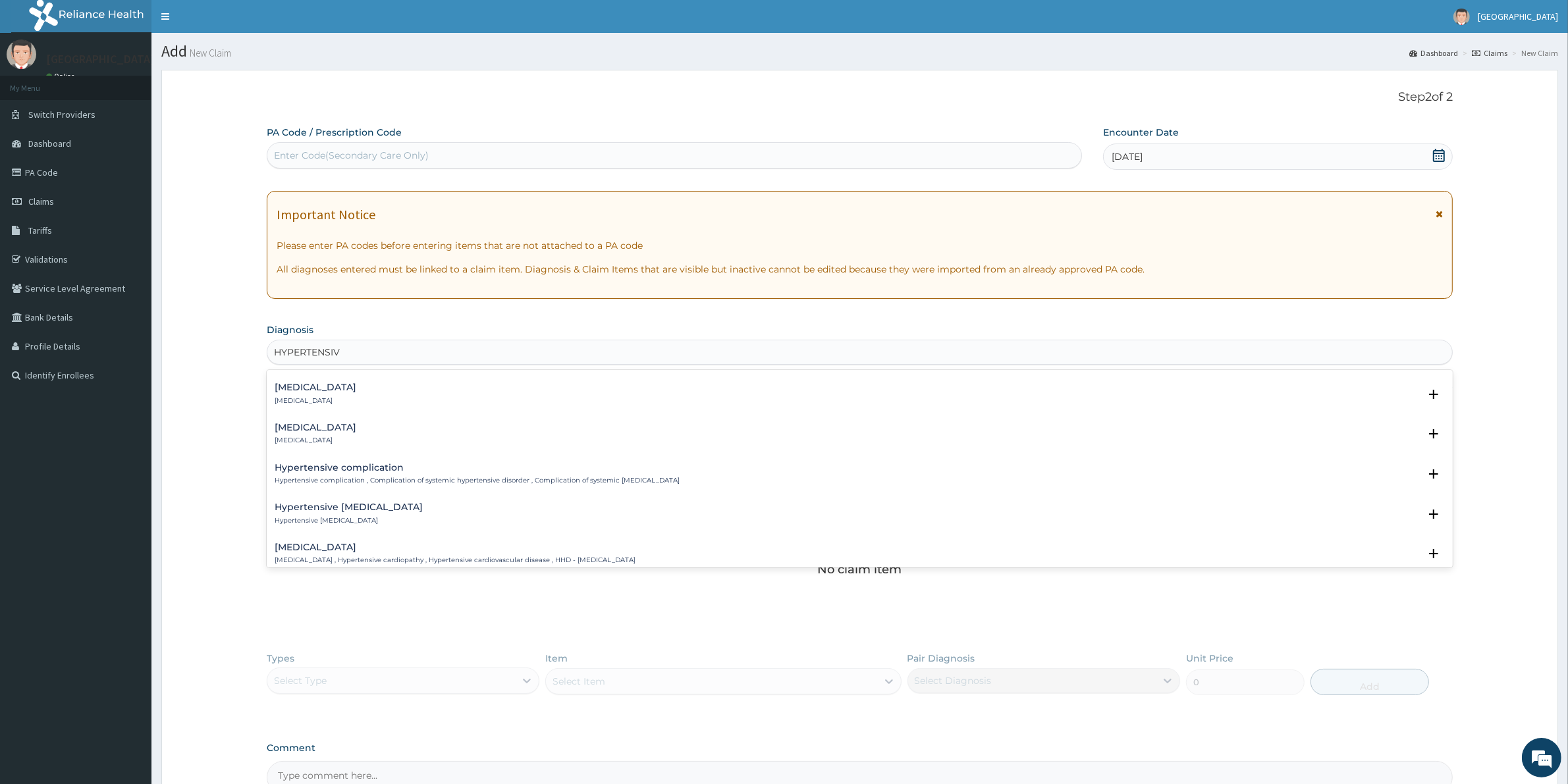
scroll to position [246, 0]
click at [367, 468] on h4 "[MEDICAL_DATA]" at bounding box center [454, 465] width 361 height 10
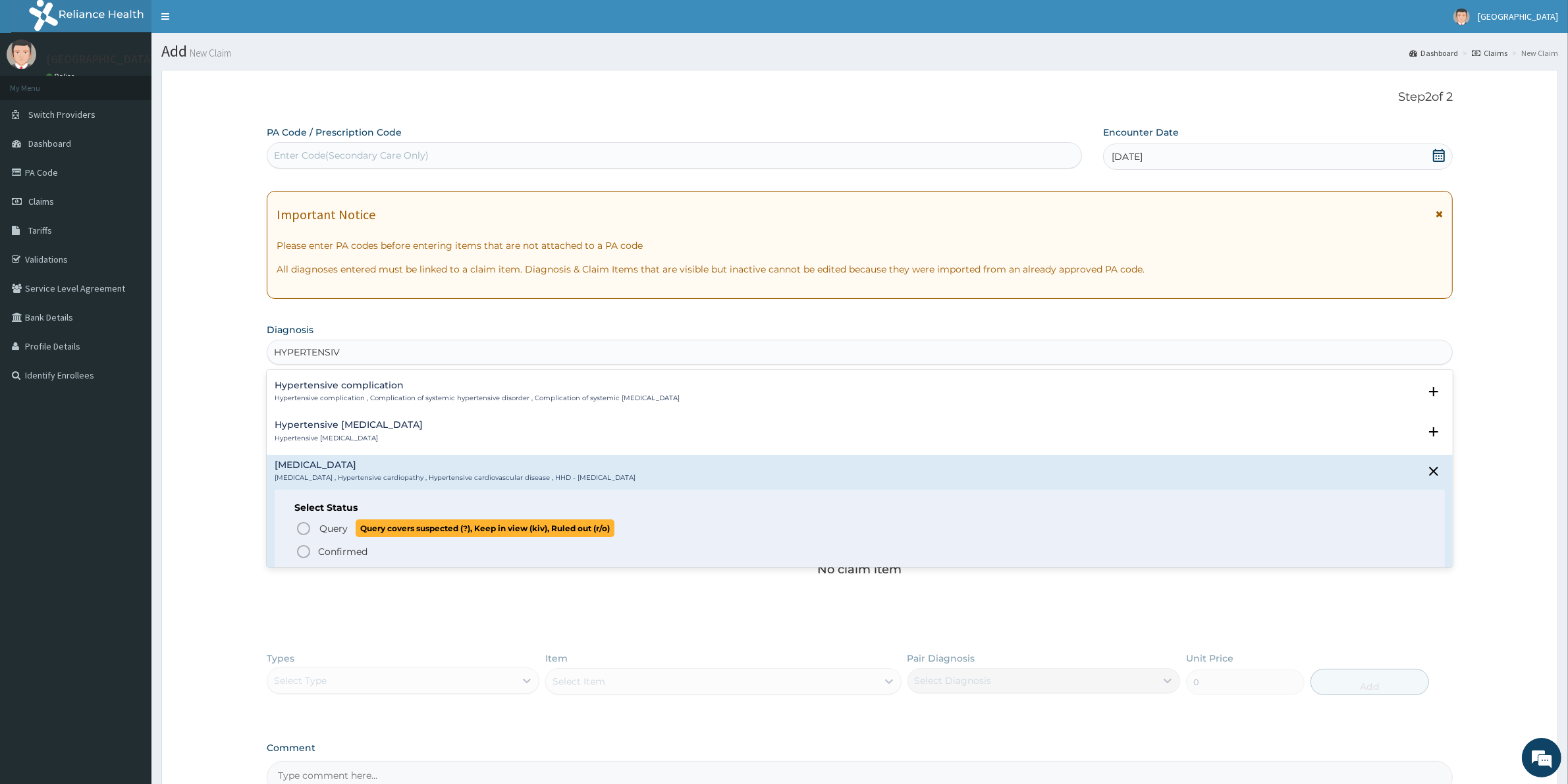
click at [336, 531] on span "Query" at bounding box center [333, 528] width 29 height 13
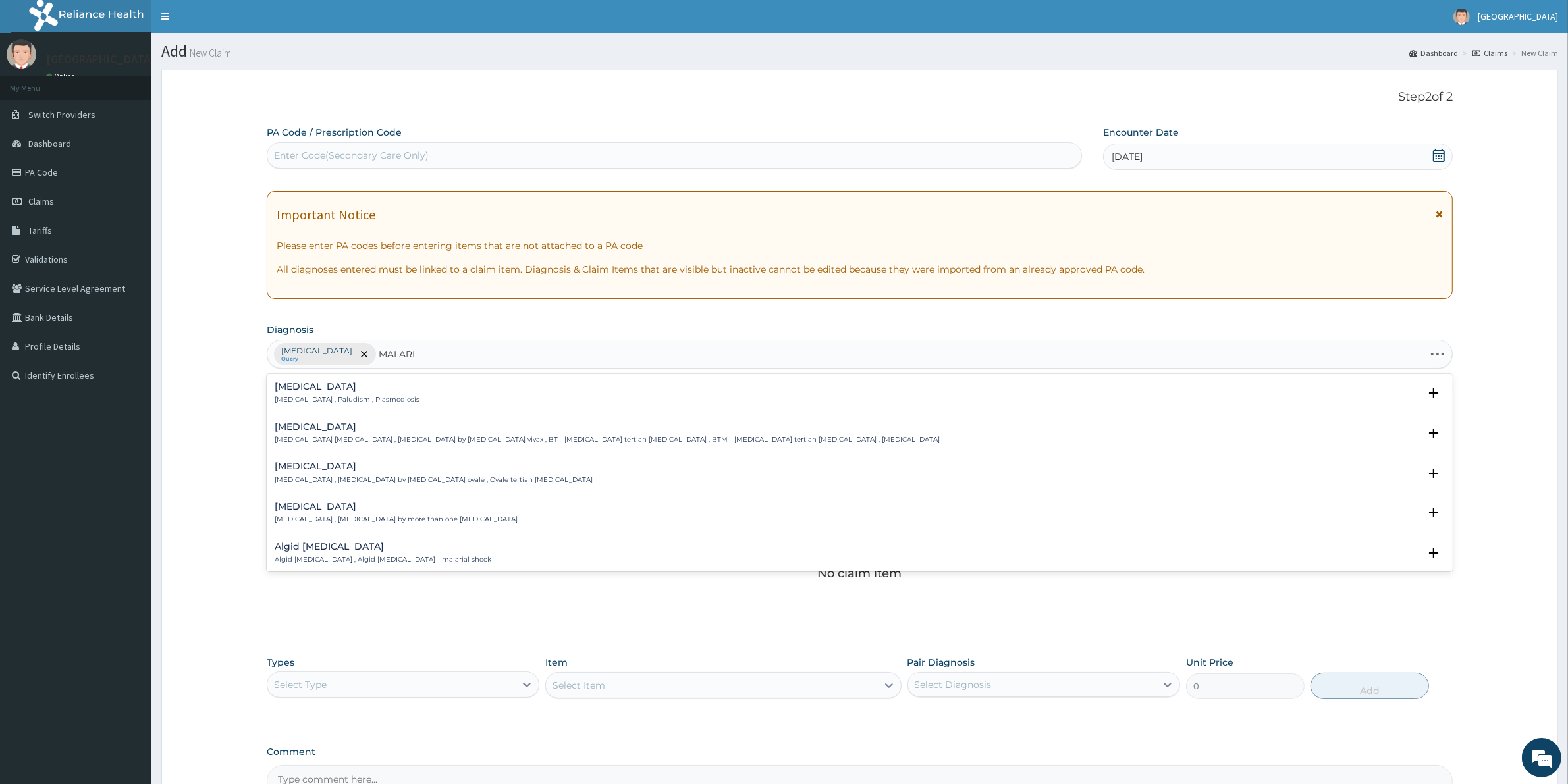
type input "[MEDICAL_DATA]"
click at [311, 400] on p "[MEDICAL_DATA] , Paludism , Plasmodiosis" at bounding box center [346, 399] width 145 height 9
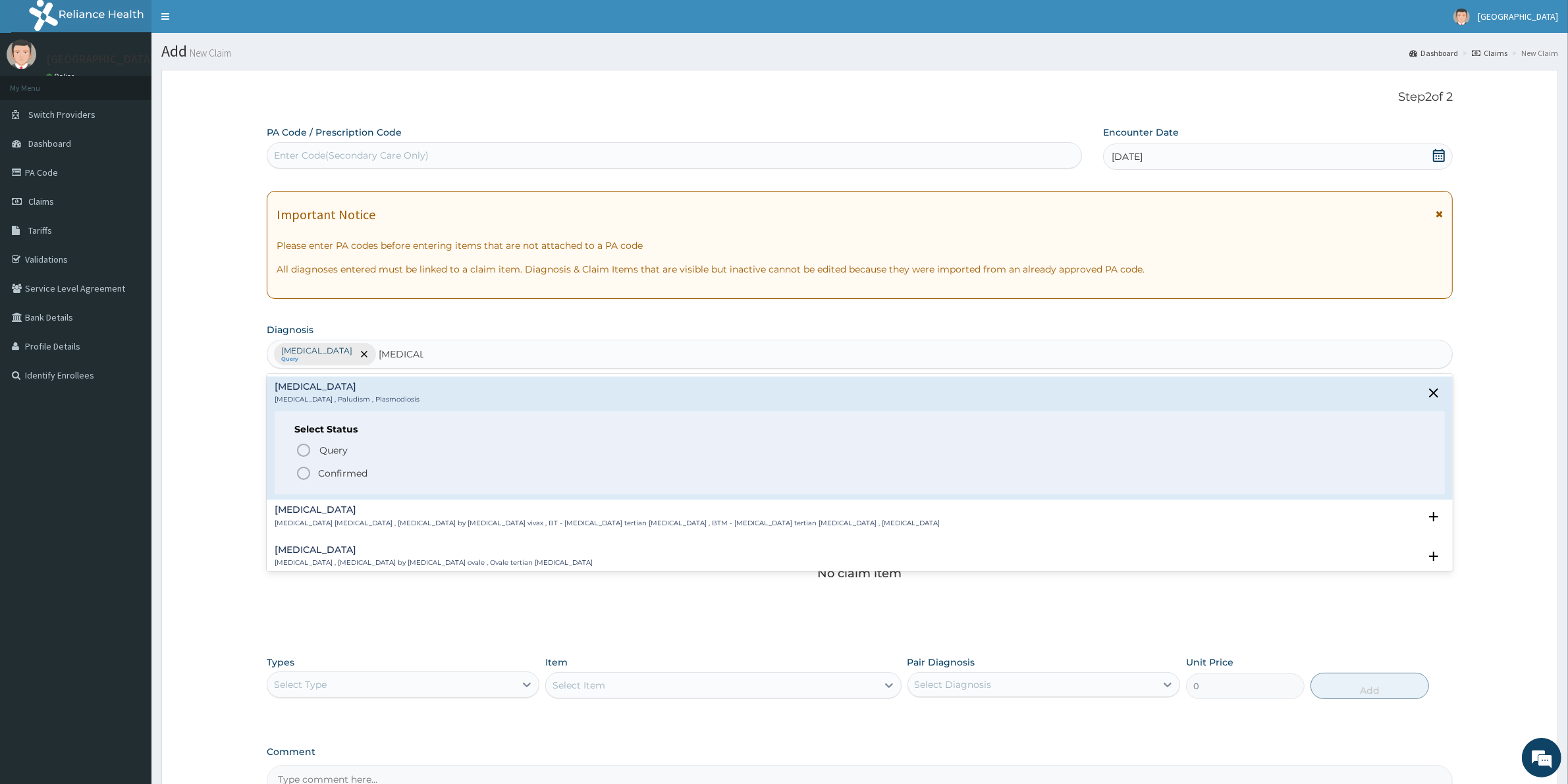
click at [343, 472] on p "Confirmed" at bounding box center [343, 473] width 49 height 13
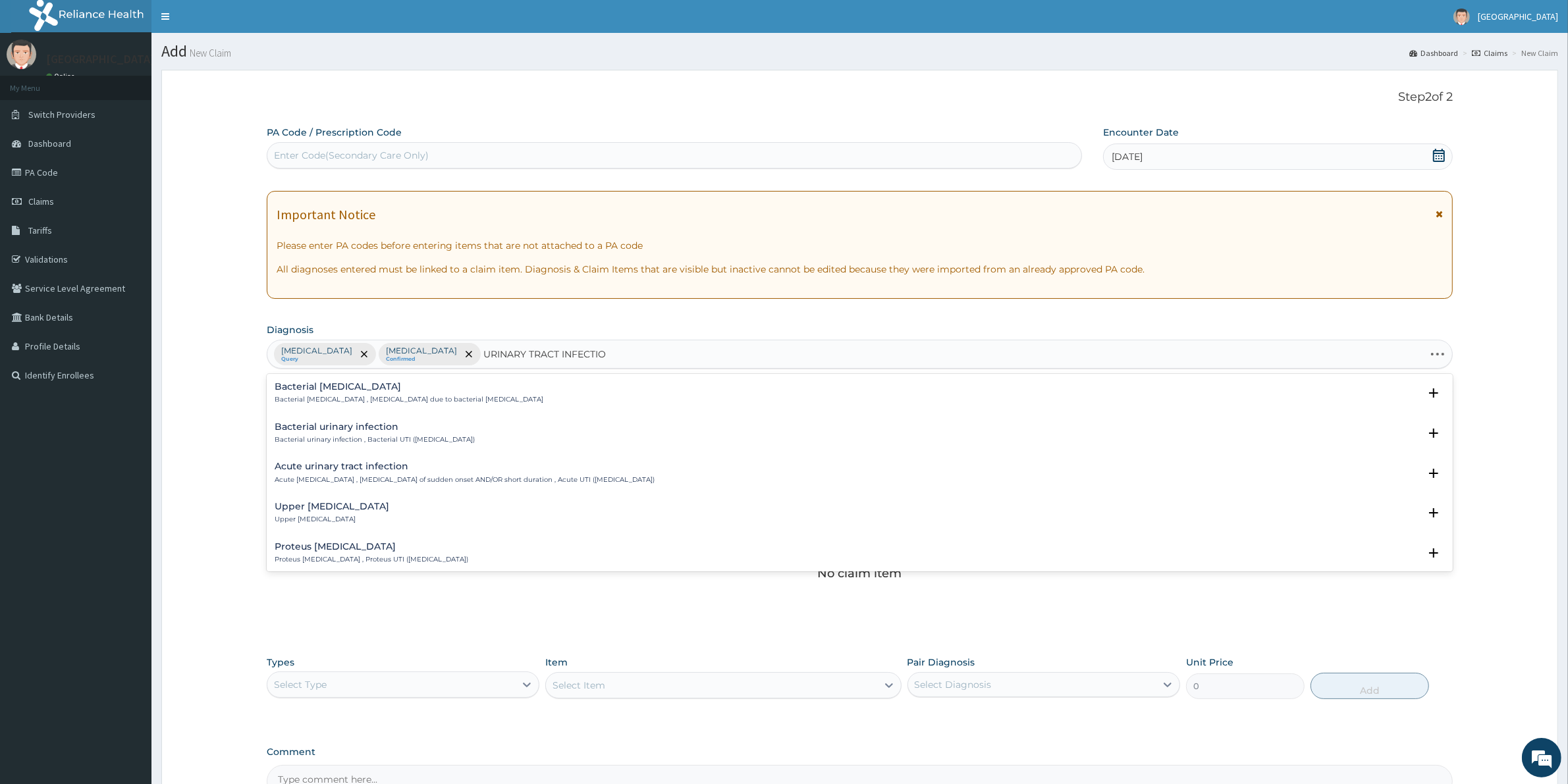
type input "[MEDICAL_DATA]"
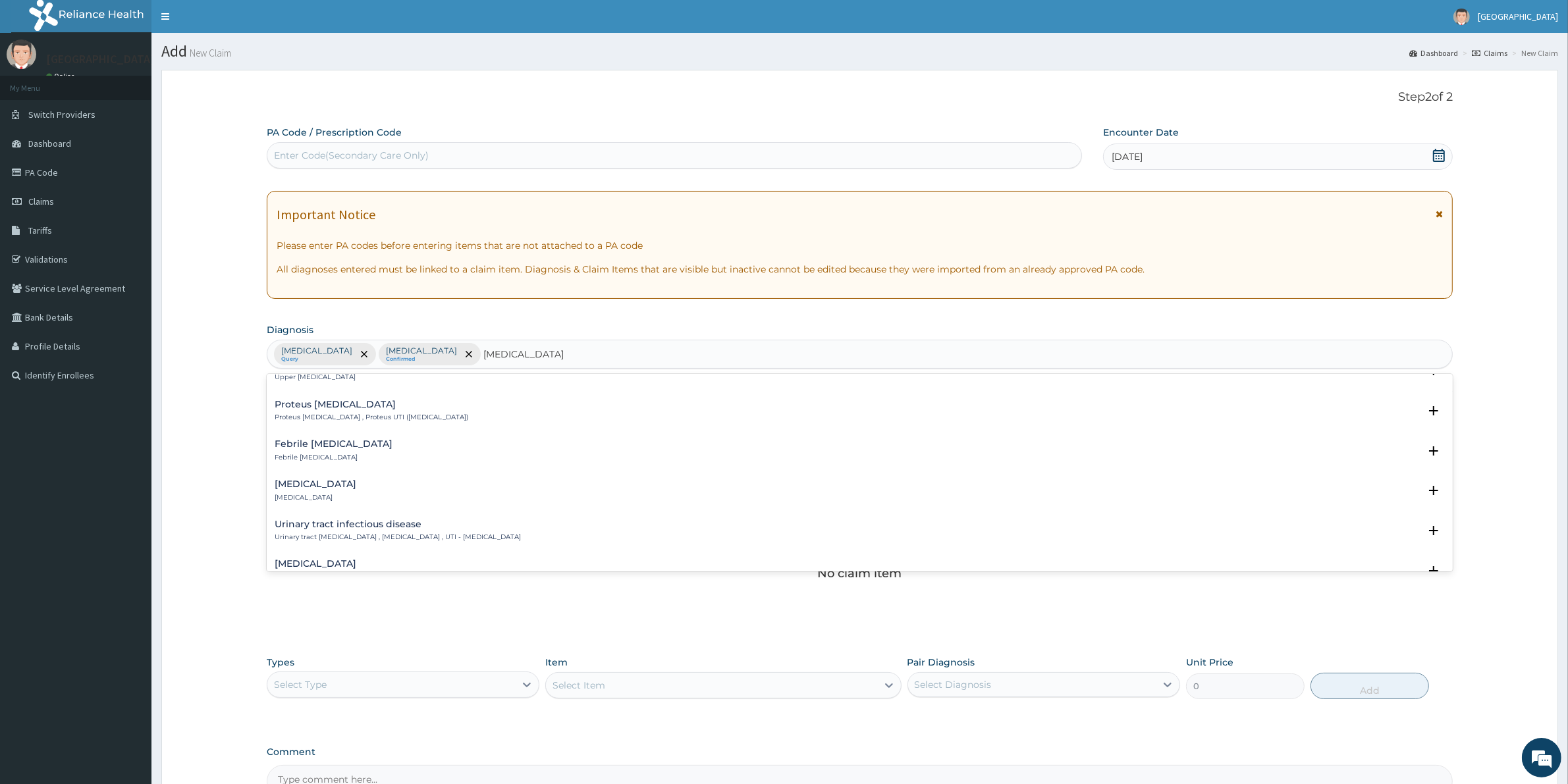
scroll to position [165, 0]
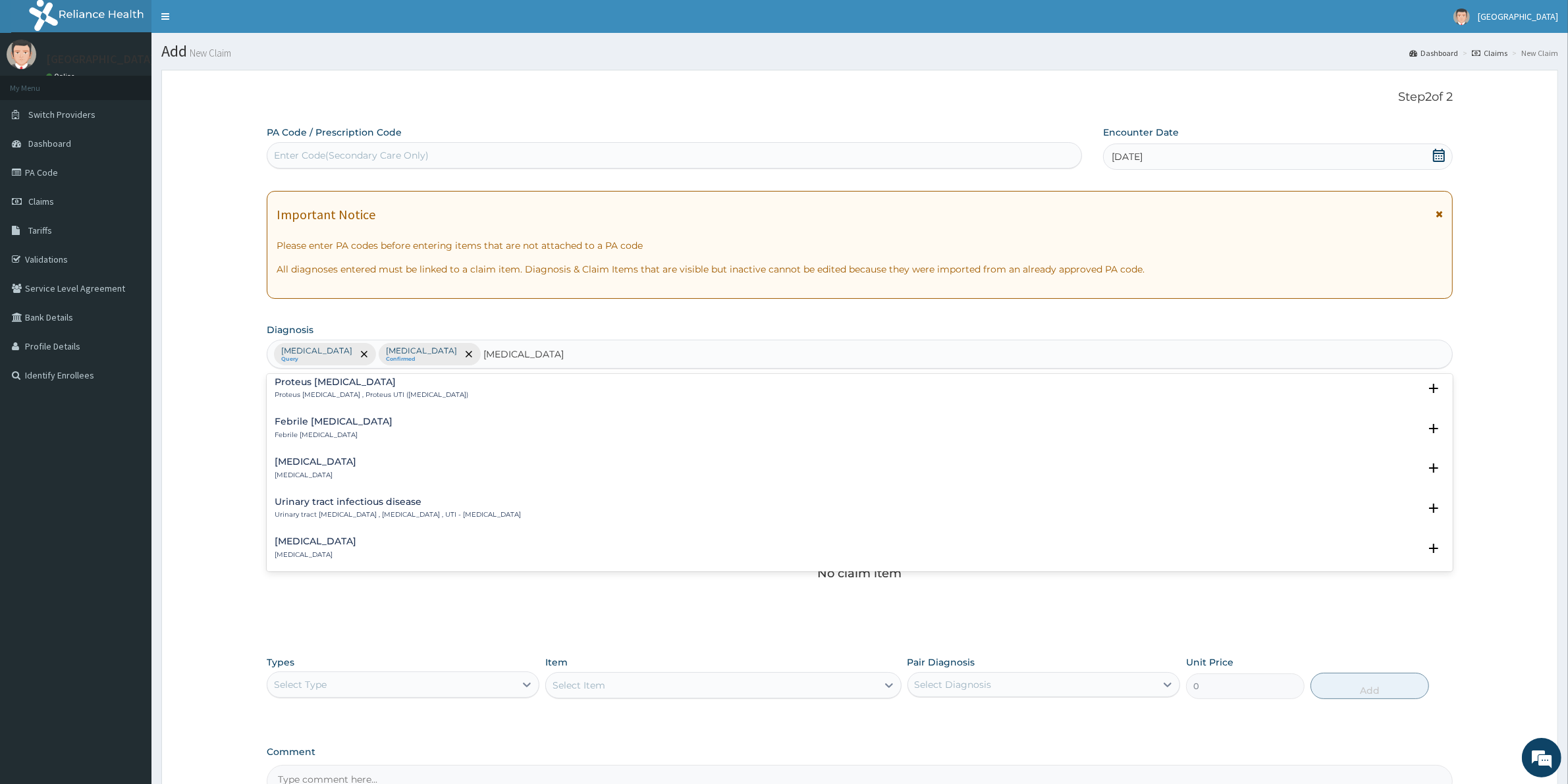
click at [374, 497] on h4 "Urinary tract infectious disease" at bounding box center [397, 501] width 247 height 10
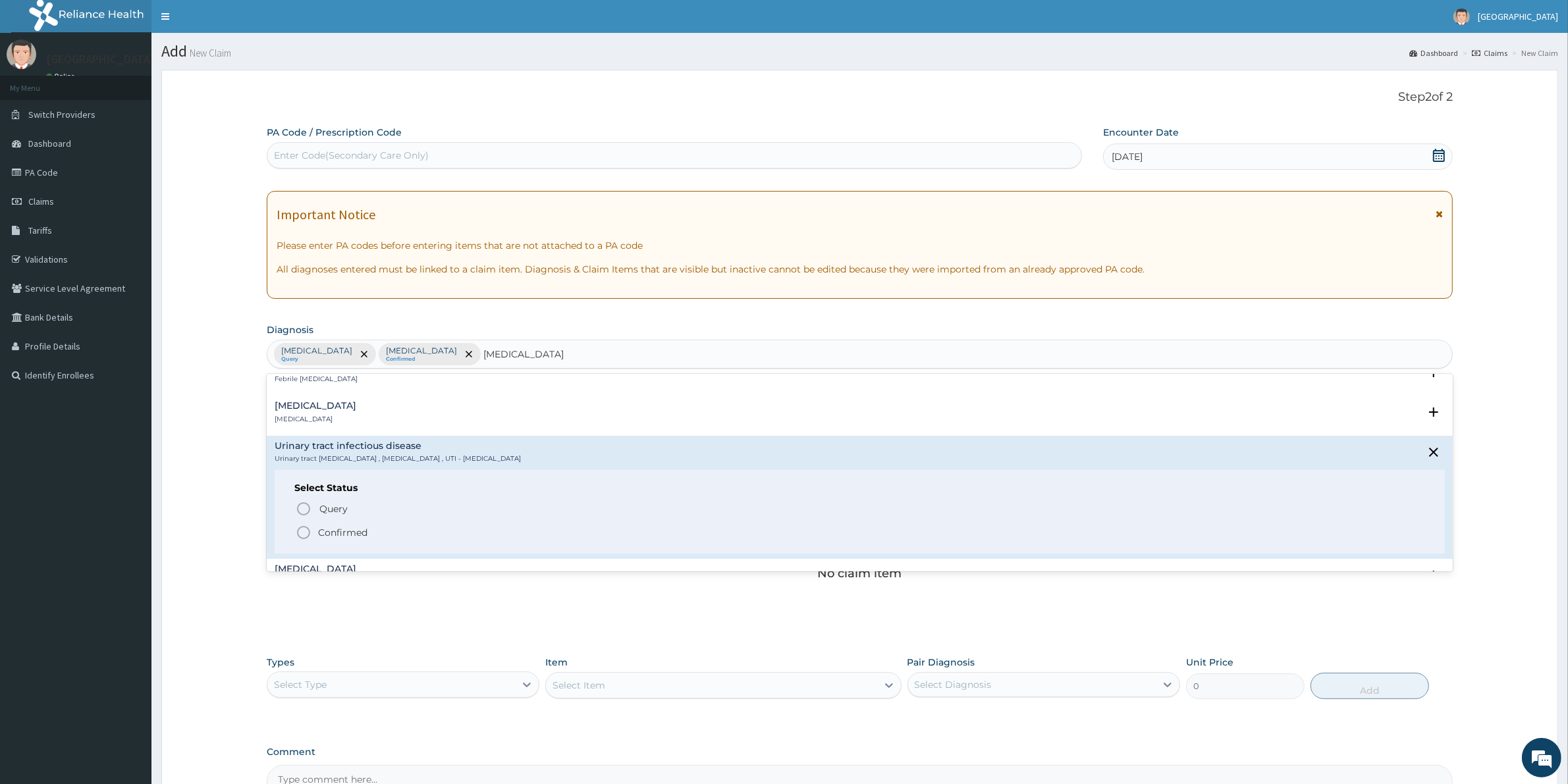
scroll to position [246, 0]
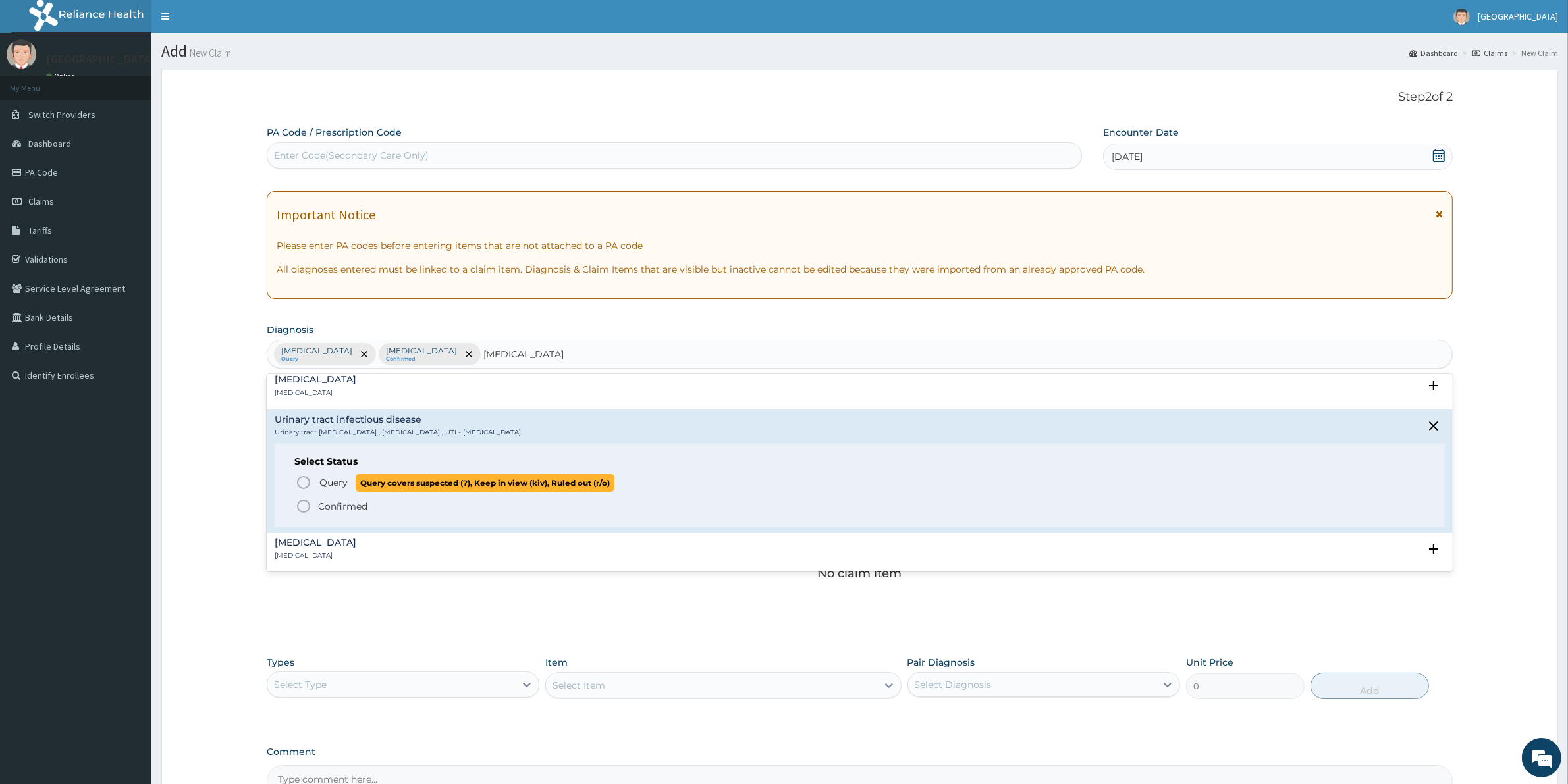
click at [322, 486] on span "Query" at bounding box center [333, 482] width 29 height 13
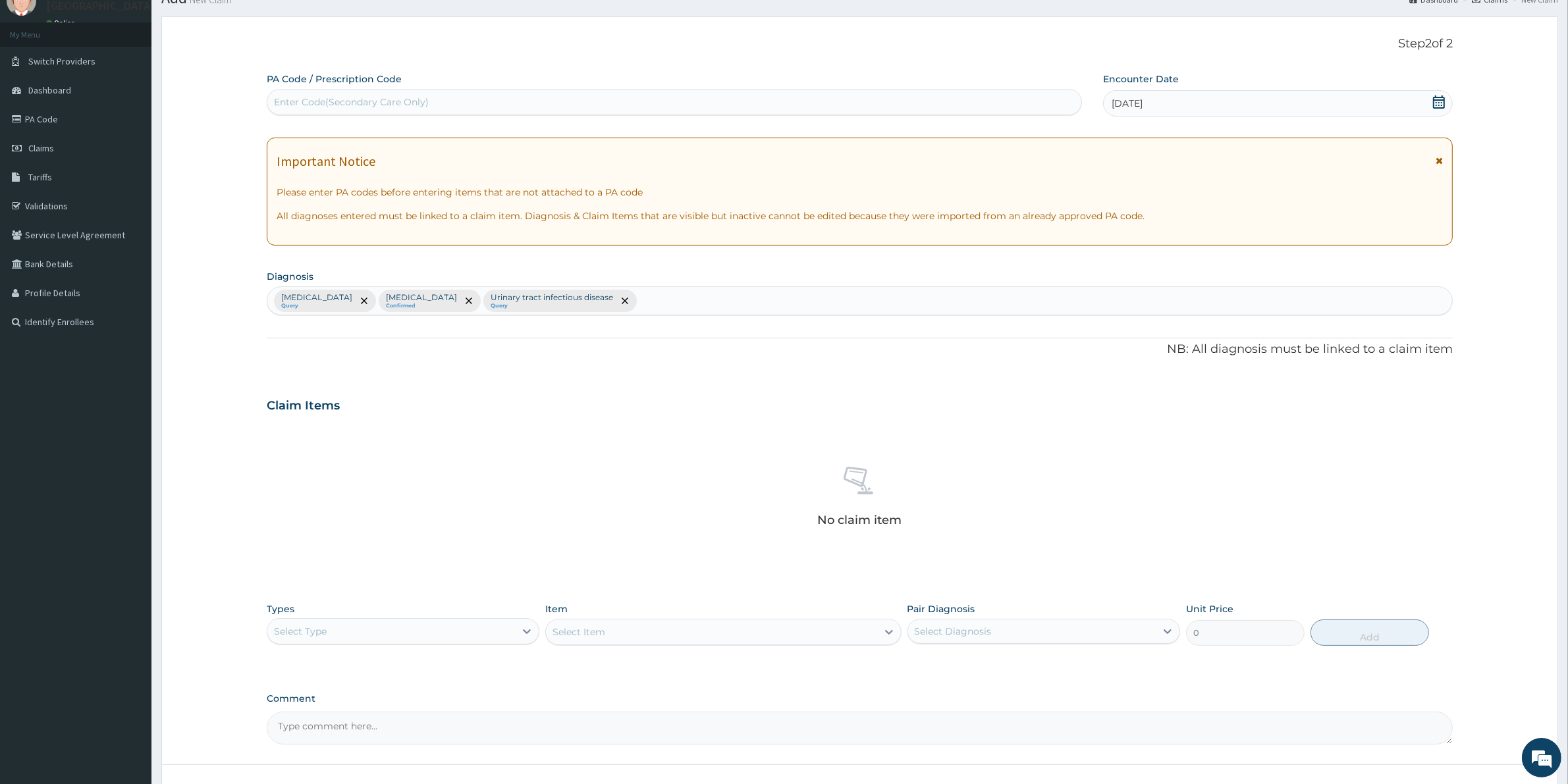
scroll to position [82, 0]
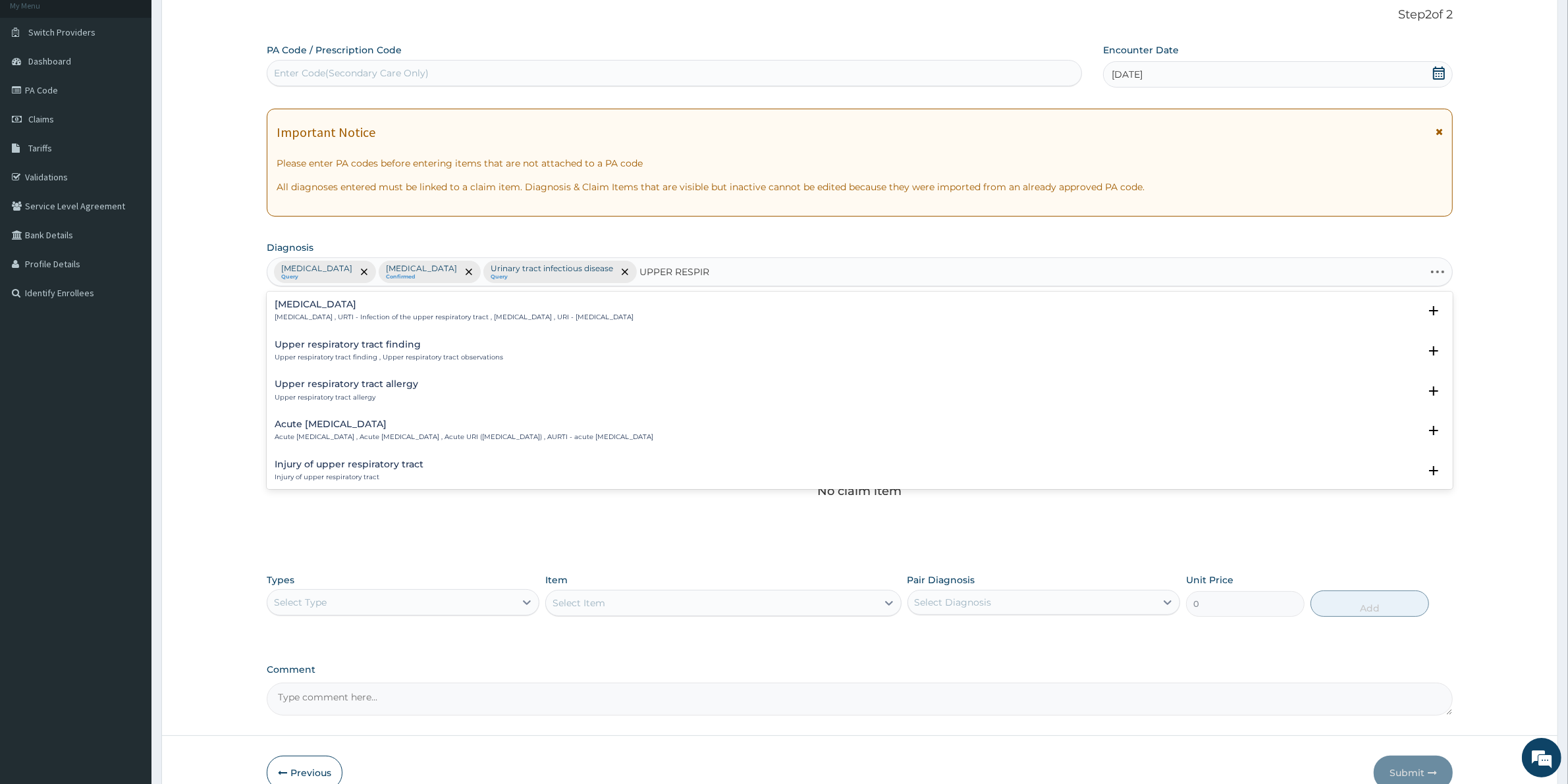
type input "UPPER RESPIRA"
click at [362, 313] on div "[MEDICAL_DATA] [MEDICAL_DATA] , URTI - Infection of the upper respiratory tract…" at bounding box center [454, 311] width 359 height 23
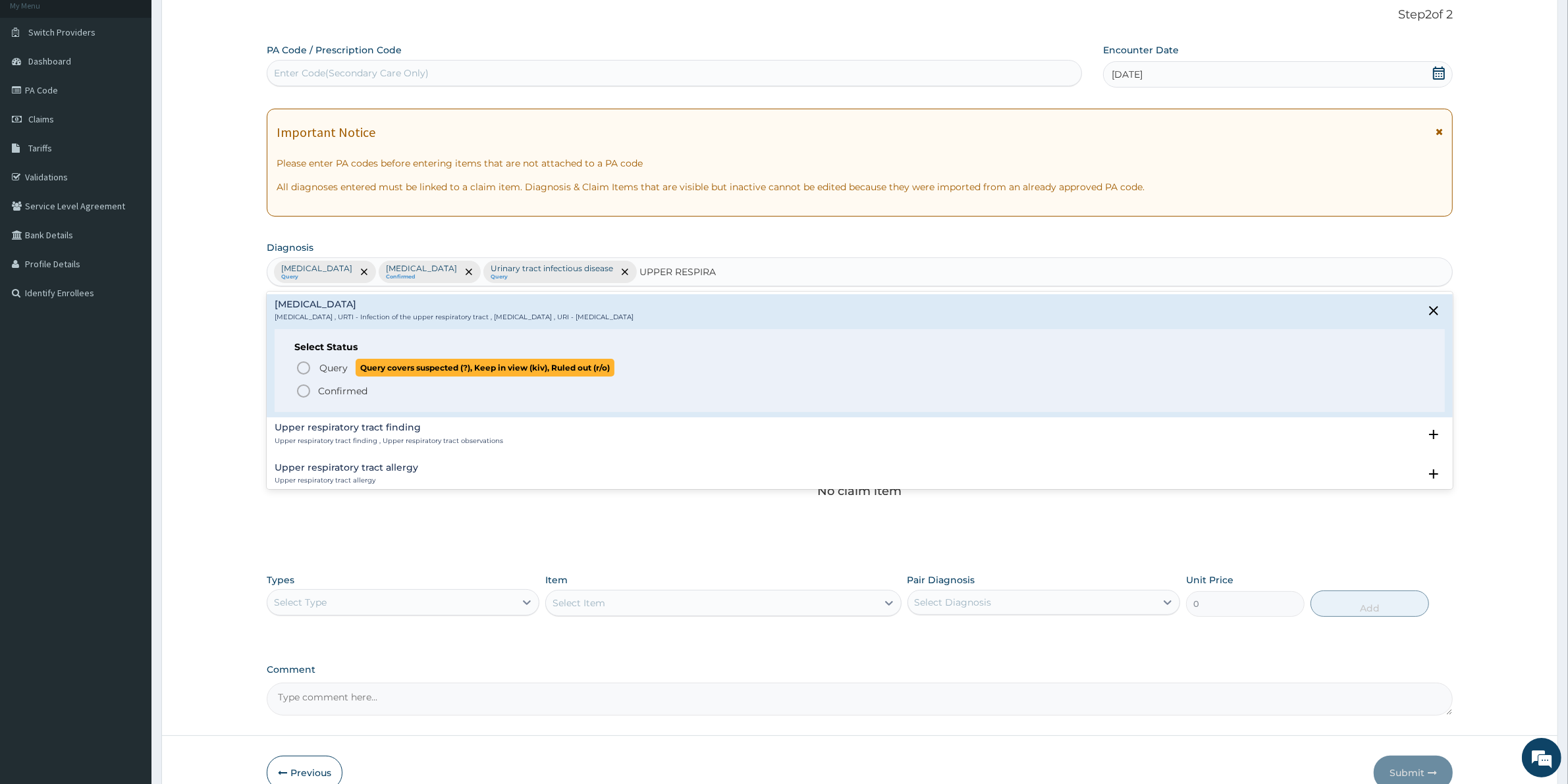
click at [336, 367] on span "Query" at bounding box center [333, 368] width 29 height 13
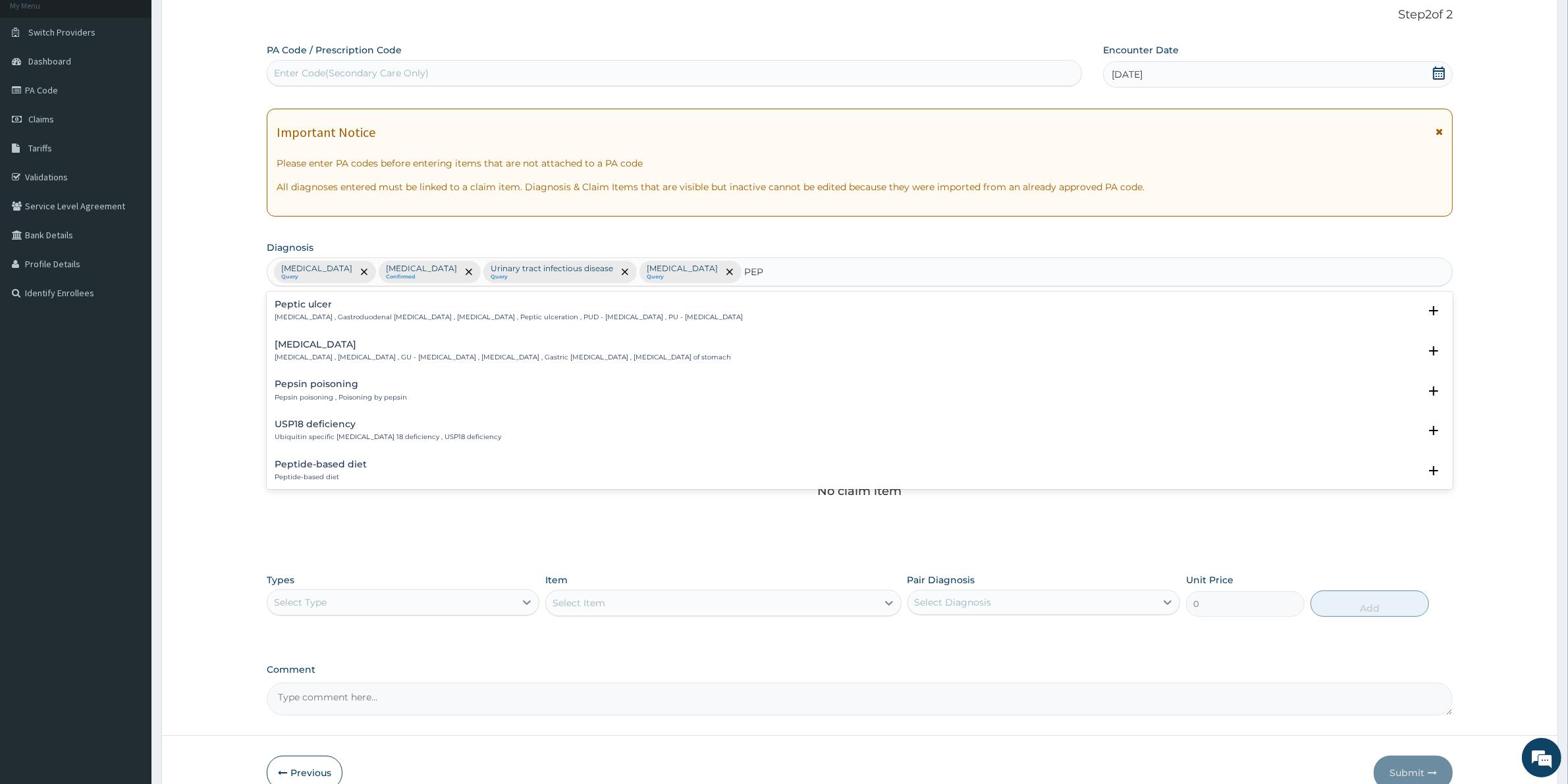
type input "PEPT"
click at [376, 318] on p "[MEDICAL_DATA] , Gastroduodenal [MEDICAL_DATA] , [MEDICAL_DATA] , Peptic ulcera…" at bounding box center [508, 317] width 468 height 9
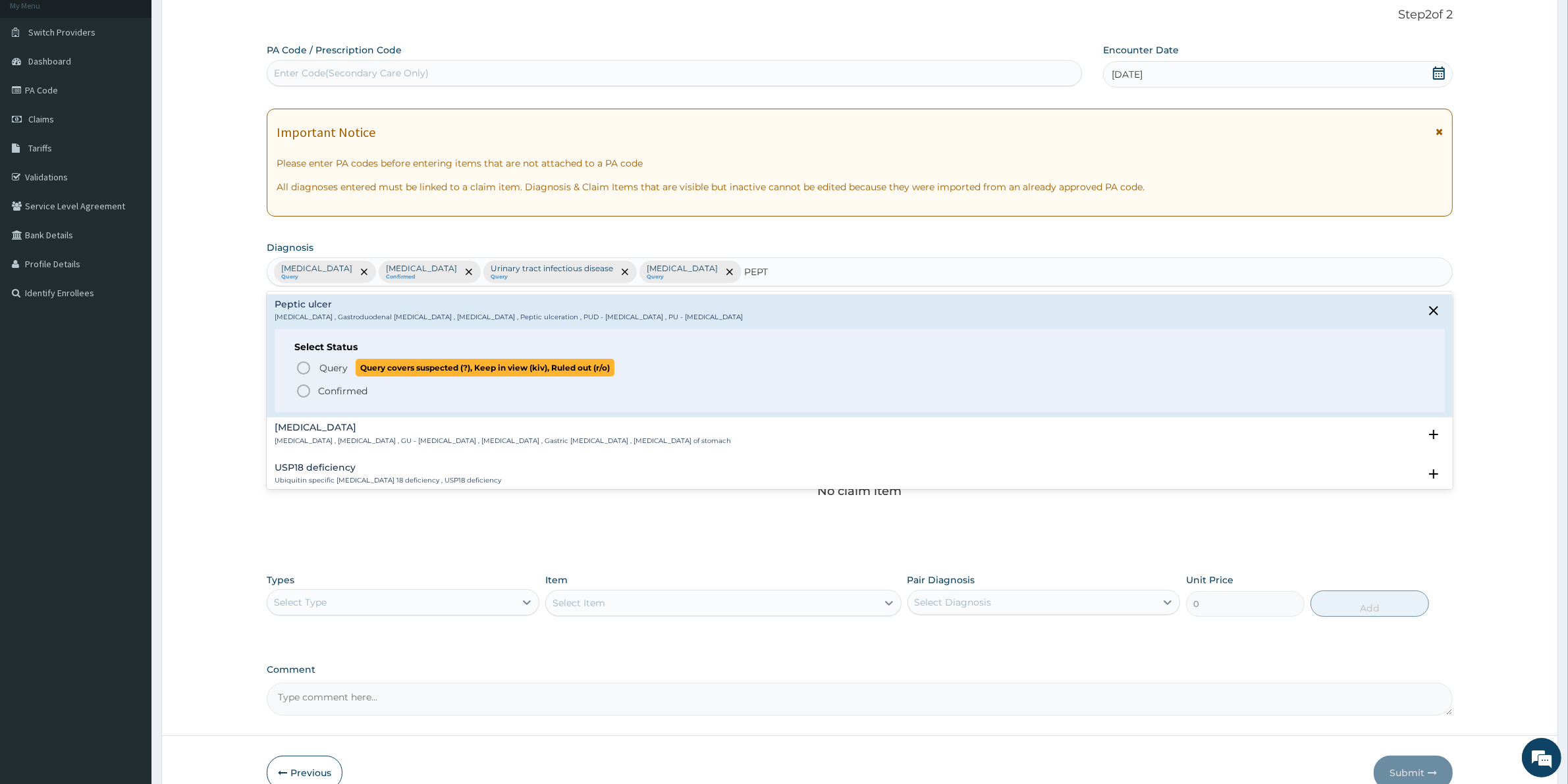
click at [337, 369] on span "Query" at bounding box center [333, 368] width 29 height 13
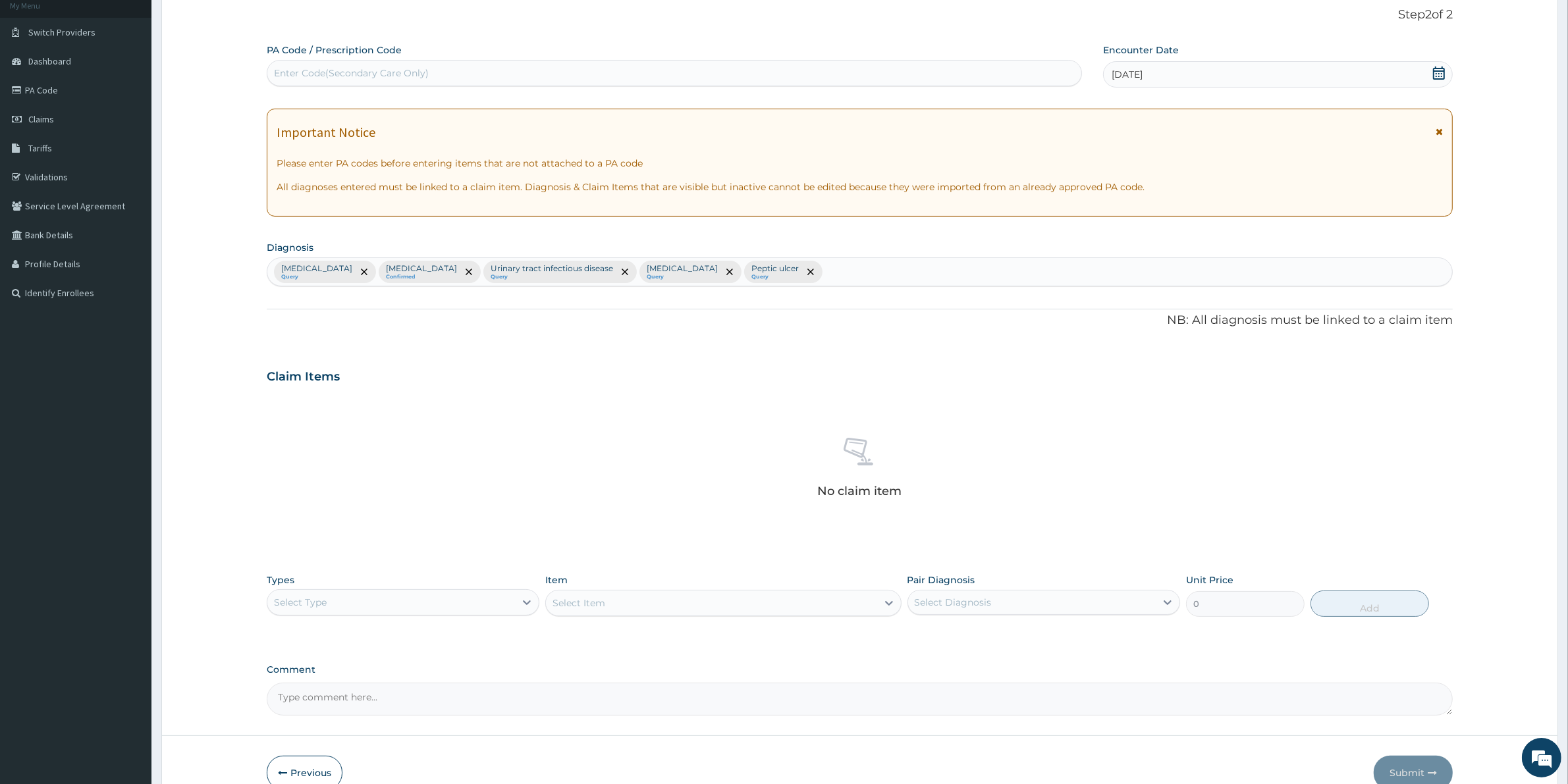
scroll to position [153, 0]
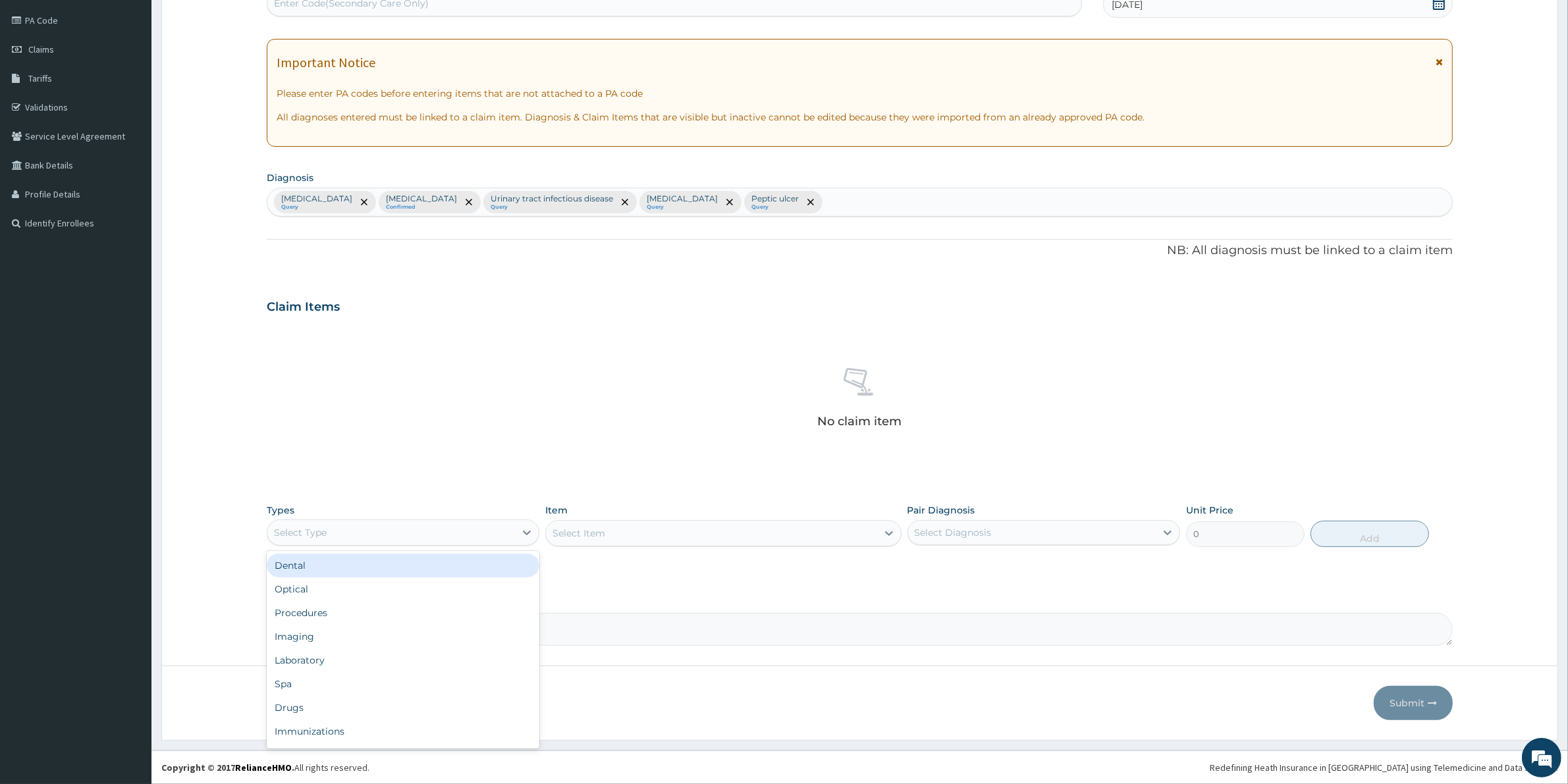
click at [324, 531] on div "Select Type" at bounding box center [300, 532] width 53 height 13
click at [308, 612] on div "Procedures" at bounding box center [403, 613] width 273 height 24
click at [583, 521] on div "Select Item" at bounding box center [723, 533] width 355 height 26
click at [583, 535] on div "Select Item" at bounding box center [723, 533] width 355 height 26
click at [699, 533] on div "Select Item" at bounding box center [723, 533] width 355 height 26
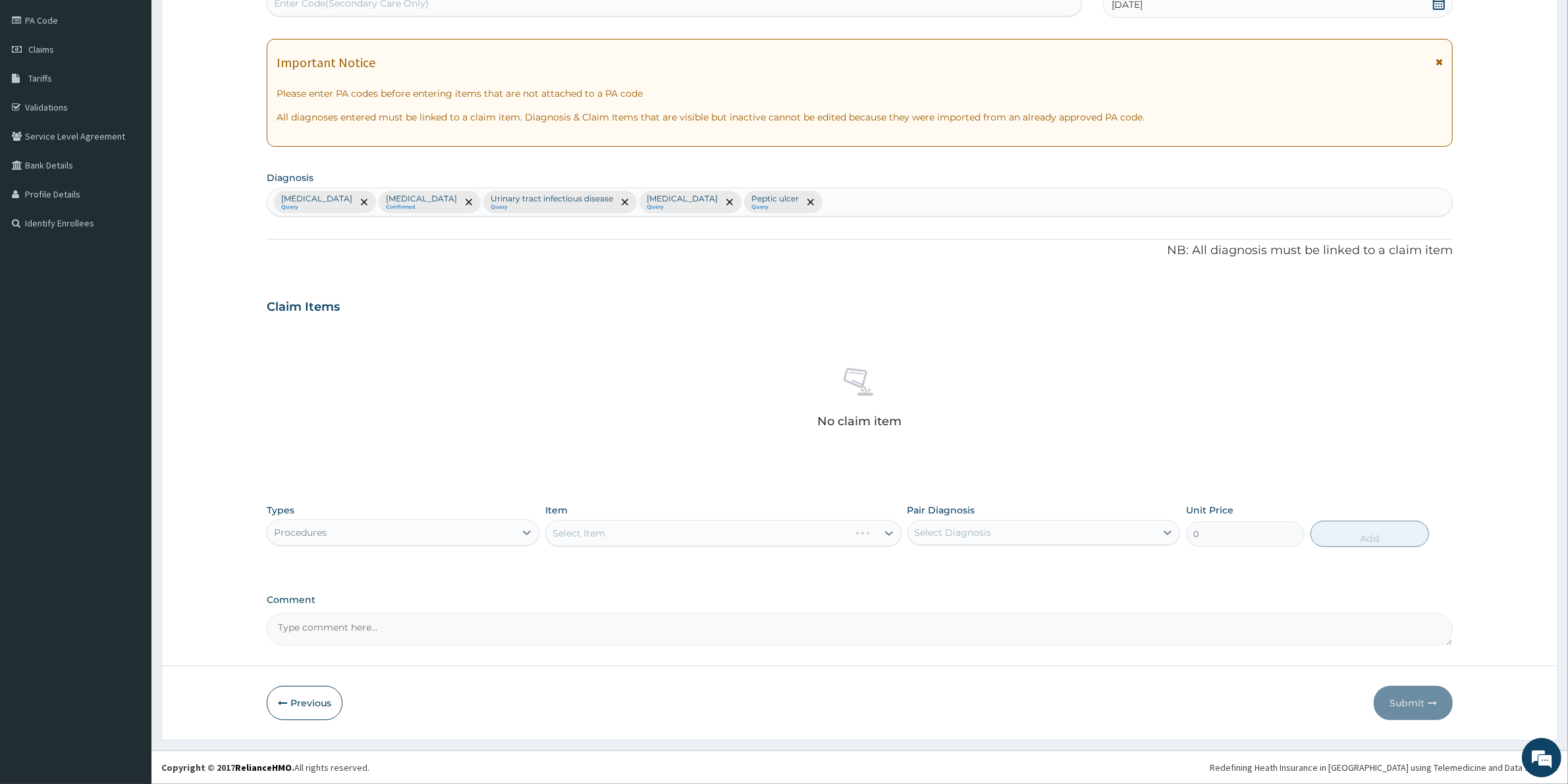
click at [798, 524] on div "Select Item" at bounding box center [723, 533] width 355 height 26
click at [666, 540] on div "Select Item" at bounding box center [723, 533] width 355 height 26
click at [870, 524] on div "Select Item" at bounding box center [723, 533] width 355 height 26
click at [597, 538] on div "Select Item" at bounding box center [723, 533] width 355 height 26
click at [597, 535] on div "Select Item" at bounding box center [723, 533] width 355 height 26
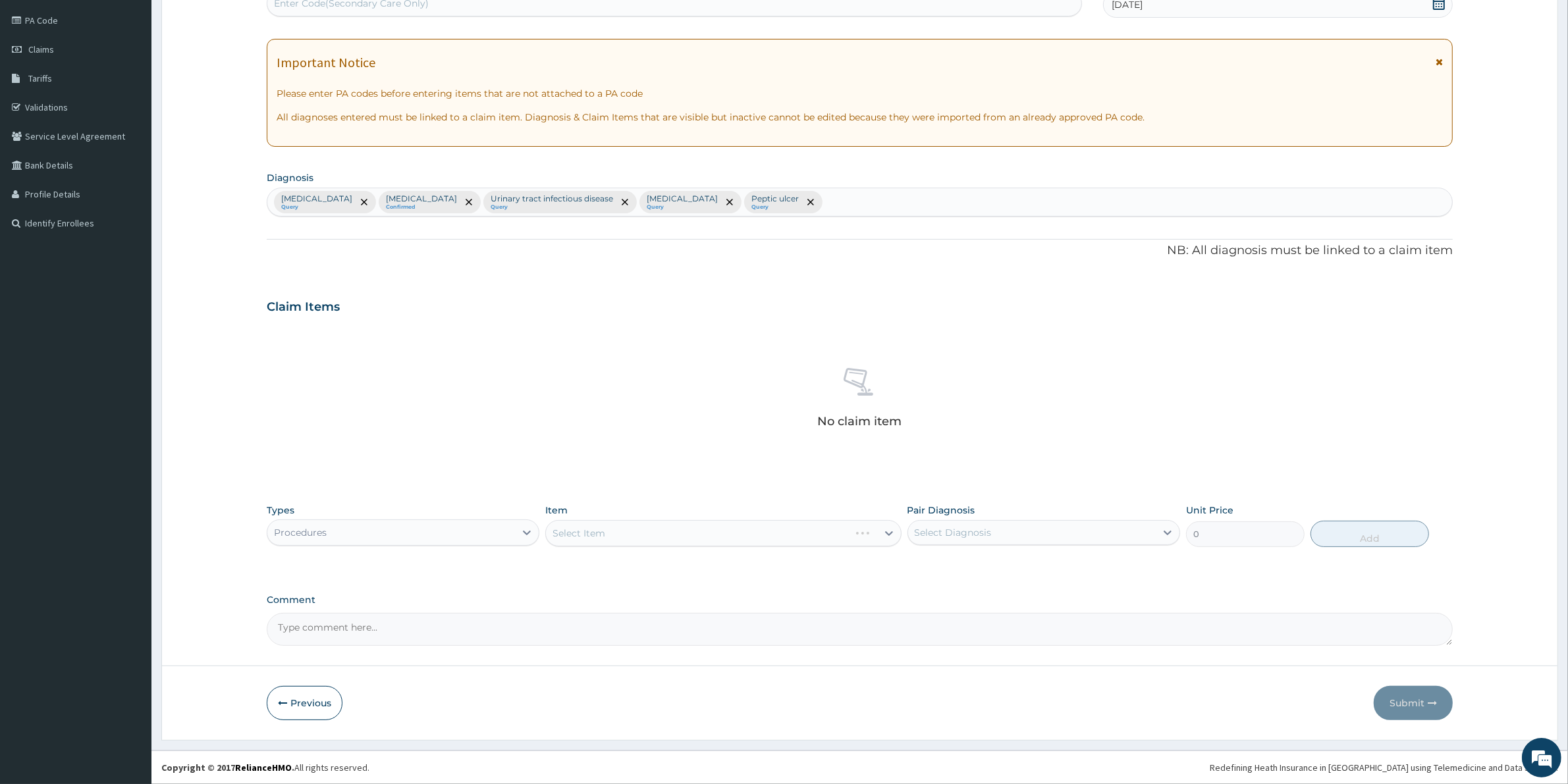
click at [772, 536] on div "Select Item" at bounding box center [723, 533] width 355 height 26
click at [979, 514] on div "Pair Diagnosis Select Diagnosis" at bounding box center [1043, 525] width 273 height 43
click at [972, 530] on div "Select Diagnosis" at bounding box center [953, 532] width 77 height 13
drag, startPoint x: 830, startPoint y: 541, endPoint x: 802, endPoint y: 541, distance: 28.0
click at [815, 538] on div "Select Item" at bounding box center [723, 533] width 355 height 26
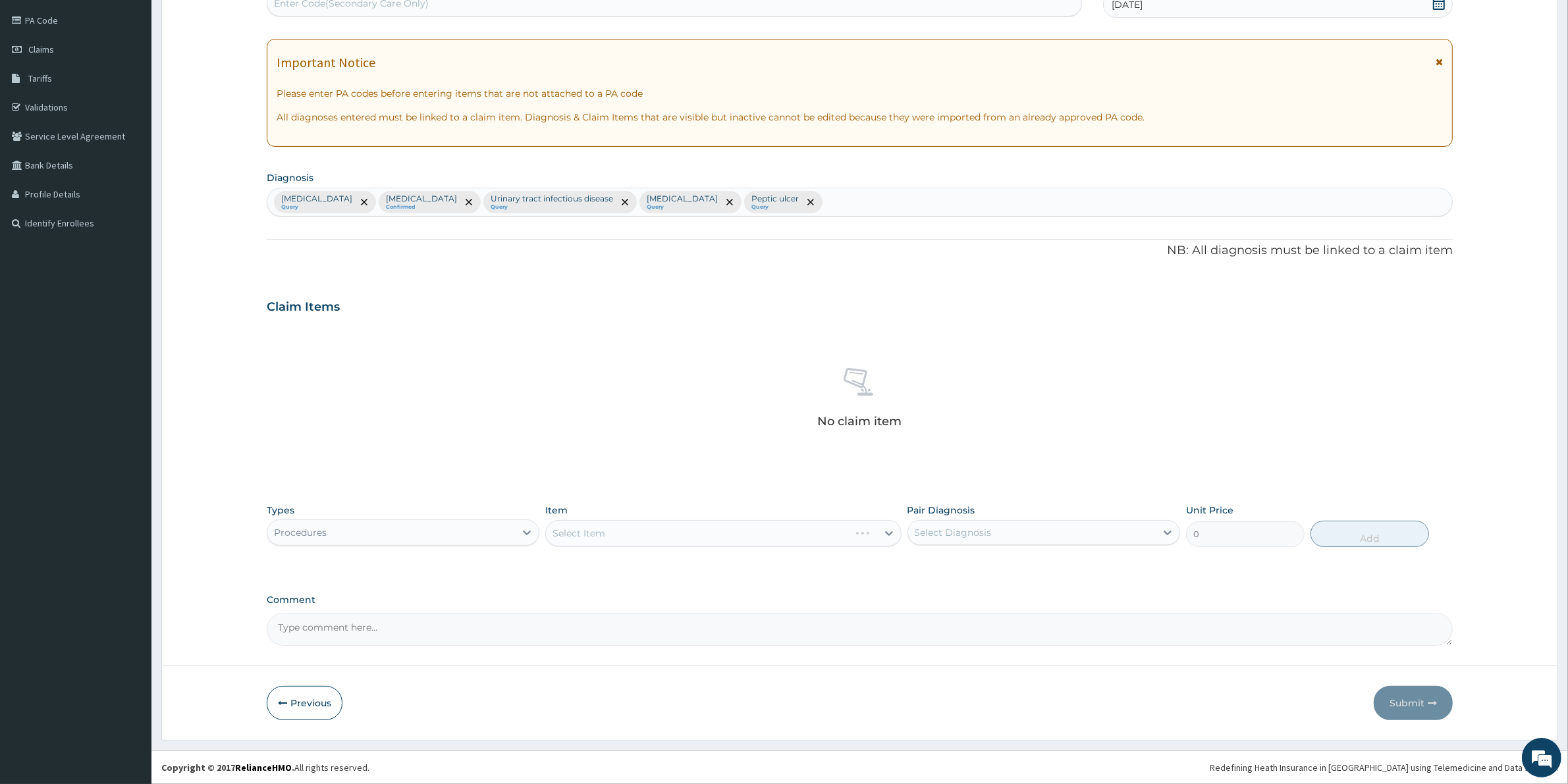
drag, startPoint x: 703, startPoint y: 541, endPoint x: 556, endPoint y: 567, distance: 149.3
click at [699, 540] on div "Select Item" at bounding box center [723, 533] width 355 height 26
drag, startPoint x: 340, startPoint y: 518, endPoint x: 340, endPoint y: 524, distance: 6.0
click at [338, 518] on div "Types Procedures" at bounding box center [403, 525] width 273 height 43
click at [340, 525] on div "Procedures" at bounding box center [391, 532] width 247 height 21
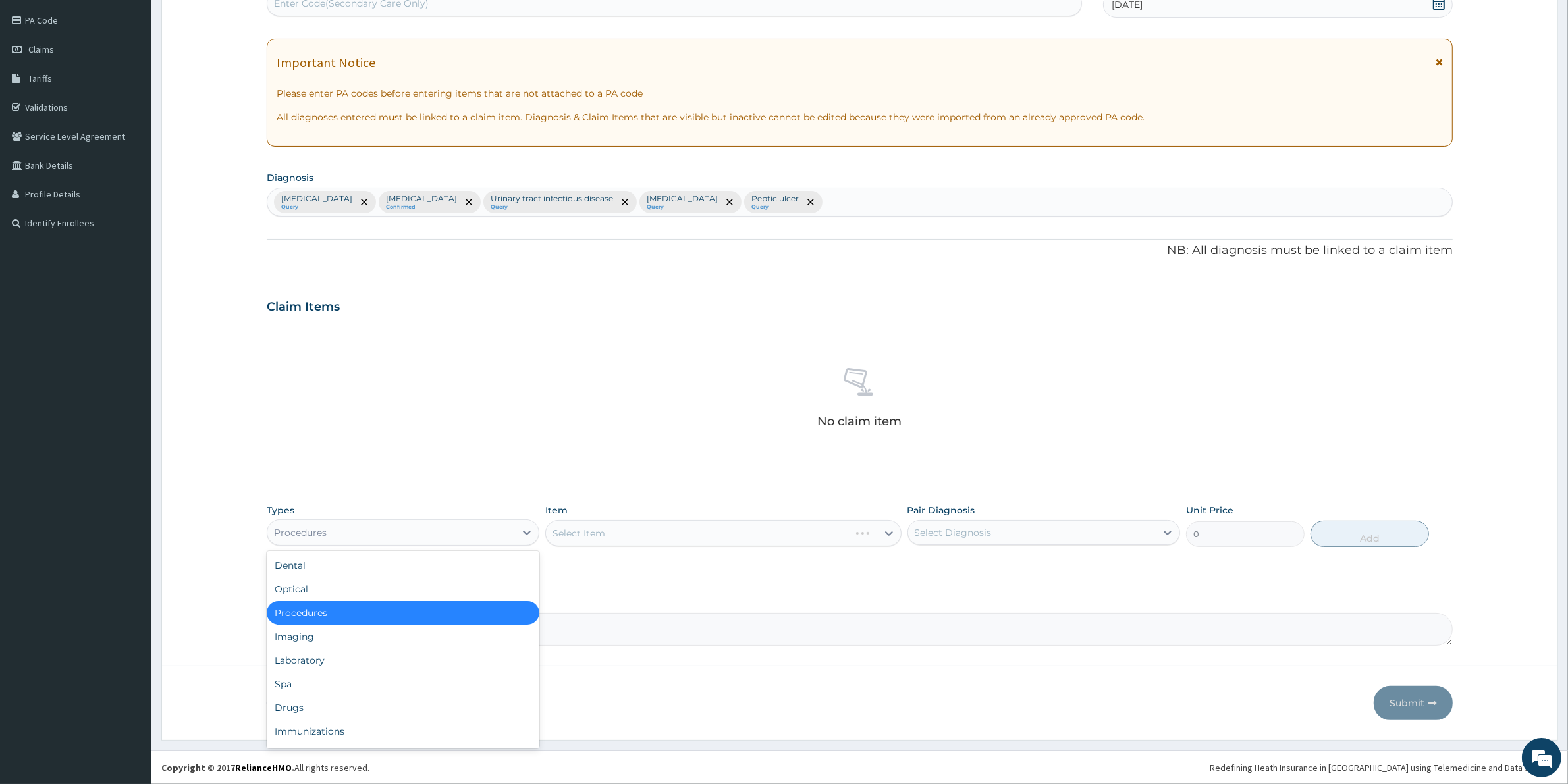
click at [598, 528] on div "Select Item" at bounding box center [723, 533] width 355 height 26
click at [611, 530] on div "Select Item" at bounding box center [723, 533] width 355 height 26
click at [611, 533] on div "Select Item" at bounding box center [723, 533] width 355 height 26
click at [614, 531] on div "Select Item" at bounding box center [723, 533] width 355 height 26
click at [821, 535] on div "Select Item" at bounding box center [723, 533] width 355 height 26
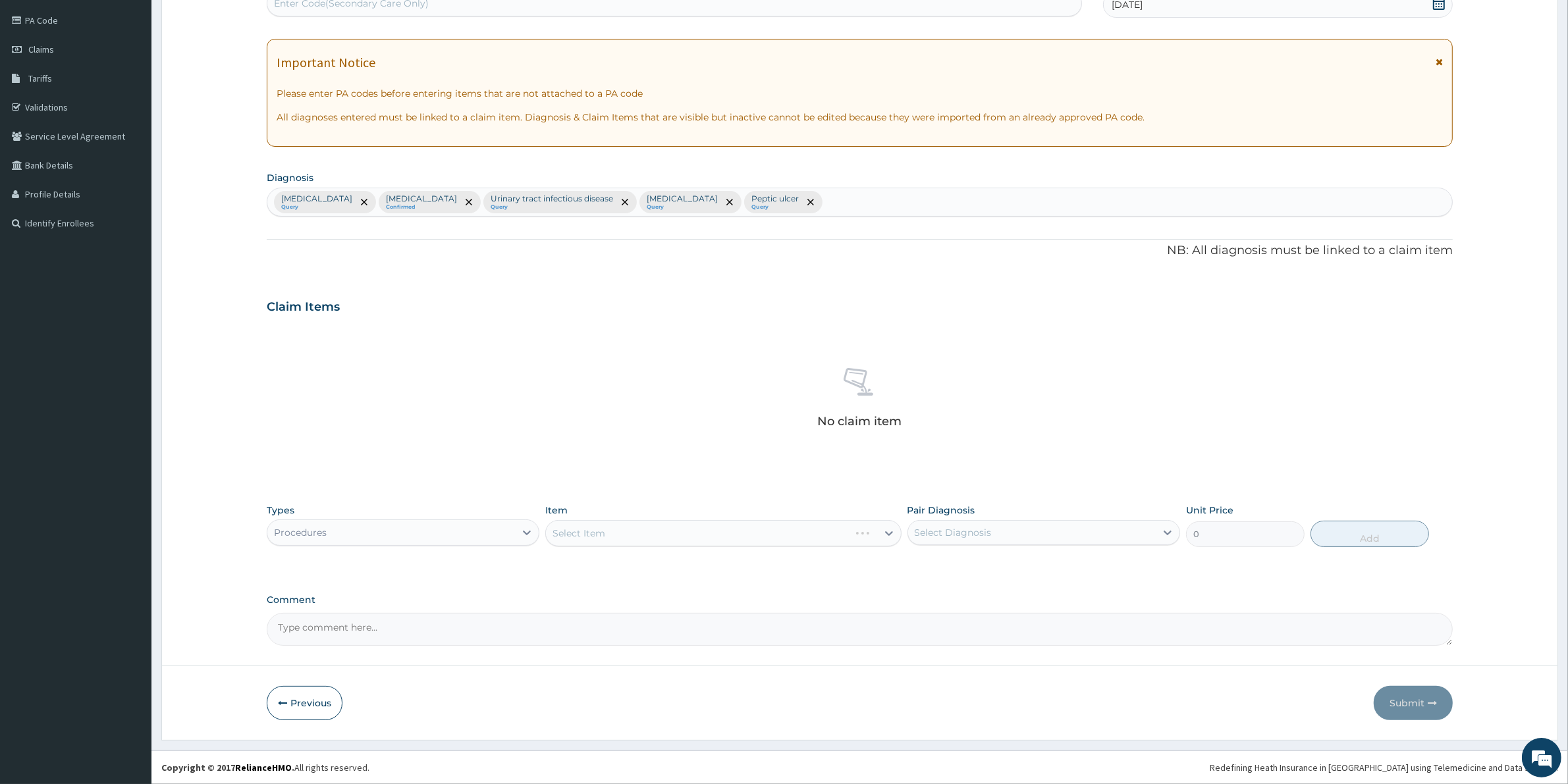
click at [607, 533] on div "Select Item" at bounding box center [723, 533] width 355 height 26
click at [647, 535] on div "Select Item" at bounding box center [723, 533] width 355 height 26
click at [417, 524] on div "Procedures" at bounding box center [391, 532] width 247 height 21
click at [630, 535] on div "Select Item" at bounding box center [723, 533] width 355 height 26
click at [631, 531] on div "Select Item" at bounding box center [723, 533] width 355 height 26
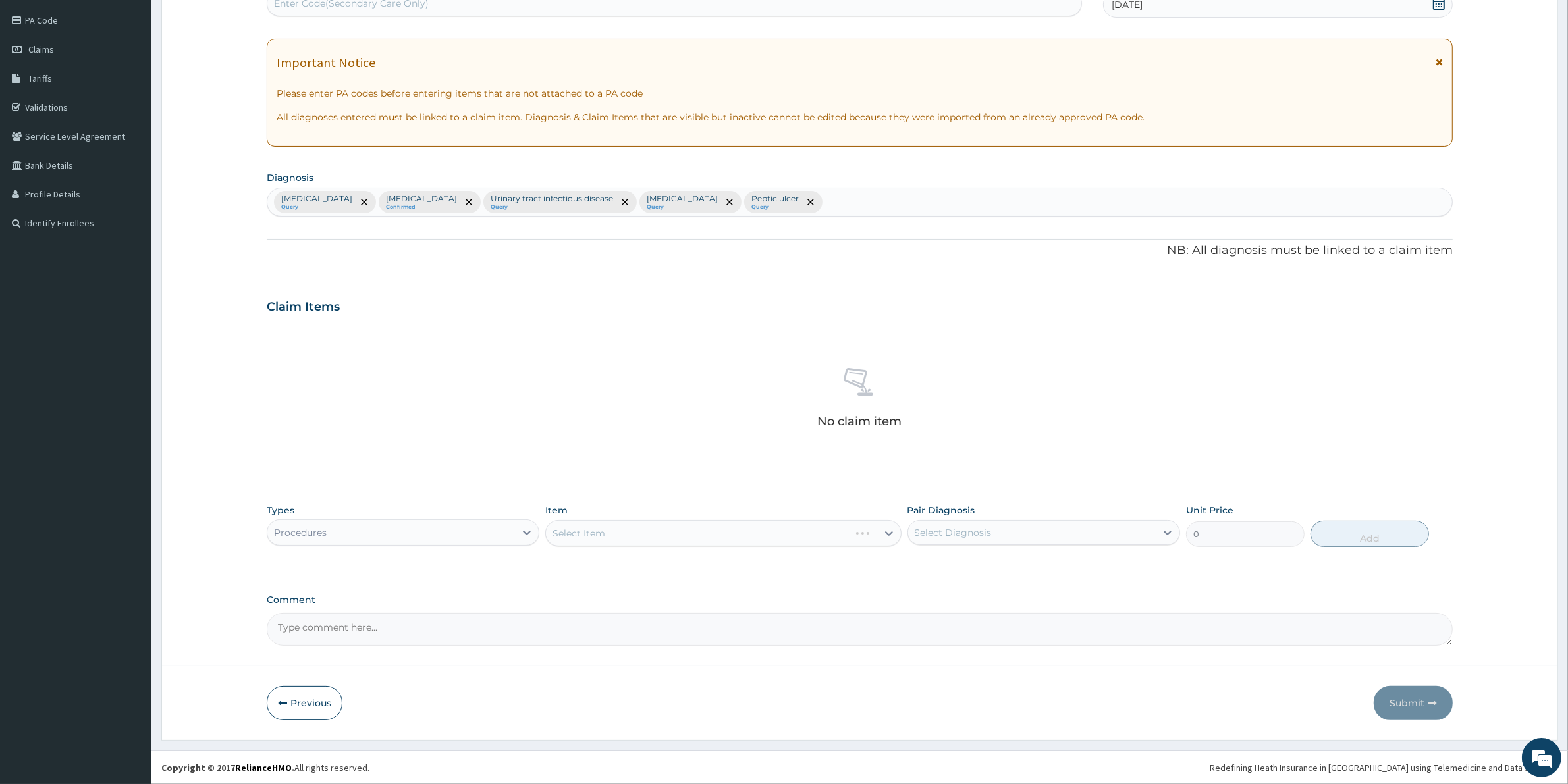
click at [736, 544] on div "Select Item" at bounding box center [723, 533] width 355 height 26
drag, startPoint x: 740, startPoint y: 537, endPoint x: 706, endPoint y: 535, distance: 34.1
click at [708, 535] on div "Select Item" at bounding box center [723, 533] width 355 height 26
click at [855, 534] on div "Select Item" at bounding box center [723, 533] width 355 height 26
click at [577, 531] on div "Select Item" at bounding box center [723, 533] width 355 height 26
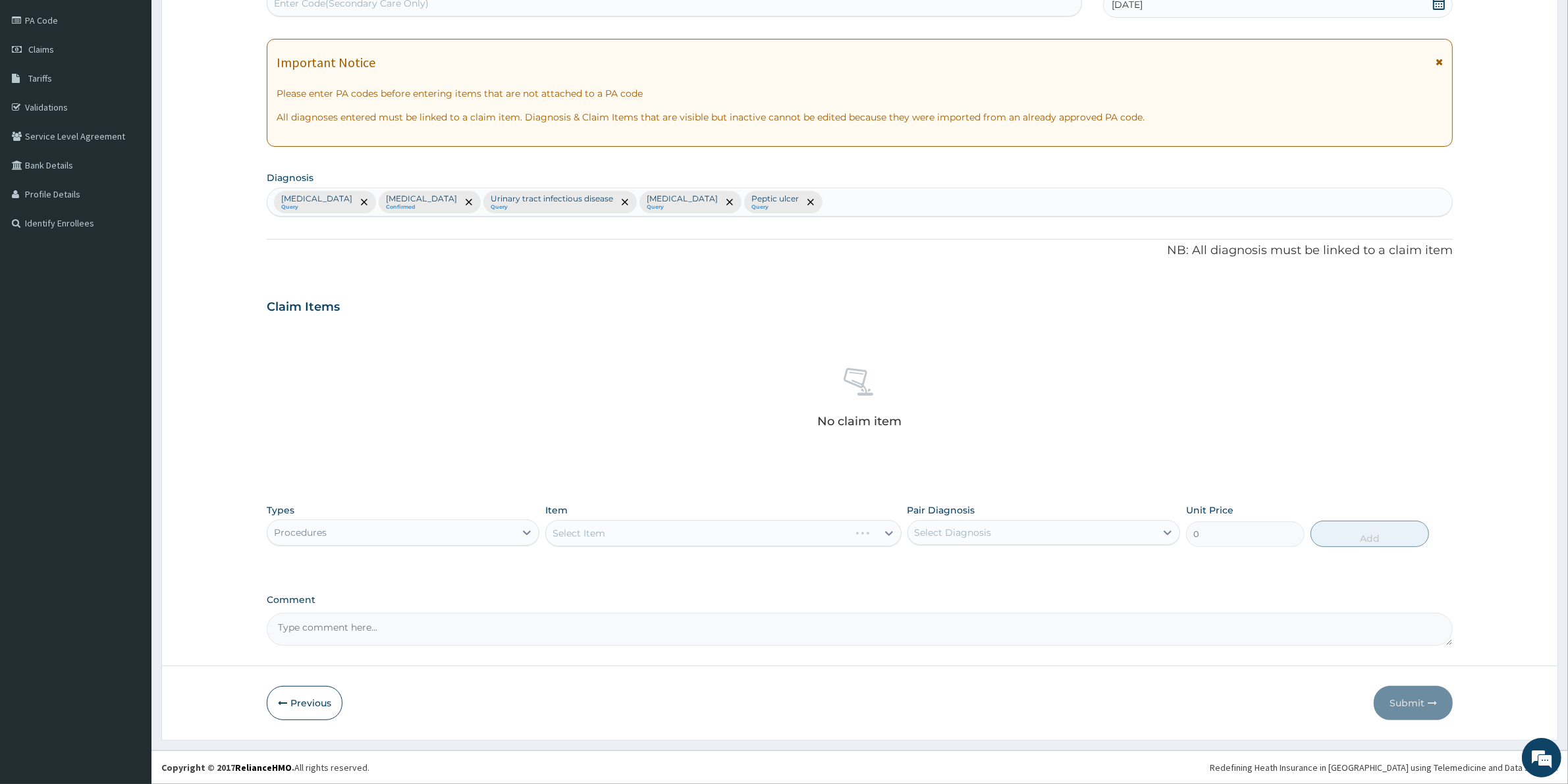
click at [843, 531] on div "Select Item" at bounding box center [723, 533] width 355 height 26
click at [382, 520] on div "Procedures" at bounding box center [403, 532] width 273 height 26
click at [593, 535] on div "Select Item" at bounding box center [723, 533] width 355 height 26
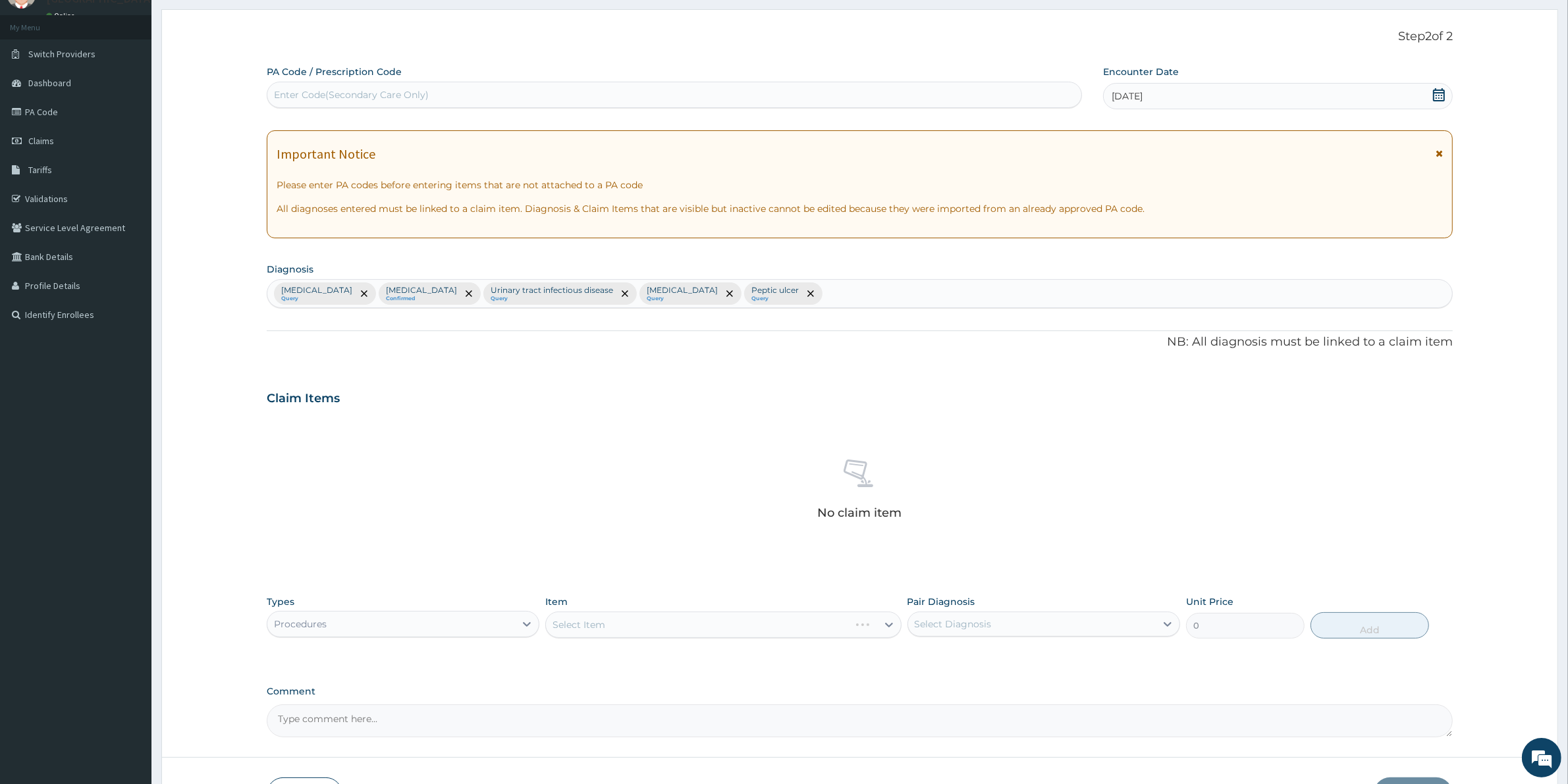
scroll to position [0, 0]
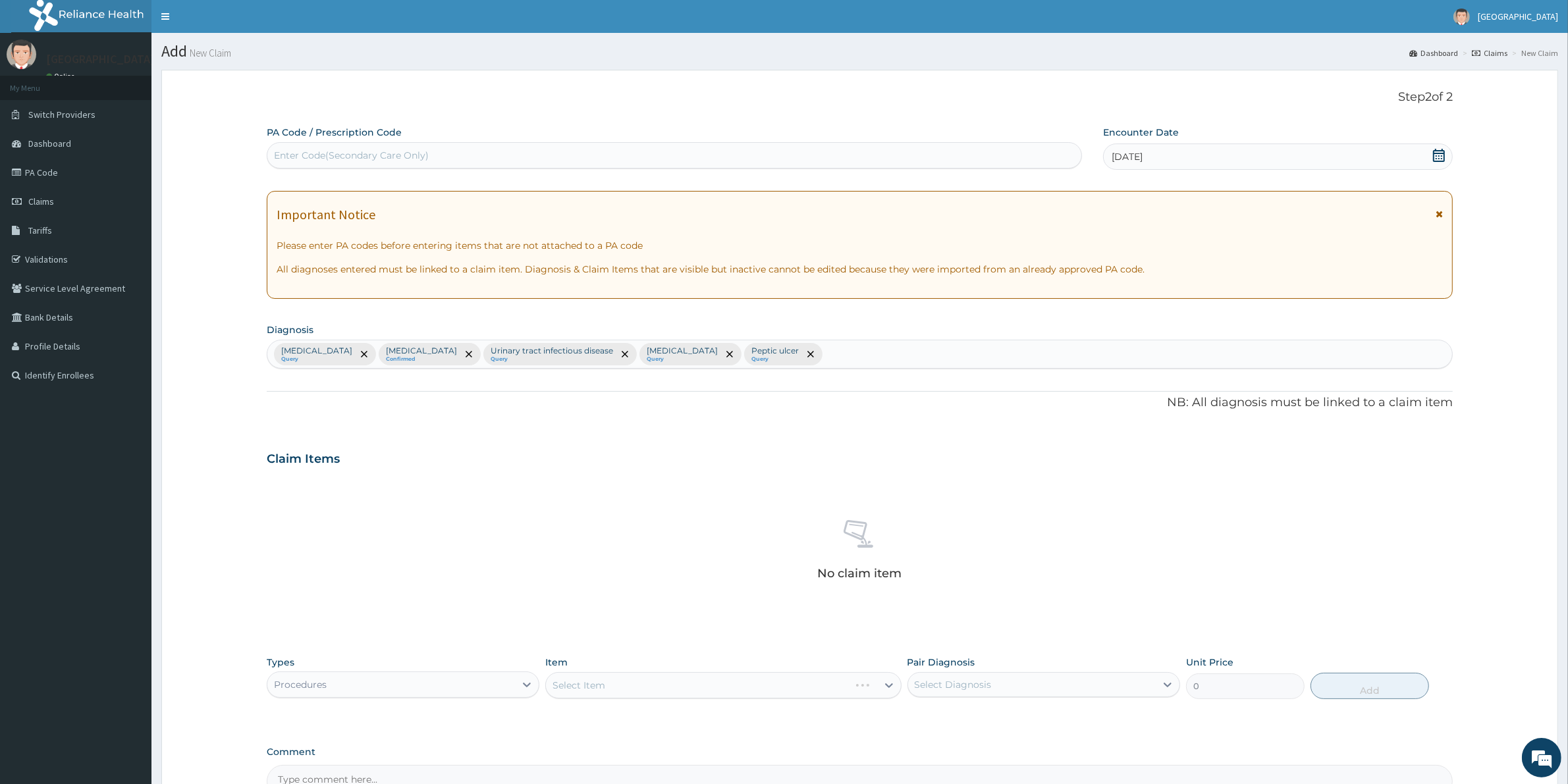
click at [1235, 150] on div "[DATE]" at bounding box center [1277, 157] width 349 height 26
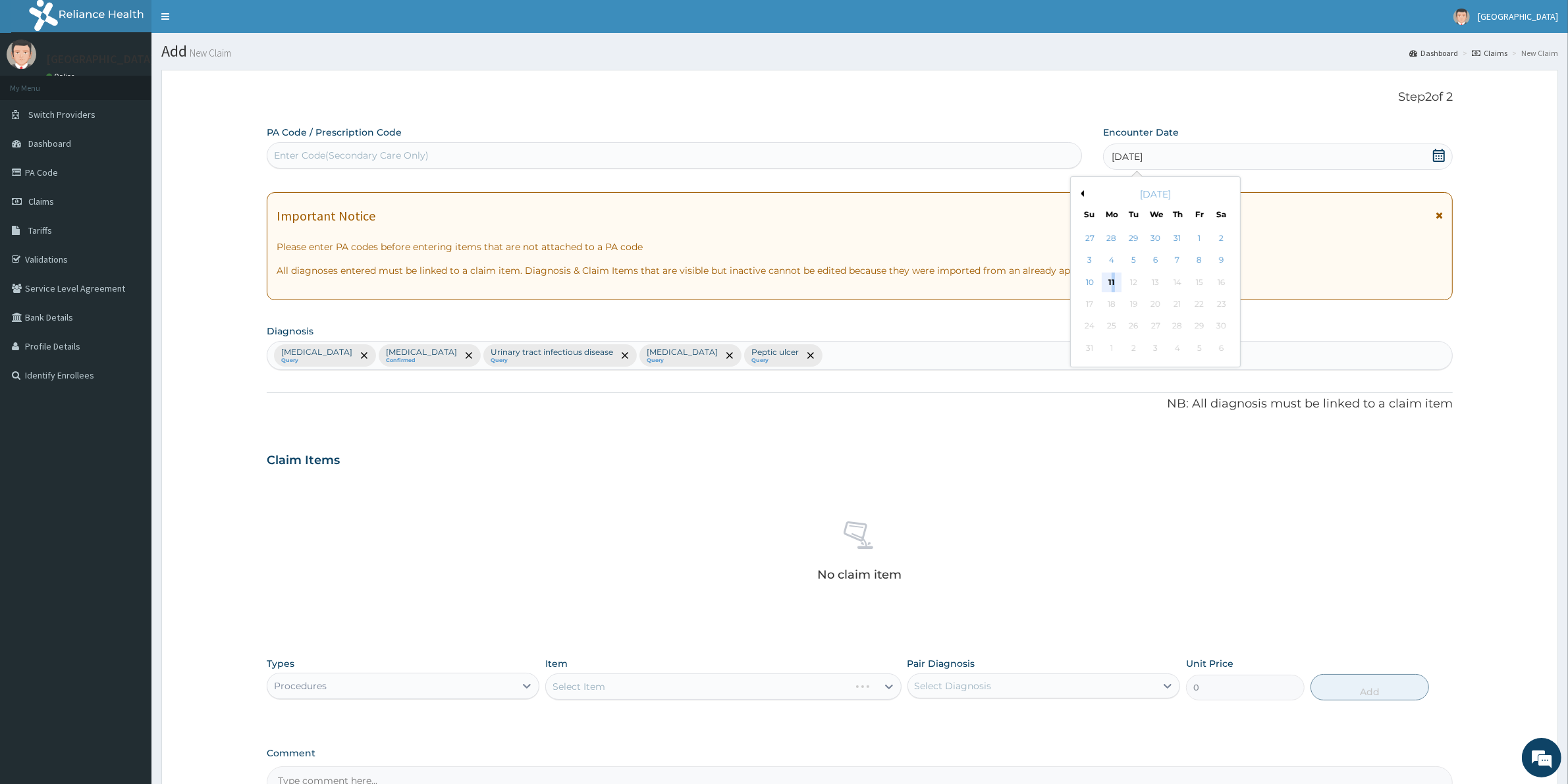
click at [1113, 284] on div "11" at bounding box center [1111, 283] width 20 height 20
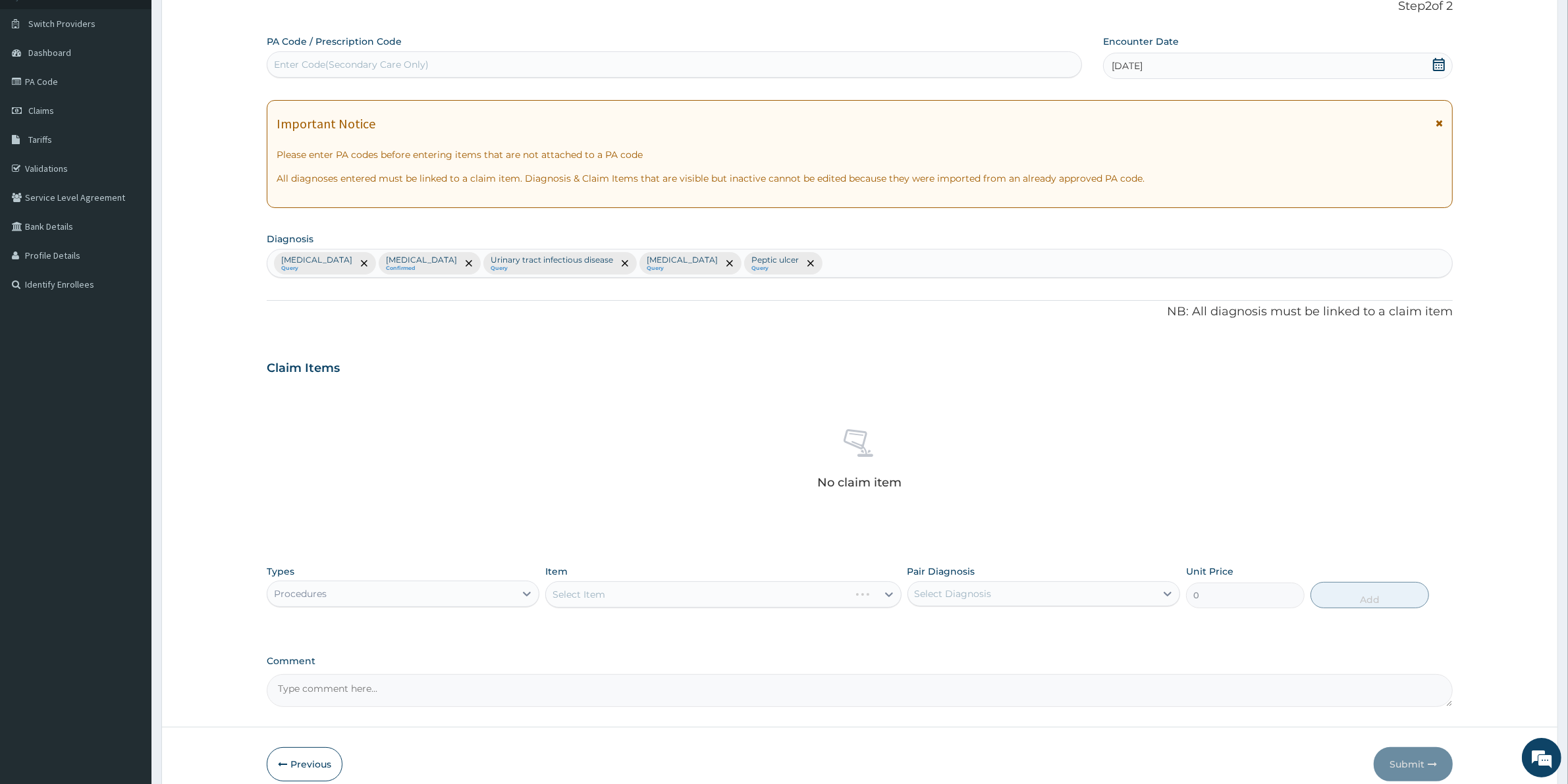
scroll to position [153, 0]
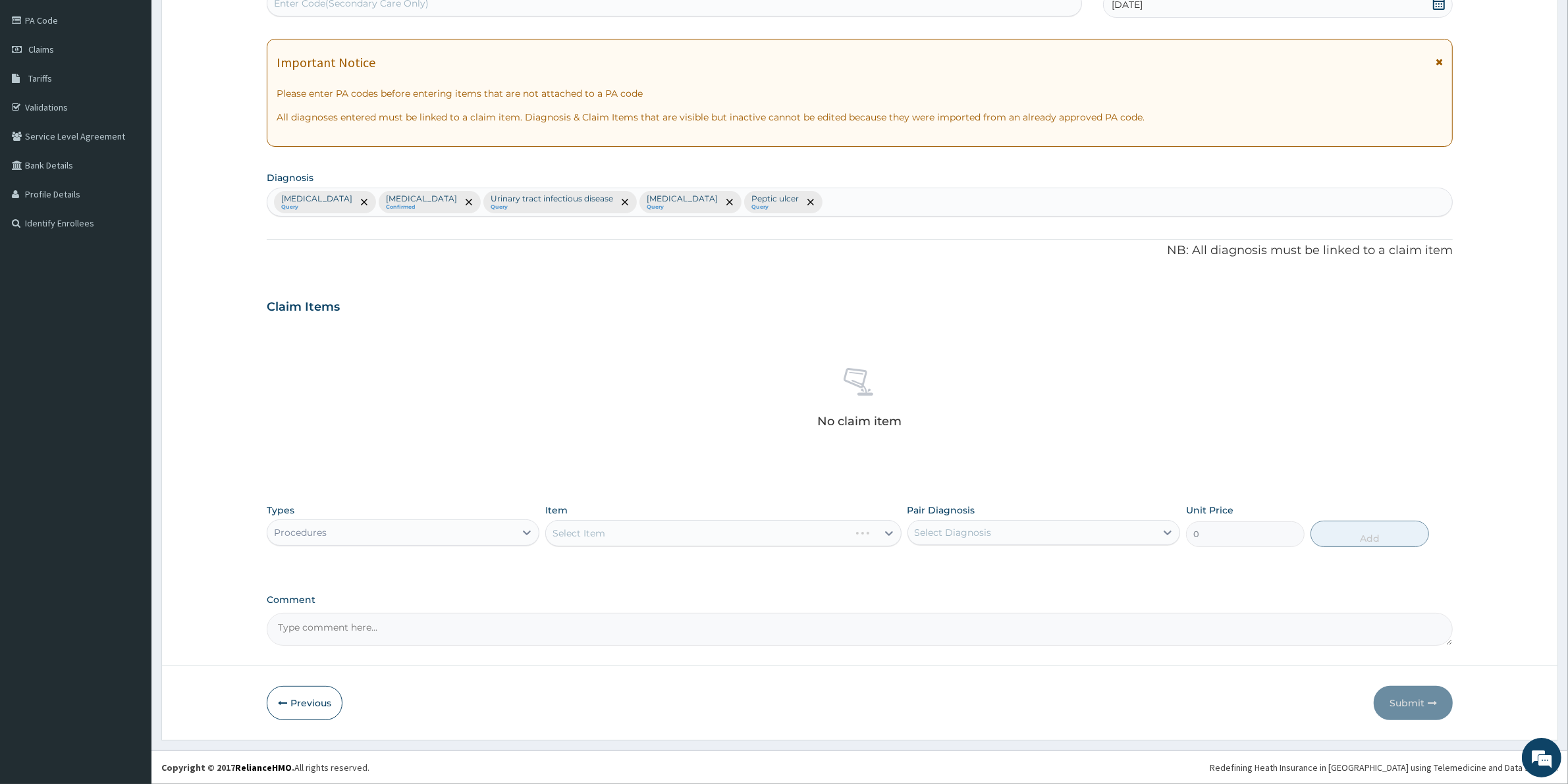
click at [612, 534] on div "Select Item" at bounding box center [723, 533] width 355 height 26
drag, startPoint x: 609, startPoint y: 531, endPoint x: 435, endPoint y: 533, distance: 174.0
click at [603, 528] on div "Select Item" at bounding box center [723, 533] width 355 height 26
click at [402, 538] on div "Procedures" at bounding box center [391, 532] width 247 height 21
click at [321, 613] on div "Procedures" at bounding box center [403, 613] width 273 height 24
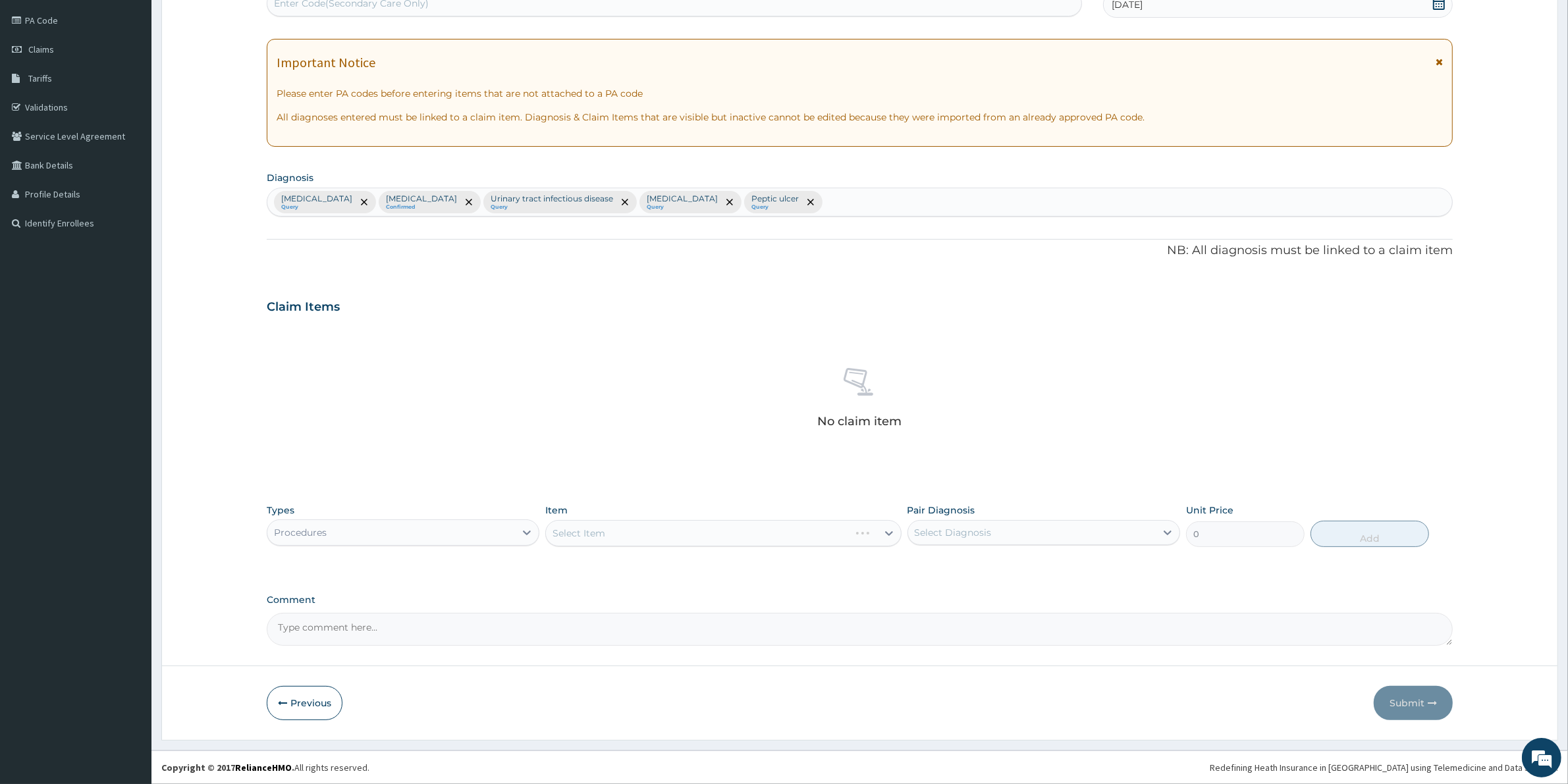
click at [705, 528] on div "Select Item" at bounding box center [723, 533] width 355 height 26
click at [764, 531] on div "Select Item" at bounding box center [723, 533] width 355 height 26
click at [887, 535] on div "Select Item" at bounding box center [723, 533] width 355 height 26
click at [654, 535] on div "Select Item" at bounding box center [723, 533] width 355 height 26
click at [881, 538] on div "Select Item" at bounding box center [723, 533] width 355 height 26
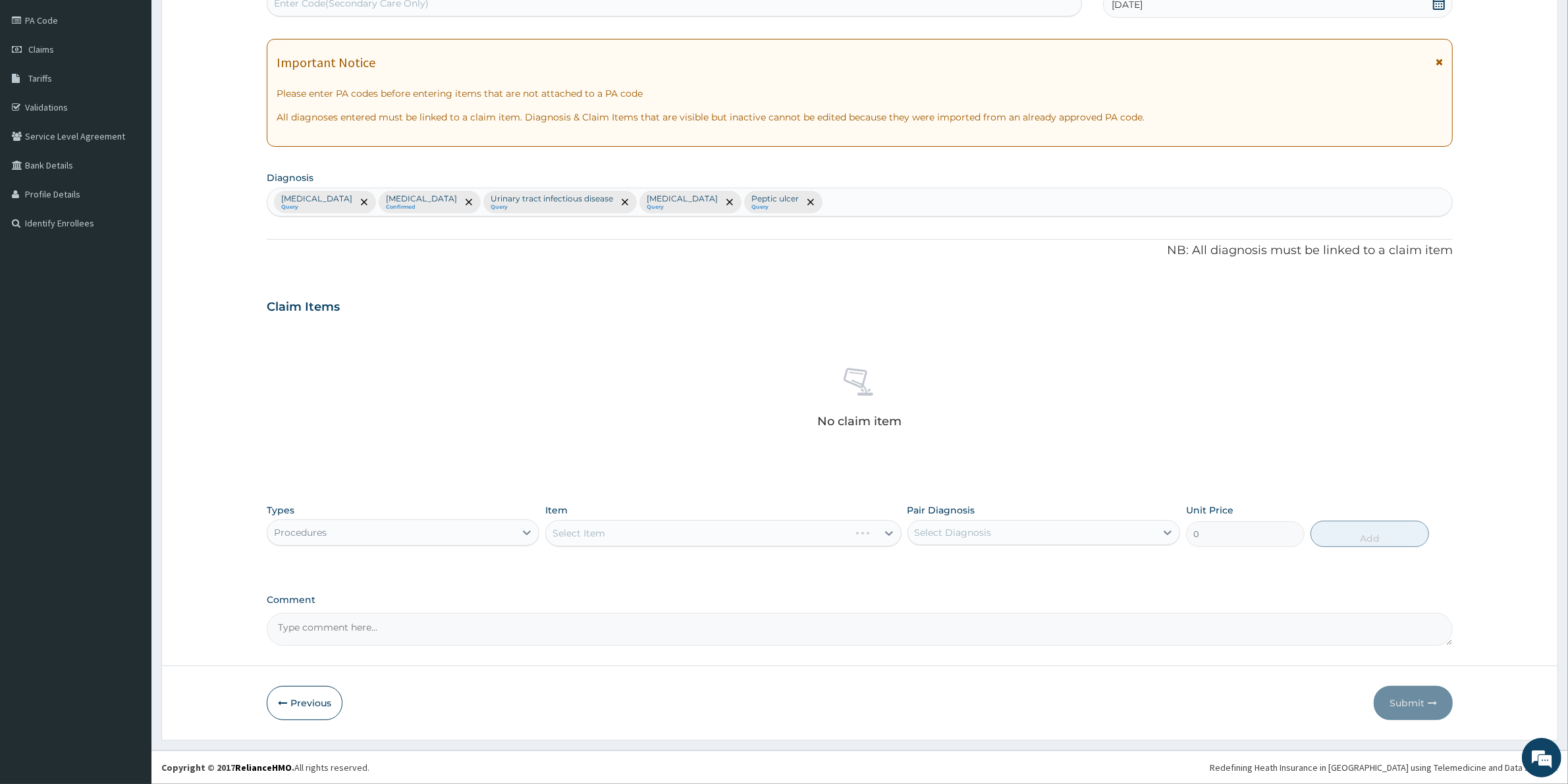
click at [578, 530] on div "Select Item" at bounding box center [723, 533] width 355 height 26
drag, startPoint x: 631, startPoint y: 531, endPoint x: 532, endPoint y: 544, distance: 99.8
click at [622, 531] on div "Select Item" at bounding box center [723, 533] width 355 height 26
click at [454, 530] on div "Procedures" at bounding box center [391, 532] width 247 height 21
click at [705, 538] on div "Select Item" at bounding box center [723, 533] width 355 height 26
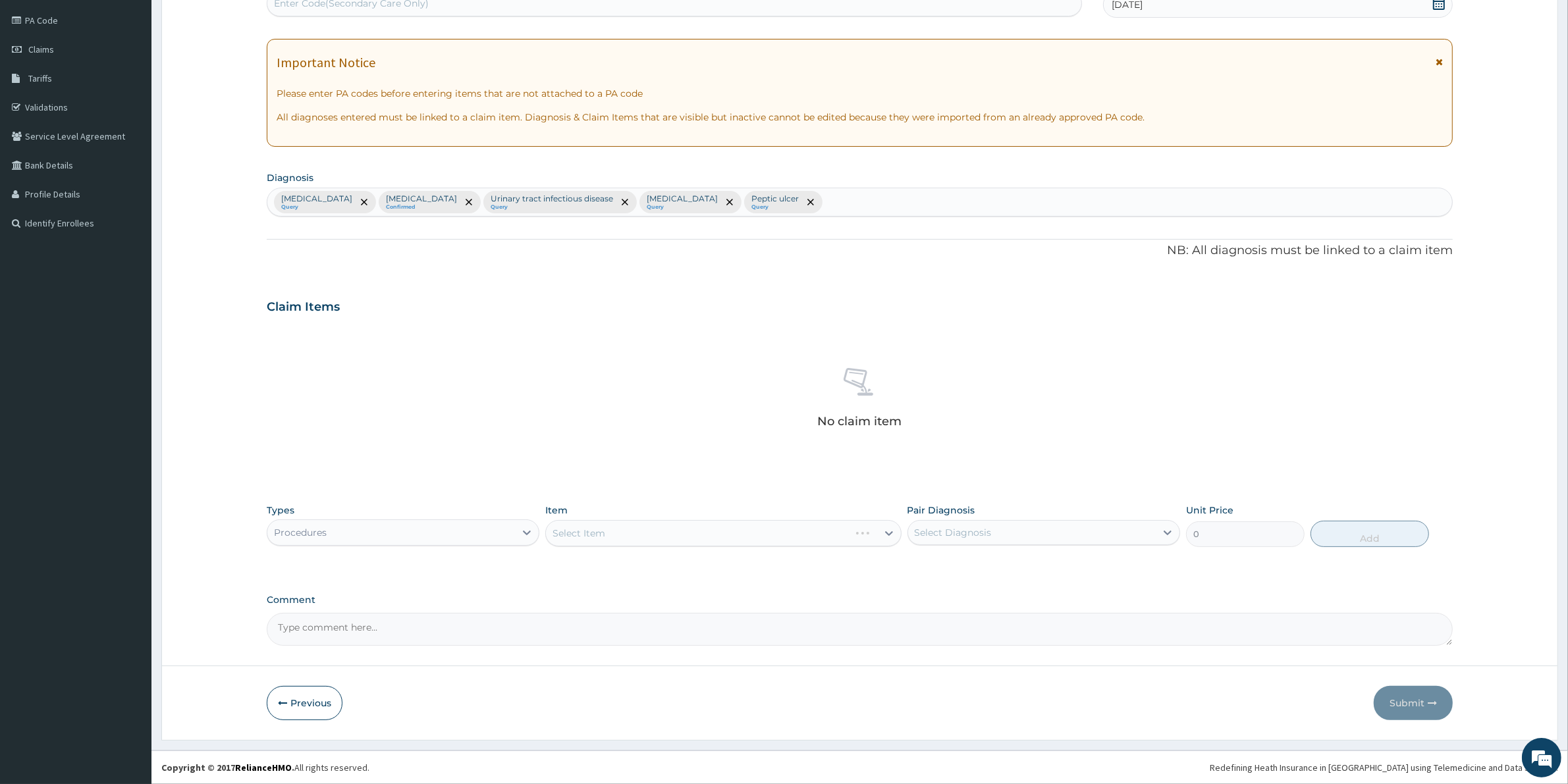
click at [730, 528] on div "Select Item" at bounding box center [723, 533] width 355 height 26
click at [728, 524] on div "Select Item" at bounding box center [723, 533] width 355 height 26
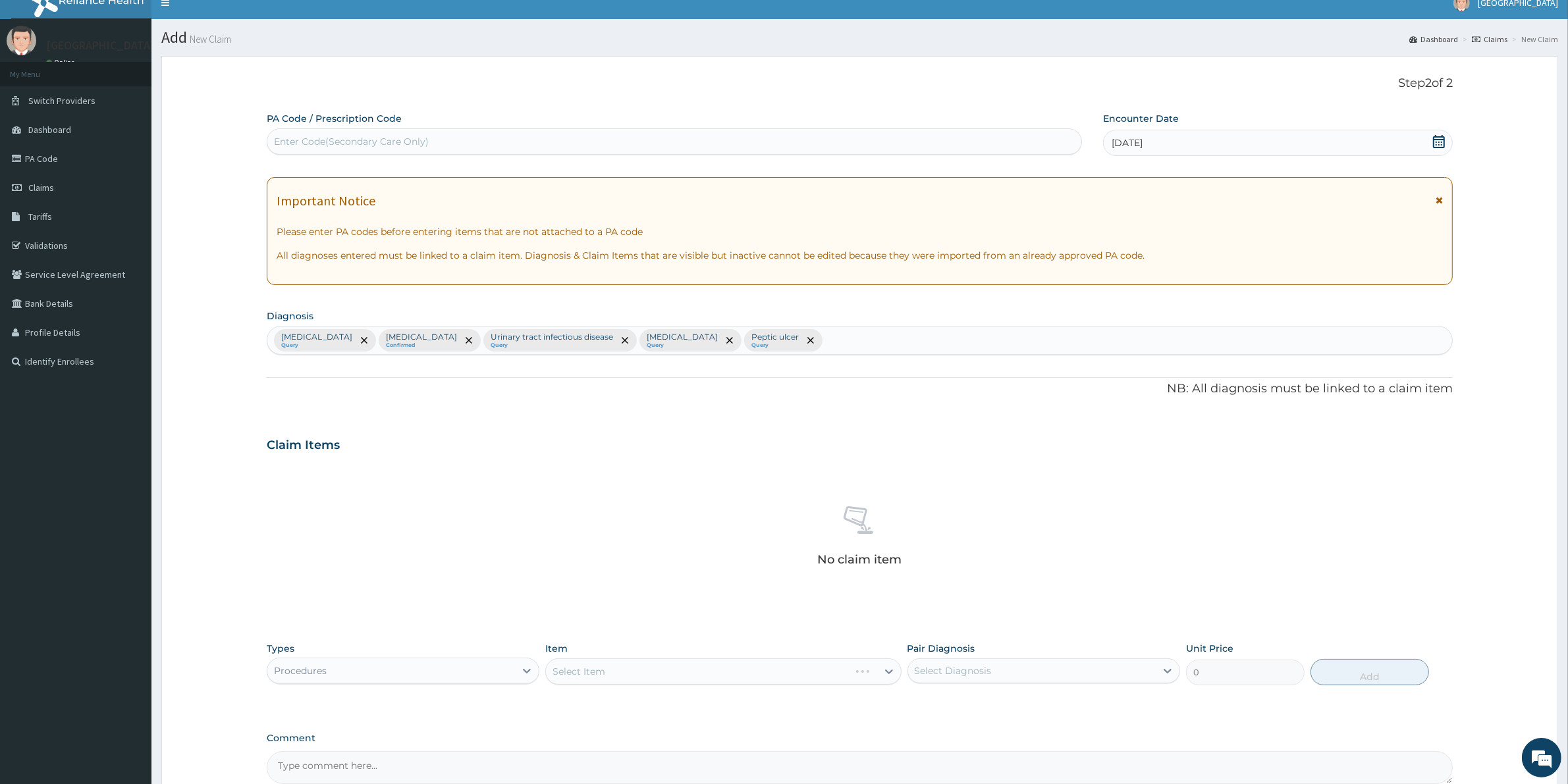
scroll to position [0, 0]
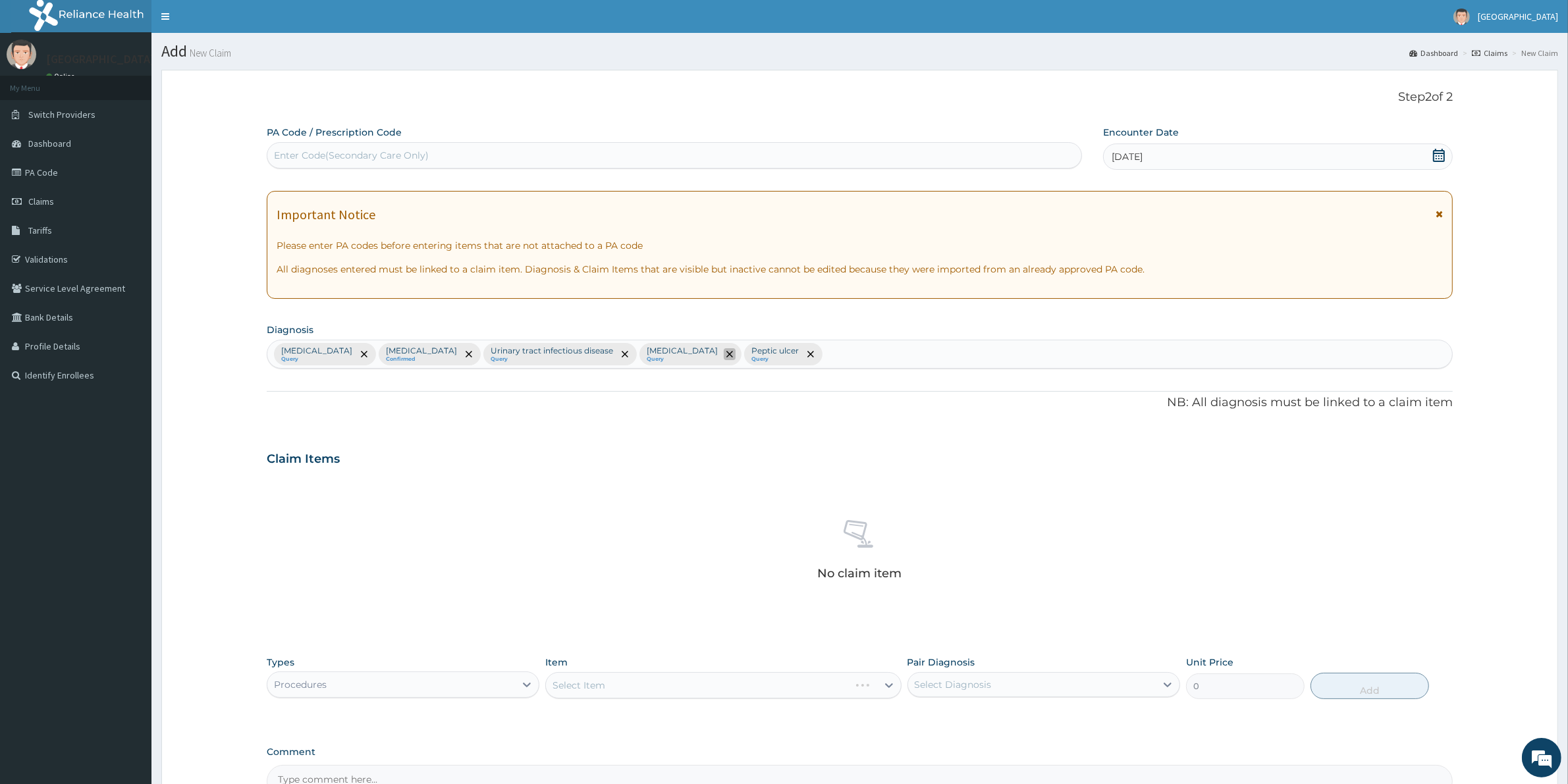
click at [733, 355] on icon "remove selection option" at bounding box center [730, 354] width 7 height 7
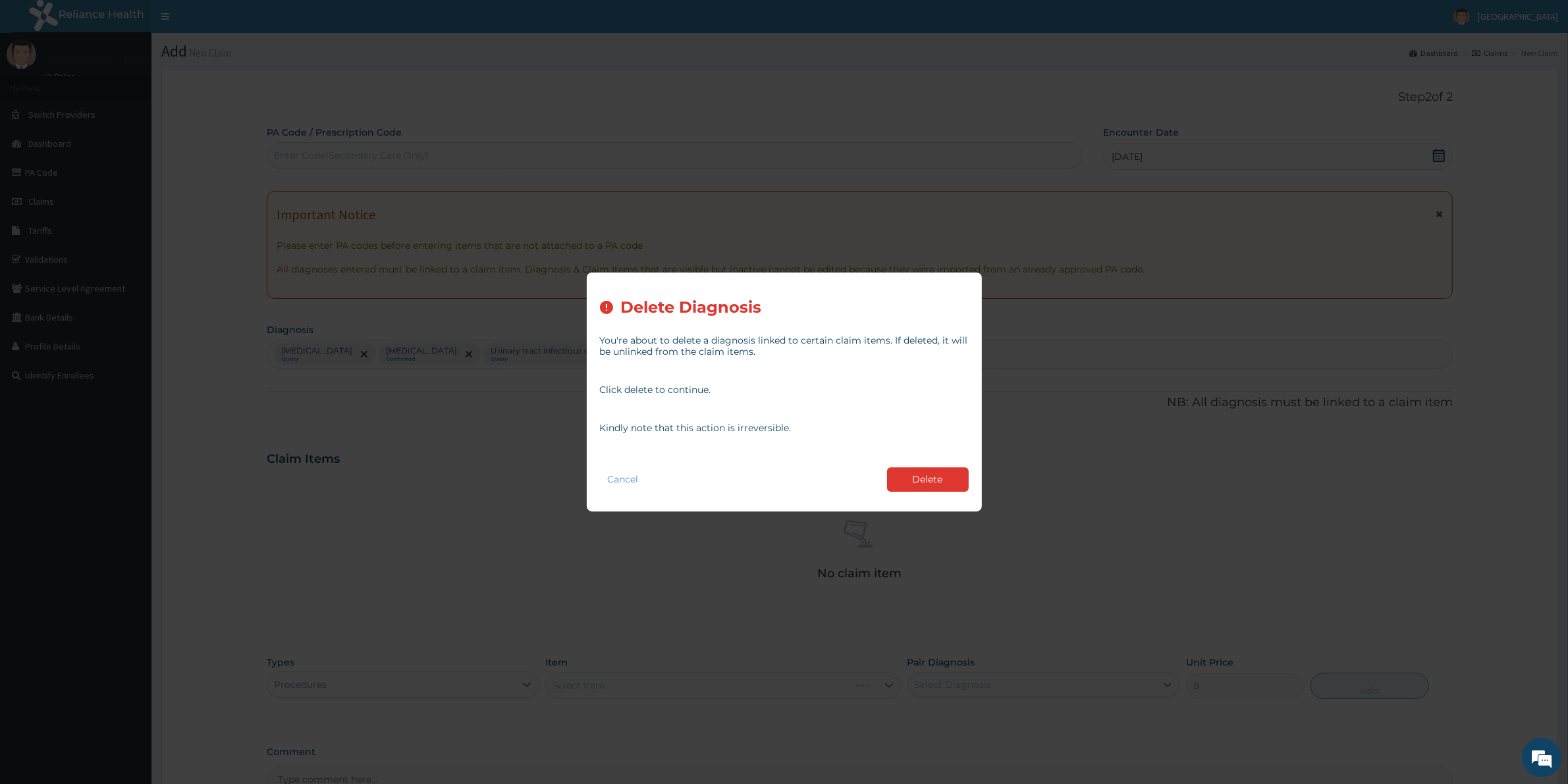
drag, startPoint x: 935, startPoint y: 478, endPoint x: 891, endPoint y: 473, distance: 44.3
click at [934, 478] on button "Delete" at bounding box center [928, 480] width 82 height 25
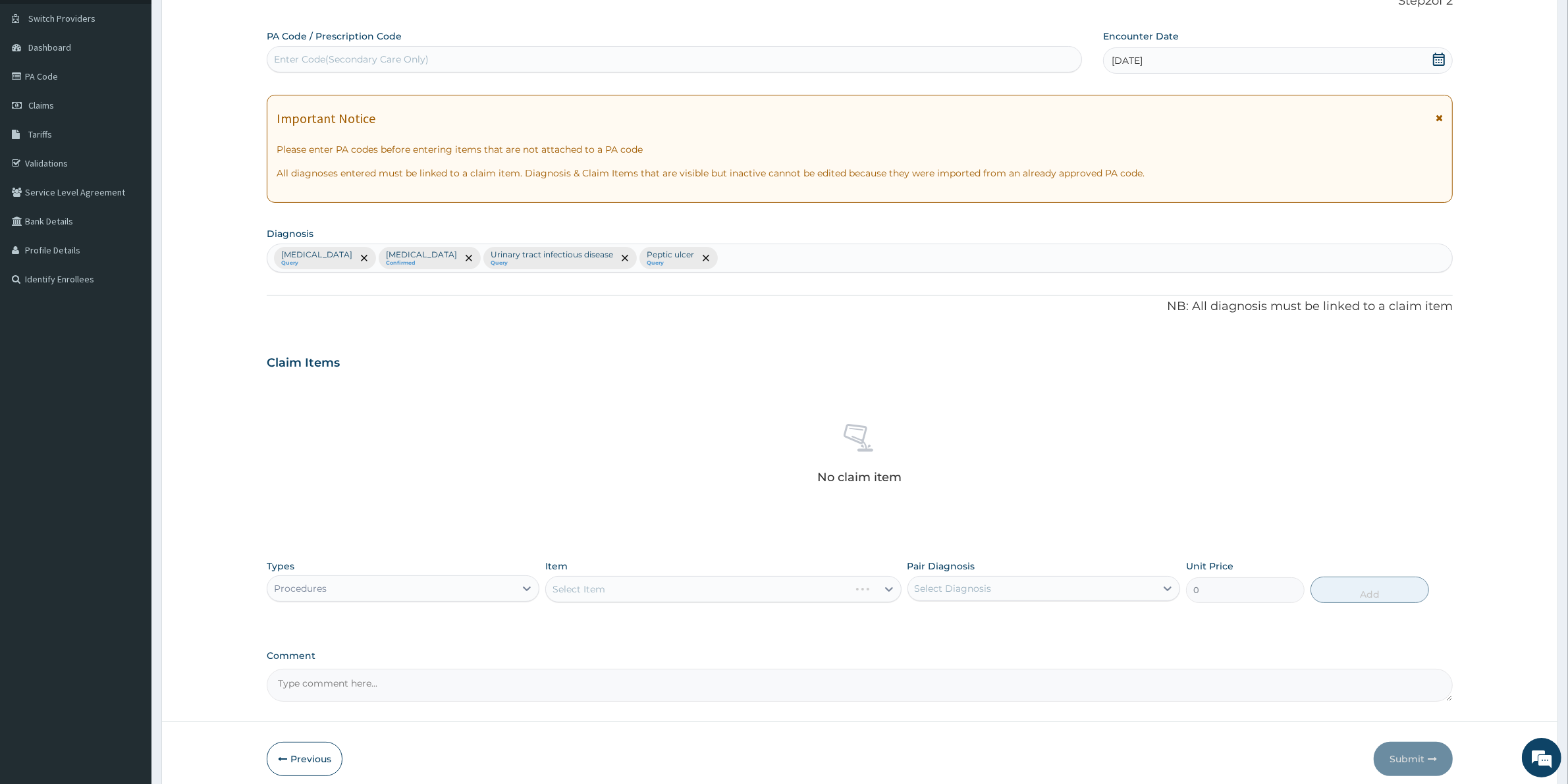
scroll to position [153, 0]
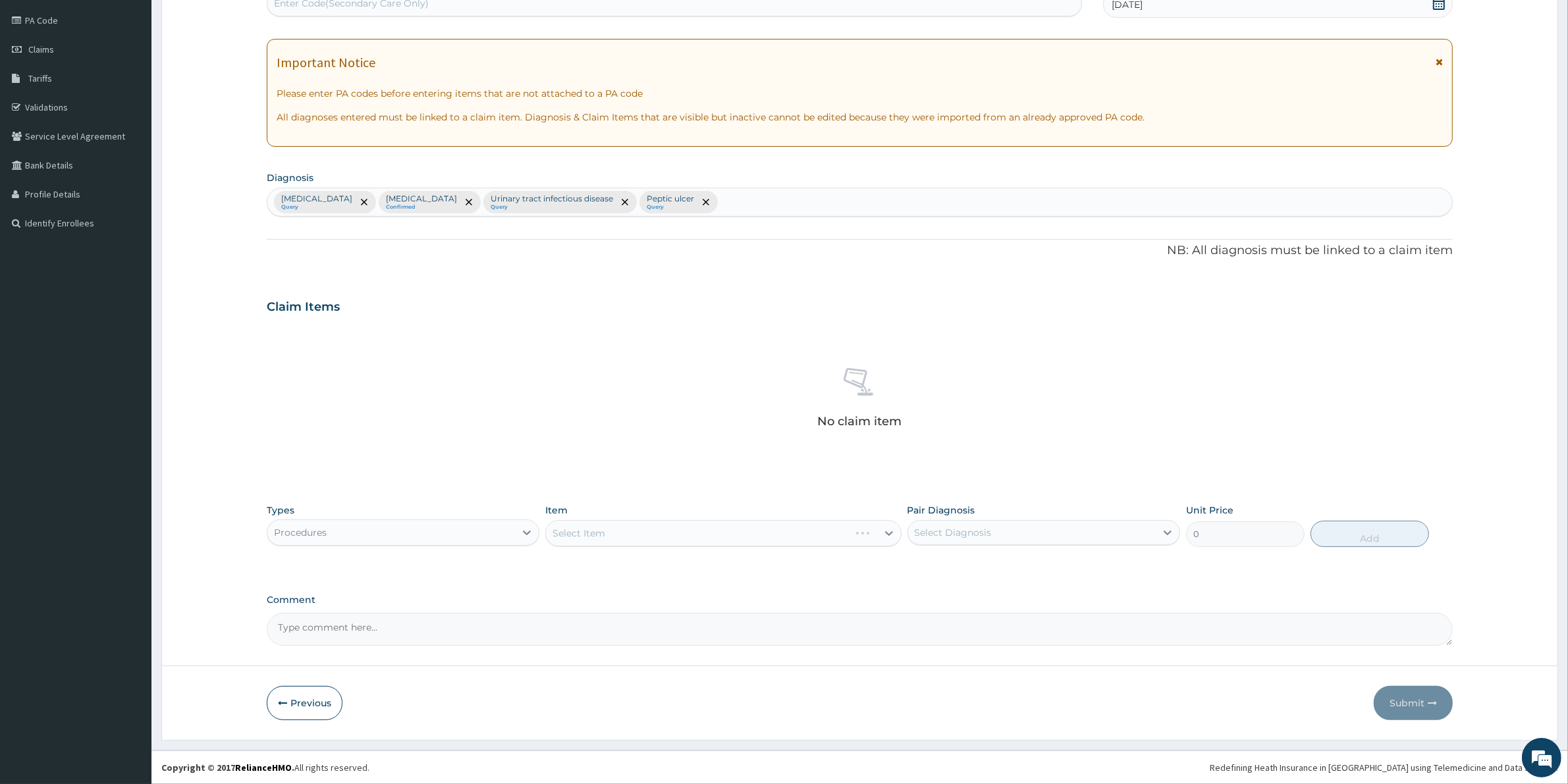
click at [635, 524] on div "Select Item" at bounding box center [723, 533] width 355 height 26
drag, startPoint x: 630, startPoint y: 527, endPoint x: 379, endPoint y: 561, distance: 253.3
click at [609, 525] on div "Select Item" at bounding box center [723, 533] width 355 height 26
click at [362, 561] on div "Types Procedures Item Select Item Pair Diagnosis Select Diagnosis Unit Price 0 …" at bounding box center [859, 535] width 1185 height 76
drag, startPoint x: 360, startPoint y: 528, endPoint x: 437, endPoint y: 520, distance: 77.4
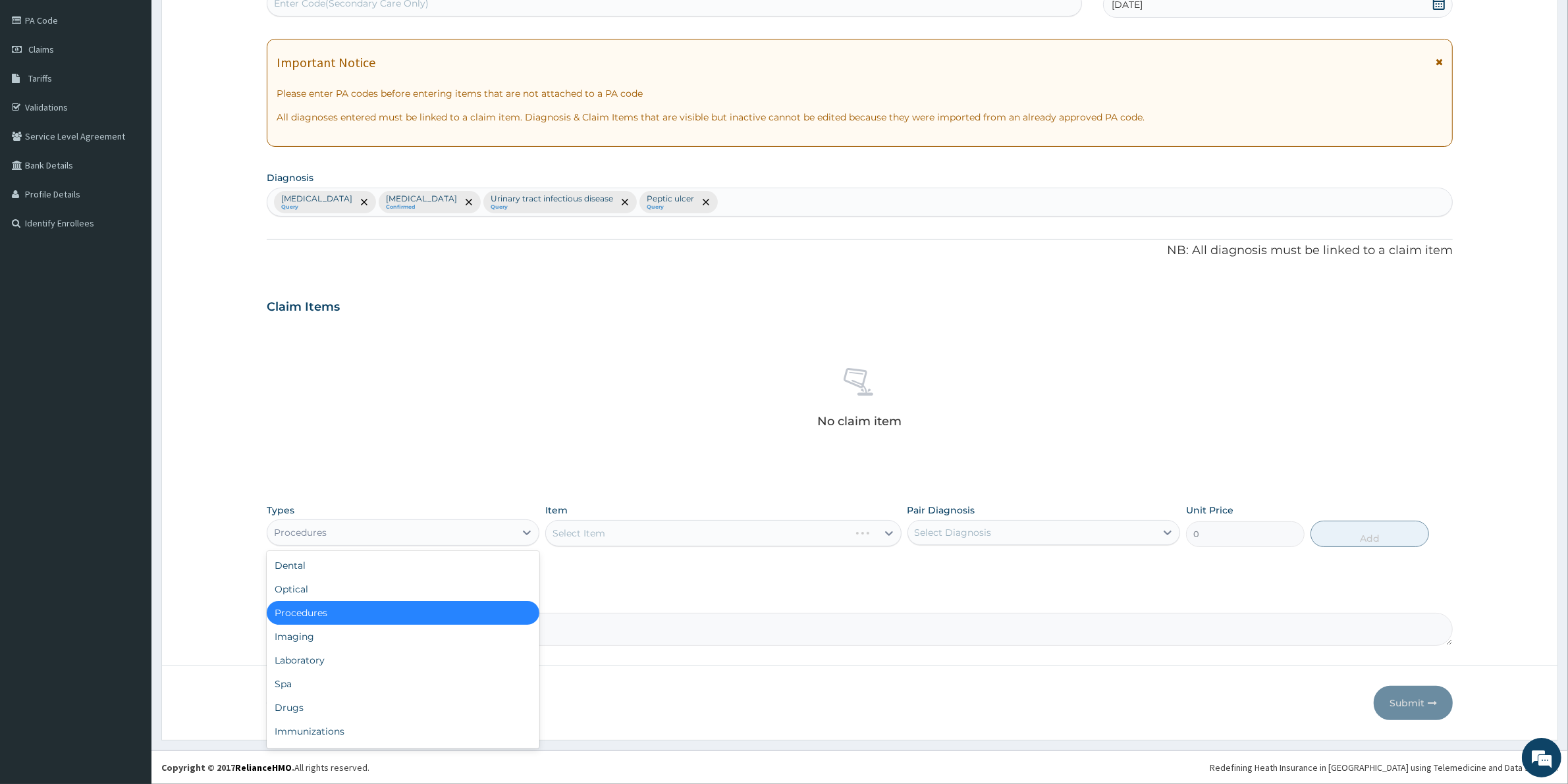
click at [373, 524] on div "Procedures" at bounding box center [391, 532] width 247 height 21
click at [590, 520] on div "Select Item" at bounding box center [723, 533] width 355 height 26
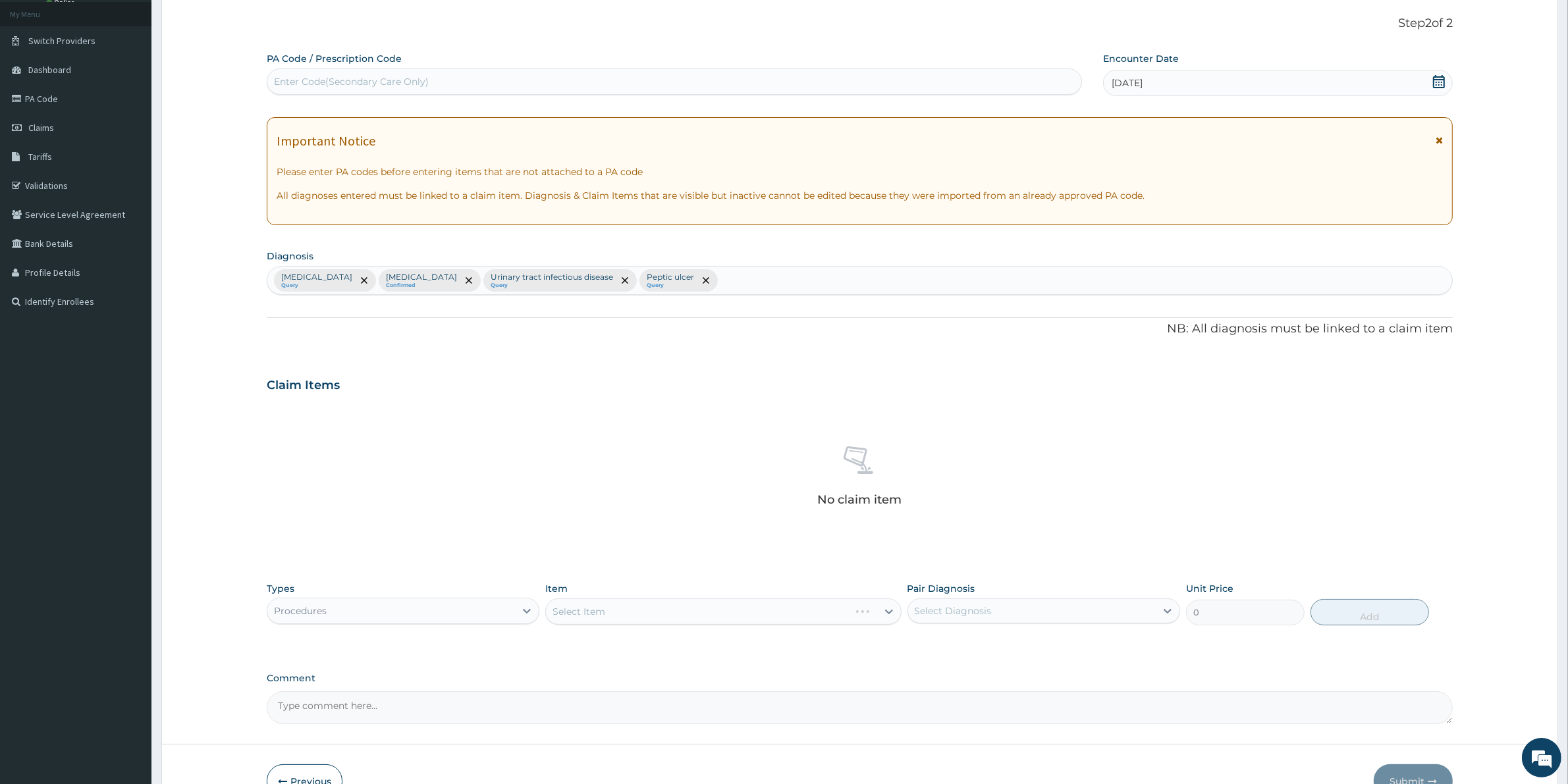
scroll to position [0, 0]
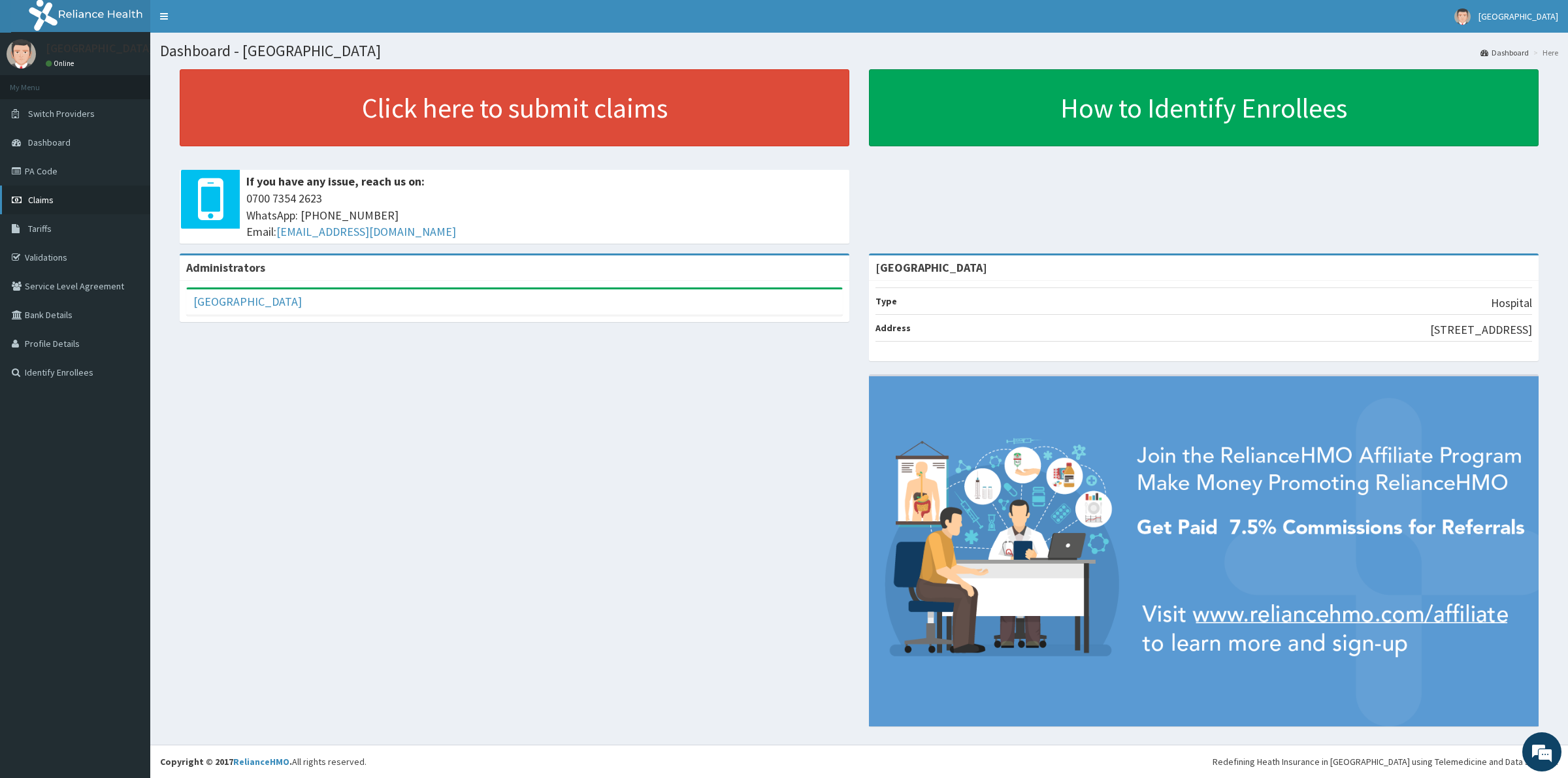
click at [39, 205] on span "Claims" at bounding box center [41, 199] width 25 height 11
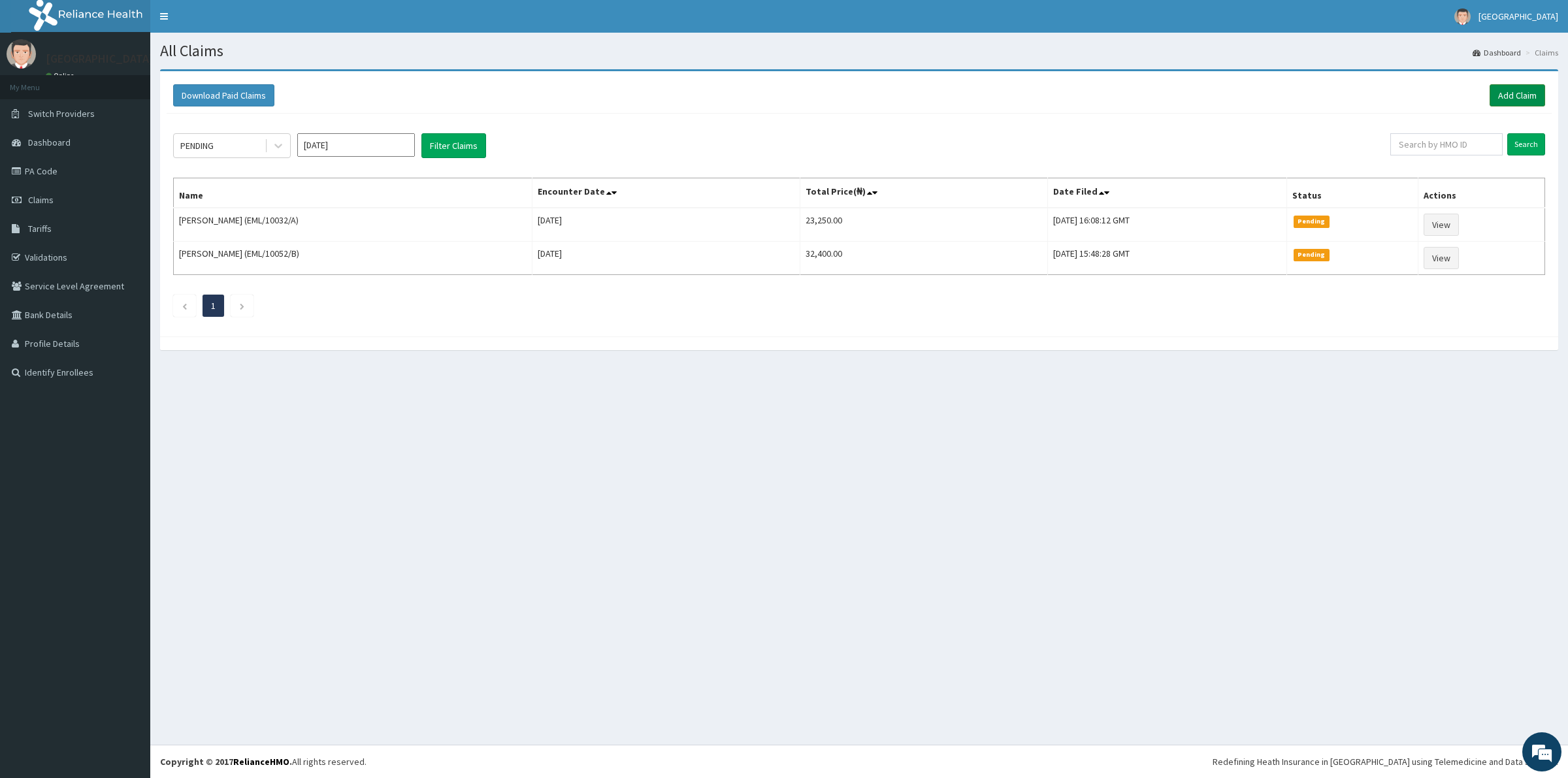
click at [1514, 92] on link "Add Claim" at bounding box center [1517, 95] width 55 height 22
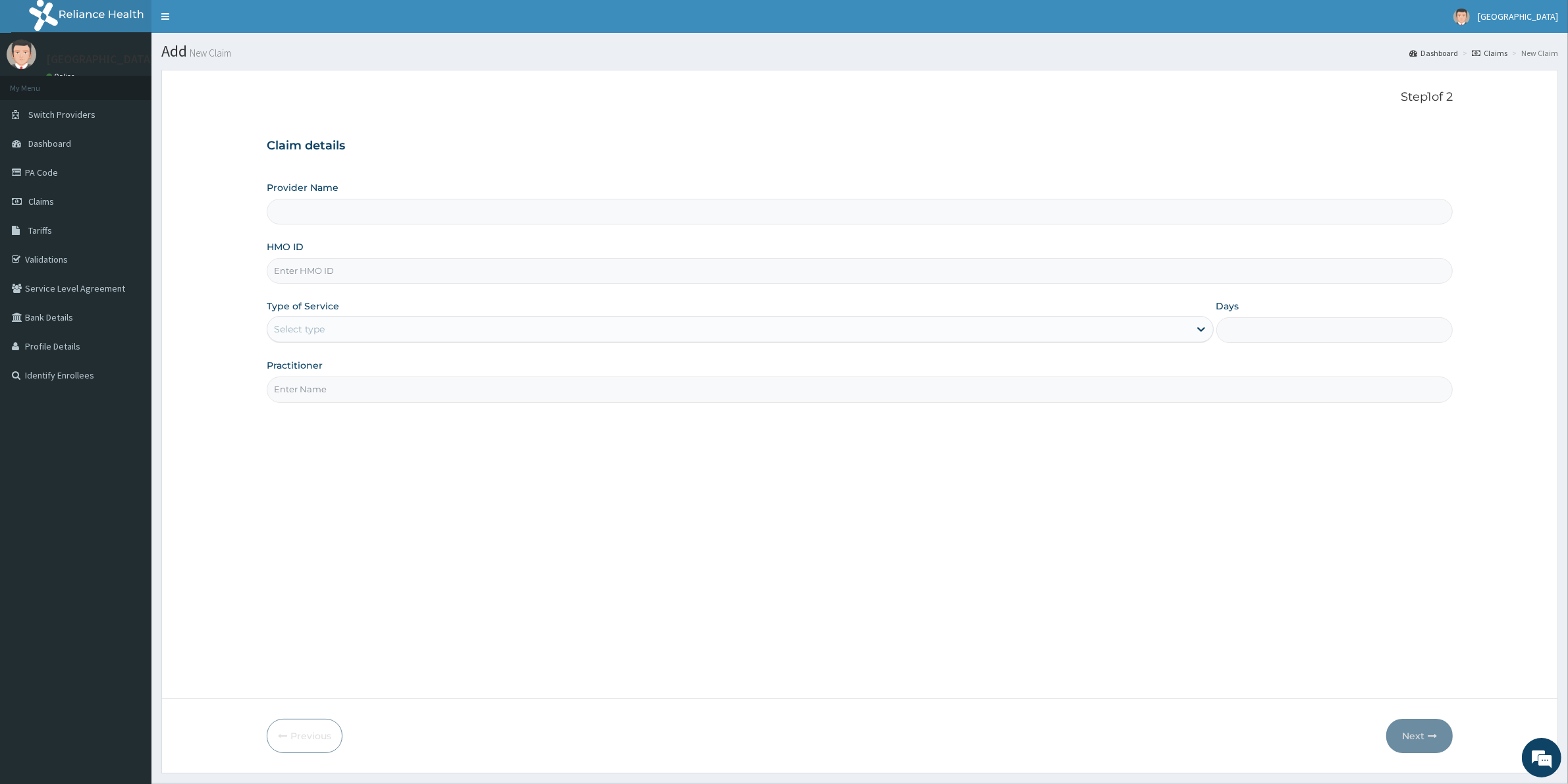
type input "[GEOGRAPHIC_DATA]"
click at [301, 275] on input "HMO ID" at bounding box center [859, 270] width 1185 height 25
click at [306, 274] on input "HMO ID" at bounding box center [859, 270] width 1185 height 25
paste input "EML/10056/B"
type input "EML/10056/B"
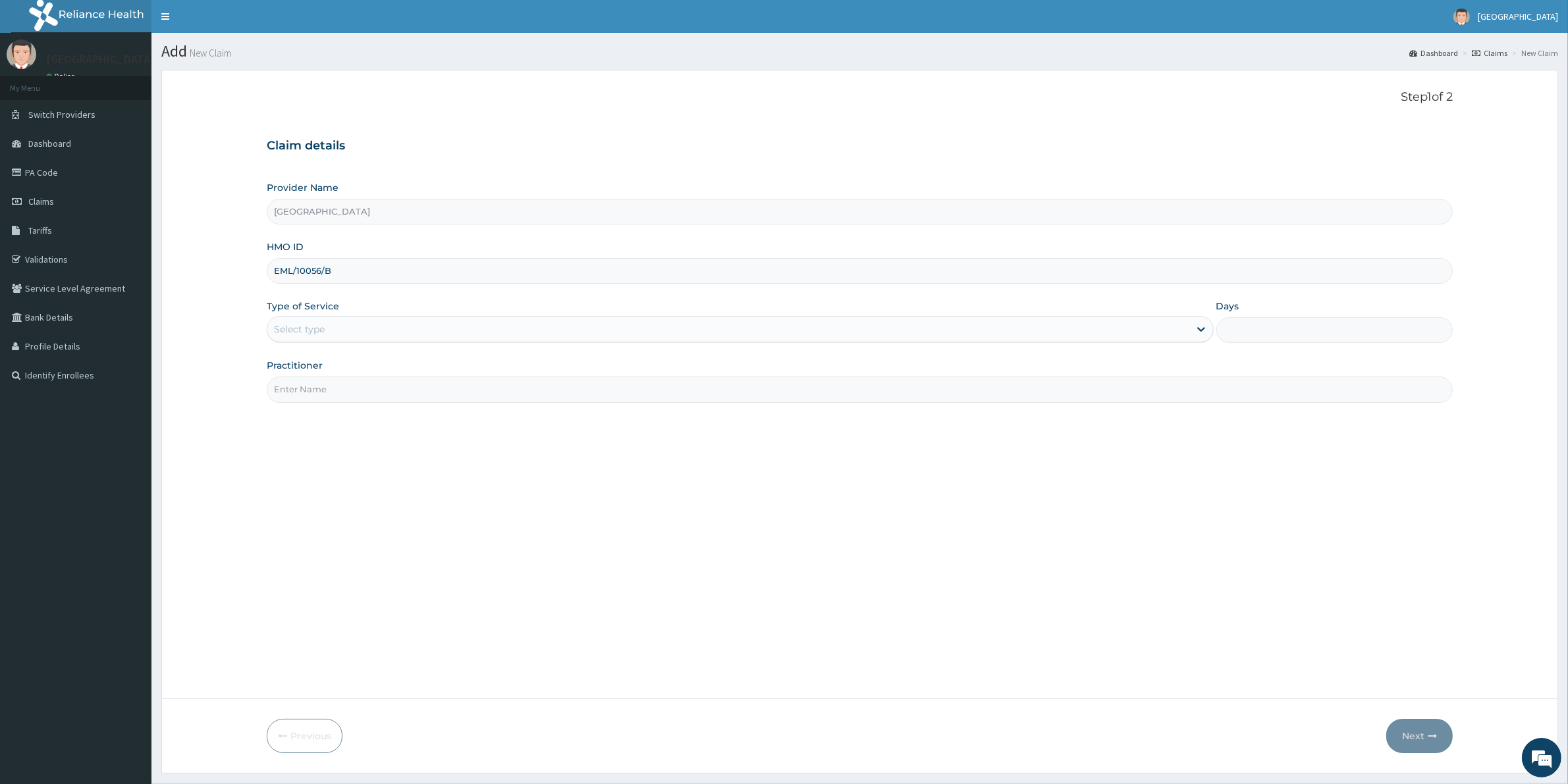
click at [313, 321] on div "Select type" at bounding box center [728, 328] width 922 height 21
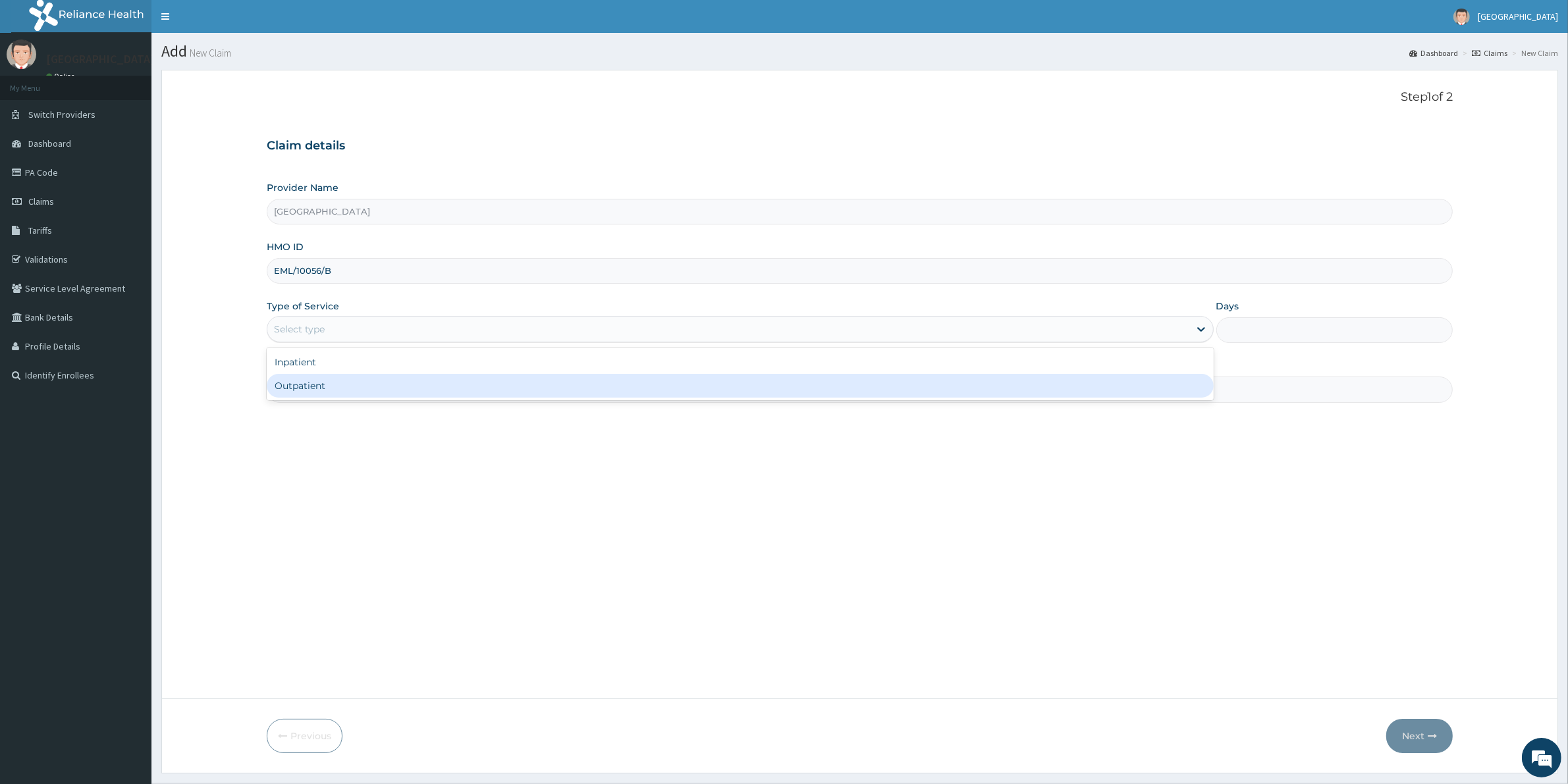
click at [303, 390] on div "Outpatient" at bounding box center [740, 385] width 947 height 24
type input "1"
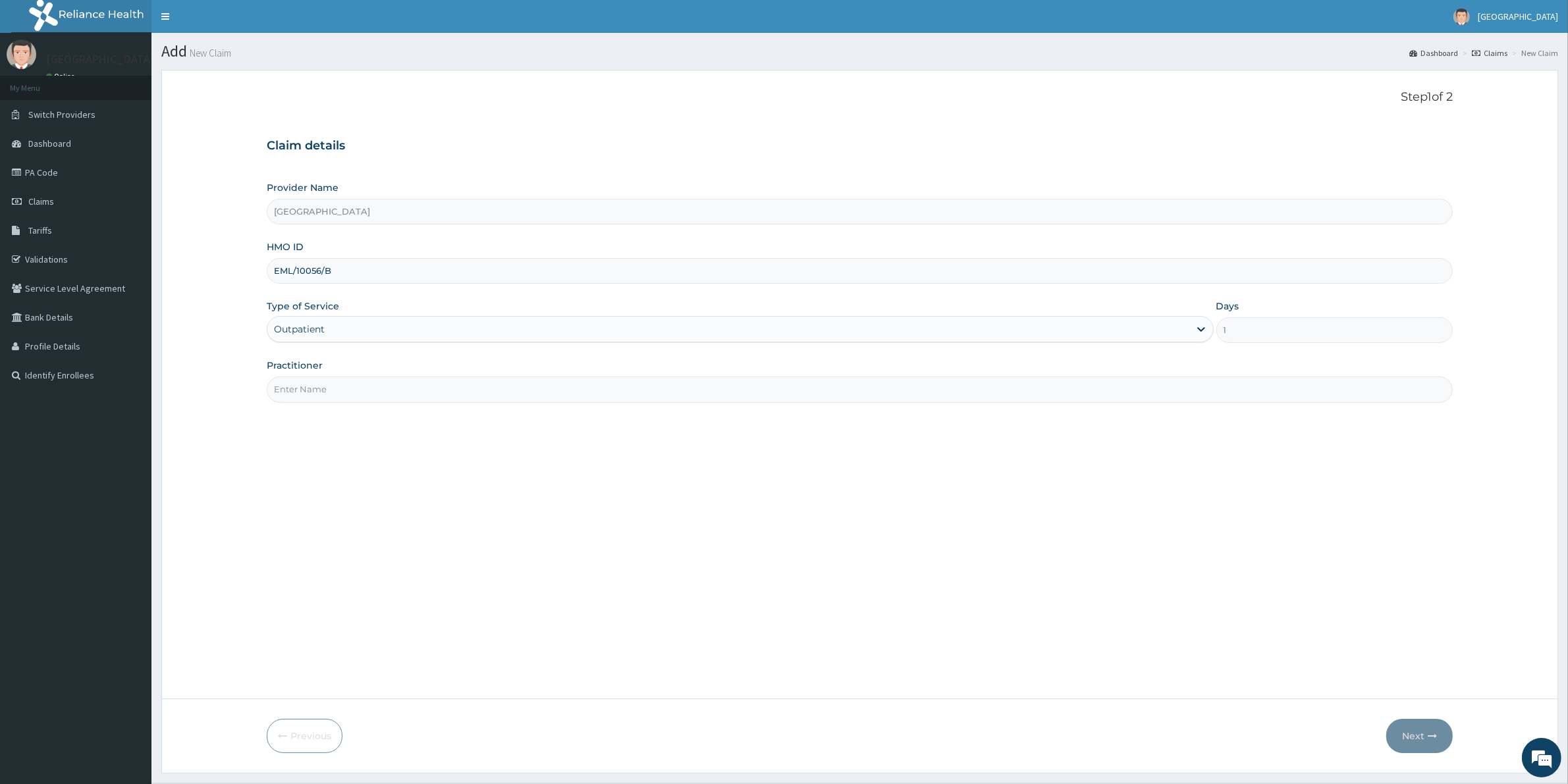
click at [311, 389] on input "Practitioner" at bounding box center [859, 389] width 1185 height 25
type input "[PERSON_NAME]"
click at [1420, 732] on button "Next" at bounding box center [1419, 735] width 66 height 34
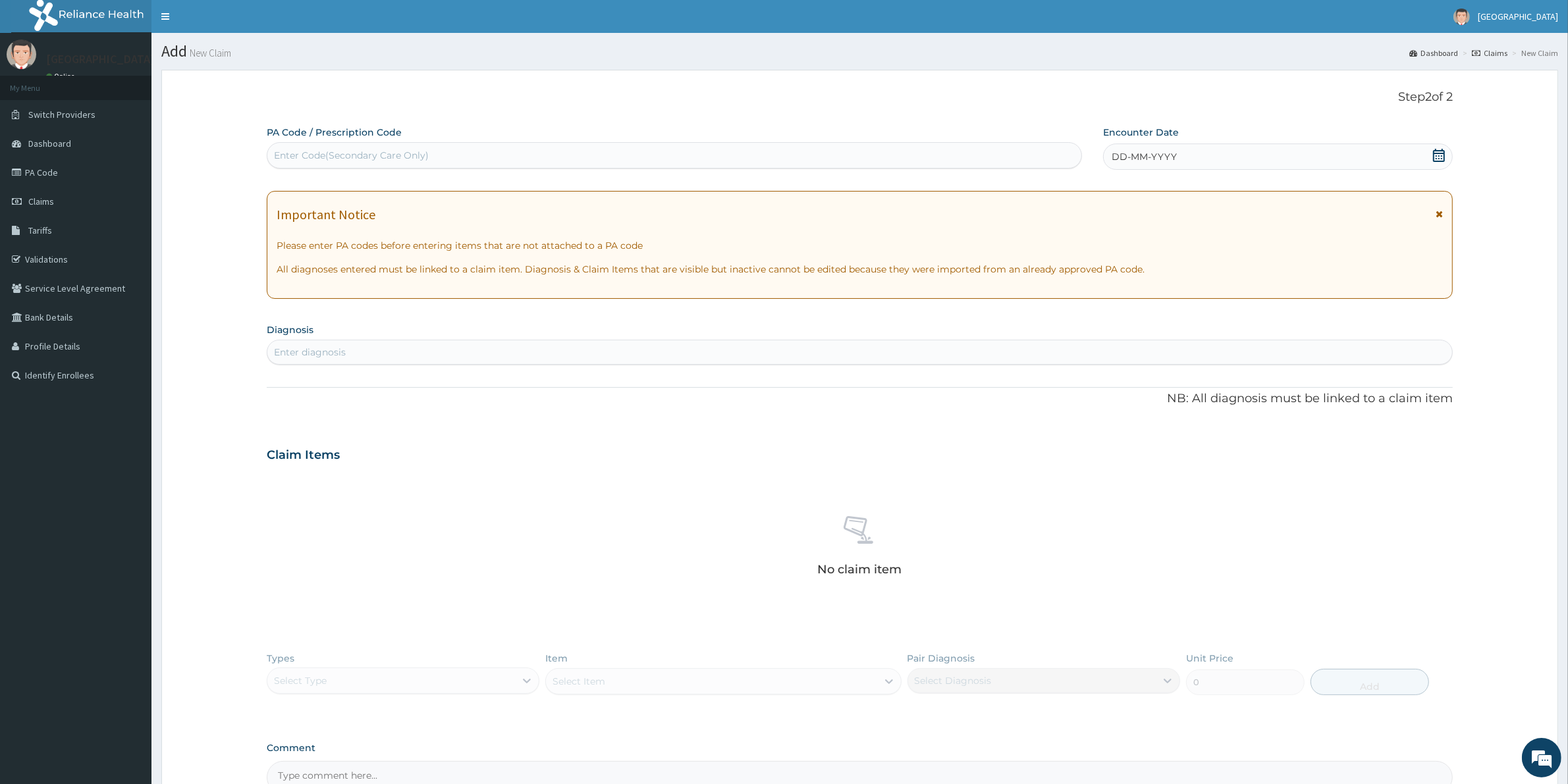
click at [1246, 149] on div "DD-MM-YYYY" at bounding box center [1277, 157] width 349 height 26
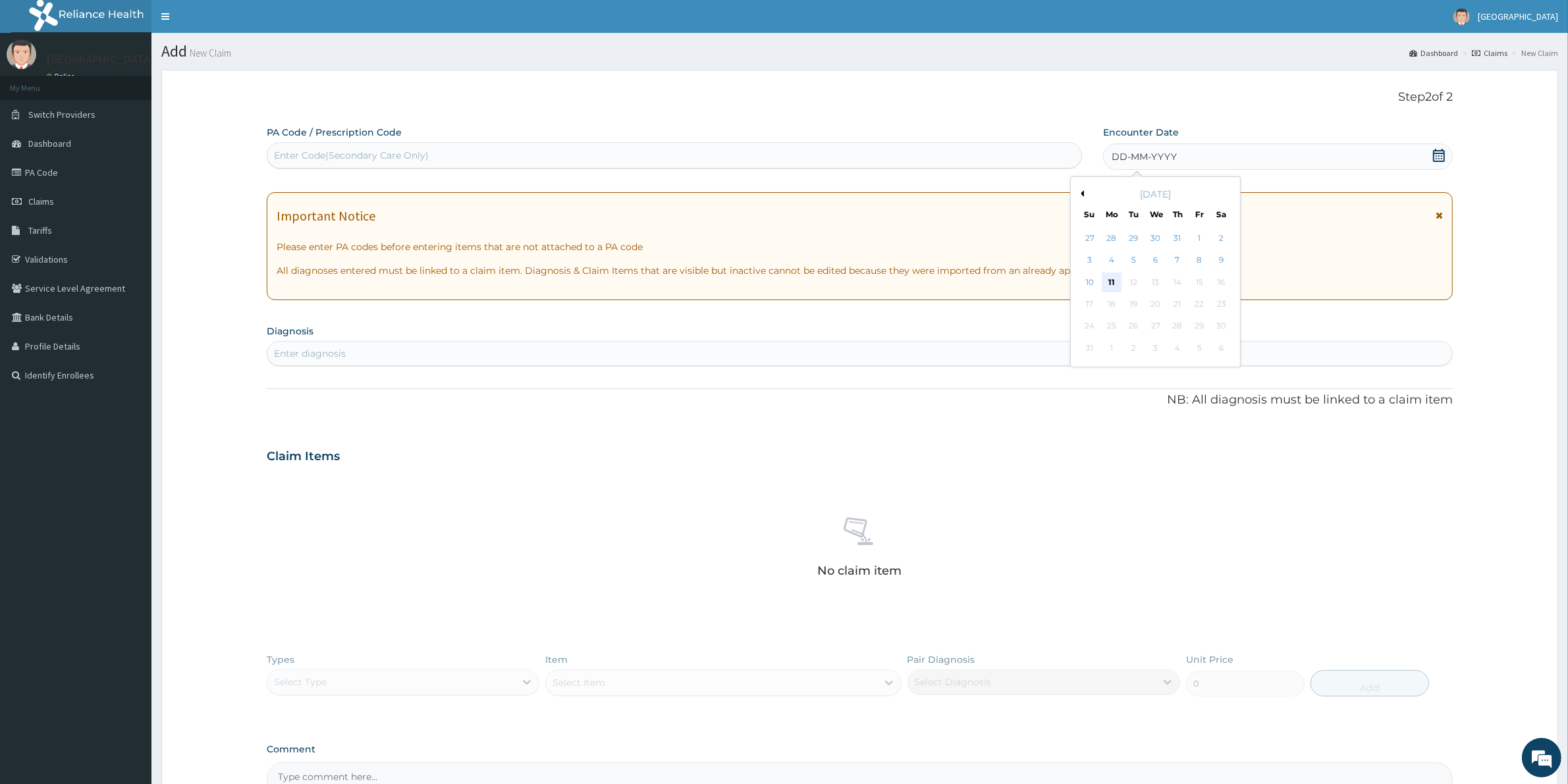
click at [1110, 285] on div "11" at bounding box center [1111, 283] width 20 height 20
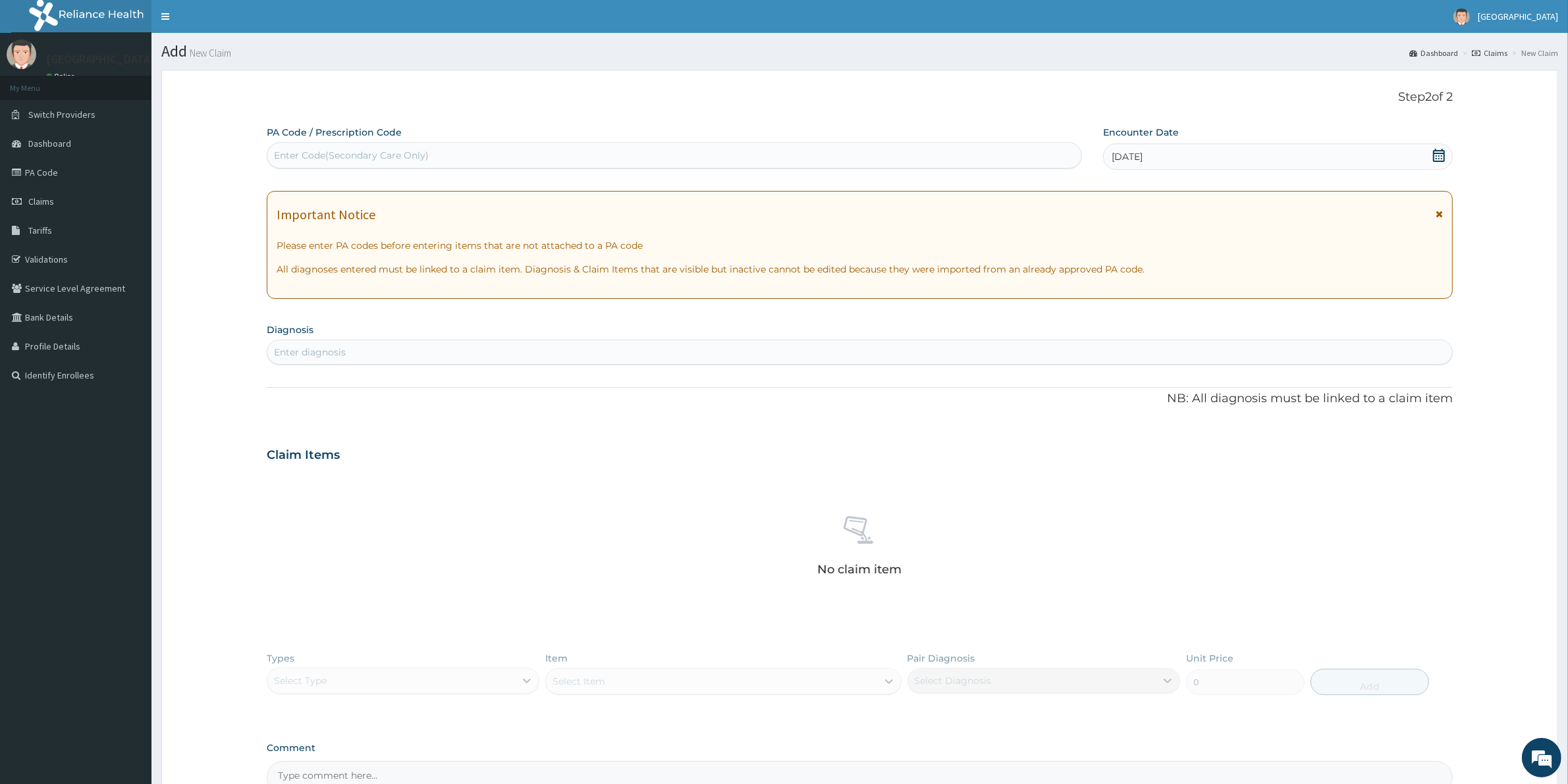
click at [321, 350] on div "Enter diagnosis" at bounding box center [309, 351] width 72 height 13
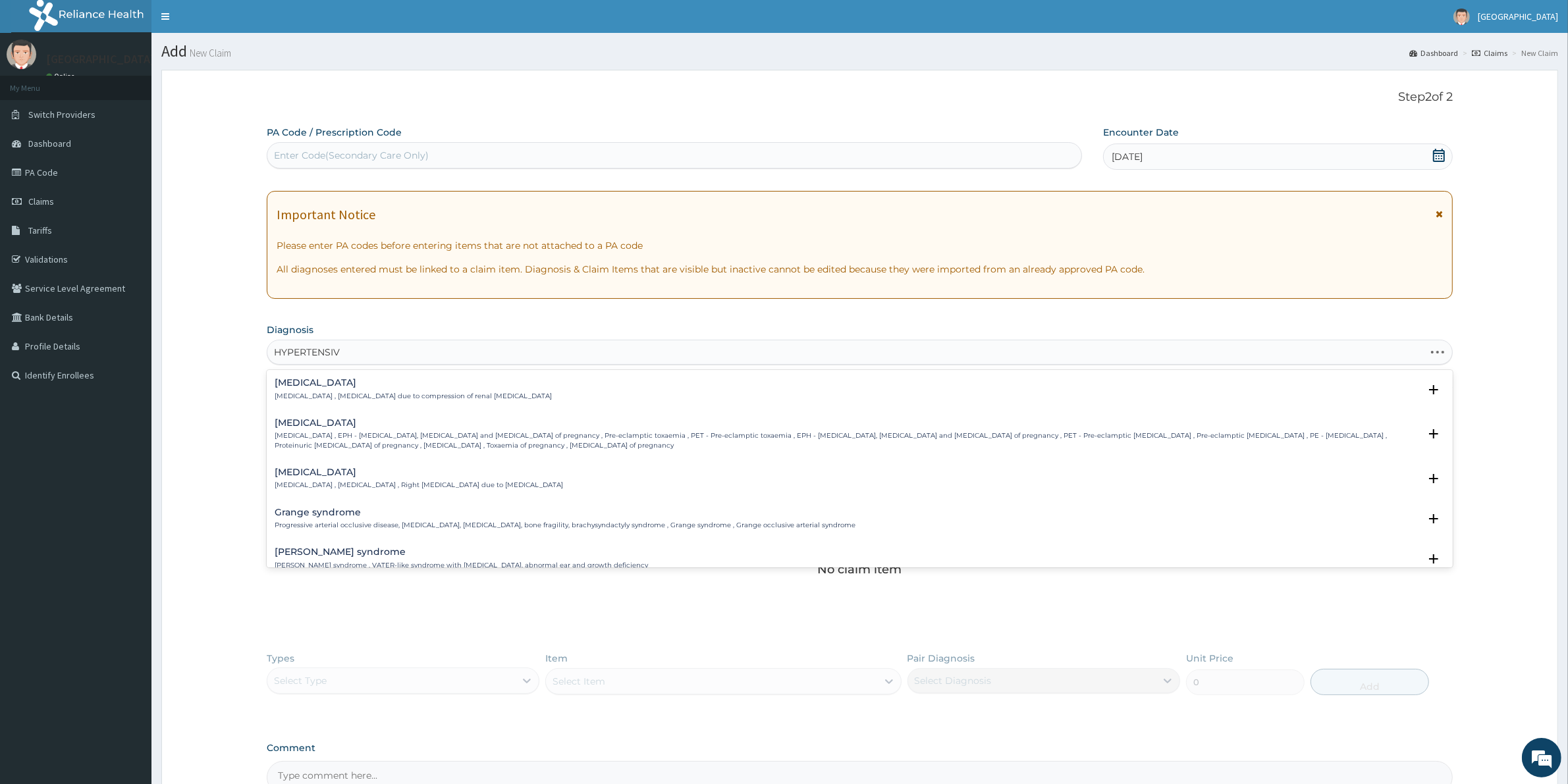
type input "HYPERTENSIVE"
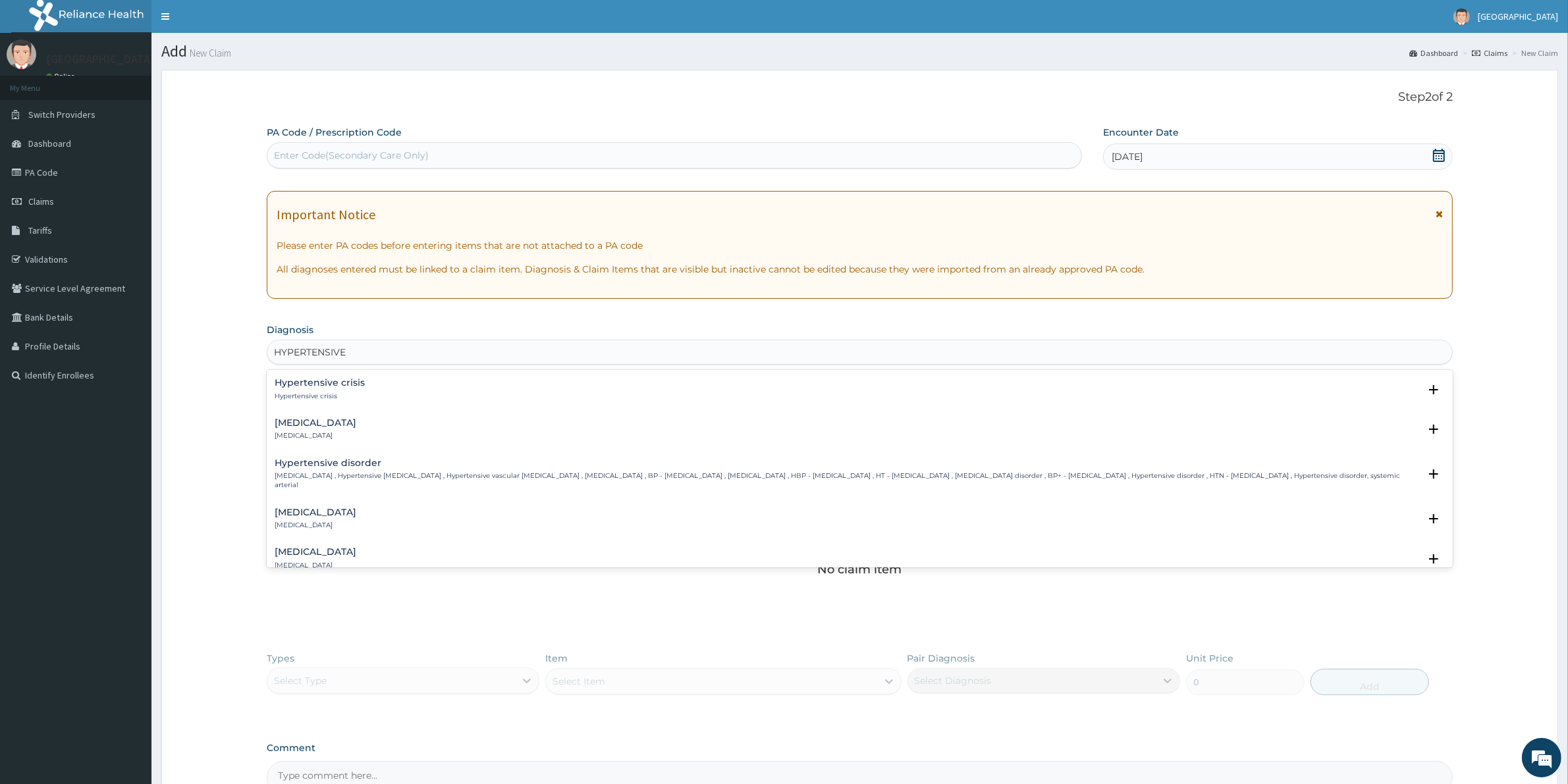
click at [349, 468] on h4 "Hypertensive disorder" at bounding box center [846, 463] width 1145 height 10
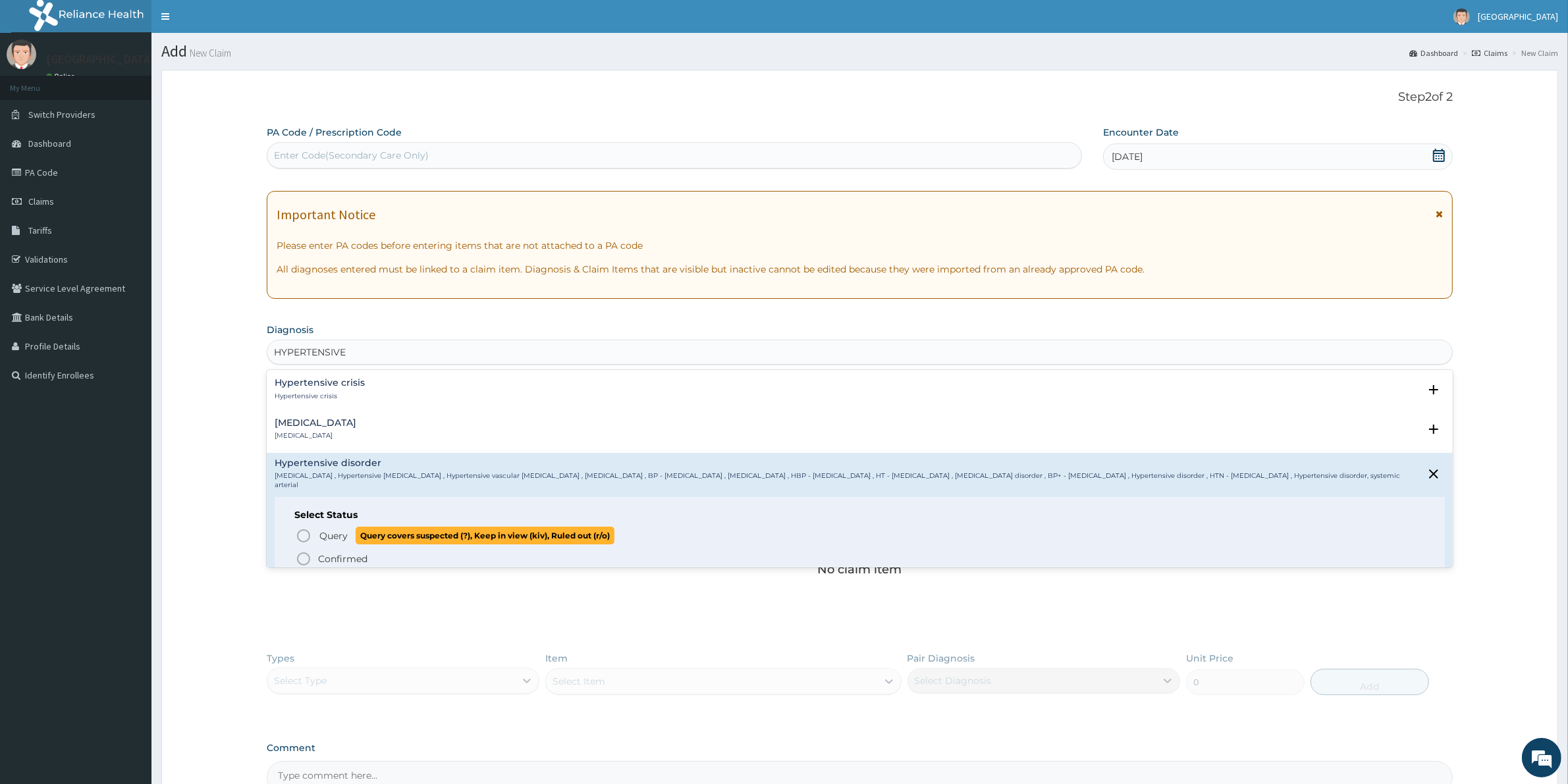
click at [327, 531] on span "Query" at bounding box center [333, 535] width 29 height 13
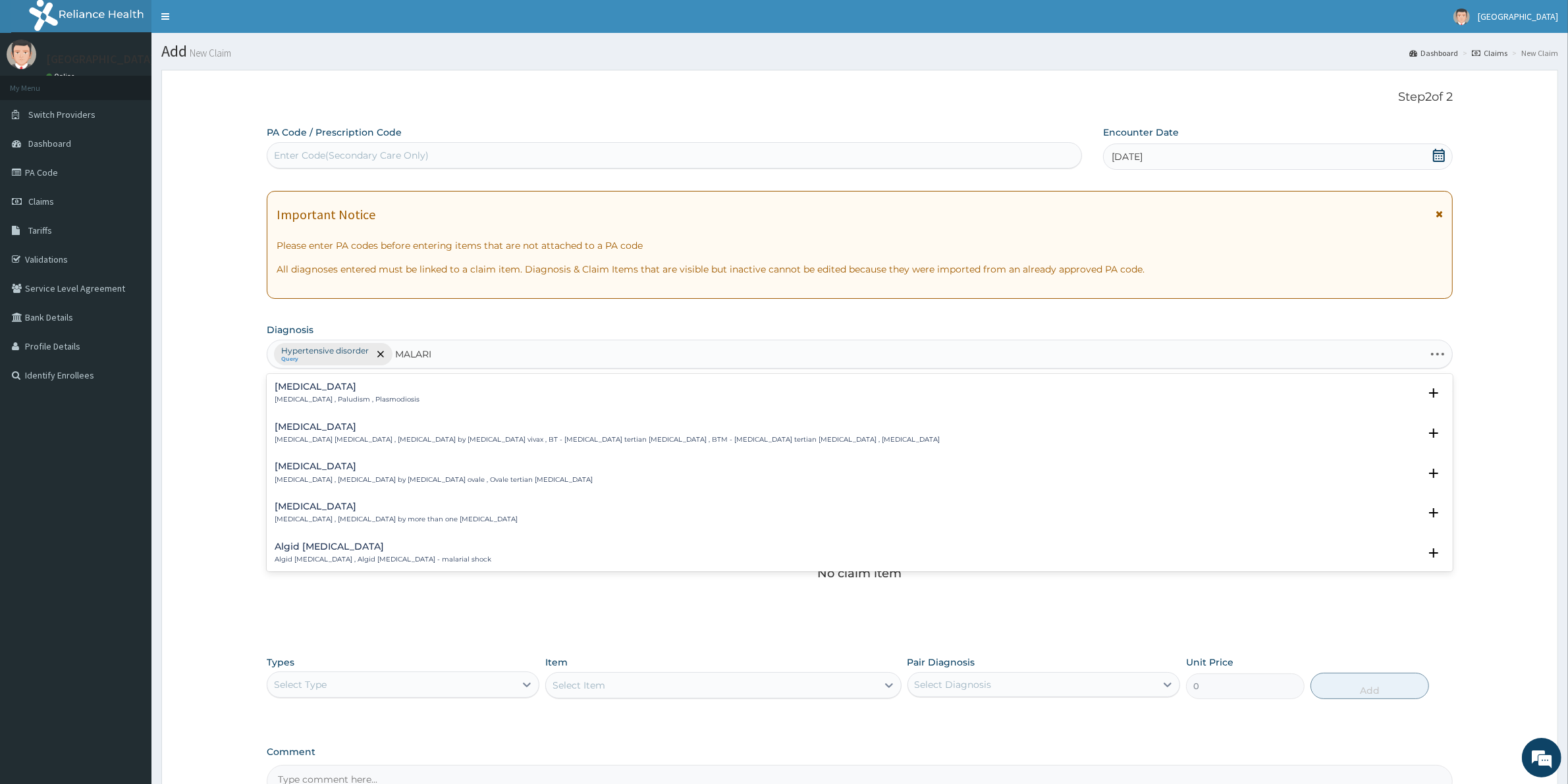
type input "MALARIA"
click at [288, 393] on div "Malaria Malaria , Paludism , Plasmodiosis" at bounding box center [346, 393] width 145 height 23
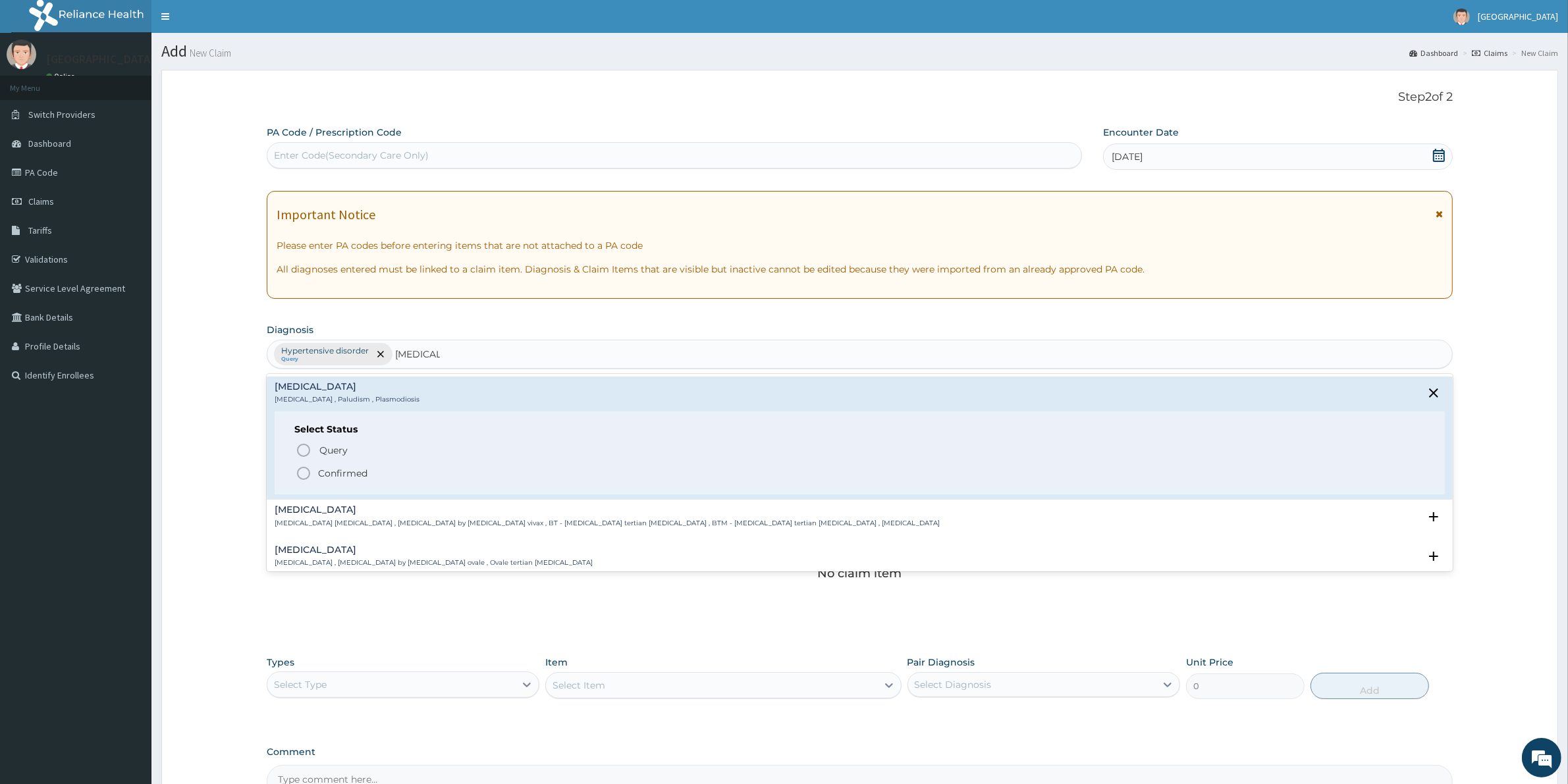
click at [346, 472] on p "Confirmed" at bounding box center [343, 473] width 49 height 13
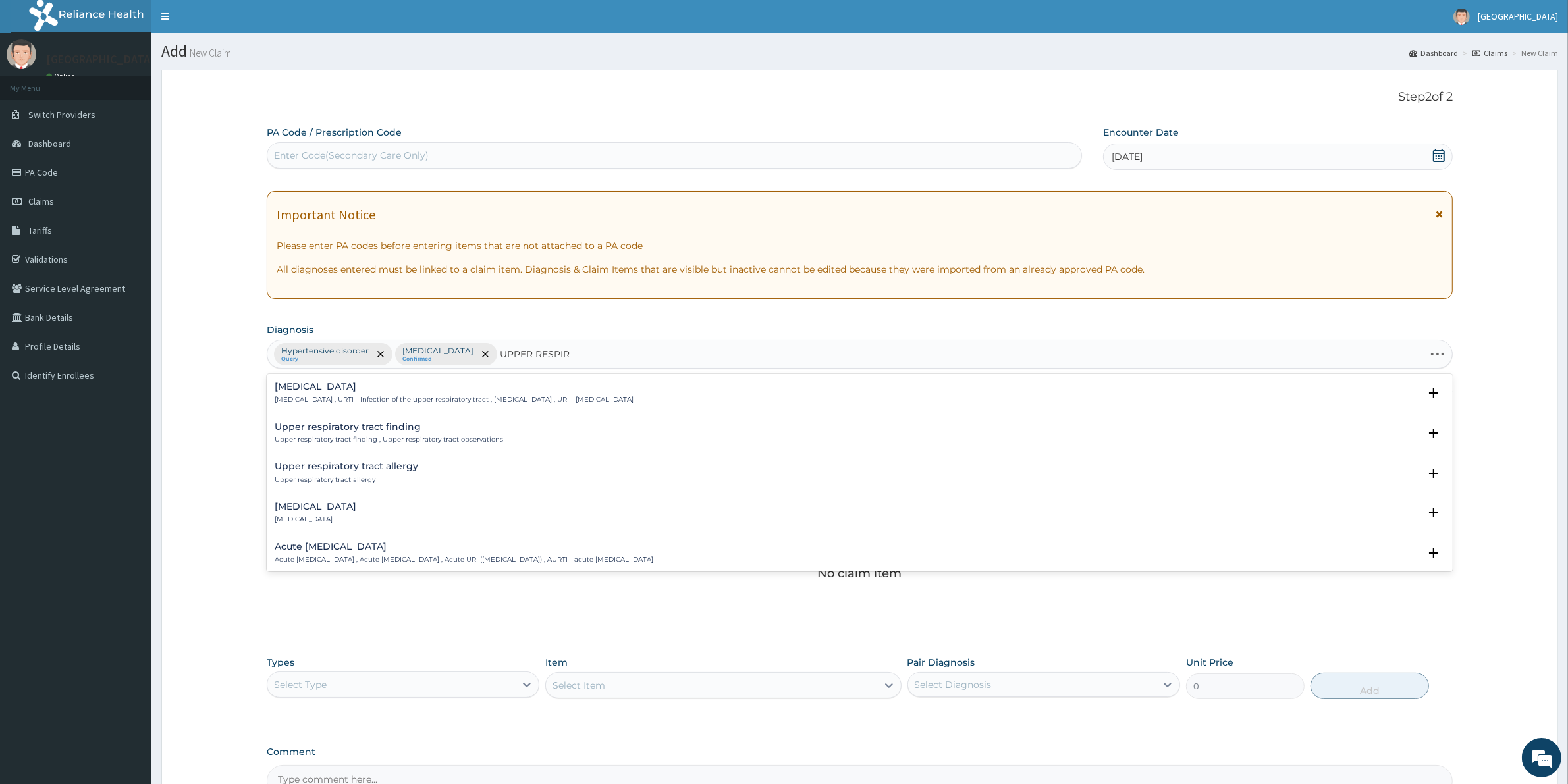
type input "UPPER RESPIRA"
click at [382, 393] on div "Upper respiratory infection Upper respiratory infection , URTI - Infection of t…" at bounding box center [454, 393] width 359 height 23
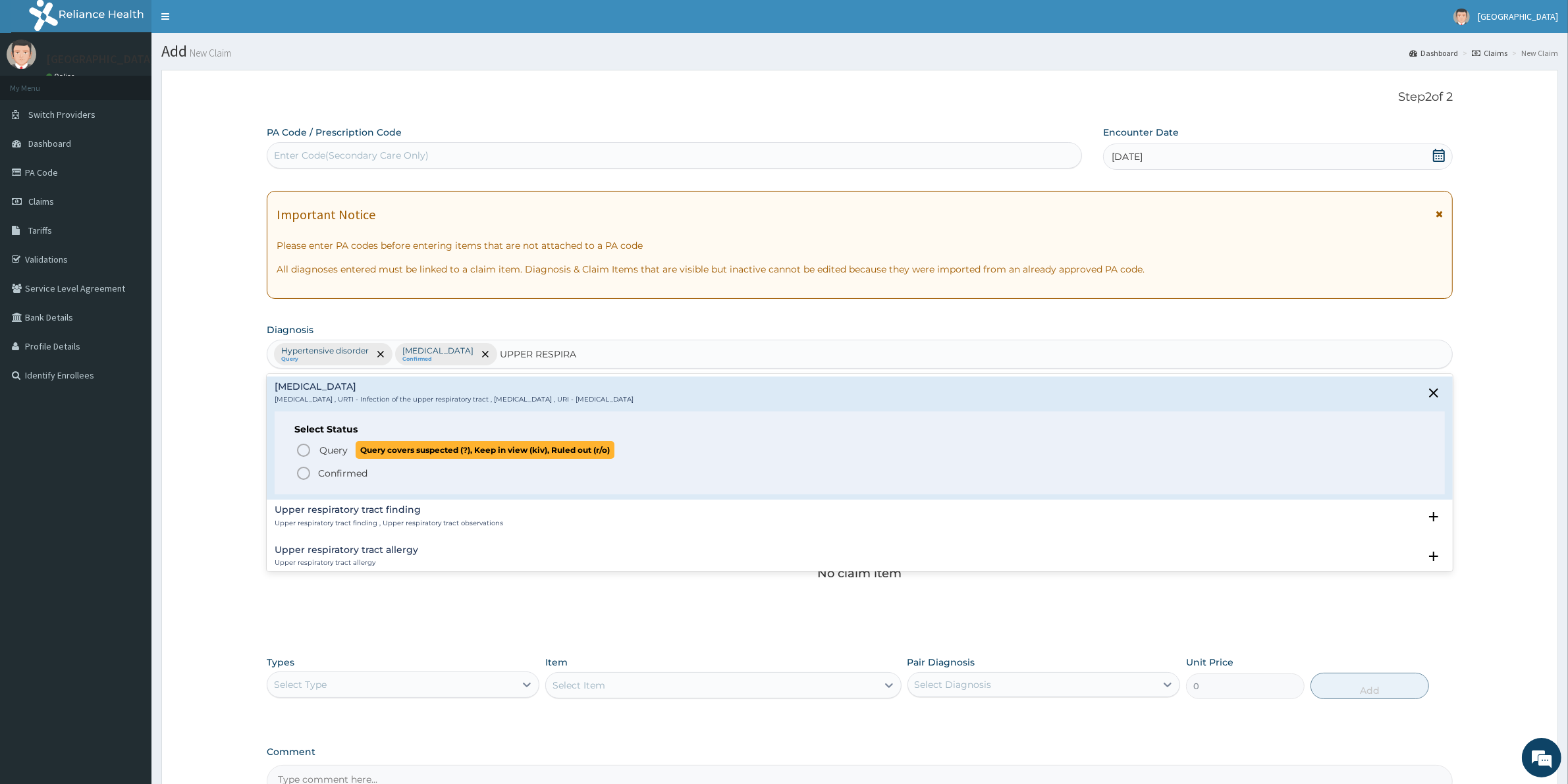
click at [329, 448] on span "Query" at bounding box center [333, 450] width 29 height 13
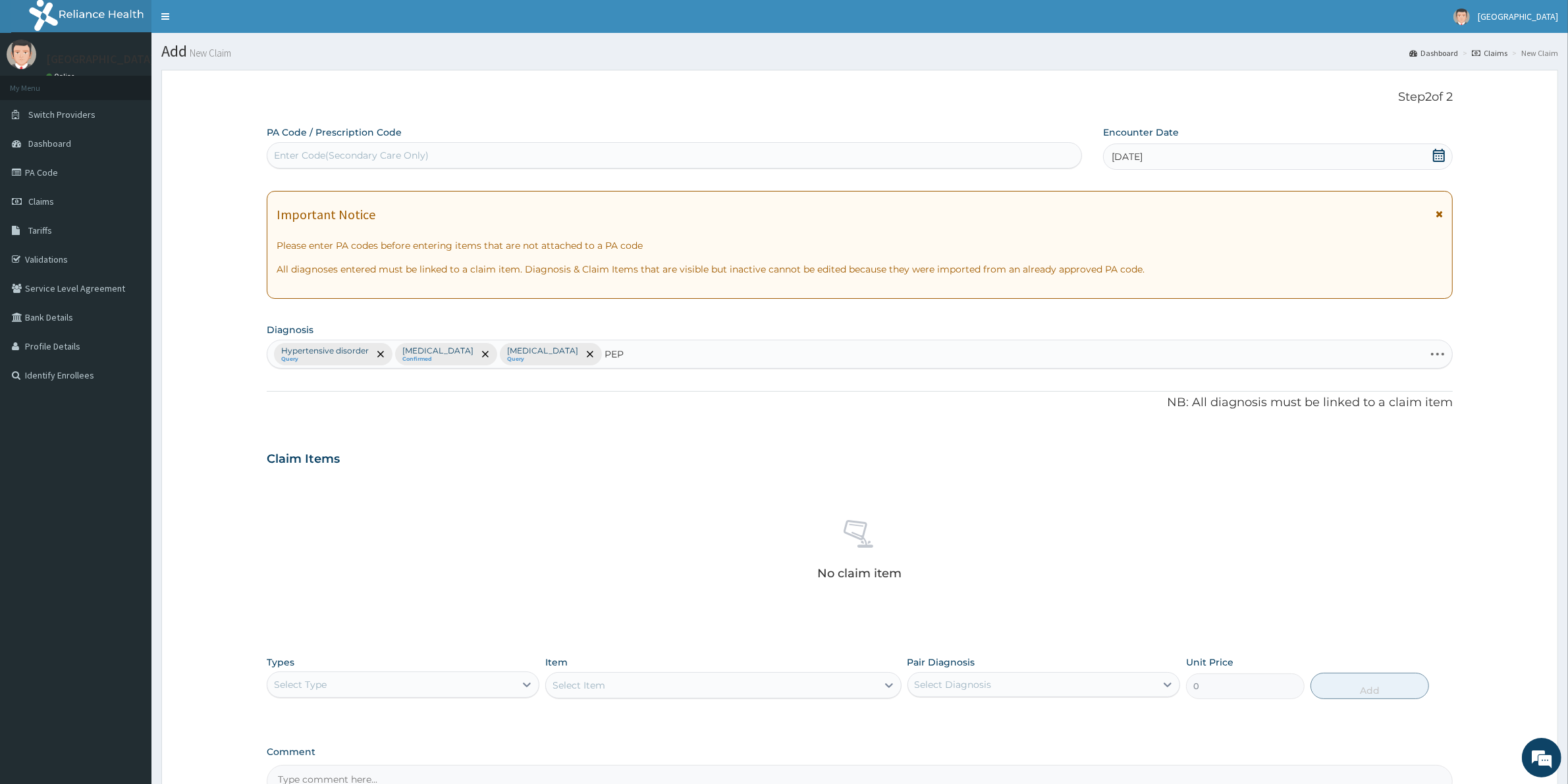
type input "PEPT"
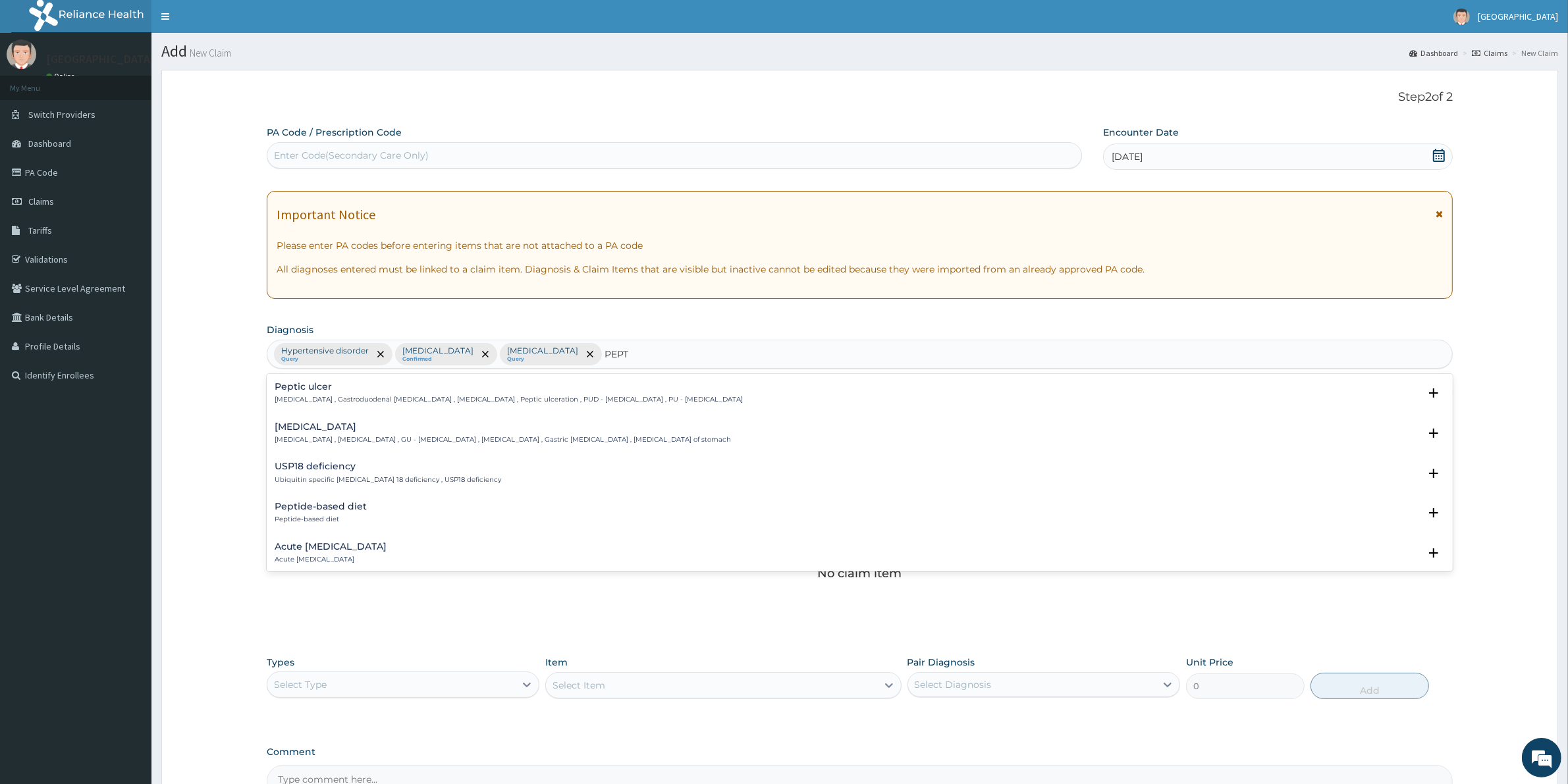
click at [360, 392] on div "Peptic ulcer Peptic ulcer , Gastroduodenal ulcer , Peptic ulcer disease , Pepti…" at bounding box center [508, 393] width 468 height 23
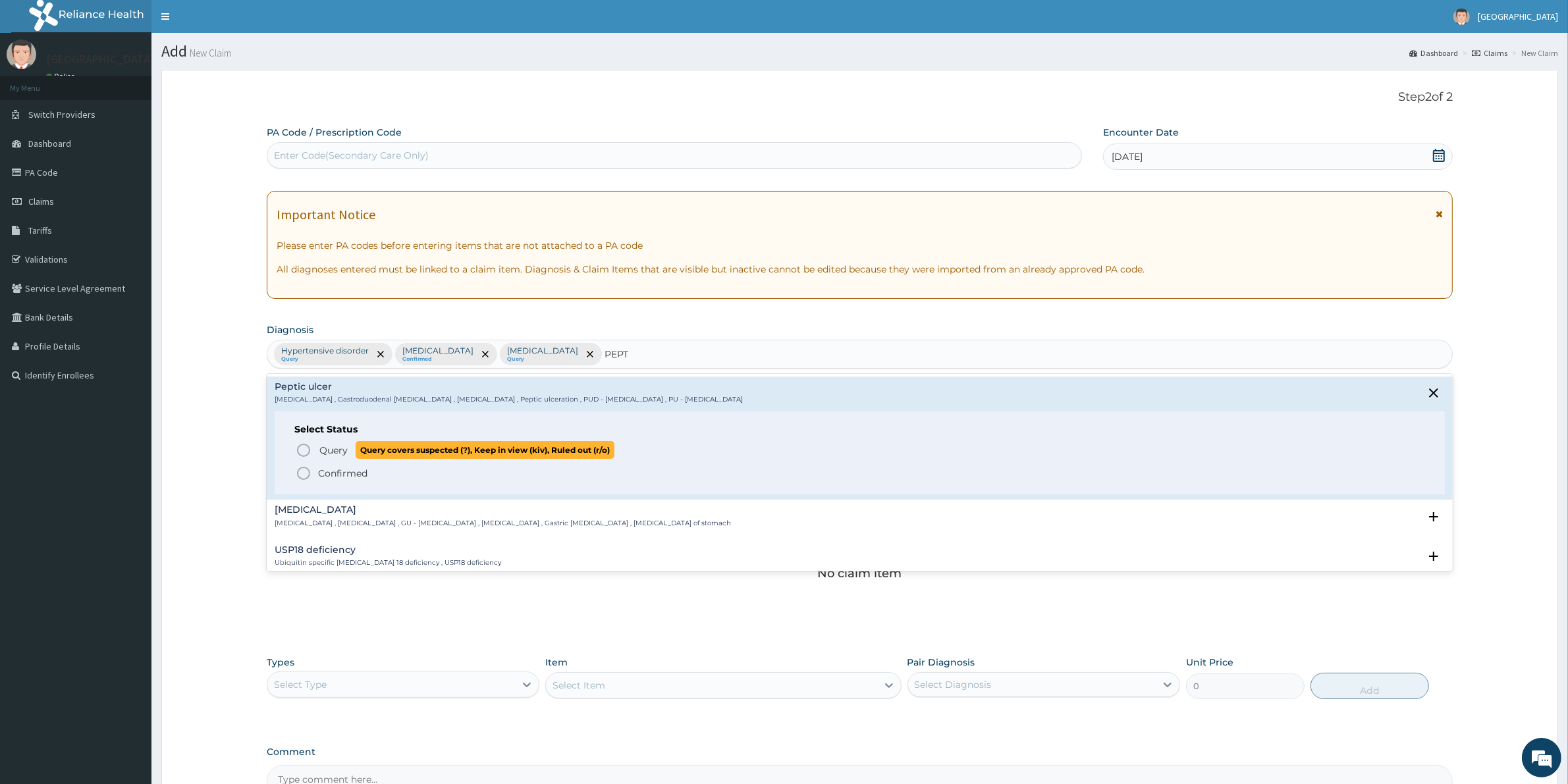
click at [335, 452] on span "Query" at bounding box center [333, 450] width 29 height 13
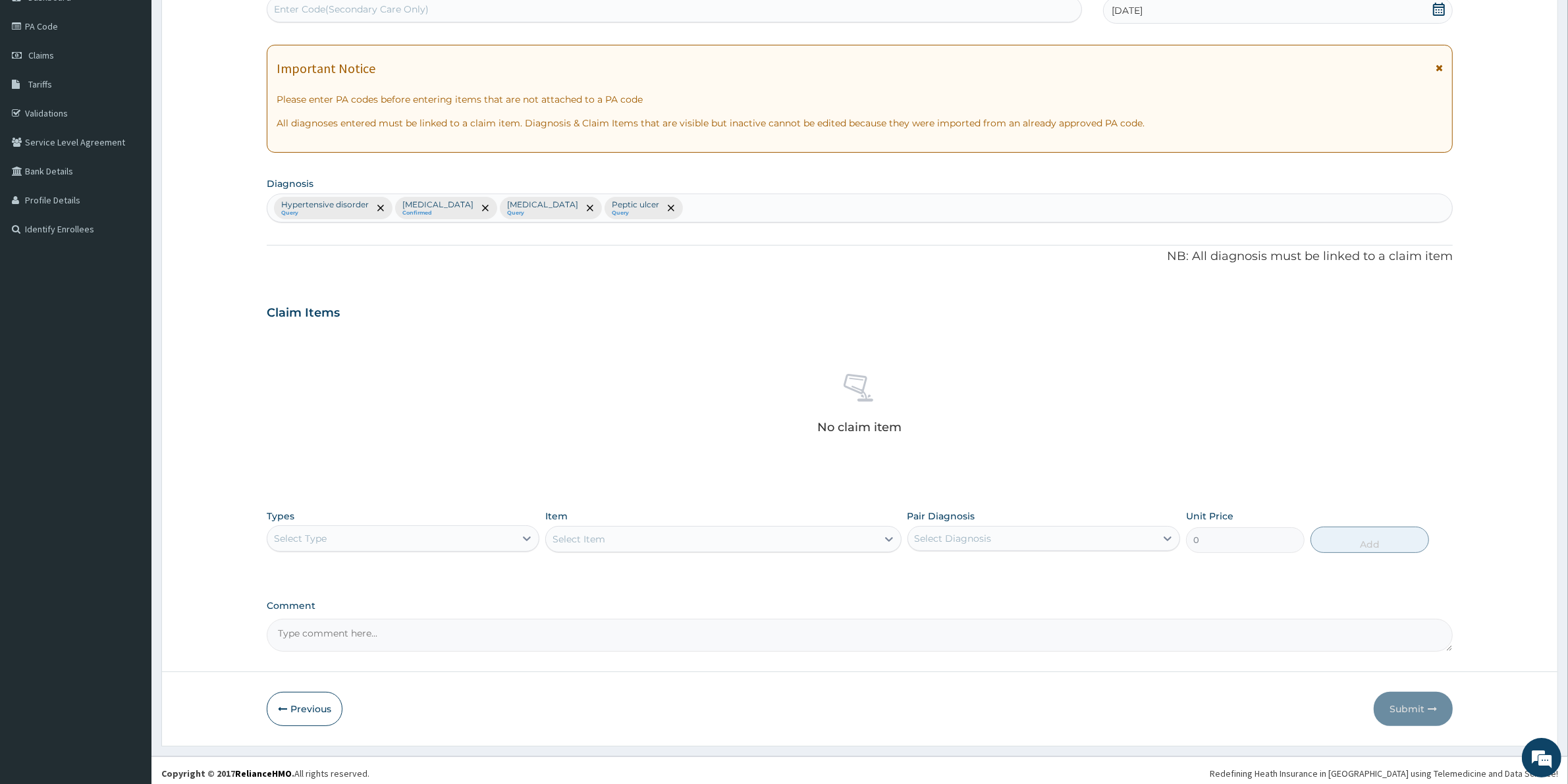
scroll to position [153, 0]
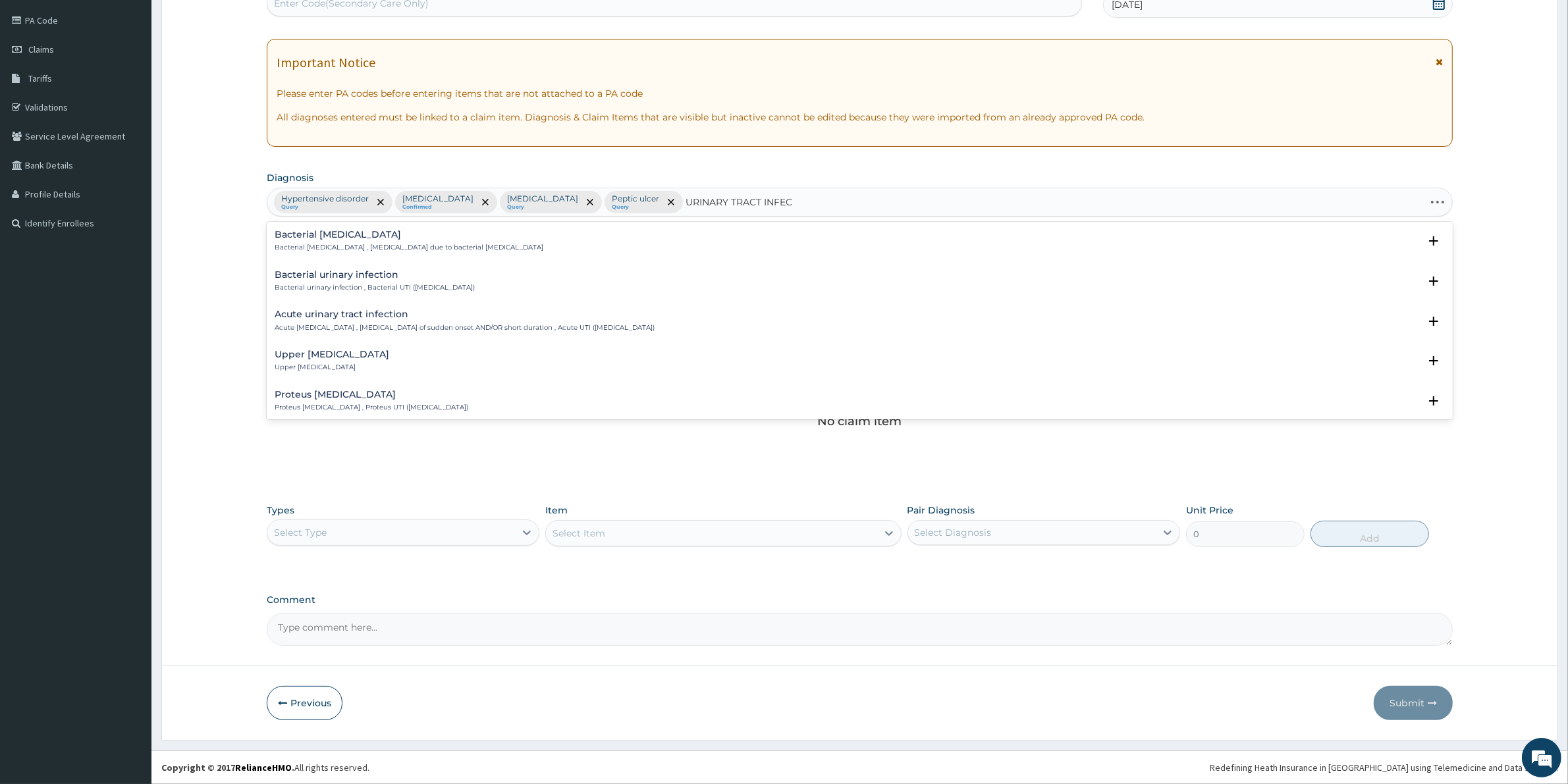
type input "URINARY TRACT INFECT"
click at [349, 353] on h4 "Urinary tract infectious disease" at bounding box center [397, 349] width 247 height 10
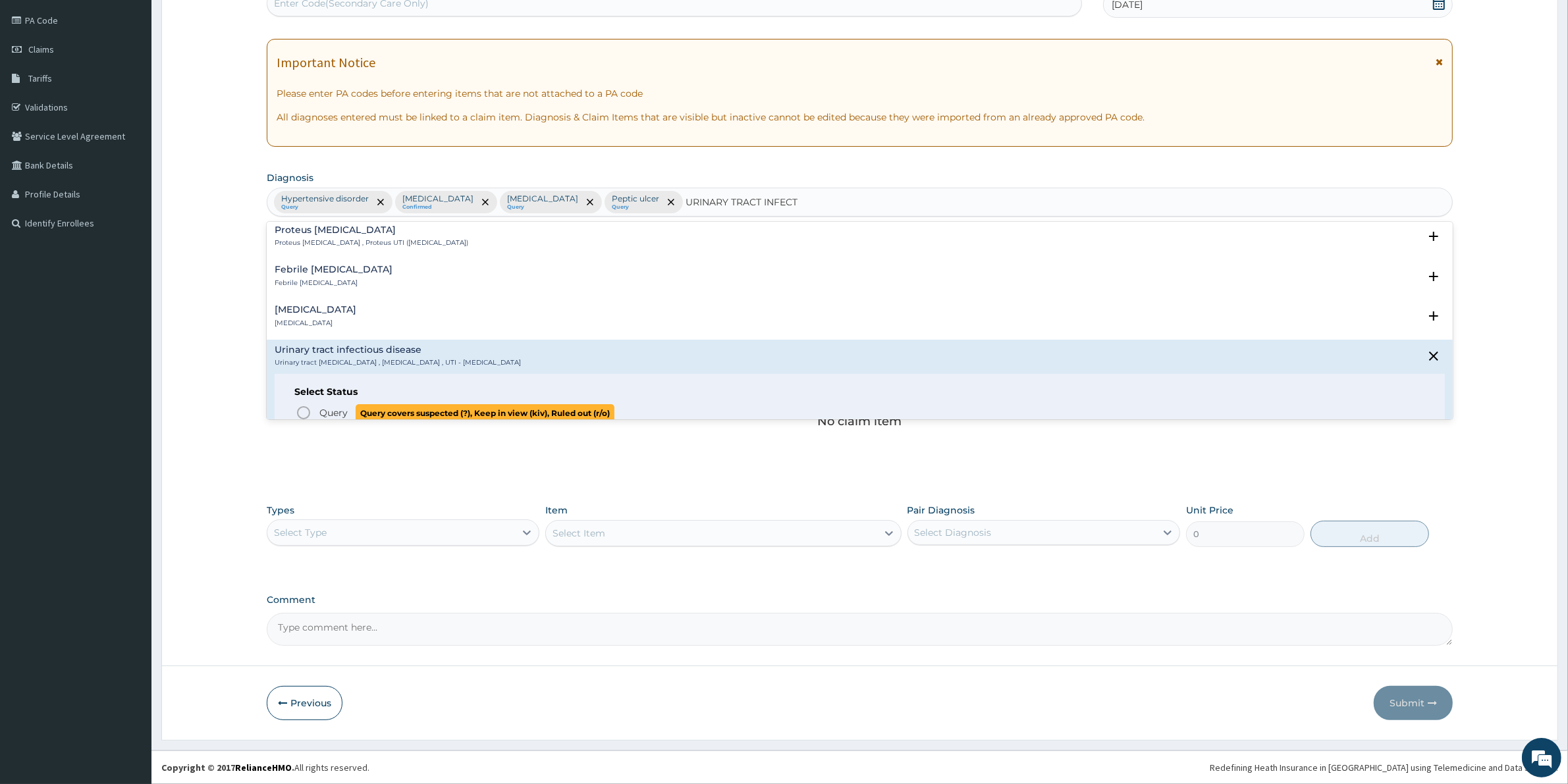
click at [323, 411] on span "Query" at bounding box center [333, 412] width 29 height 13
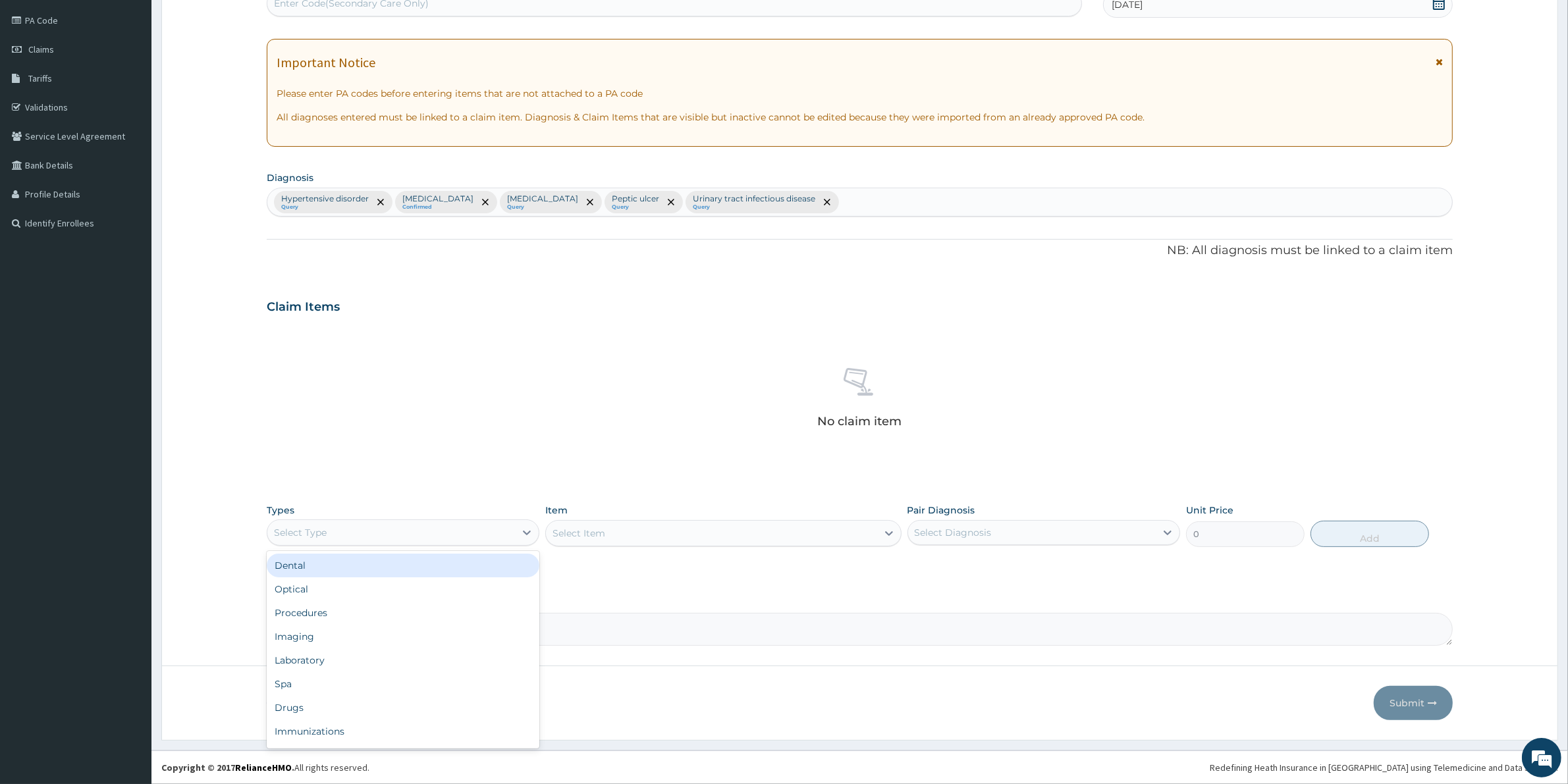
click at [337, 537] on div "Select Type" at bounding box center [391, 532] width 247 height 21
click at [304, 613] on div "Procedures" at bounding box center [403, 613] width 273 height 24
click at [648, 524] on div "Select Item" at bounding box center [723, 533] width 355 height 26
click at [636, 528] on div "Select Item" at bounding box center [723, 533] width 355 height 26
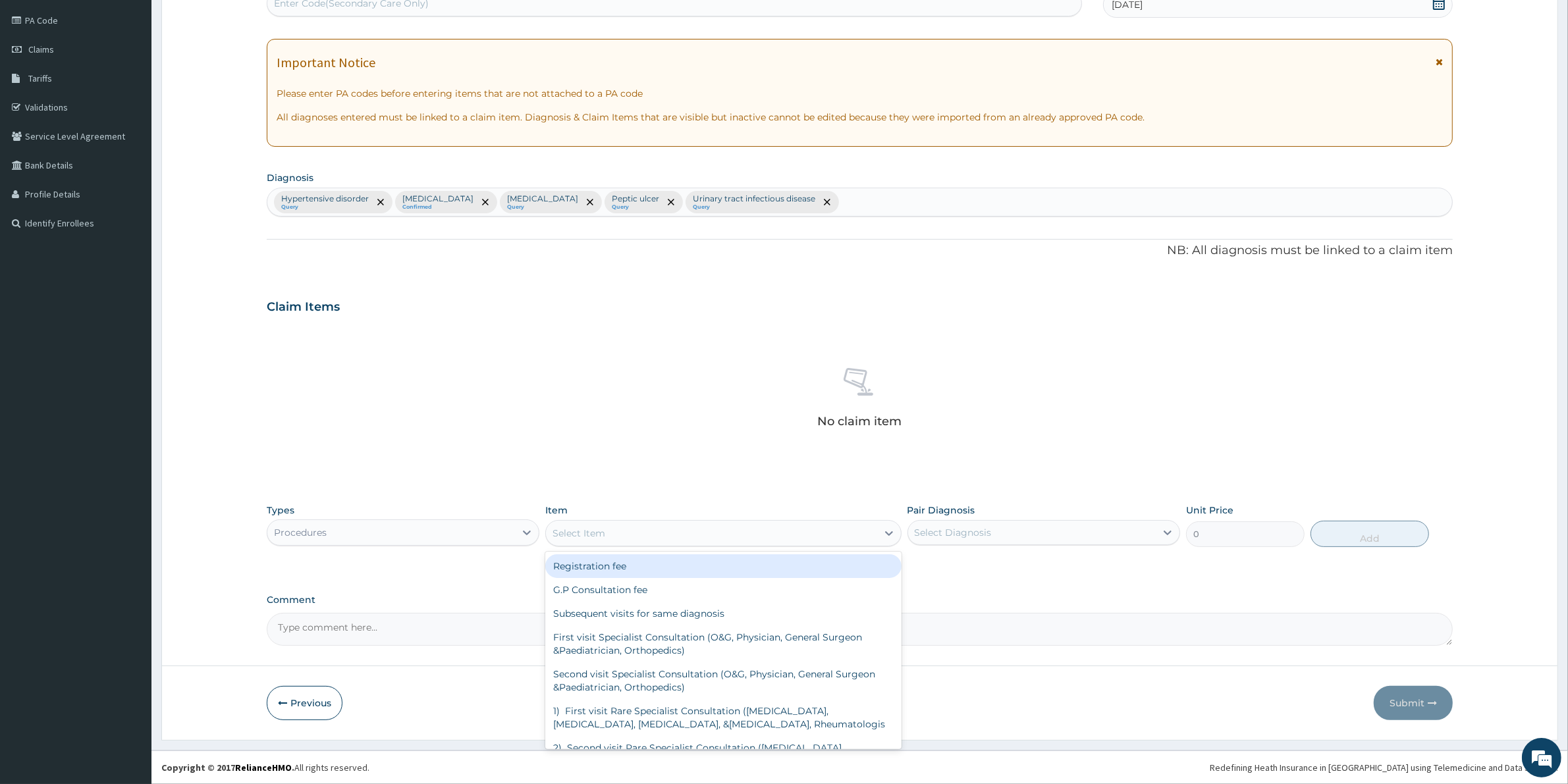
click at [651, 528] on div "Select Item" at bounding box center [711, 532] width 331 height 21
click at [620, 585] on div "G.P Consultation fee" at bounding box center [723, 589] width 355 height 24
type input "2000"
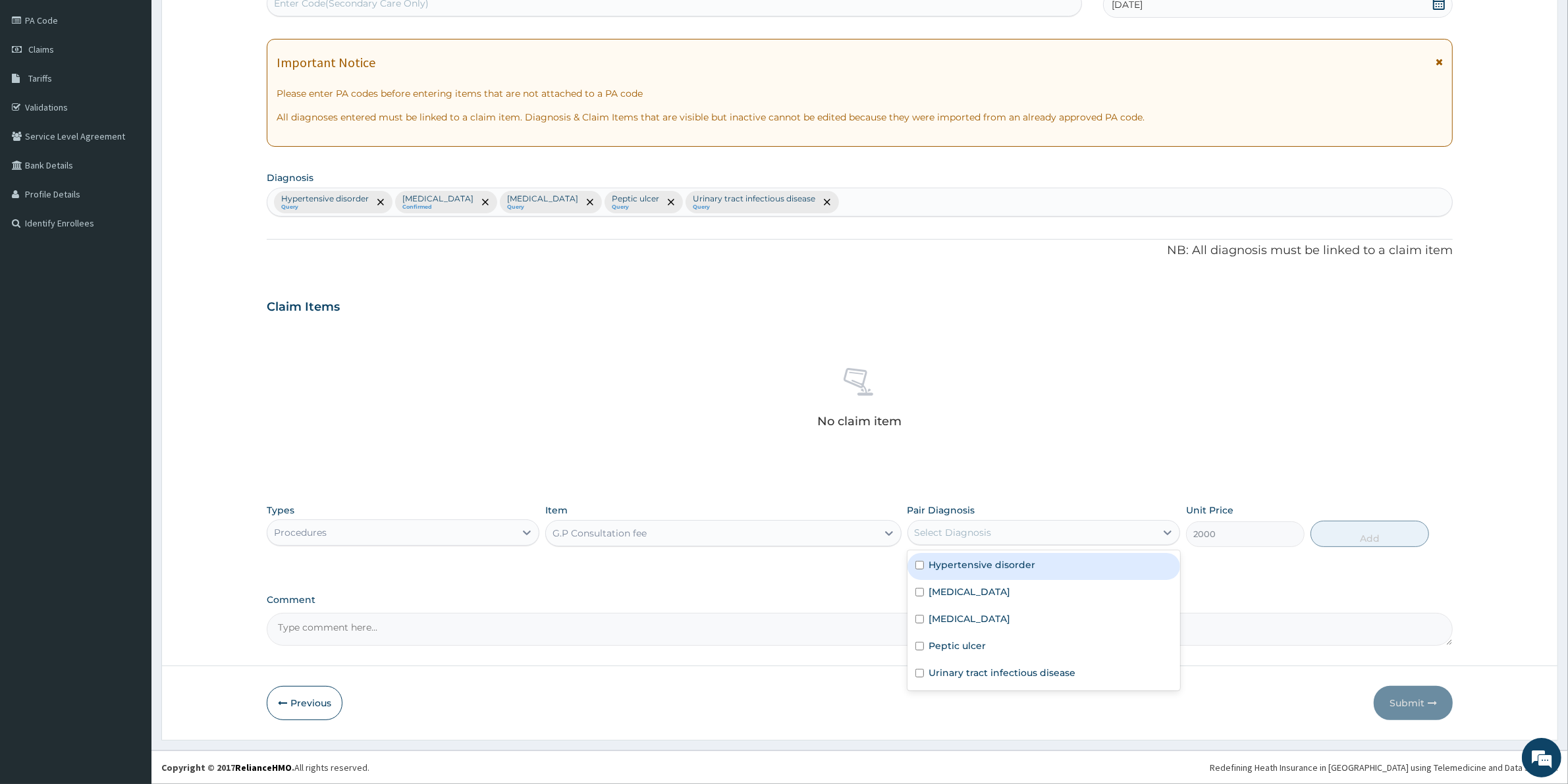
click at [979, 530] on div "Select Diagnosis" at bounding box center [953, 532] width 77 height 13
click at [950, 589] on label "Malaria" at bounding box center [970, 591] width 82 height 13
checkbox input "true"
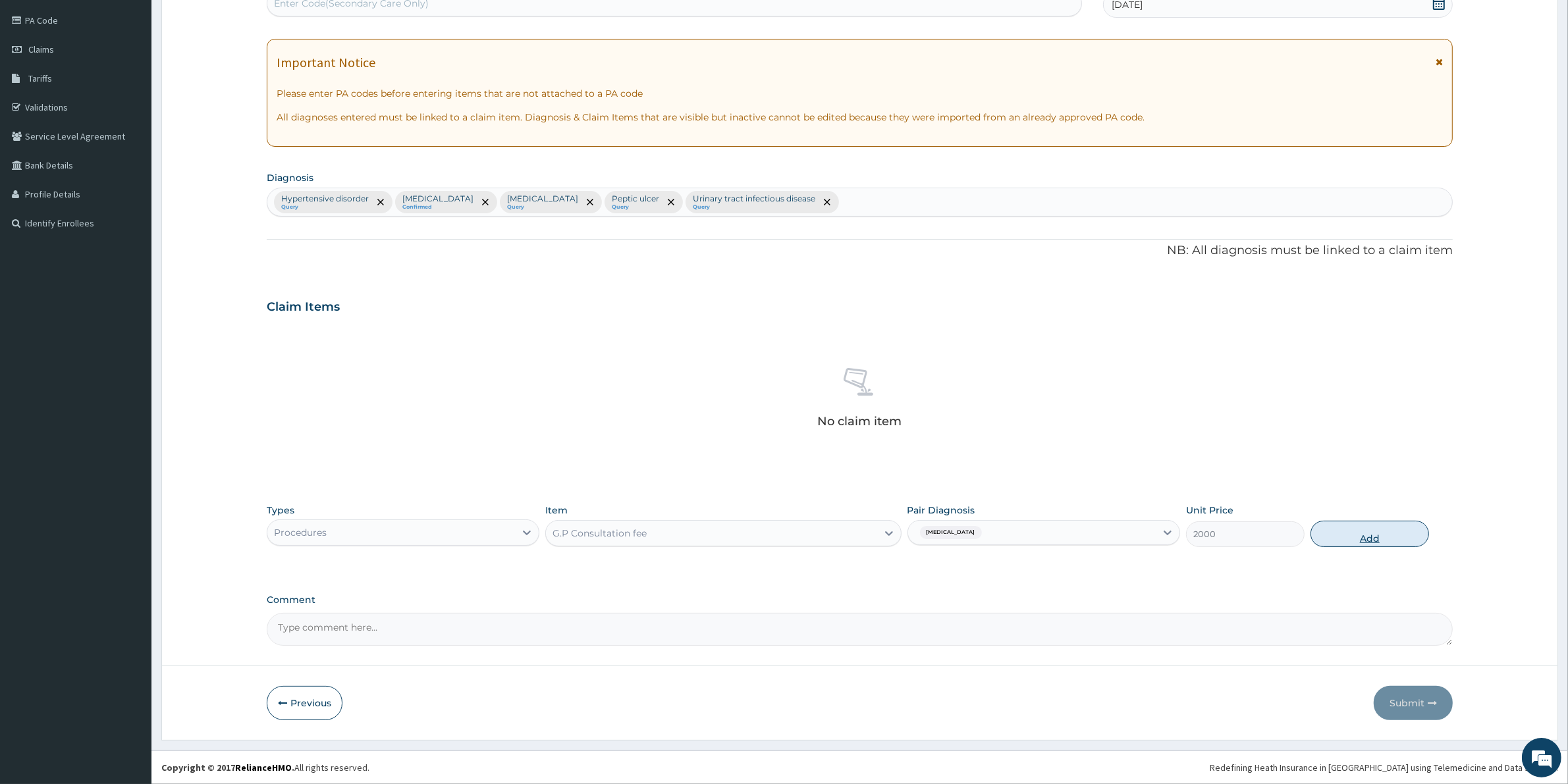
click at [1350, 523] on button "Add" at bounding box center [1369, 534] width 118 height 26
type input "0"
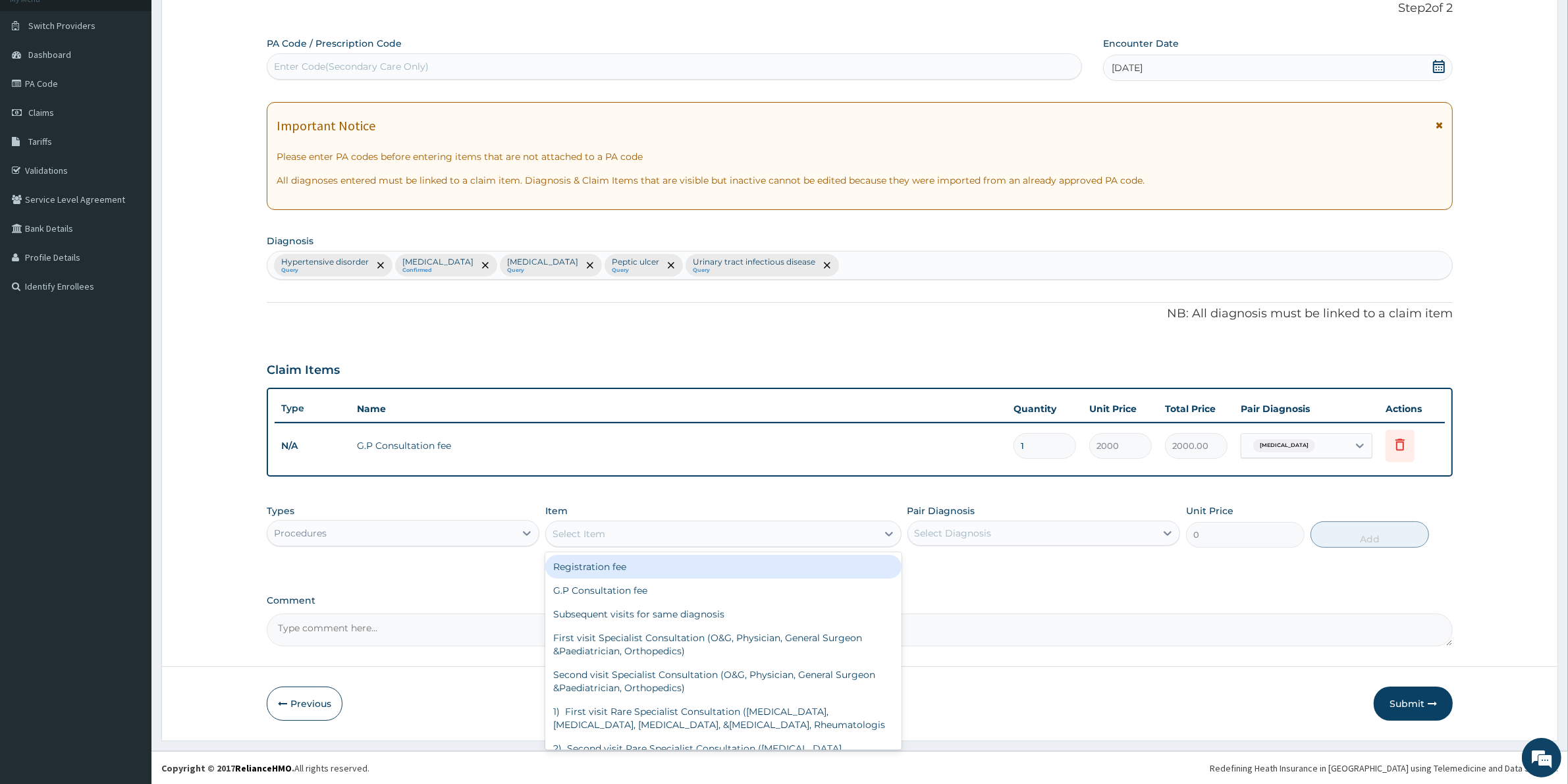
click at [601, 530] on div "Select Item" at bounding box center [579, 533] width 53 height 13
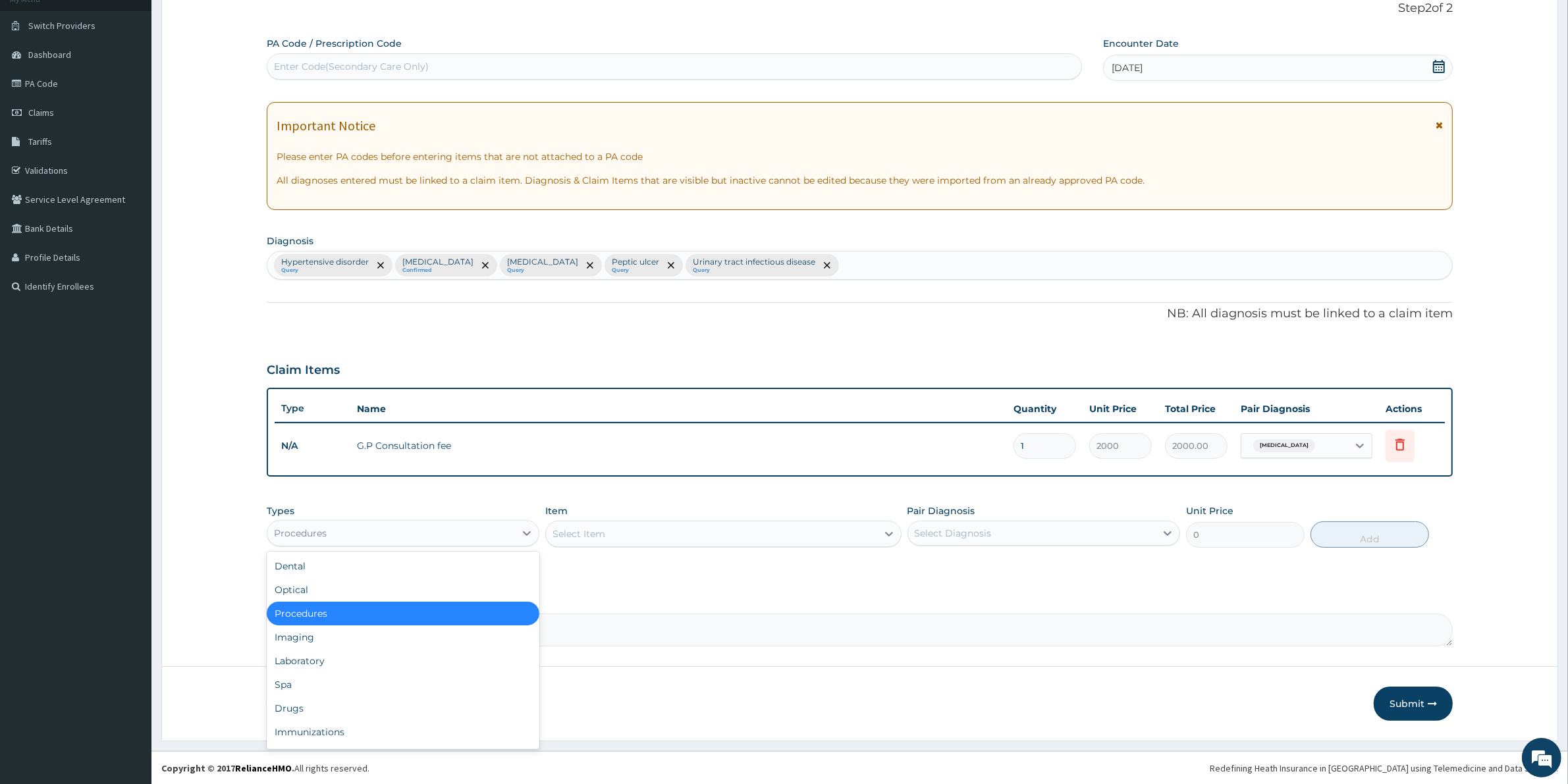
click at [339, 528] on div "Procedures" at bounding box center [391, 532] width 247 height 21
click at [309, 658] on div "Laboratory" at bounding box center [403, 660] width 273 height 24
click at [593, 535] on div "Select Item" at bounding box center [723, 534] width 355 height 26
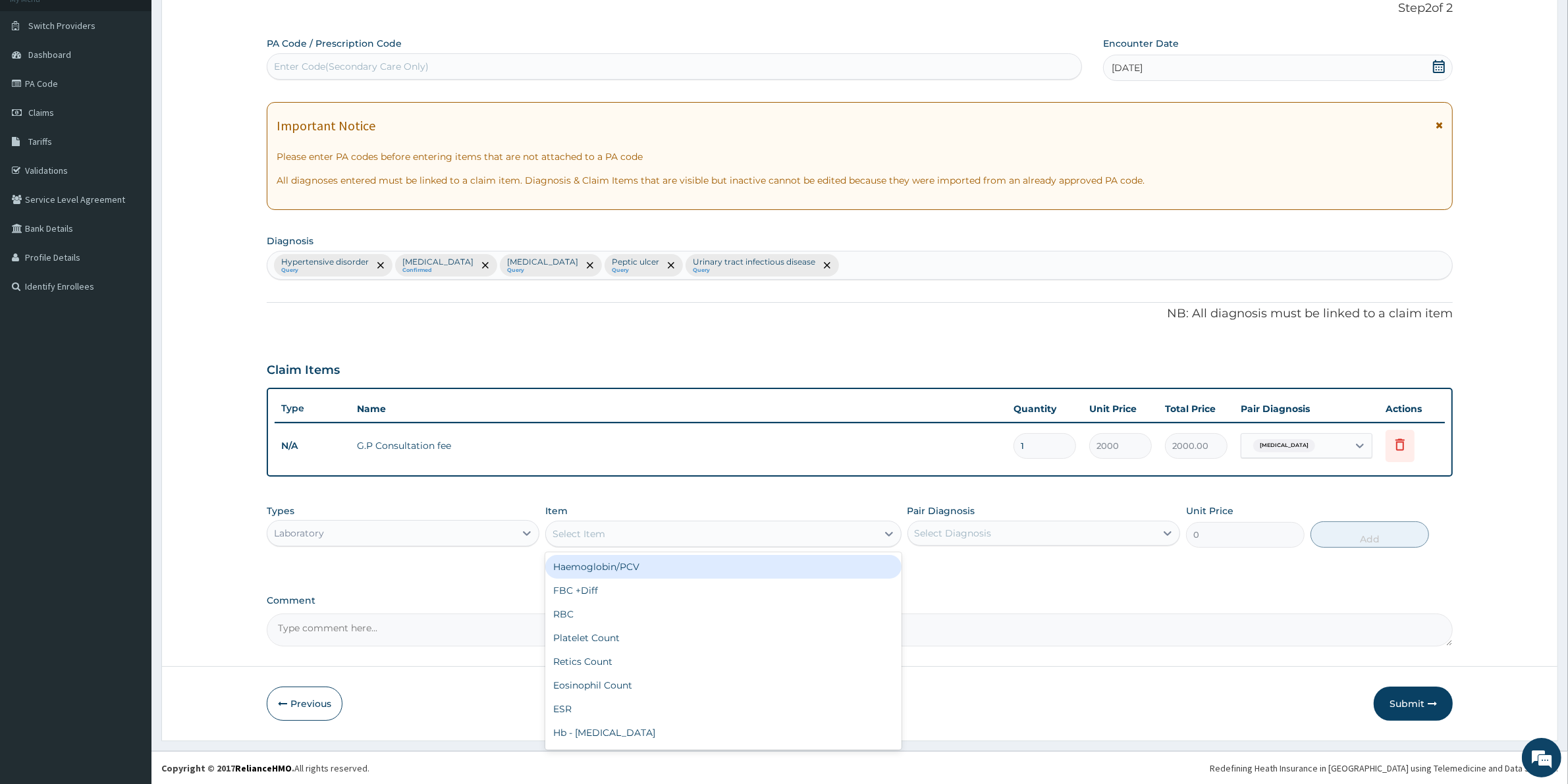
click at [656, 536] on div "Select Item" at bounding box center [711, 533] width 331 height 21
type input "MALARI"
click at [587, 567] on div "Malaria Parasites" at bounding box center [723, 566] width 355 height 24
type input "1000"
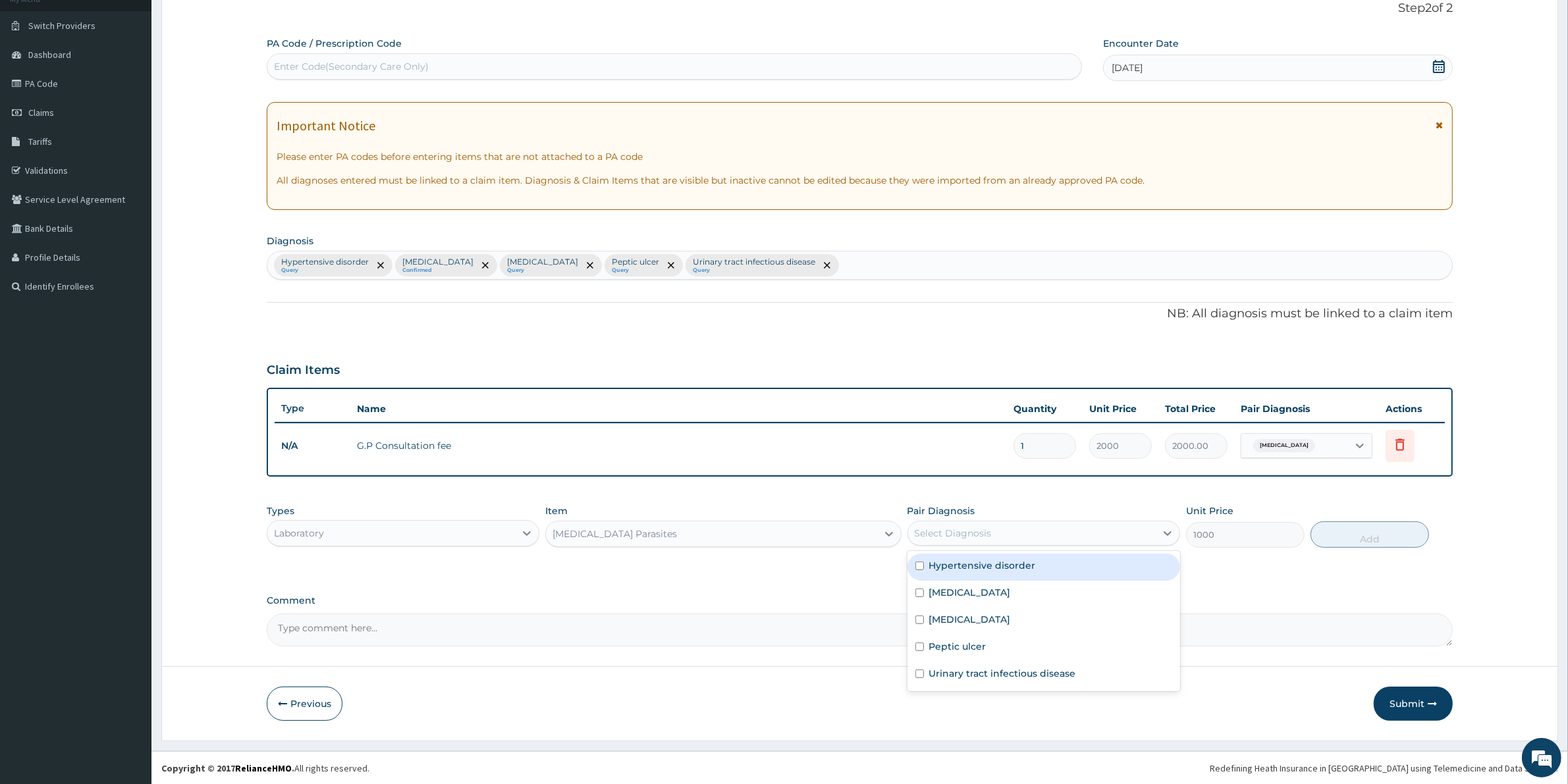
click at [973, 527] on div "Select Diagnosis" at bounding box center [953, 533] width 77 height 13
click at [954, 594] on label "Malaria" at bounding box center [970, 592] width 82 height 13
checkbox input "true"
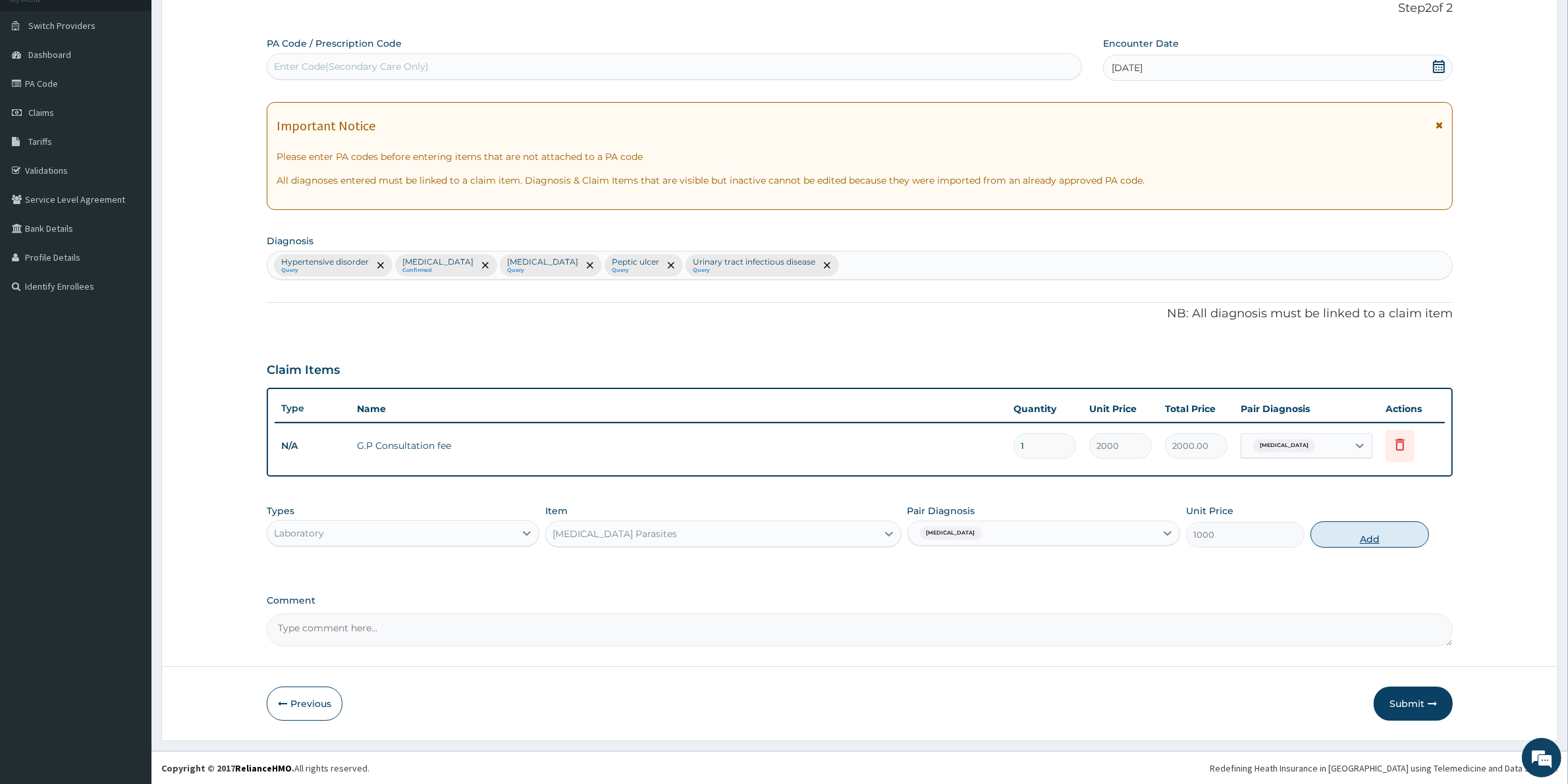
click at [1350, 535] on button "Add" at bounding box center [1369, 535] width 118 height 26
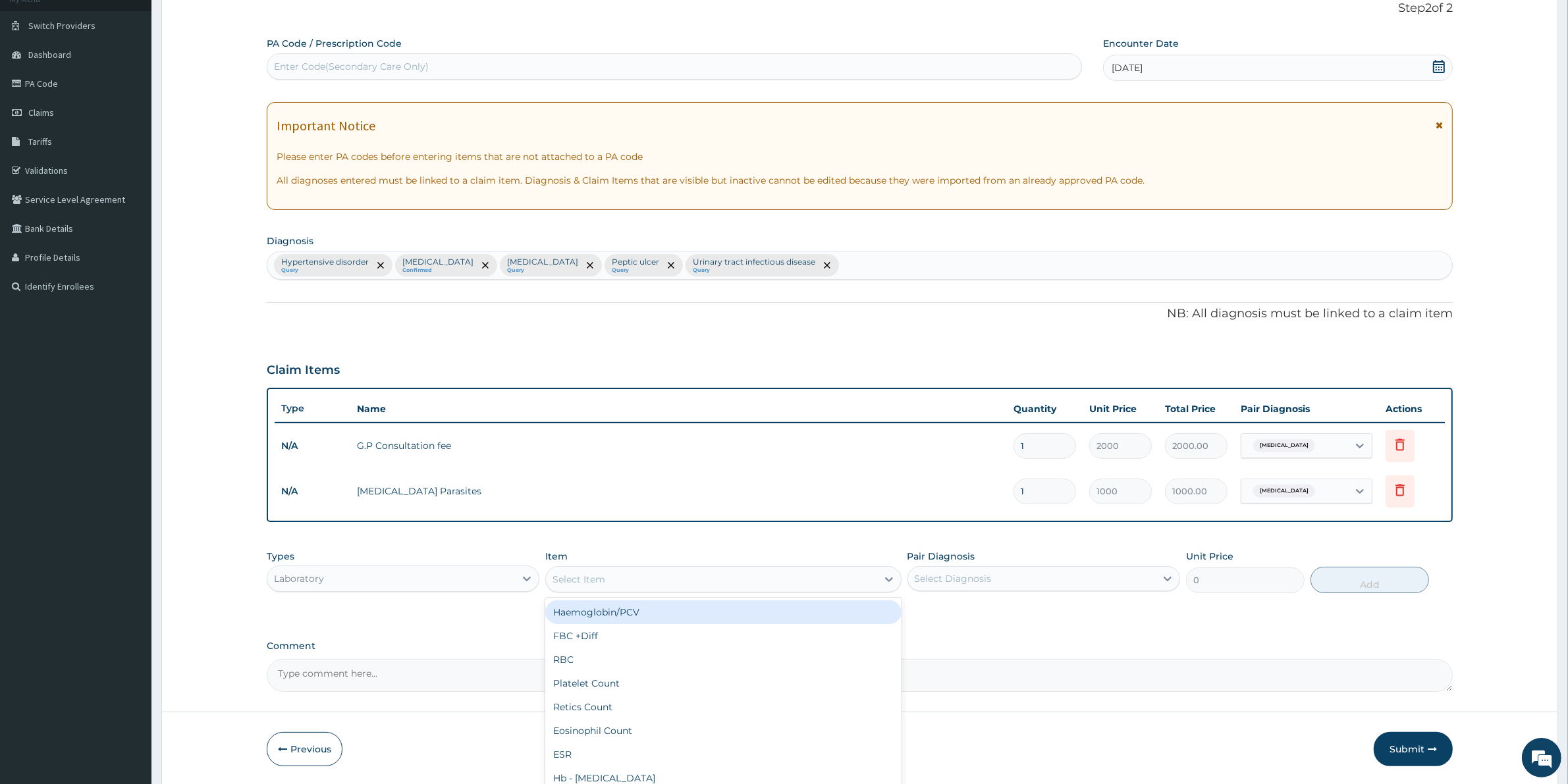
click at [590, 585] on div "Select Item" at bounding box center [711, 579] width 331 height 21
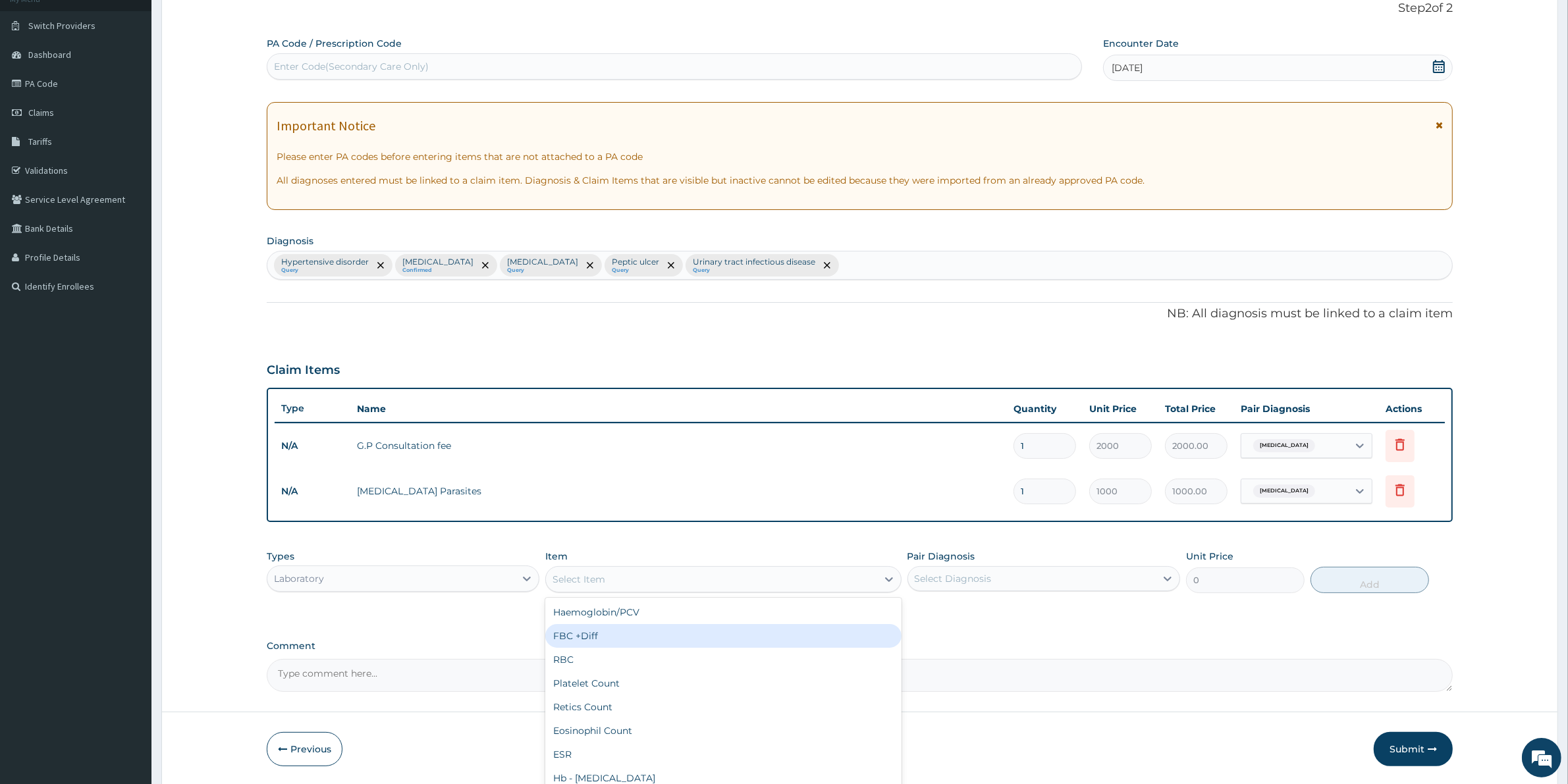
click at [587, 637] on div "FBC +Diff" at bounding box center [723, 636] width 355 height 24
type input "2500"
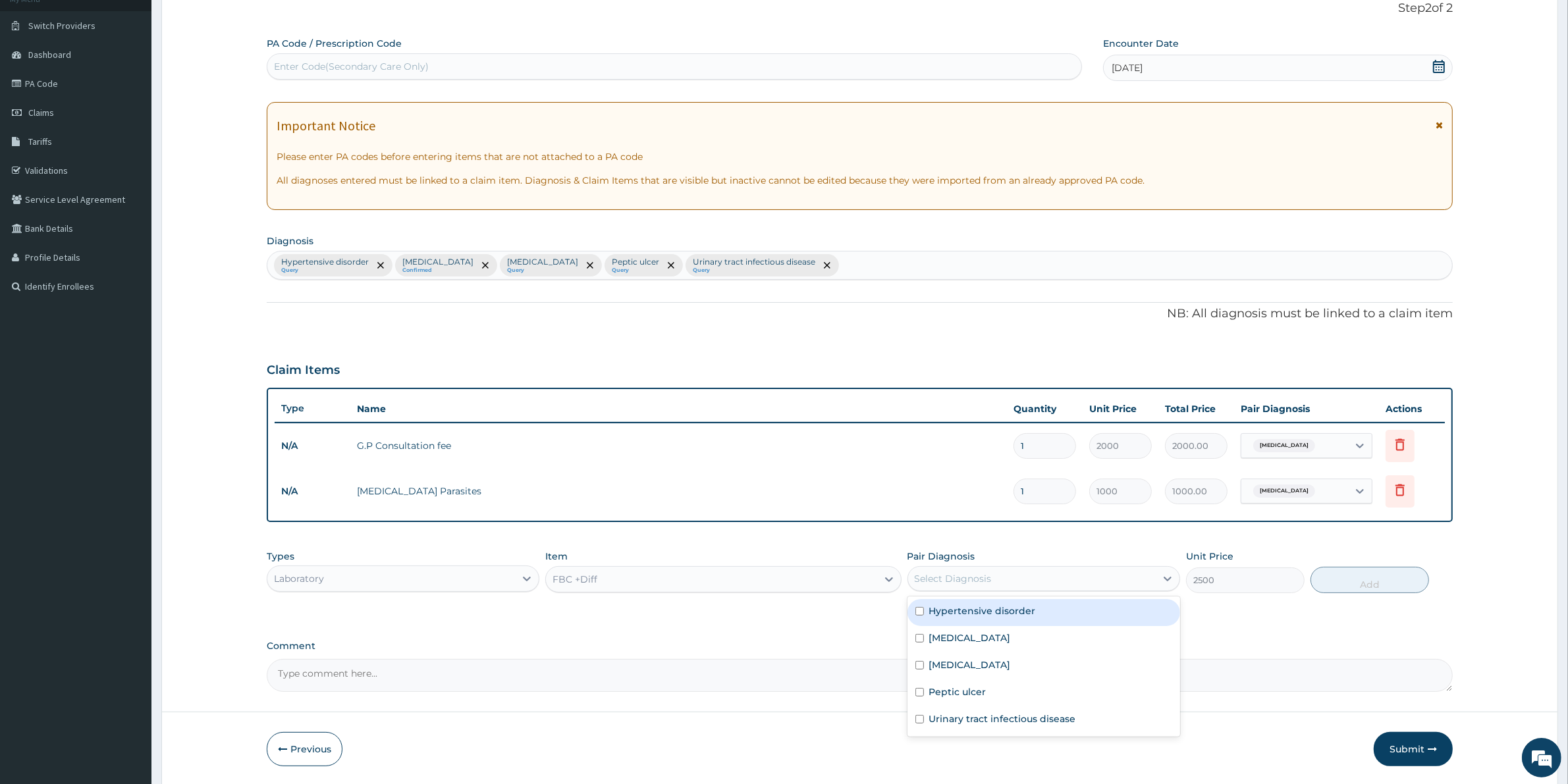
click at [947, 580] on div "Select Diagnosis" at bounding box center [953, 578] width 77 height 13
click at [943, 638] on label "Malaria" at bounding box center [970, 637] width 82 height 13
checkbox input "true"
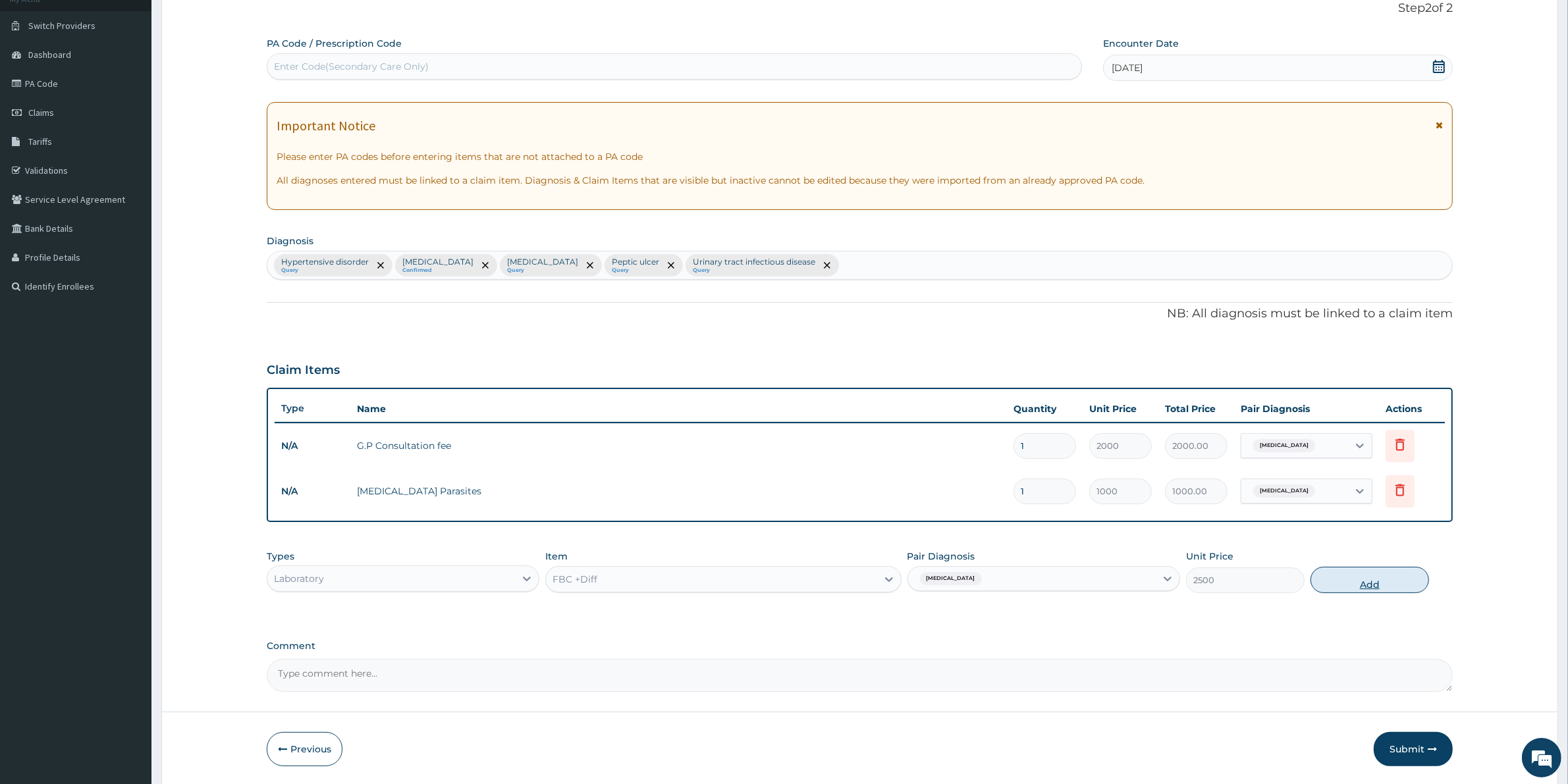
click at [1368, 574] on button "Add" at bounding box center [1369, 580] width 118 height 26
type input "0"
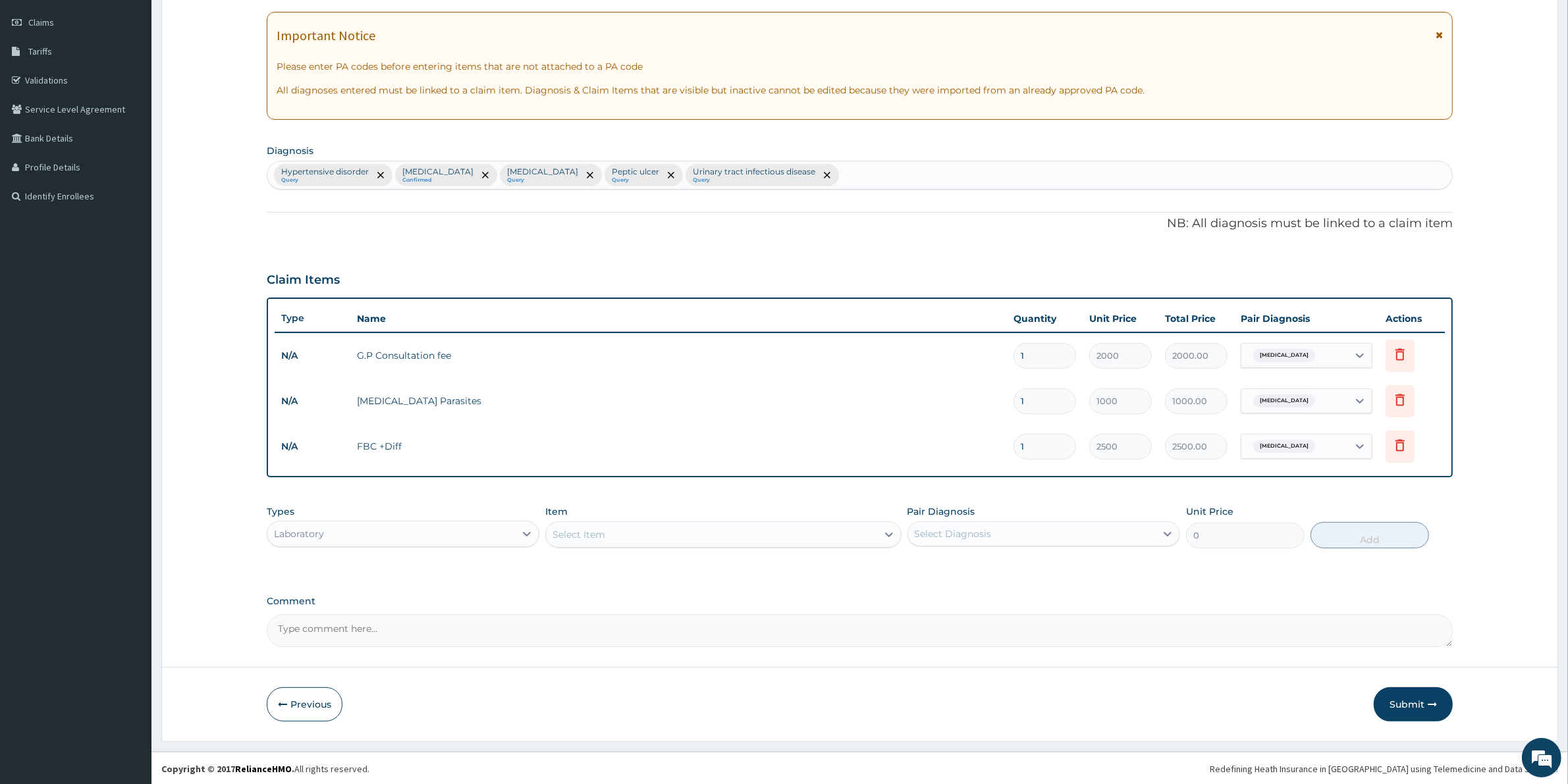
scroll to position [180, 0]
click at [590, 531] on div "Select Item" at bounding box center [579, 533] width 53 height 13
type input "URINE"
click at [591, 593] on div "Urine for MCS" at bounding box center [723, 590] width 355 height 24
type input "4000"
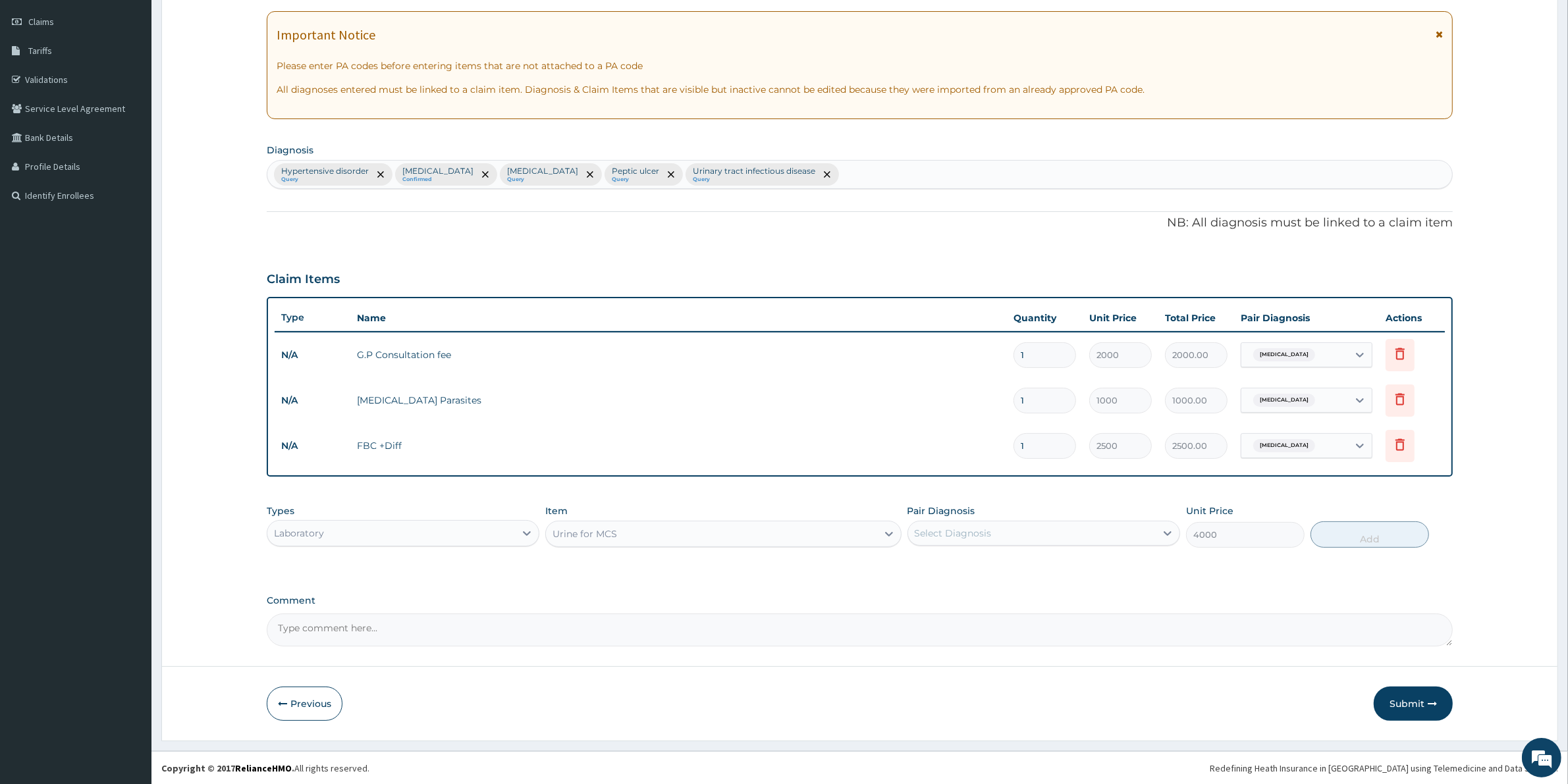
click at [960, 528] on div "Select Diagnosis" at bounding box center [953, 533] width 77 height 13
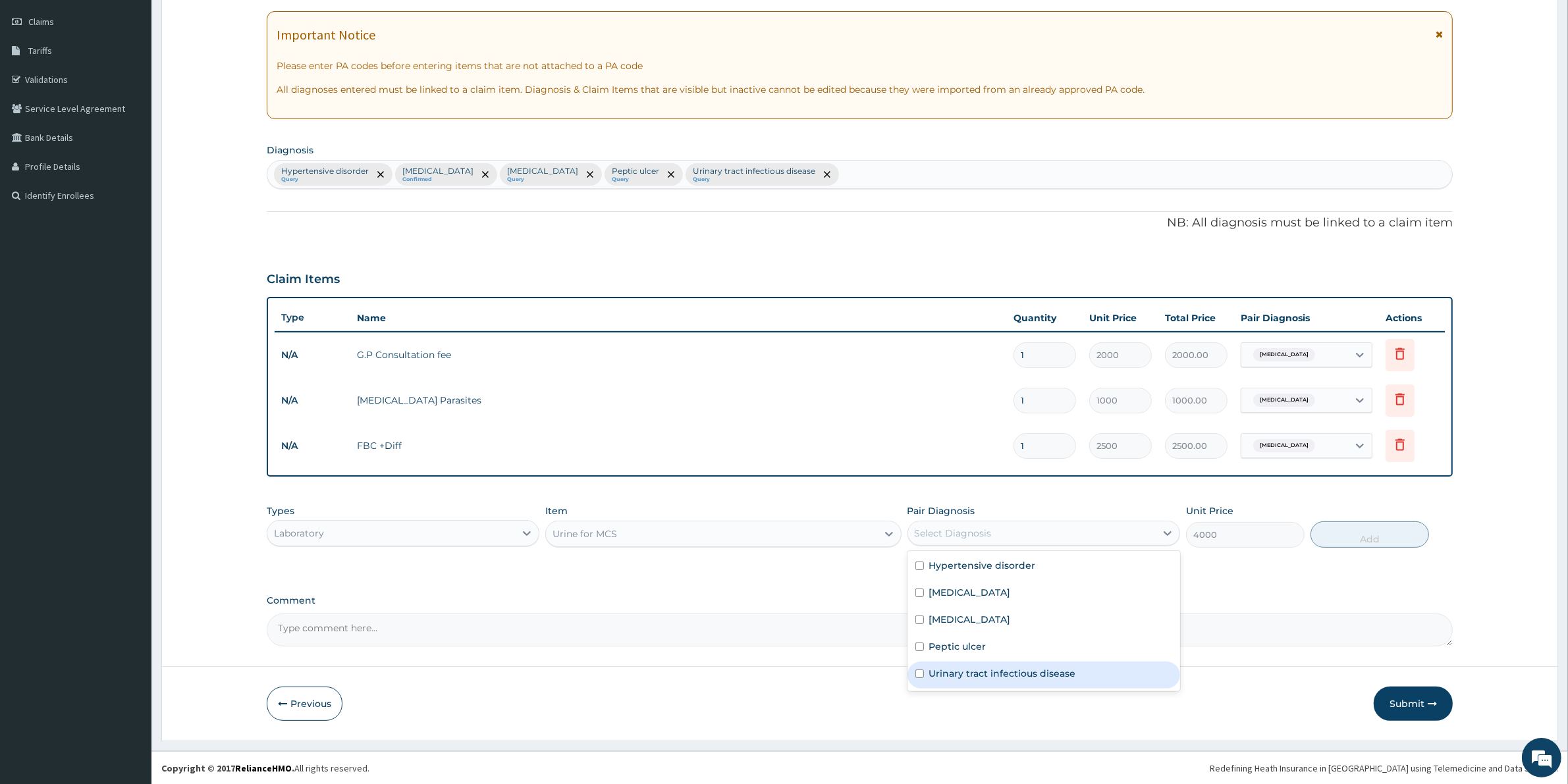
click at [979, 669] on label "Urinary tract infectious disease" at bounding box center [1002, 673] width 147 height 13
checkbox input "true"
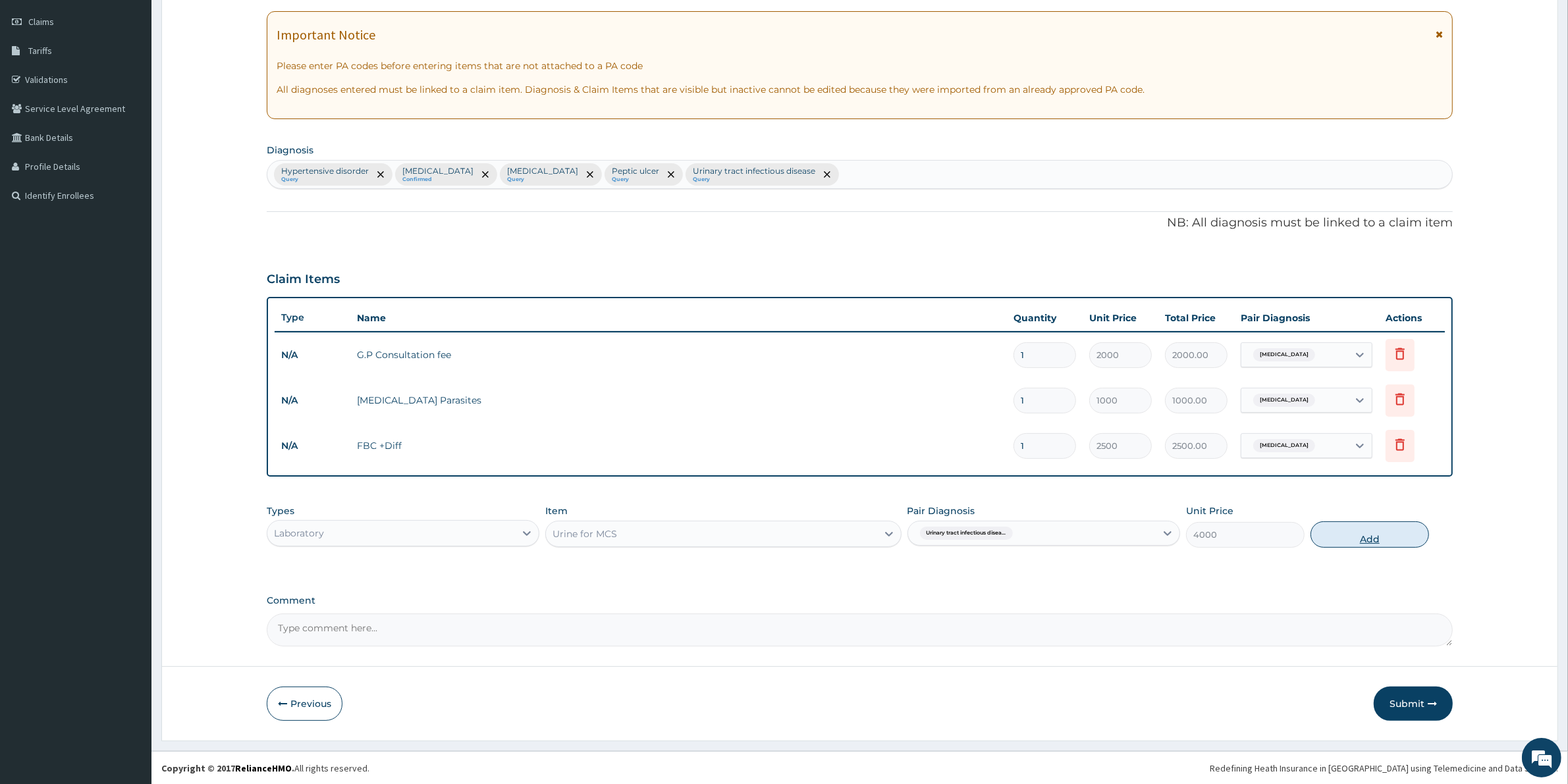
click at [1347, 525] on button "Add" at bounding box center [1369, 535] width 118 height 26
type input "0"
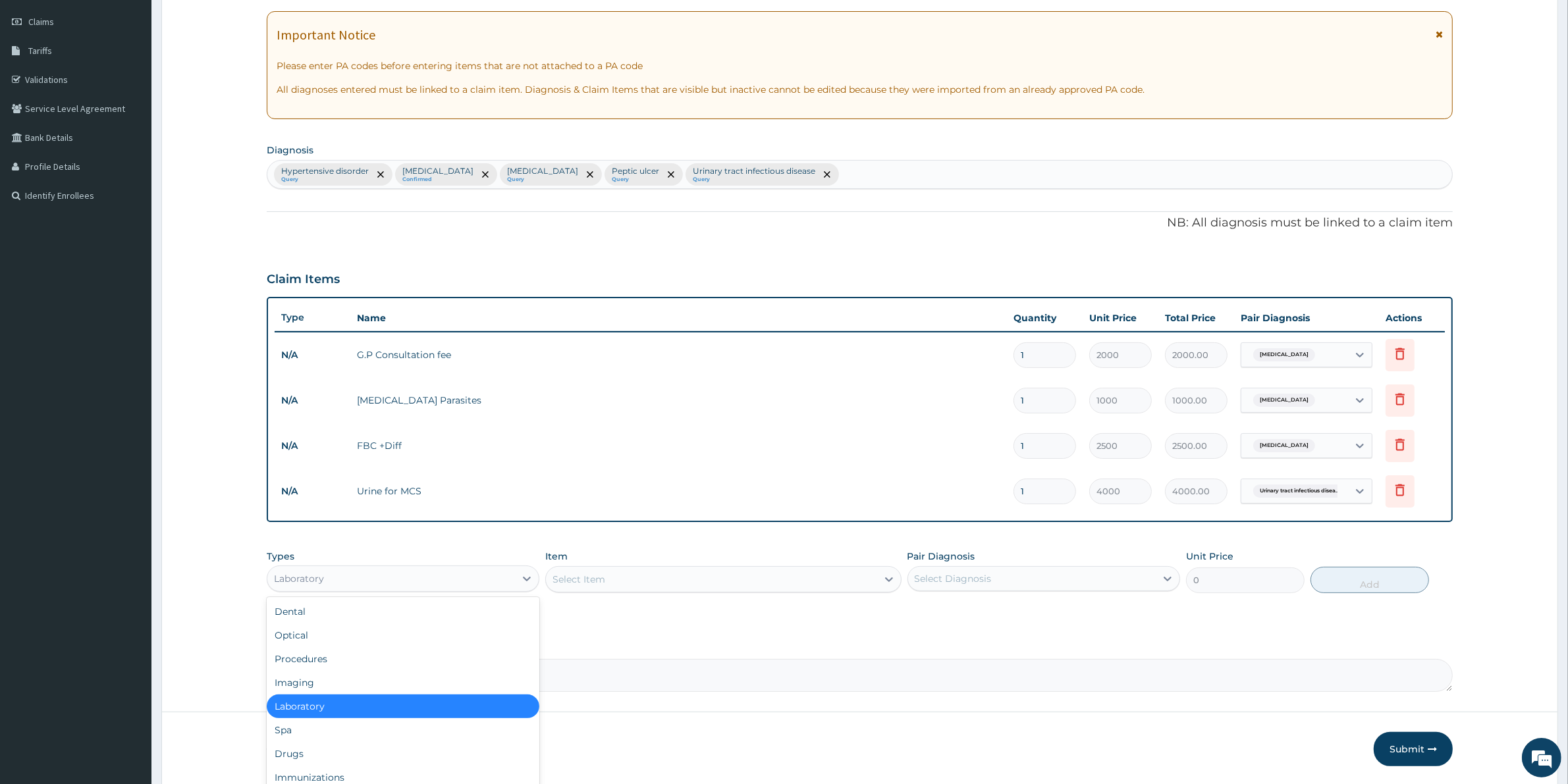
drag, startPoint x: 318, startPoint y: 575, endPoint x: 328, endPoint y: 582, distance: 12.2
click at [318, 575] on div "Laboratory" at bounding box center [298, 578] width 50 height 13
click at [301, 678] on div "Imaging" at bounding box center [403, 682] width 273 height 24
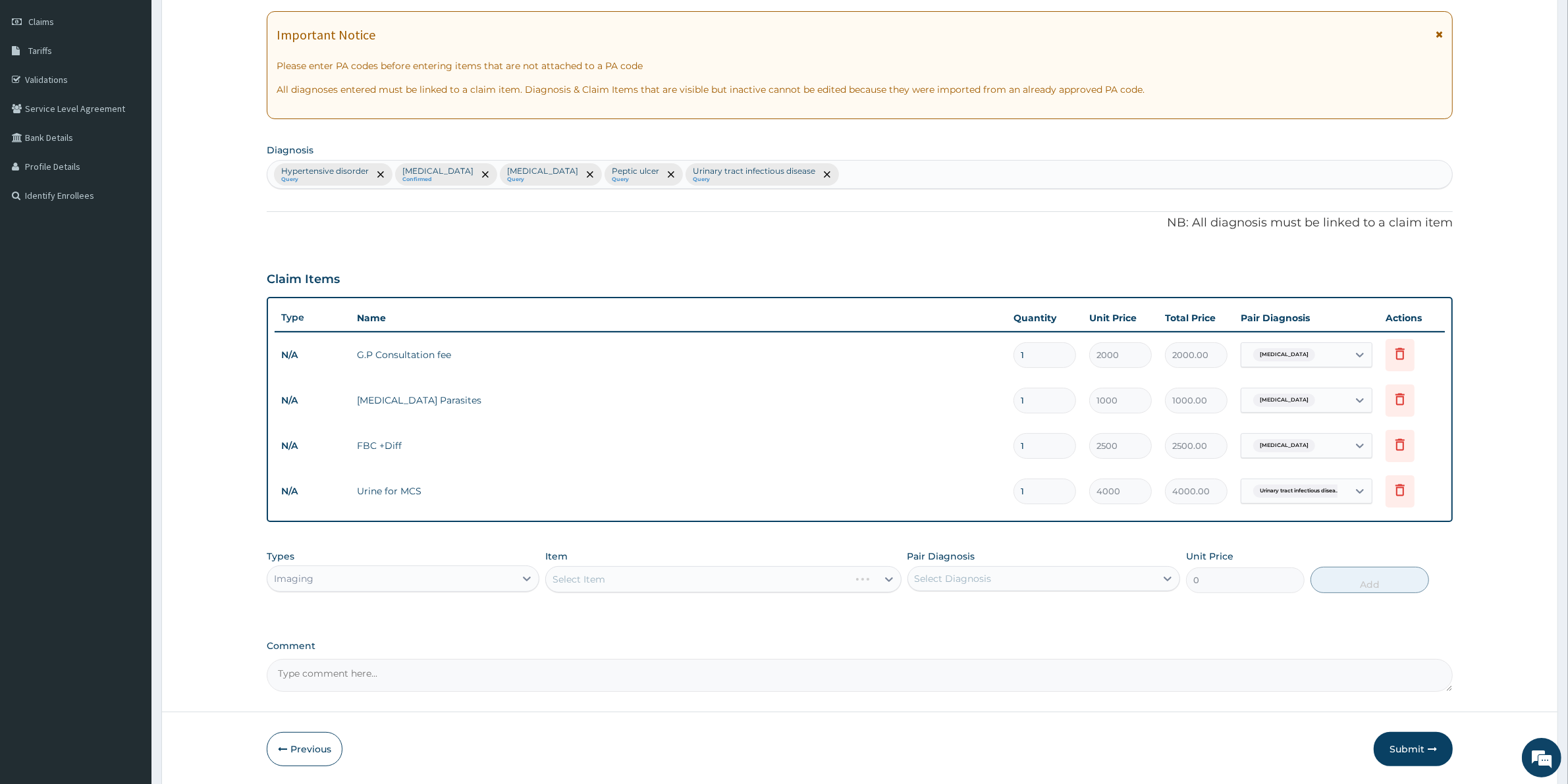
click at [580, 575] on div "Select Item" at bounding box center [723, 579] width 355 height 26
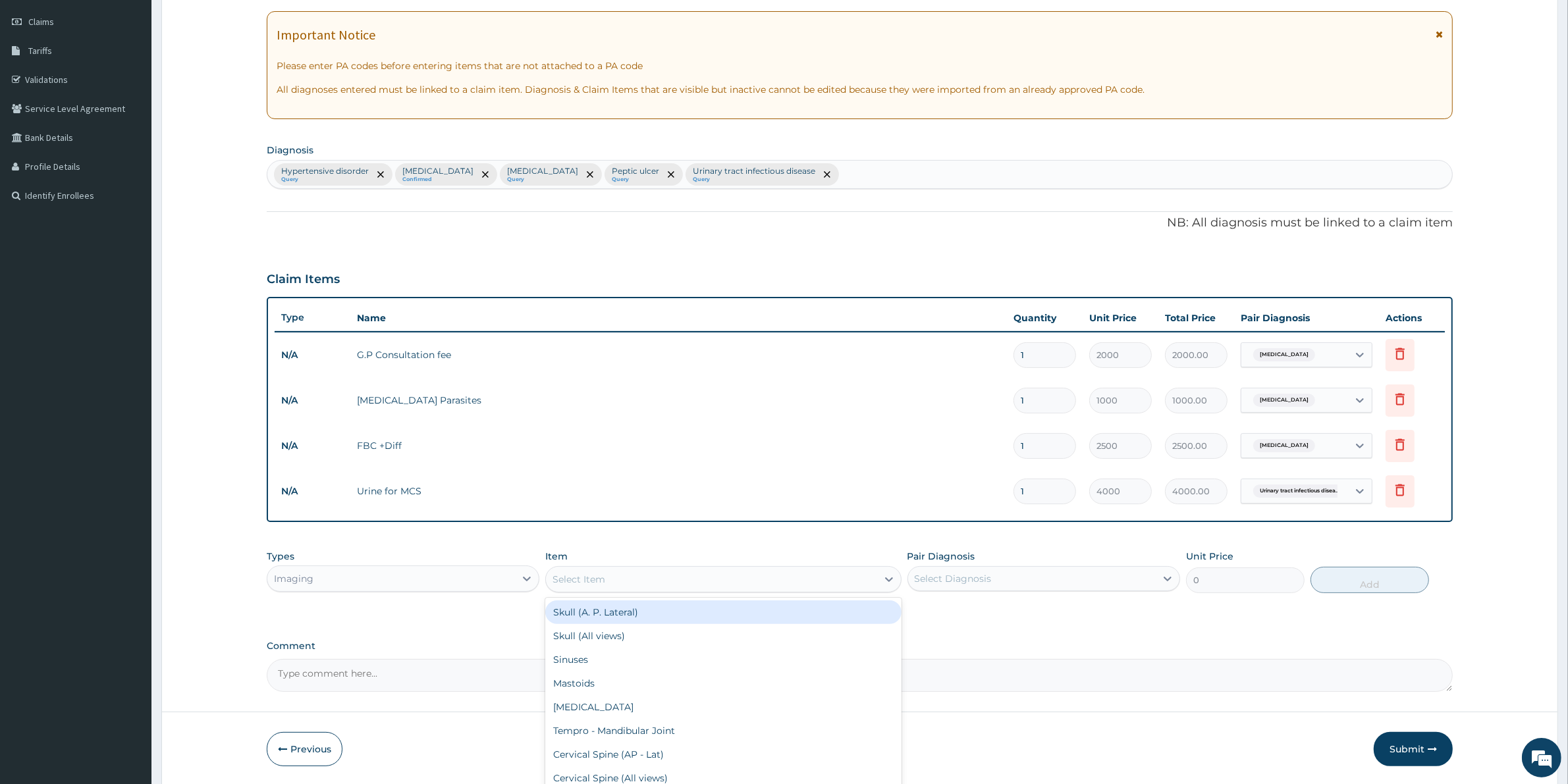
click at [581, 575] on div "Select Item" at bounding box center [579, 579] width 53 height 13
type input "SCAN"
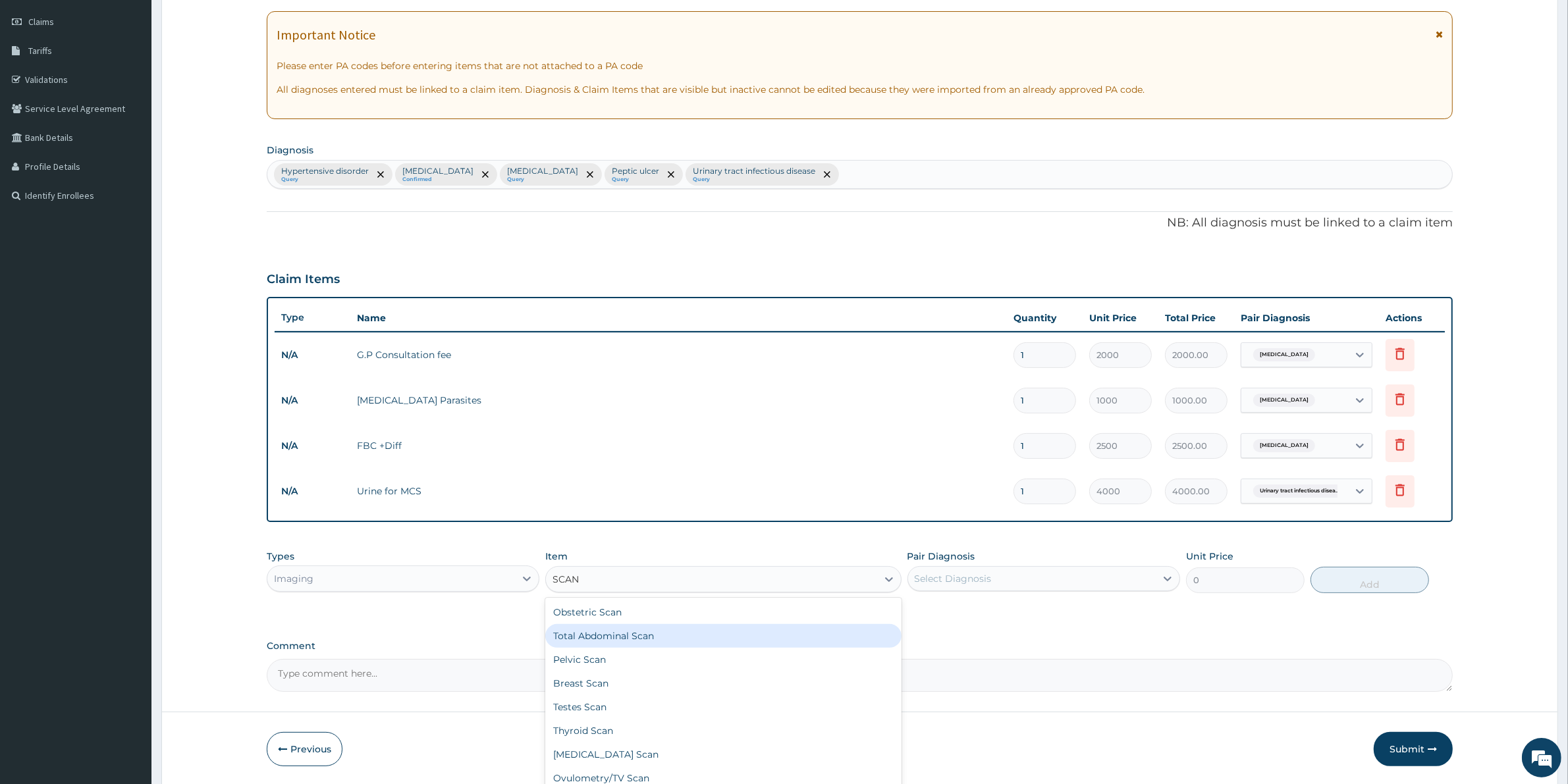
click at [607, 633] on div "Total Abdominal Scan" at bounding box center [723, 636] width 355 height 24
type input "5000"
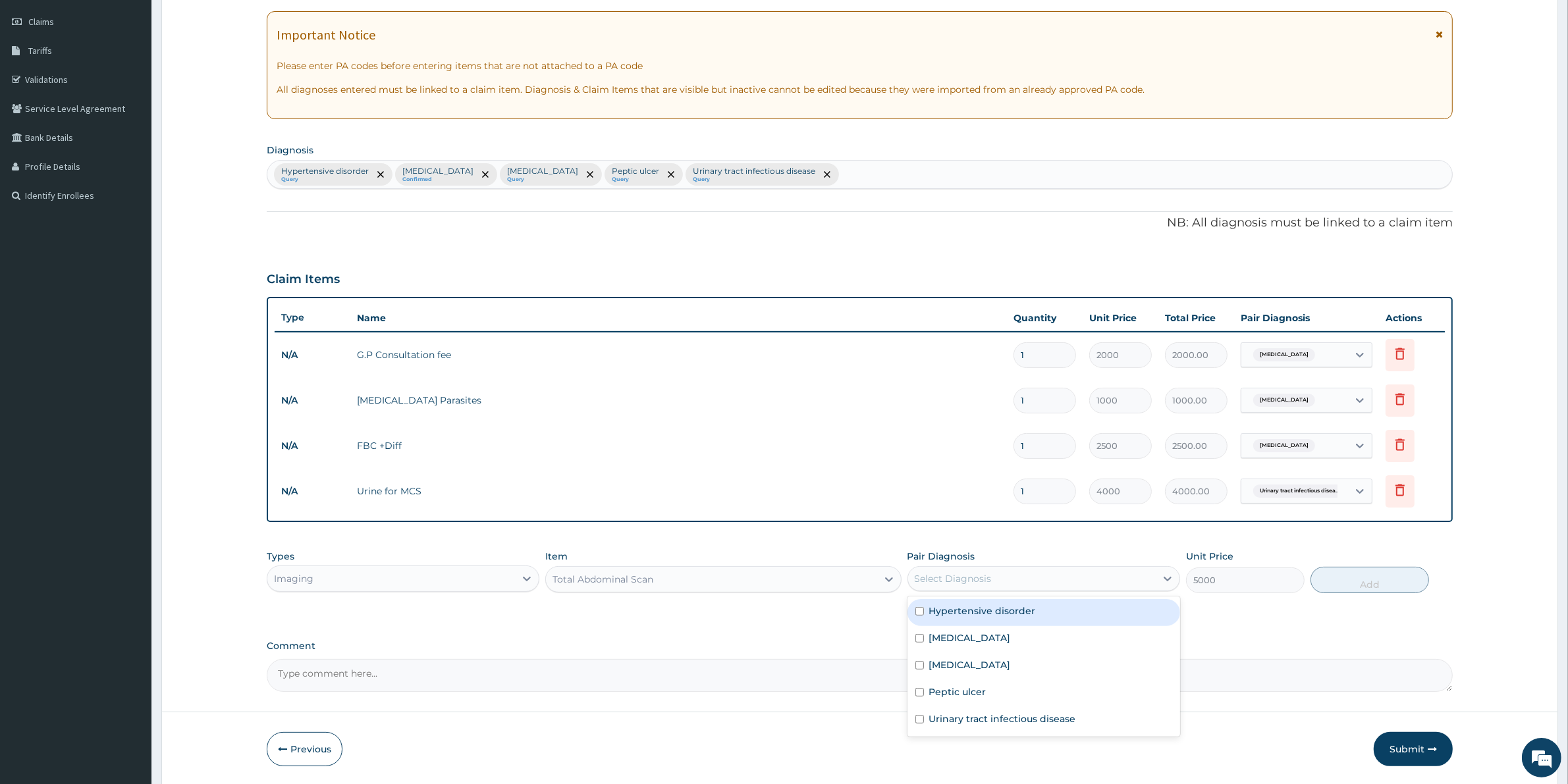
click at [978, 578] on div "Select Diagnosis" at bounding box center [953, 578] width 77 height 13
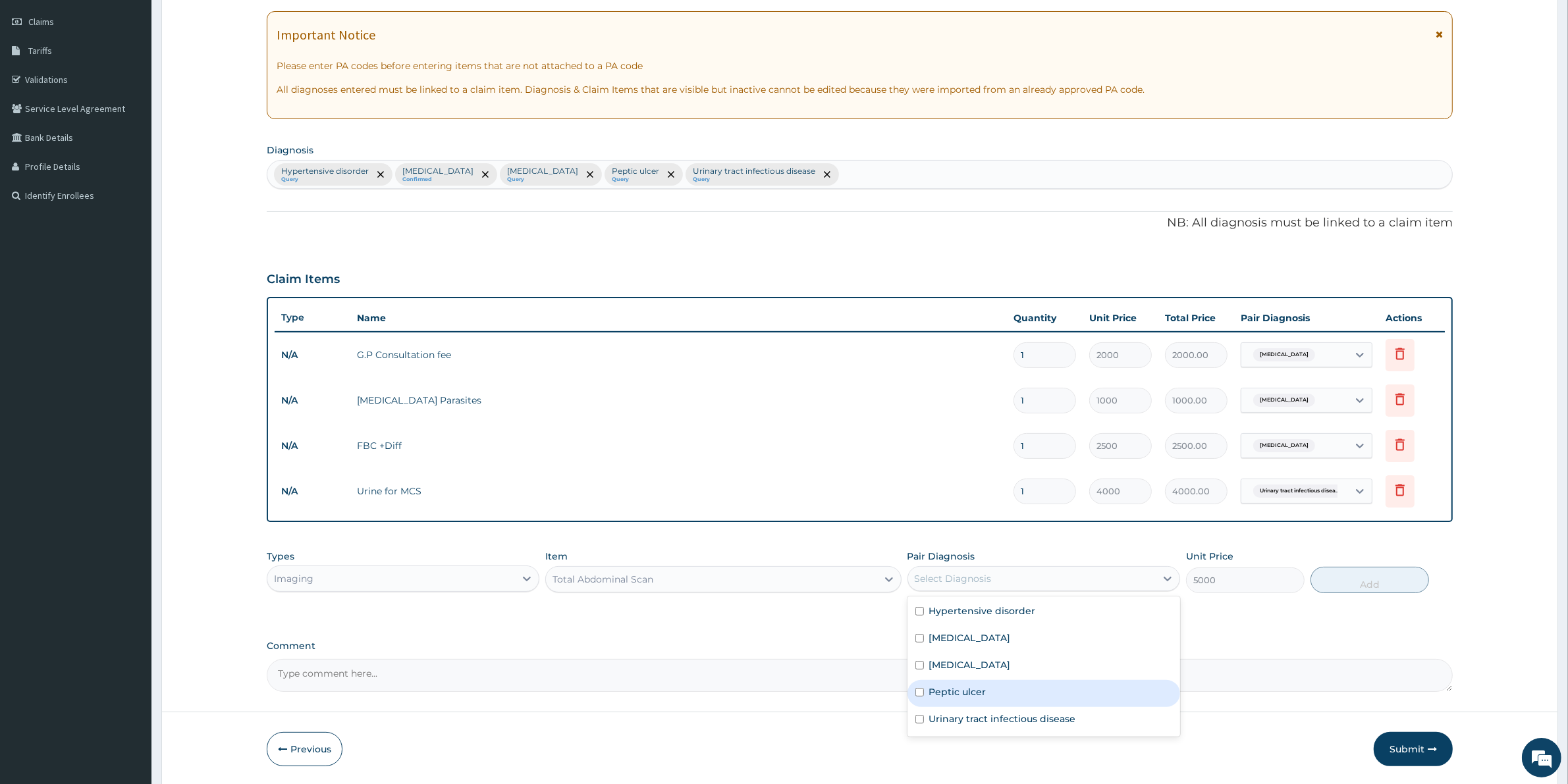
click at [961, 687] on label "Peptic ulcer" at bounding box center [957, 691] width 57 height 13
checkbox input "true"
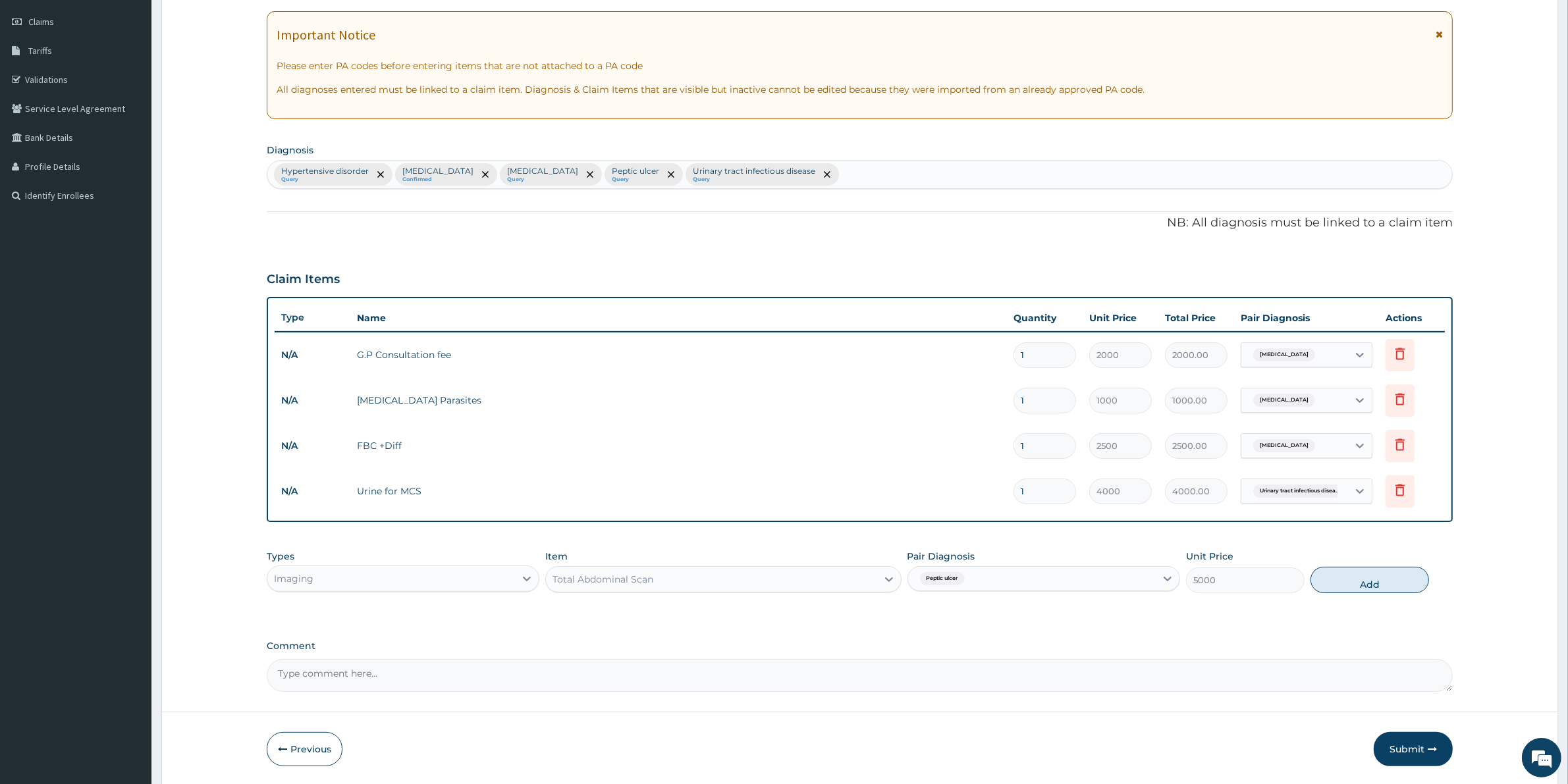
click at [1360, 578] on button "Add" at bounding box center [1369, 580] width 118 height 26
type input "0"
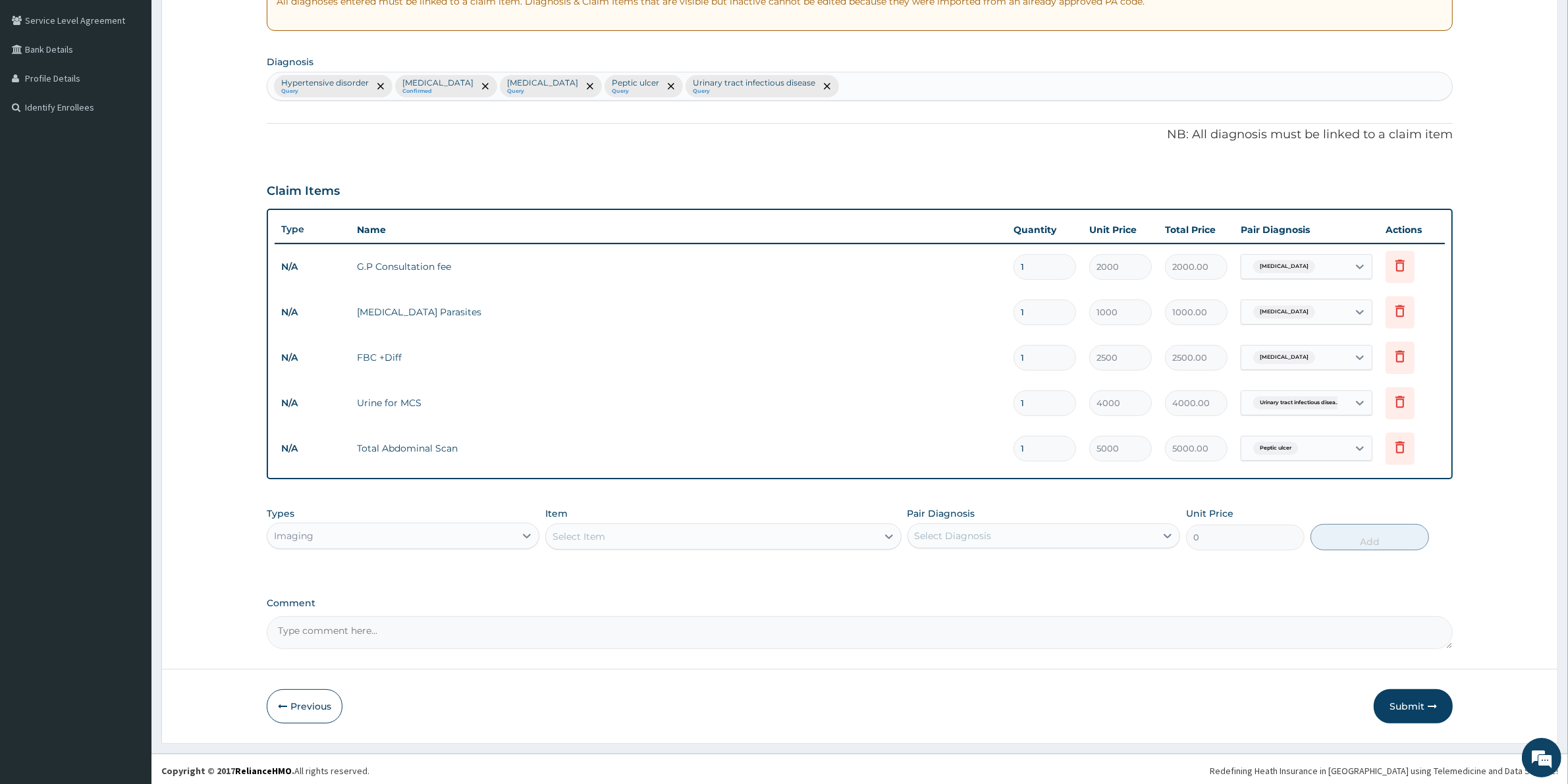
scroll to position [270, 0]
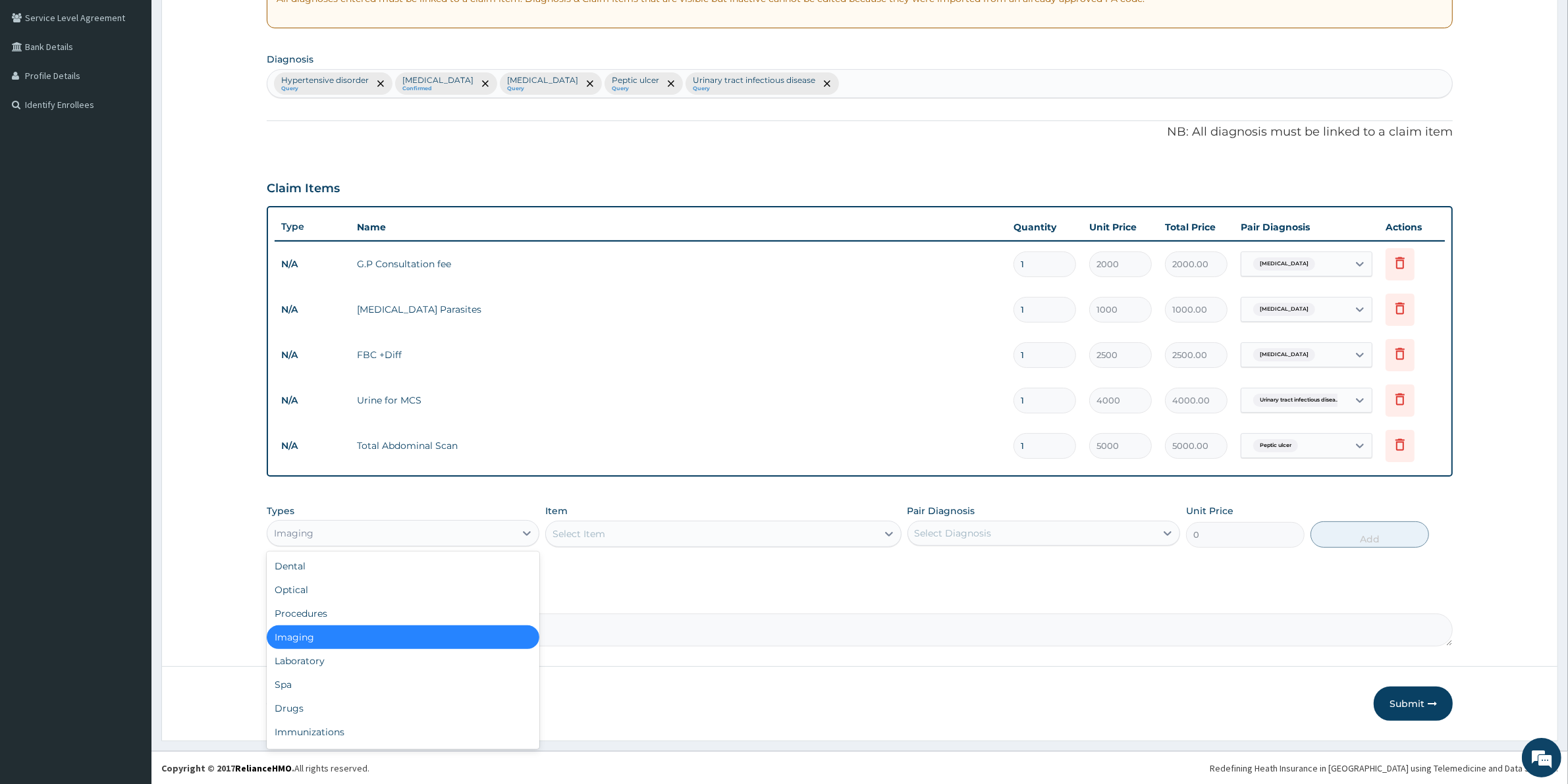
drag, startPoint x: 364, startPoint y: 524, endPoint x: 350, endPoint y: 538, distance: 19.8
click at [362, 527] on div "Imaging" at bounding box center [391, 532] width 247 height 21
click at [314, 660] on div "Laboratory" at bounding box center [403, 660] width 273 height 24
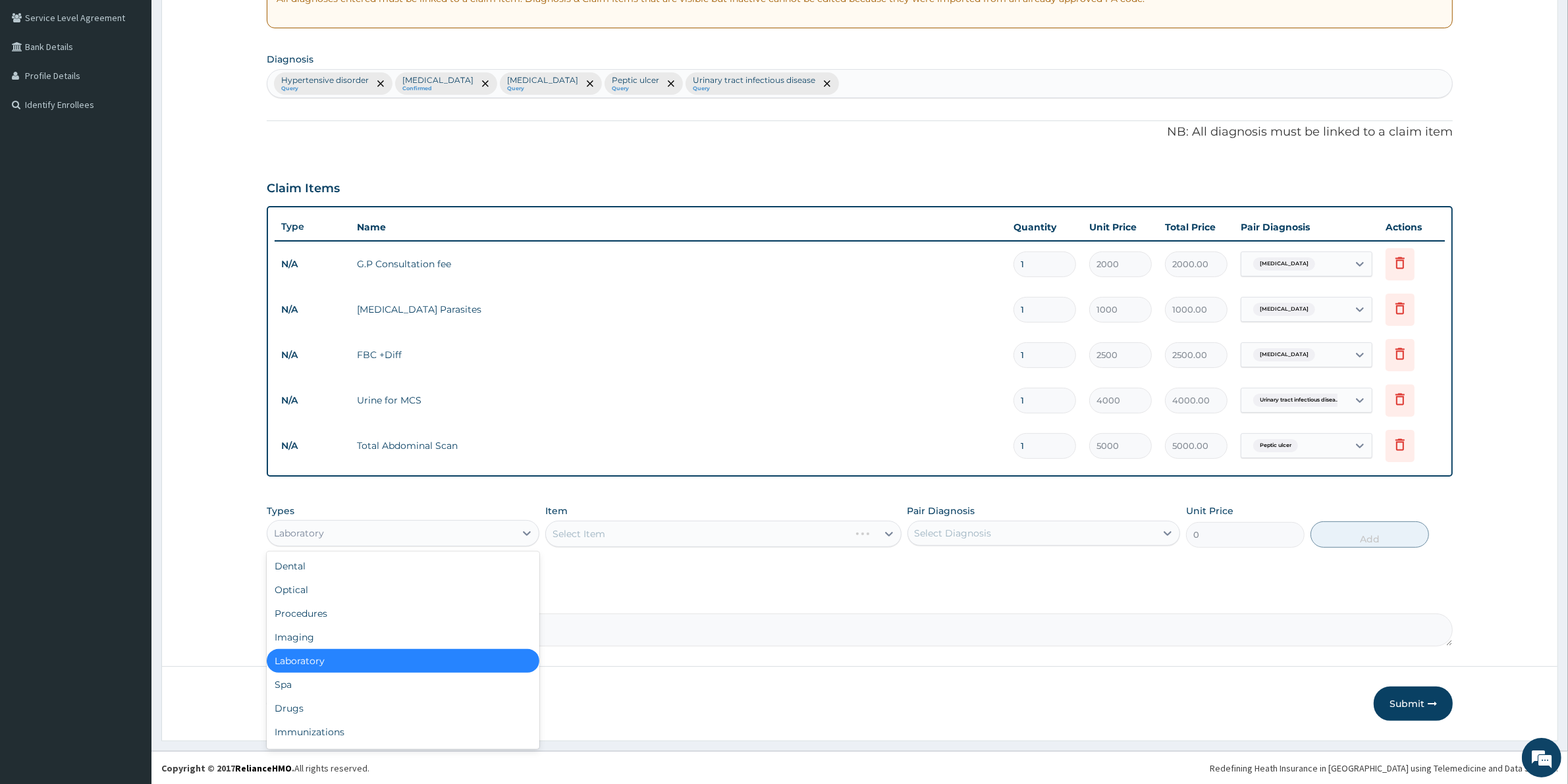
drag, startPoint x: 327, startPoint y: 527, endPoint x: 320, endPoint y: 570, distance: 43.6
click at [328, 536] on div "Laboratory" at bounding box center [391, 532] width 247 height 21
click at [304, 712] on div "Drugs" at bounding box center [403, 708] width 273 height 24
click at [606, 527] on div "Select Item" at bounding box center [723, 534] width 355 height 26
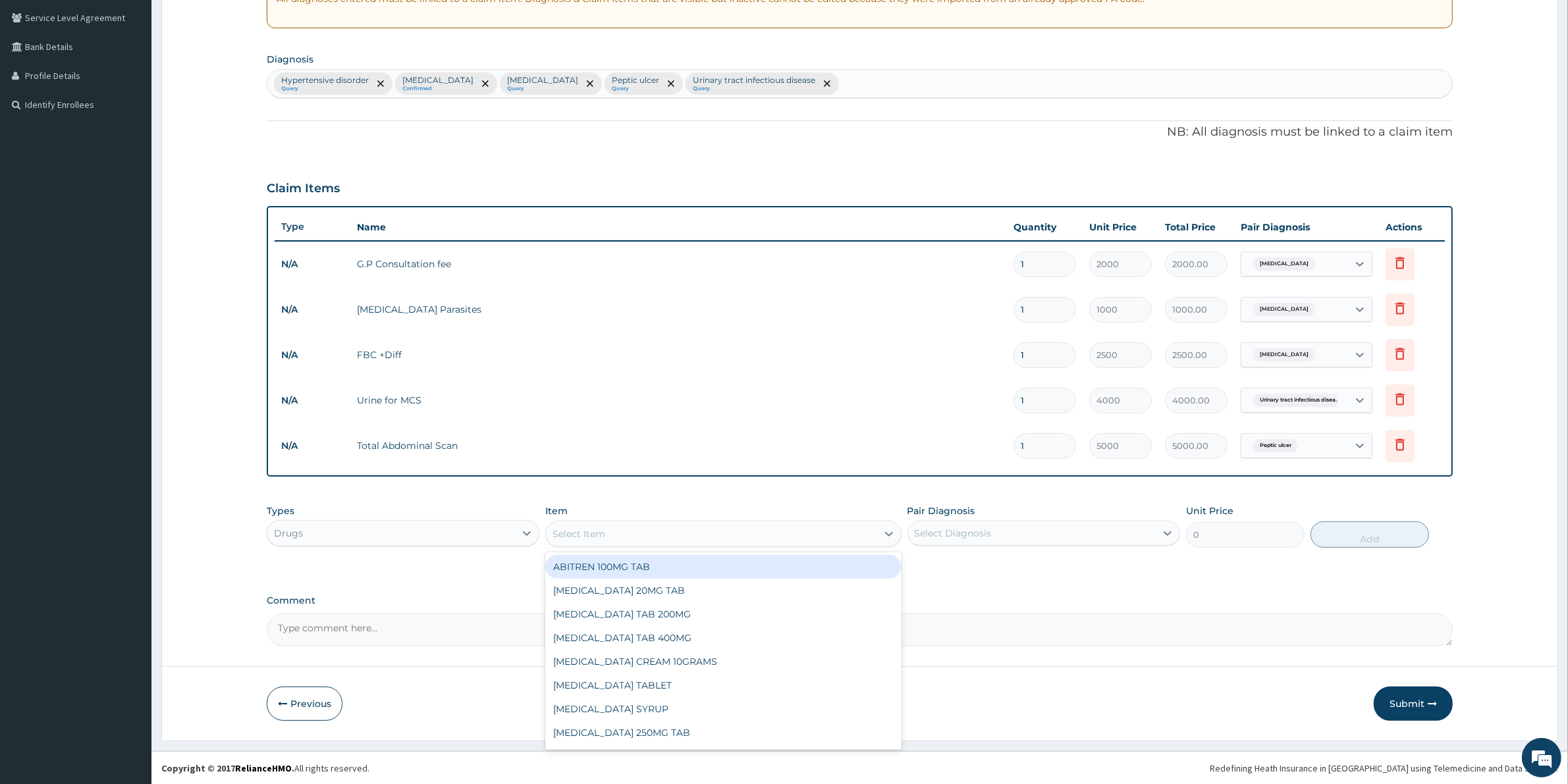
click at [614, 531] on div "Select Item" at bounding box center [711, 533] width 331 height 21
type input "AMLO"
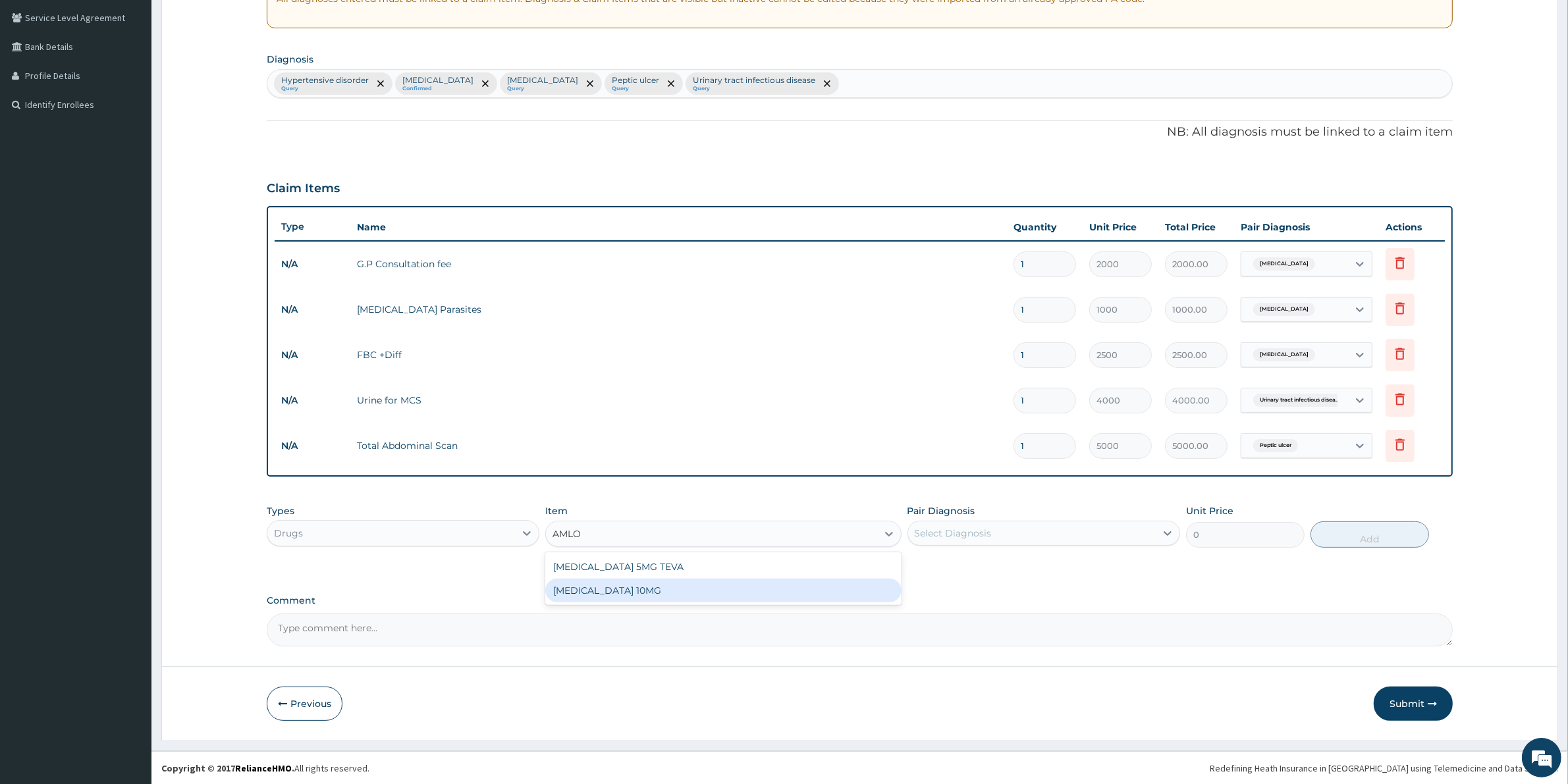
click at [632, 590] on div "AMLODIPINE 10MG" at bounding box center [723, 590] width 355 height 24
type input "1500"
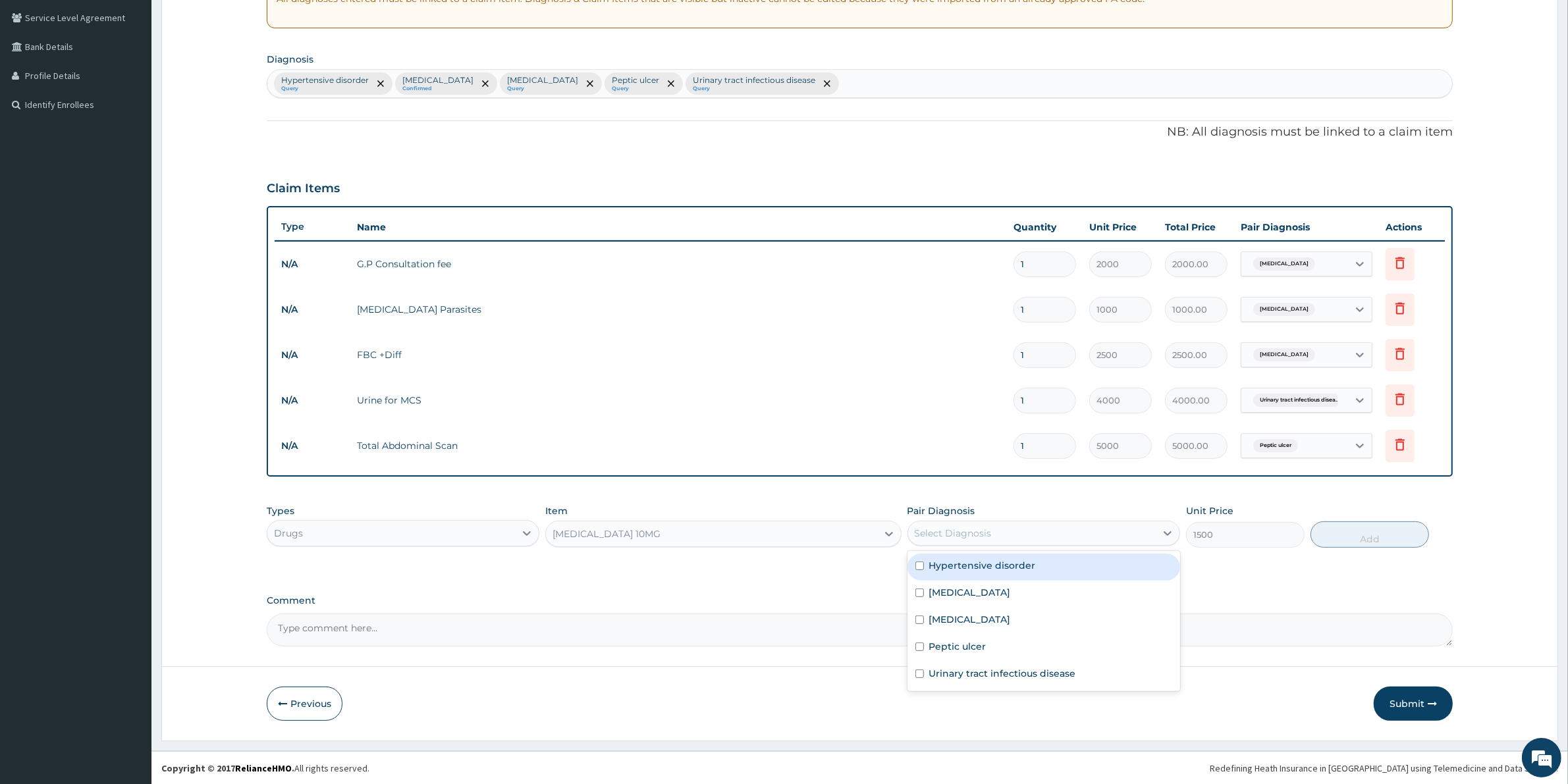
click at [952, 535] on div "Select Diagnosis" at bounding box center [953, 533] width 77 height 13
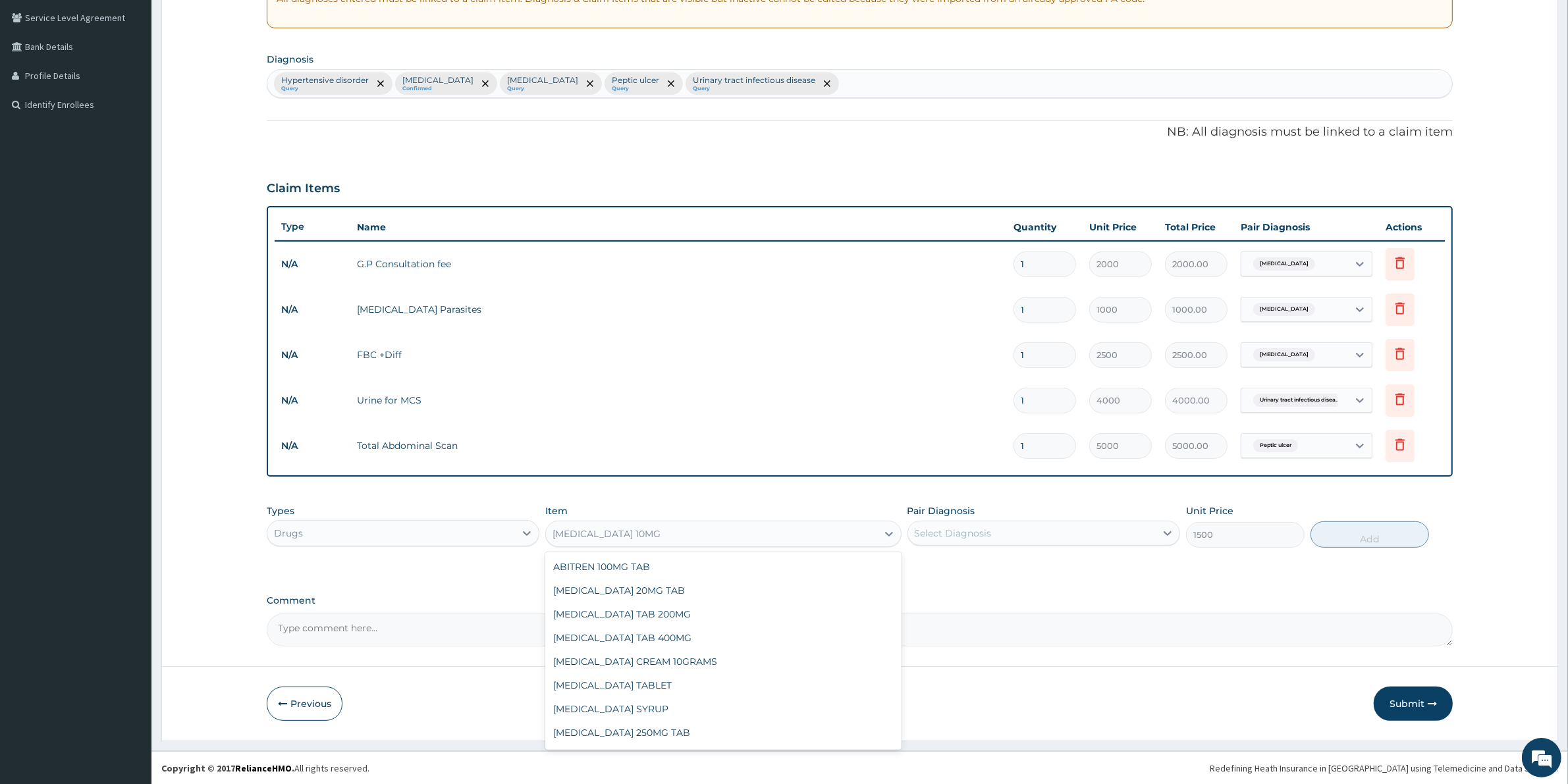
click at [669, 534] on div "AMLODIPINE 10MG" at bounding box center [711, 533] width 331 height 21
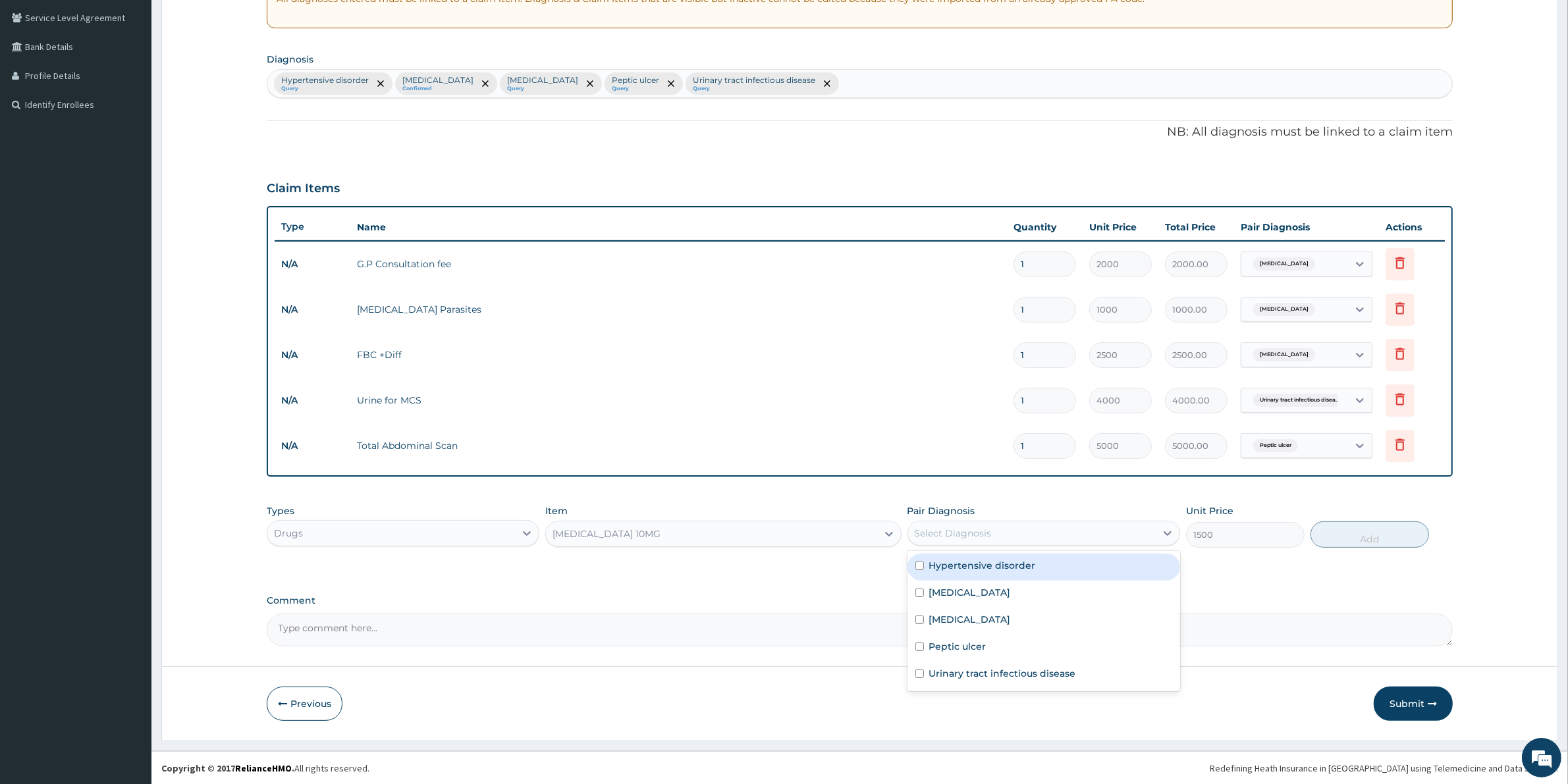
click at [968, 527] on div "Select Diagnosis" at bounding box center [953, 533] width 77 height 13
click at [996, 562] on label "Hypertensive disorder" at bounding box center [982, 565] width 107 height 13
checkbox input "true"
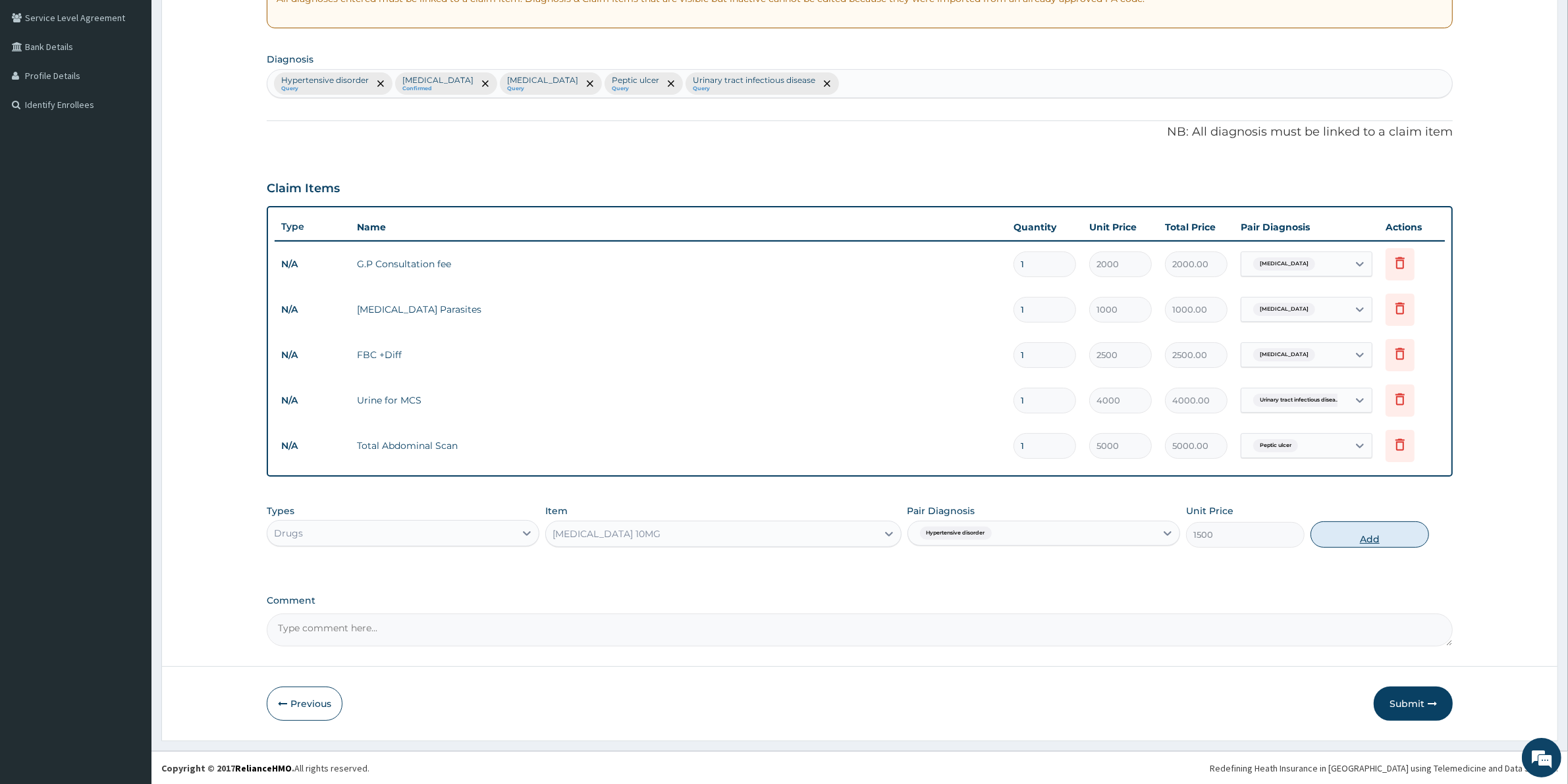
click at [1369, 533] on button "Add" at bounding box center [1369, 535] width 118 height 26
type input "0"
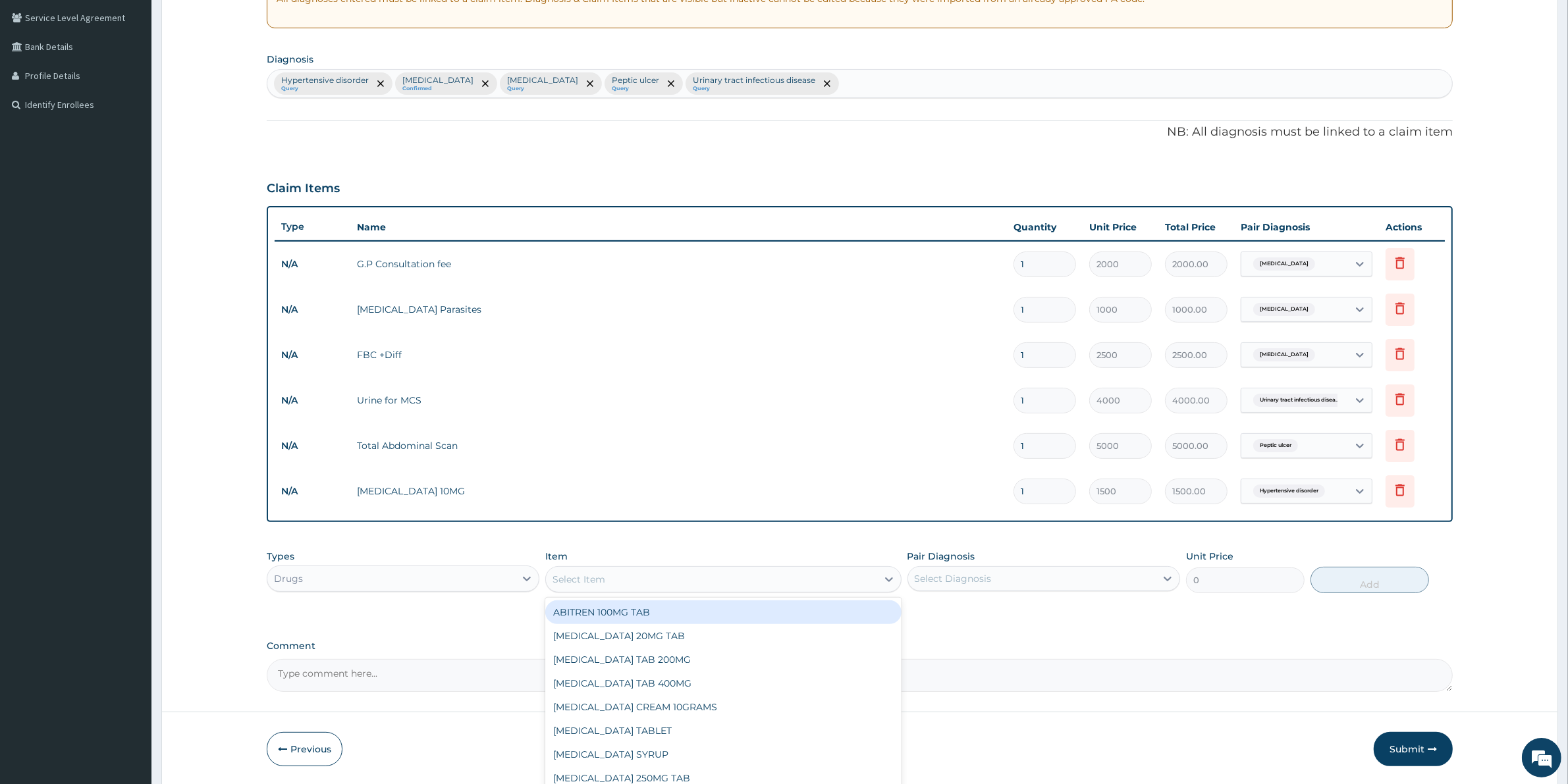
click at [607, 576] on div "Select Item" at bounding box center [711, 579] width 331 height 21
type input "LIS"
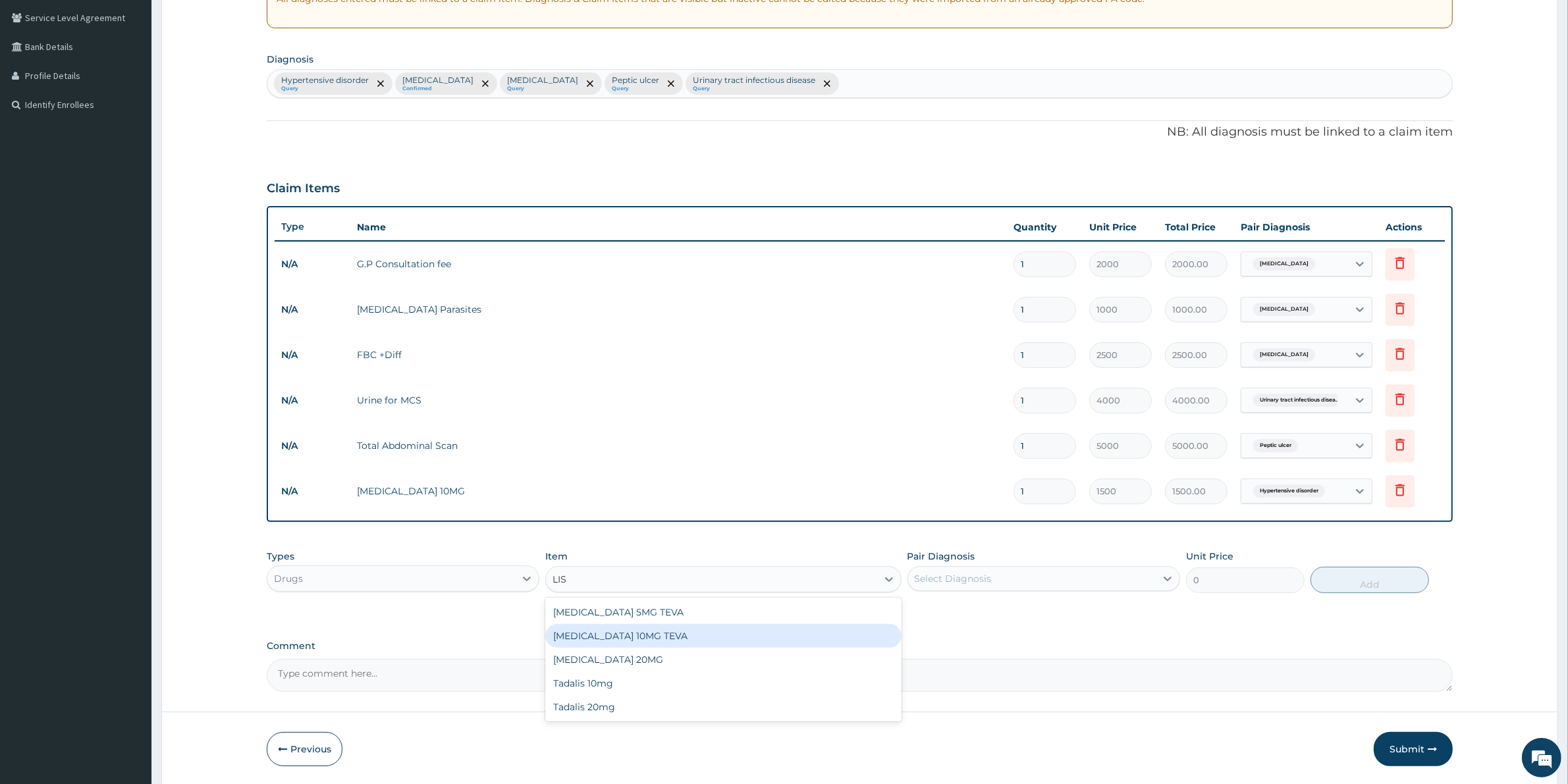
click at [626, 635] on div "LISINOPRIL 10MG TEVA" at bounding box center [723, 636] width 355 height 24
type input "1000"
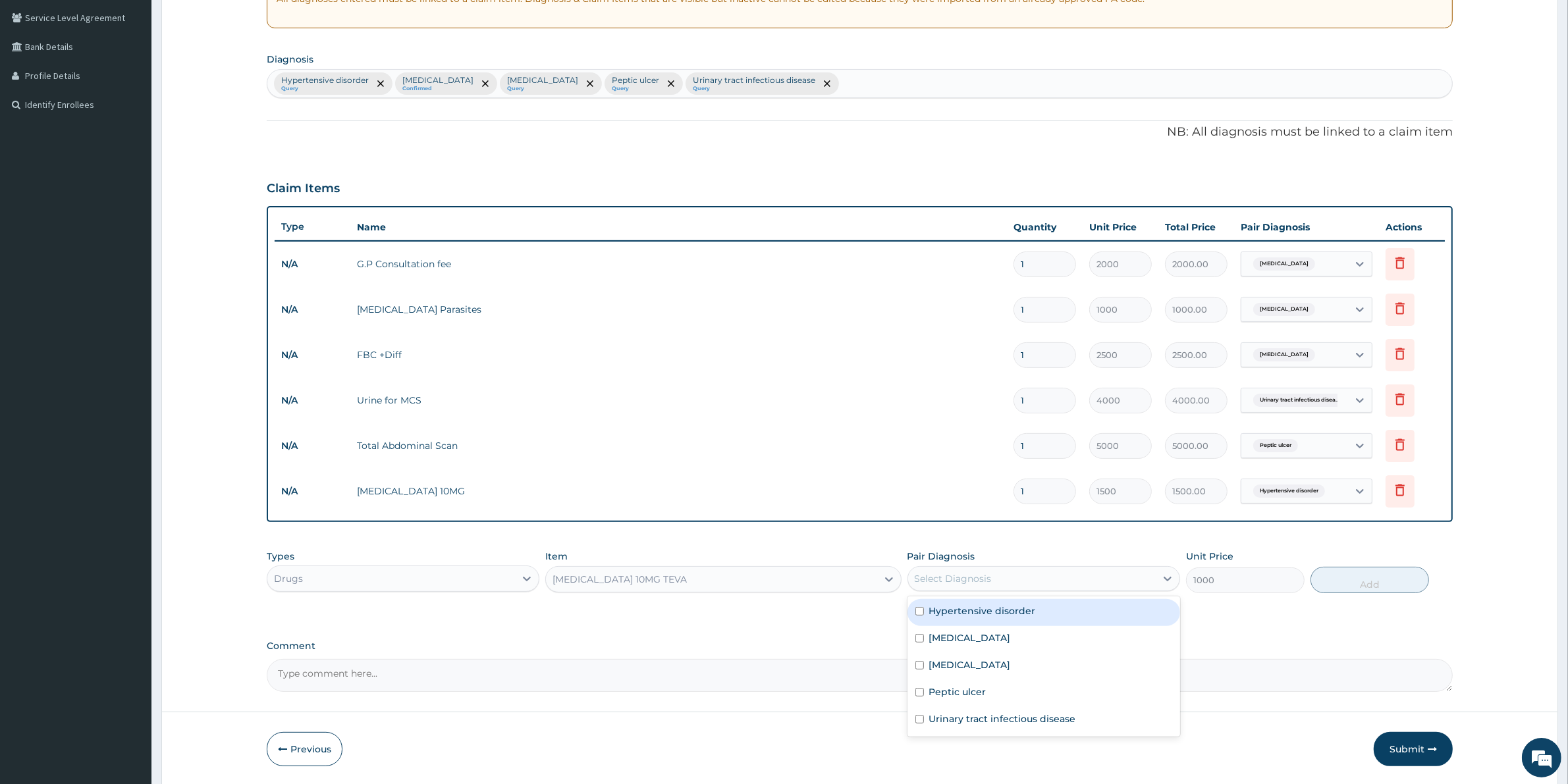
click at [1021, 583] on div "Select Diagnosis" at bounding box center [1032, 578] width 247 height 21
click at [981, 607] on label "Hypertensive disorder" at bounding box center [982, 610] width 107 height 13
checkbox input "true"
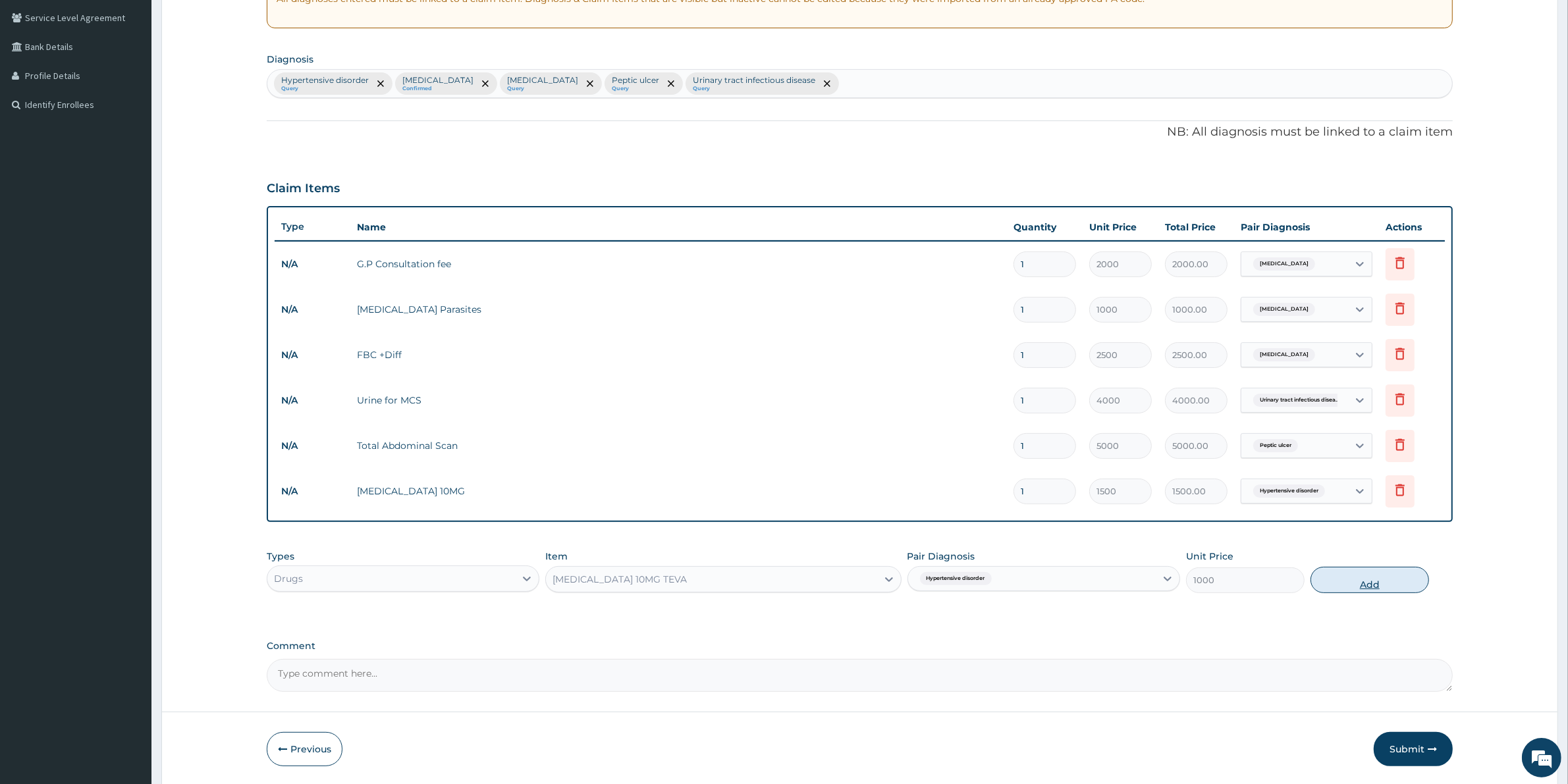
click at [1348, 576] on button "Add" at bounding box center [1369, 580] width 118 height 26
type input "0"
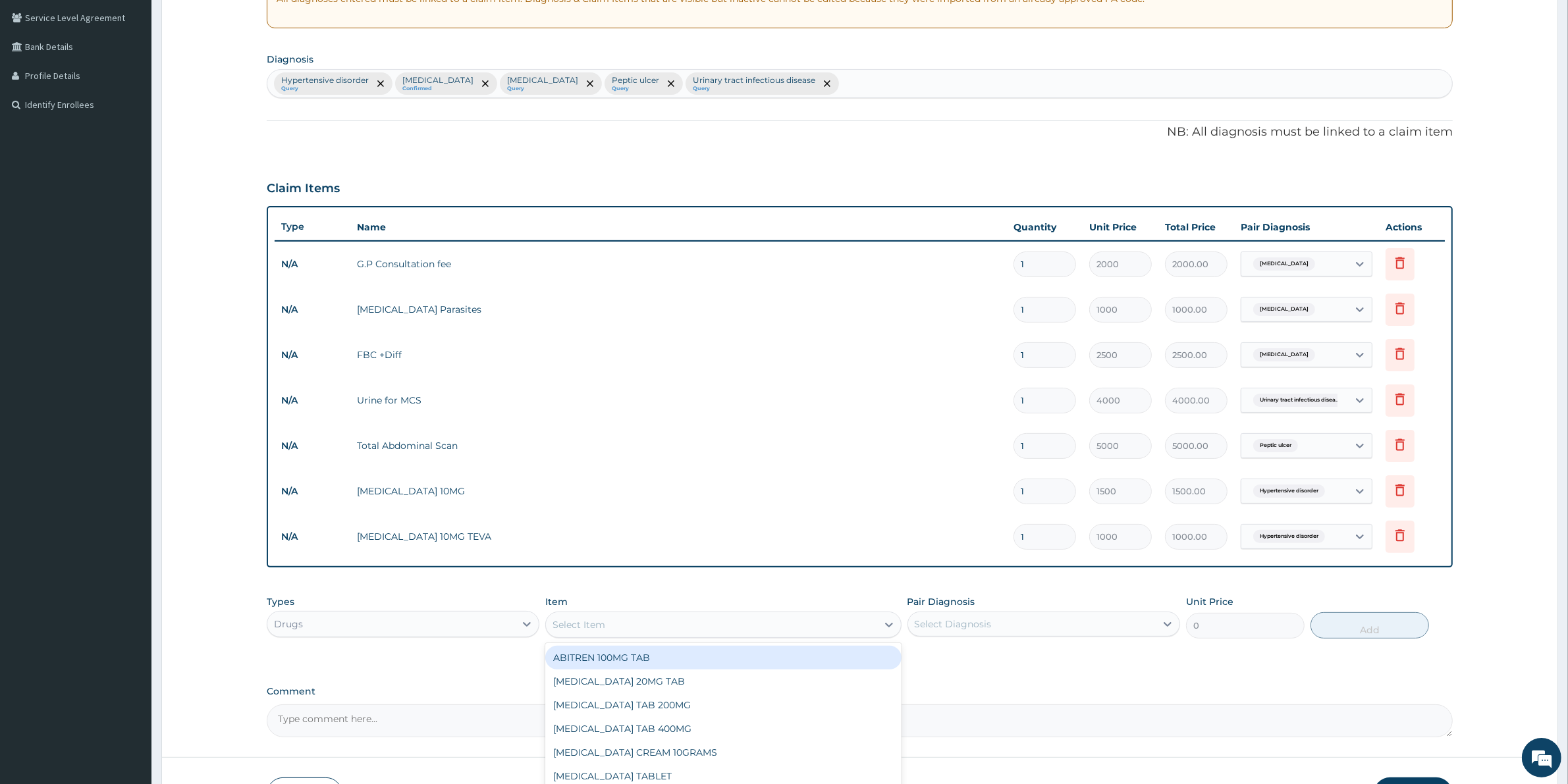
click at [590, 623] on div "Select Item" at bounding box center [579, 624] width 53 height 13
type input "ARTEME"
click at [630, 659] on div "ARTEMETER INJ 80MG" at bounding box center [723, 657] width 355 height 24
type input "700"
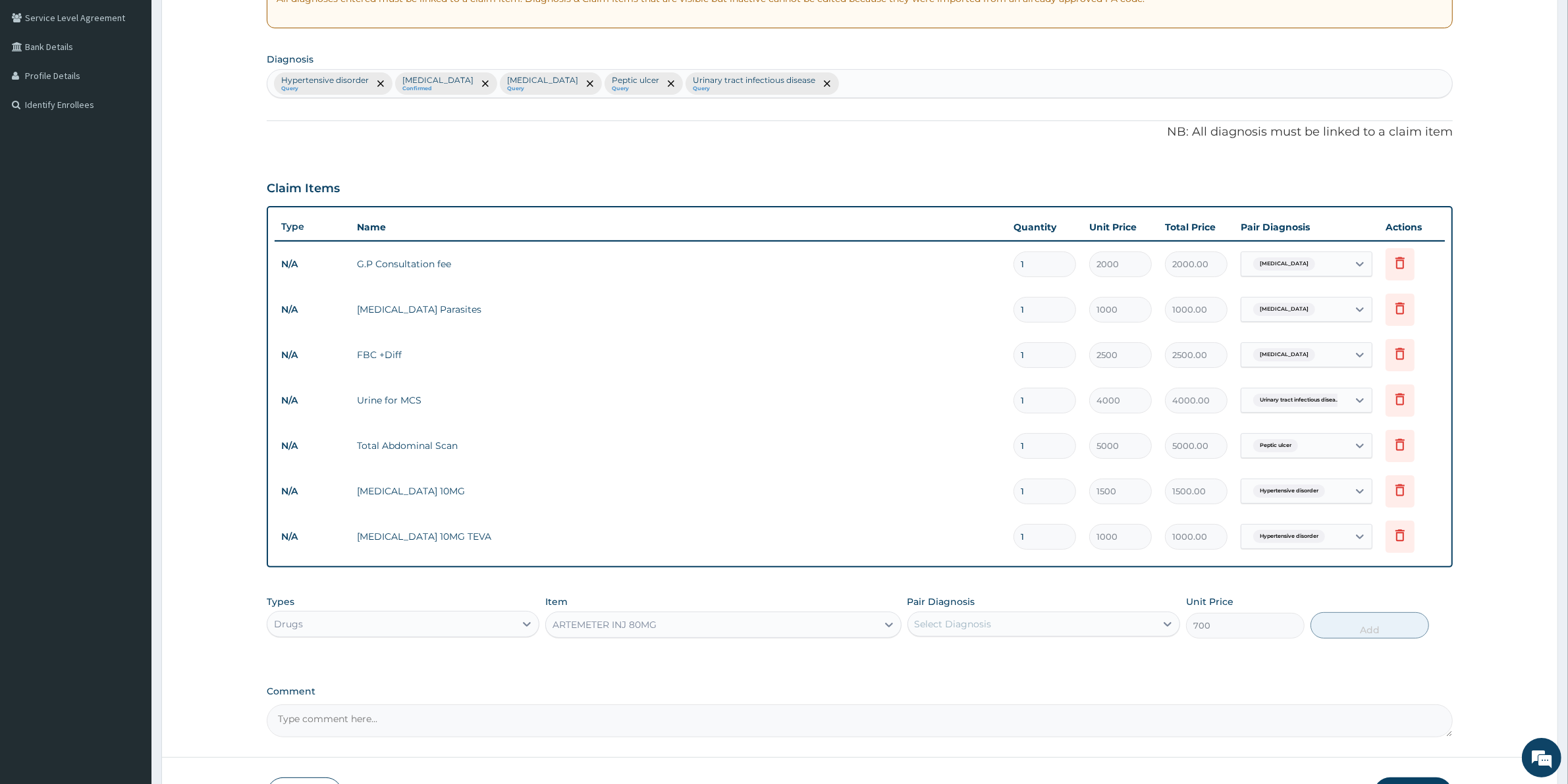
click at [943, 620] on div "Select Diagnosis" at bounding box center [953, 623] width 77 height 13
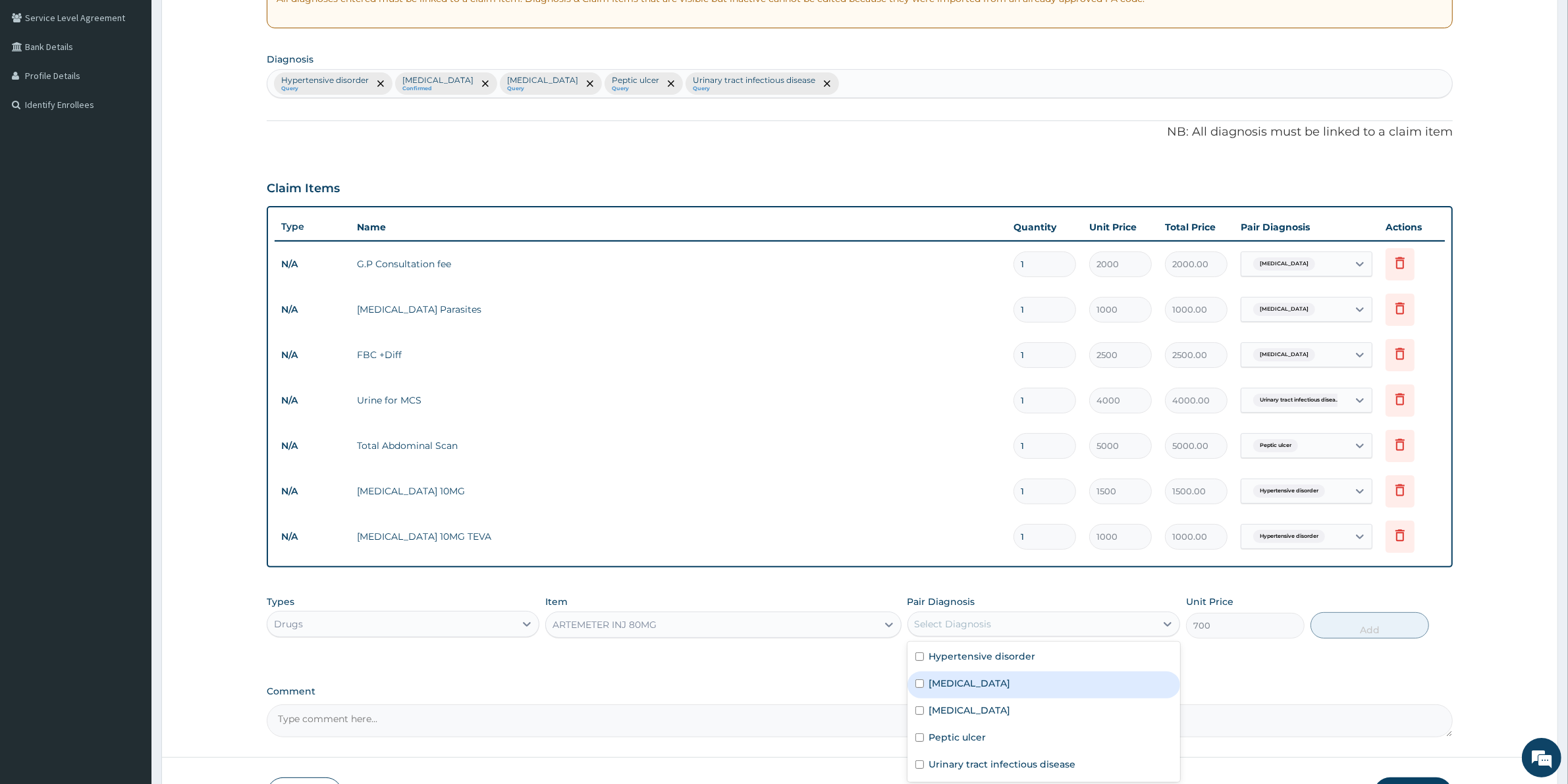
click at [945, 682] on label "Malaria" at bounding box center [970, 683] width 82 height 13
checkbox input "true"
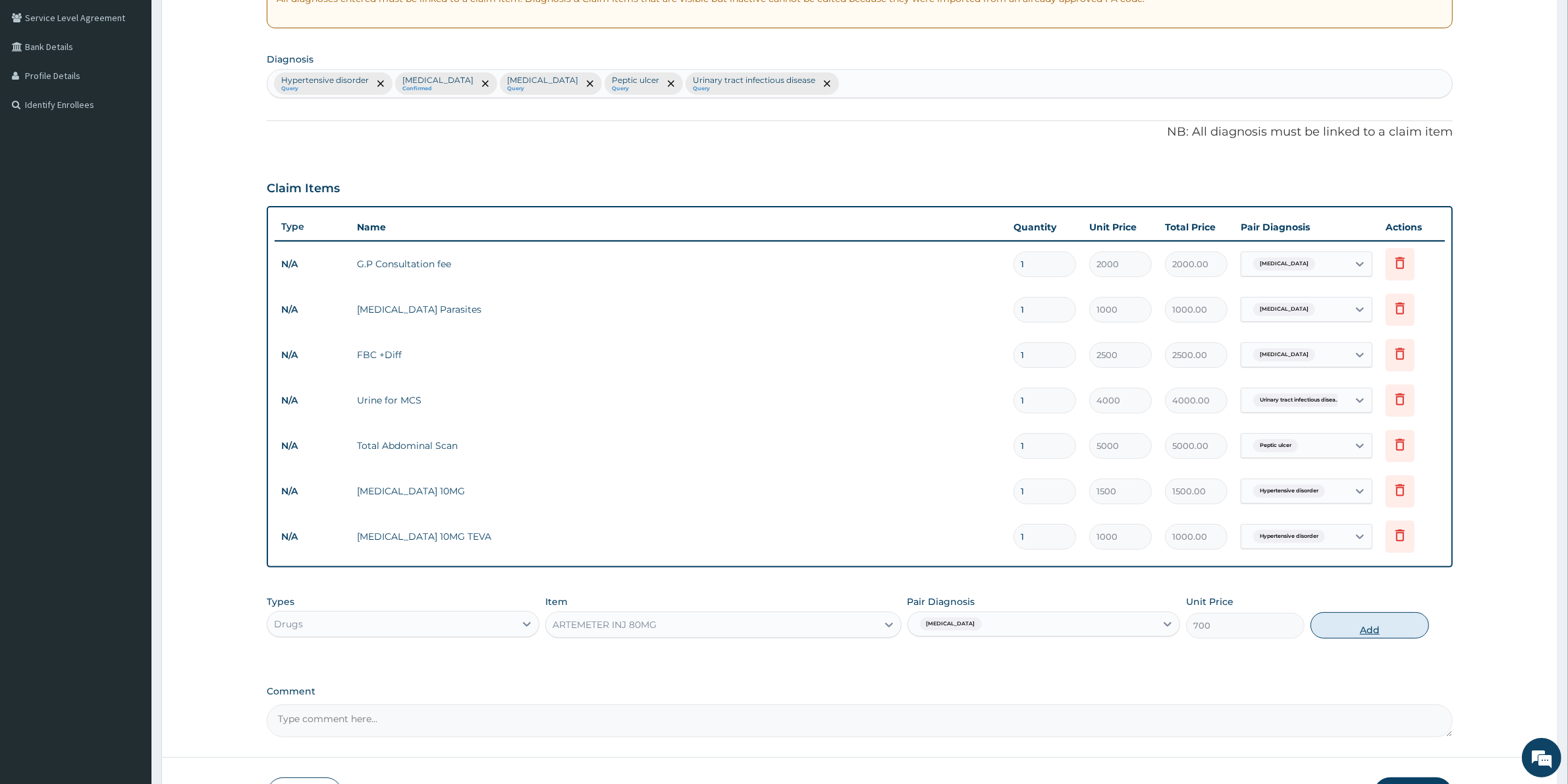
click at [1399, 622] on button "Add" at bounding box center [1369, 625] width 118 height 26
type input "0"
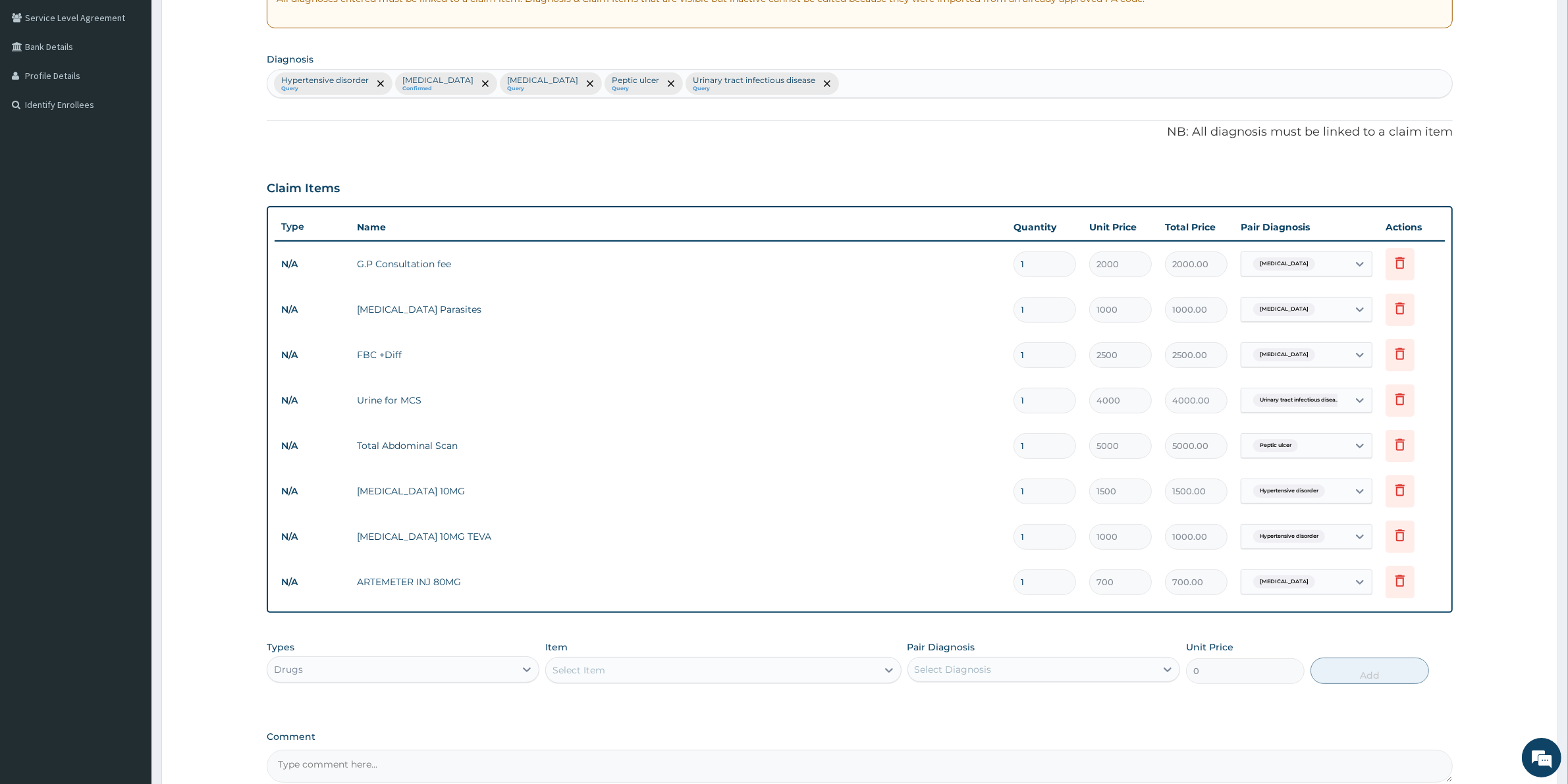
type input "0.00"
type input "3"
type input "2100.00"
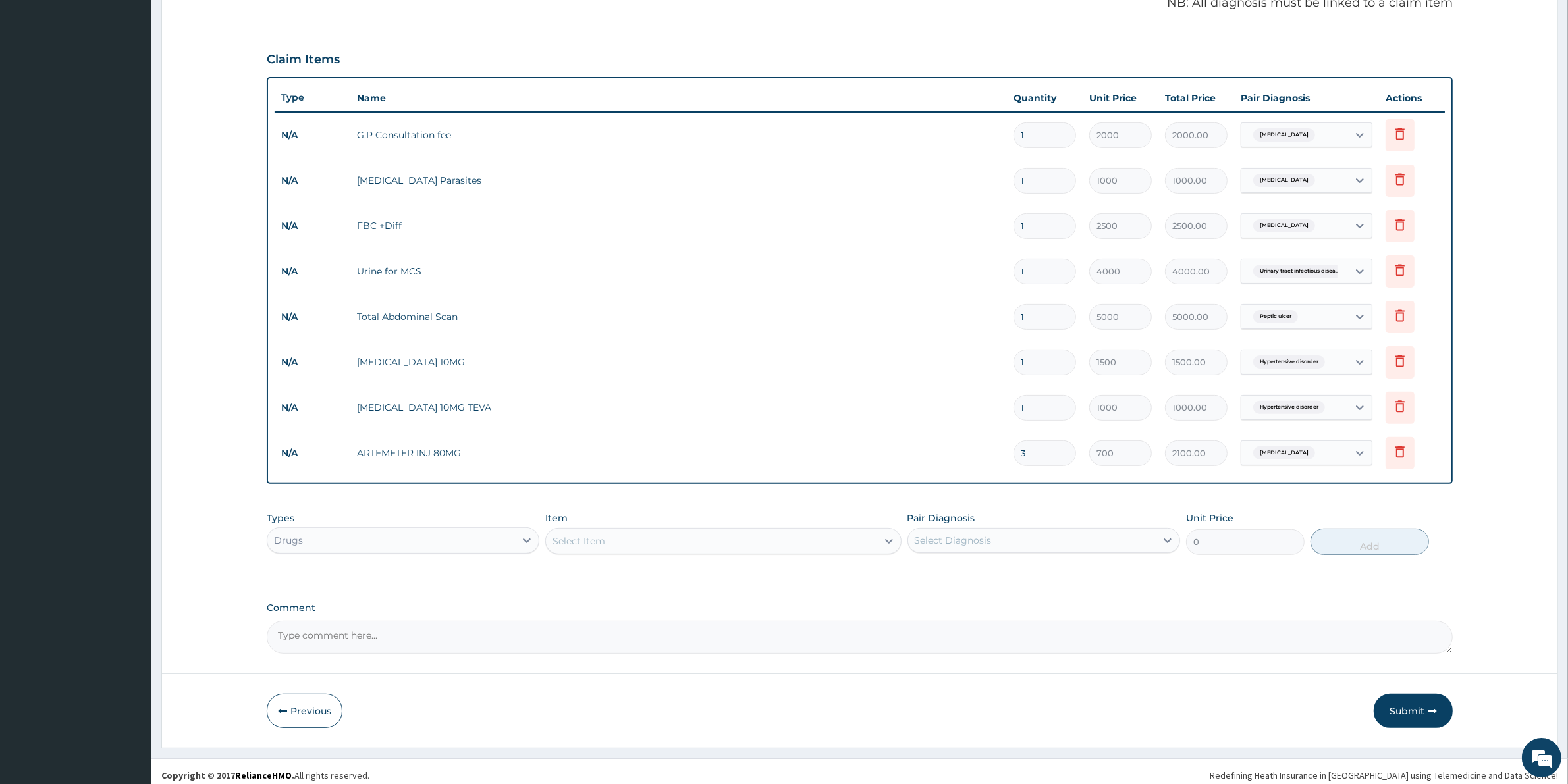
scroll to position [407, 0]
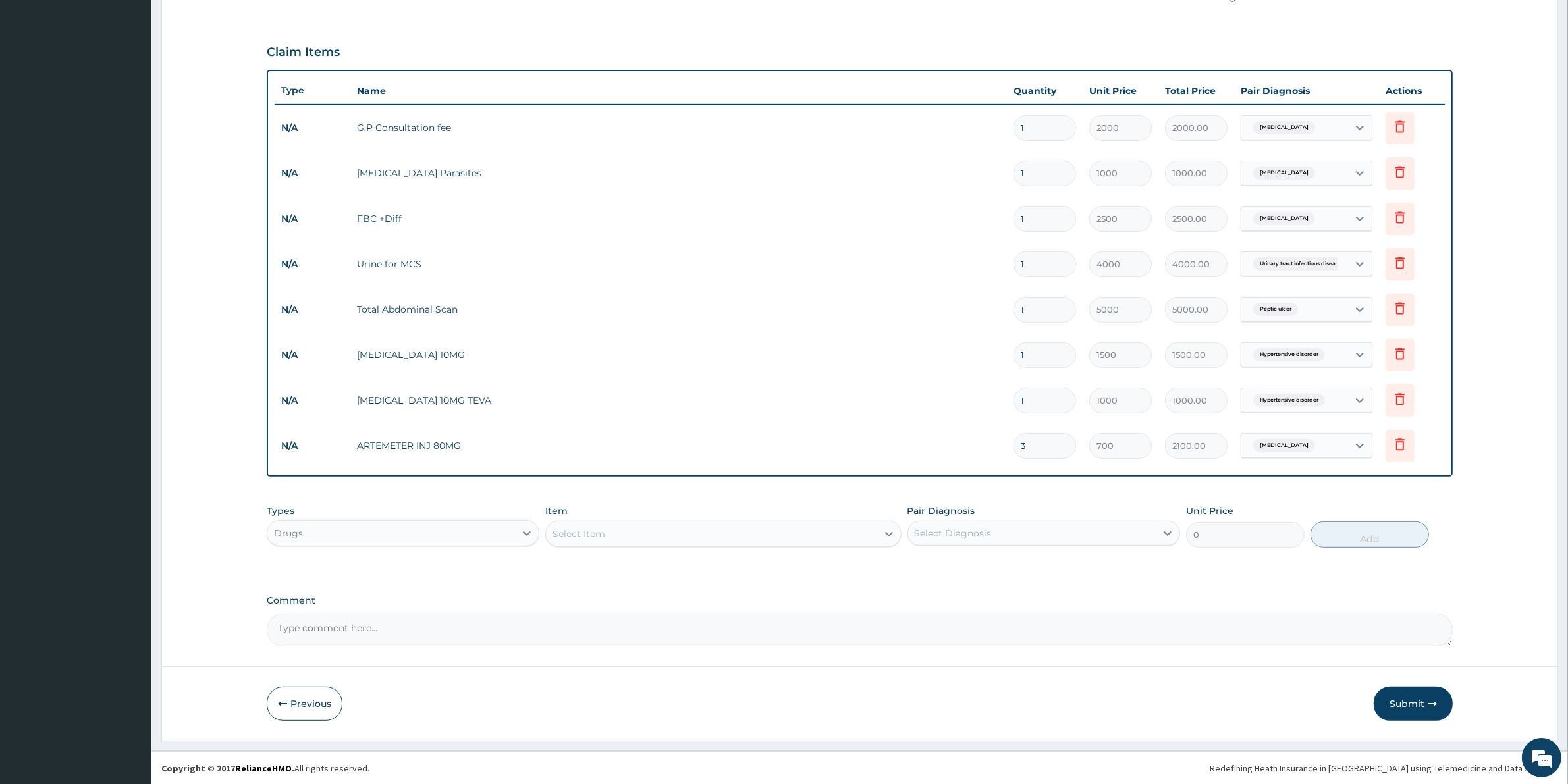
type input "3"
click at [613, 531] on div "Select Item" at bounding box center [711, 533] width 331 height 21
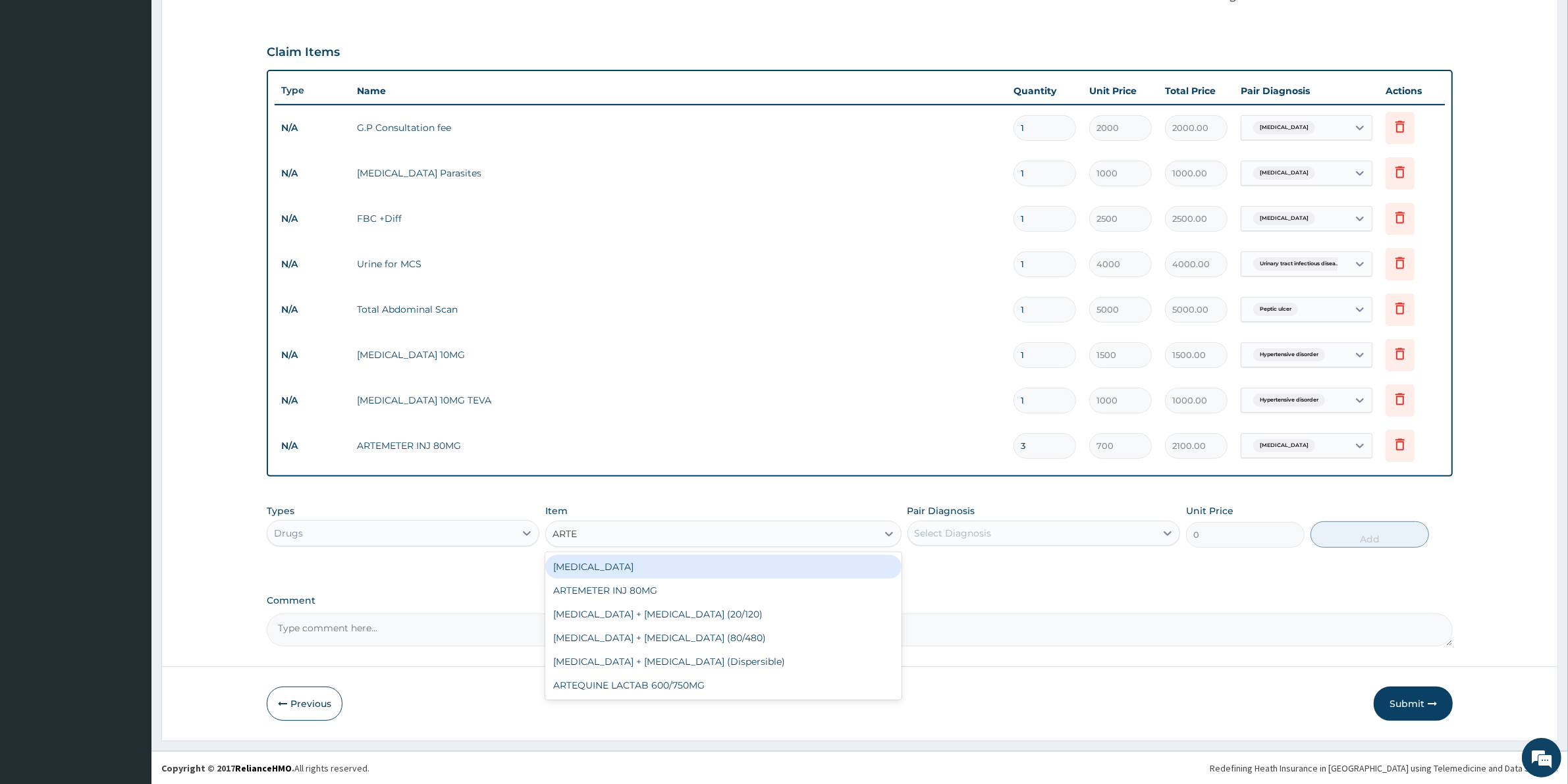
type input "ARTEM"
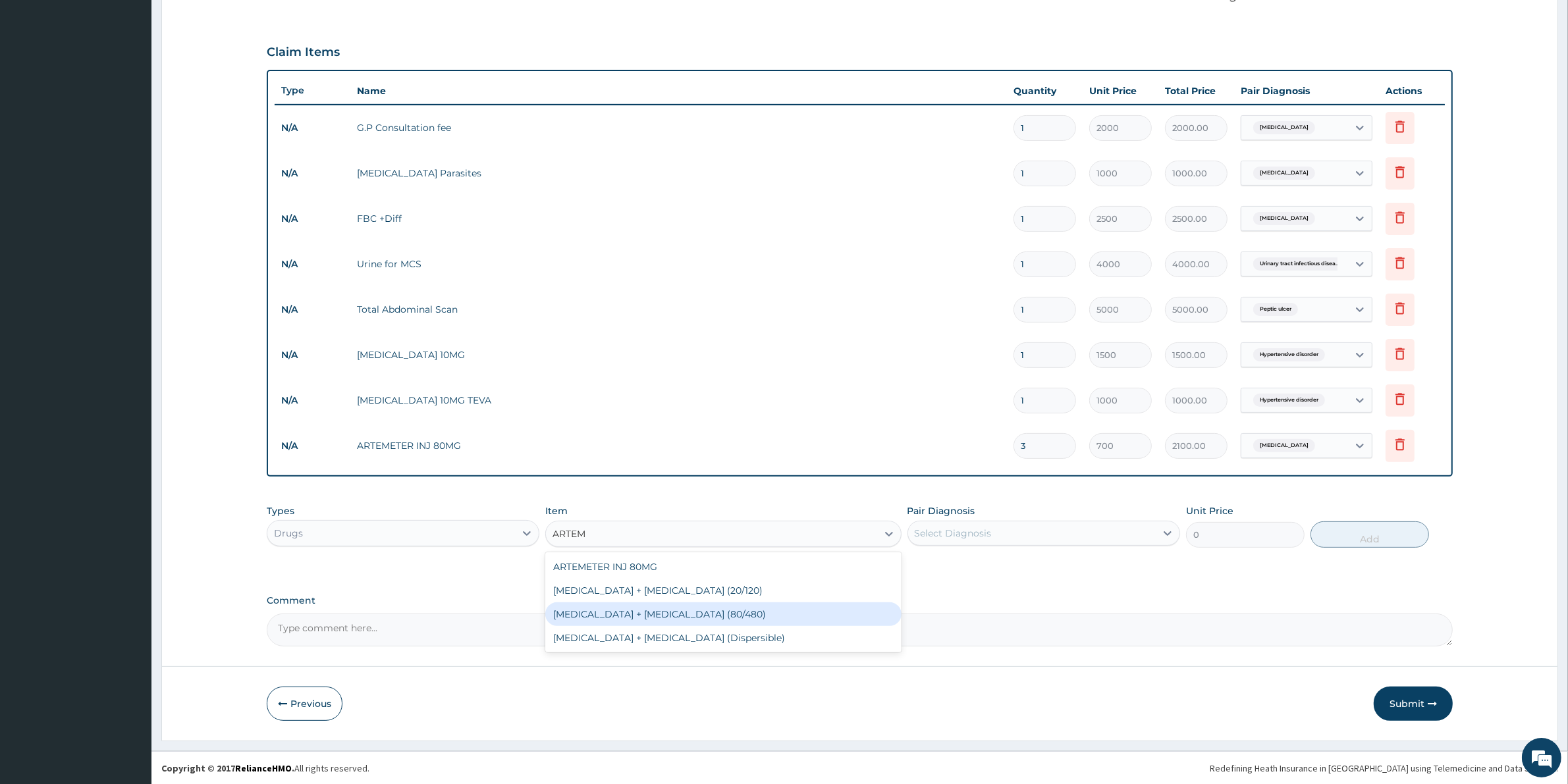
drag, startPoint x: 763, startPoint y: 616, endPoint x: 755, endPoint y: 624, distance: 11.3
click at [761, 616] on div "Artemether + lumefantrine (80/480)" at bounding box center [723, 614] width 355 height 24
type input "1700"
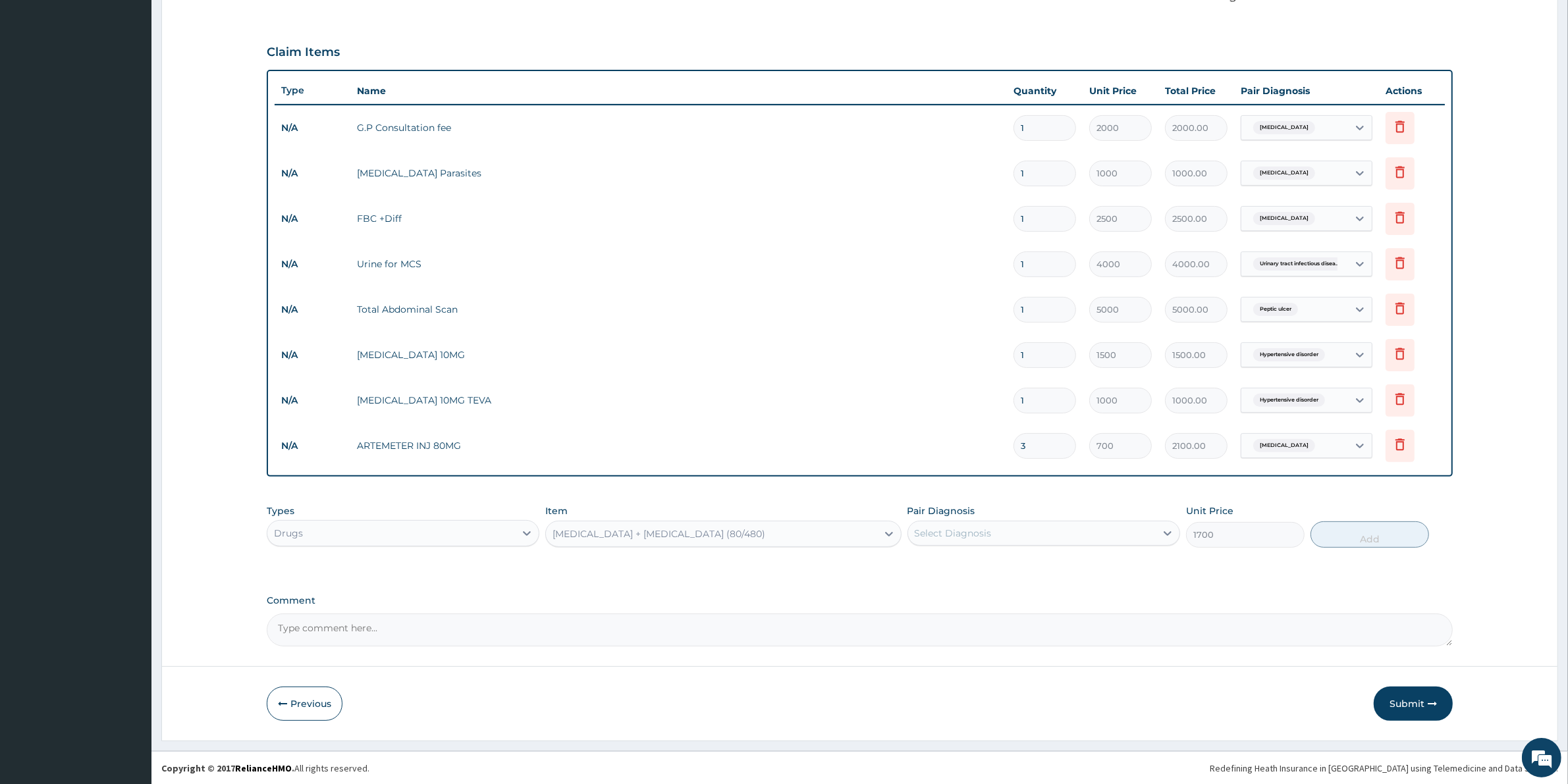
drag, startPoint x: 989, startPoint y: 530, endPoint x: 985, endPoint y: 536, distance: 7.2
click at [988, 531] on div "Select Diagnosis" at bounding box center [953, 533] width 77 height 13
click at [951, 594] on label "Malaria" at bounding box center [970, 592] width 82 height 13
checkbox input "true"
click at [1403, 531] on button "Add" at bounding box center [1369, 535] width 118 height 26
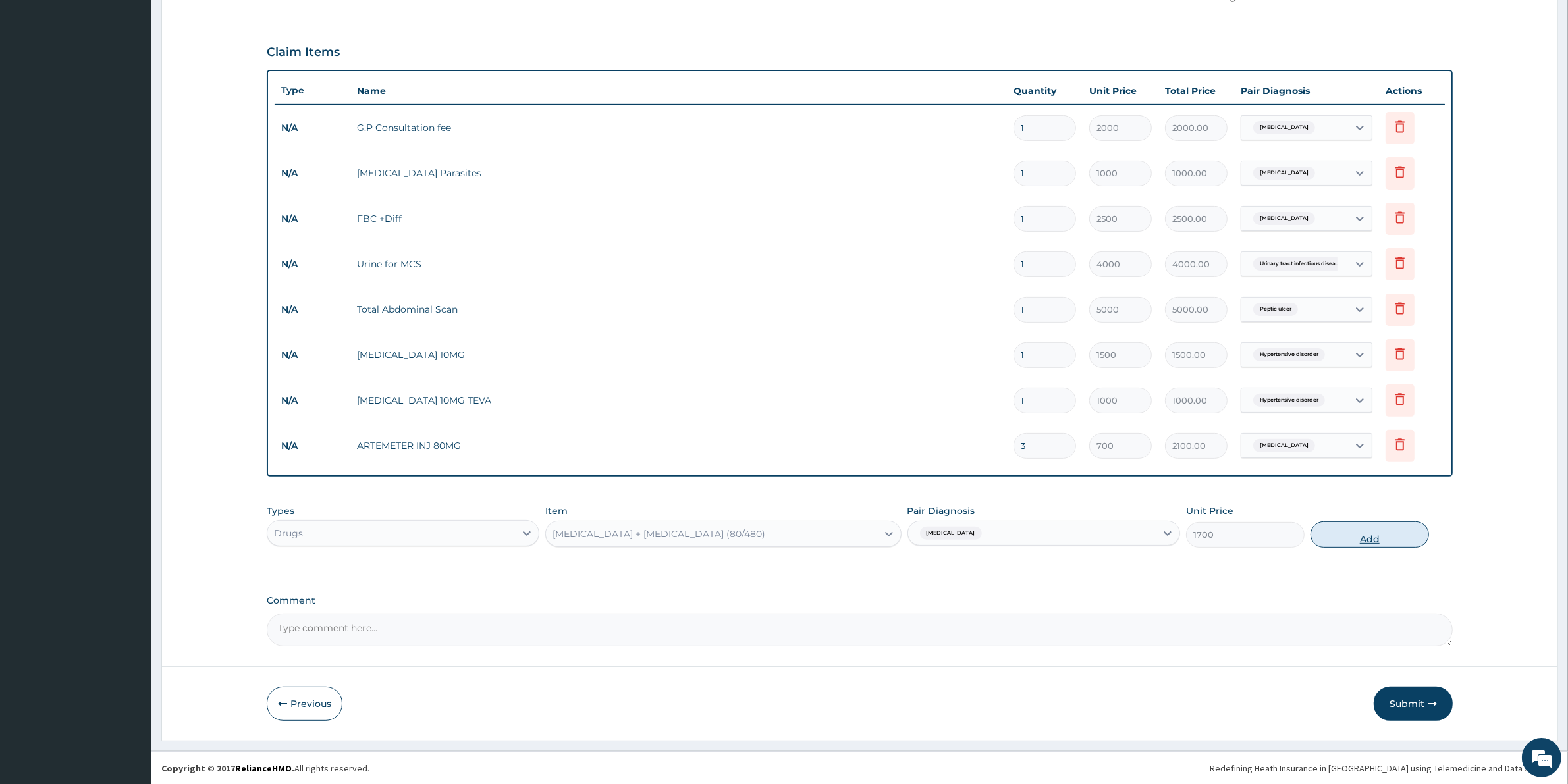
type input "0"
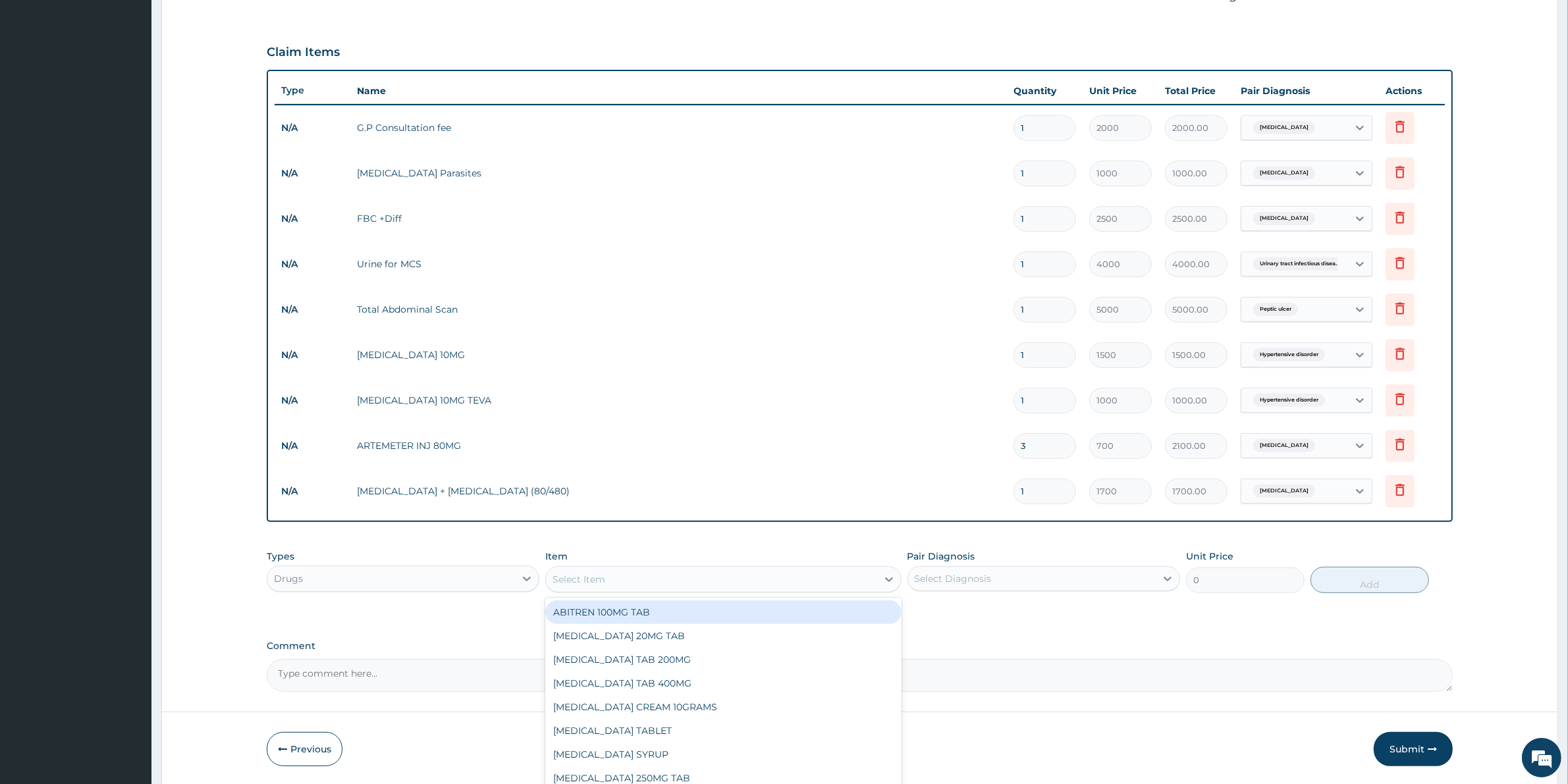
drag, startPoint x: 714, startPoint y: 566, endPoint x: 708, endPoint y: 565, distance: 6.1
click at [713, 568] on div "Select Item" at bounding box center [711, 579] width 331 height 21
type input "PARACE"
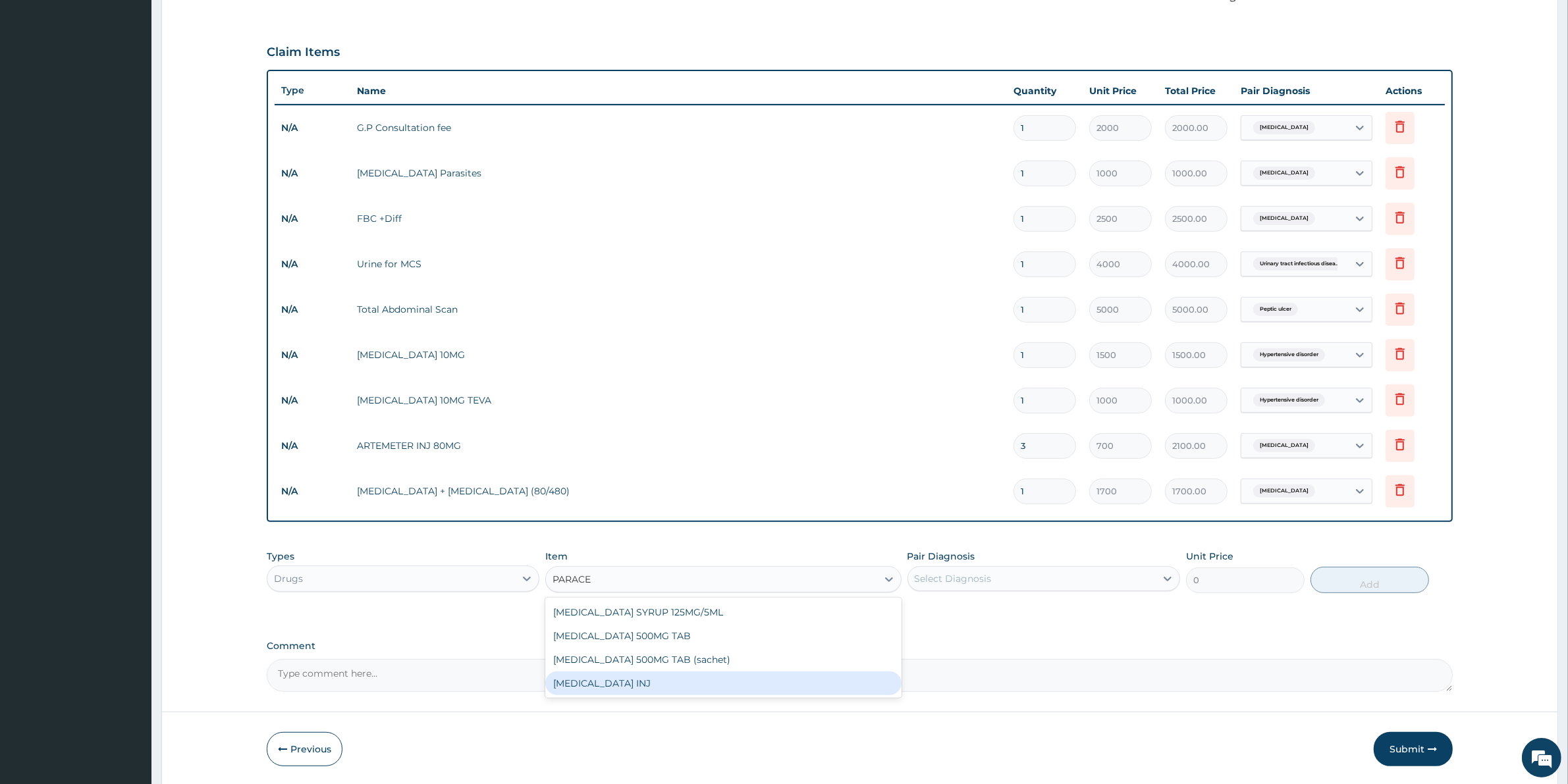
click at [712, 679] on div "PARACETAMOL INJ" at bounding box center [723, 683] width 355 height 24
type input "200"
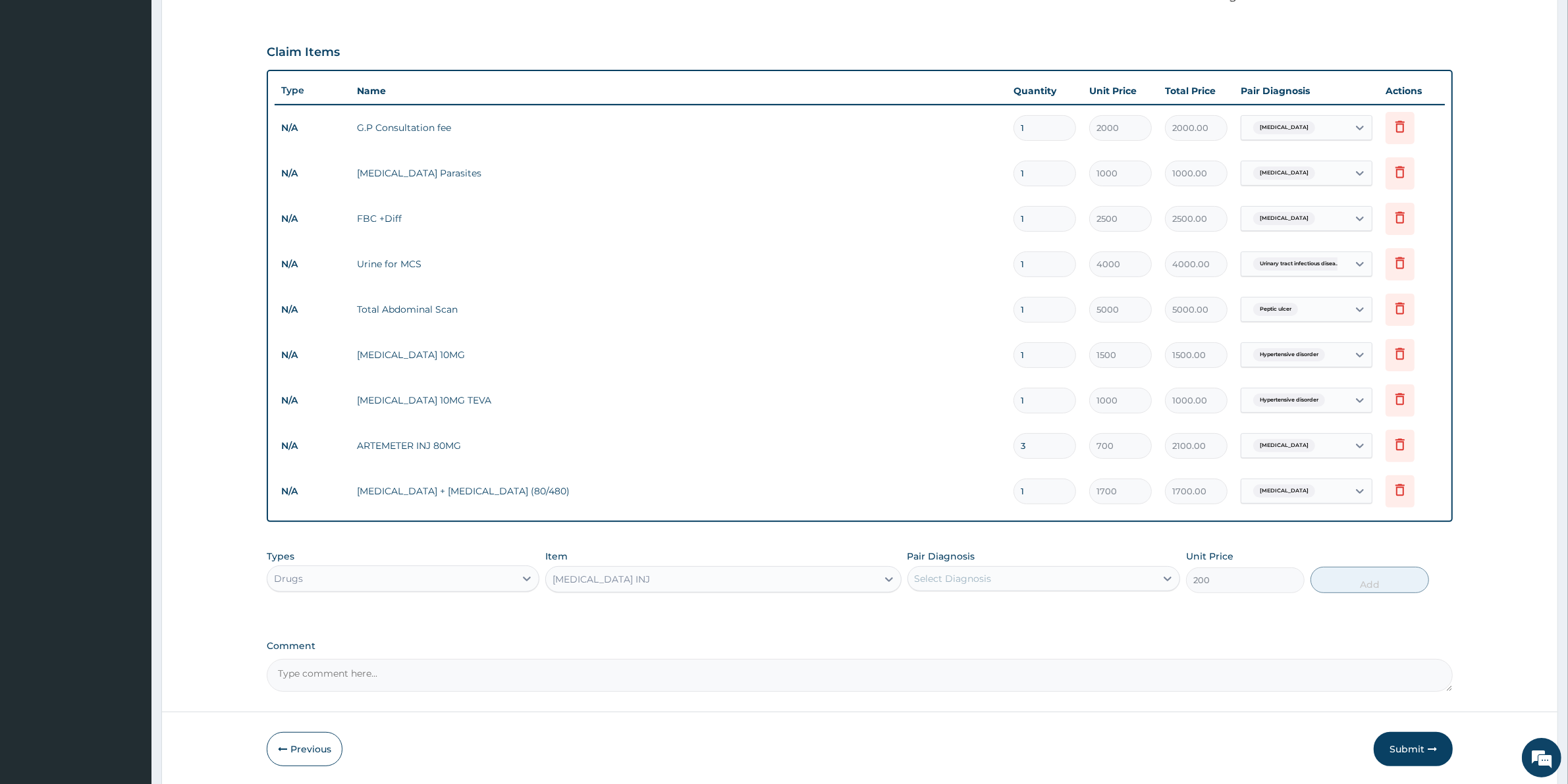
click at [1004, 572] on div "Select Diagnosis" at bounding box center [1032, 578] width 247 height 21
click at [968, 639] on div "Malaria" at bounding box center [1043, 639] width 273 height 27
checkbox input "true"
click at [1355, 584] on button "Add" at bounding box center [1369, 580] width 118 height 26
type input "0"
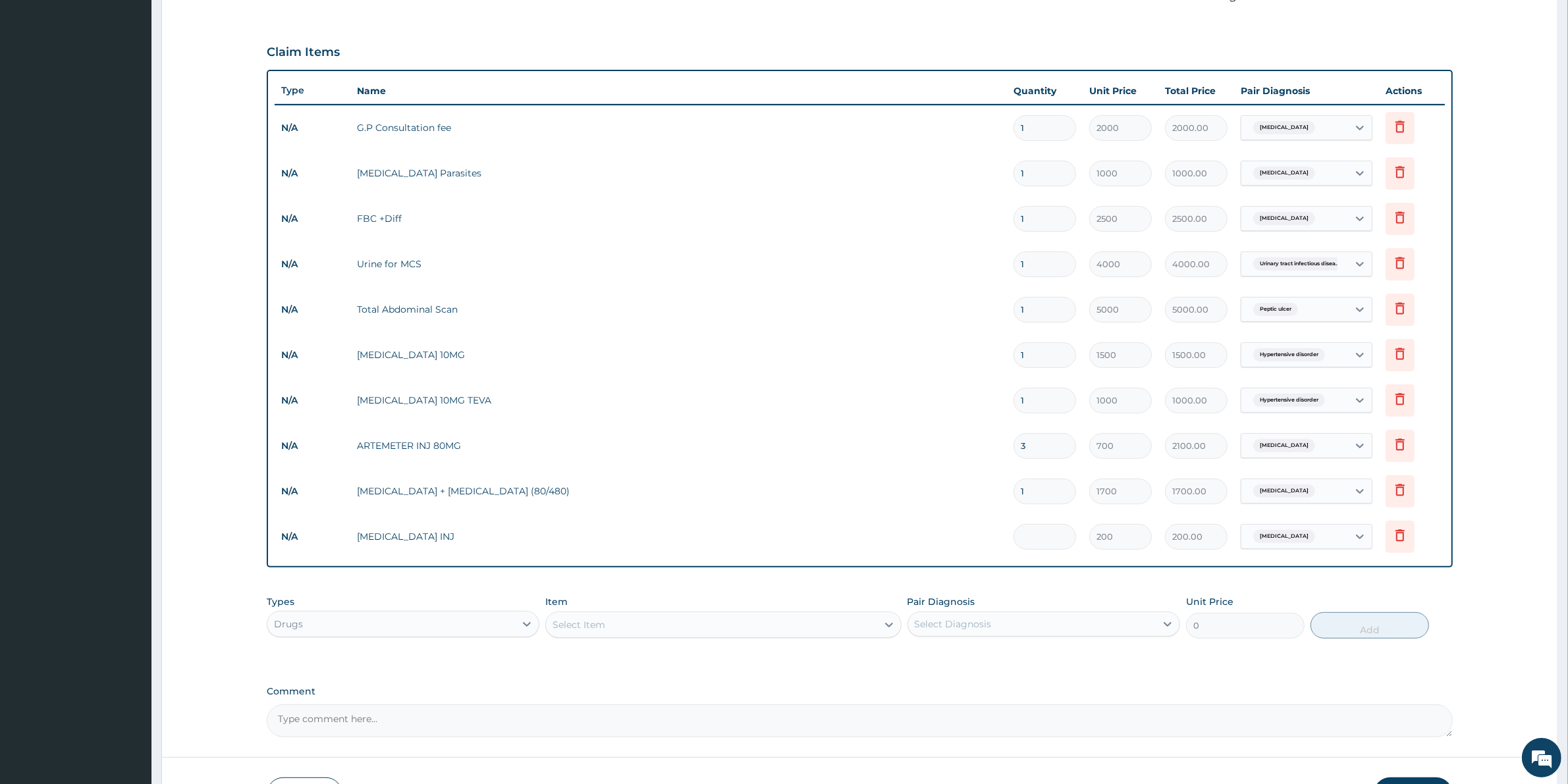
type input "0.00"
type input "3"
type input "600.00"
type input "3"
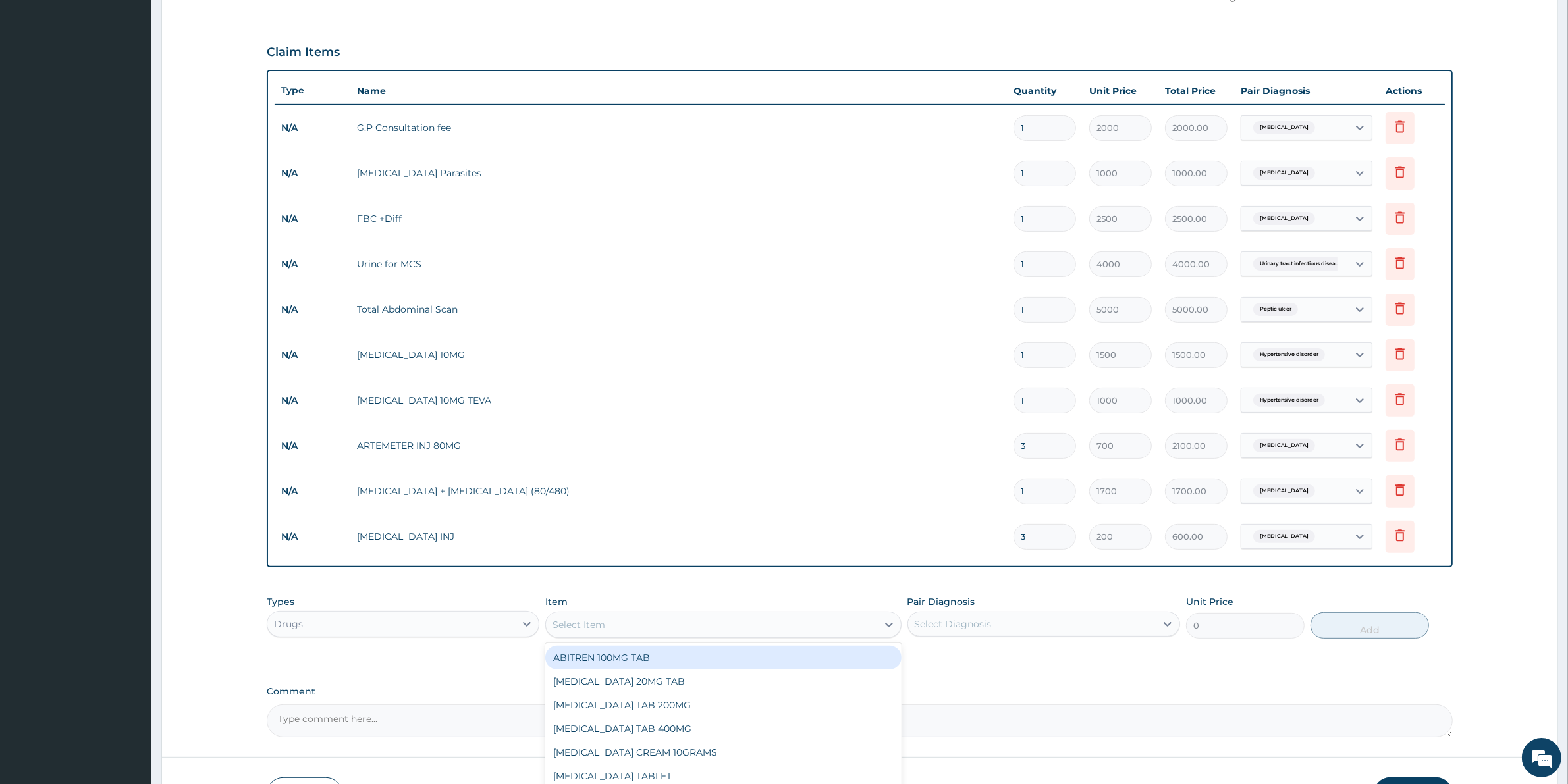
click at [667, 616] on div "Select Item" at bounding box center [711, 624] width 331 height 21
type input "PARACET"
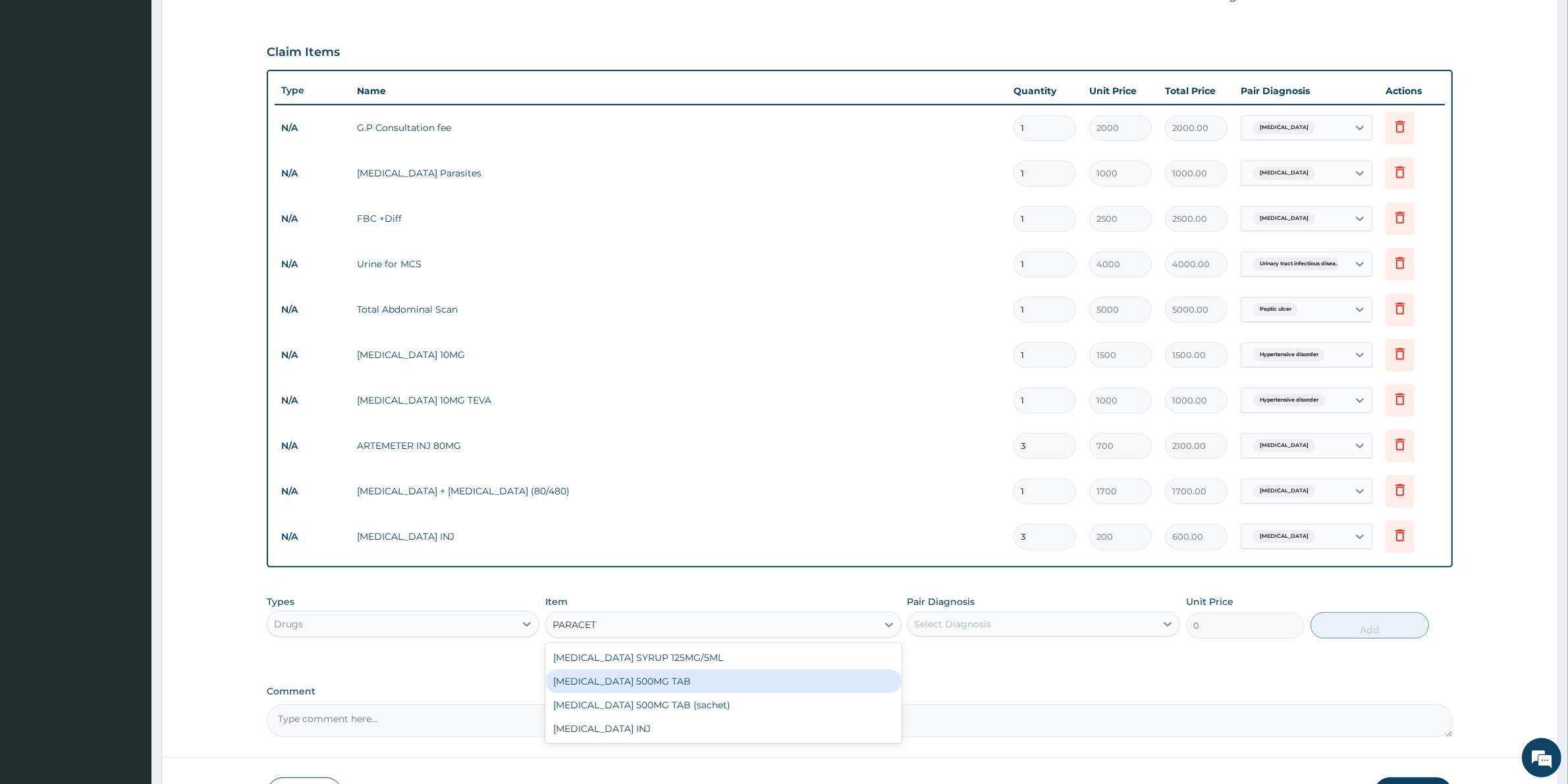
click at [674, 679] on div "PARACETAMOL 500MG TAB" at bounding box center [723, 680] width 355 height 24
type input "50"
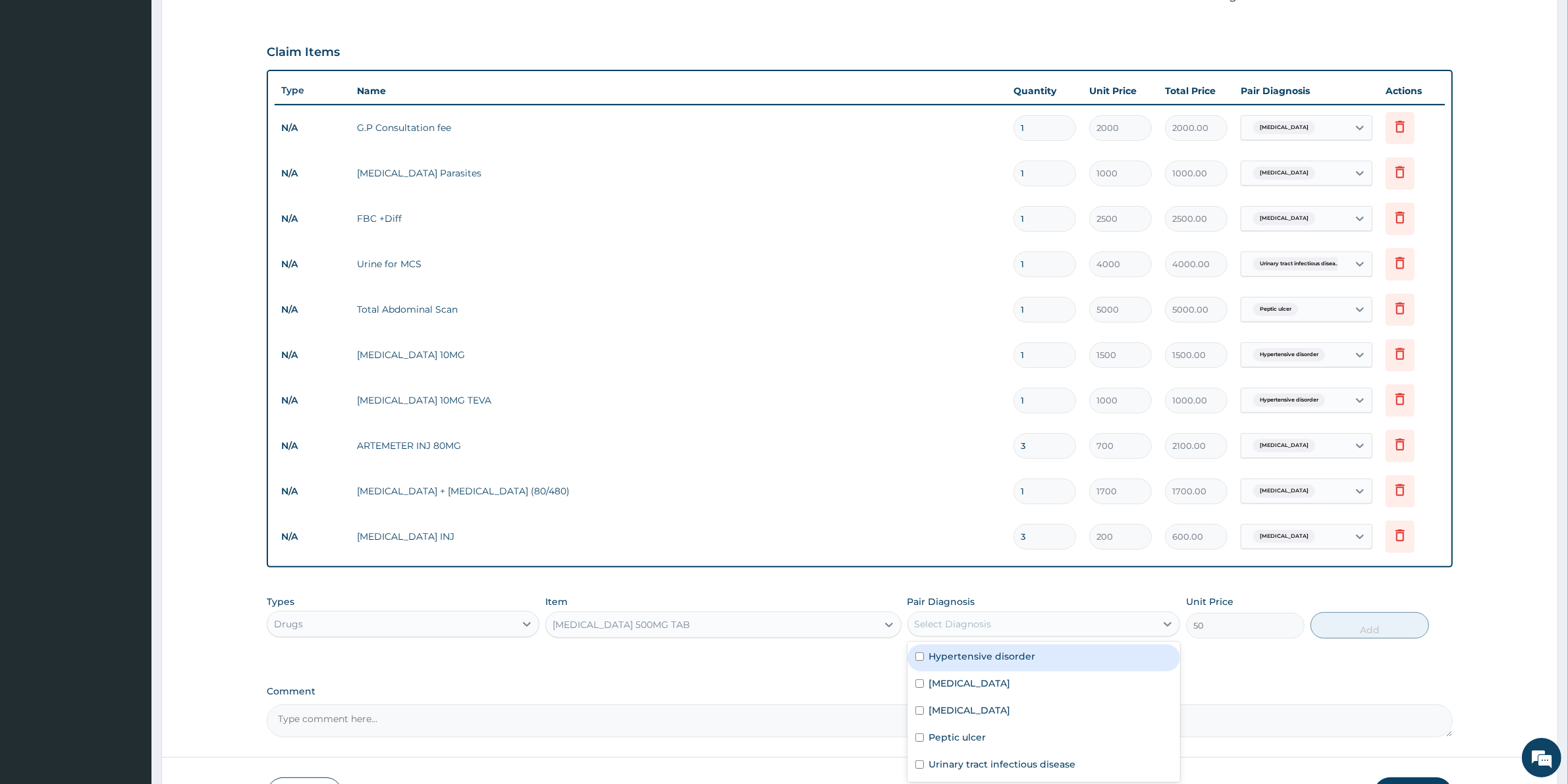
click at [940, 630] on div "Select Diagnosis" at bounding box center [1032, 623] width 247 height 21
click at [943, 686] on label "Malaria" at bounding box center [970, 683] width 82 height 13
checkbox input "true"
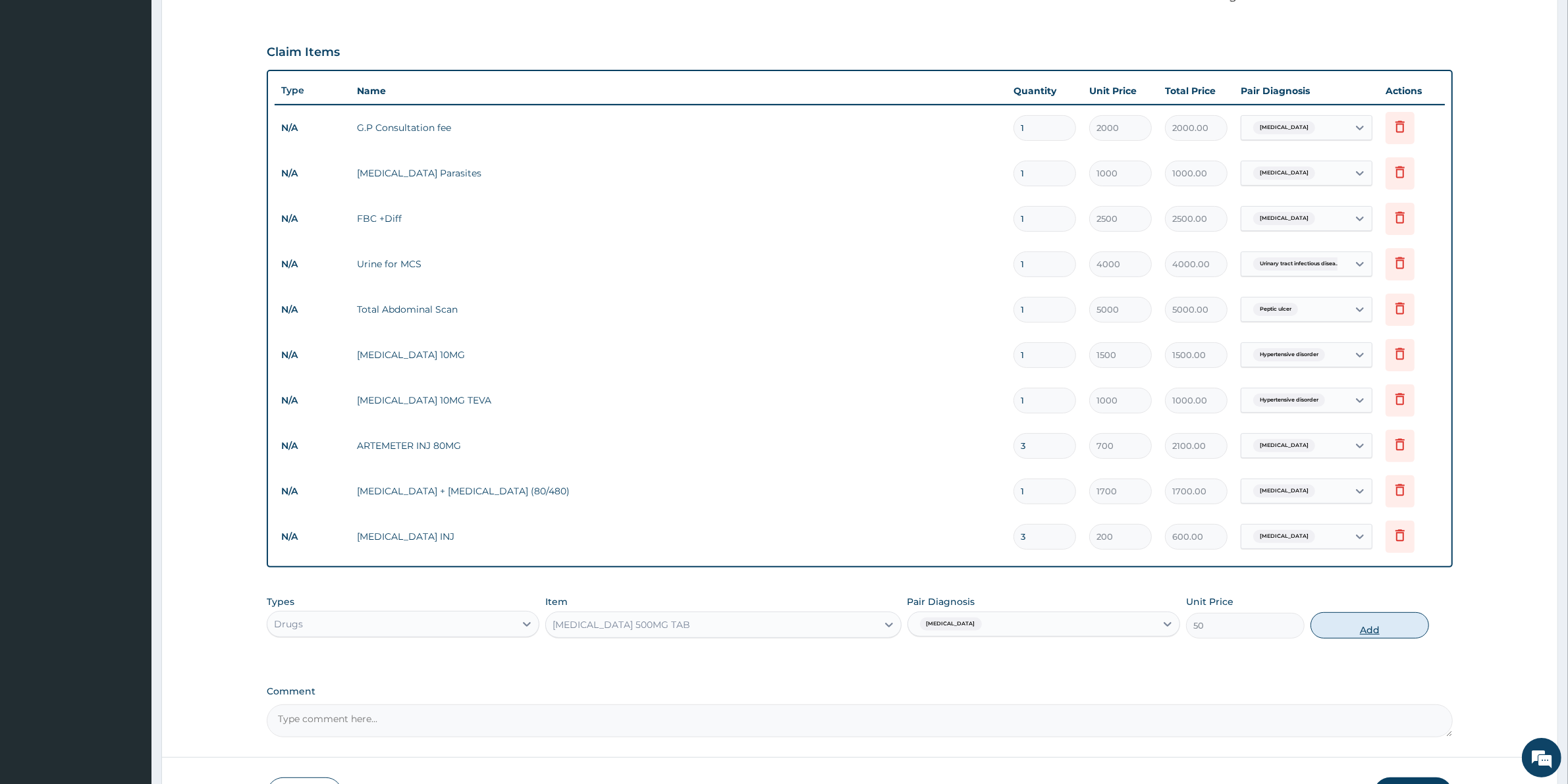
click at [1359, 630] on button "Add" at bounding box center [1369, 625] width 118 height 26
type input "0"
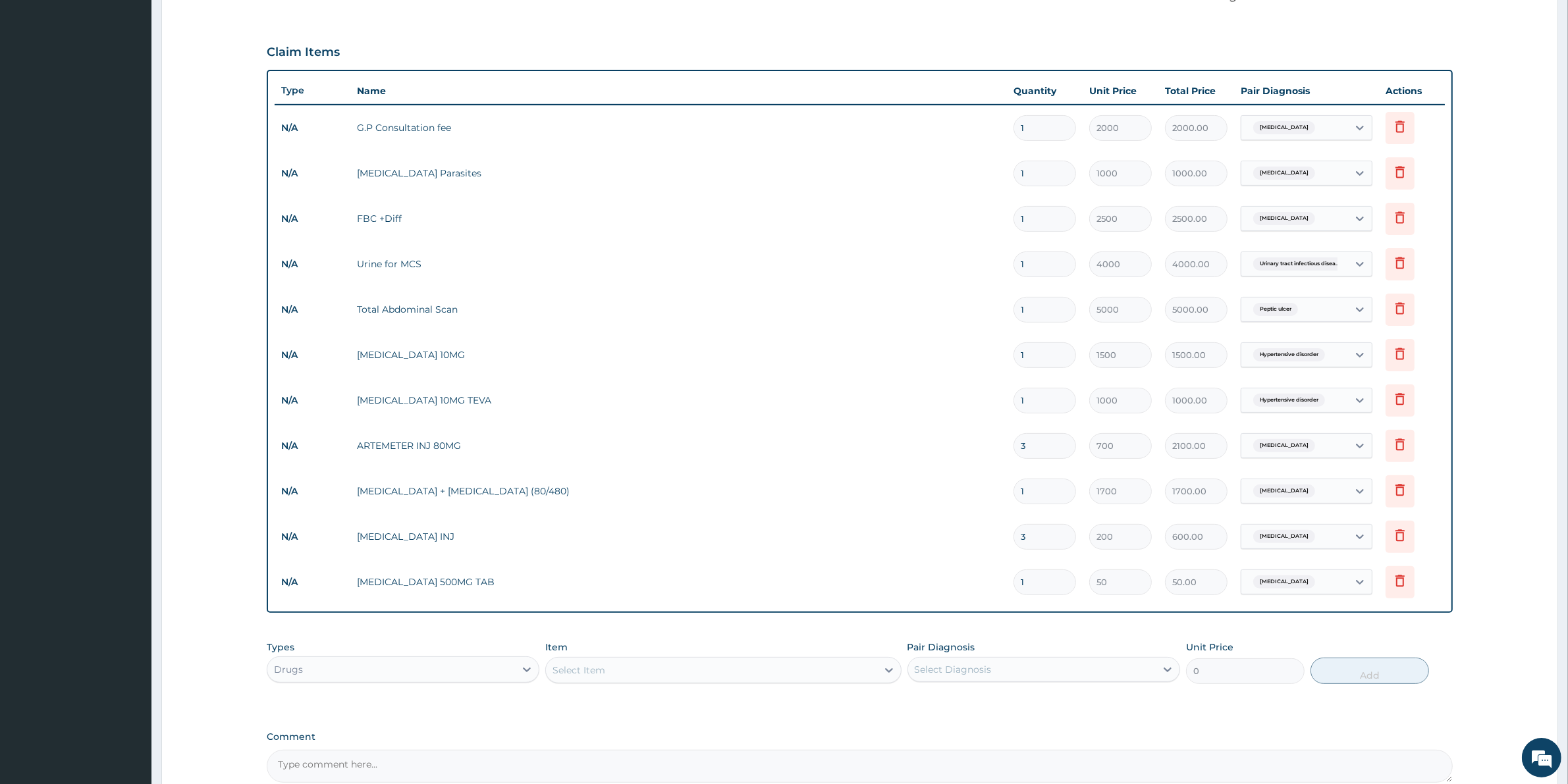
type input "18"
type input "900.00"
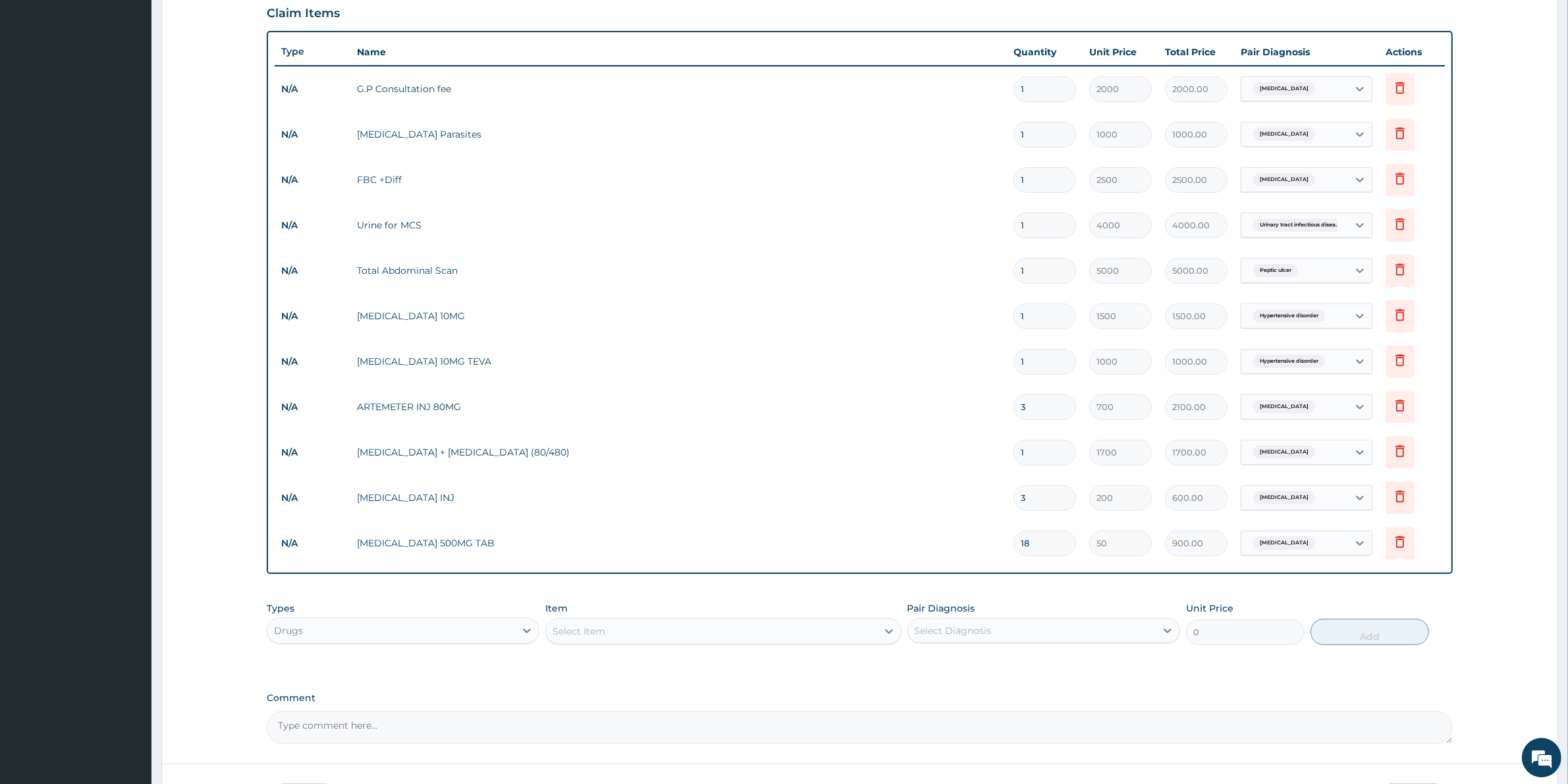
scroll to position [543, 0]
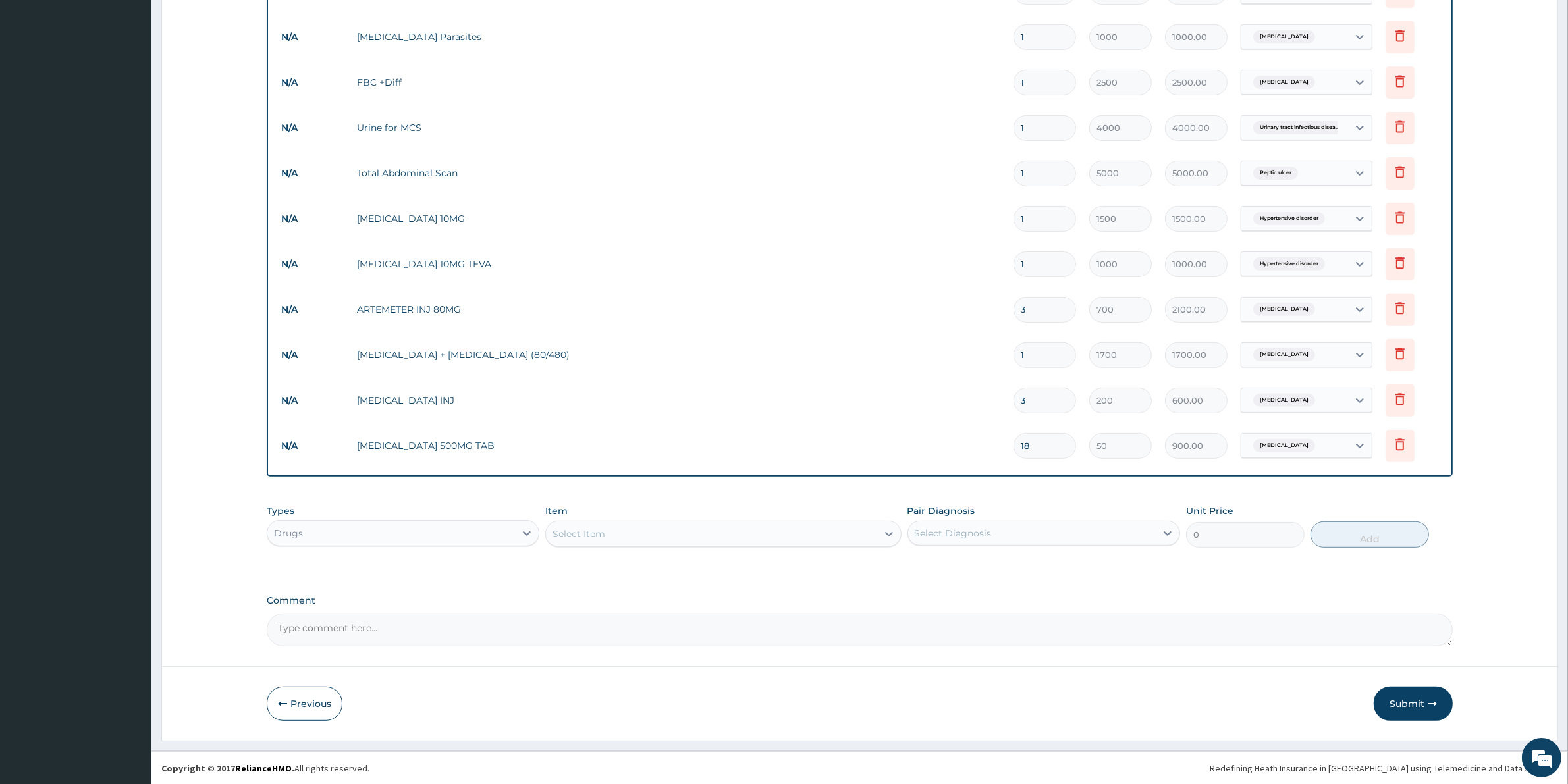
type input "18"
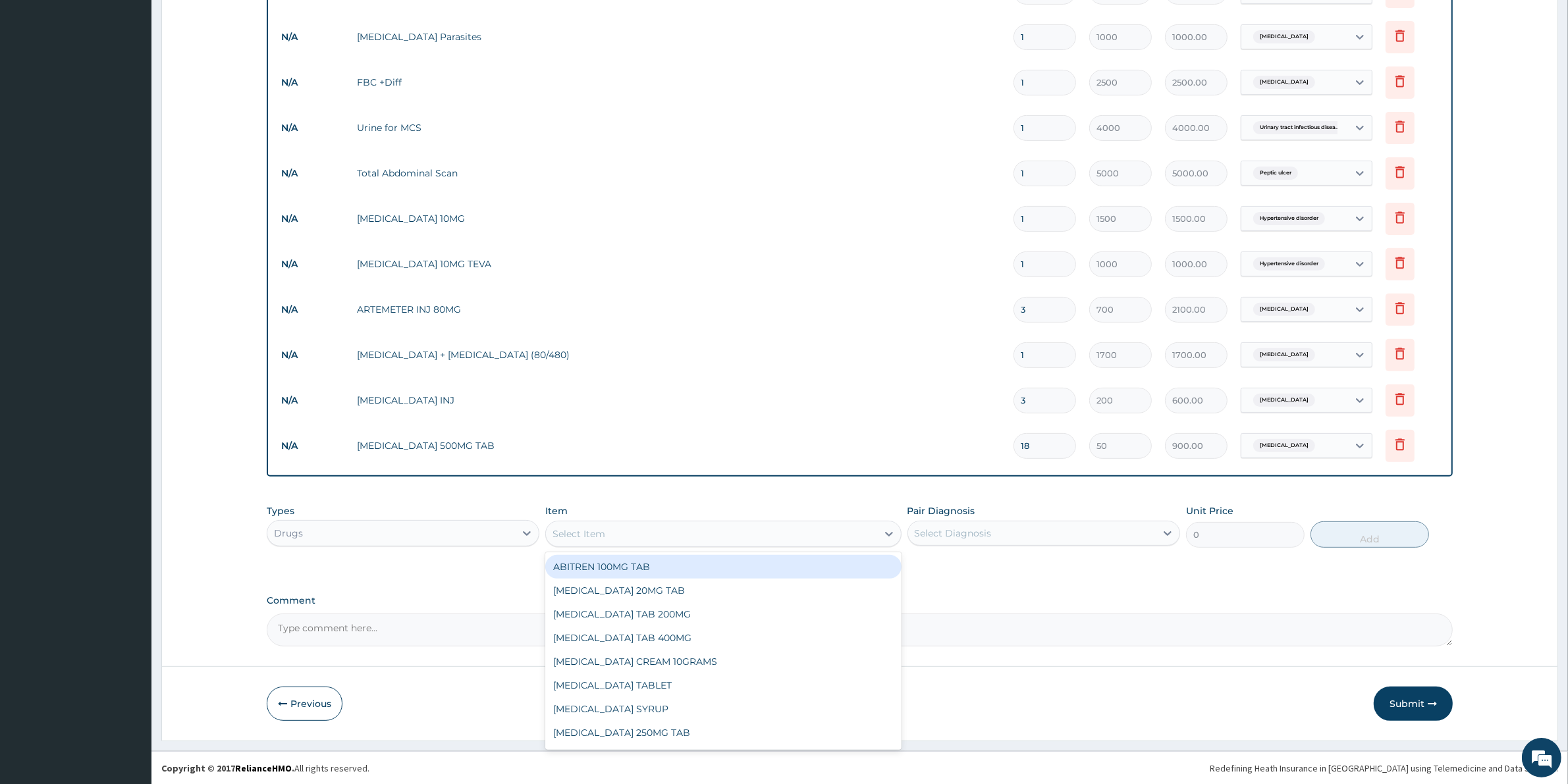
click at [604, 531] on div "Select Item" at bounding box center [579, 533] width 53 height 13
type input "OMEPRA"
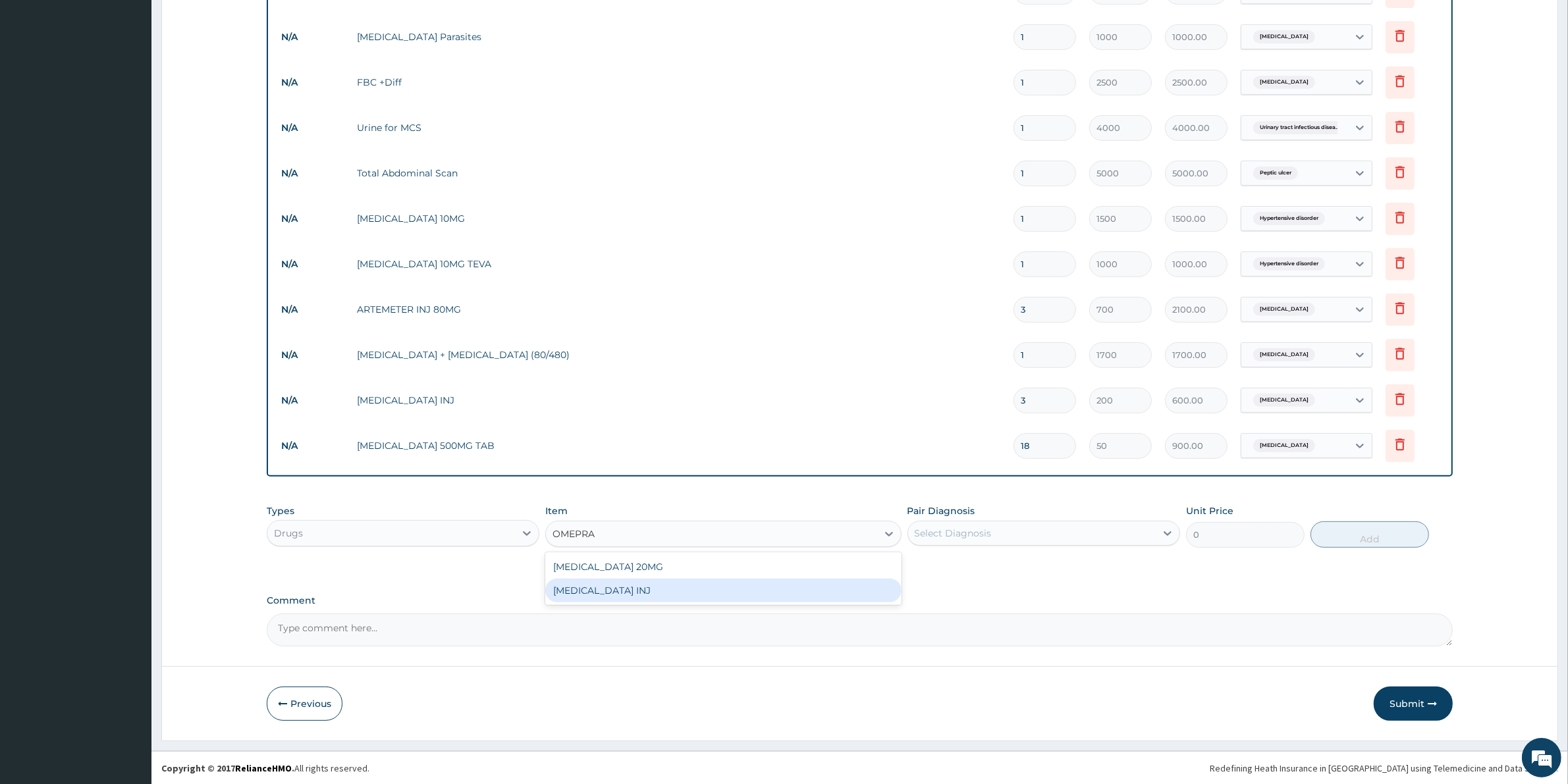
click at [637, 582] on div "OMEPRAZOLE INJ" at bounding box center [723, 590] width 355 height 24
type input "700"
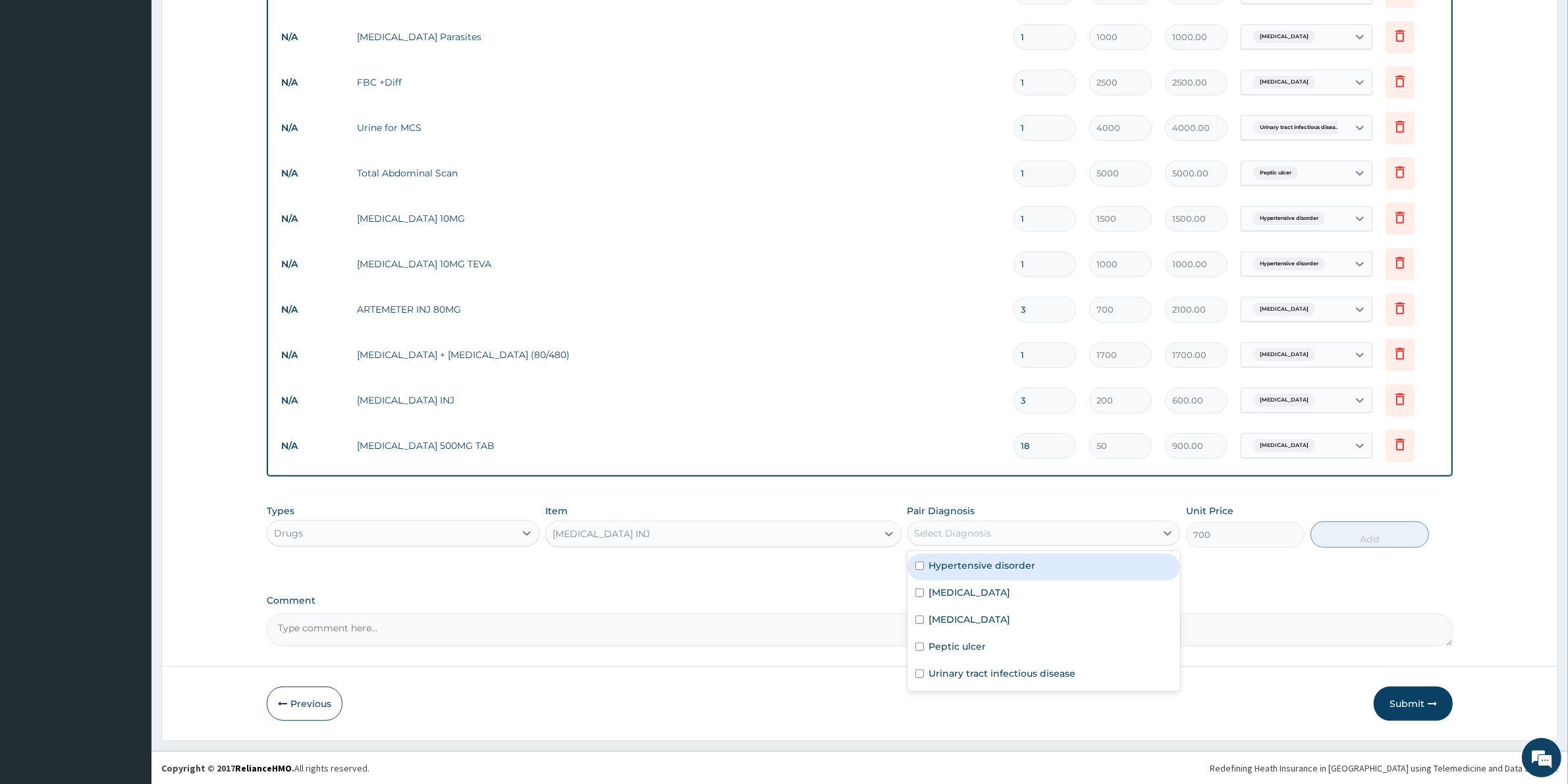
click at [950, 531] on div "Select Diagnosis" at bounding box center [953, 533] width 77 height 13
click at [968, 645] on label "Peptic ulcer" at bounding box center [957, 646] width 57 height 13
checkbox input "true"
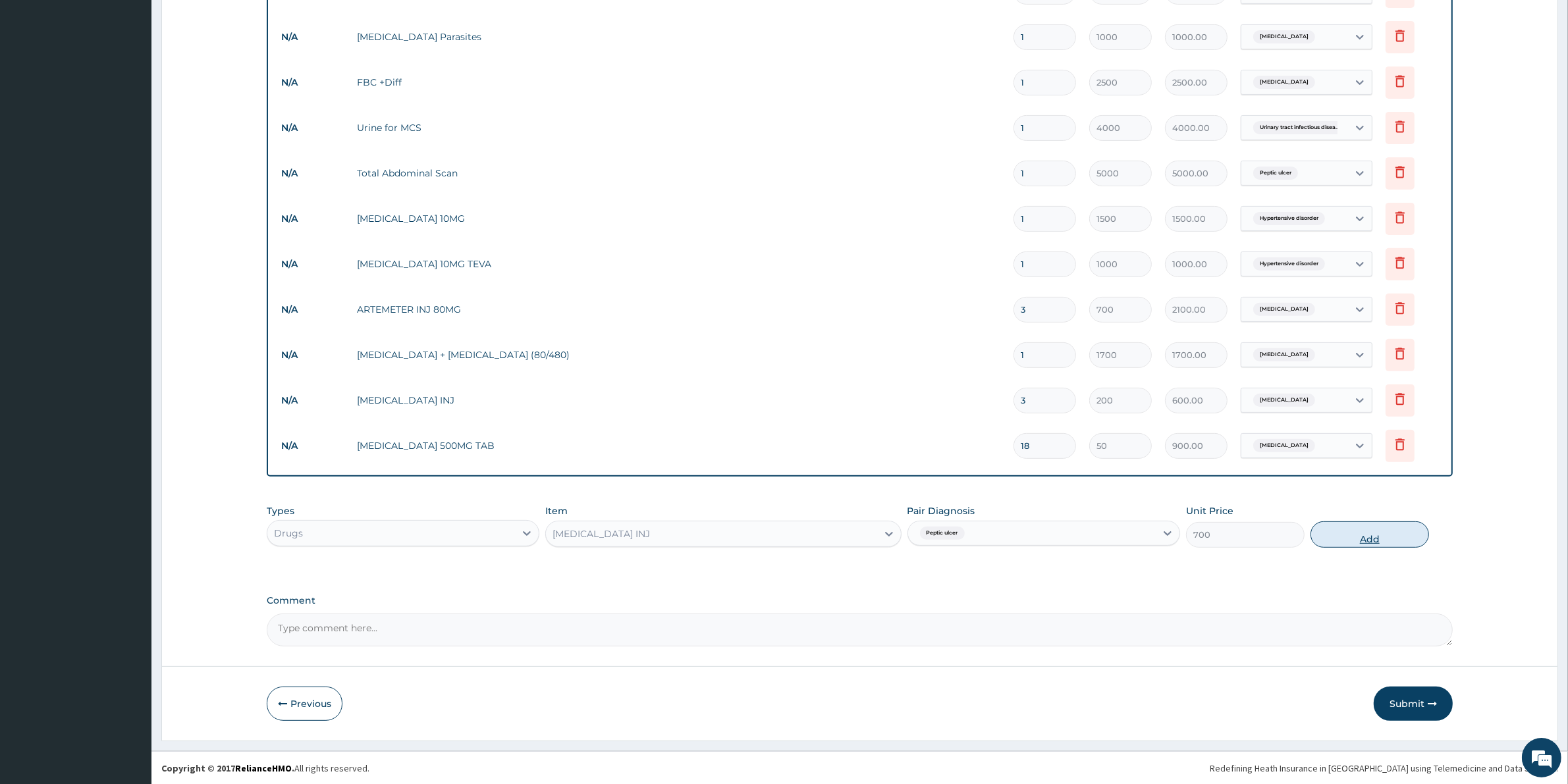
click at [1354, 536] on button "Add" at bounding box center [1369, 535] width 118 height 26
type input "0"
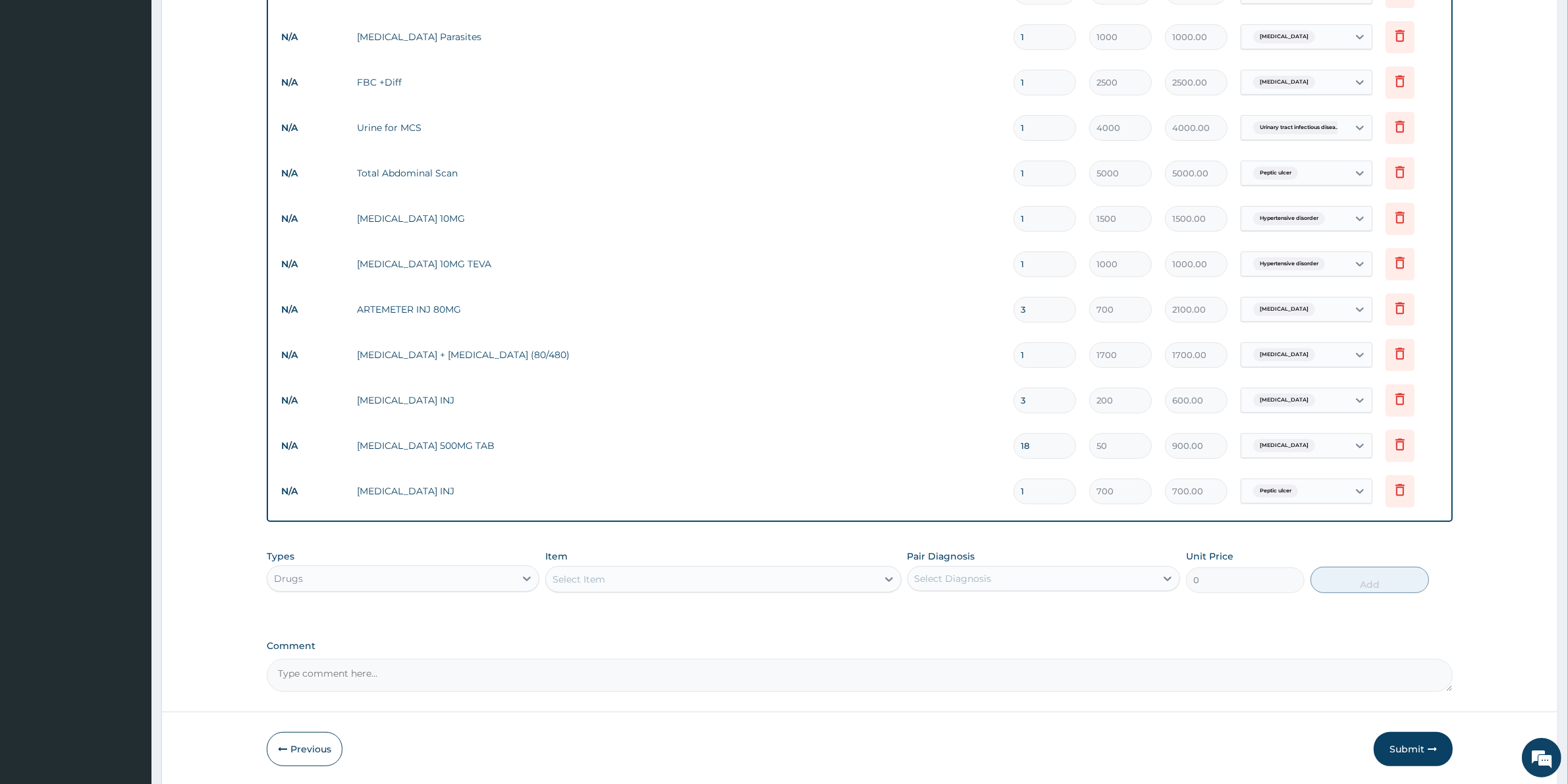
type input "0.00"
type input "3"
type input "2100.00"
type input "3"
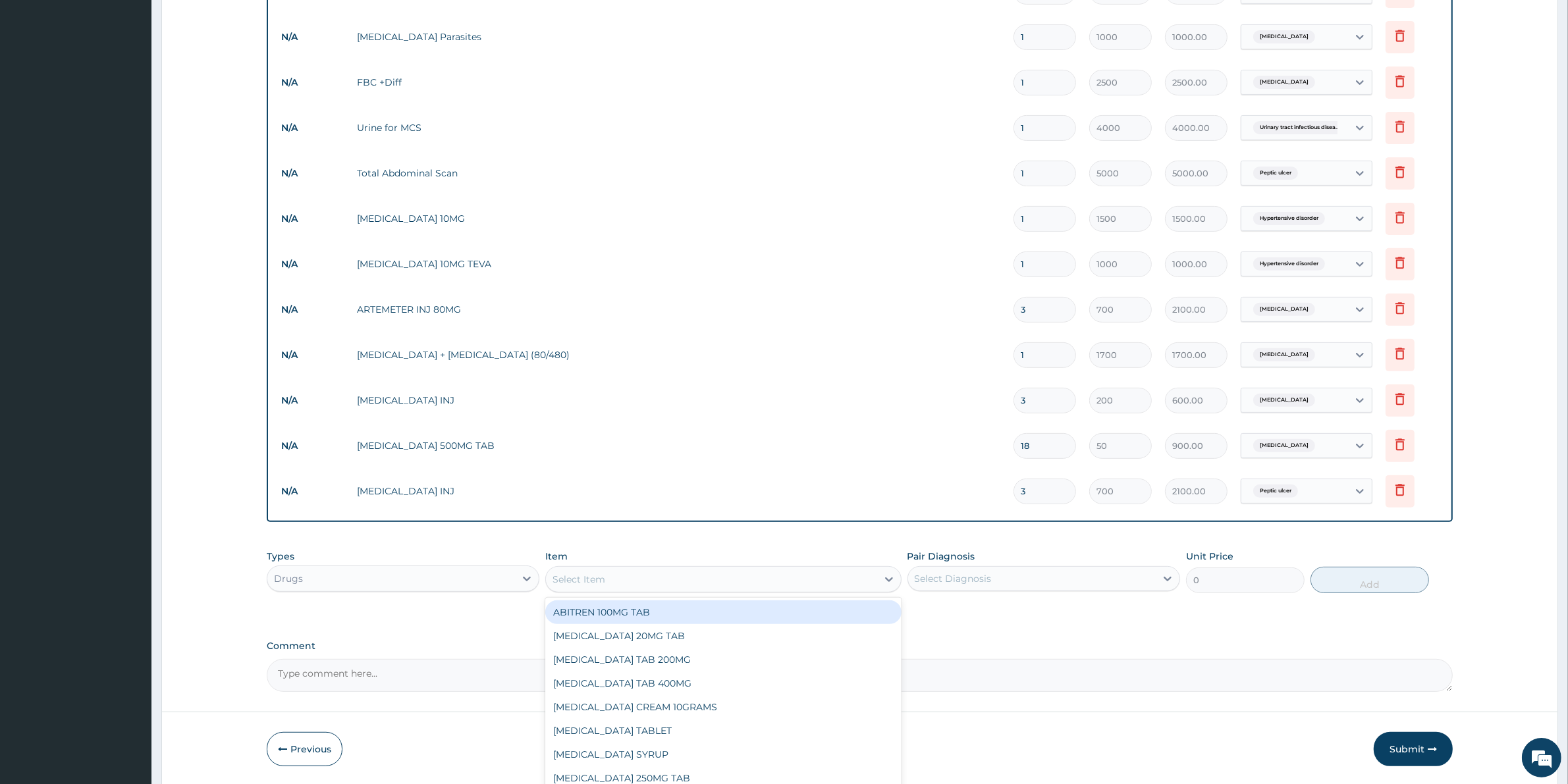
click at [648, 568] on div "Select Item" at bounding box center [711, 579] width 331 height 21
type input "OMEP"
click at [630, 610] on div "OMEPRAZOLE 20MG" at bounding box center [723, 612] width 355 height 24
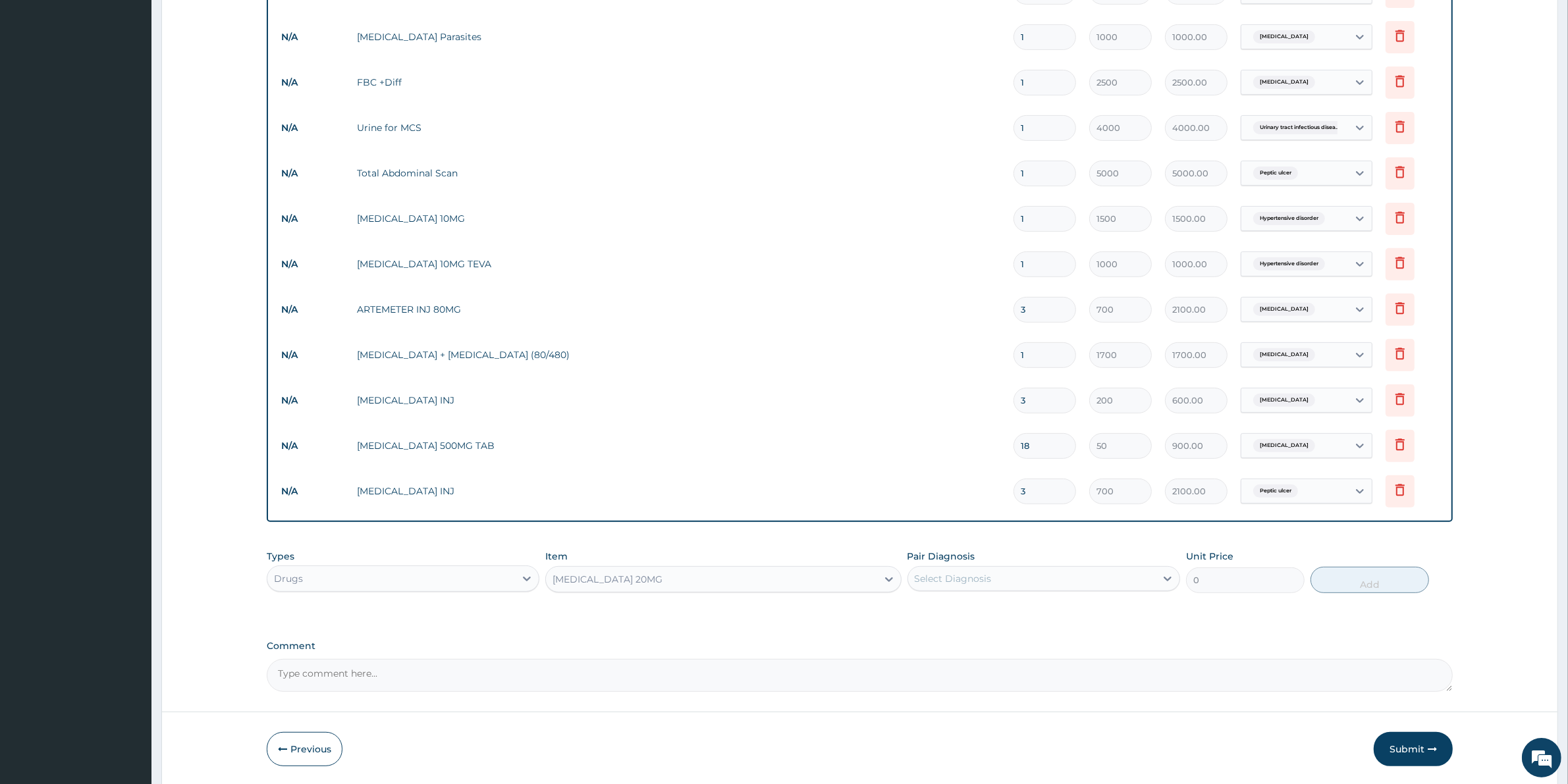
type input "40"
drag, startPoint x: 945, startPoint y: 574, endPoint x: 948, endPoint y: 580, distance: 6.7
click at [947, 577] on div "Select Diagnosis" at bounding box center [953, 578] width 77 height 13
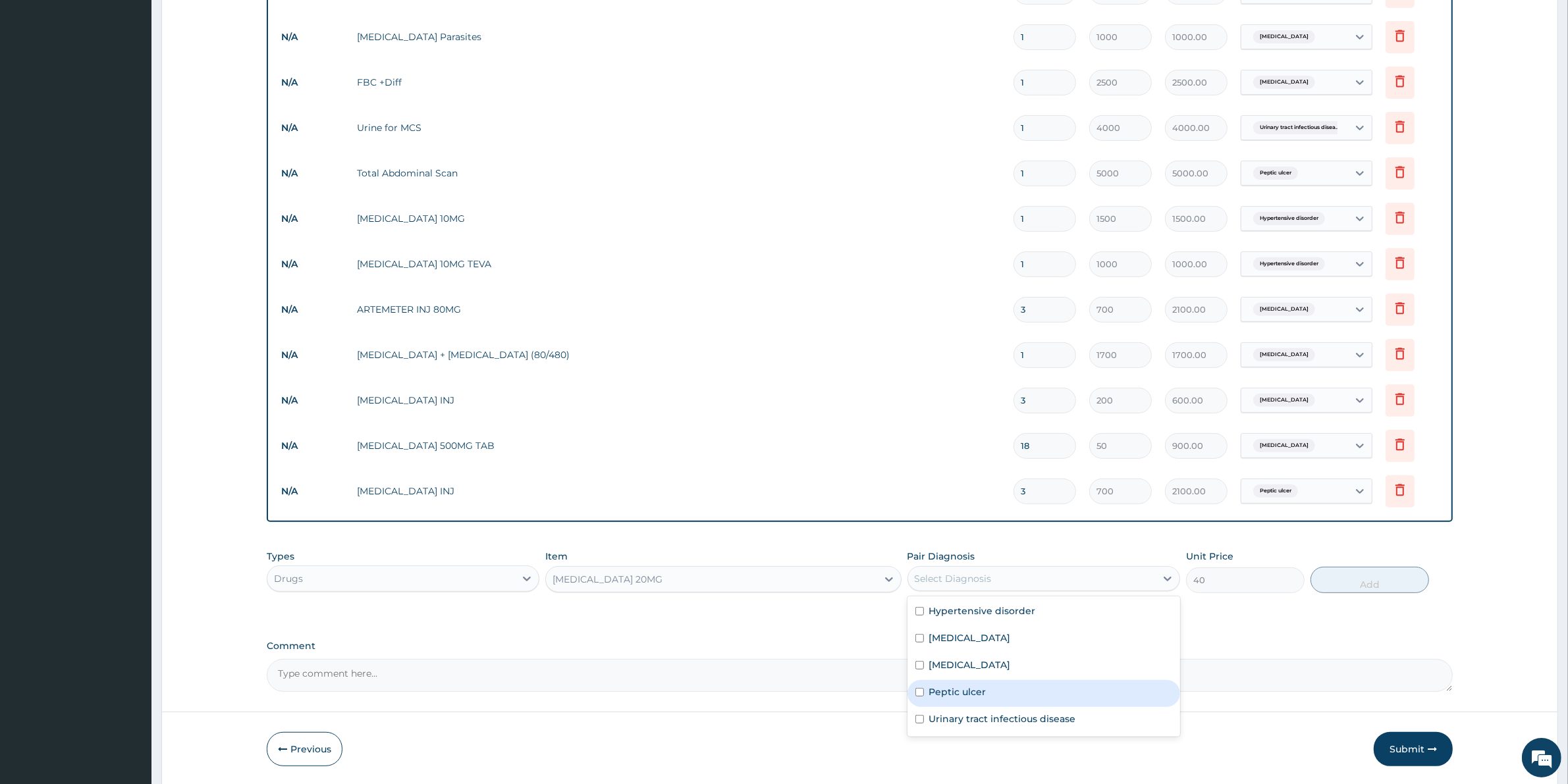
click at [966, 691] on label "Peptic ulcer" at bounding box center [957, 691] width 57 height 13
checkbox input "true"
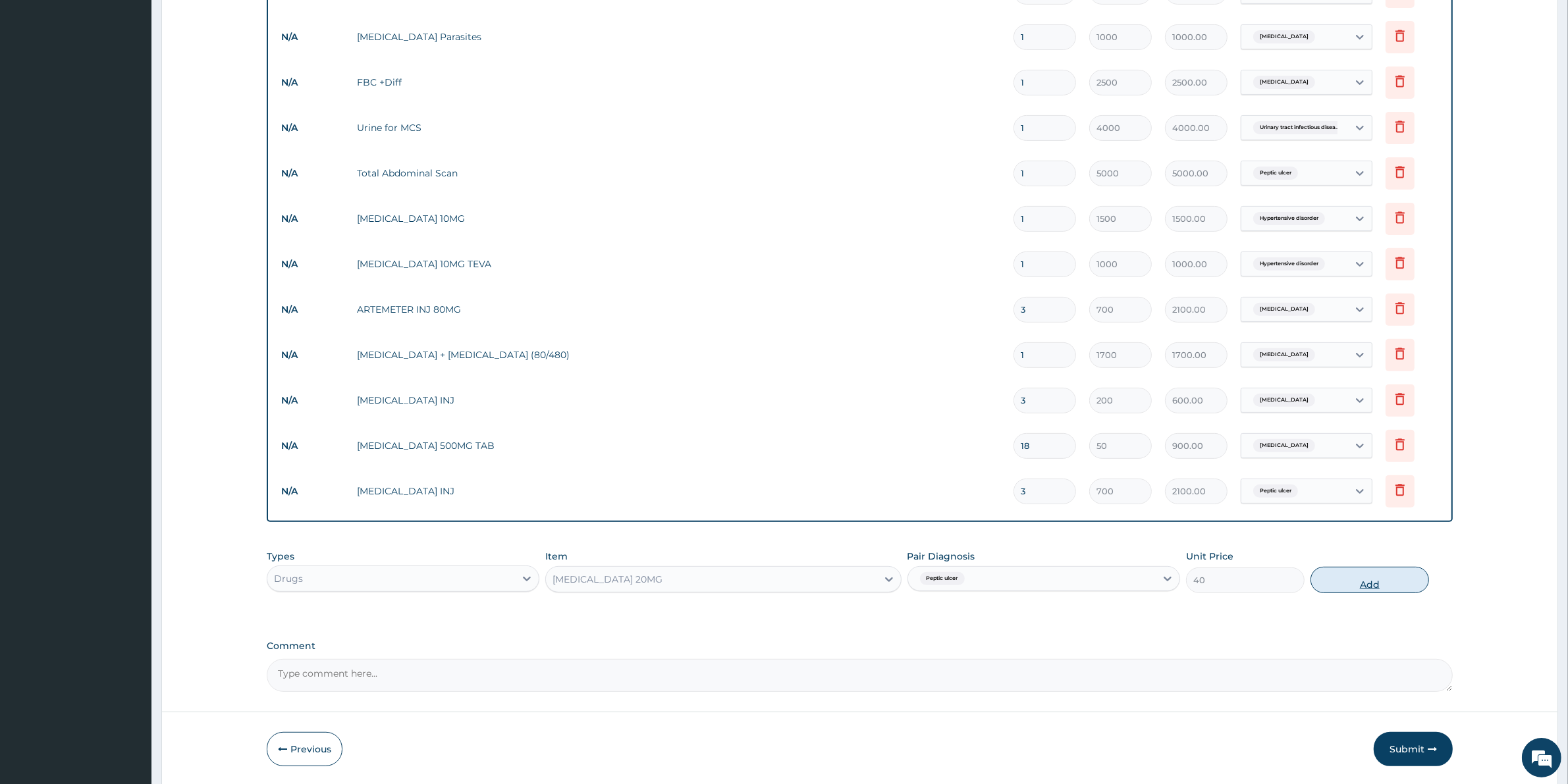
click at [1368, 579] on button "Add" at bounding box center [1369, 580] width 118 height 26
type input "0"
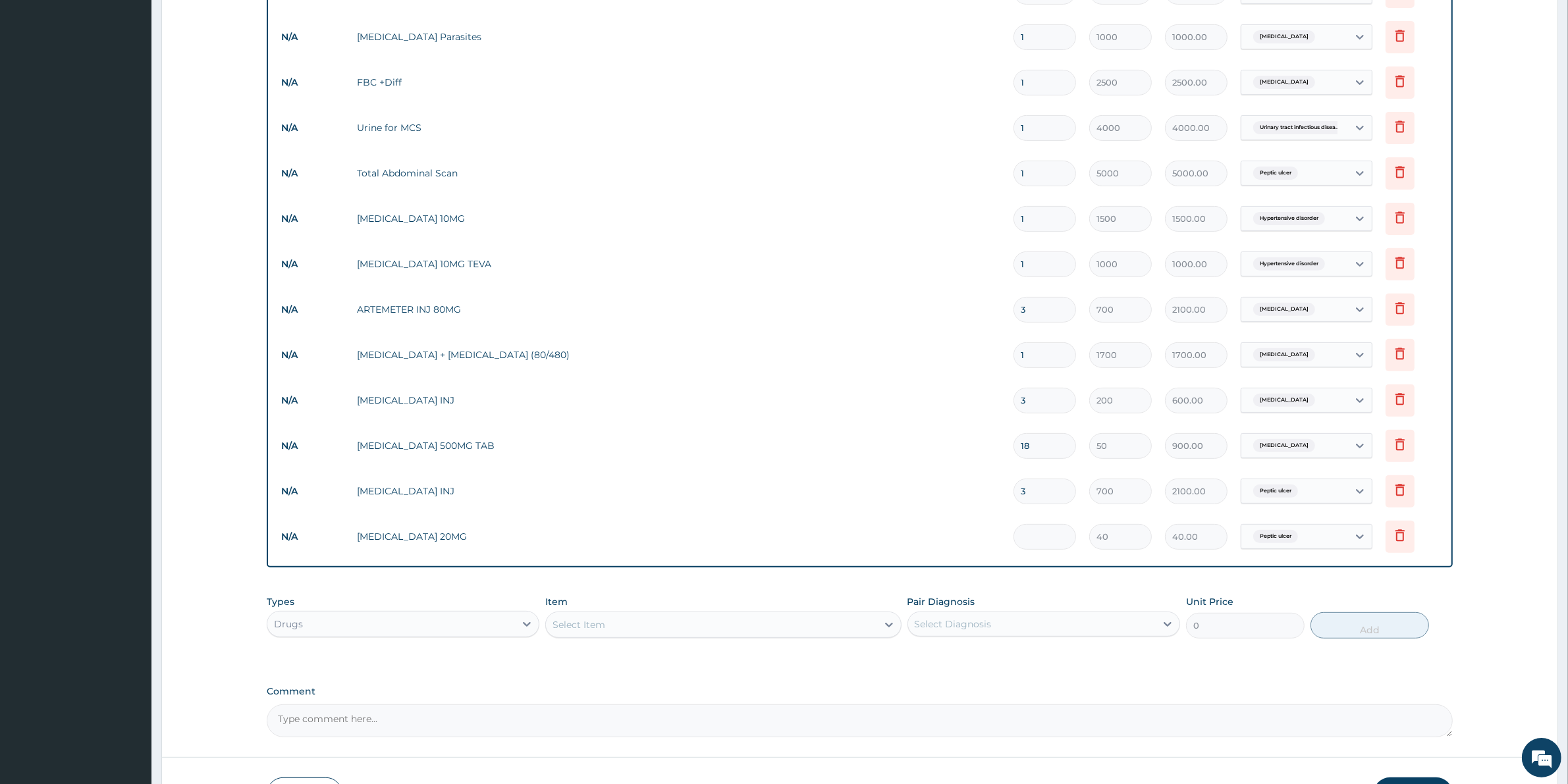
type input "0.00"
type input "2"
type input "80.00"
type input "25"
type input "1000.00"
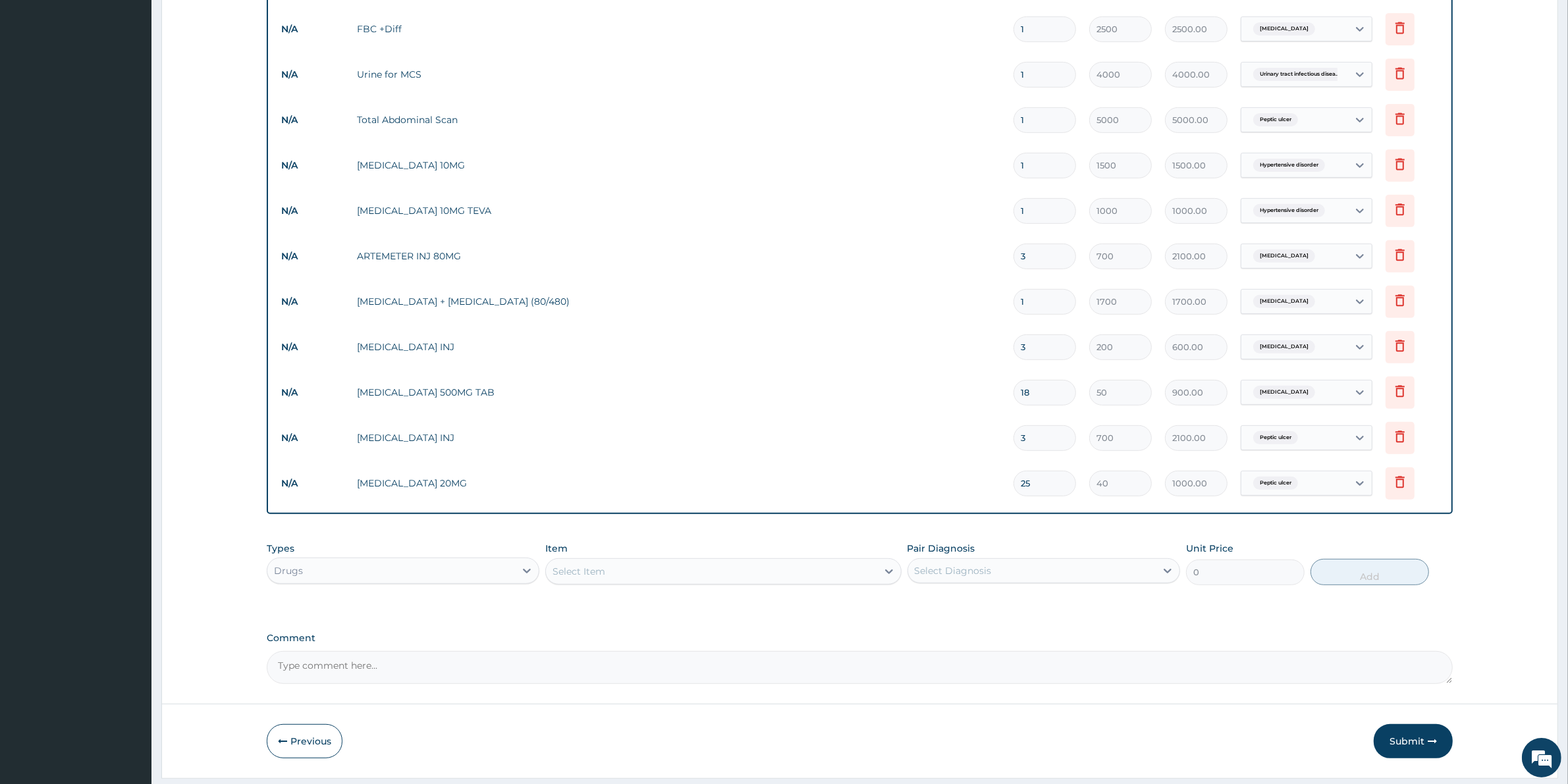
scroll to position [625, 0]
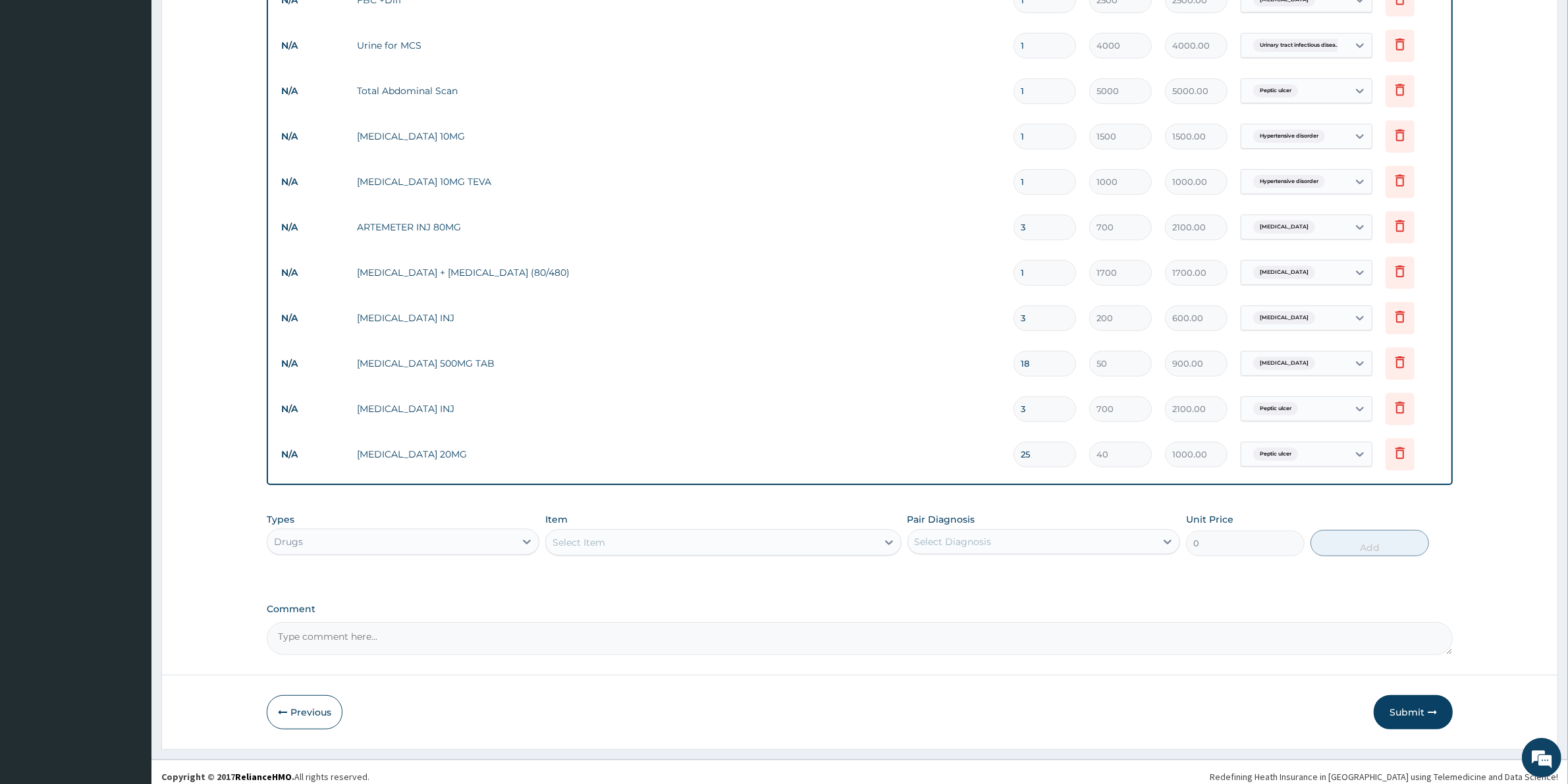
type input "25"
click at [612, 538] on div "Select Item" at bounding box center [711, 541] width 331 height 21
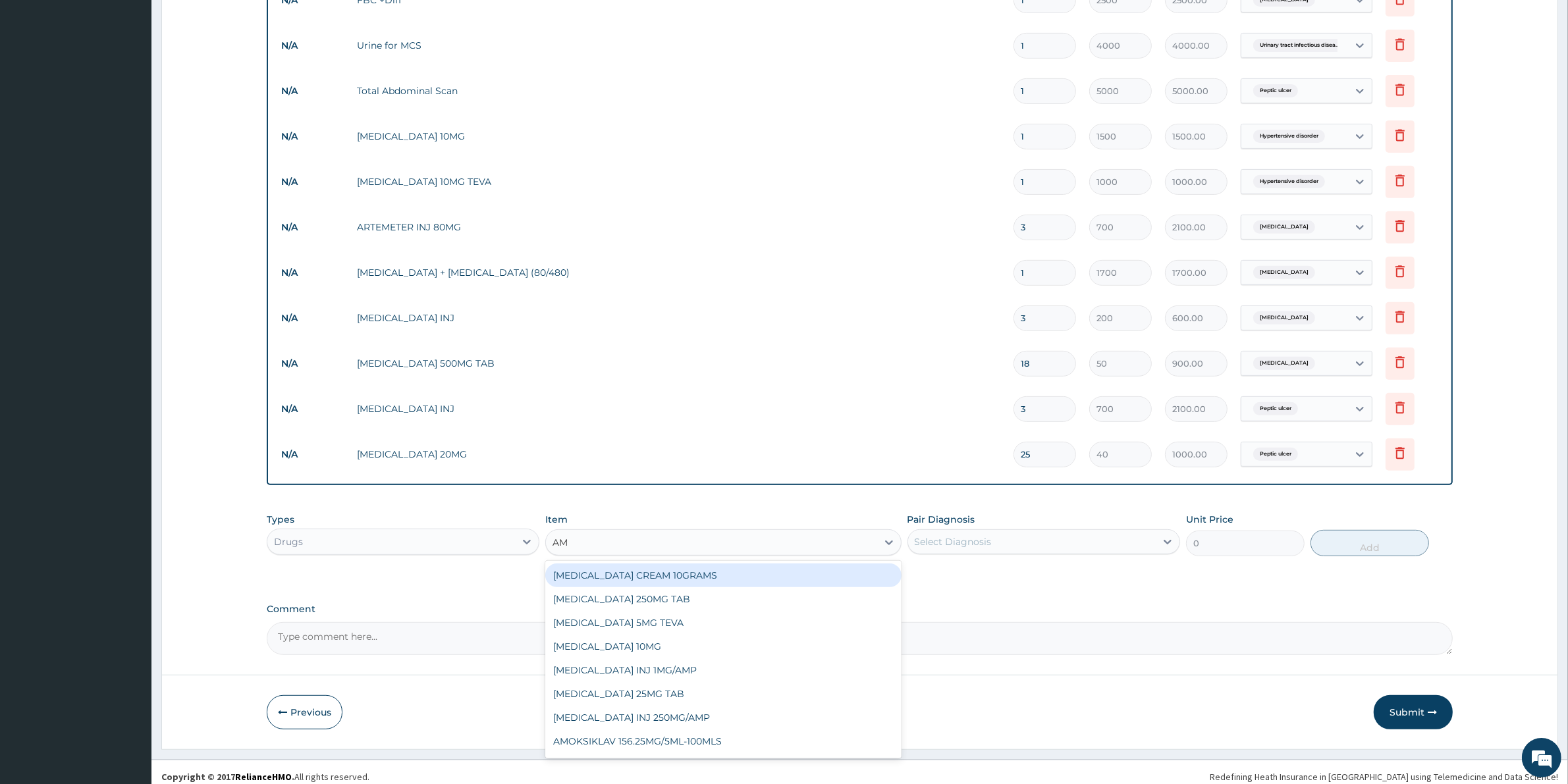
type input "AMO"
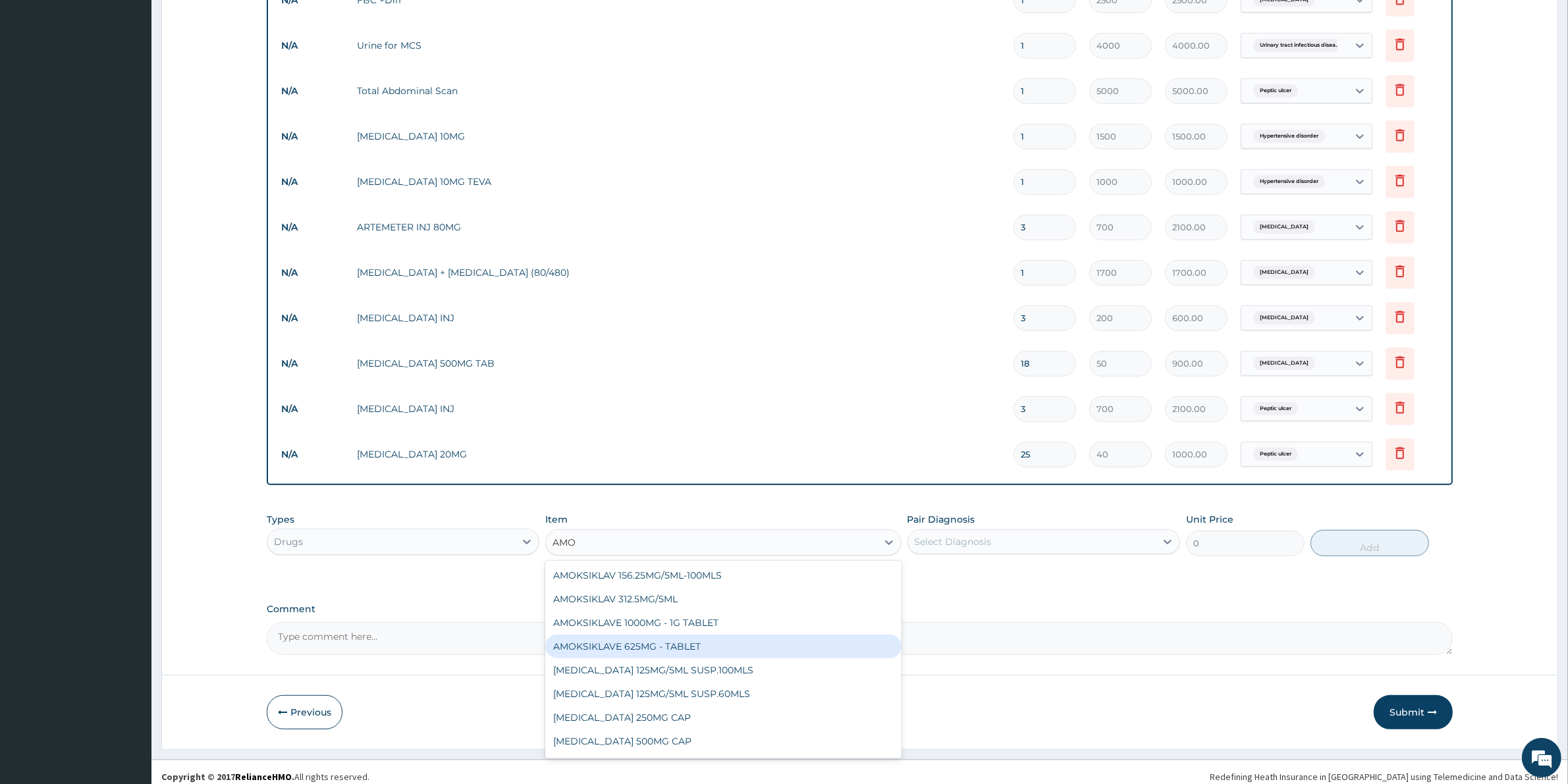
click at [683, 647] on div "AMOKSIKLAVE 625MG - TABLET" at bounding box center [723, 646] width 355 height 24
type input "2600"
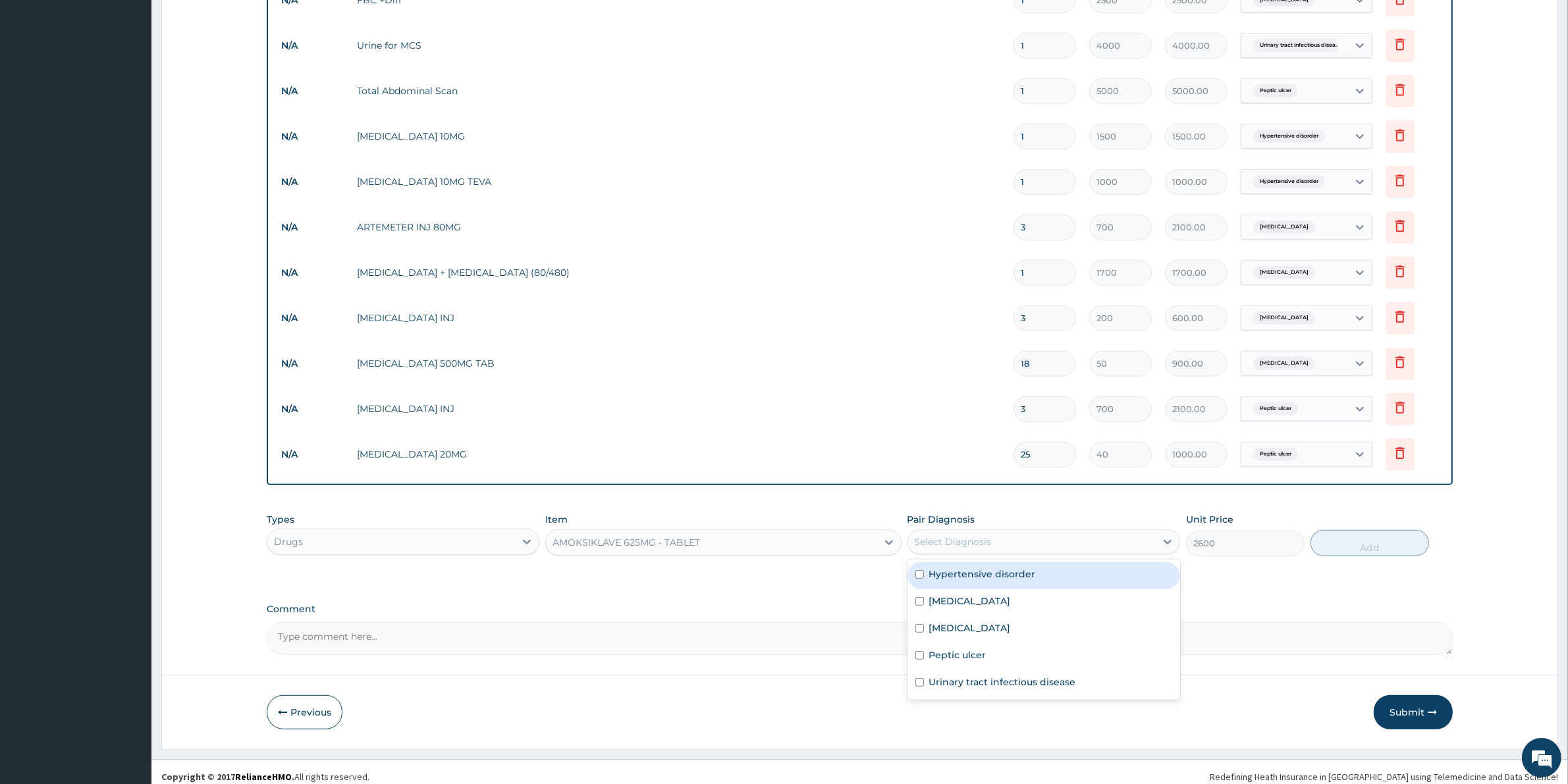
click at [967, 548] on div "Select Diagnosis" at bounding box center [1032, 541] width 247 height 21
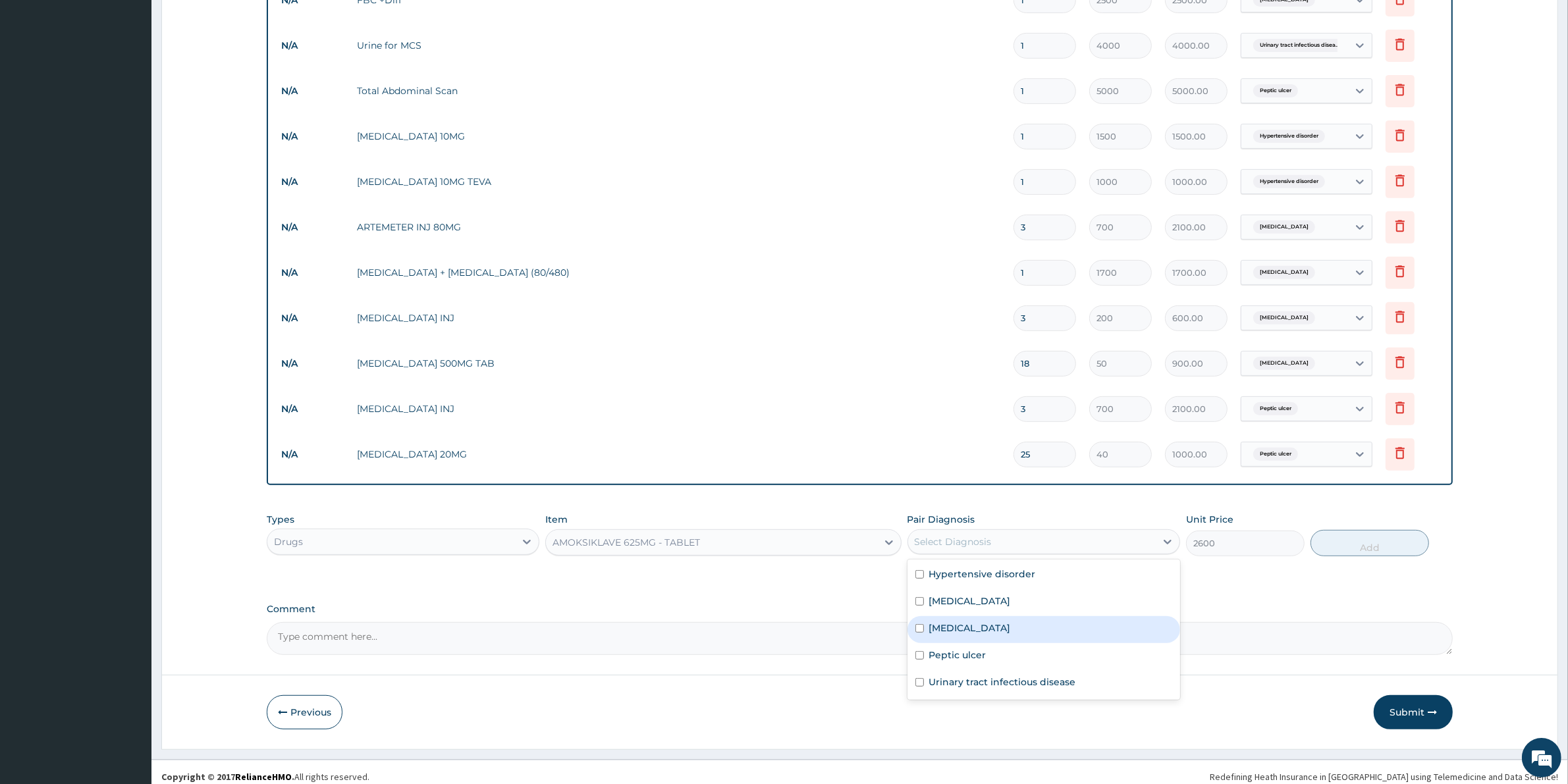
click at [974, 630] on label "Upper respiratory infection" at bounding box center [970, 627] width 82 height 13
checkbox input "true"
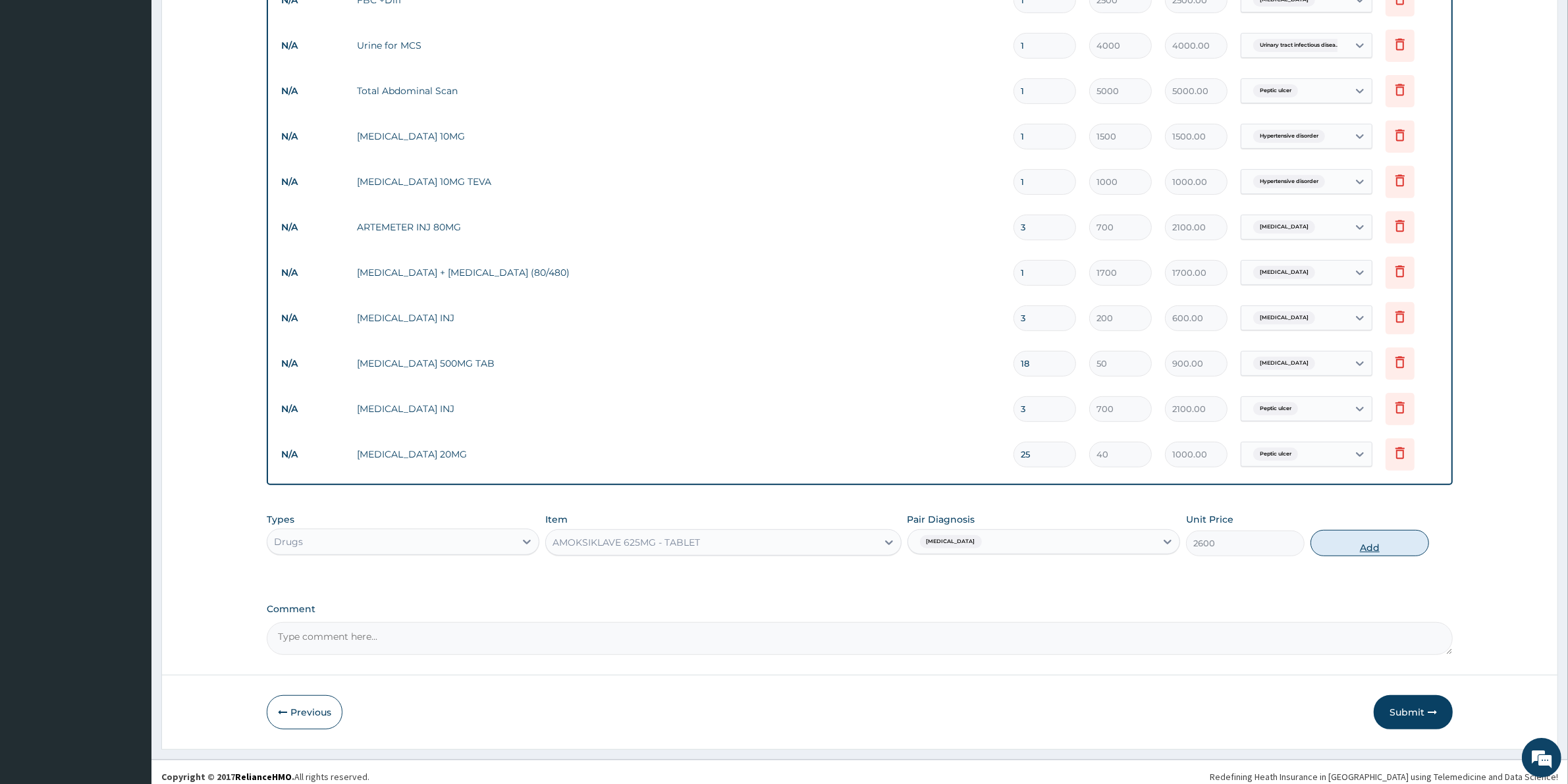
click at [1359, 537] on button "Add" at bounding box center [1369, 543] width 118 height 26
type input "0"
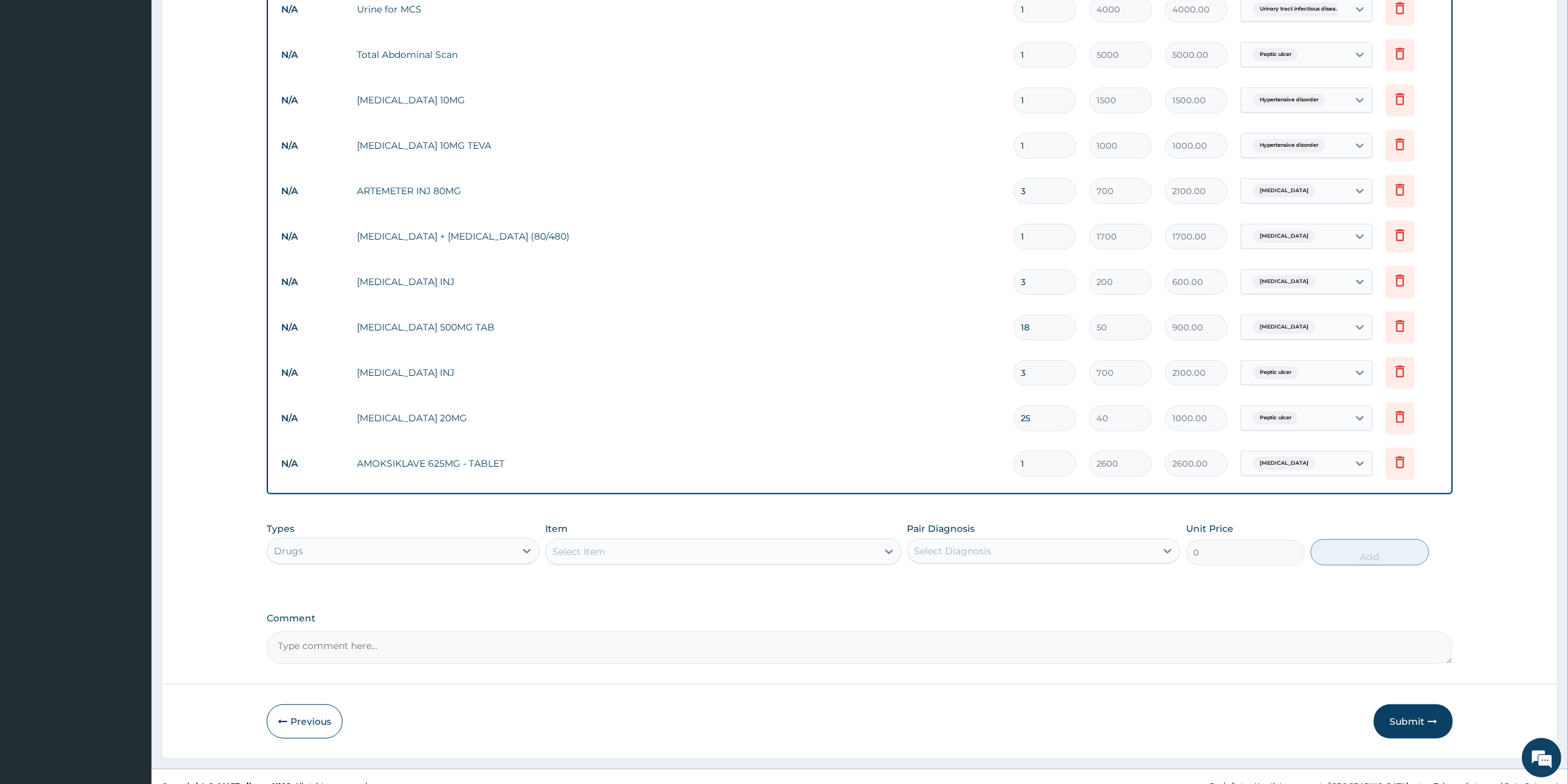
scroll to position [679, 0]
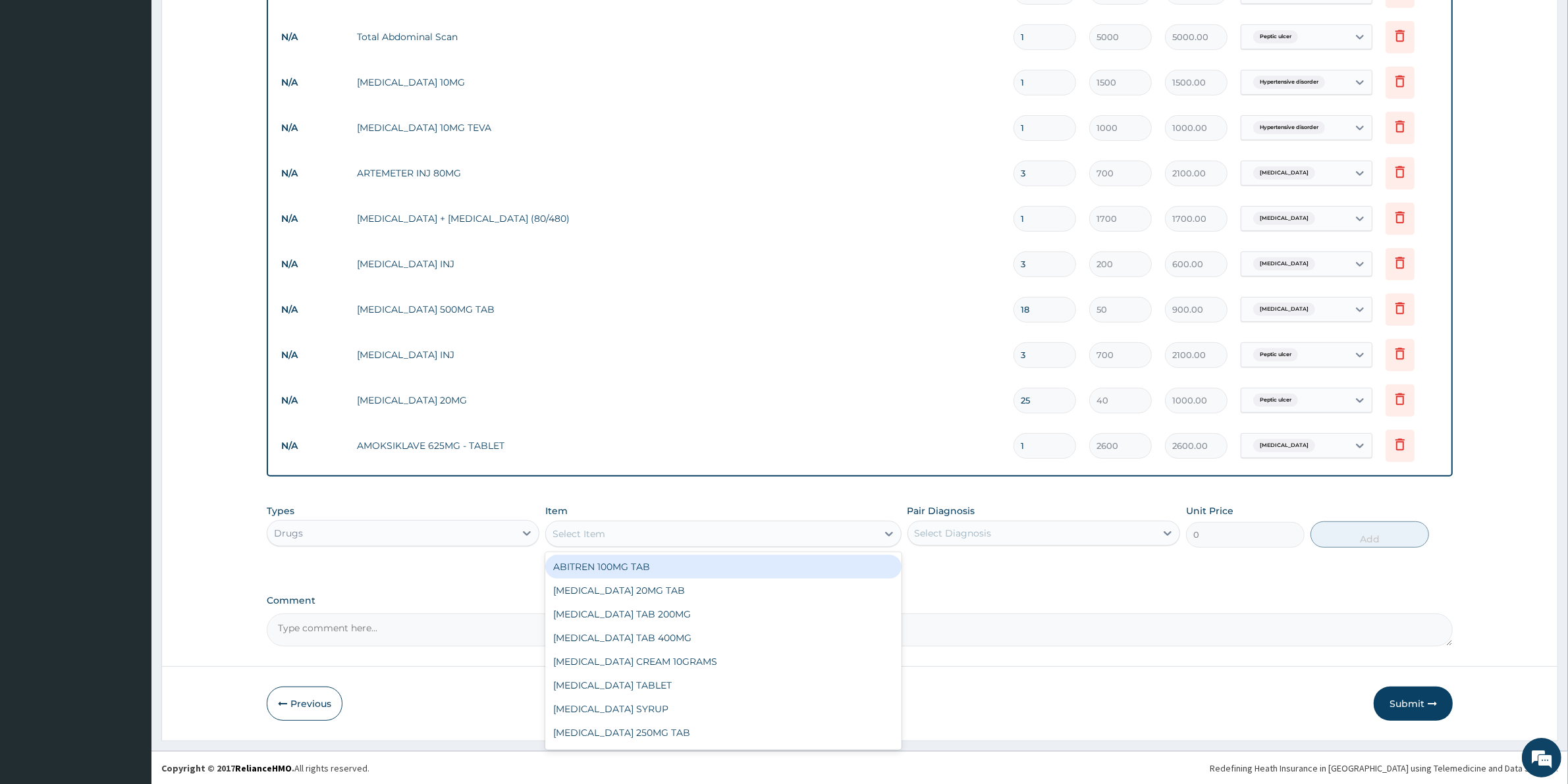
click at [617, 525] on div "Select Item" at bounding box center [711, 533] width 331 height 21
type input "CEFT"
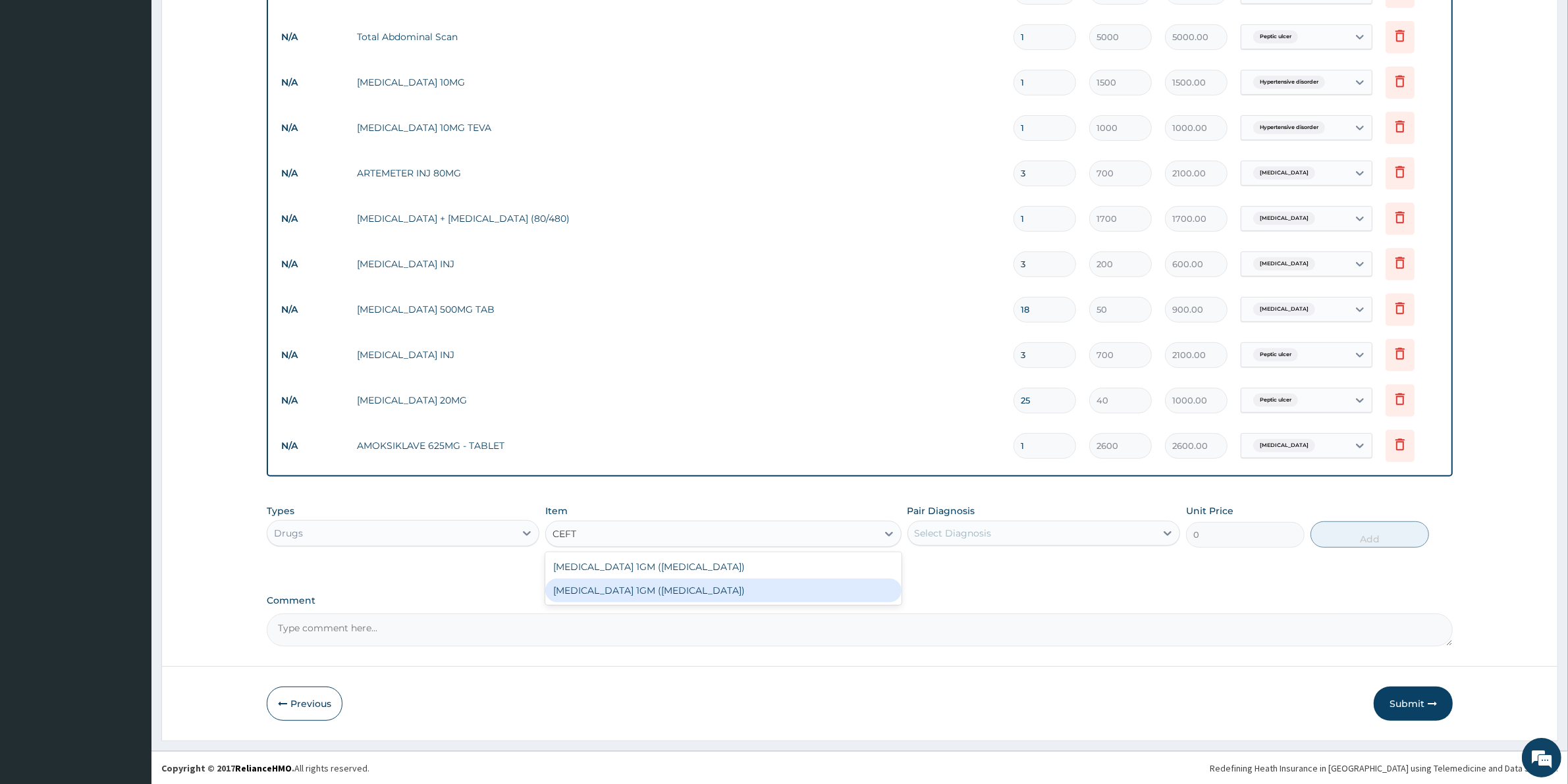
click at [686, 588] on div "CEFTRIAXONE 1GM (Ceftriaxone)" at bounding box center [723, 590] width 355 height 24
type input "1200"
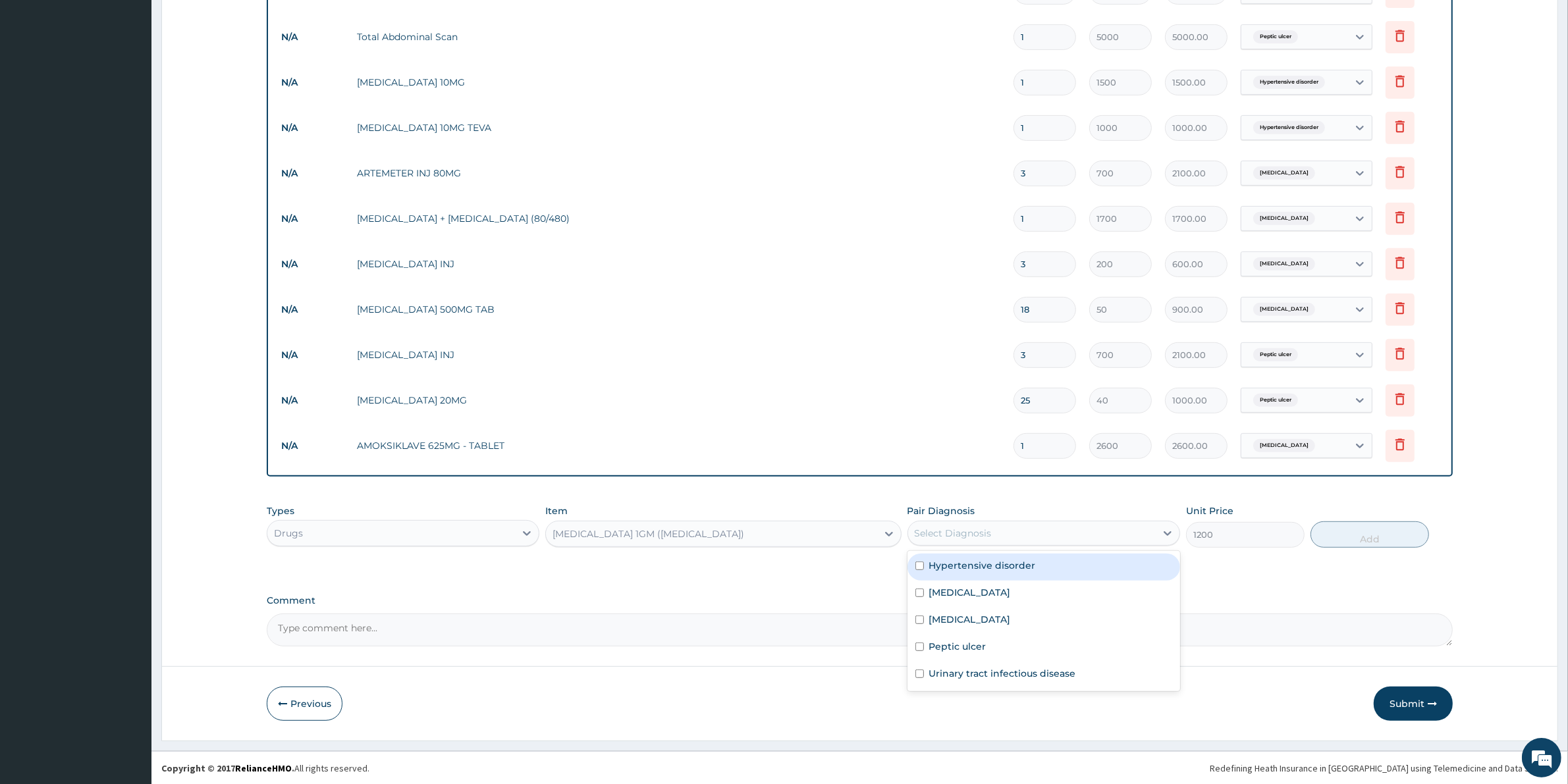
click at [971, 535] on div "Select Diagnosis" at bounding box center [953, 533] width 77 height 13
click at [977, 671] on label "Urinary tract infectious disease" at bounding box center [1002, 673] width 147 height 13
checkbox input "true"
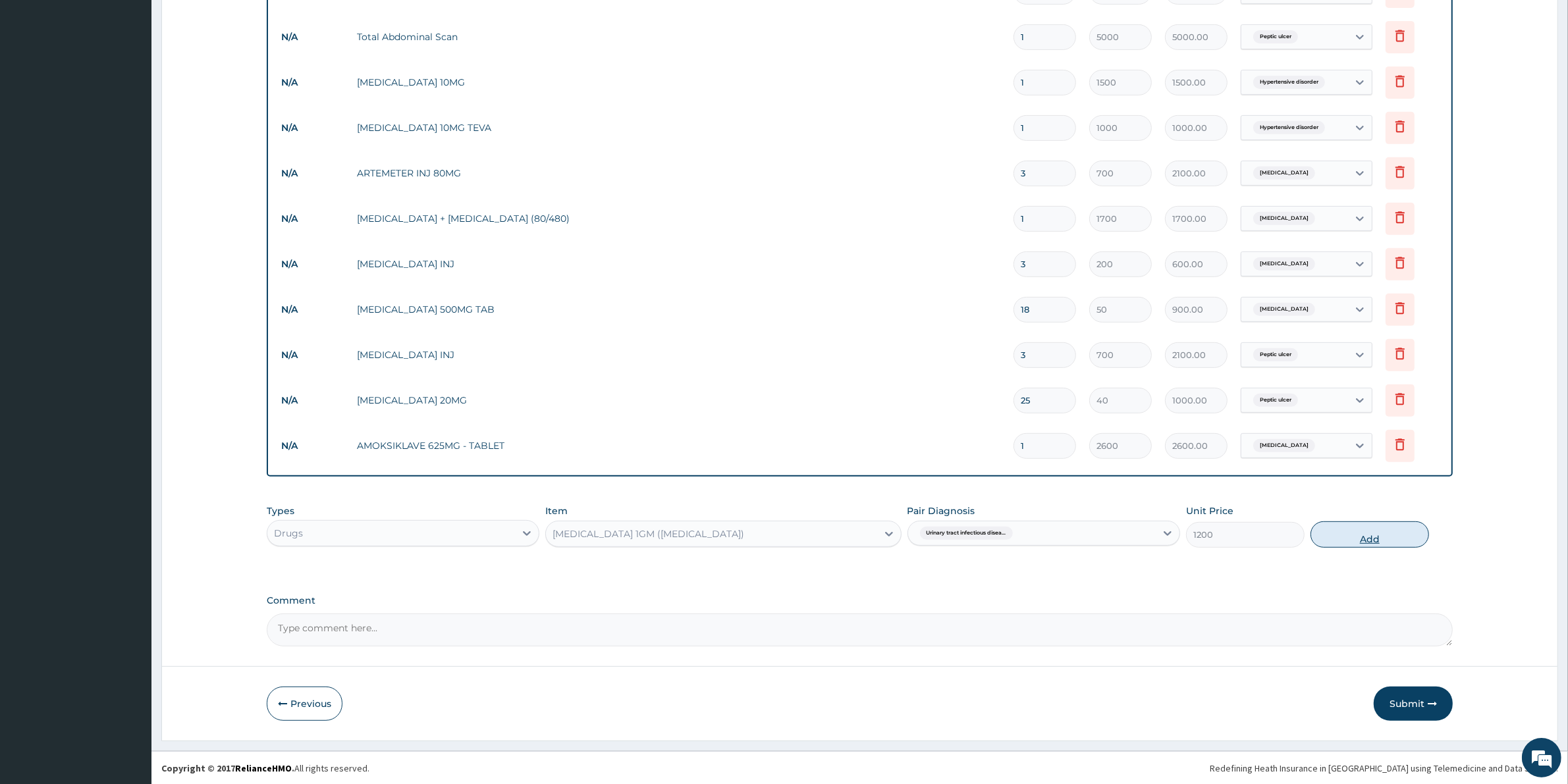
click at [1356, 533] on button "Add" at bounding box center [1369, 535] width 118 height 26
type input "0"
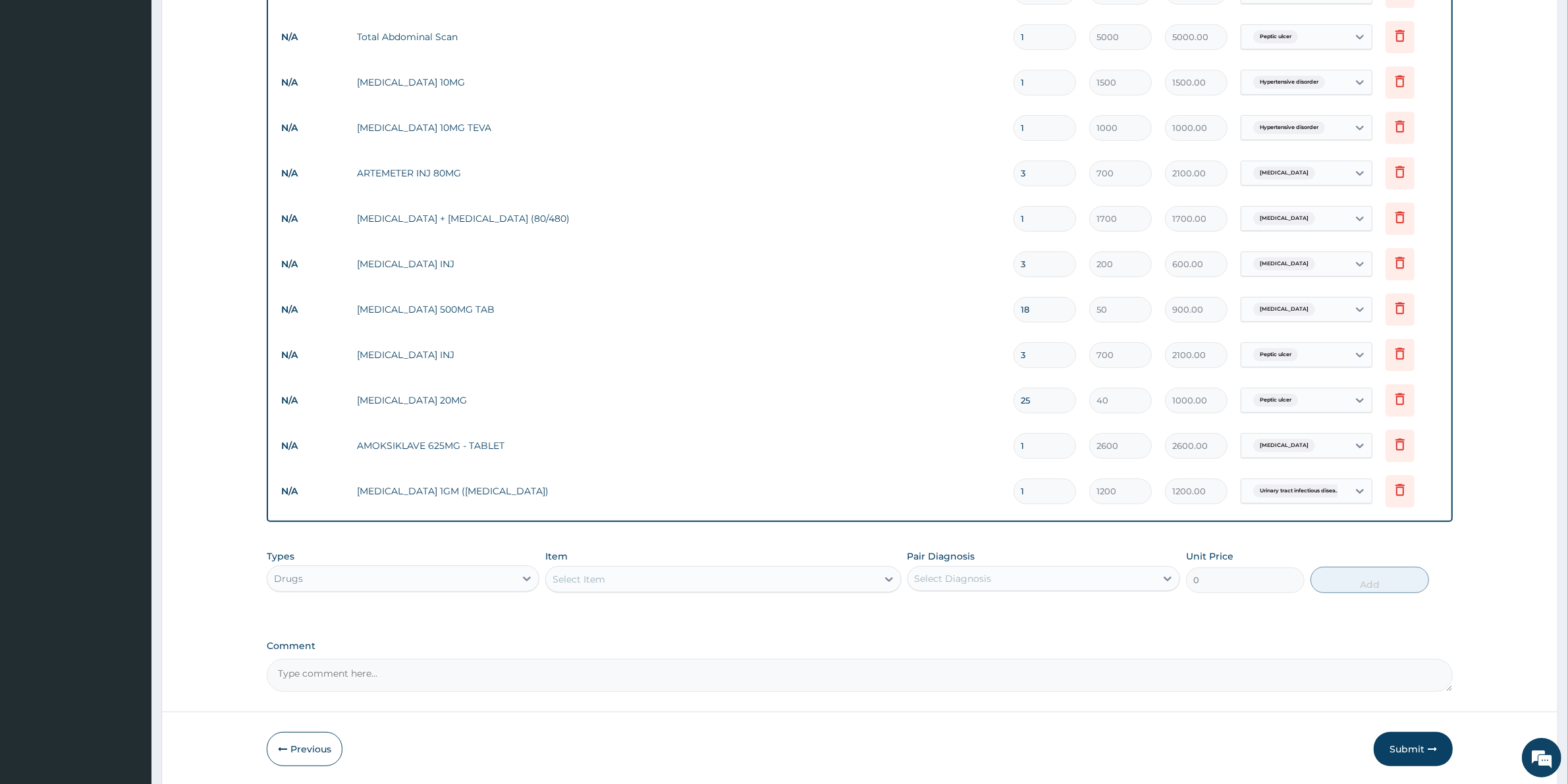
type input "0.00"
type input "3"
type input "3600.00"
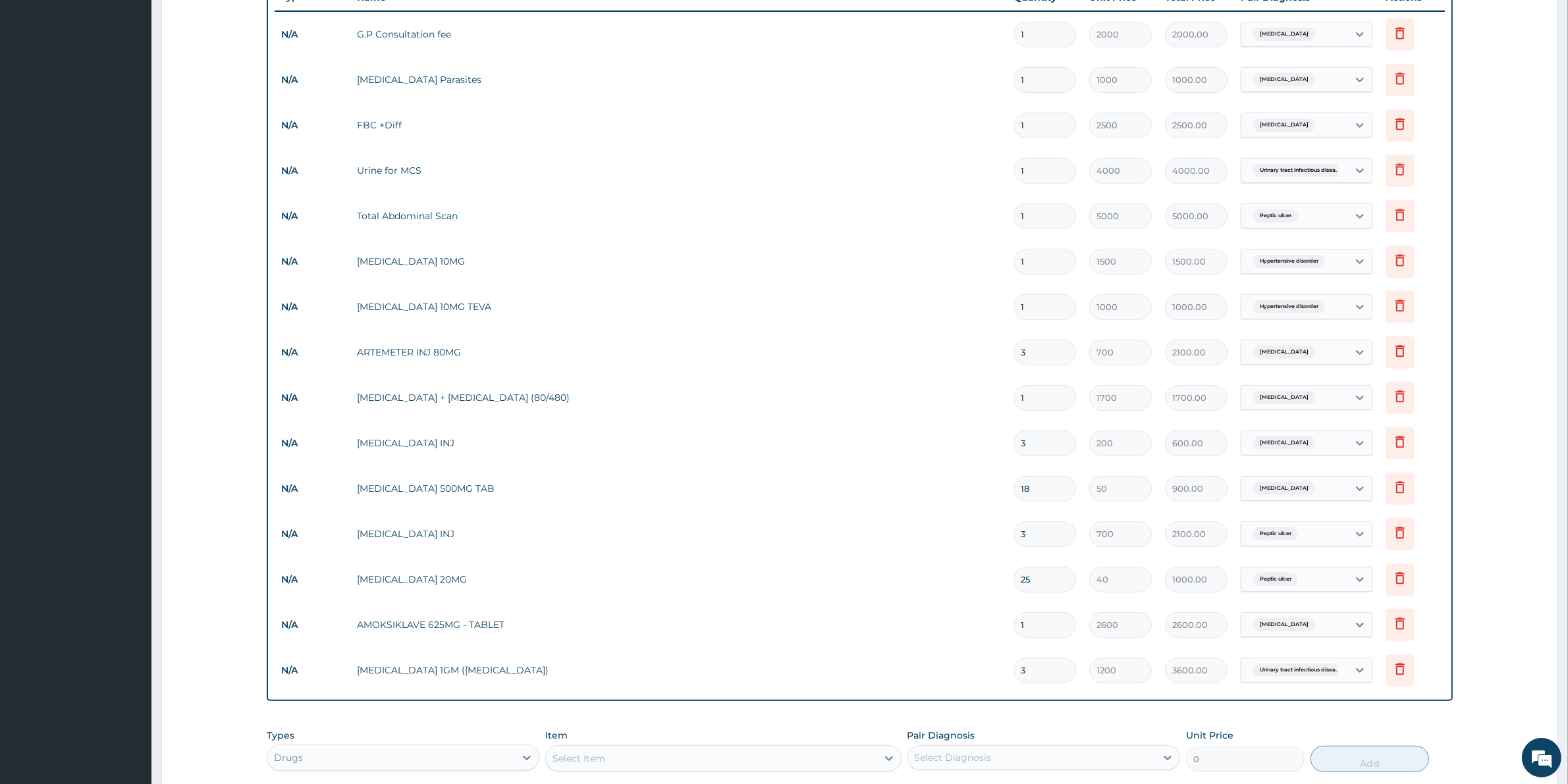
scroll to position [725, 0]
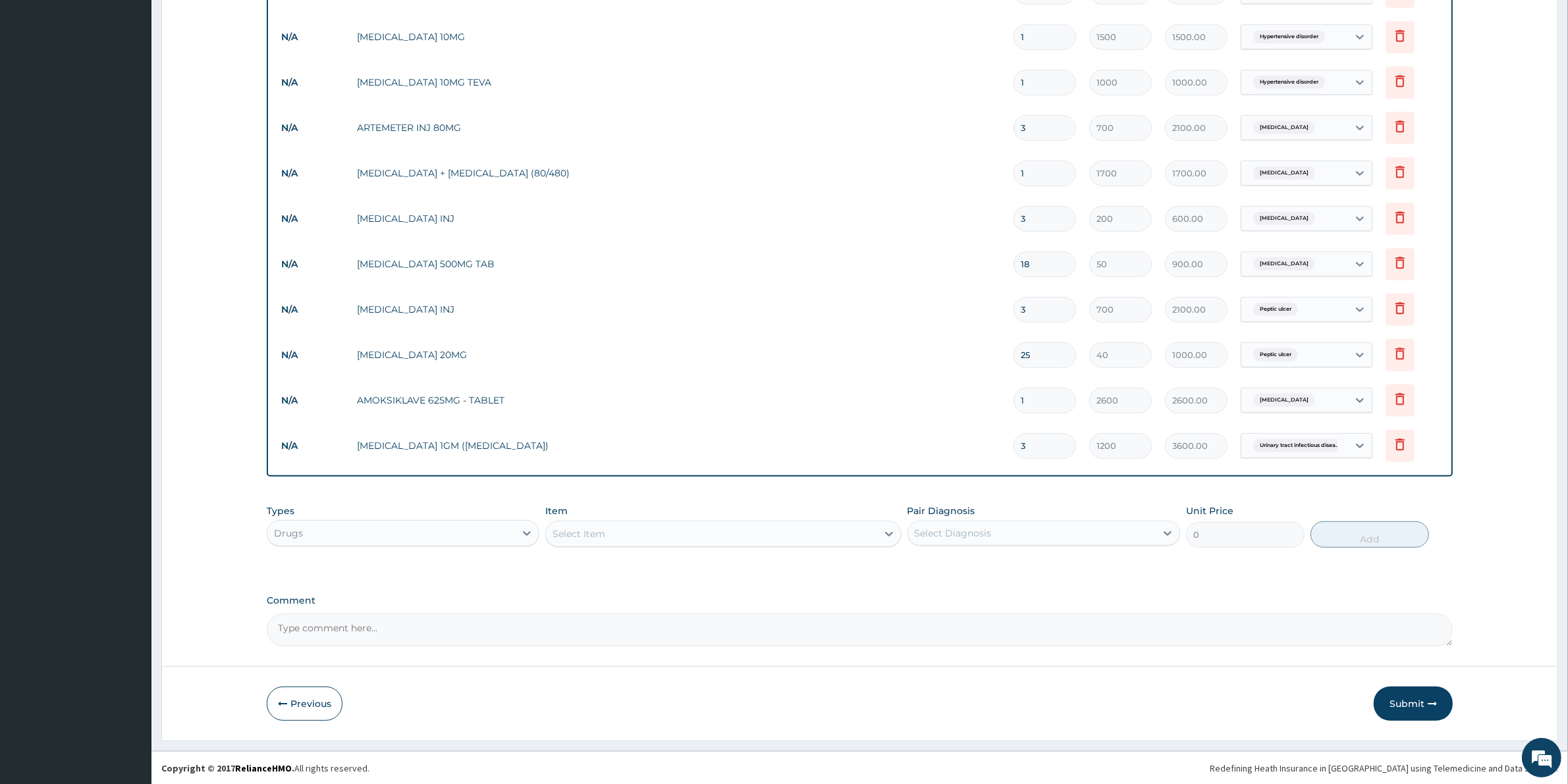
type input "3"
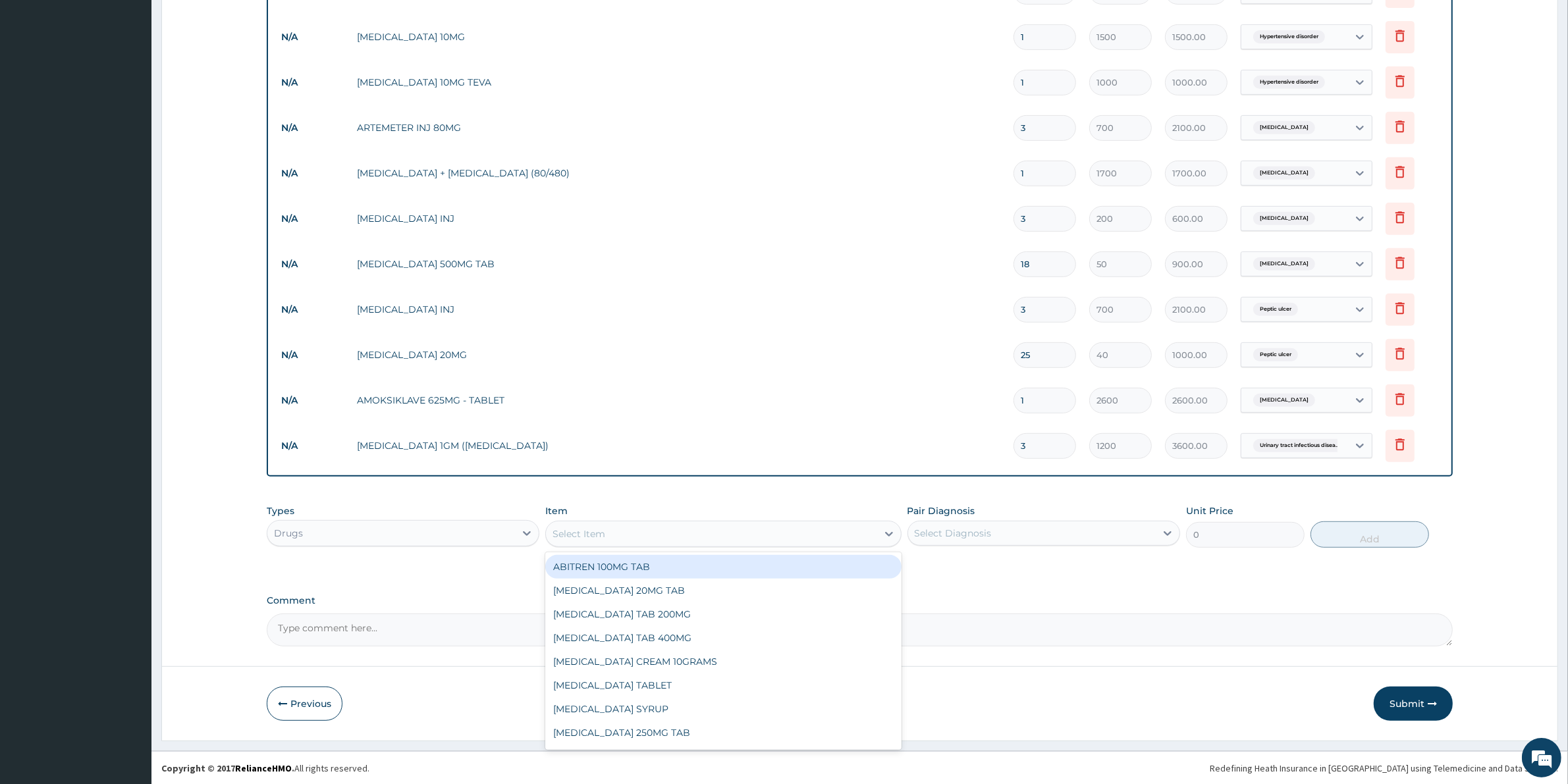
click at [682, 531] on div "Select Item" at bounding box center [711, 533] width 331 height 21
type input "LEVO"
click at [624, 566] on div "Levofloxacin 500mg" at bounding box center [723, 566] width 355 height 24
type input "2000"
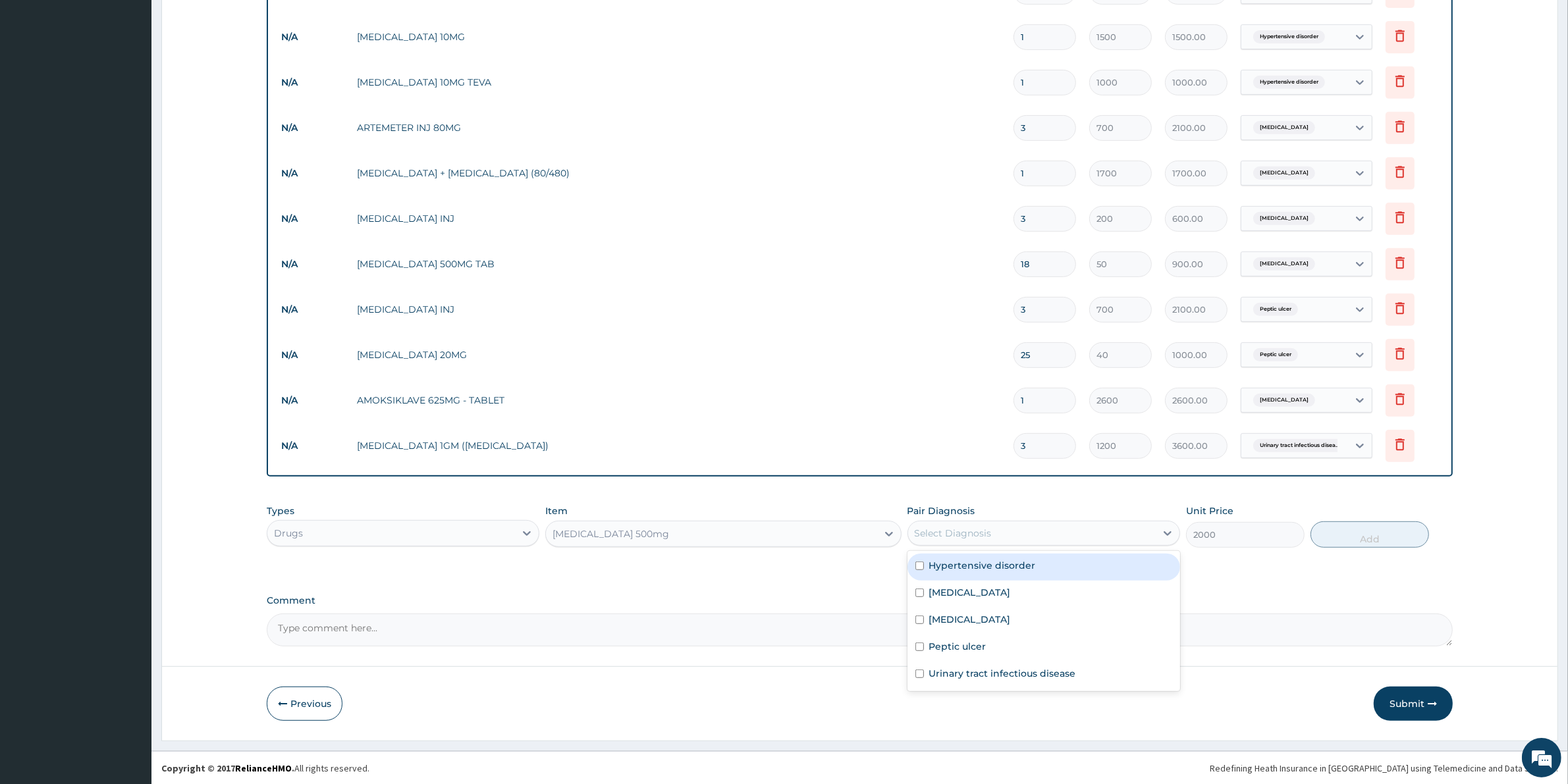
drag, startPoint x: 980, startPoint y: 530, endPoint x: 982, endPoint y: 538, distance: 8.2
click at [982, 538] on div "Select Diagnosis" at bounding box center [1032, 532] width 247 height 21
click at [971, 674] on label "Urinary tract infectious disease" at bounding box center [1002, 673] width 147 height 13
checkbox input "true"
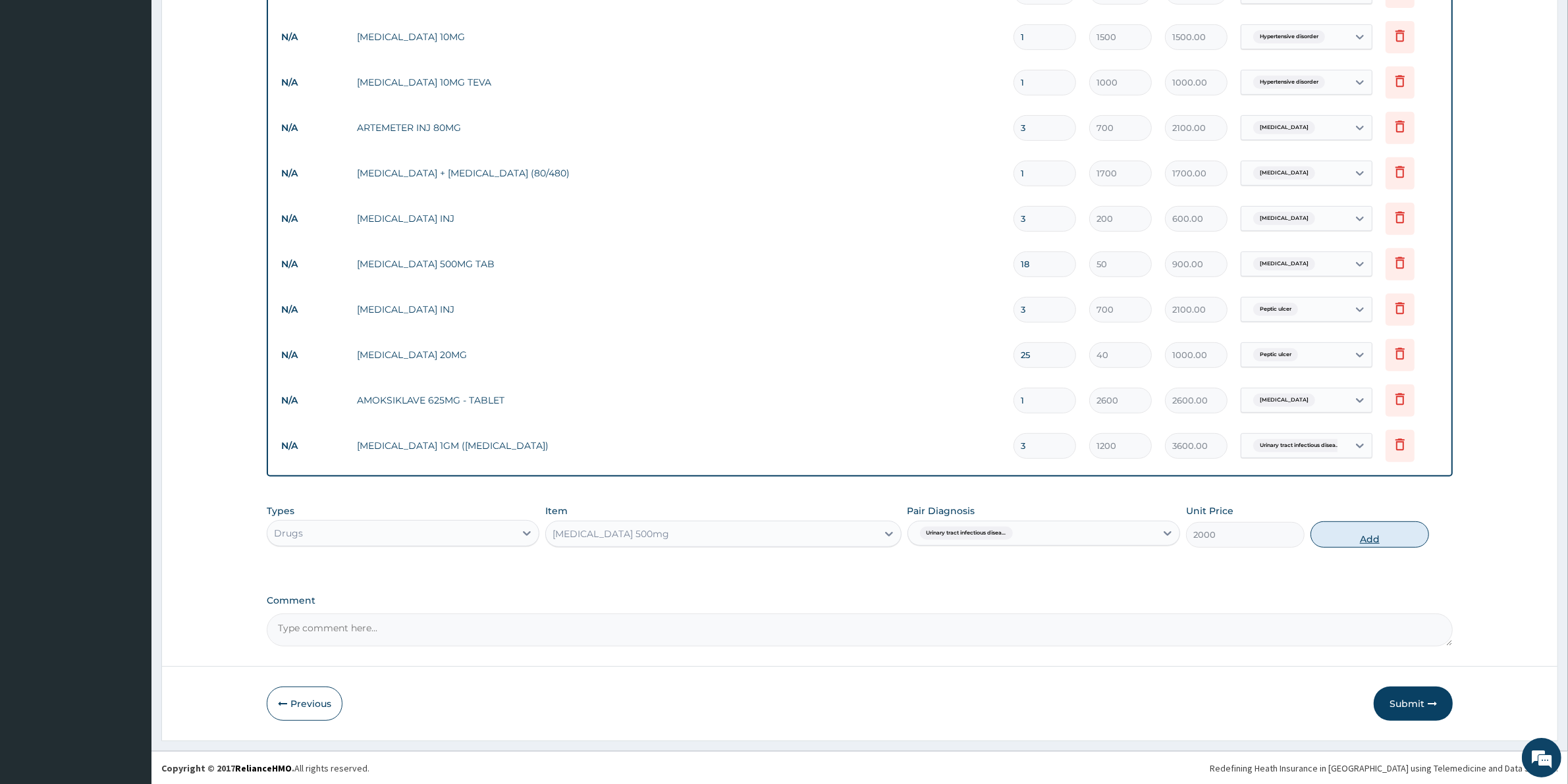
click at [1368, 537] on button "Add" at bounding box center [1369, 535] width 118 height 26
type input "0"
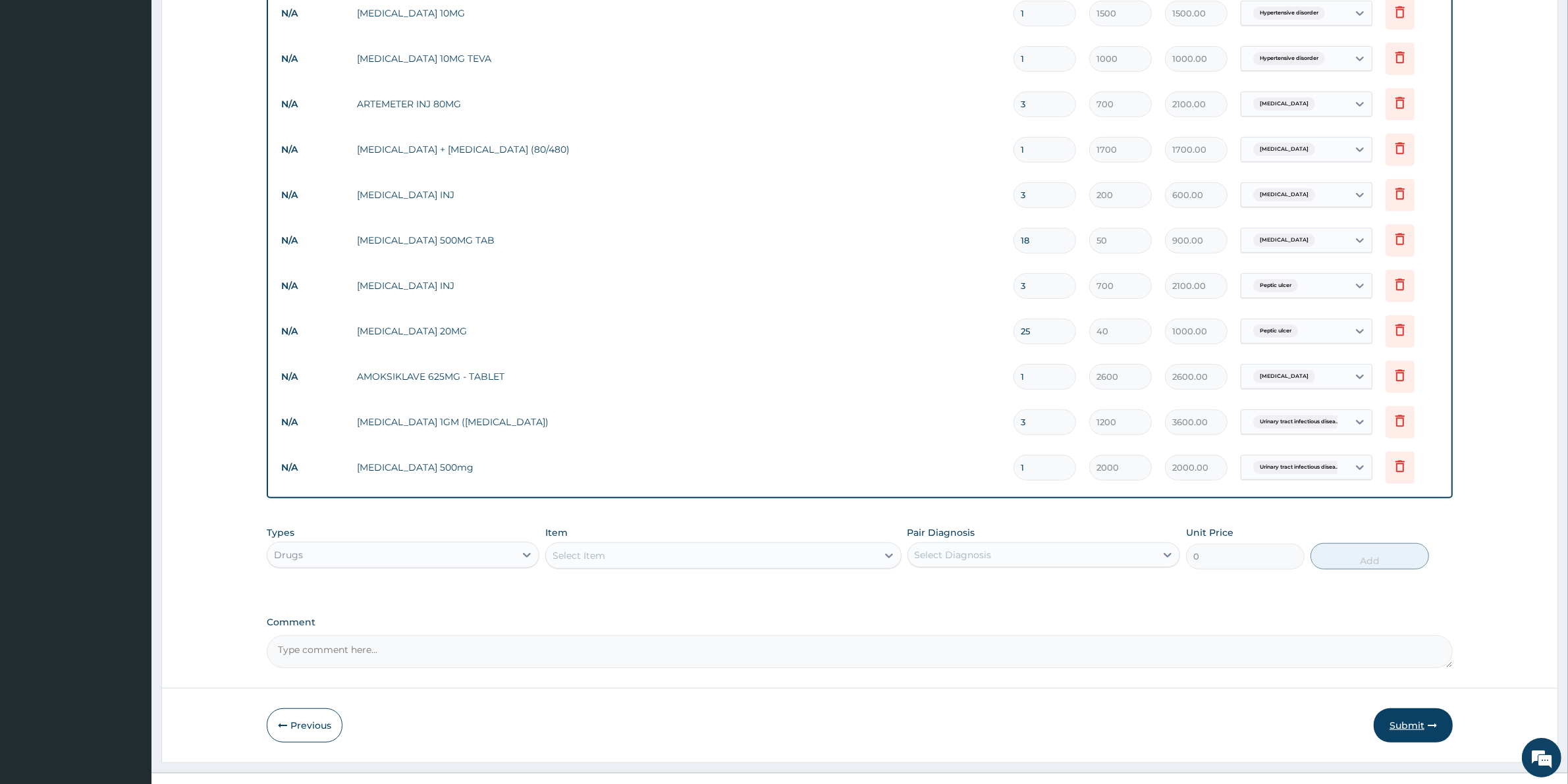
scroll to position [770, 0]
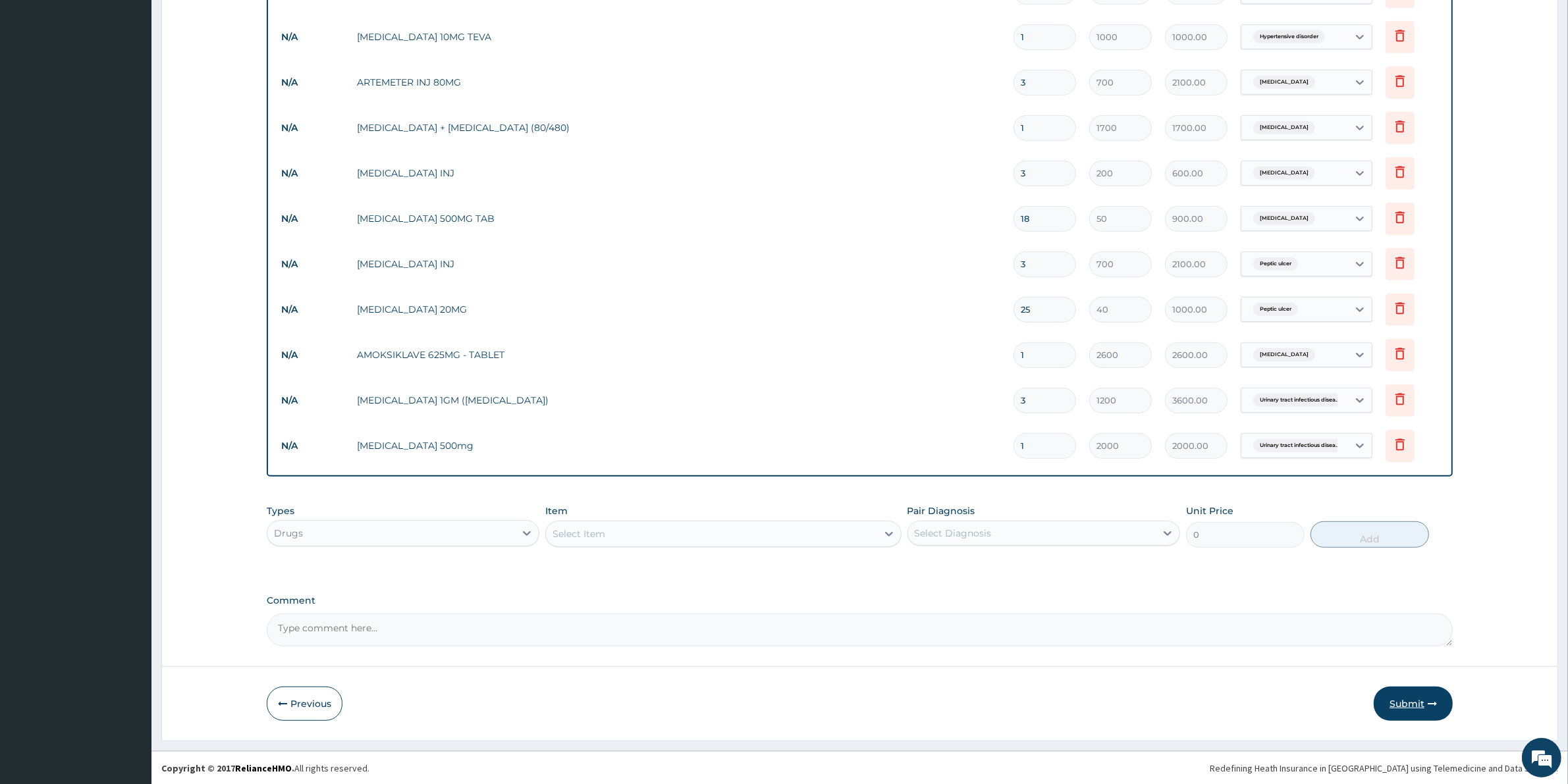
click at [1414, 699] on button "Submit" at bounding box center [1413, 704] width 79 height 34
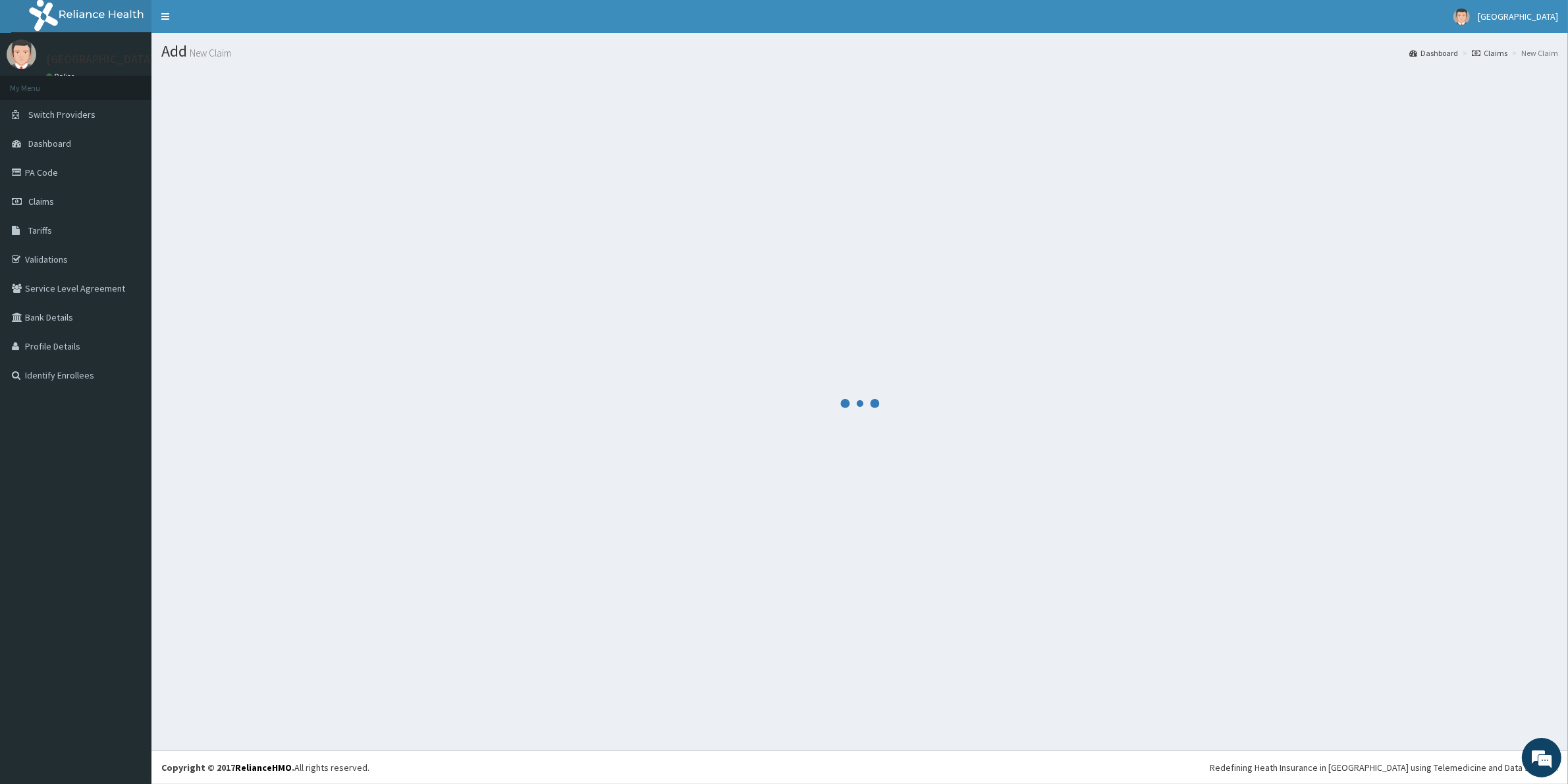
scroll to position [0, 0]
